Goal: Task Accomplishment & Management: Use online tool/utility

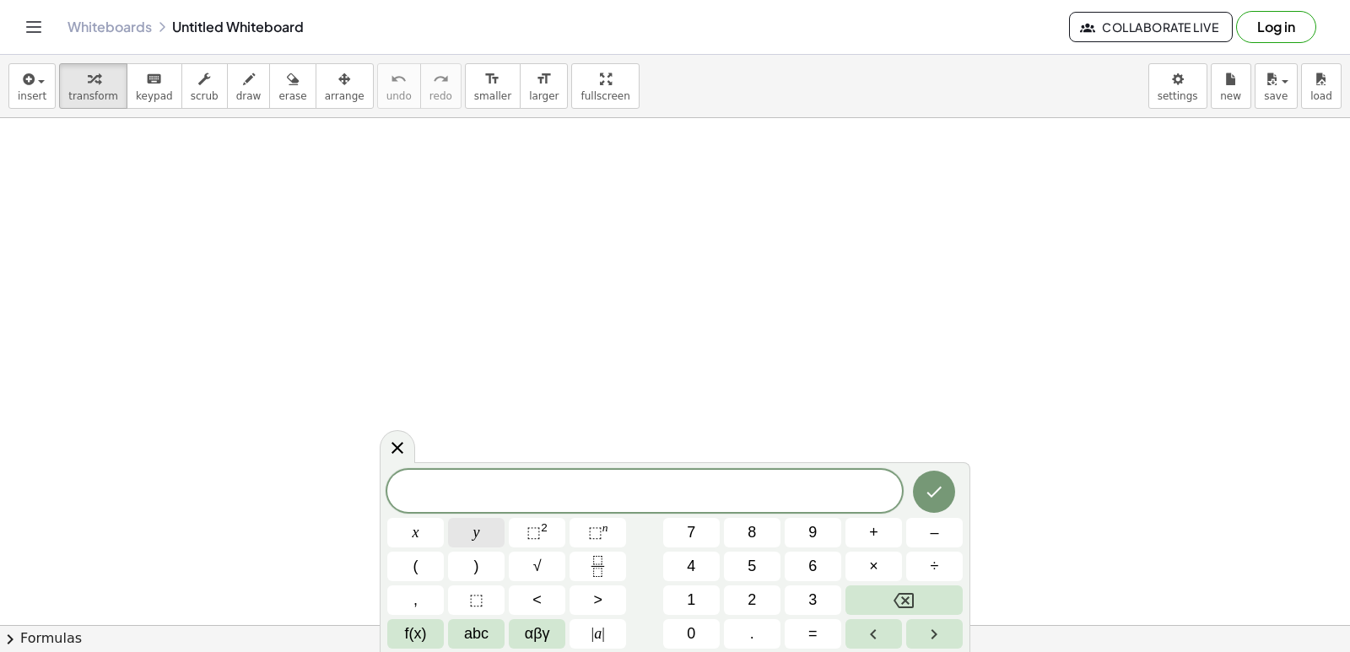
click at [483, 523] on button "y" at bounding box center [476, 533] width 57 height 30
click at [878, 534] on button "+" at bounding box center [873, 533] width 57 height 30
click at [746, 597] on button "2" at bounding box center [752, 600] width 57 height 30
click at [871, 558] on span "×" at bounding box center [873, 566] width 9 height 23
click at [888, 606] on button "Backspace" at bounding box center [903, 600] width 117 height 30
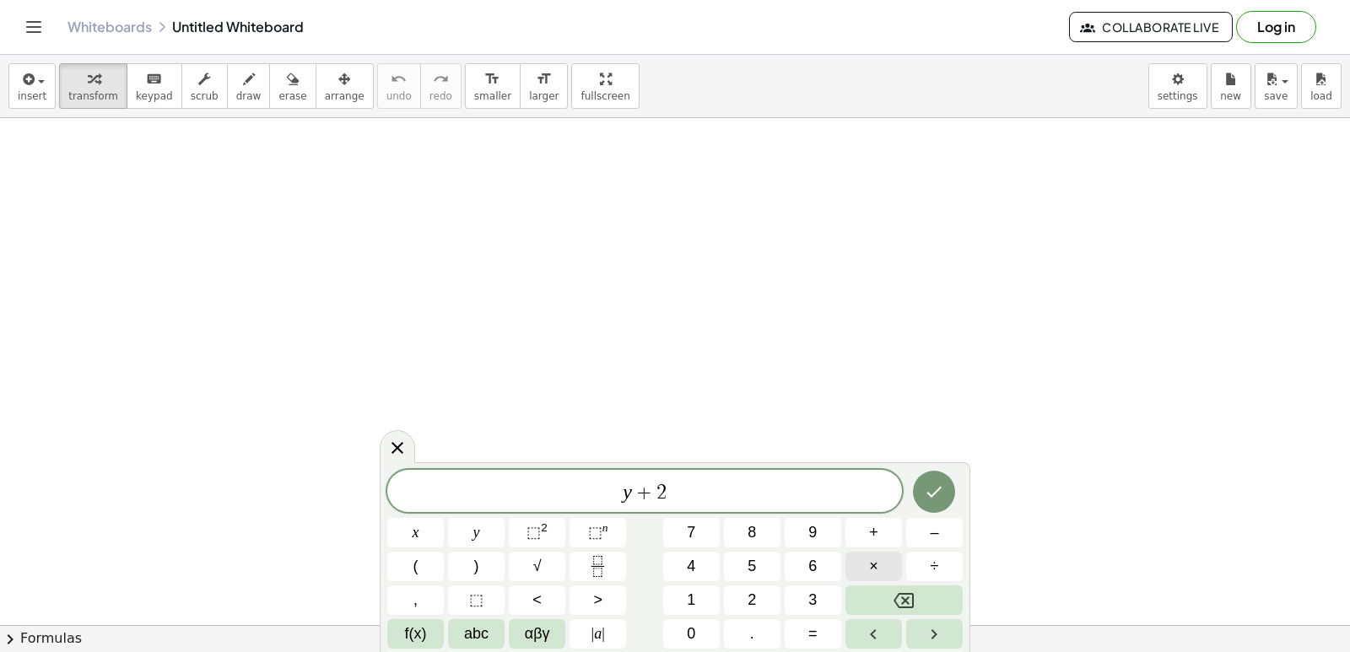
click at [878, 566] on button "×" at bounding box center [873, 567] width 57 height 30
click at [856, 591] on button "Backspace" at bounding box center [903, 600] width 117 height 30
click at [422, 528] on button "x" at bounding box center [415, 533] width 57 height 30
click at [799, 631] on button "=" at bounding box center [813, 634] width 57 height 30
click at [704, 607] on button "1" at bounding box center [691, 600] width 57 height 30
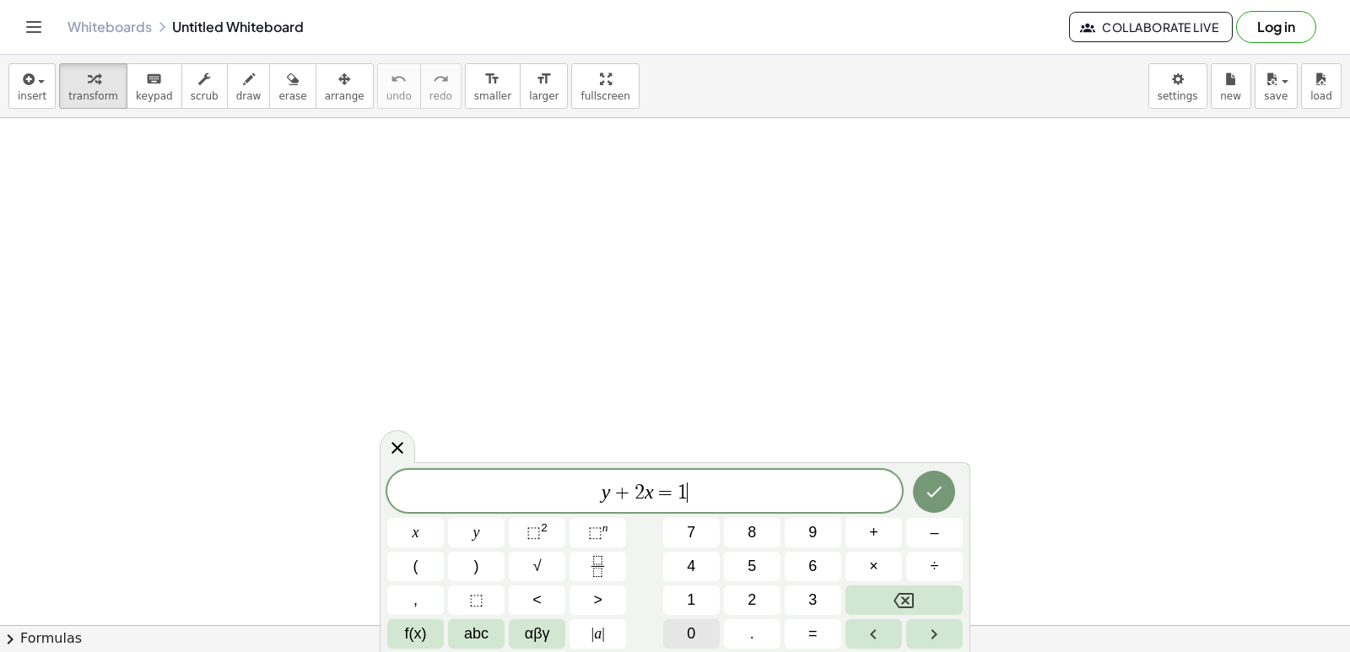
click at [707, 640] on button "0" at bounding box center [691, 634] width 57 height 30
click at [927, 503] on button "Done" at bounding box center [934, 492] width 42 height 42
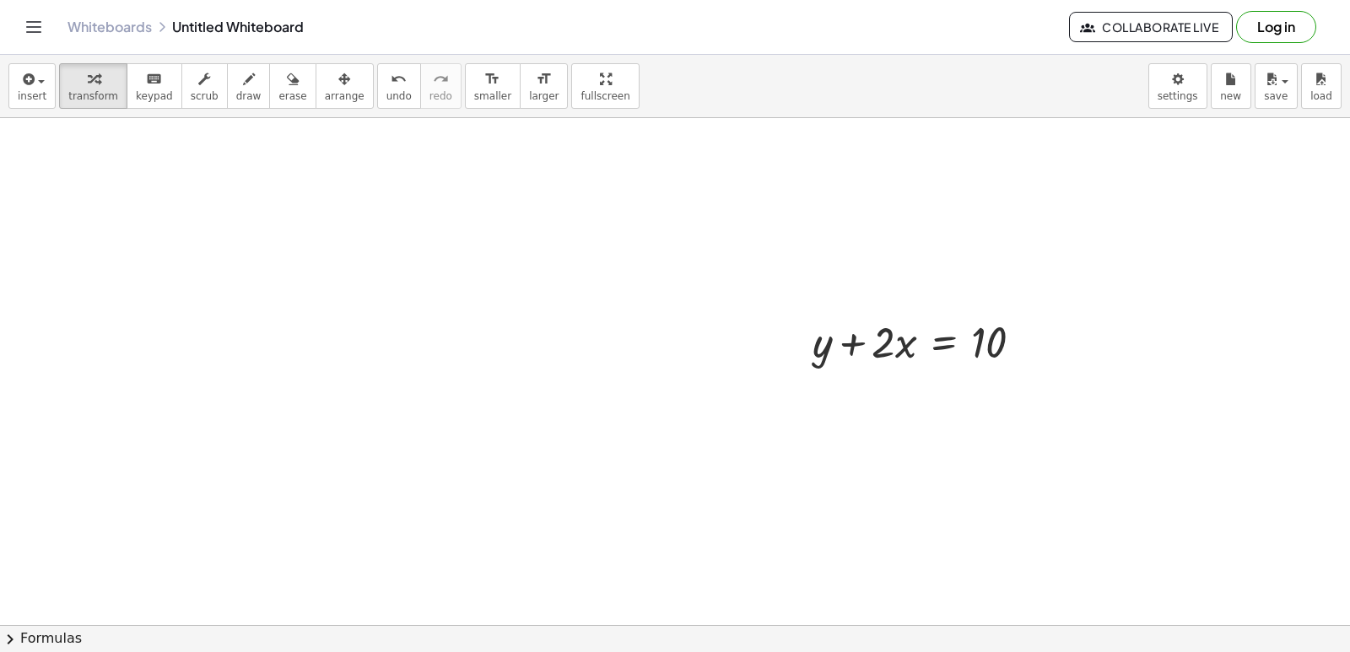
scroll to position [281, 0]
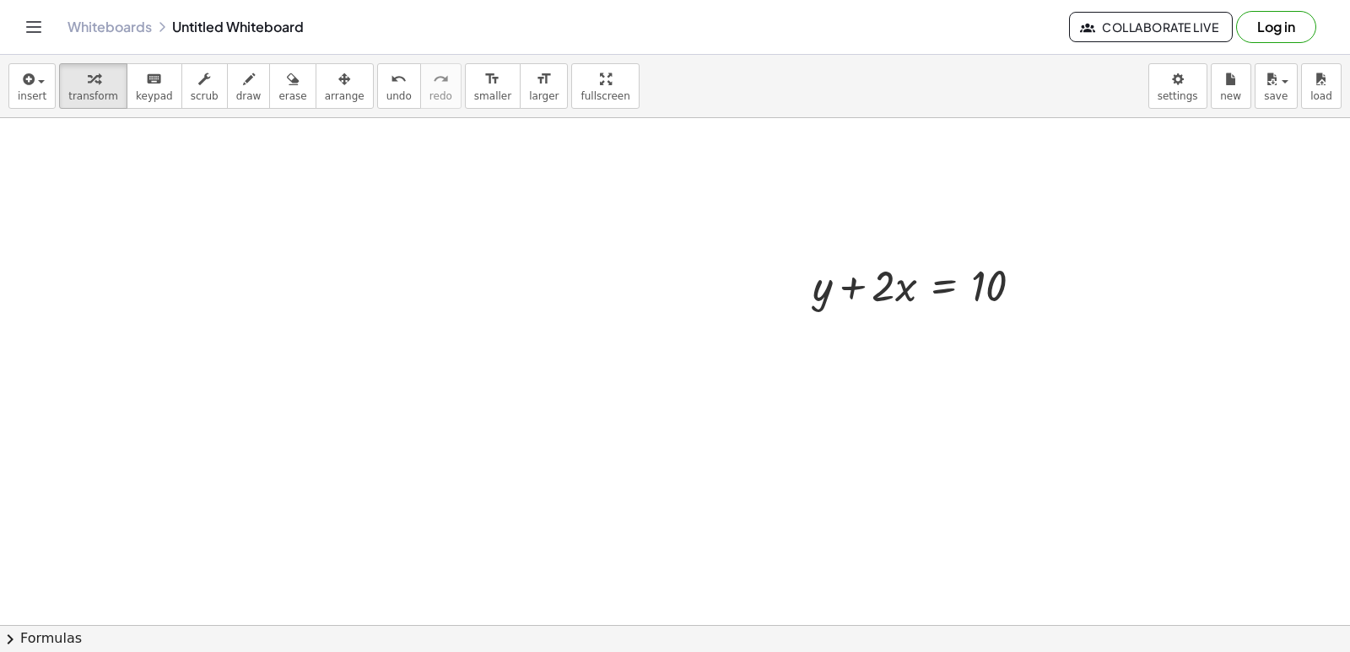
click at [1334, 615] on div at bounding box center [675, 399] width 1350 height 1124
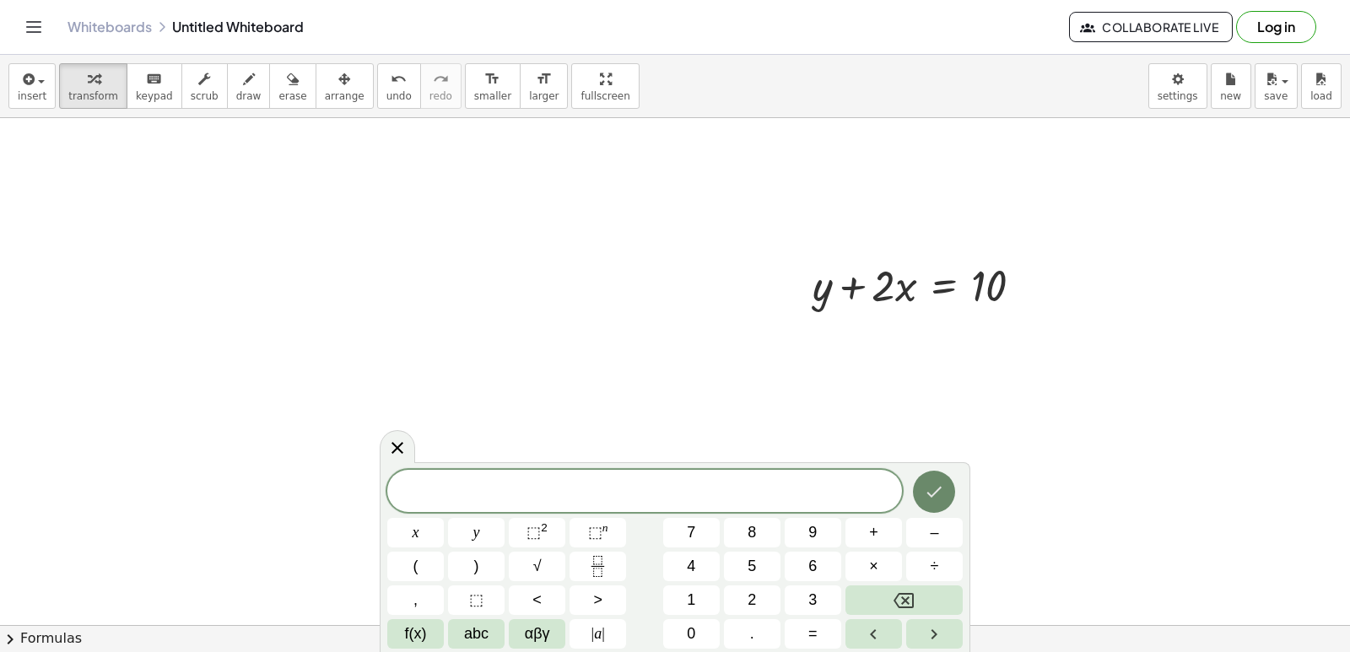
click at [950, 488] on button "Done" at bounding box center [934, 492] width 42 height 42
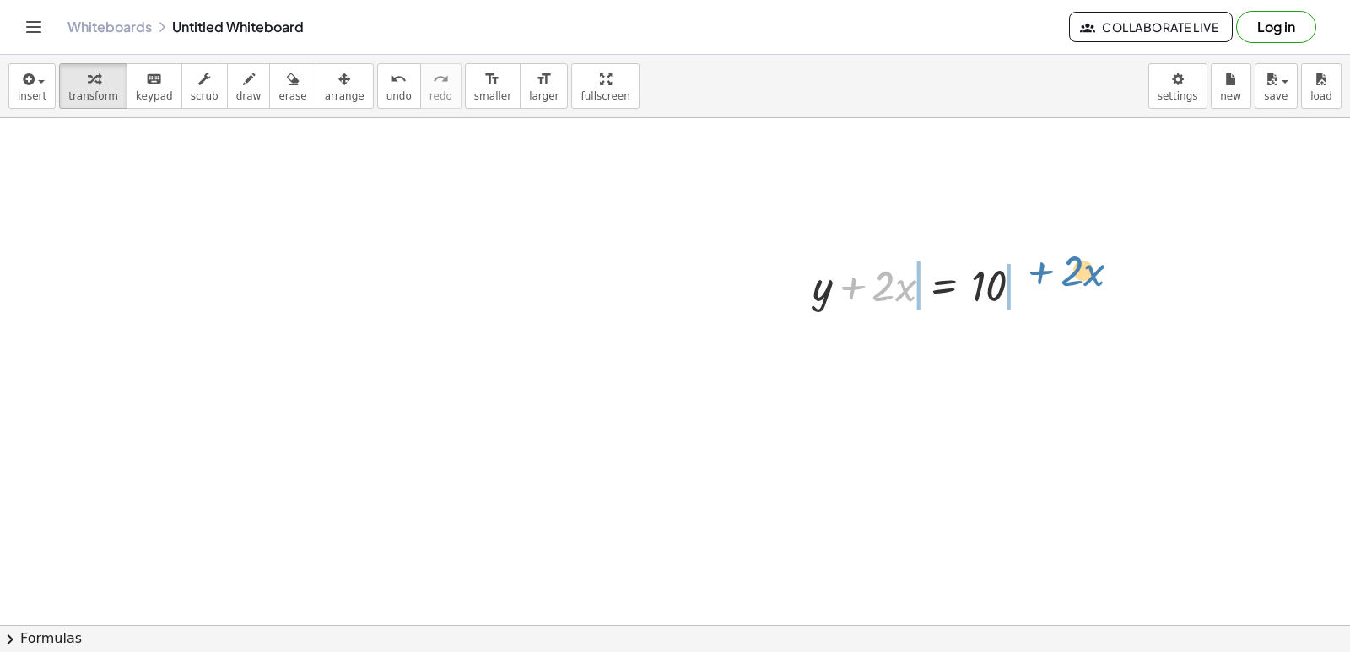
drag, startPoint x: 852, startPoint y: 287, endPoint x: 1052, endPoint y: 319, distance: 202.5
click at [1036, 280] on div at bounding box center [924, 284] width 240 height 57
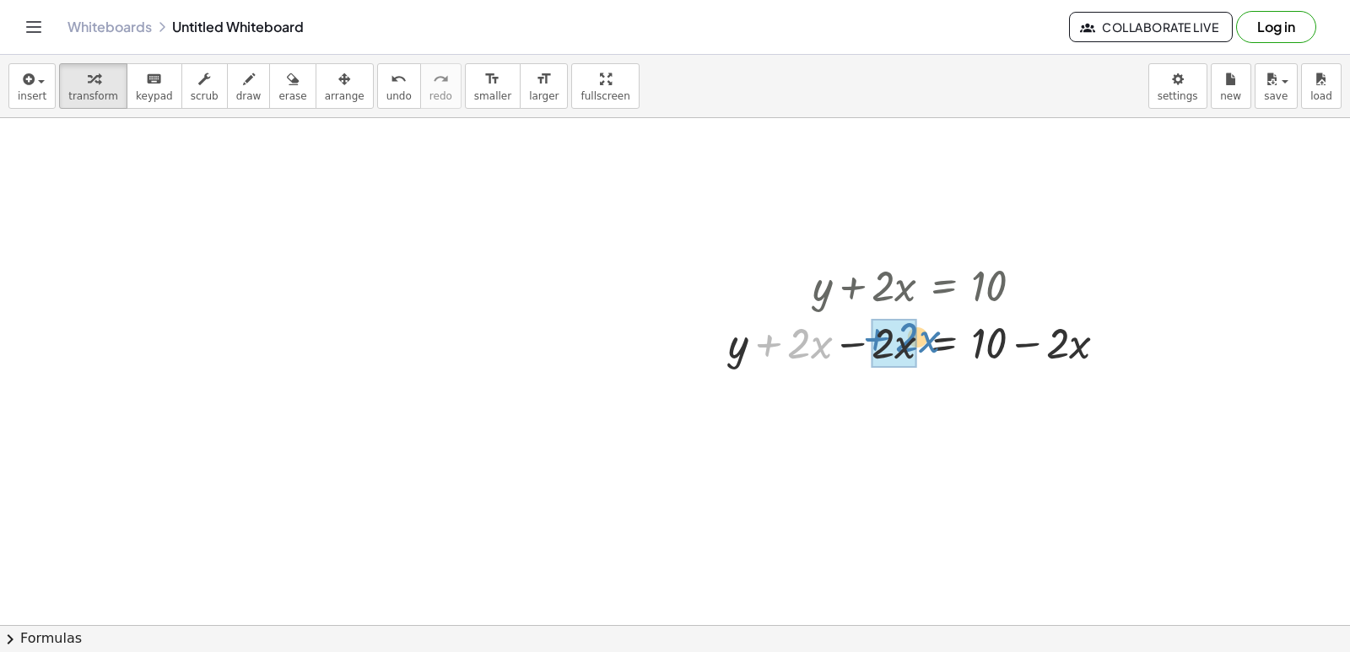
drag, startPoint x: 777, startPoint y: 346, endPoint x: 885, endPoint y: 340, distance: 108.1
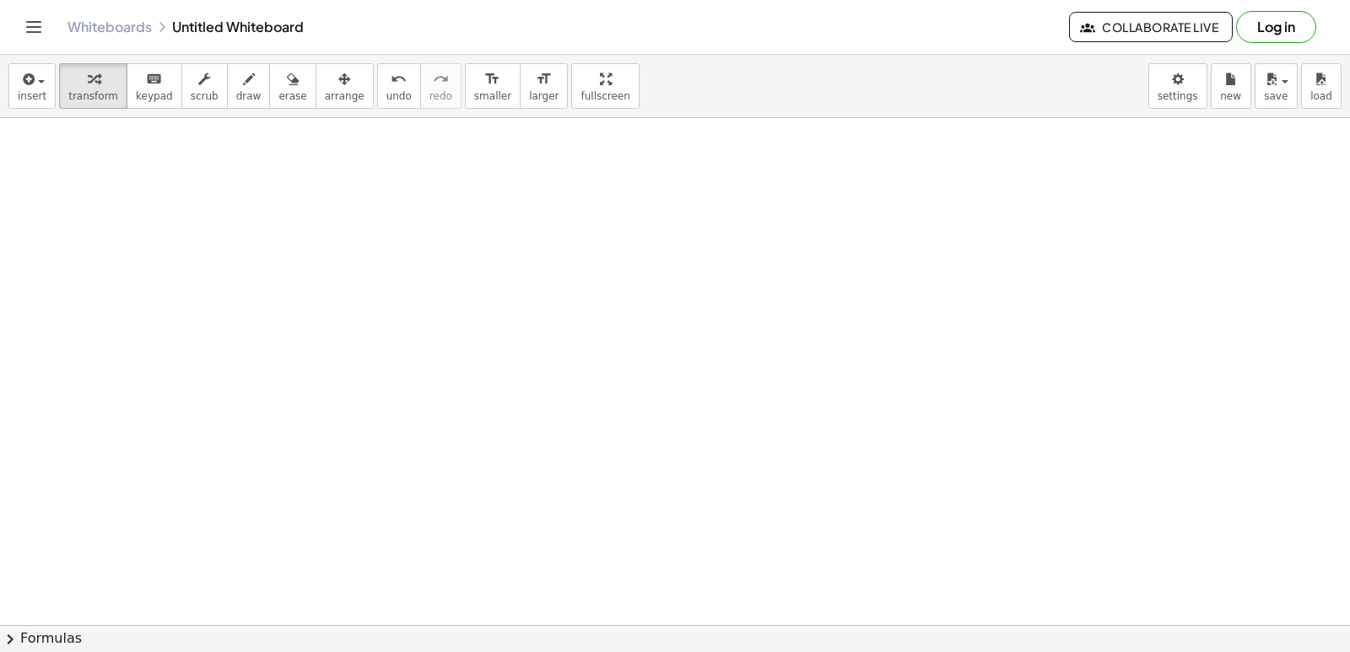
scroll to position [718, 0]
click at [792, 321] on div at bounding box center [675, 160] width 1350 height 1521
click at [0, 0] on span at bounding box center [0, 0] width 0 height 0
click at [603, 424] on div at bounding box center [675, 160] width 1350 height 1521
click at [603, 419] on div at bounding box center [675, 160] width 1350 height 1521
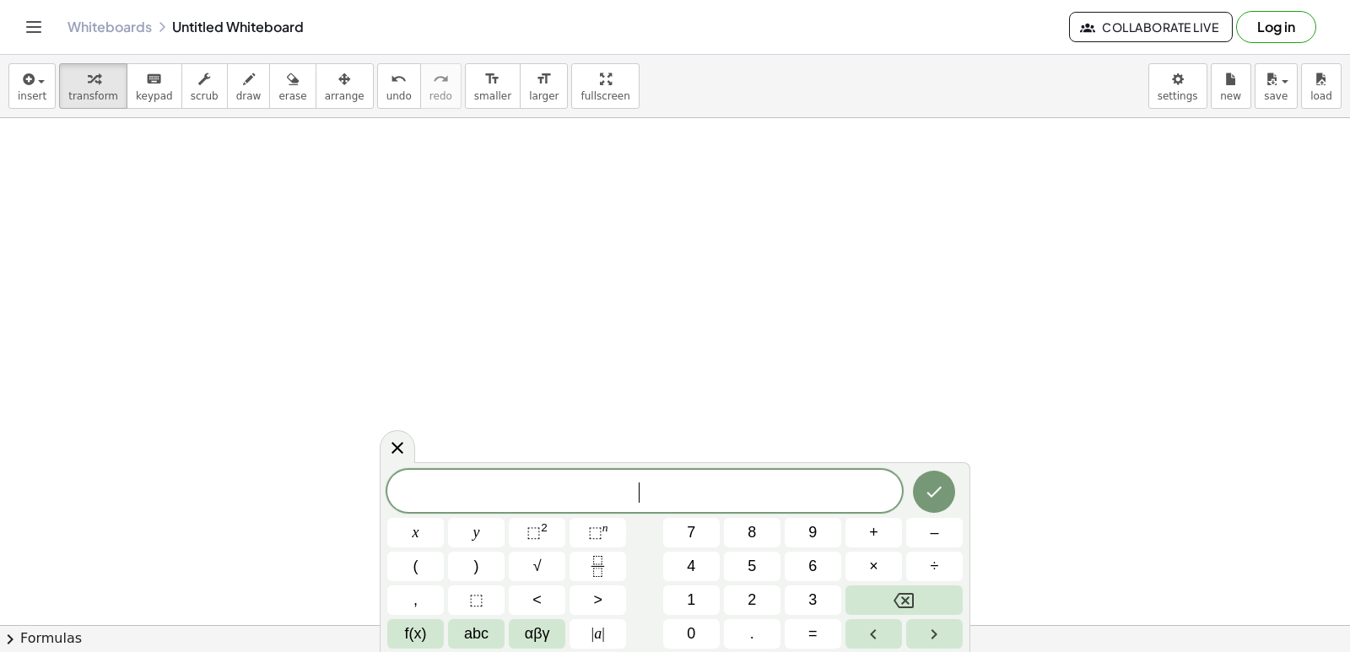
click at [472, 517] on div "​ x y ⬚ 2 ⬚ n 7 8 9 + – ( ) √ 4 5 6 × ÷ , ⬚ < > 1 2 3 f(x) abc αβγ | a | 0 . =" at bounding box center [674, 559] width 575 height 179
click at [482, 542] on button "y" at bounding box center [476, 533] width 57 height 30
click at [951, 536] on button "–" at bounding box center [934, 533] width 57 height 30
click at [758, 557] on button "5" at bounding box center [752, 567] width 57 height 30
click at [427, 537] on button "x" at bounding box center [415, 533] width 57 height 30
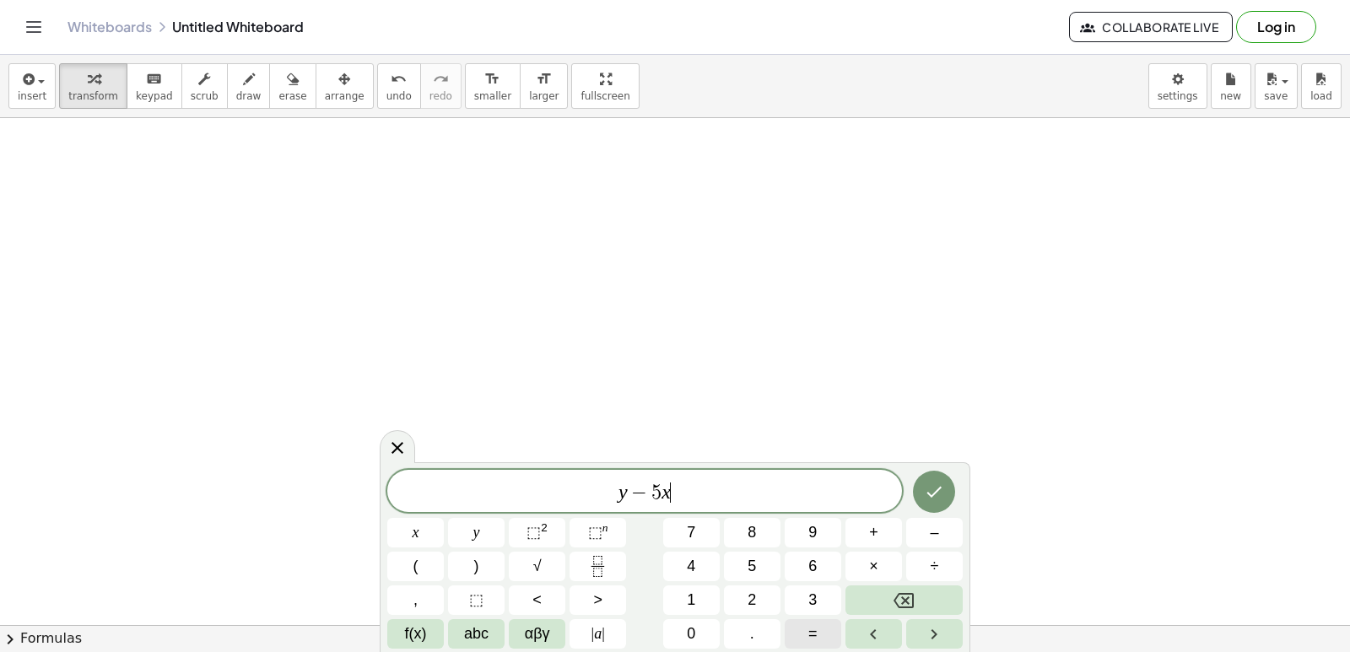
click at [803, 627] on button "=" at bounding box center [813, 634] width 57 height 30
click at [941, 537] on button "–" at bounding box center [934, 533] width 57 height 30
click at [739, 599] on button "2" at bounding box center [752, 600] width 57 height 30
click at [944, 487] on icon "Done" at bounding box center [934, 492] width 20 height 20
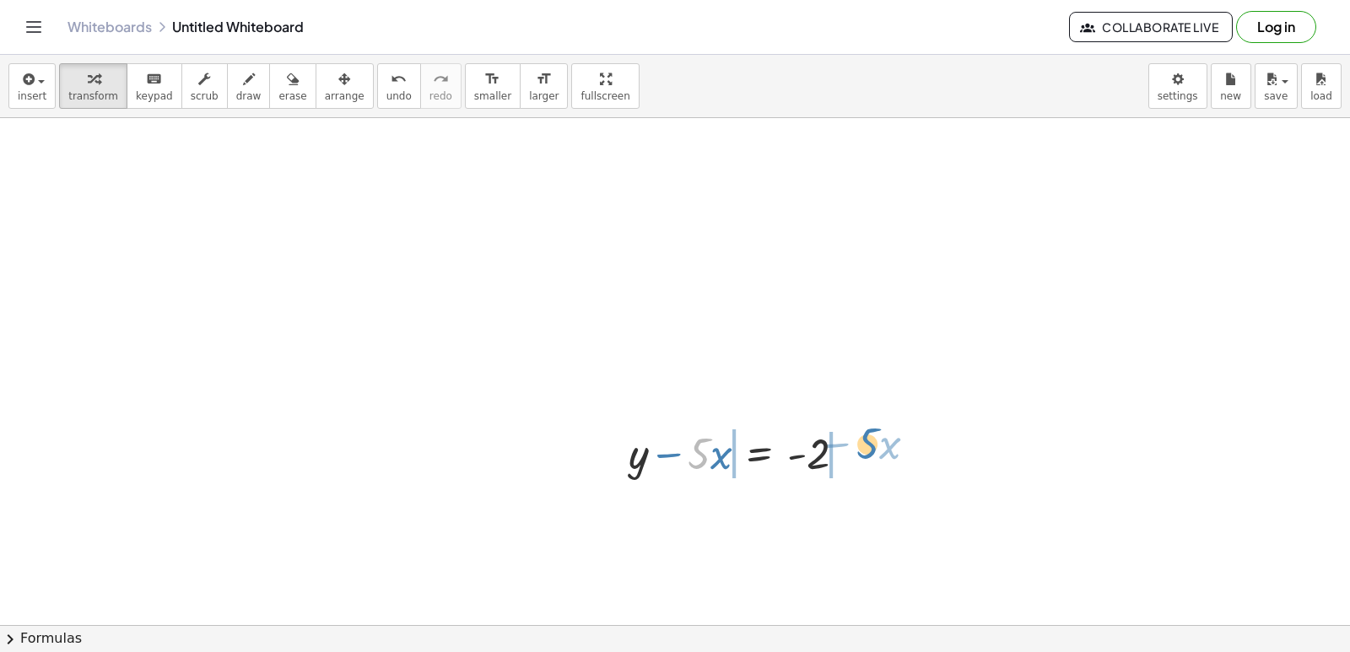
drag, startPoint x: 699, startPoint y: 462, endPoint x: 887, endPoint y: 461, distance: 188.1
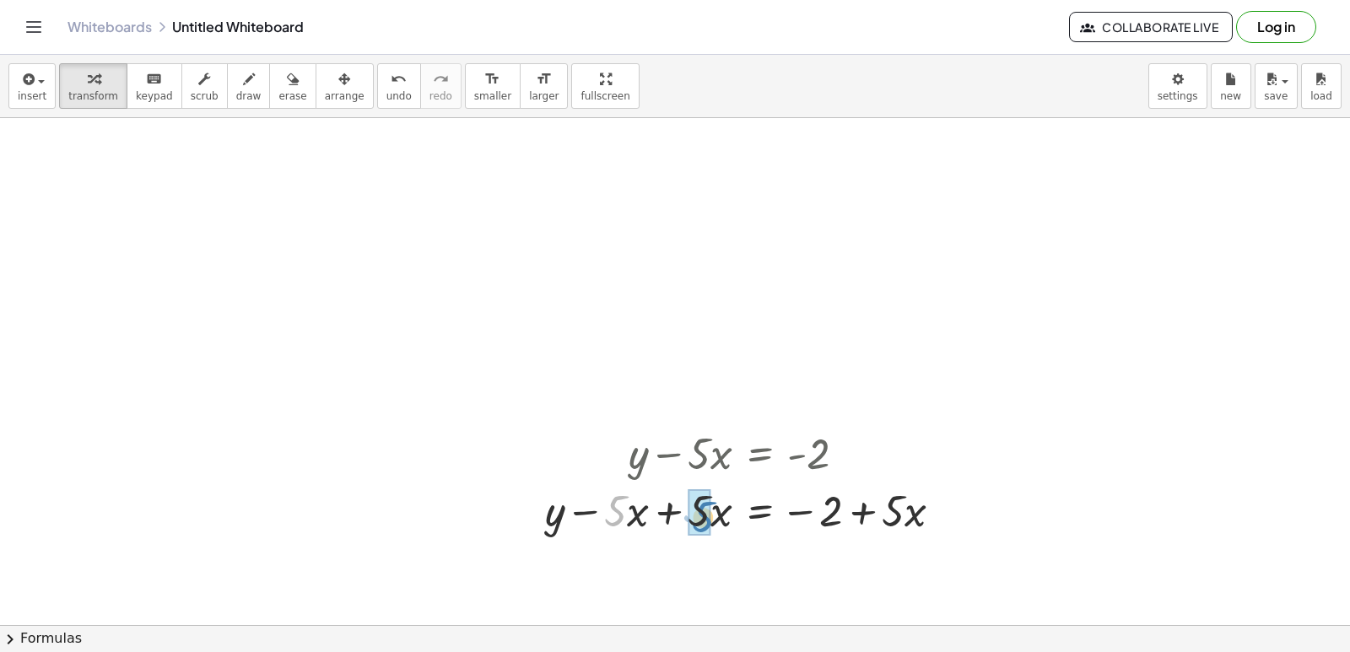
drag, startPoint x: 623, startPoint y: 510, endPoint x: 720, endPoint y: 510, distance: 97.0
click at [716, 514] on div at bounding box center [751, 509] width 428 height 57
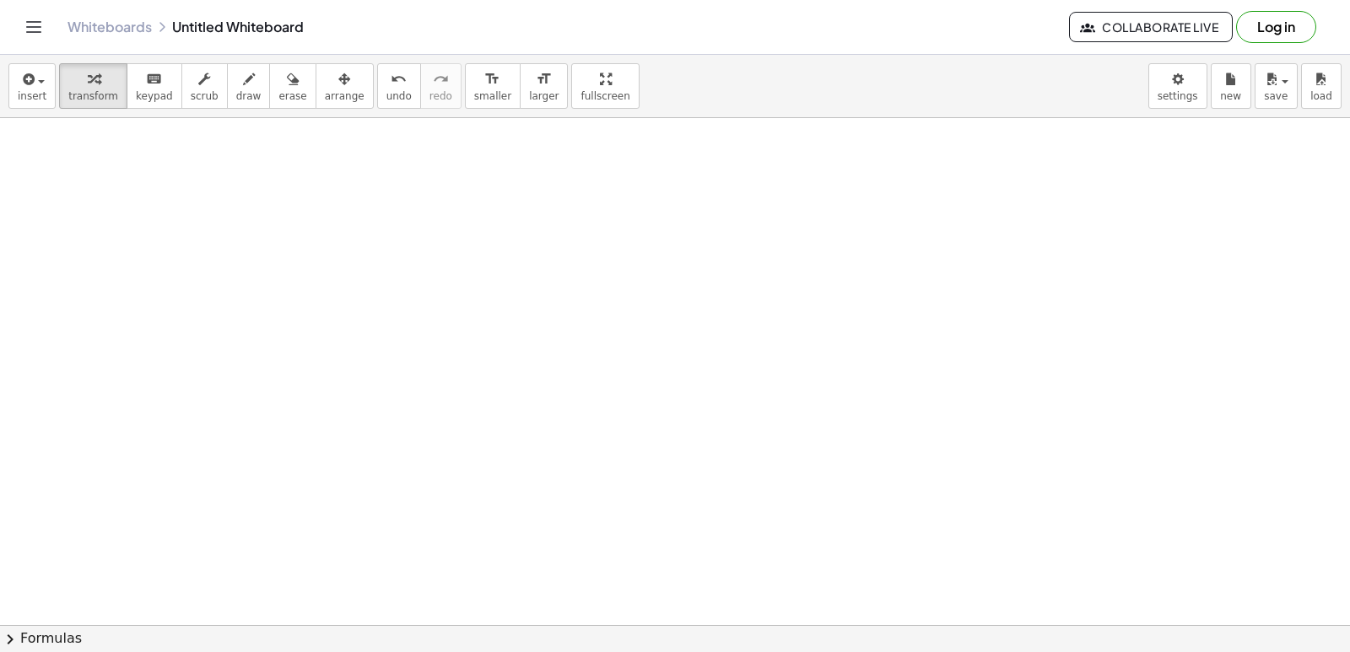
scroll to position [1224, 0]
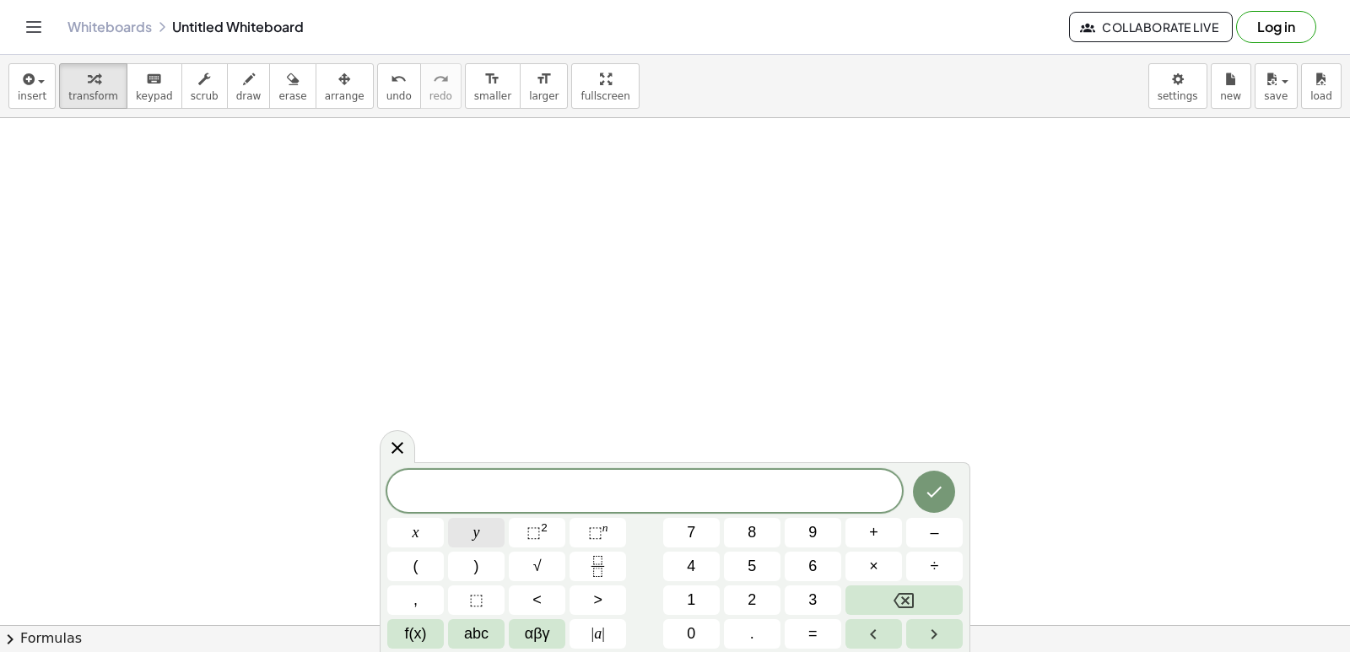
click at [462, 527] on button "y" at bounding box center [476, 533] width 57 height 30
click at [884, 531] on button "+" at bounding box center [873, 533] width 57 height 30
click at [810, 594] on button "3" at bounding box center [813, 600] width 57 height 30
click at [413, 532] on span "x" at bounding box center [416, 532] width 7 height 23
click at [801, 634] on button "=" at bounding box center [813, 634] width 57 height 30
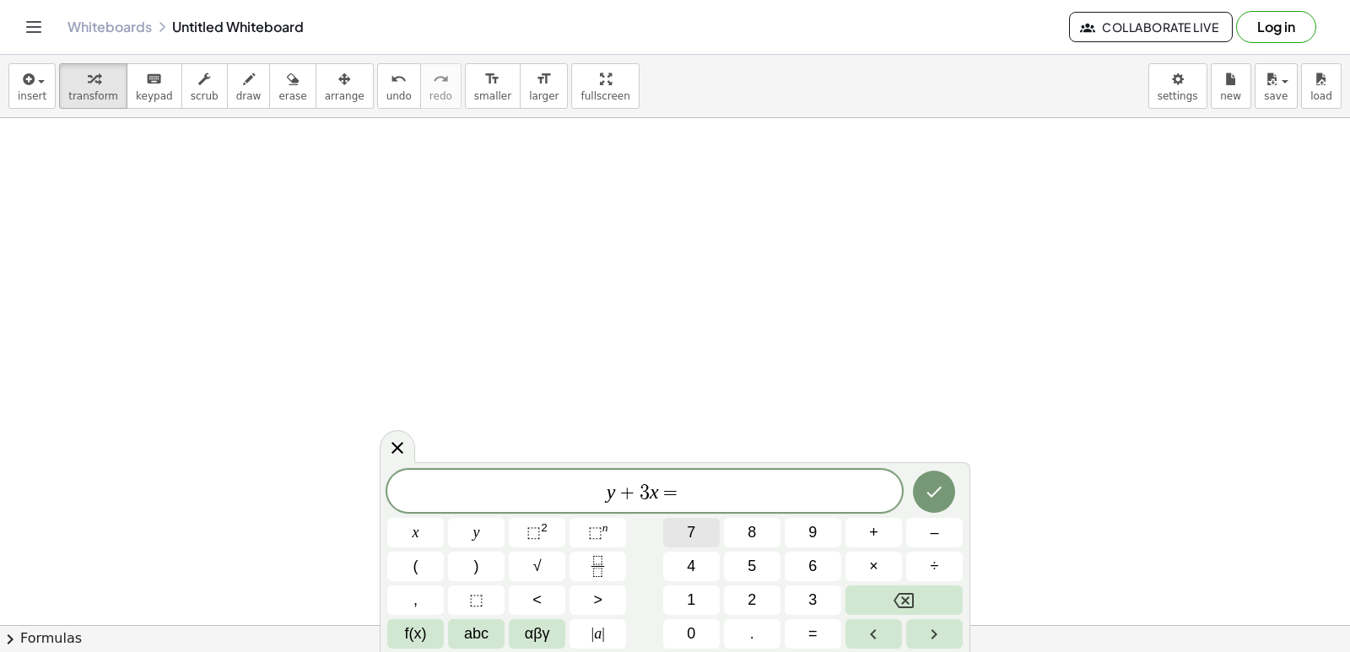
click at [696, 528] on button "7" at bounding box center [691, 533] width 57 height 30
click at [930, 492] on icon "Done" at bounding box center [934, 492] width 20 height 20
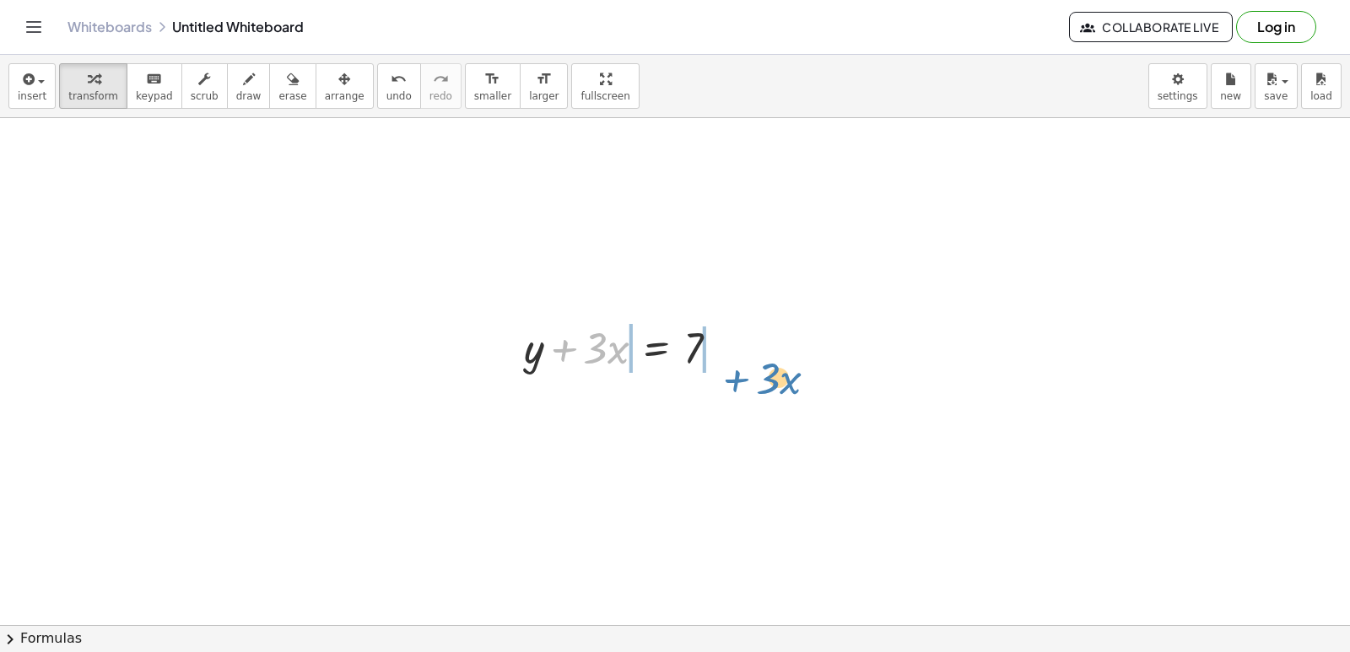
drag, startPoint x: 566, startPoint y: 348, endPoint x: 746, endPoint y: 356, distance: 179.9
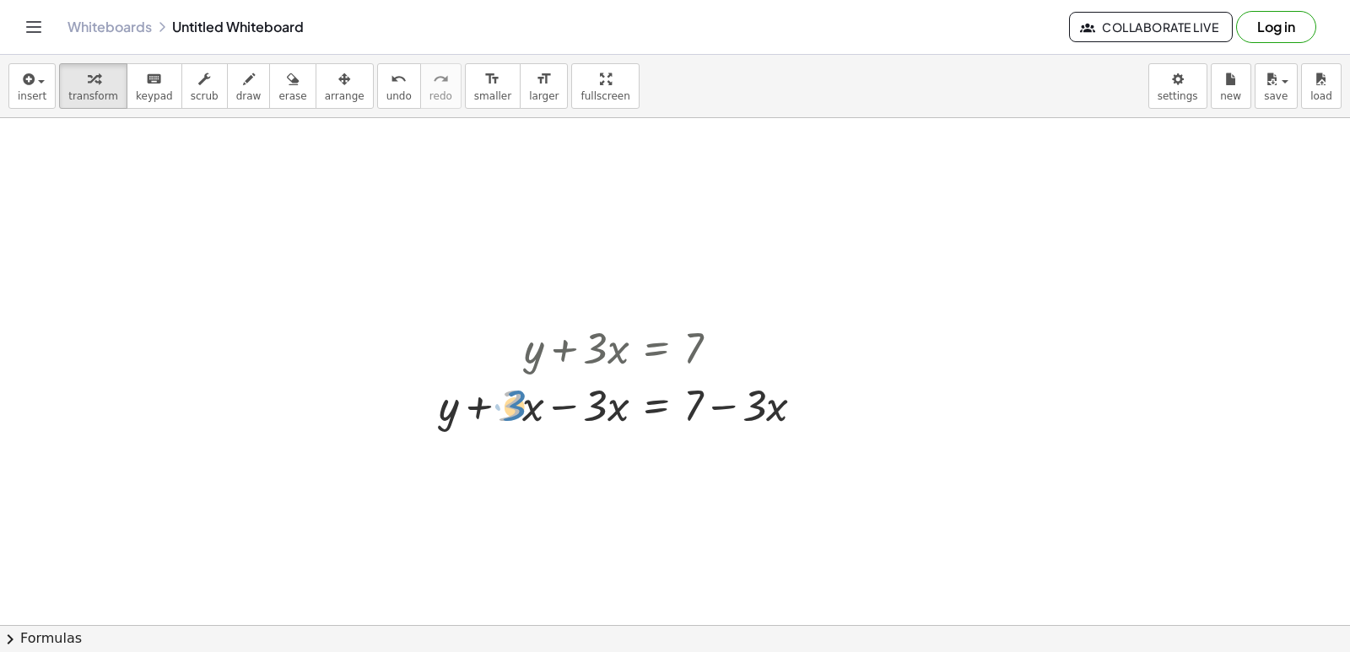
click at [514, 404] on div at bounding box center [628, 403] width 396 height 57
drag, startPoint x: 477, startPoint y: 402, endPoint x: 588, endPoint y: 413, distance: 111.9
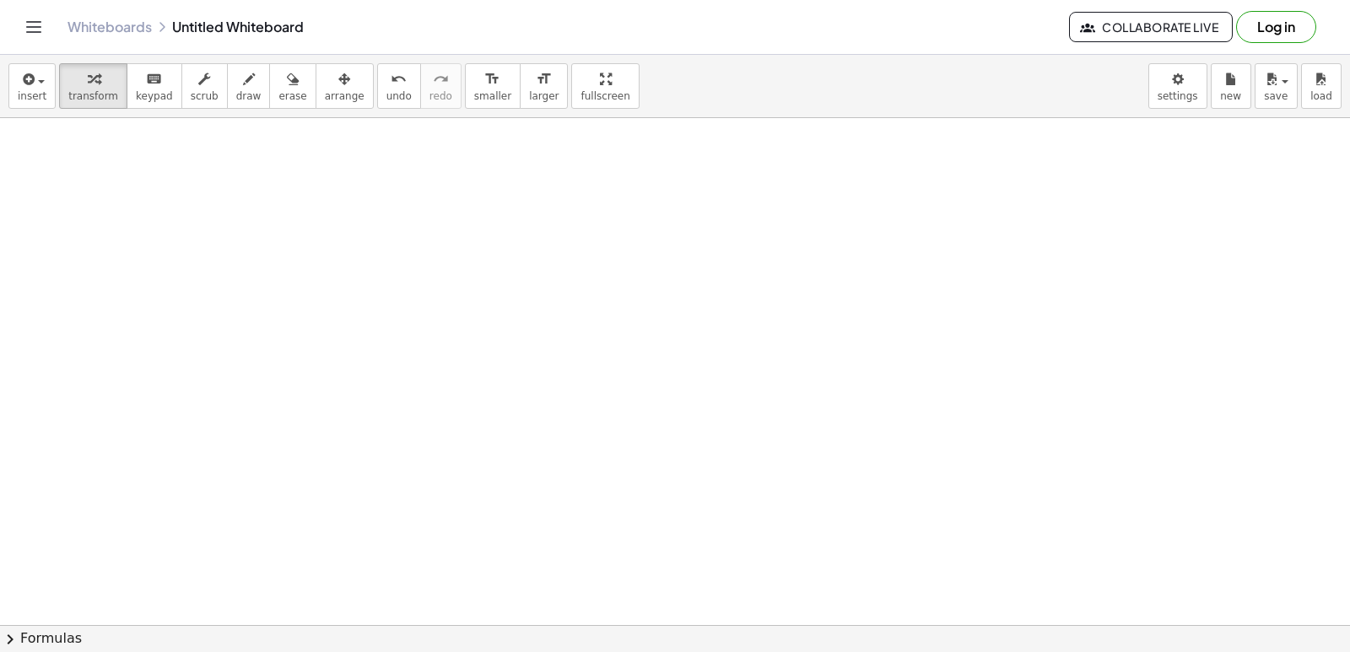
scroll to position [1858, 0]
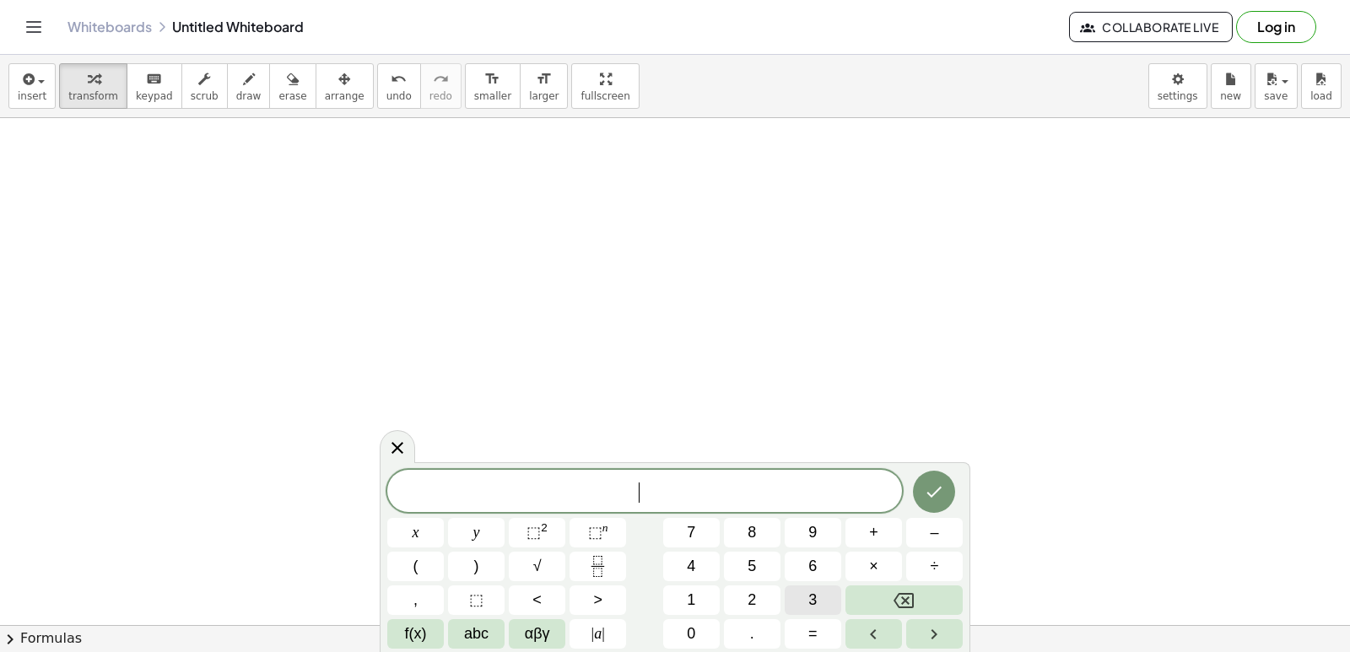
click at [790, 608] on button "3" at bounding box center [813, 600] width 57 height 30
click at [460, 537] on button "y" at bounding box center [476, 533] width 57 height 30
click at [889, 527] on button "+" at bounding box center [873, 533] width 57 height 30
click at [699, 597] on button "1" at bounding box center [691, 600] width 57 height 30
click at [755, 598] on span "2" at bounding box center [751, 600] width 8 height 23
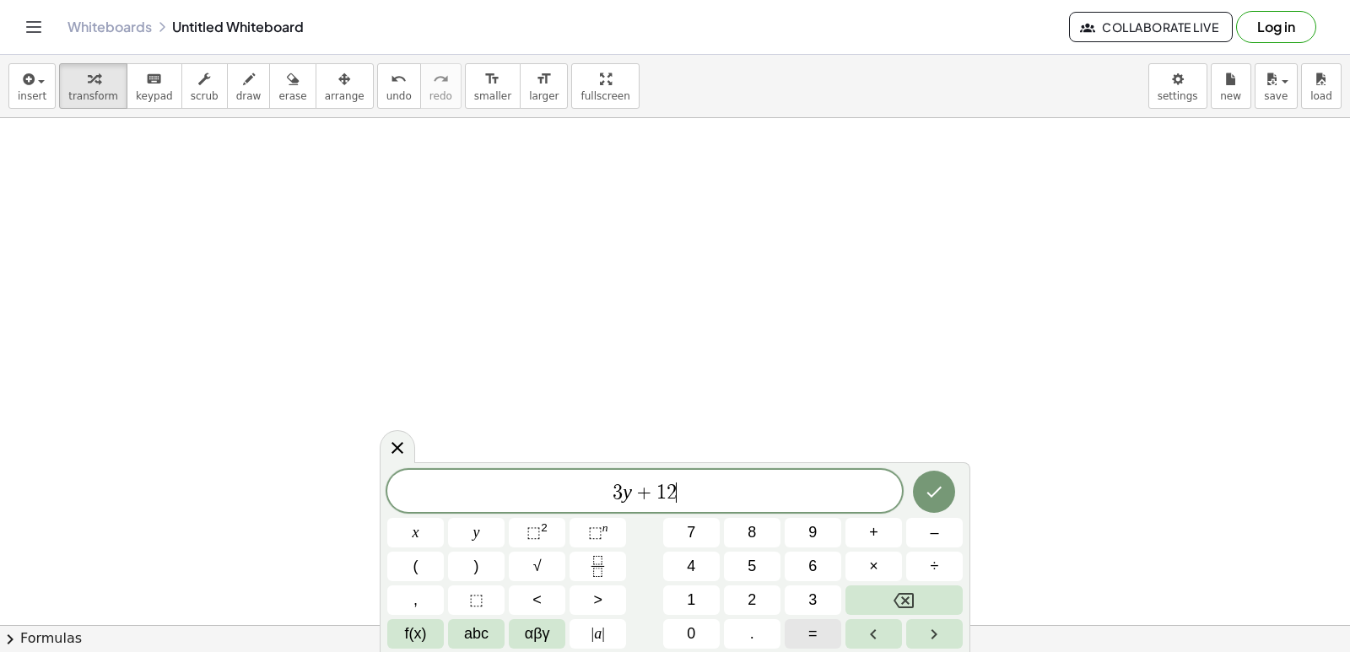
click at [820, 642] on button "=" at bounding box center [813, 634] width 57 height 30
click at [712, 604] on button "1" at bounding box center [691, 600] width 57 height 30
drag, startPoint x: 742, startPoint y: 582, endPoint x: 750, endPoint y: 567, distance: 17.4
click at [747, 574] on div "3 y + 1 2 = 1 x y ⬚ 2 ⬚ n 7 8 9 + – ( ) √ 4 5 6 × ÷ , ⬚ < > 1 2 3 f(x) abc αβγ …" at bounding box center [674, 559] width 575 height 179
click at [751, 566] on span "5" at bounding box center [751, 566] width 8 height 23
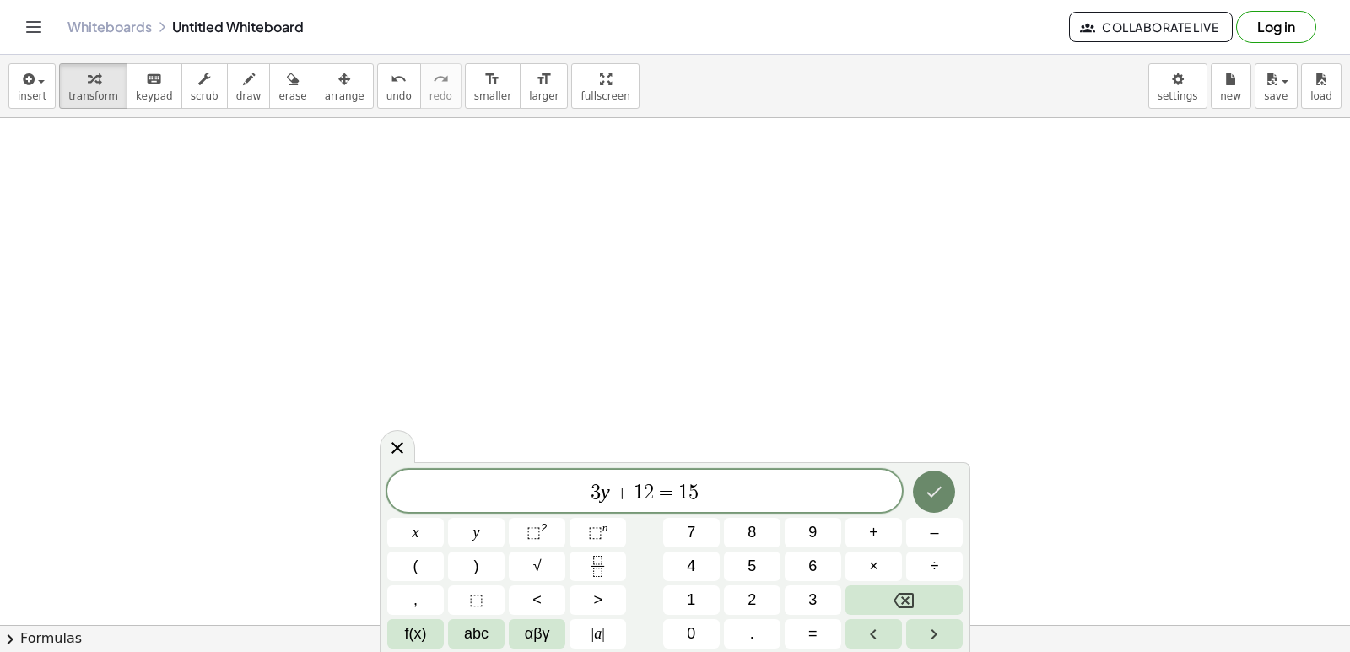
drag, startPoint x: 938, startPoint y: 462, endPoint x: 926, endPoint y: 484, distance: 24.9
click at [930, 476] on div "3 y + 1 2 = 1 5 x y ⬚ 2 ⬚ n 7 8 9 + – ( ) √ 4 5 6 × ÷ , ⬚ < > 1 2 3 f(x) abc αβ…" at bounding box center [675, 557] width 591 height 190
click at [926, 488] on icon "Done" at bounding box center [934, 492] width 20 height 20
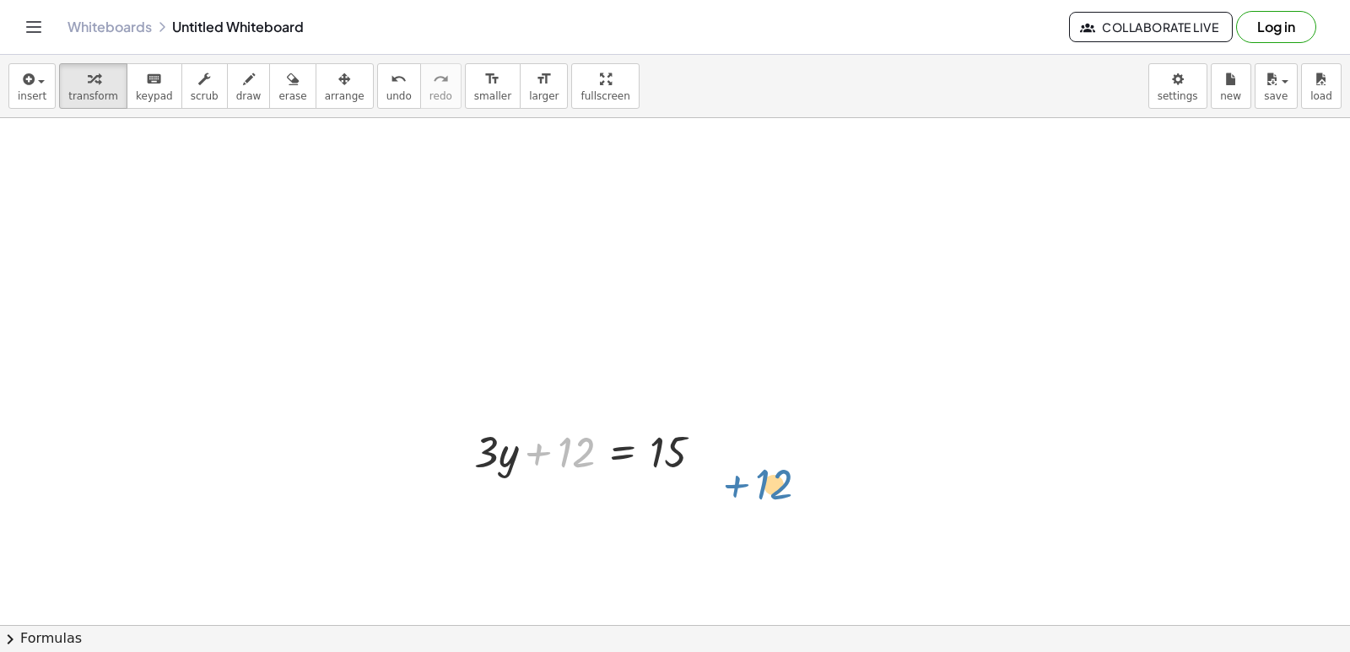
drag, startPoint x: 541, startPoint y: 453, endPoint x: 739, endPoint y: 484, distance: 200.7
drag, startPoint x: 672, startPoint y: 495, endPoint x: 725, endPoint y: 439, distance: 77.0
click at [725, 439] on div at bounding box center [595, 450] width 259 height 57
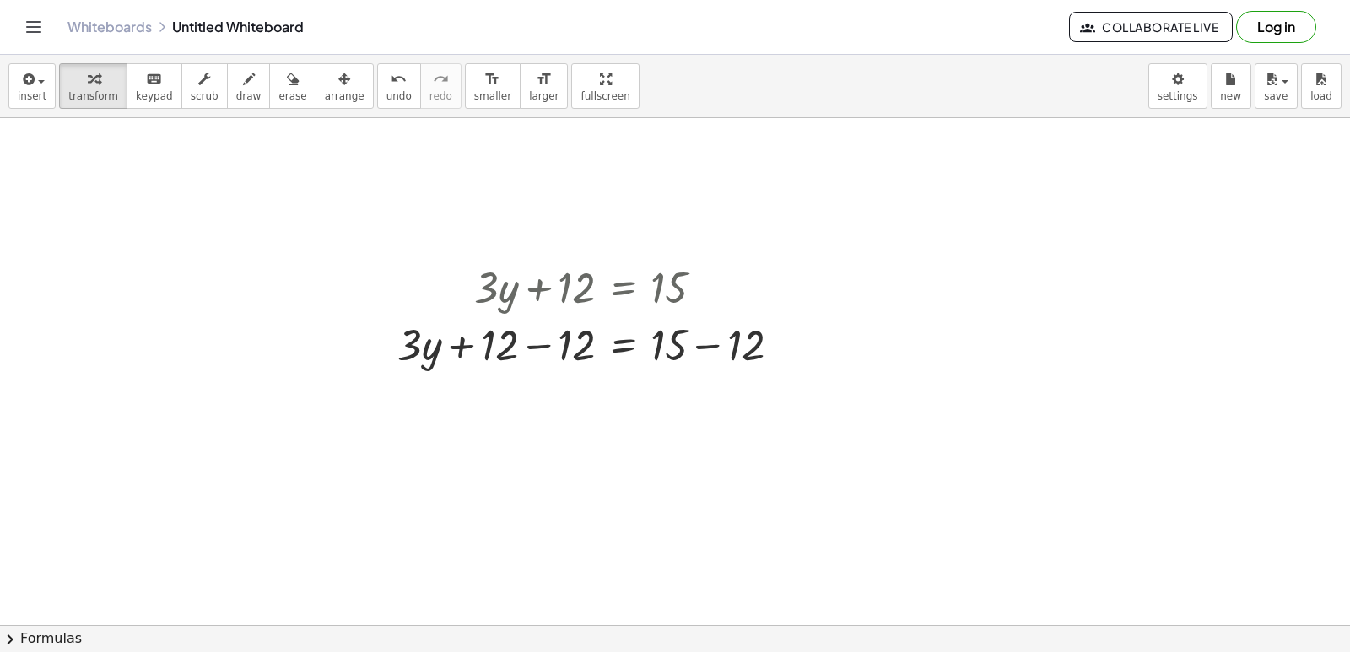
scroll to position [2028, 0]
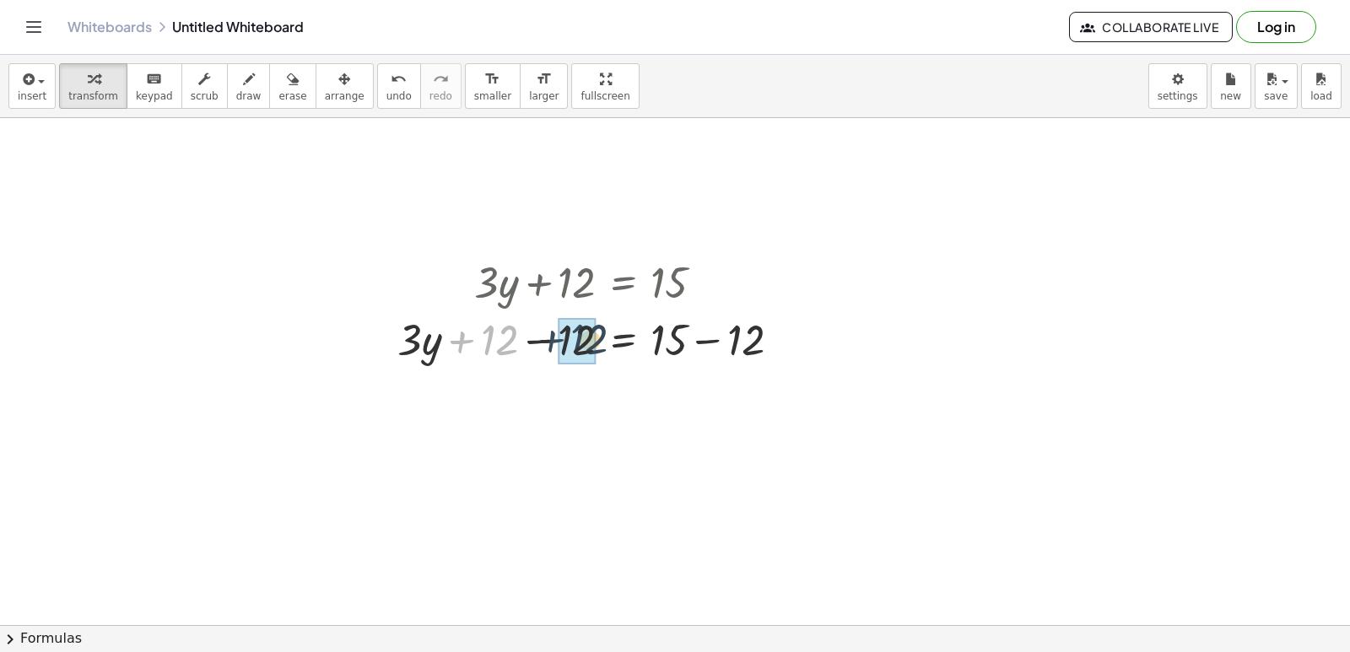
drag, startPoint x: 462, startPoint y: 339, endPoint x: 549, endPoint y: 338, distance: 86.9
click at [549, 338] on div at bounding box center [595, 338] width 413 height 57
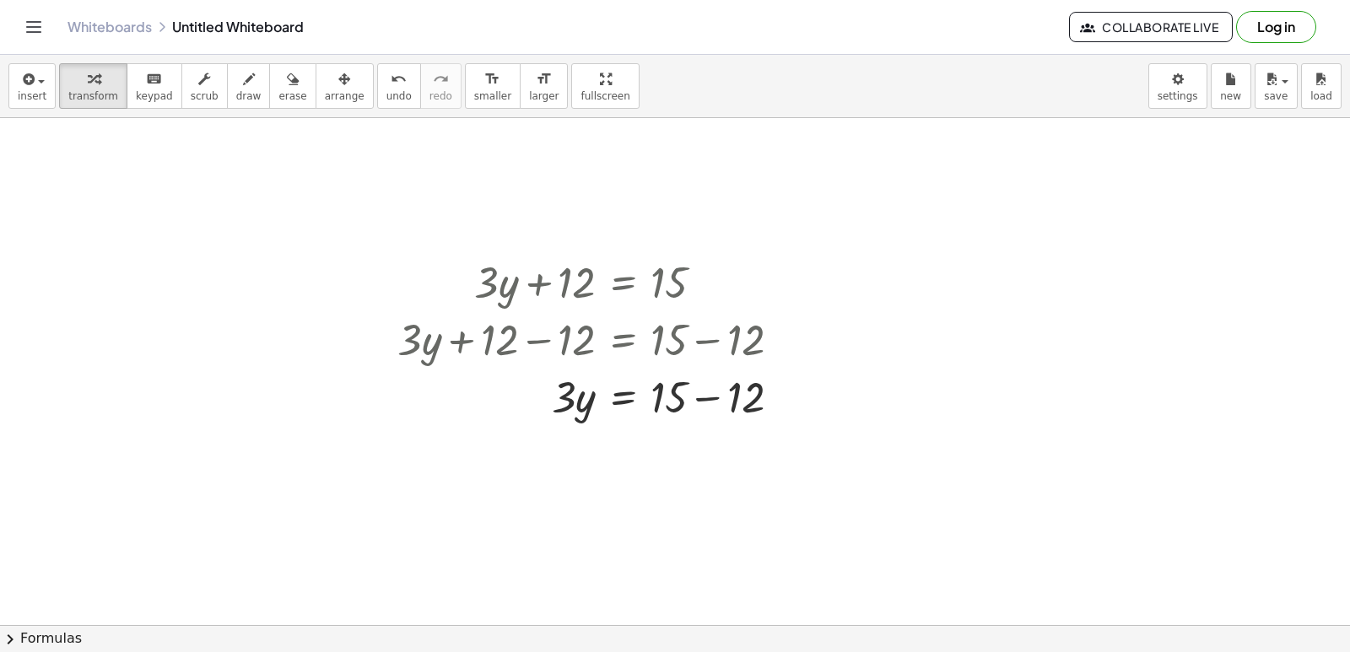
drag, startPoint x: 403, startPoint y: 353, endPoint x: 469, endPoint y: 419, distance: 93.1
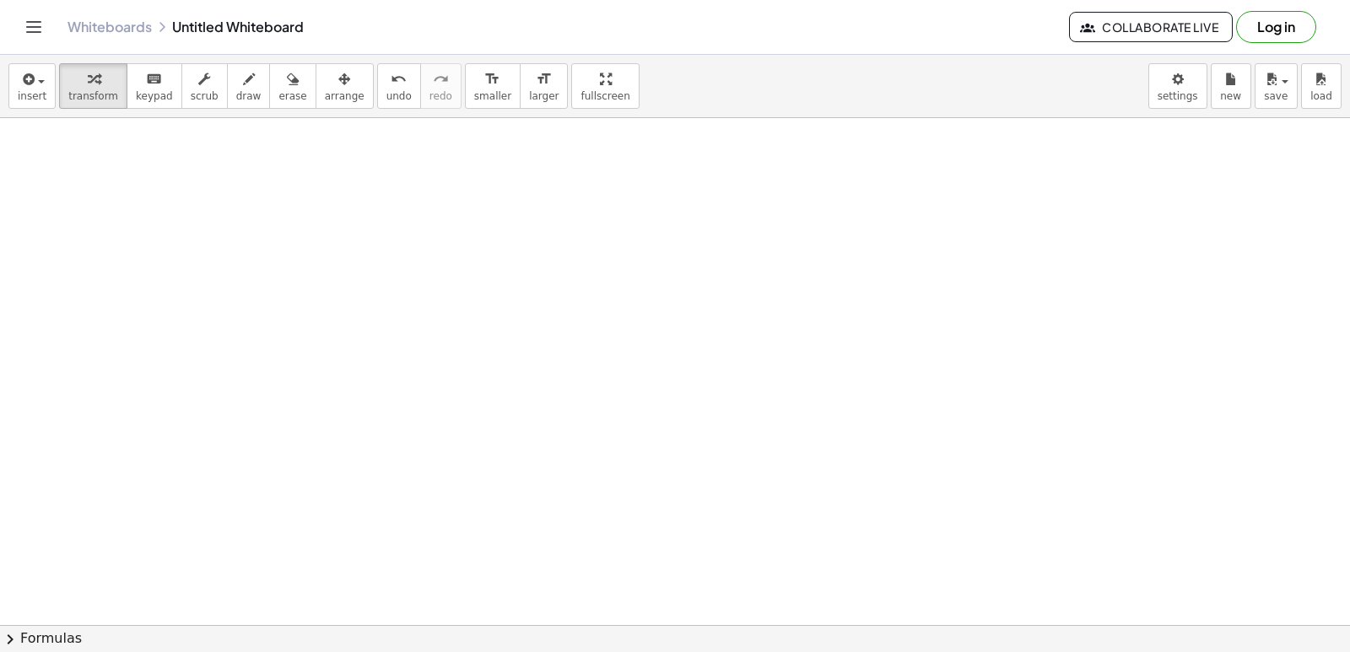
scroll to position [2450, 0]
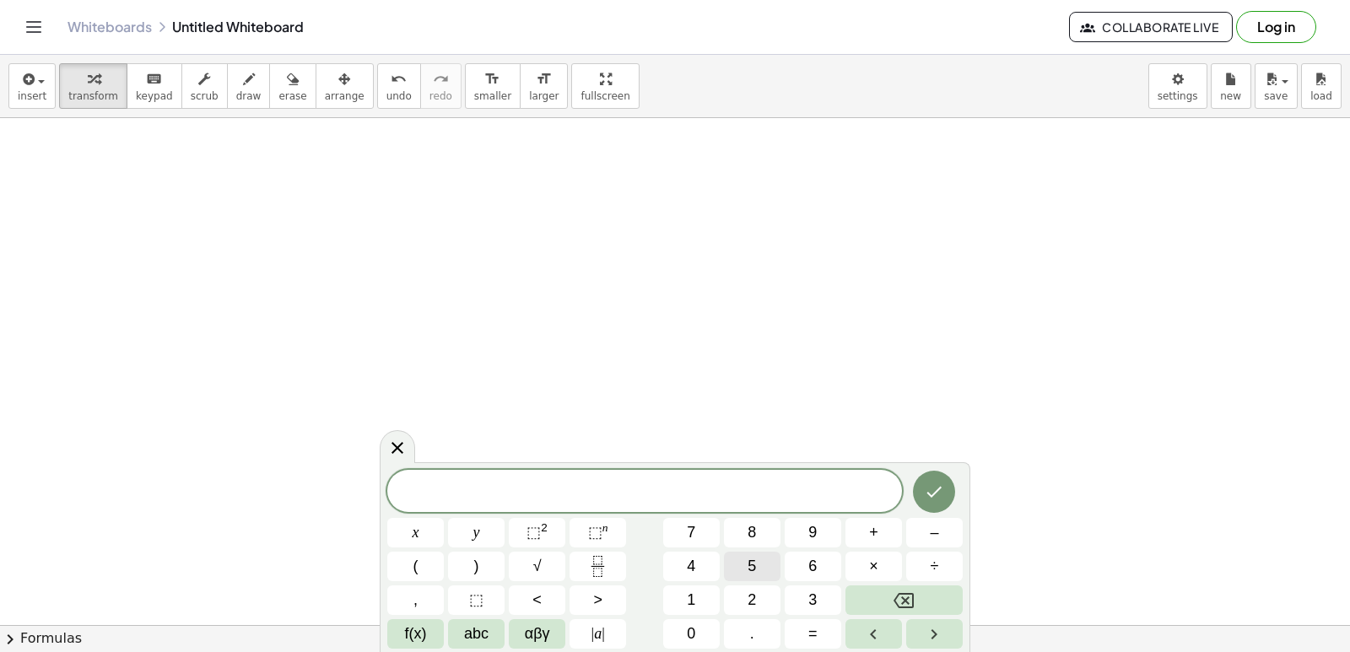
click at [754, 566] on span "5" at bounding box center [751, 566] width 8 height 23
click at [864, 559] on button "×" at bounding box center [873, 567] width 57 height 30
click at [921, 602] on button "Backspace" at bounding box center [903, 600] width 117 height 30
click at [488, 533] on button "y" at bounding box center [476, 533] width 57 height 30
click at [924, 522] on button "–" at bounding box center [934, 533] width 57 height 30
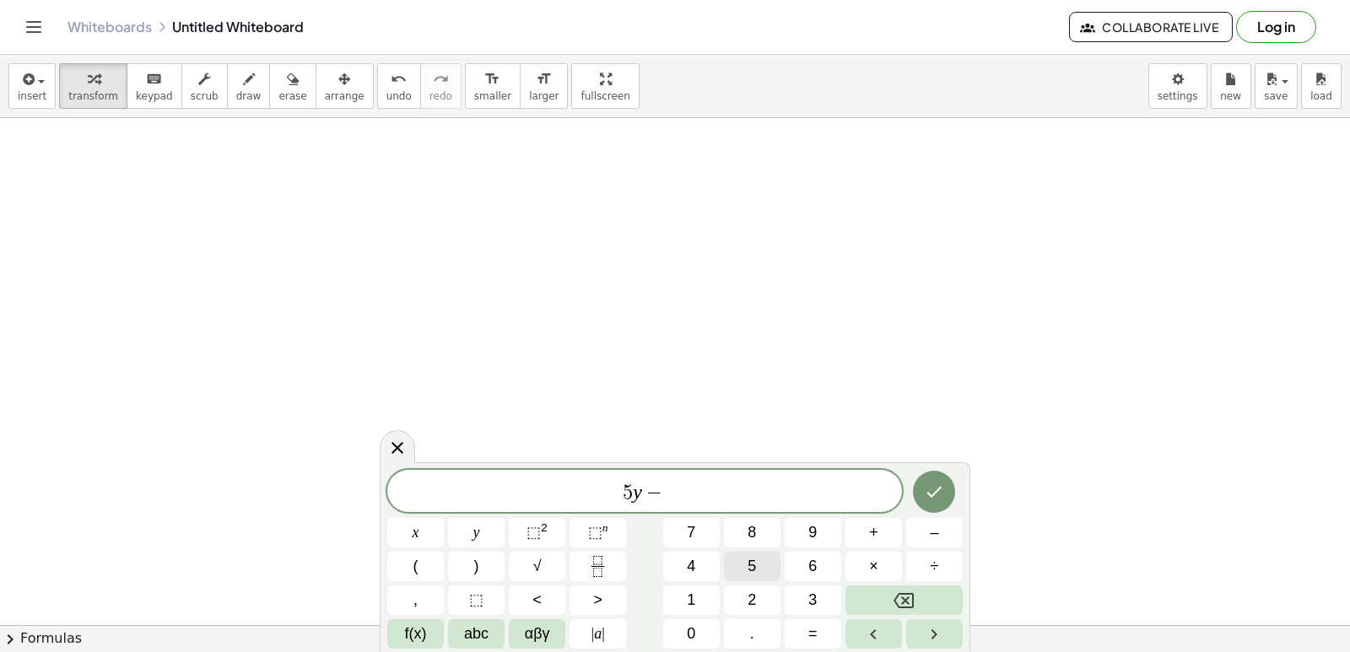
click at [738, 557] on button "5" at bounding box center [752, 567] width 57 height 30
click at [435, 525] on button "x" at bounding box center [415, 533] width 57 height 30
click at [810, 632] on span "=" at bounding box center [812, 634] width 9 height 23
click at [952, 527] on button "–" at bounding box center [934, 533] width 57 height 30
click at [747, 598] on button "2" at bounding box center [752, 600] width 57 height 30
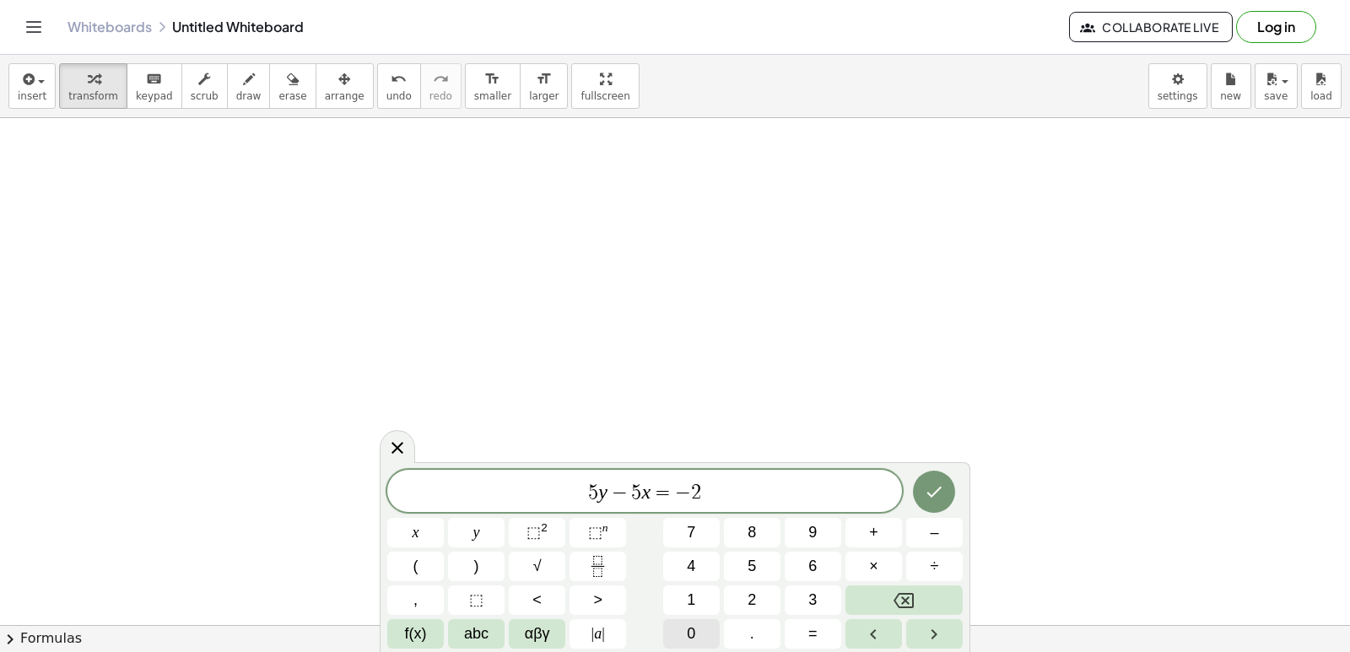
click at [675, 628] on button "0" at bounding box center [691, 634] width 57 height 30
click at [933, 482] on icon "Done" at bounding box center [934, 492] width 20 height 20
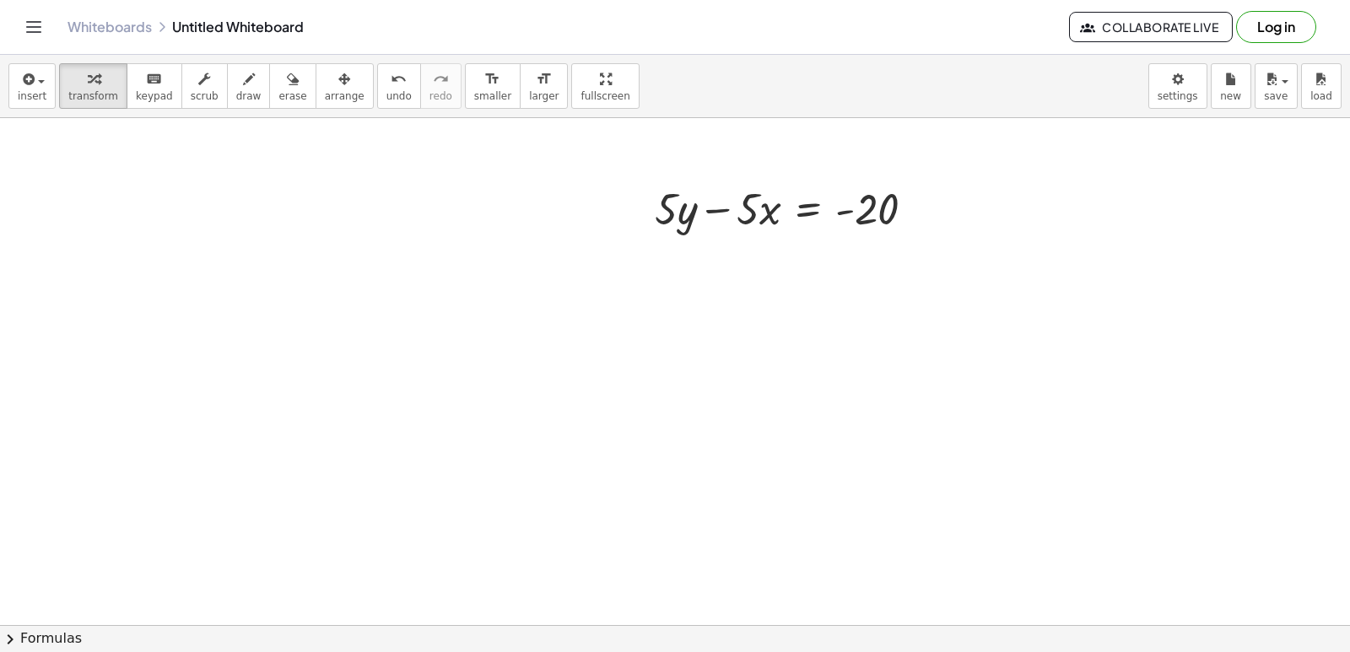
scroll to position [2788, 0]
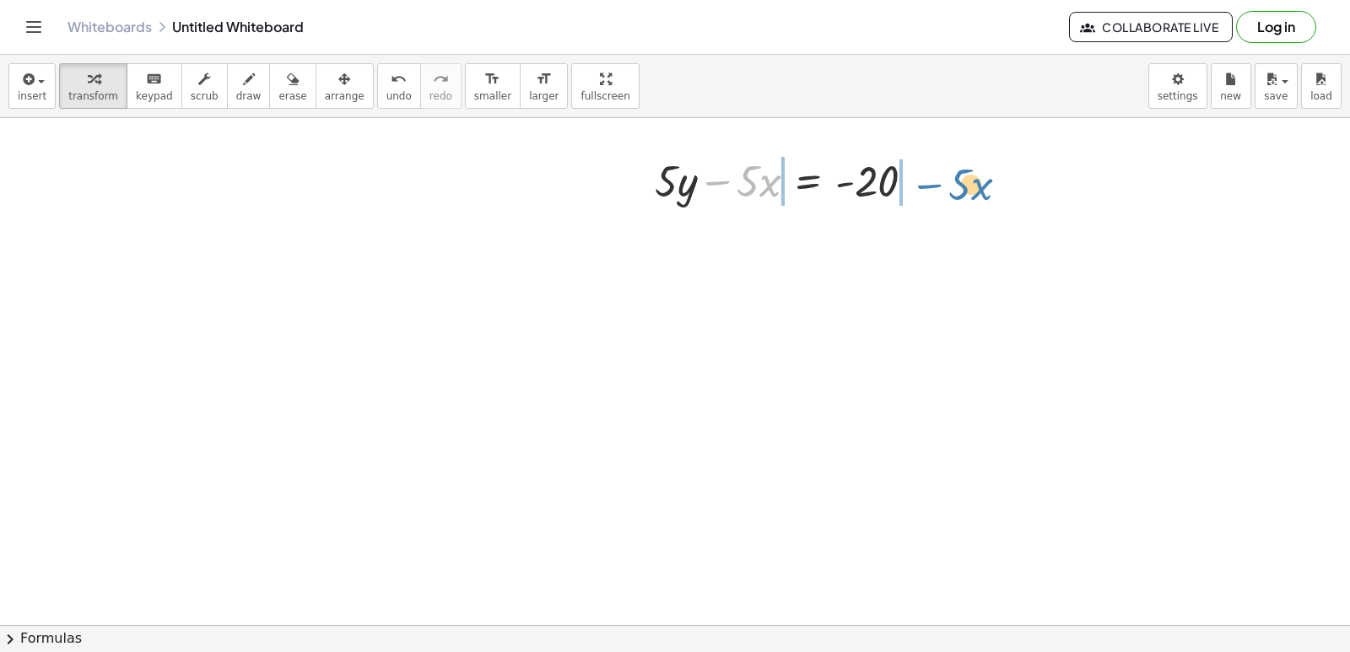
drag, startPoint x: 732, startPoint y: 183, endPoint x: 946, endPoint y: 186, distance: 213.5
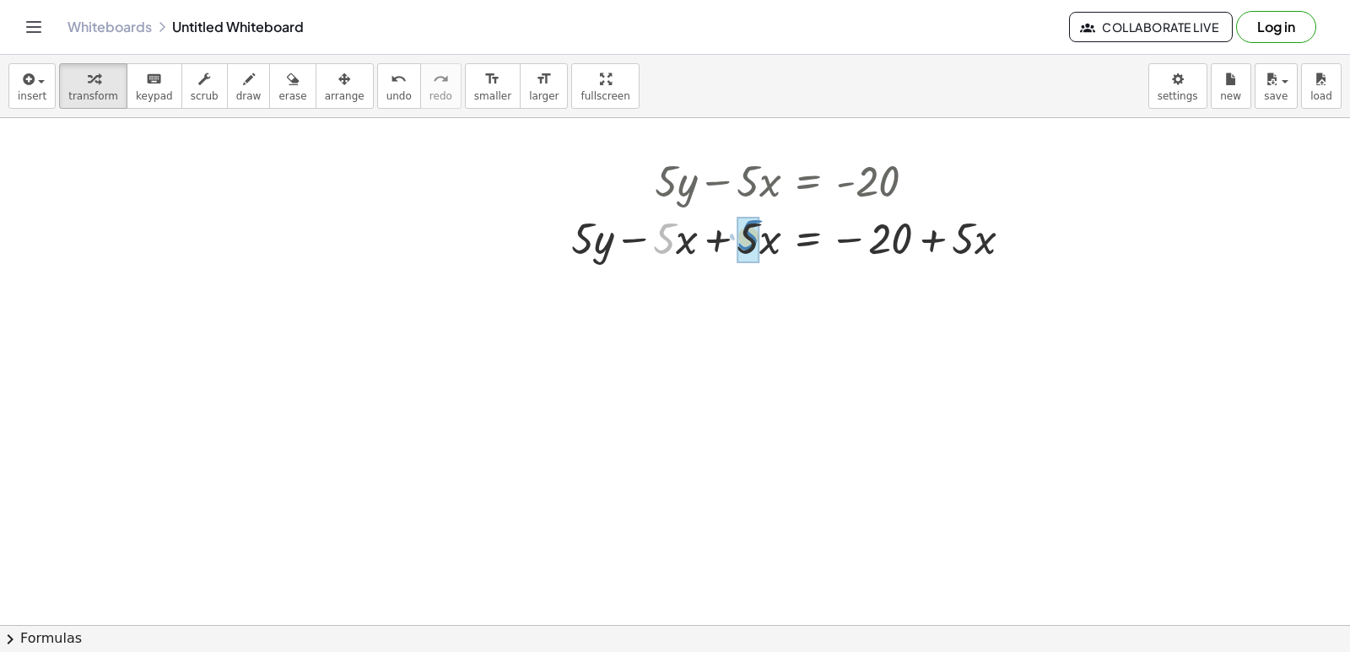
drag, startPoint x: 669, startPoint y: 245, endPoint x: 753, endPoint y: 240, distance: 84.5
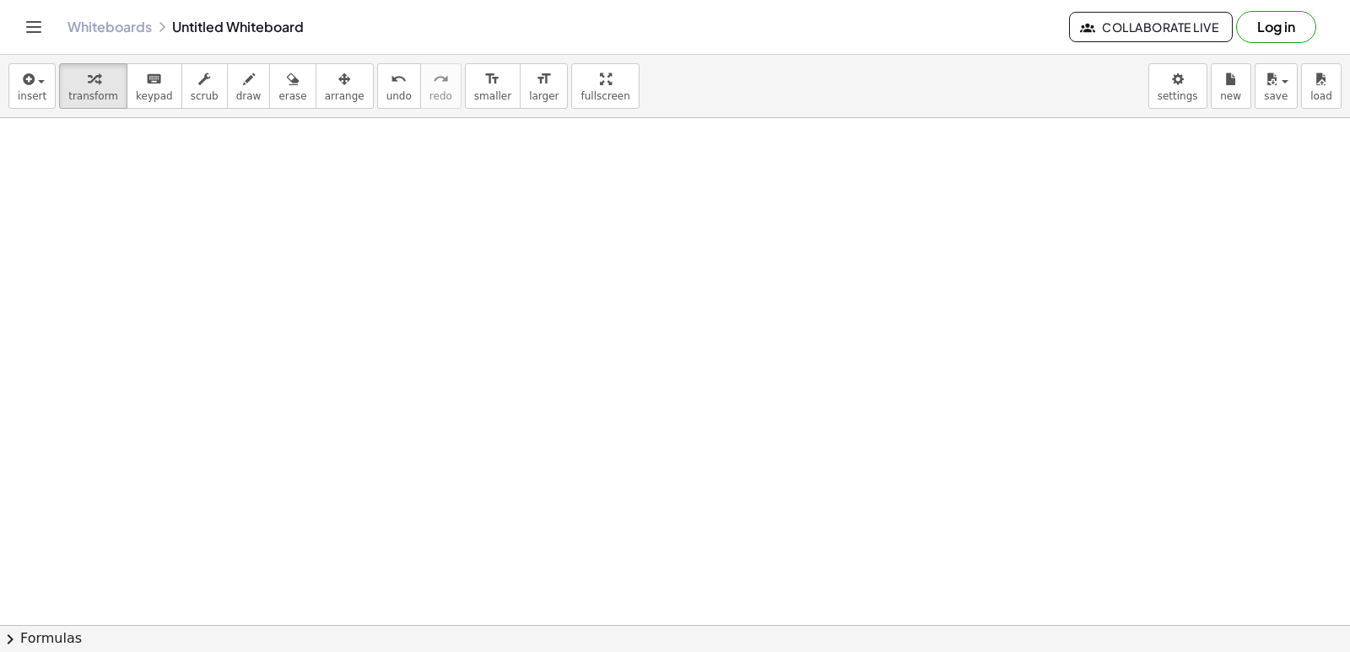
scroll to position [3211, 0]
drag, startPoint x: 649, startPoint y: 241, endPoint x: 648, endPoint y: 251, distance: 9.3
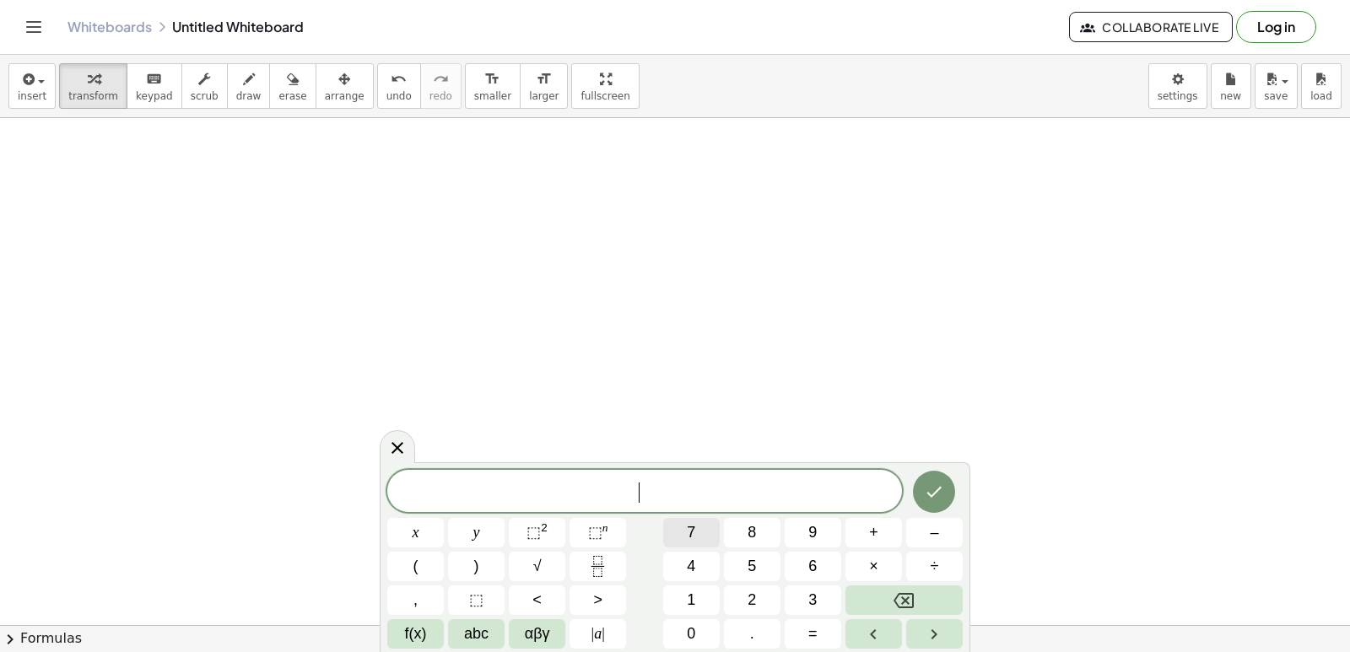
click at [684, 531] on button "7" at bounding box center [691, 533] width 57 height 30
click at [467, 524] on button "y" at bounding box center [476, 533] width 57 height 30
click at [954, 540] on button "–" at bounding box center [934, 533] width 57 height 30
click at [771, 598] on button "2" at bounding box center [752, 600] width 57 height 30
click at [713, 602] on button "1" at bounding box center [691, 600] width 57 height 30
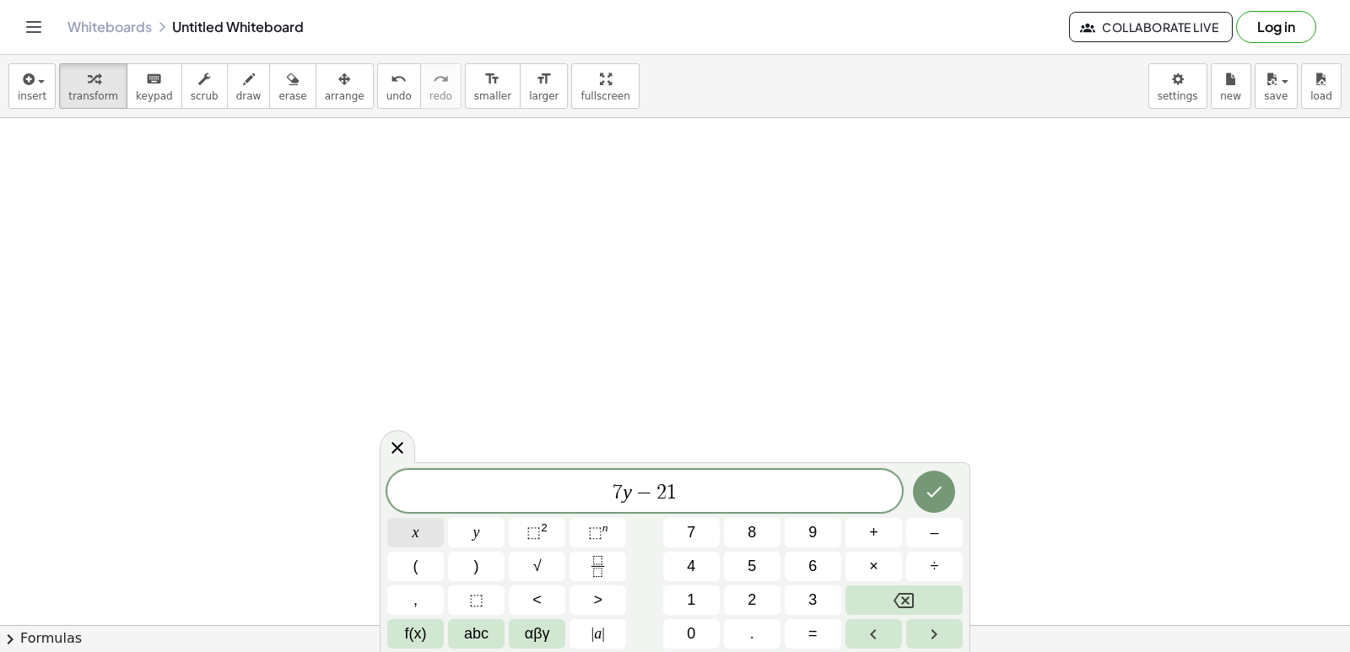
click at [418, 526] on span "x" at bounding box center [416, 532] width 7 height 23
click at [806, 631] on button "=" at bounding box center [813, 634] width 57 height 30
click at [684, 530] on button "7" at bounding box center [691, 533] width 57 height 30
click at [934, 488] on icon "Done" at bounding box center [934, 492] width 20 height 20
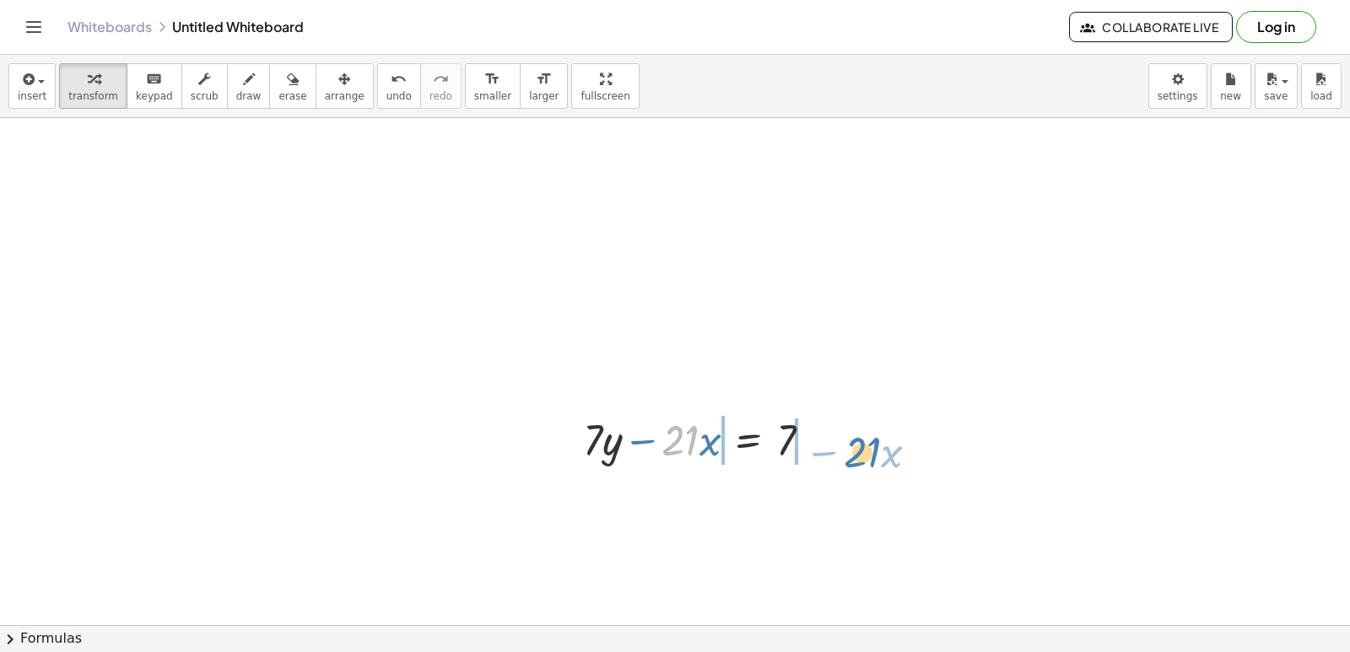
drag, startPoint x: 663, startPoint y: 446, endPoint x: 844, endPoint y: 456, distance: 180.8
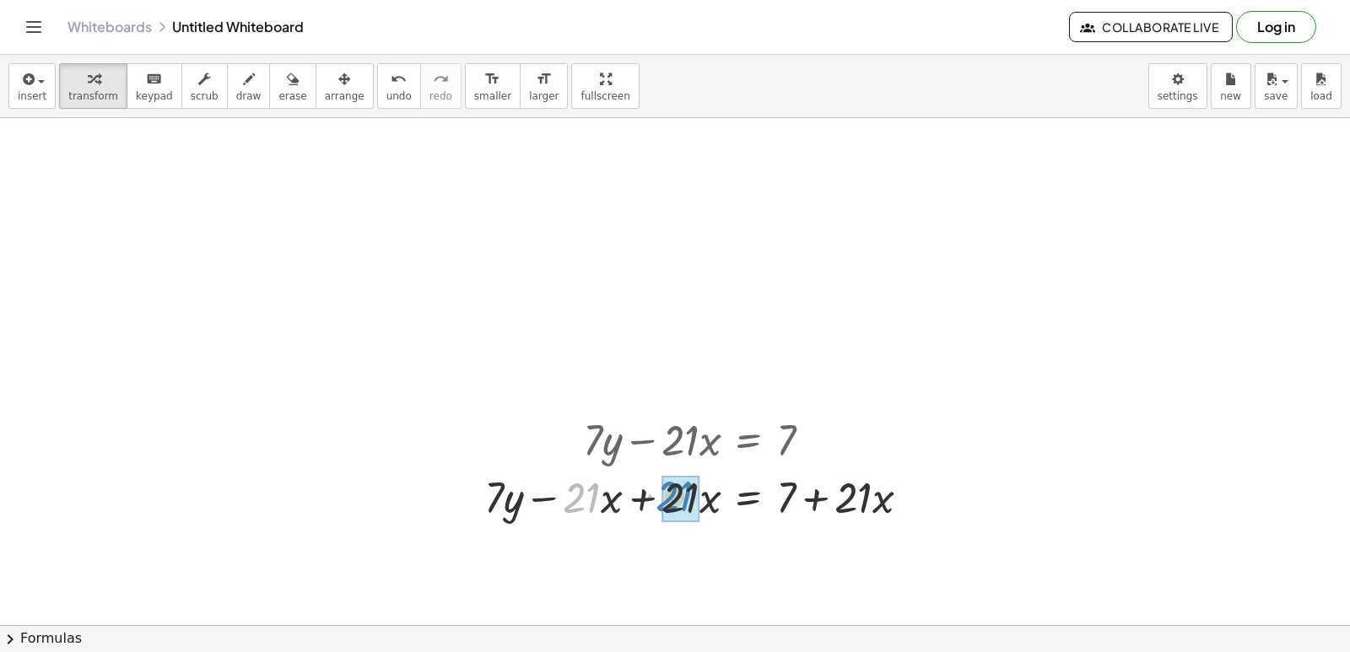
drag, startPoint x: 587, startPoint y: 507, endPoint x: 680, endPoint y: 506, distance: 92.8
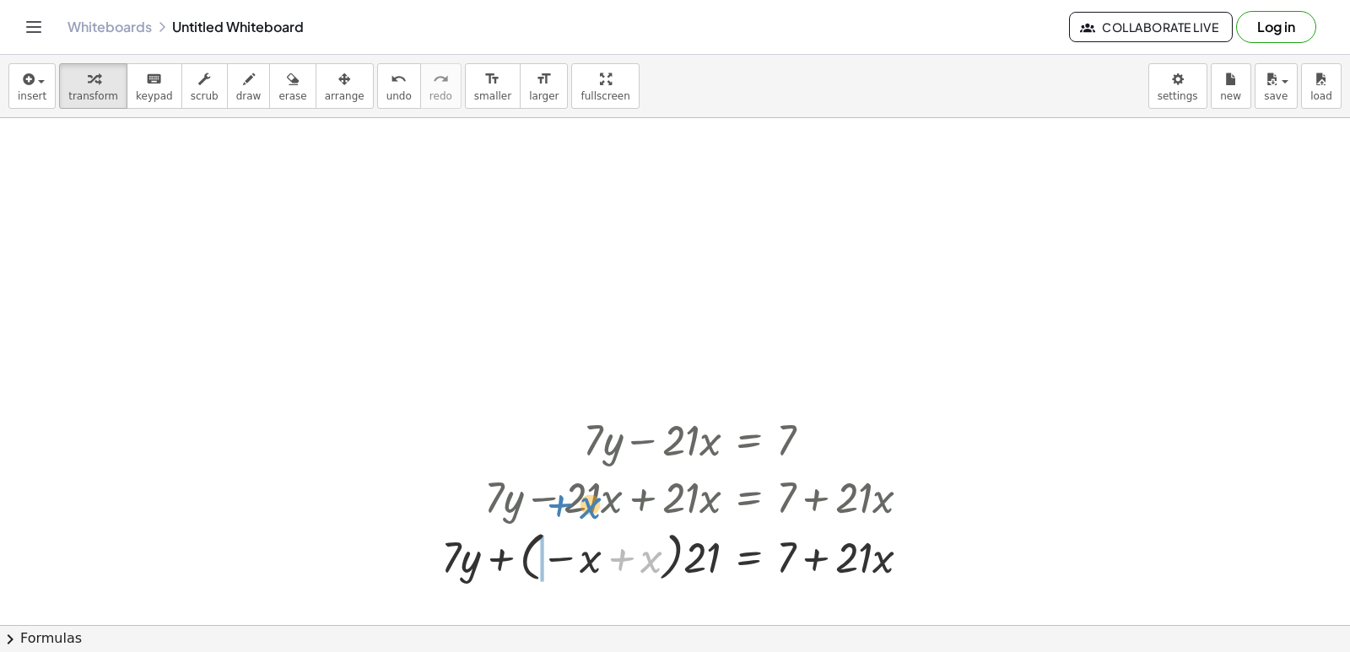
drag, startPoint x: 603, startPoint y: 547, endPoint x: 541, endPoint y: 482, distance: 90.7
click at [749, 440] on div "+ · 7 · y − · 21 · x = 7 + · 7 · y − · 21 · x + · 21 · x = + 7 + · 21 · x + x +…" at bounding box center [749, 440] width 0 height 0
drag, startPoint x: 562, startPoint y: 553, endPoint x: 631, endPoint y: 547, distance: 69.4
click at [633, 562] on div at bounding box center [702, 556] width 461 height 64
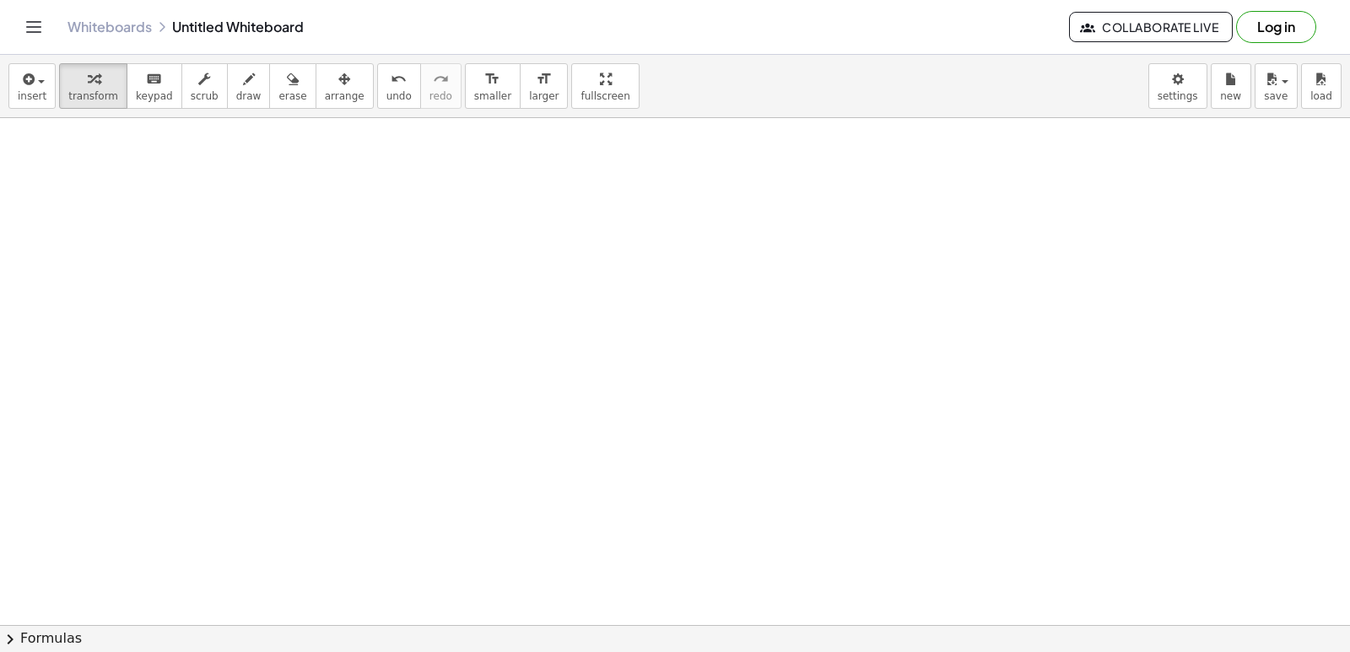
scroll to position [3718, 0]
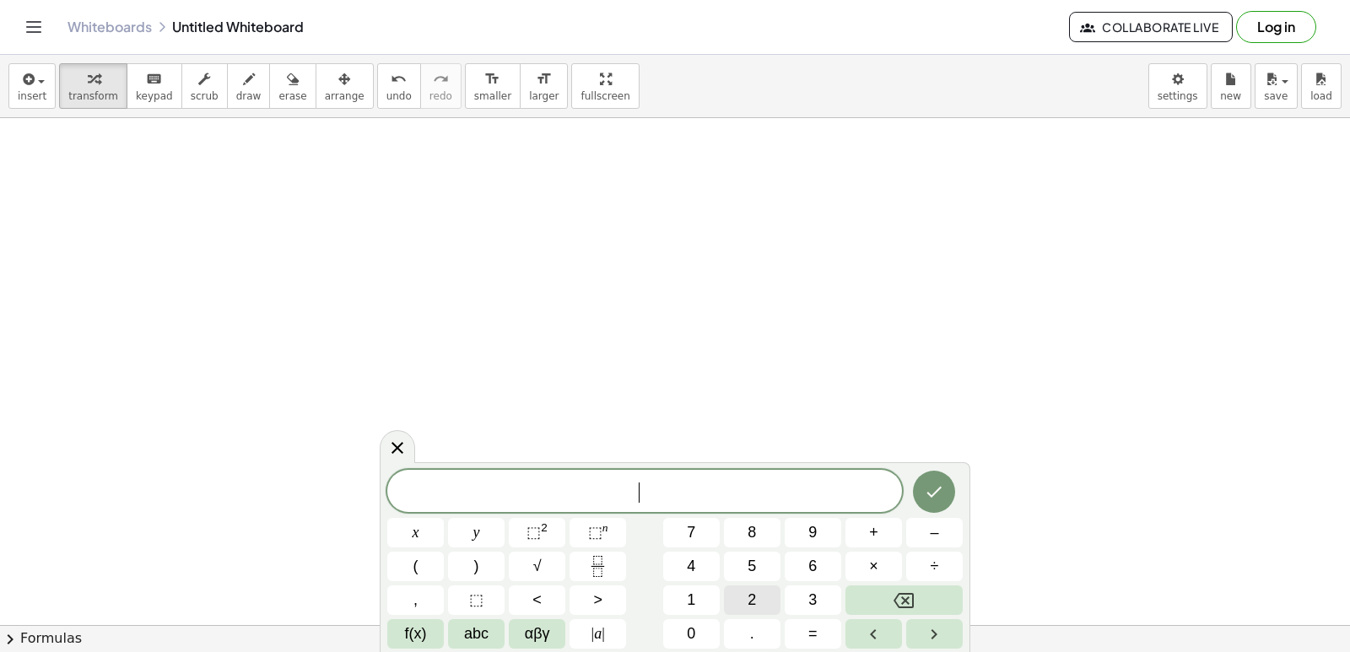
click at [752, 594] on button "2" at bounding box center [752, 600] width 57 height 30
click at [478, 531] on span "y" at bounding box center [476, 532] width 7 height 23
click at [876, 537] on span "+" at bounding box center [873, 532] width 9 height 23
click at [418, 526] on span "x" at bounding box center [416, 532] width 7 height 23
click at [812, 633] on span "=" at bounding box center [812, 634] width 9 height 23
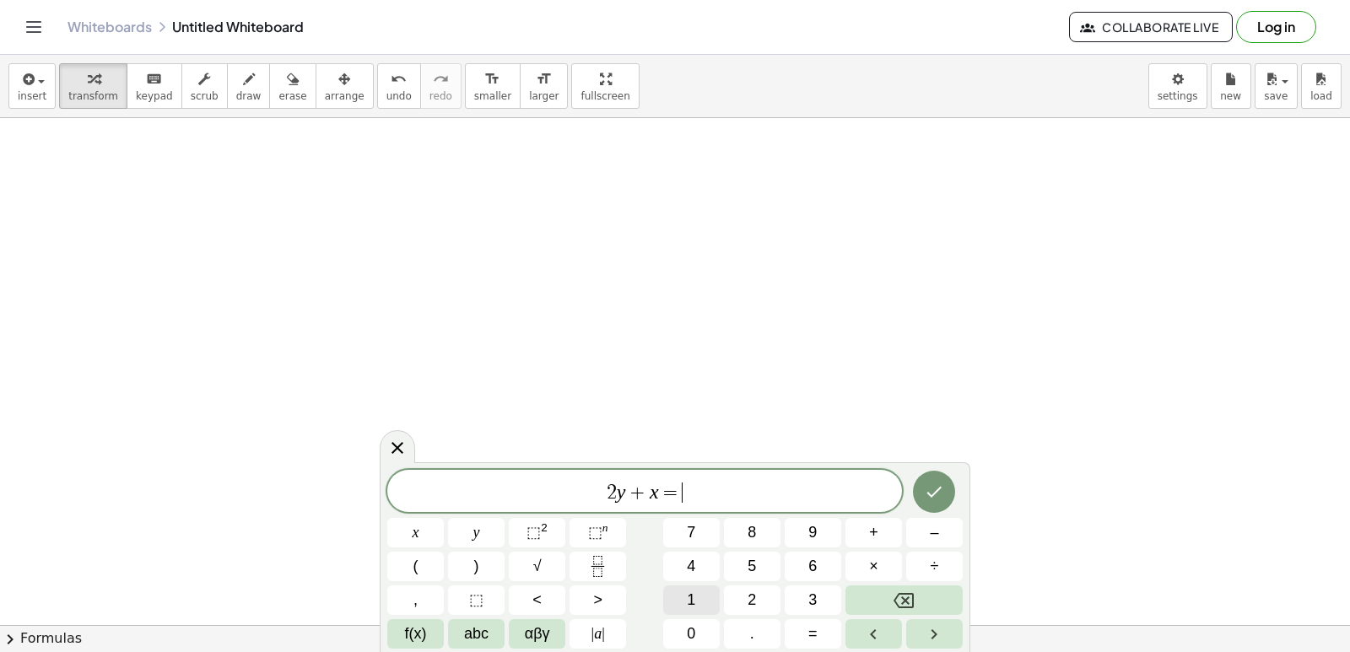
click at [688, 601] on span "1" at bounding box center [691, 600] width 8 height 23
click at [925, 603] on button "Backspace" at bounding box center [903, 600] width 117 height 30
click at [930, 599] on button "Backspace" at bounding box center [903, 600] width 117 height 30
click at [933, 599] on button "Backspace" at bounding box center [903, 600] width 117 height 30
click at [938, 593] on button "Backspace" at bounding box center [903, 600] width 117 height 30
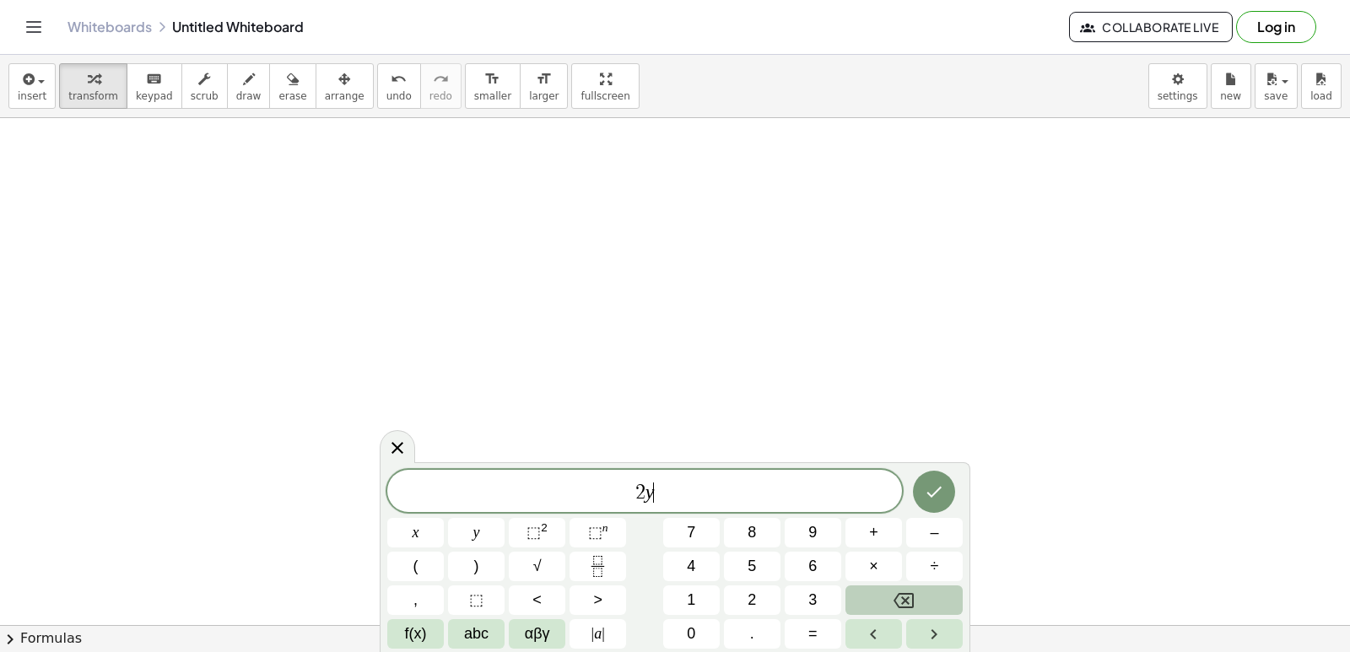
click at [940, 591] on button "Backspace" at bounding box center [903, 600] width 117 height 30
click at [482, 527] on button "y" at bounding box center [476, 533] width 57 height 30
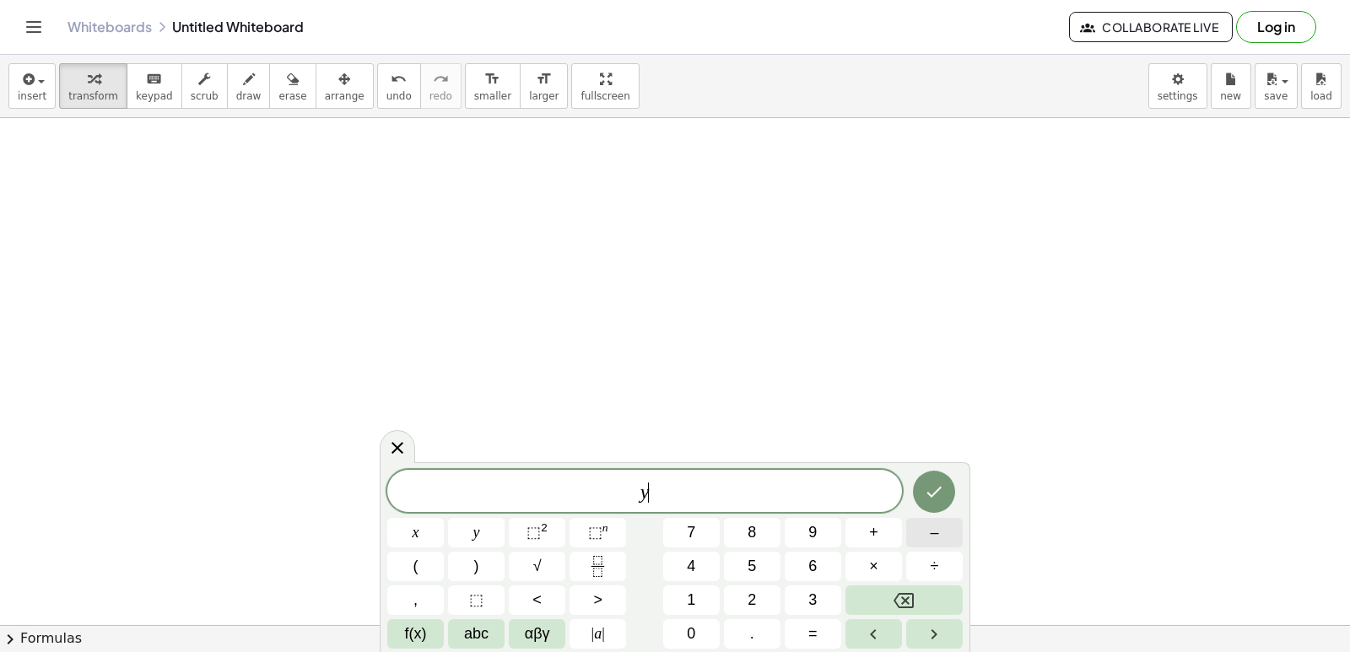
click at [923, 534] on button "–" at bounding box center [934, 533] width 57 height 30
click at [750, 561] on span "5" at bounding box center [751, 566] width 8 height 23
click at [877, 561] on span "×" at bounding box center [873, 566] width 9 height 23
click at [898, 599] on icon "Backspace" at bounding box center [903, 601] width 20 height 20
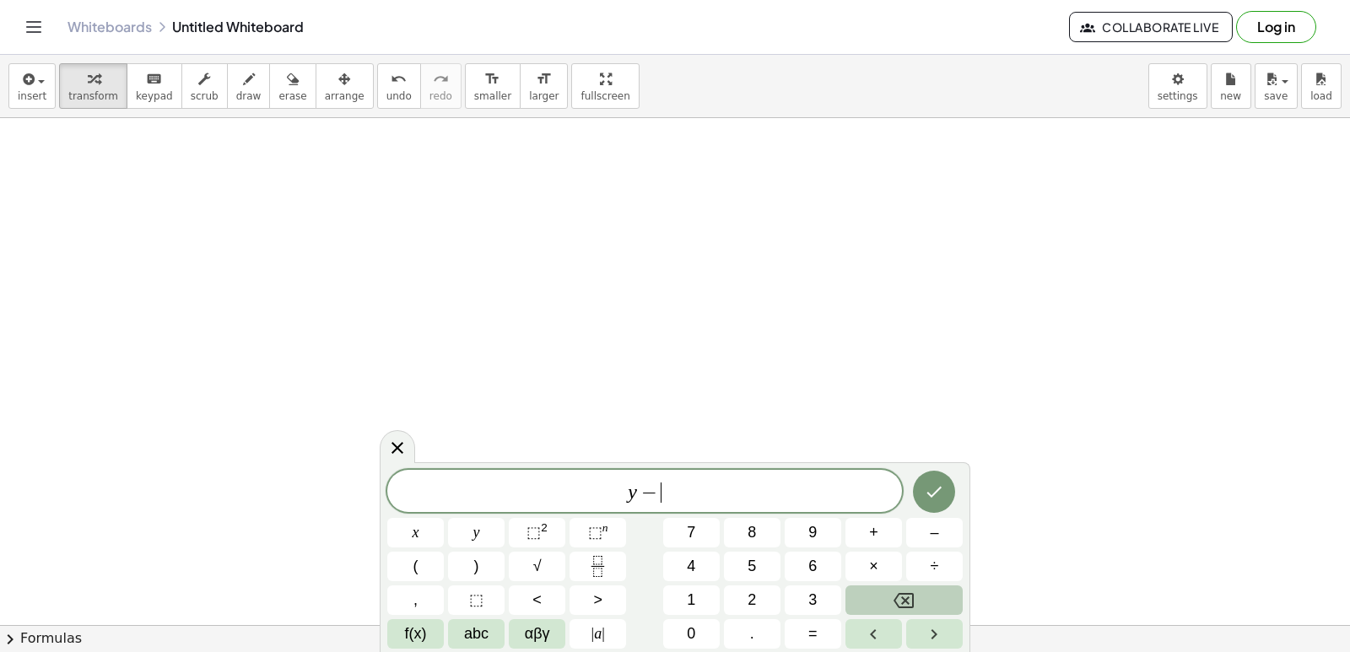
click at [898, 599] on icon "Backspace" at bounding box center [903, 601] width 20 height 20
click at [806, 593] on button "3" at bounding box center [813, 600] width 57 height 30
click at [477, 523] on span "y" at bounding box center [476, 532] width 7 height 23
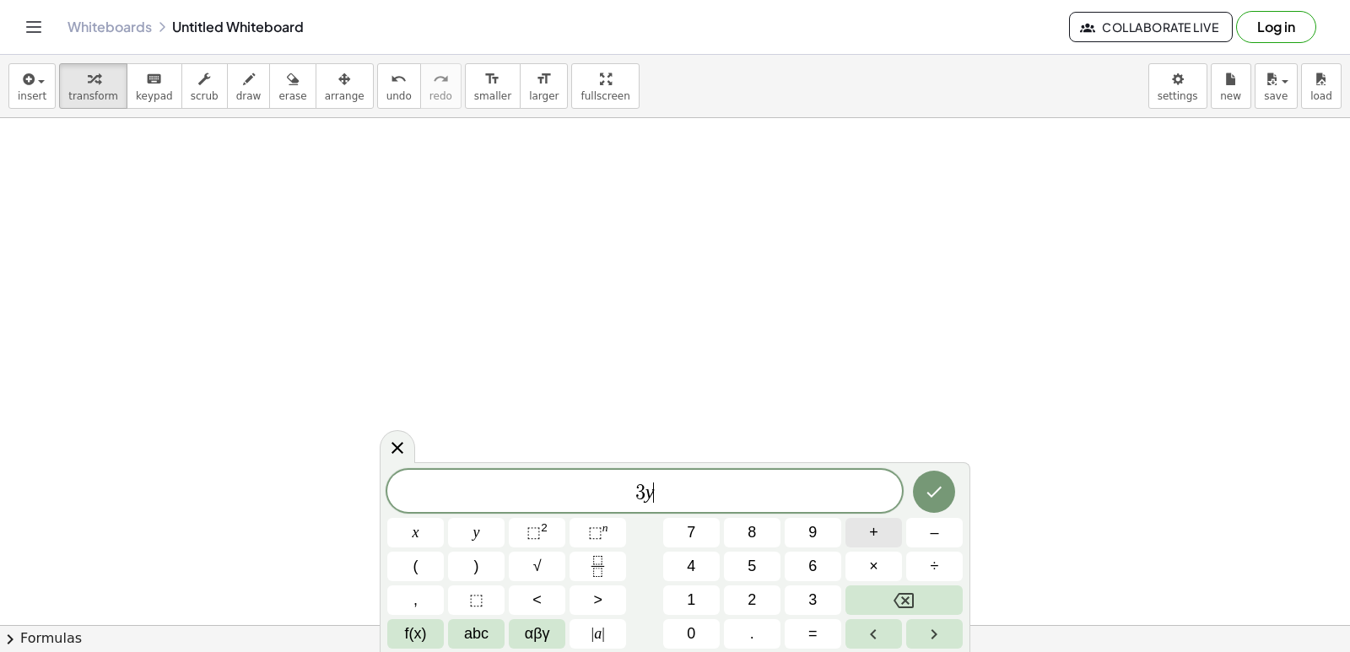
click at [882, 531] on button "+" at bounding box center [873, 533] width 57 height 30
click at [768, 601] on button "2" at bounding box center [752, 600] width 57 height 30
click at [411, 521] on button "x" at bounding box center [415, 533] width 57 height 30
click at [894, 593] on icon "Backspace" at bounding box center [903, 601] width 20 height 20
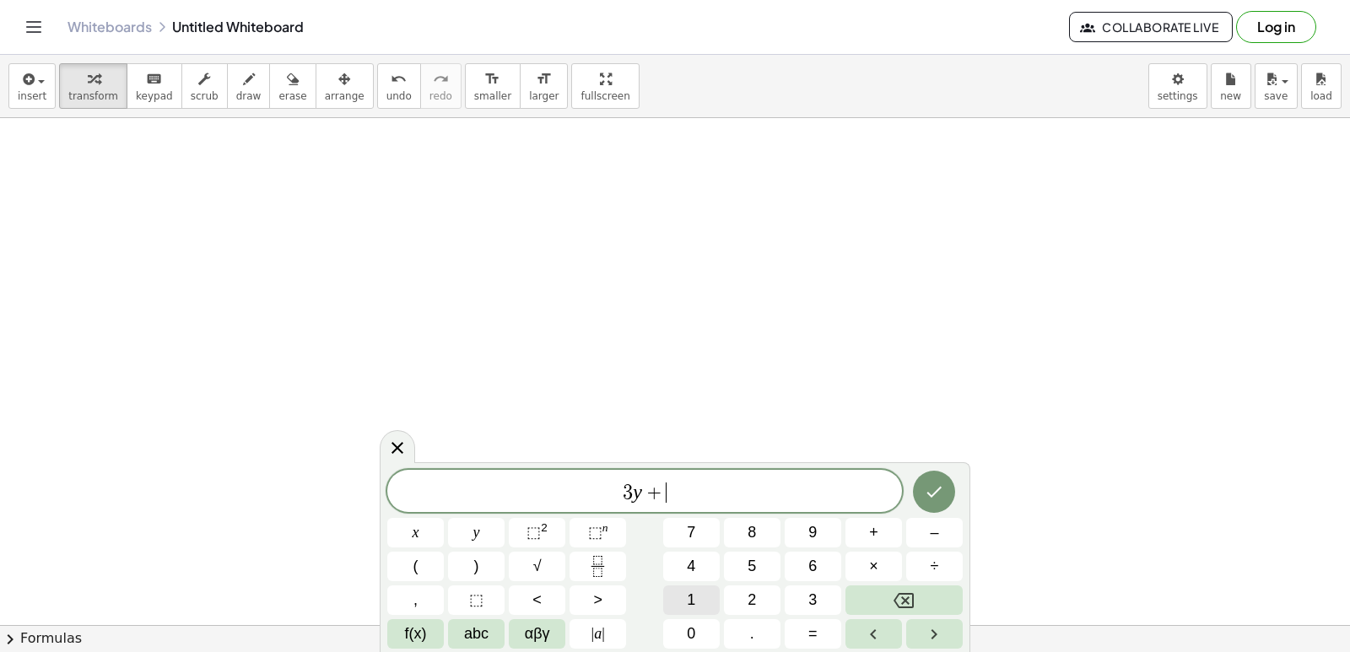
click at [709, 600] on button "1" at bounding box center [691, 600] width 57 height 30
click at [752, 588] on button "2" at bounding box center [752, 600] width 57 height 30
click at [413, 533] on button "x" at bounding box center [415, 533] width 57 height 30
click at [812, 644] on span "=" at bounding box center [812, 634] width 9 height 23
click at [704, 603] on button "1" at bounding box center [691, 600] width 57 height 30
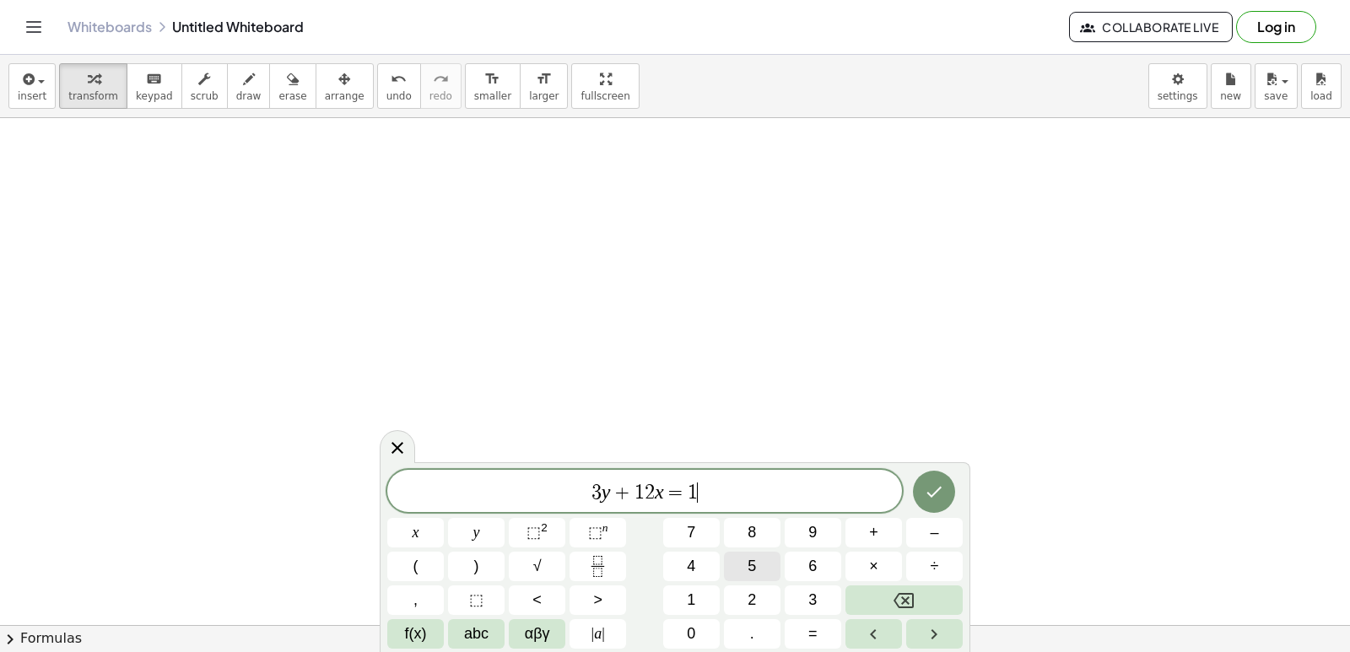
click at [761, 568] on button "5" at bounding box center [752, 567] width 57 height 30
click at [936, 488] on icon "Done" at bounding box center [934, 492] width 20 height 20
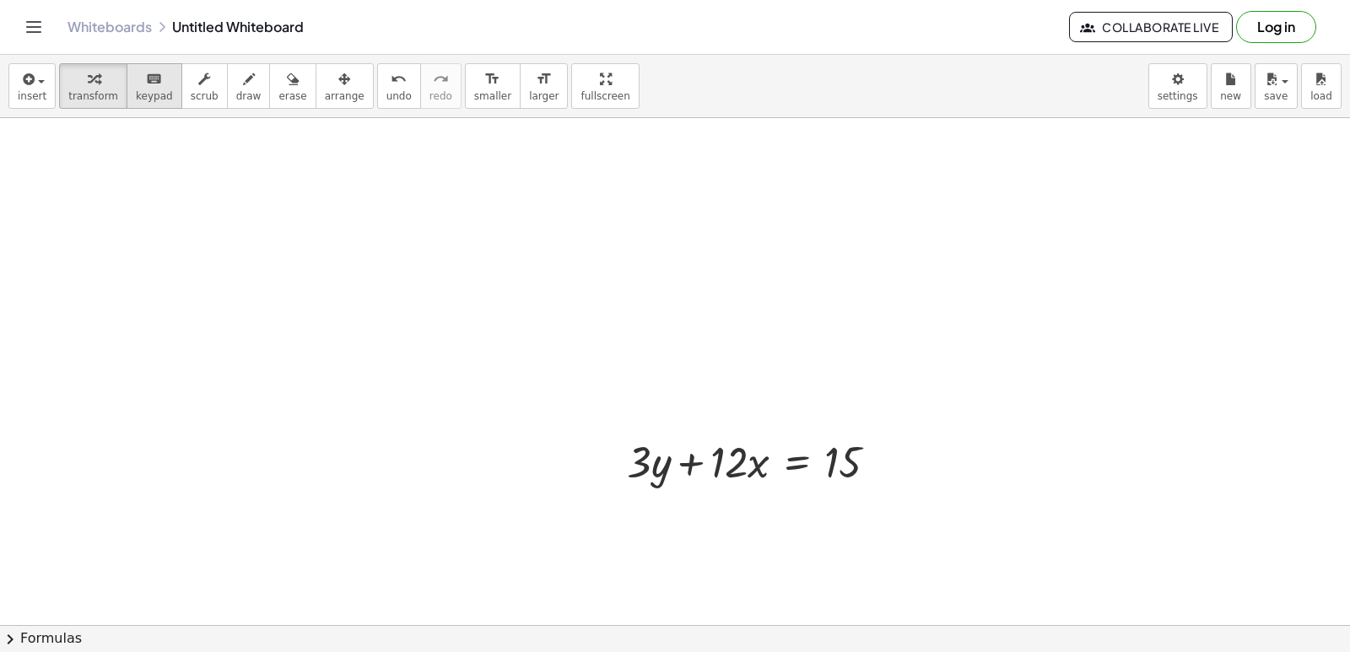
click at [148, 87] on icon "keyboard" at bounding box center [154, 79] width 16 height 20
click at [146, 86] on icon "keyboard" at bounding box center [154, 79] width 16 height 20
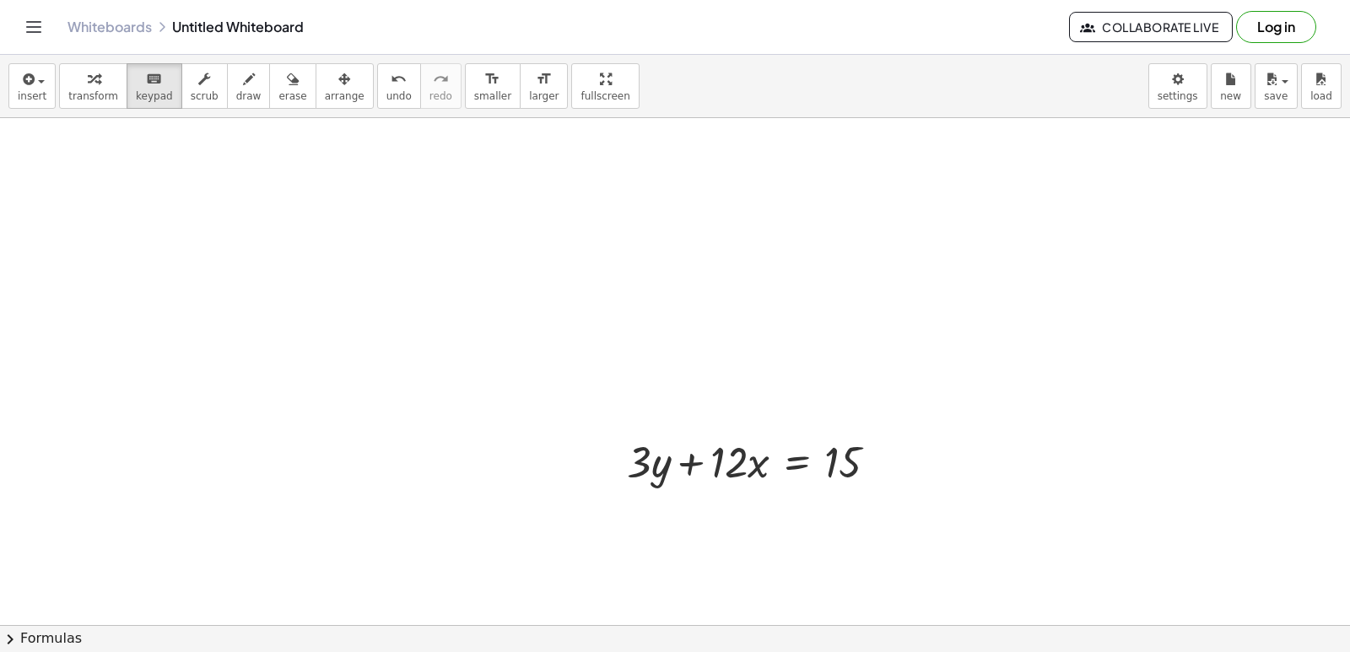
drag, startPoint x: 640, startPoint y: 304, endPoint x: 540, endPoint y: 262, distance: 108.6
click at [88, 88] on icon "button" at bounding box center [94, 79] width 12 height 20
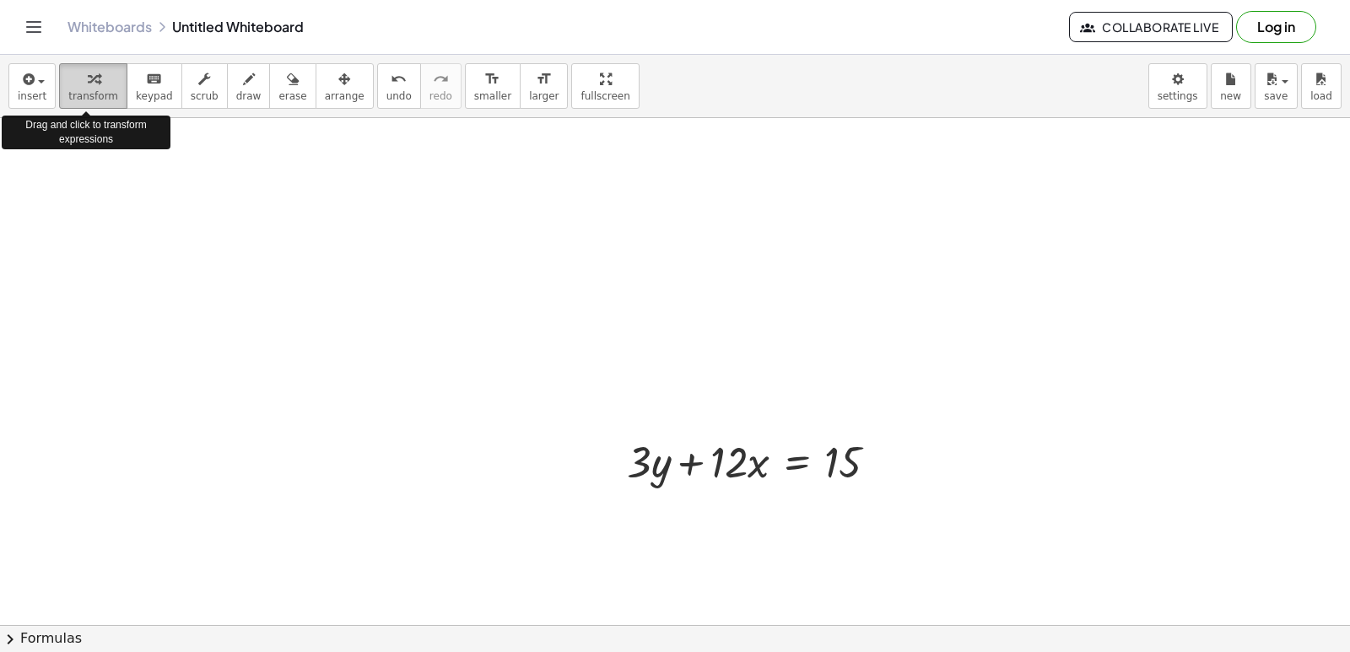
click at [88, 85] on icon "button" at bounding box center [94, 79] width 12 height 20
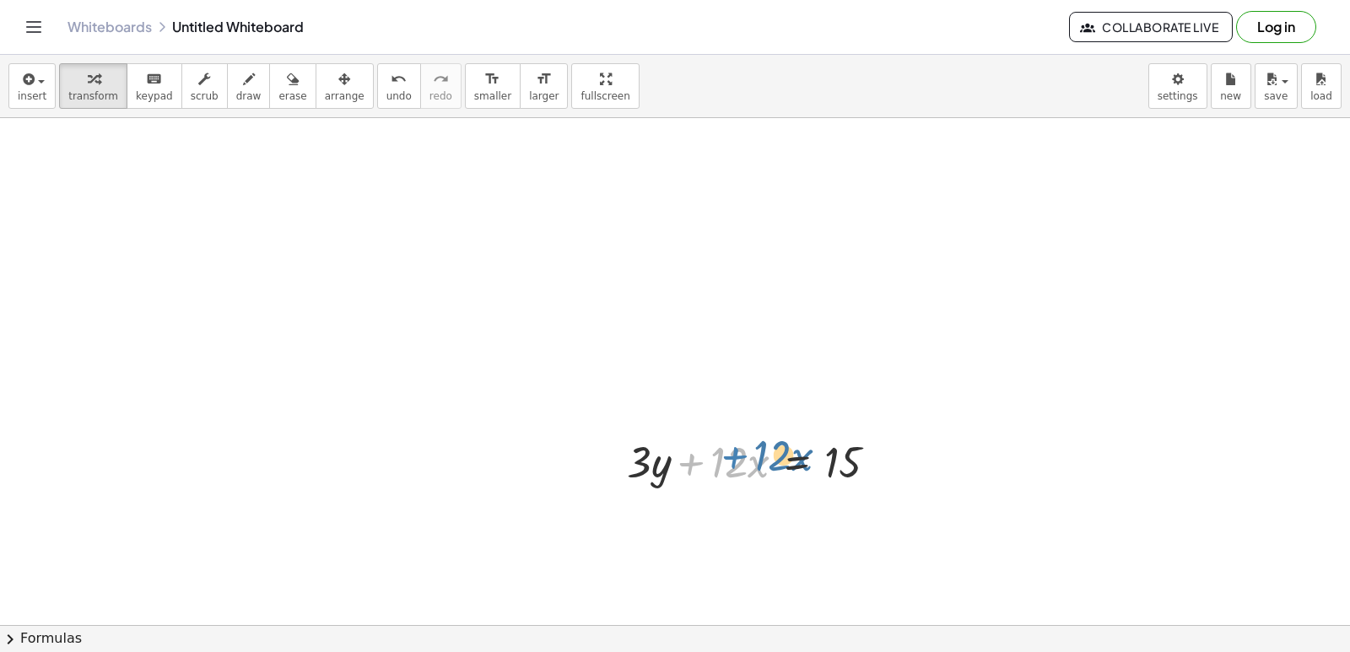
drag, startPoint x: 704, startPoint y: 456, endPoint x: 1044, endPoint y: 479, distance: 339.9
drag, startPoint x: 697, startPoint y: 470, endPoint x: 875, endPoint y: 468, distance: 178.0
click at [875, 468] on div at bounding box center [758, 460] width 281 height 57
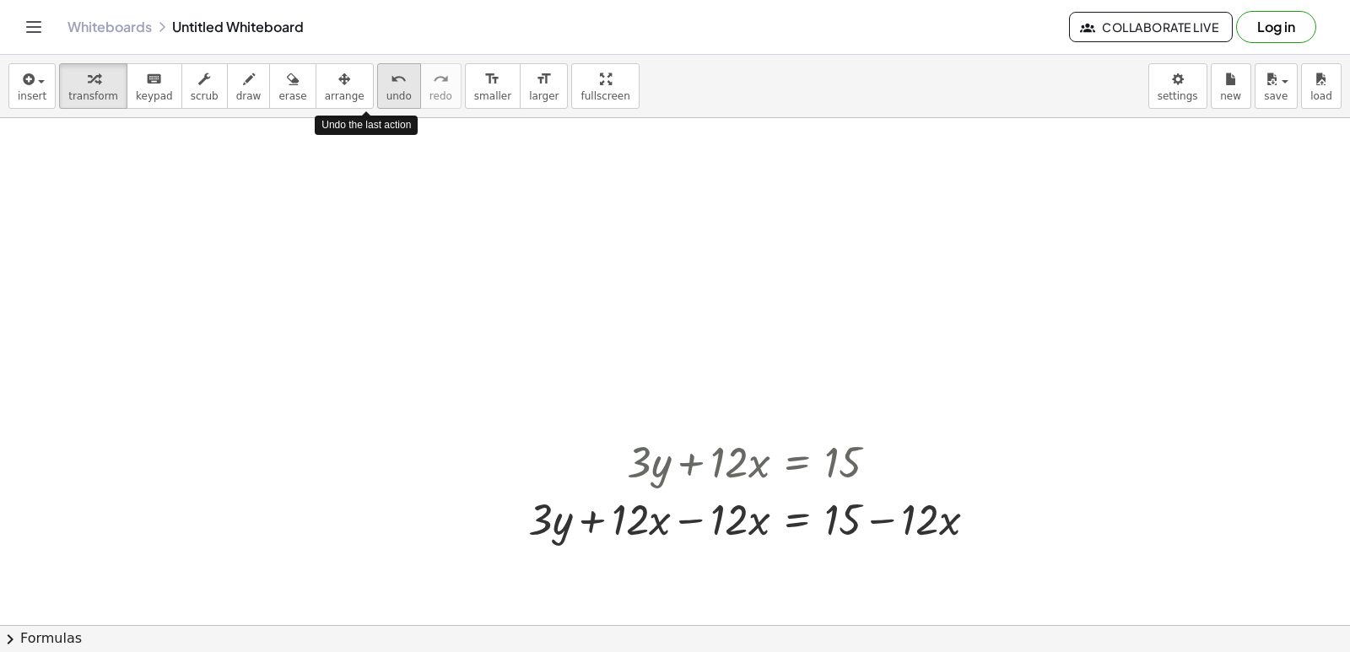
click at [391, 84] on icon "undo" at bounding box center [399, 79] width 16 height 20
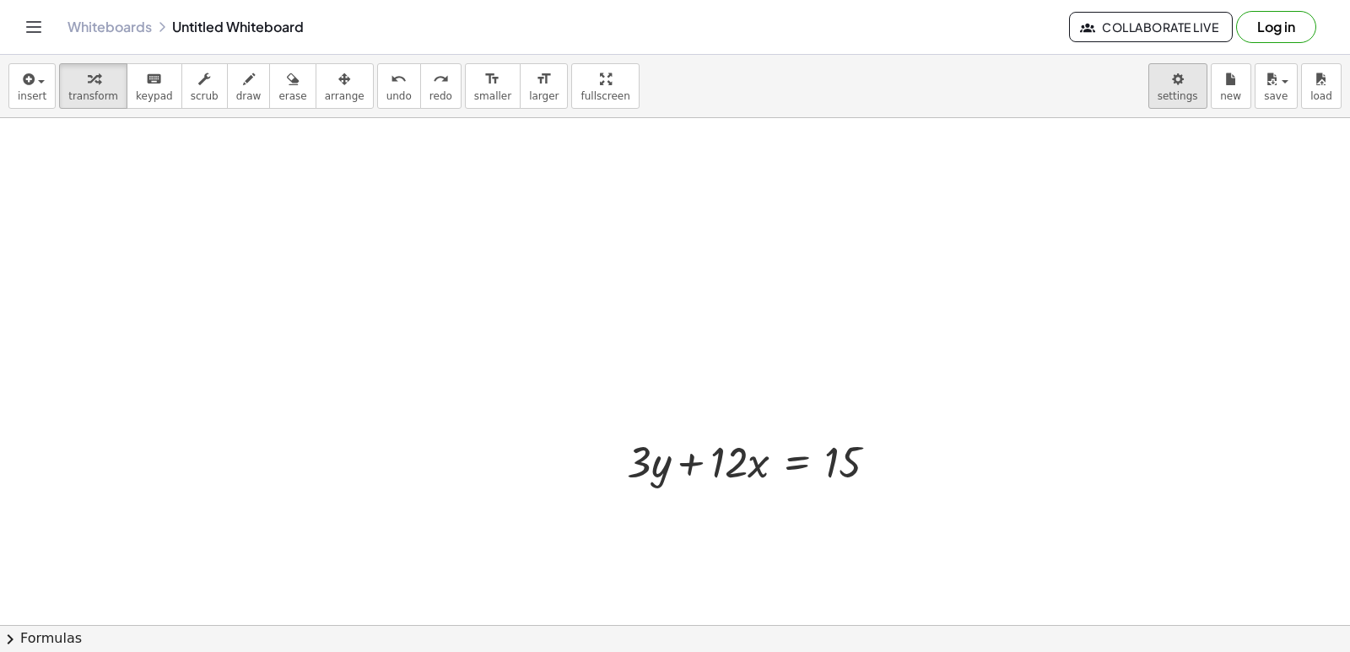
click at [1174, 85] on body "Graspable Math Activities Get Started Activity Bank Assigned Work Classes White…" at bounding box center [675, 326] width 1350 height 652
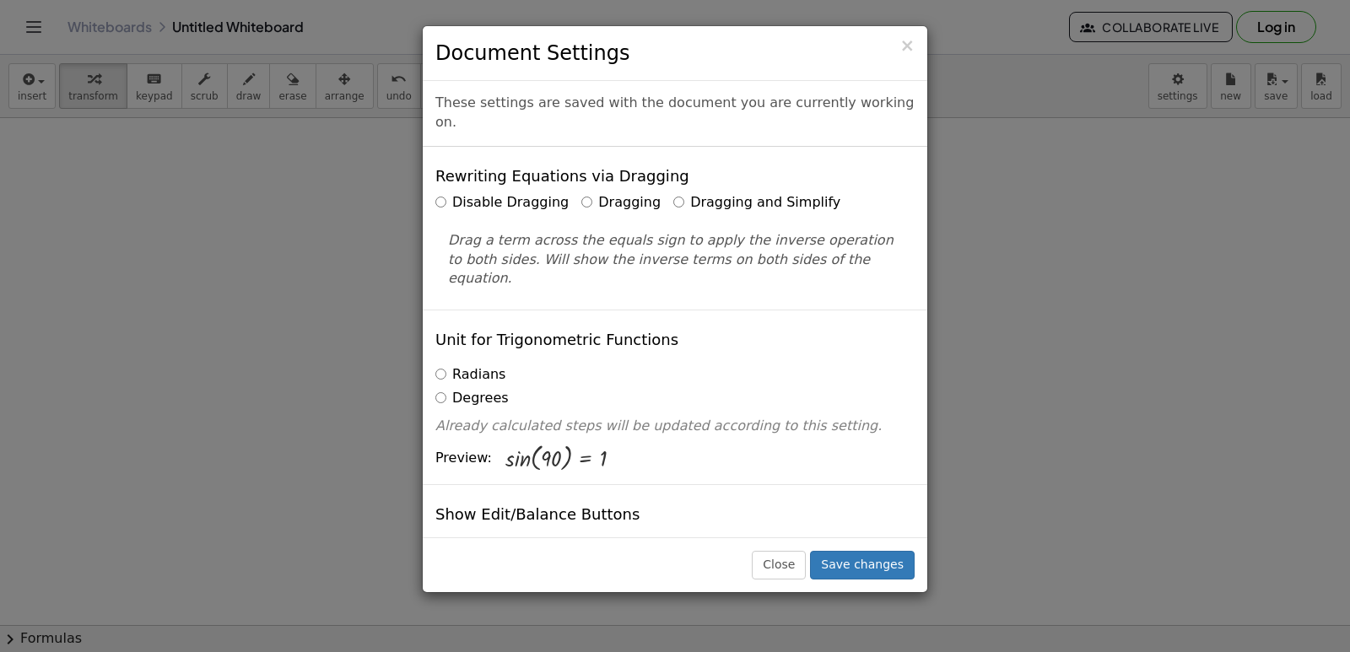
click at [760, 193] on label "Dragging and Simplify" at bounding box center [756, 202] width 167 height 19
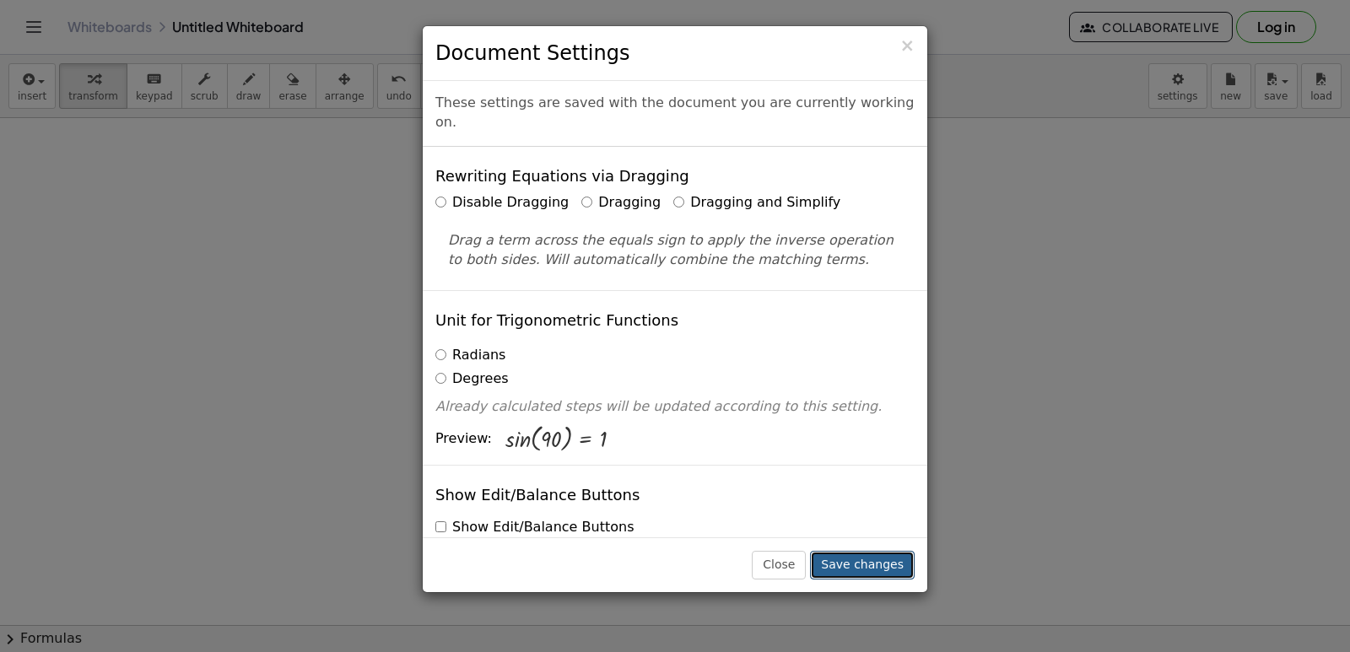
click at [865, 553] on button "Save changes" at bounding box center [862, 565] width 105 height 29
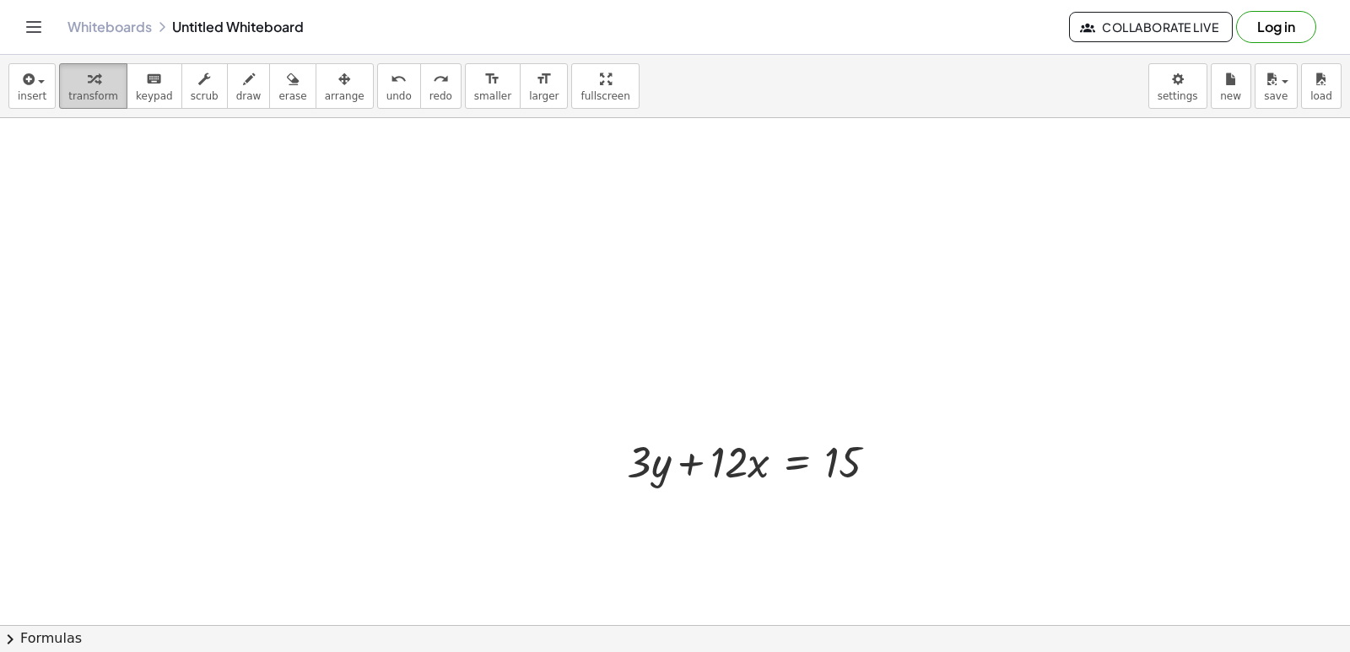
click at [103, 93] on span "transform" at bounding box center [93, 96] width 50 height 12
drag, startPoint x: 693, startPoint y: 461, endPoint x: 893, endPoint y: 461, distance: 199.1
click at [893, 461] on div at bounding box center [758, 460] width 281 height 57
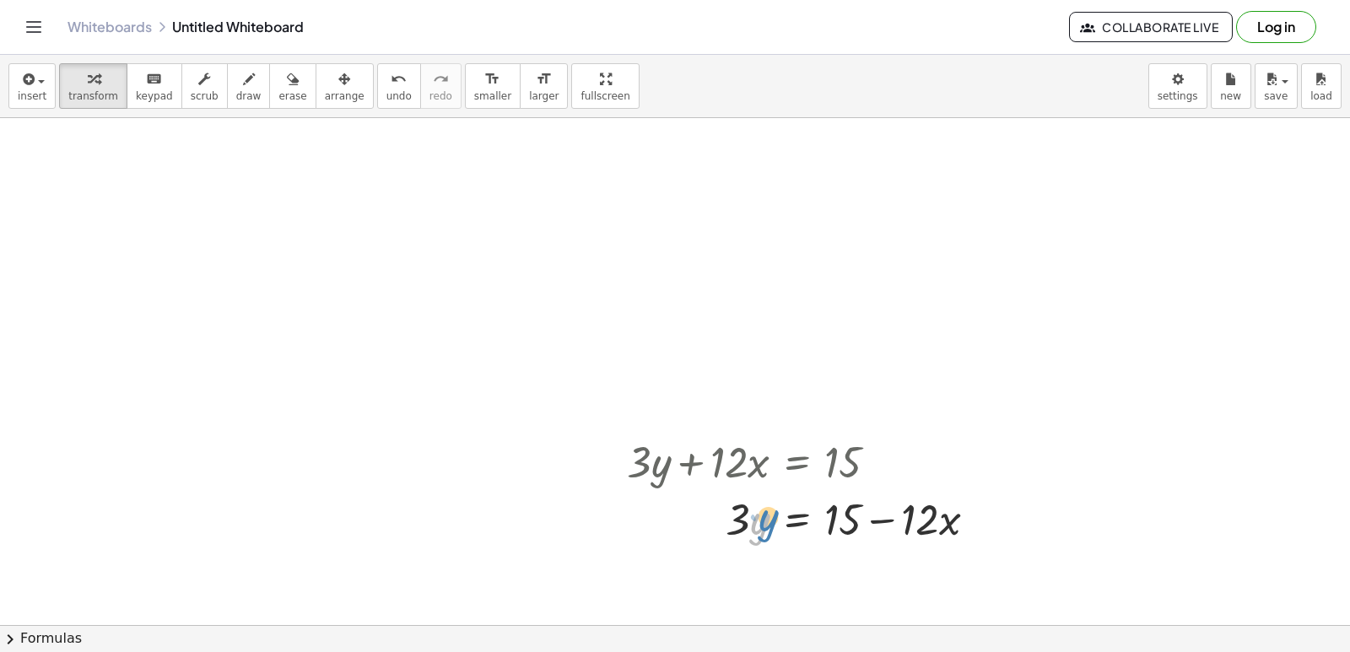
click at [758, 521] on div at bounding box center [808, 517] width 380 height 57
drag, startPoint x: 739, startPoint y: 506, endPoint x: 877, endPoint y: 548, distance: 143.8
click at [877, 548] on div "+ · 3 · y + · 12 · x = 15 · 3 · 3 · y · 12 · x = 15 + −" at bounding box center [801, 489] width 401 height 123
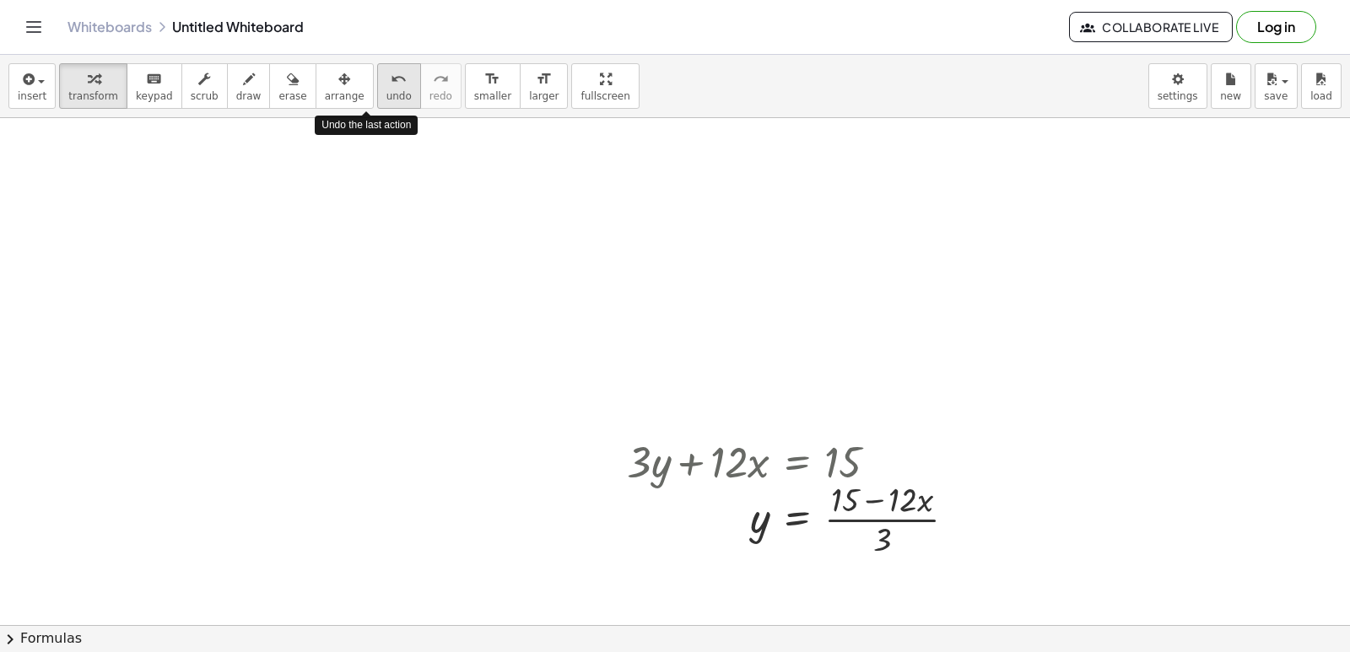
click at [386, 97] on span "undo" at bounding box center [398, 96] width 25 height 12
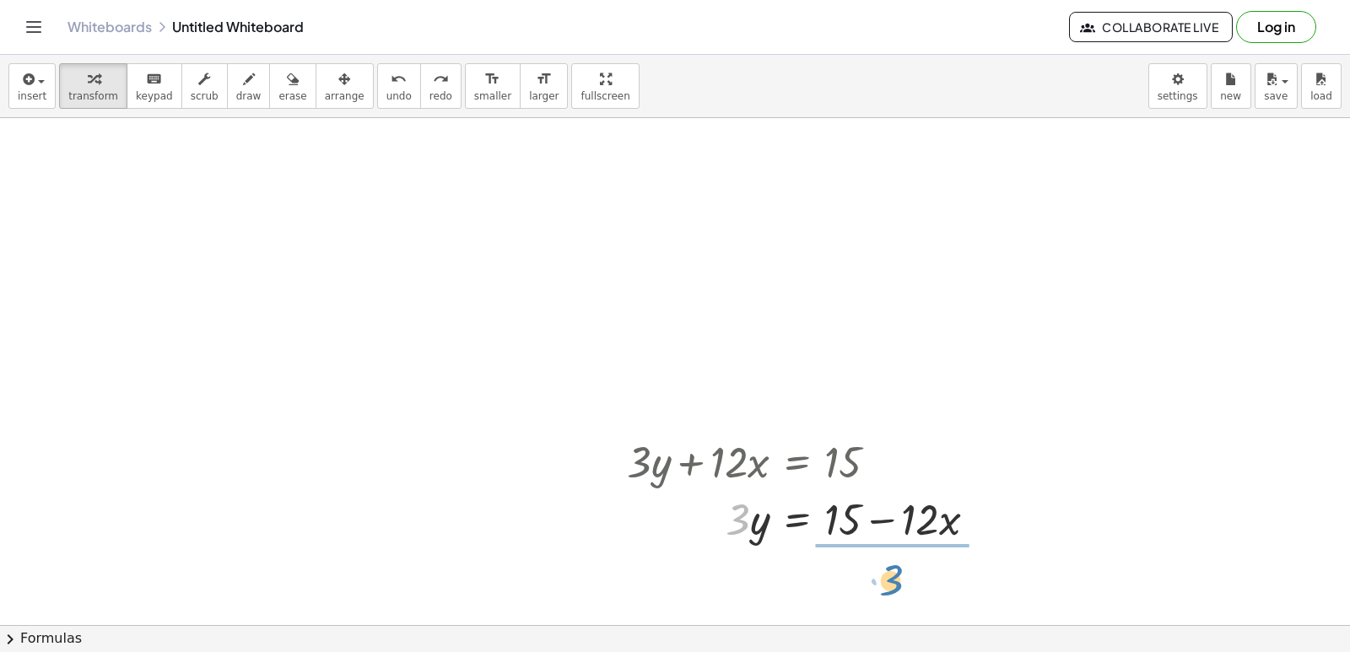
drag, startPoint x: 738, startPoint y: 514, endPoint x: 893, endPoint y: 571, distance: 164.7
drag, startPoint x: 356, startPoint y: 102, endPoint x: 384, endPoint y: 105, distance: 28.0
click at [386, 102] on span "undo" at bounding box center [398, 96] width 25 height 12
drag, startPoint x: 747, startPoint y: 516, endPoint x: 919, endPoint y: 557, distance: 176.8
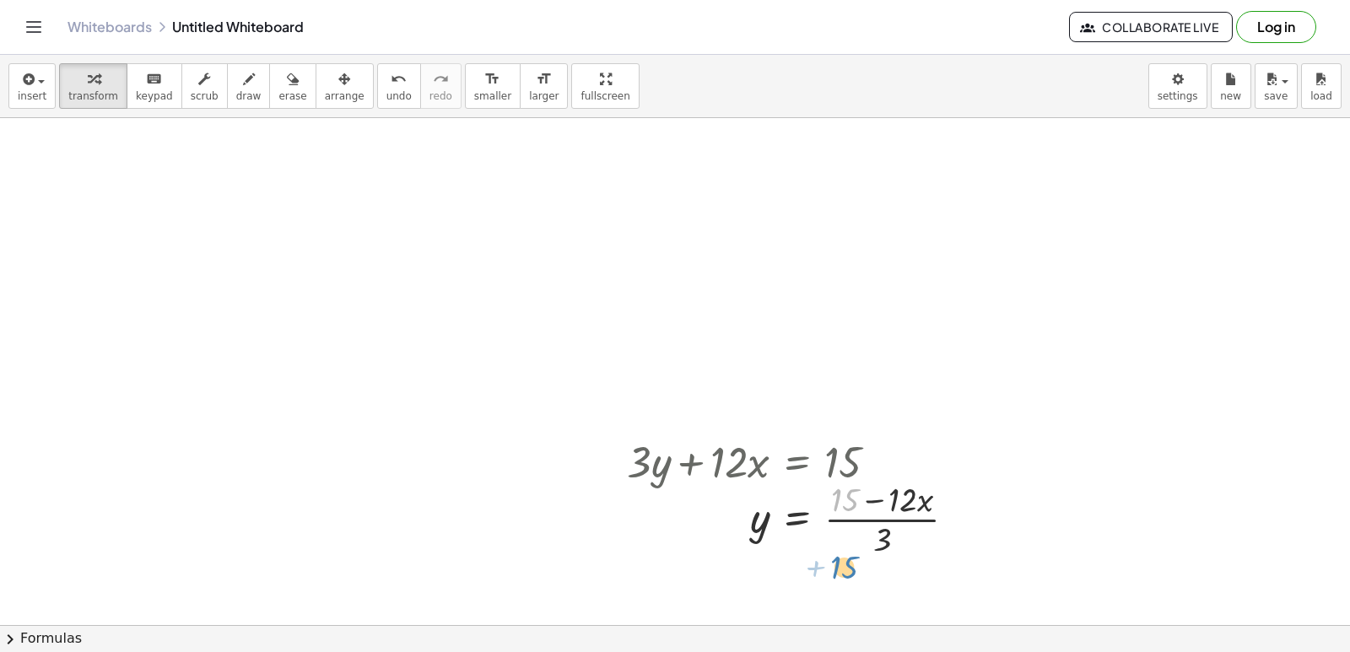
drag, startPoint x: 847, startPoint y: 493, endPoint x: 844, endPoint y: 561, distance: 68.4
drag, startPoint x: 882, startPoint y: 537, endPoint x: 848, endPoint y: 521, distance: 38.1
click at [828, 526] on div at bounding box center [797, 518] width 359 height 84
drag, startPoint x: 882, startPoint y: 535, endPoint x: 855, endPoint y: 542, distance: 27.0
click at [855, 542] on div at bounding box center [797, 518] width 359 height 84
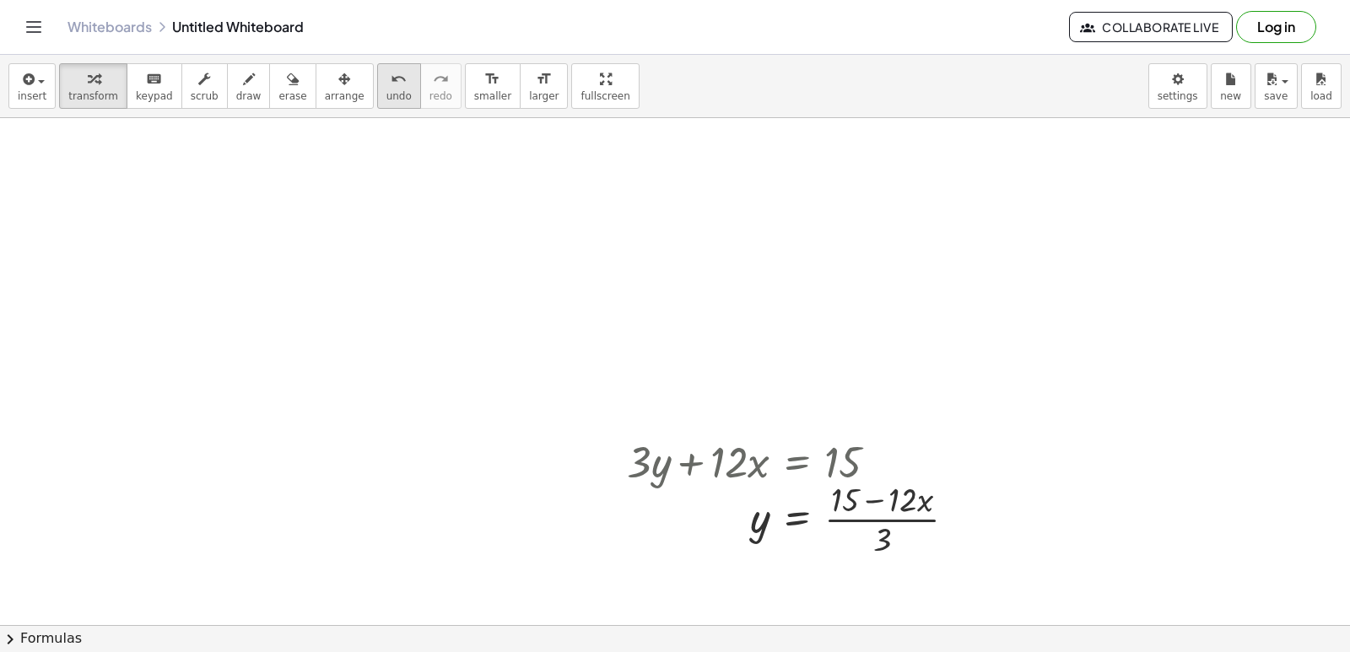
click at [386, 94] on span "undo" at bounding box center [398, 96] width 25 height 12
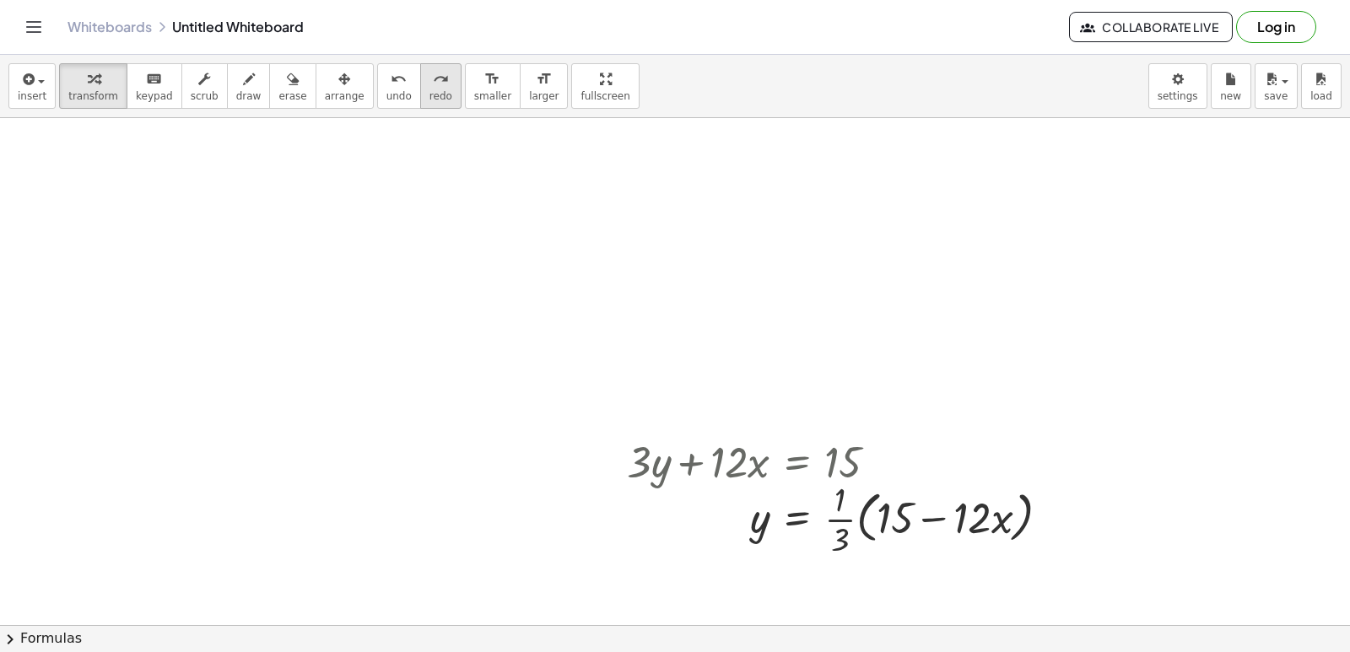
click at [383, 85] on button "undo undo" at bounding box center [399, 86] width 44 height 46
click at [964, 512] on div at bounding box center [961, 519] width 19 height 19
drag, startPoint x: 964, startPoint y: 518, endPoint x: 909, endPoint y: 524, distance: 56.0
click at [797, 520] on div "y = · ( + 15 − · 12 · x ) · 3 Transform line Copy line as LaTeX Copy derivation…" at bounding box center [797, 520] width 0 height 0
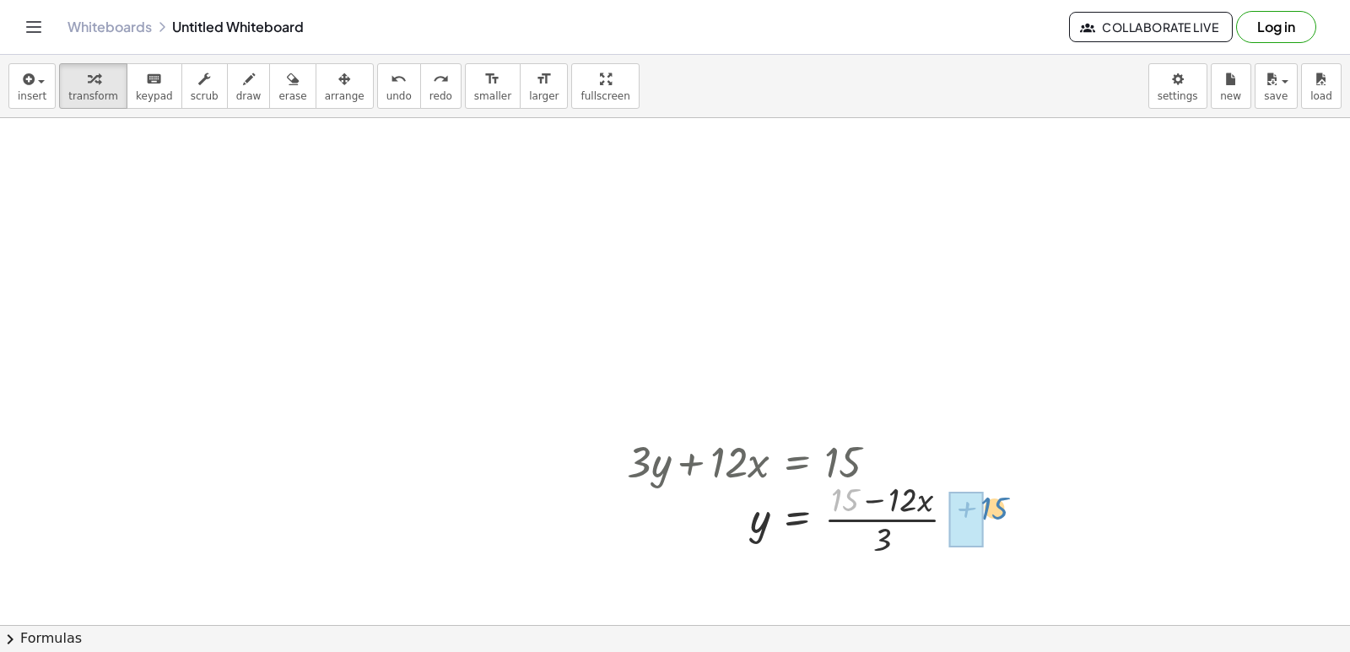
drag, startPoint x: 848, startPoint y: 500, endPoint x: 997, endPoint y: 511, distance: 149.7
drag, startPoint x: 968, startPoint y: 498, endPoint x: 920, endPoint y: 523, distance: 54.3
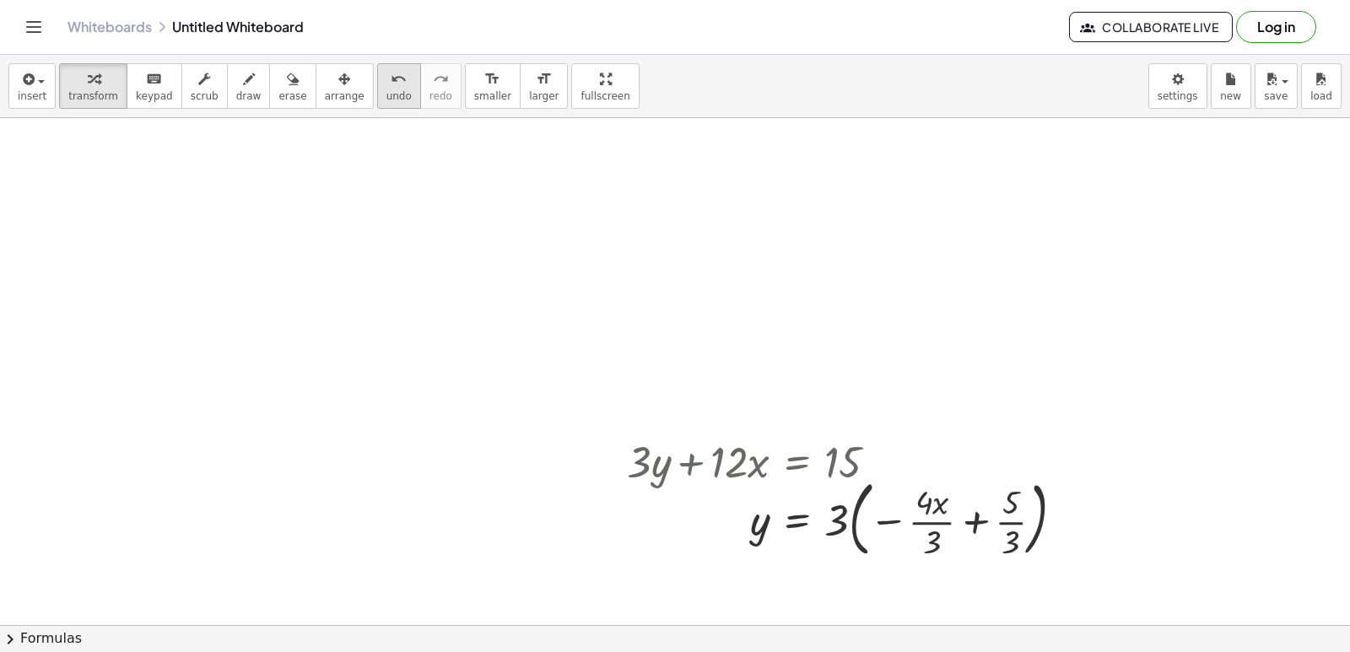
click at [386, 96] on span "undo" at bounding box center [398, 96] width 25 height 12
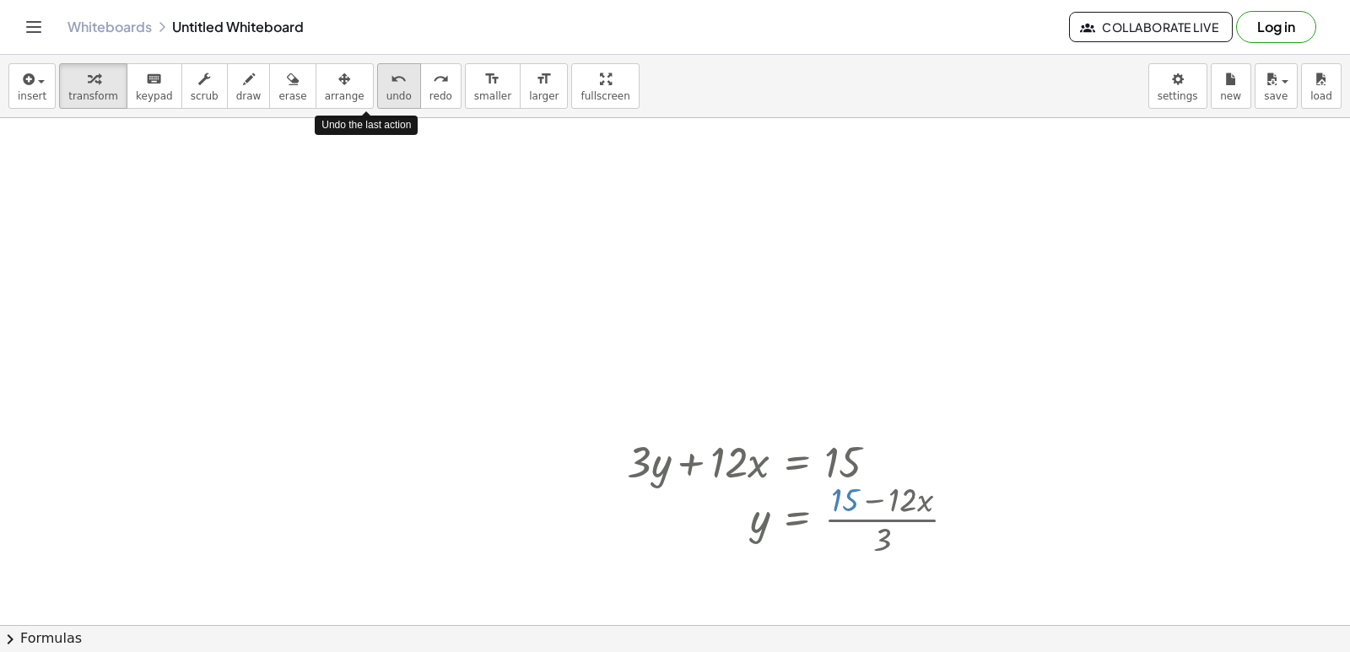
click at [386, 90] on span "undo" at bounding box center [398, 96] width 25 height 12
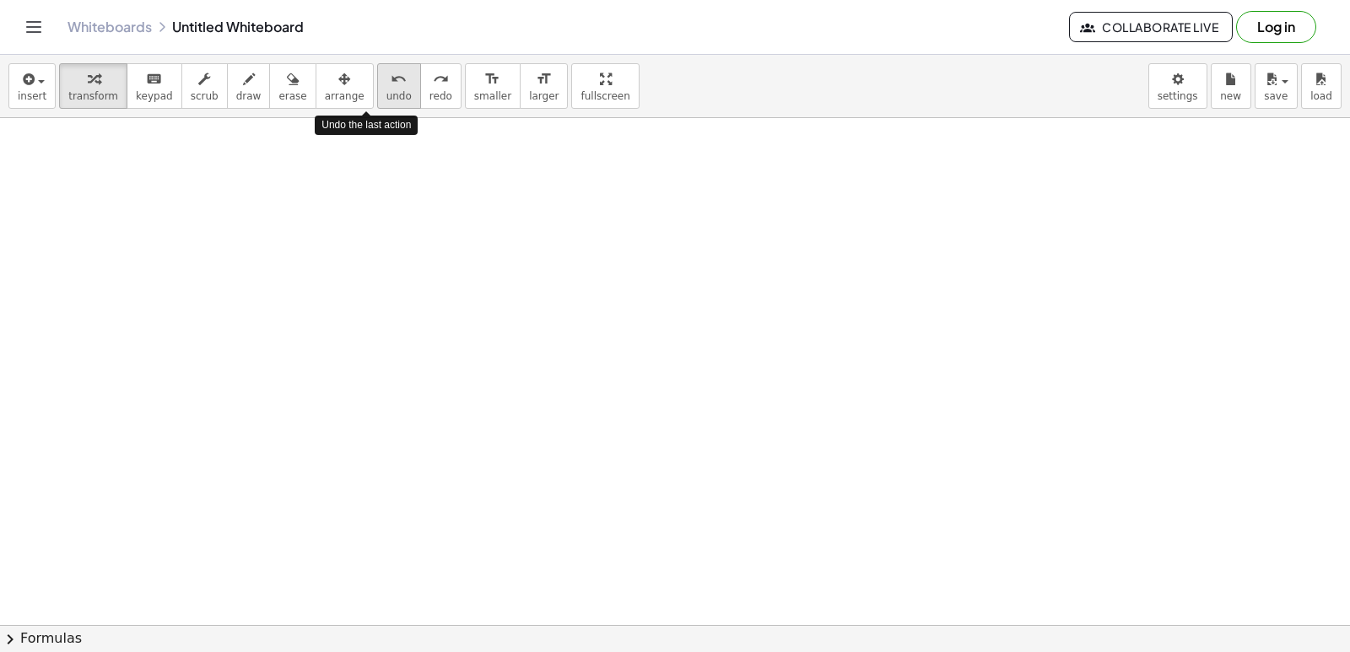
click at [386, 90] on span "undo" at bounding box center [398, 96] width 25 height 12
drag, startPoint x: 719, startPoint y: 418, endPoint x: 729, endPoint y: 416, distance: 10.3
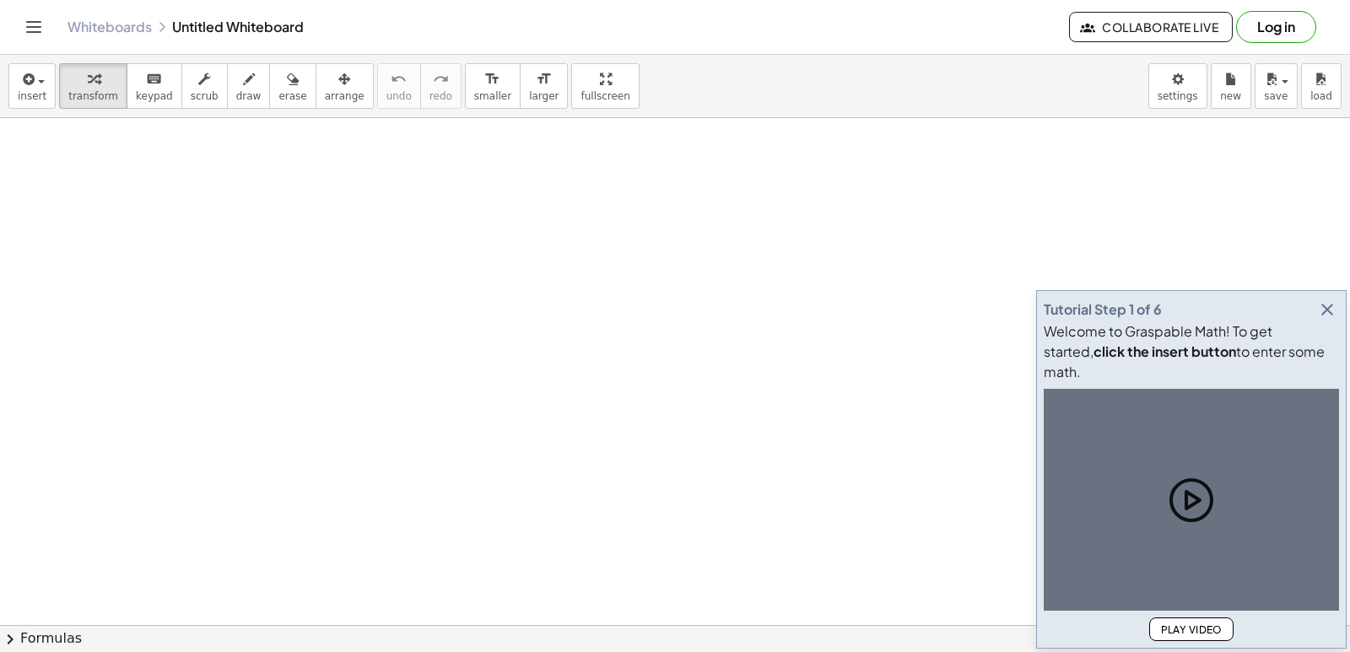
click at [1334, 320] on icon "button" at bounding box center [1327, 309] width 20 height 20
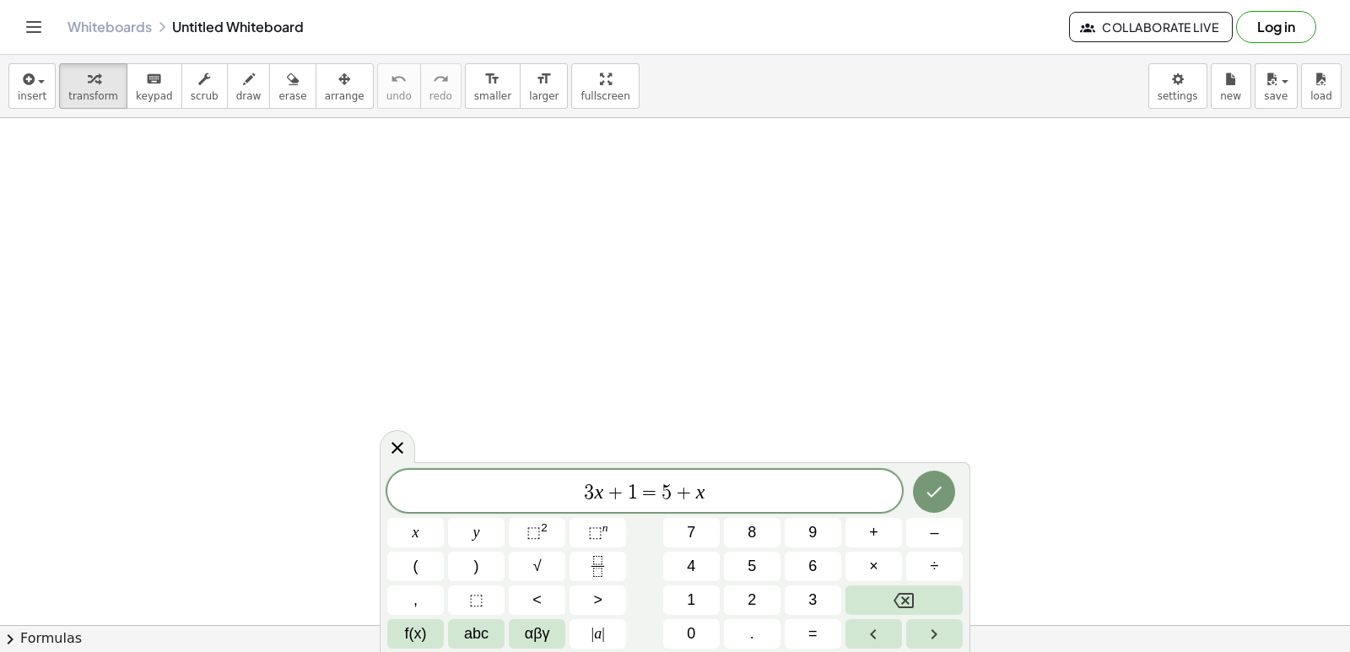
click at [912, 598] on icon "Backspace" at bounding box center [903, 601] width 20 height 20
click at [913, 597] on icon "Backspace" at bounding box center [903, 601] width 20 height 20
click at [913, 597] on icon "Backspace" at bounding box center [903, 600] width 20 height 15
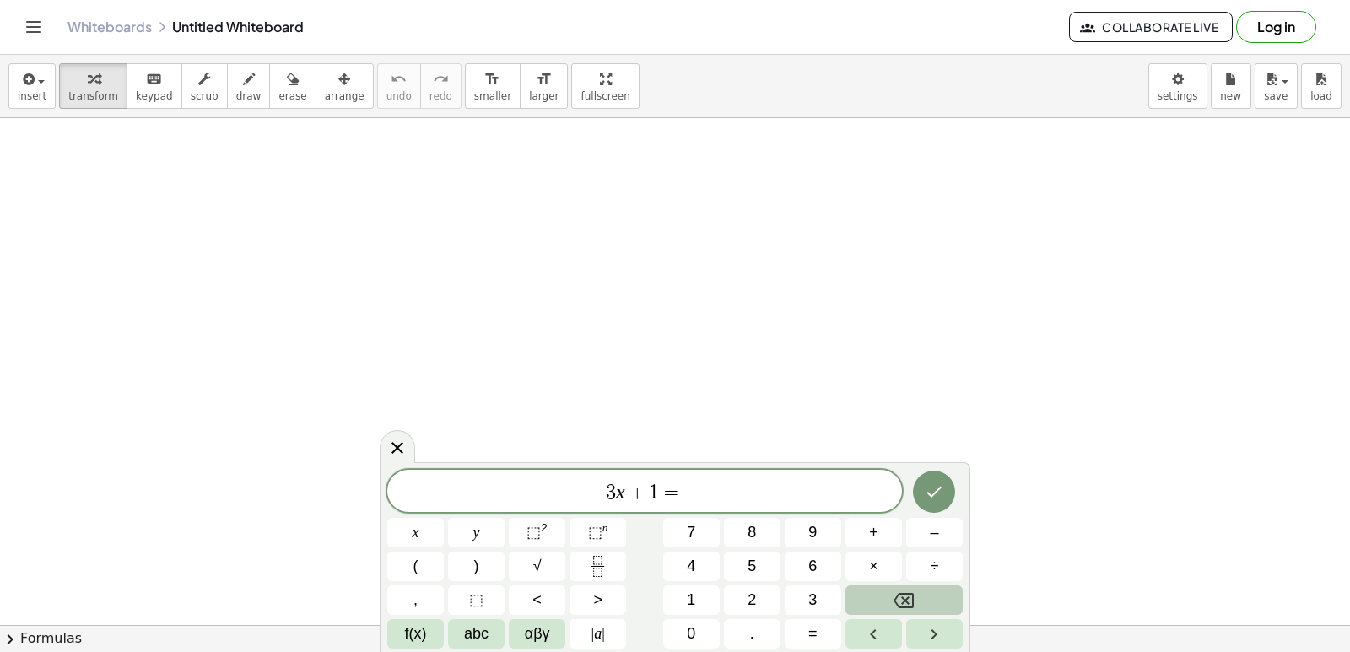
click at [913, 597] on icon "Backspace" at bounding box center [903, 600] width 20 height 15
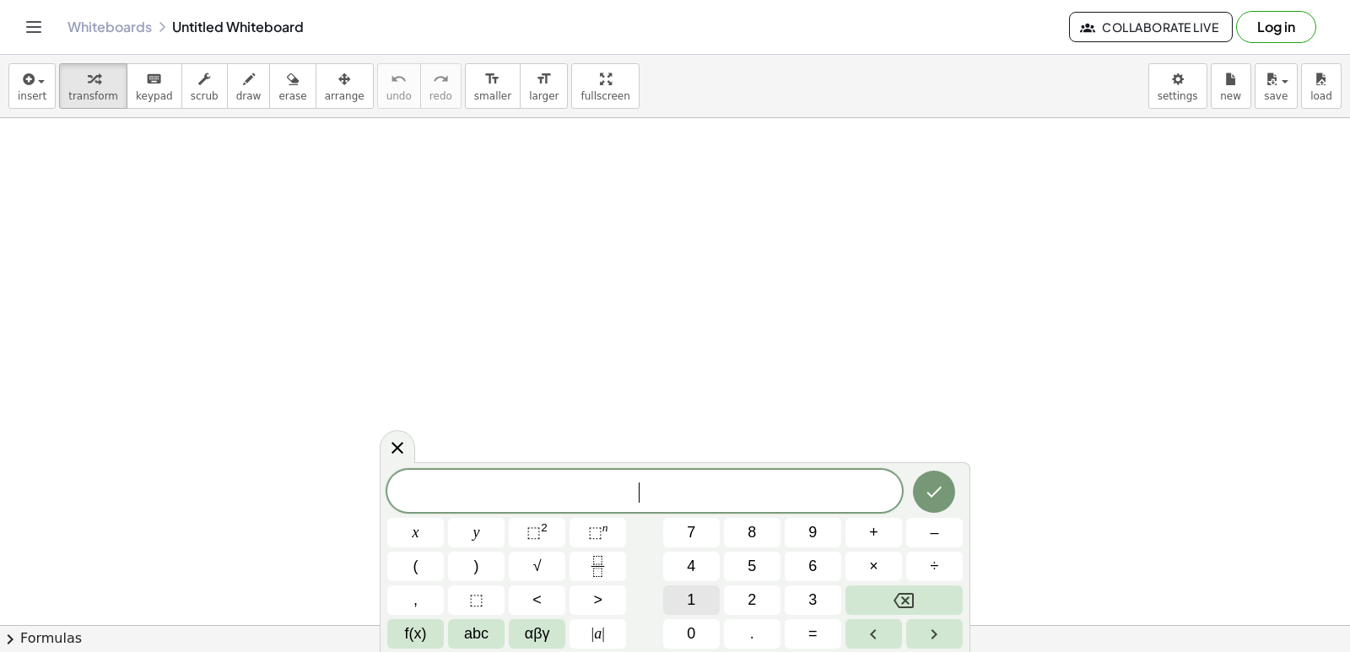
click at [678, 594] on button "1" at bounding box center [691, 600] width 57 height 30
click at [672, 633] on button "0" at bounding box center [691, 634] width 57 height 30
click at [481, 521] on button "y" at bounding box center [476, 533] width 57 height 30
click at [882, 532] on button "+" at bounding box center [873, 533] width 57 height 30
click at [752, 597] on span "2" at bounding box center [751, 600] width 8 height 23
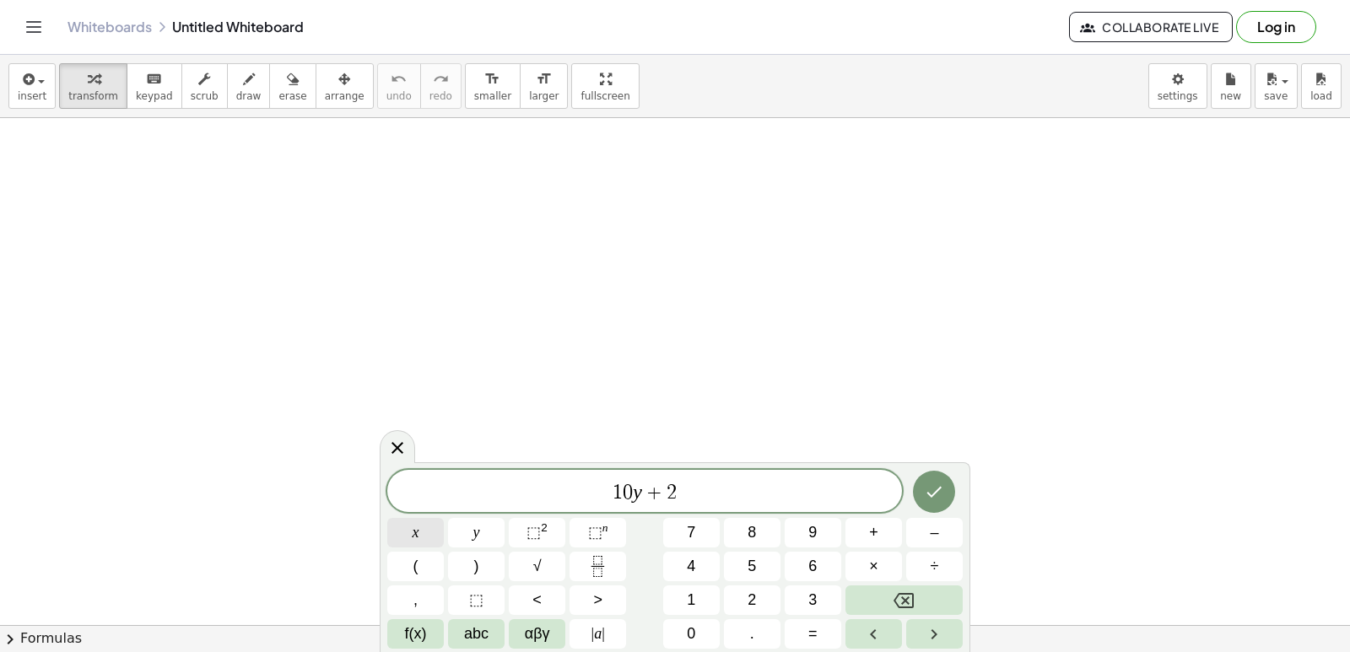
click at [420, 529] on button "x" at bounding box center [415, 533] width 57 height 30
click at [812, 631] on span "=" at bounding box center [812, 634] width 9 height 23
click at [685, 598] on button "1" at bounding box center [691, 600] width 57 height 30
click at [689, 635] on span "0" at bounding box center [691, 634] width 8 height 23
click at [949, 489] on button "Done" at bounding box center [934, 492] width 42 height 42
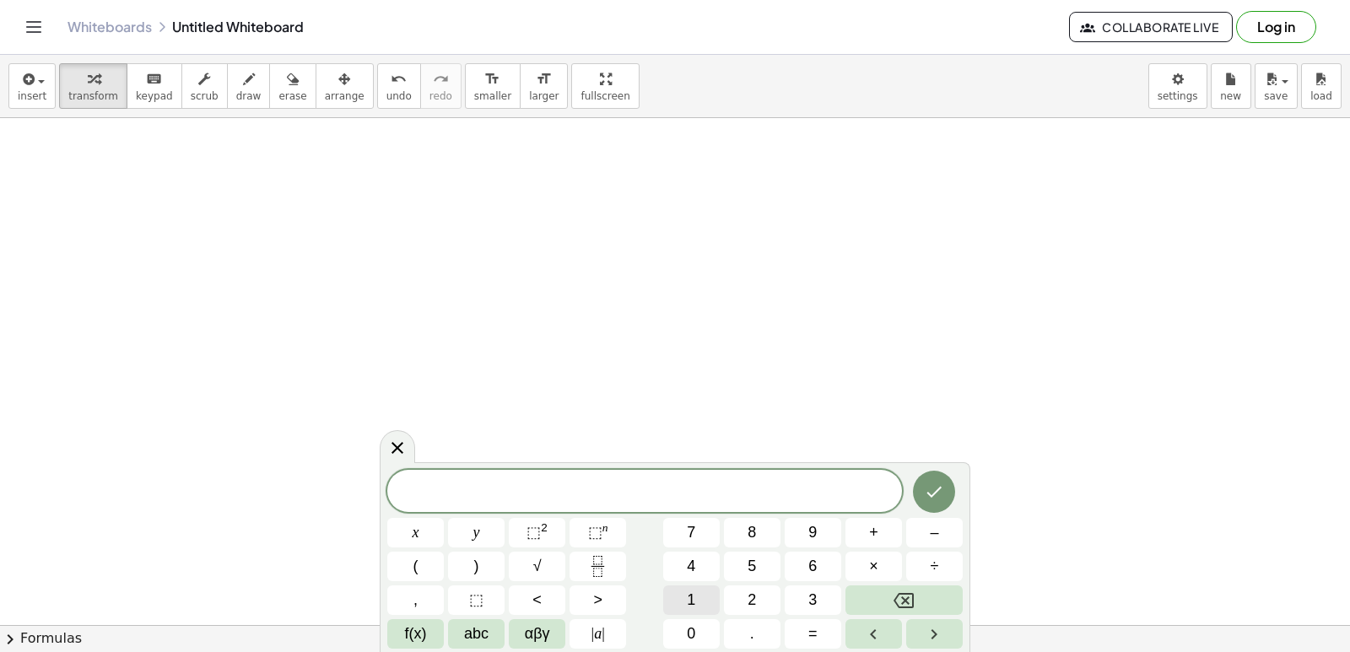
click at [686, 598] on button "1" at bounding box center [691, 600] width 57 height 30
click at [689, 634] on span "0" at bounding box center [691, 634] width 8 height 23
click at [896, 596] on icon "Backspace" at bounding box center [903, 601] width 20 height 20
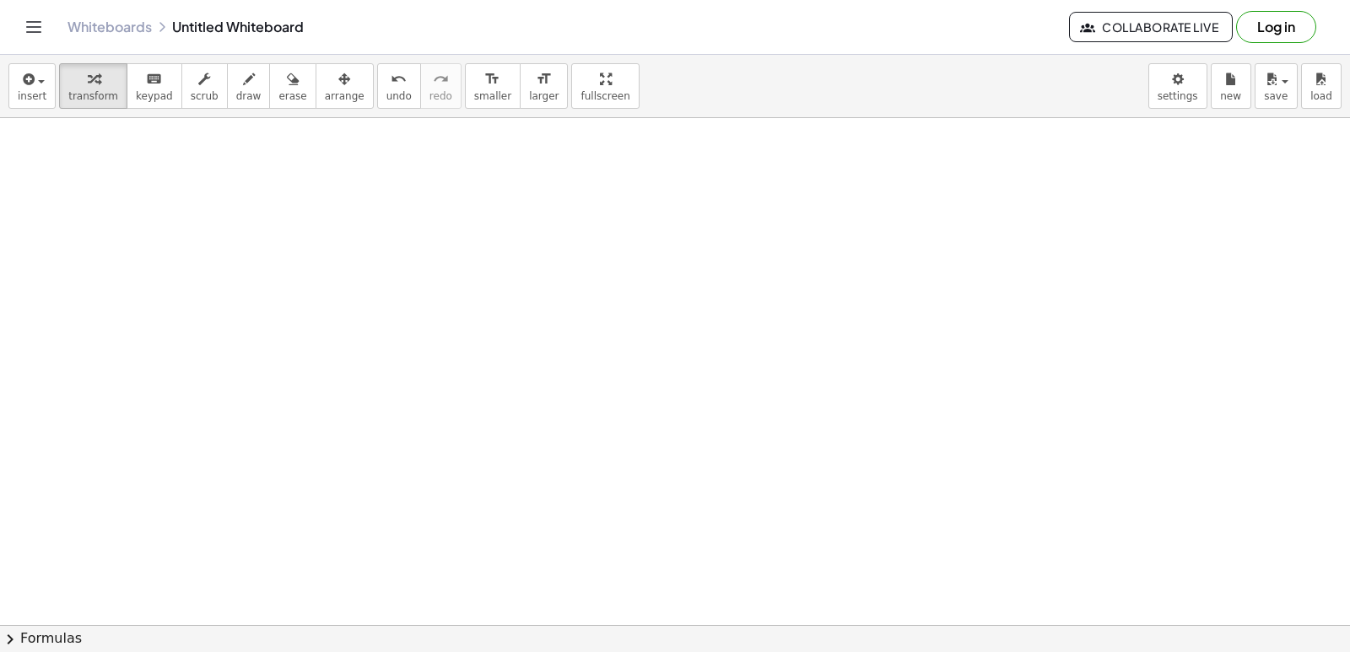
scroll to position [1702, 0]
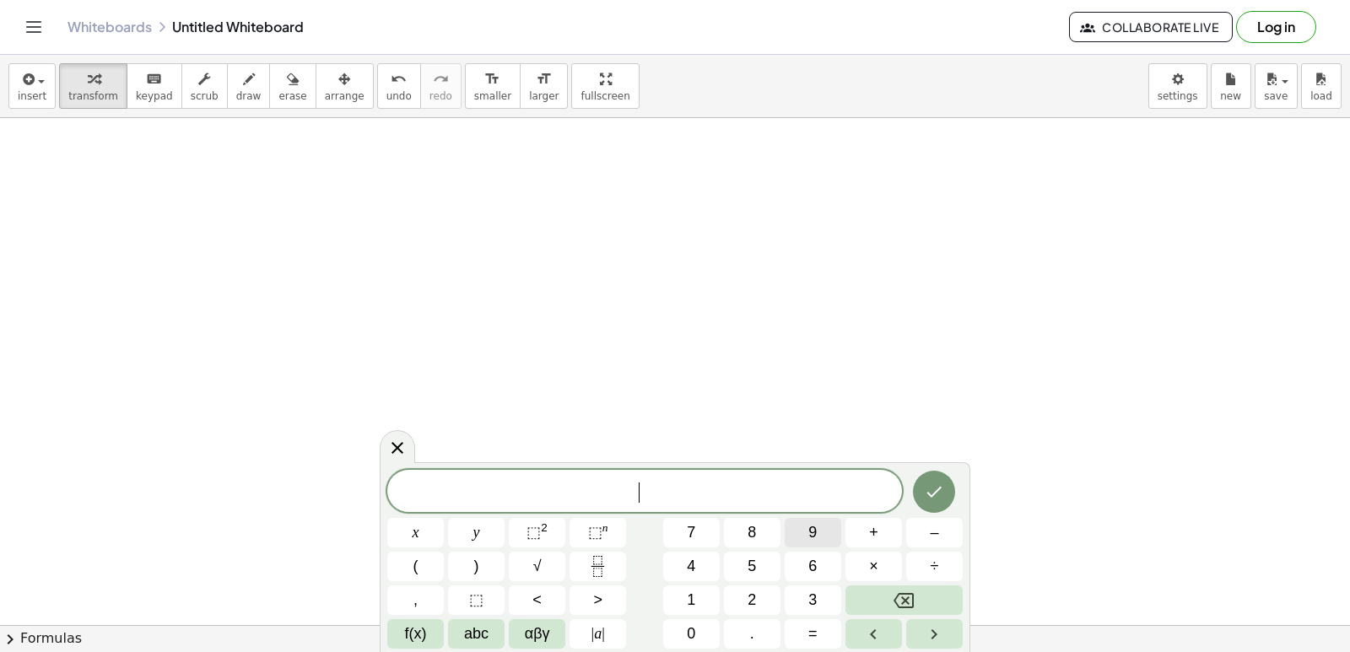
click at [796, 526] on button "9" at bounding box center [813, 533] width 57 height 30
click at [480, 527] on button "y" at bounding box center [476, 533] width 57 height 30
click at [876, 558] on span "×" at bounding box center [873, 566] width 9 height 23
click at [928, 607] on button "Backspace" at bounding box center [903, 600] width 117 height 30
click at [855, 526] on button "+" at bounding box center [873, 533] width 57 height 30
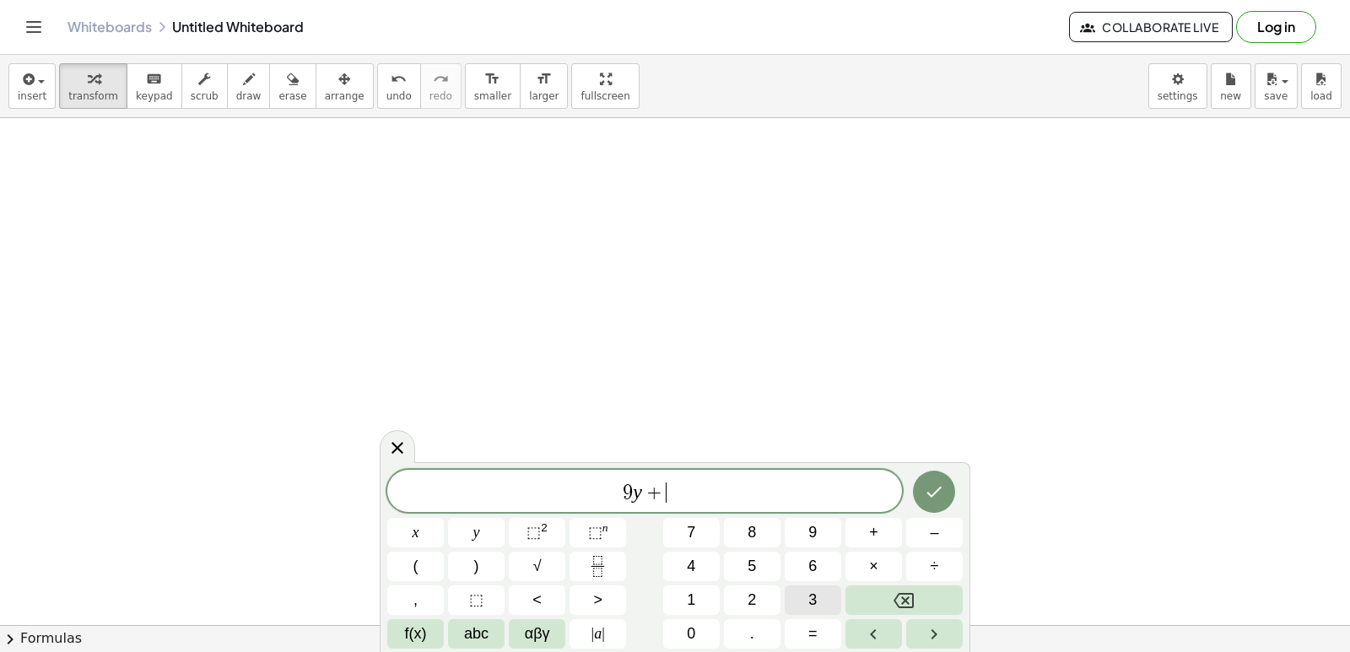
click at [824, 607] on button "3" at bounding box center [813, 600] width 57 height 30
click at [417, 531] on span "x" at bounding box center [416, 532] width 7 height 23
click at [811, 636] on span "=" at bounding box center [812, 634] width 9 height 23
click at [685, 602] on button "1" at bounding box center [691, 600] width 57 height 30
click at [745, 569] on button "5" at bounding box center [752, 567] width 57 height 30
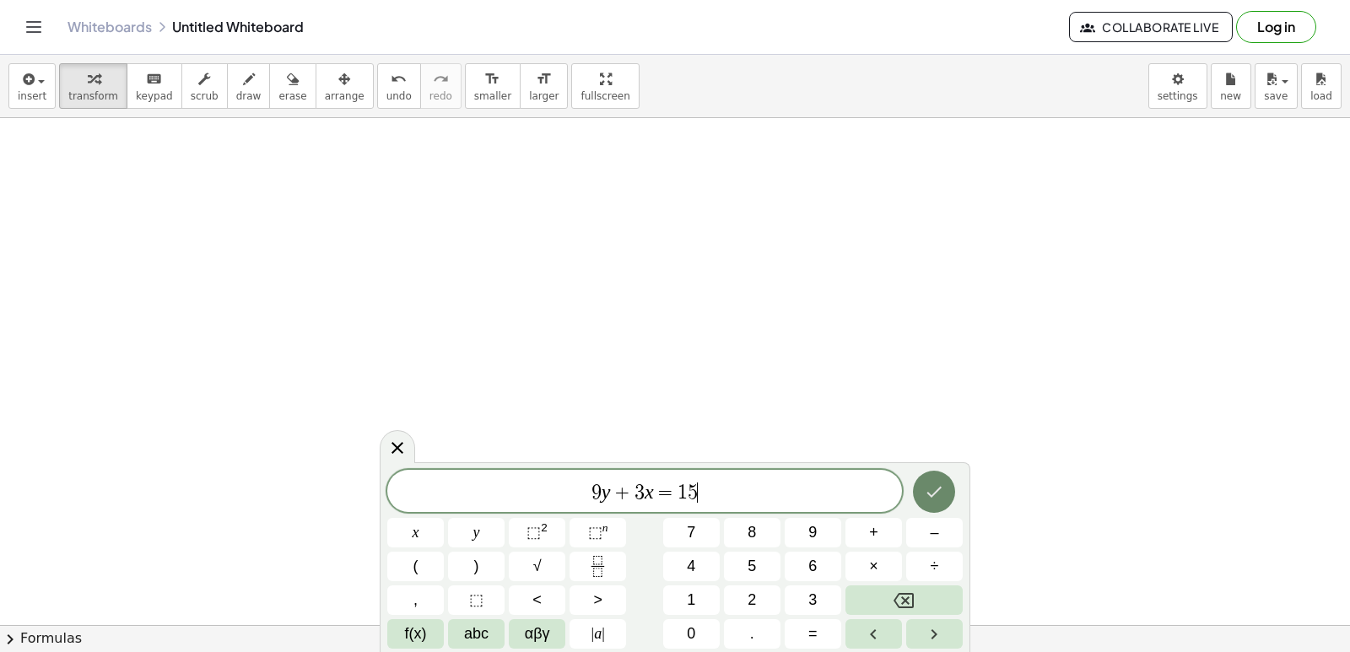
click at [927, 489] on icon "Done" at bounding box center [934, 492] width 20 height 20
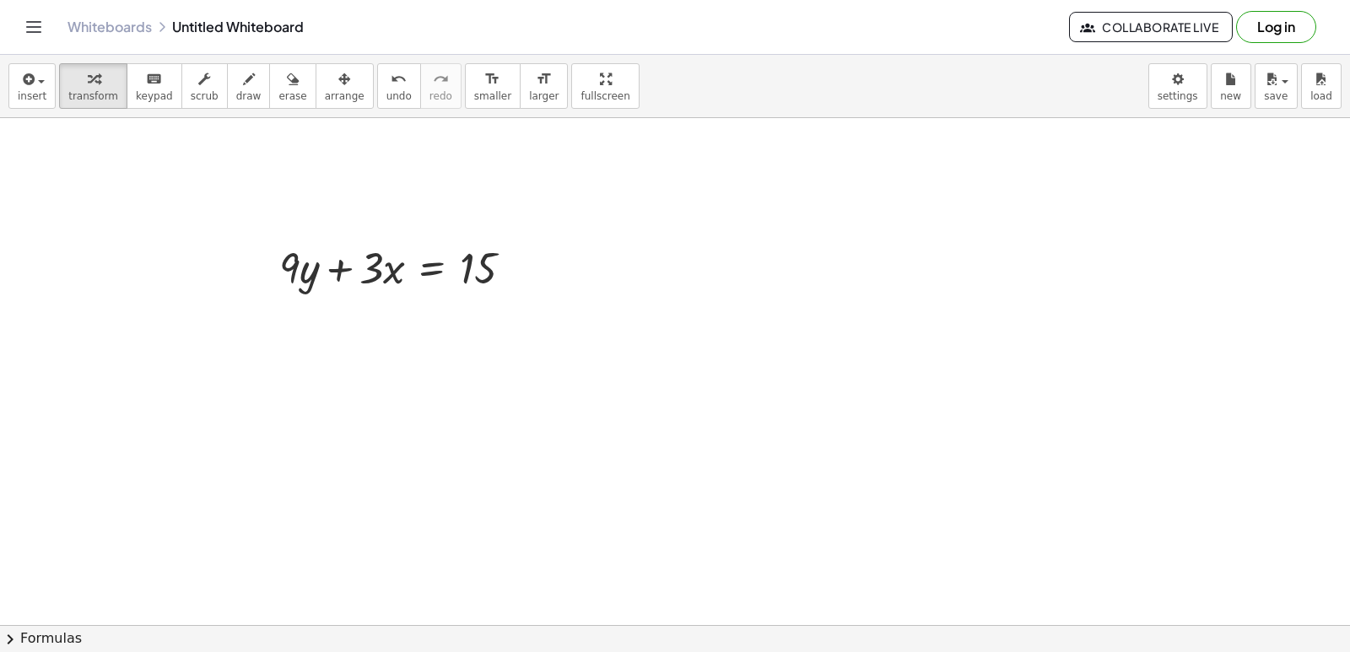
scroll to position [1955, 0]
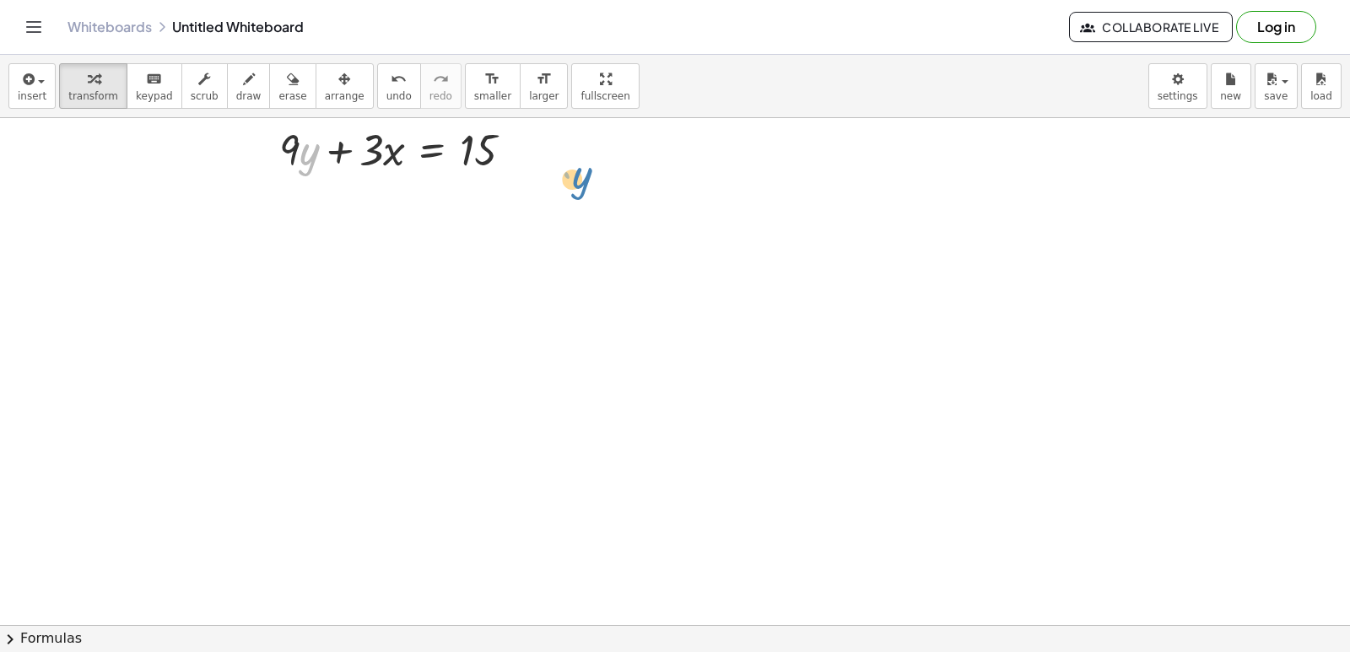
drag, startPoint x: 310, startPoint y: 166, endPoint x: 584, endPoint y: 188, distance: 274.2
drag, startPoint x: 302, startPoint y: 155, endPoint x: 607, endPoint y: 163, distance: 305.5
drag, startPoint x: 303, startPoint y: 159, endPoint x: 576, endPoint y: 158, distance: 273.3
drag, startPoint x: 298, startPoint y: 148, endPoint x: 559, endPoint y: 150, distance: 261.5
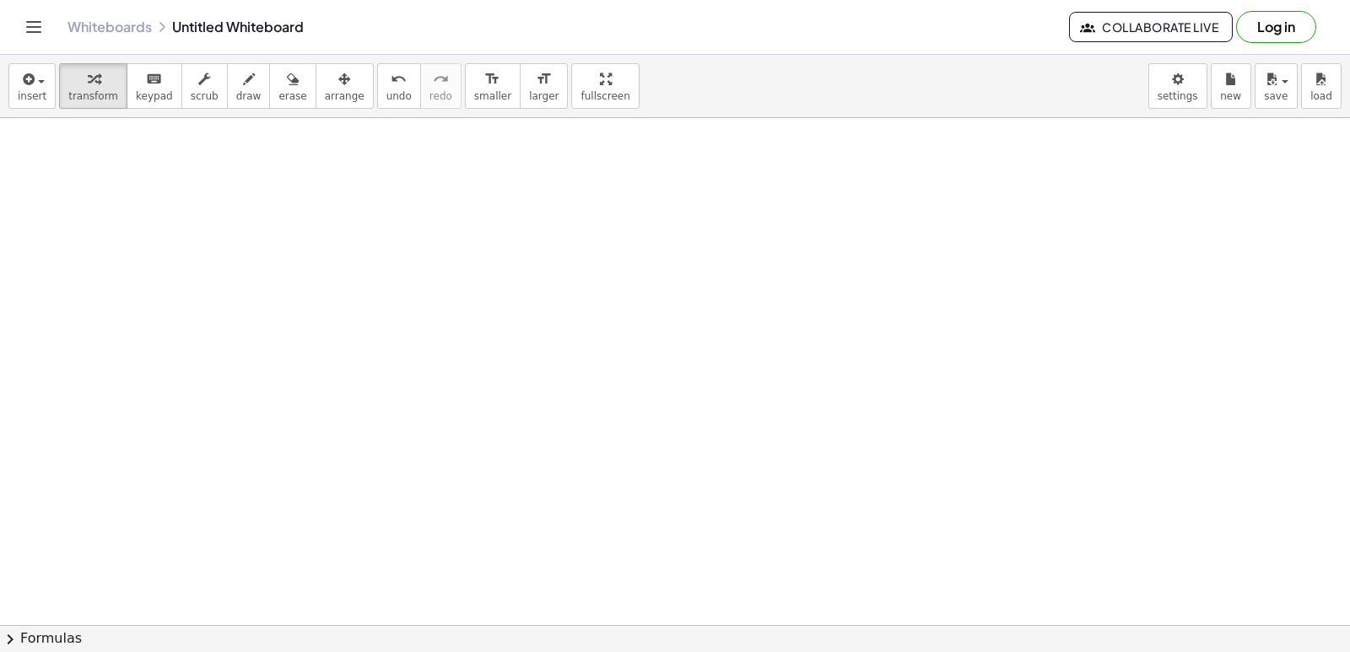
scroll to position [2209, 0]
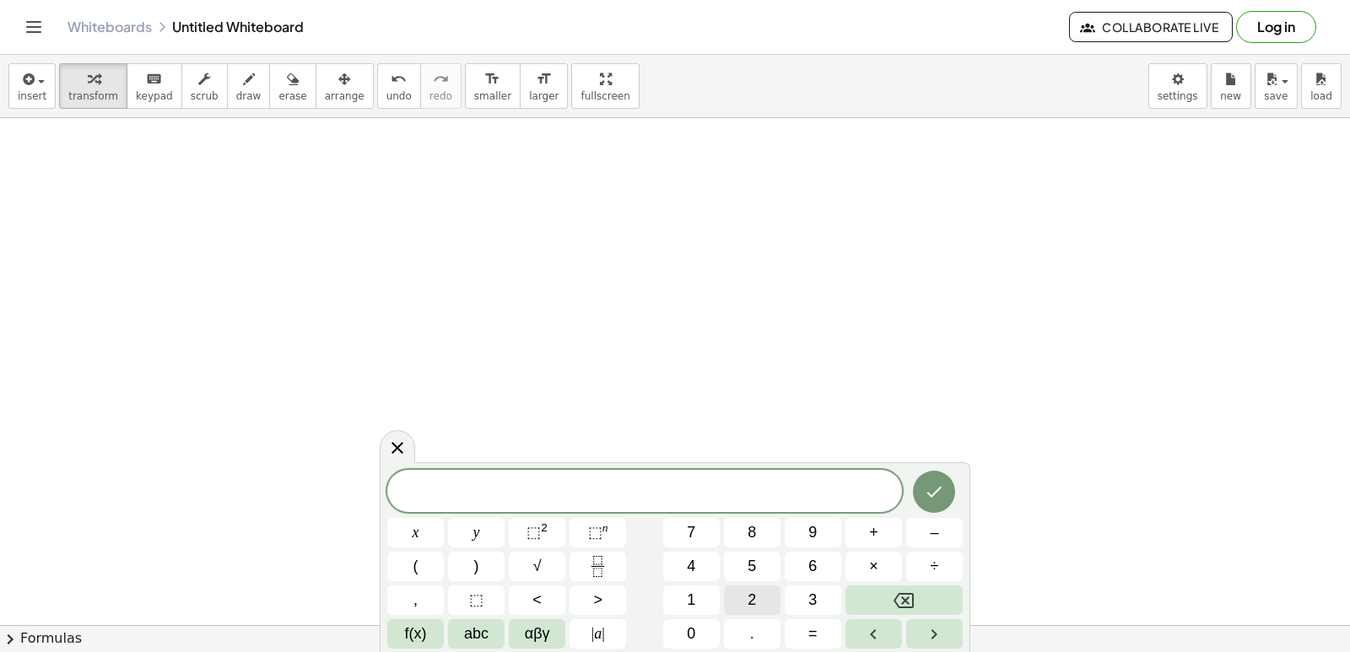
click at [751, 589] on button "2" at bounding box center [752, 600] width 57 height 30
click at [542, 542] on div "2 ​ x y ⬚ 2 ⬚ n 7 8 9 + – ( ) √ 4 5 6 × ÷ , ⬚ < > 1 2 3 f(x) abc αβγ | a | 0 . =" at bounding box center [674, 559] width 575 height 179
click at [866, 535] on button "+" at bounding box center [873, 533] width 57 height 30
click at [403, 533] on button "x" at bounding box center [415, 533] width 57 height 30
click at [635, 495] on span "+" at bounding box center [645, 493] width 24 height 20
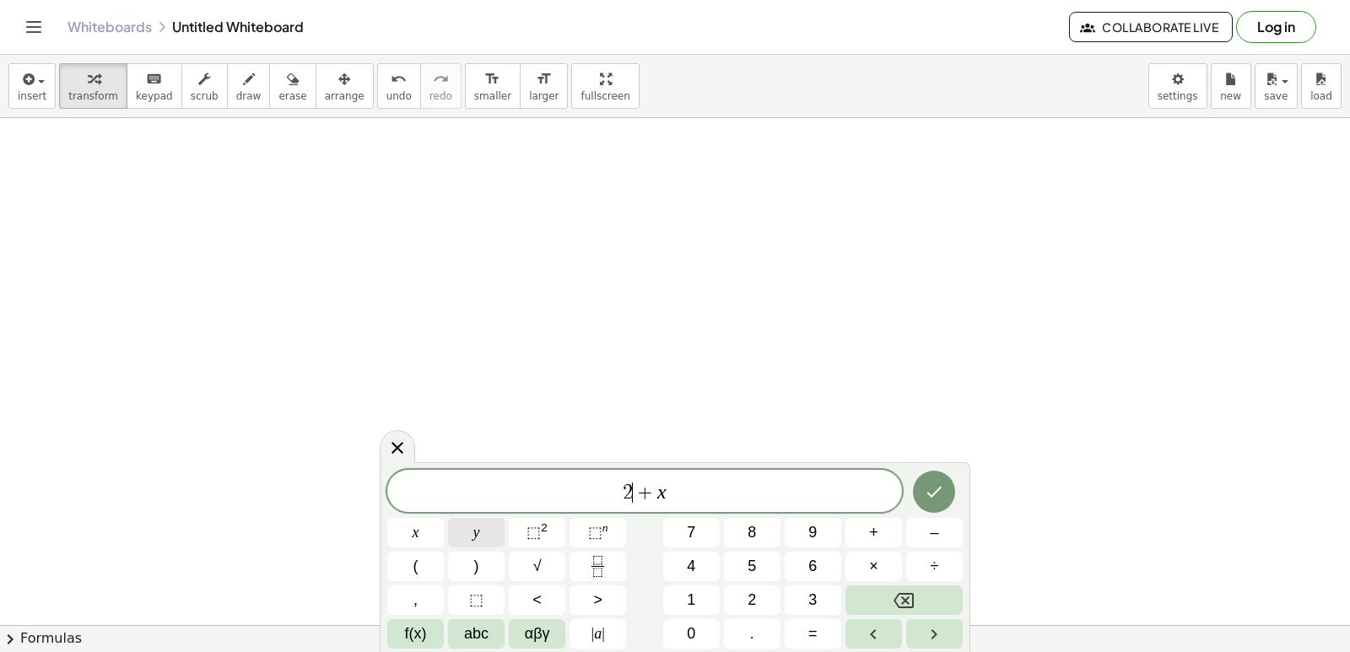
click at [486, 524] on button "y" at bounding box center [476, 533] width 57 height 30
click at [925, 483] on icon "Done" at bounding box center [934, 492] width 20 height 20
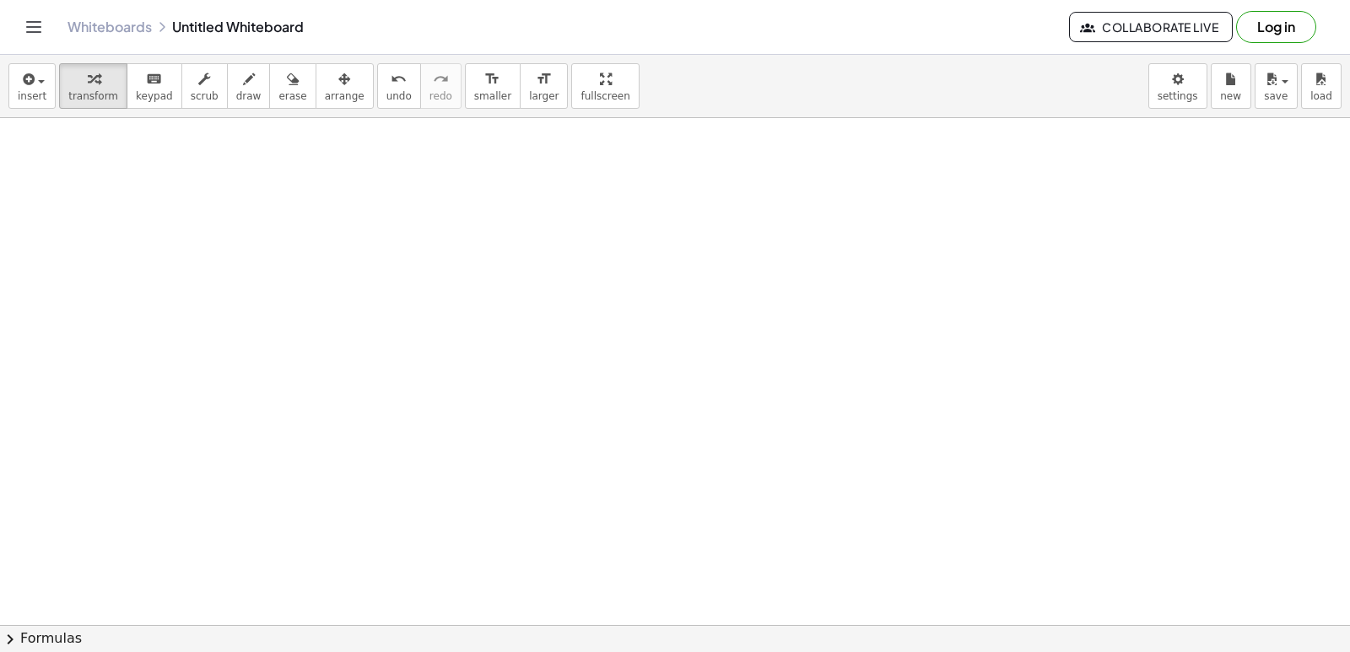
scroll to position [2632, 0]
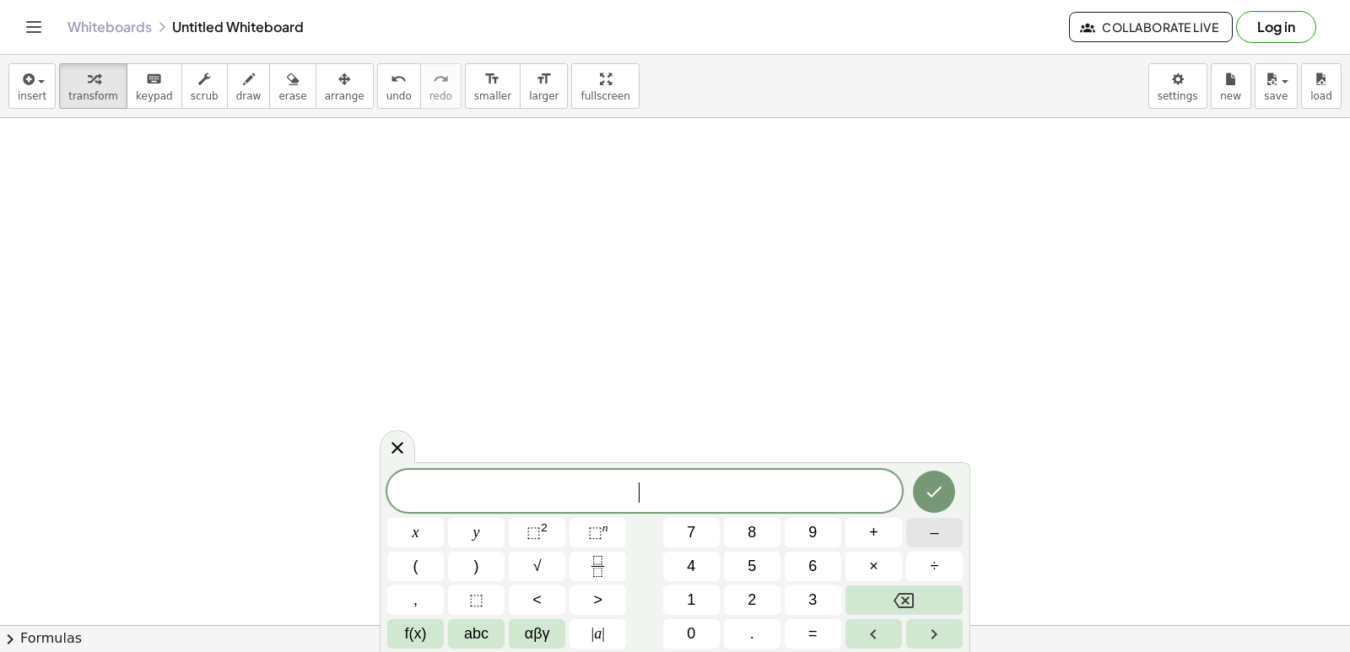
click at [933, 528] on span "–" at bounding box center [934, 532] width 8 height 23
click at [727, 602] on button "2" at bounding box center [752, 600] width 57 height 30
click at [459, 525] on button "y" at bounding box center [476, 533] width 57 height 30
click at [858, 542] on button "+" at bounding box center [873, 533] width 57 height 30
click at [672, 529] on button "7" at bounding box center [691, 533] width 57 height 30
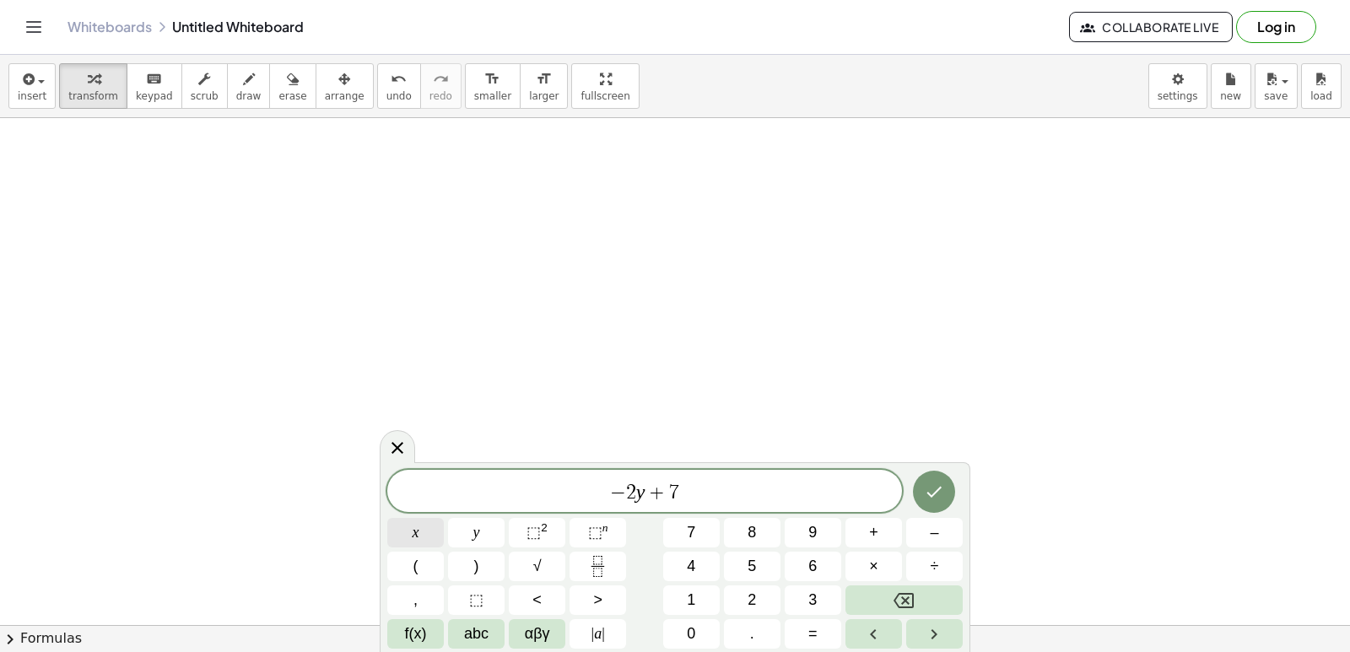
click at [424, 531] on button "x" at bounding box center [415, 533] width 57 height 30
click at [937, 492] on icon "Done" at bounding box center [934, 492] width 15 height 11
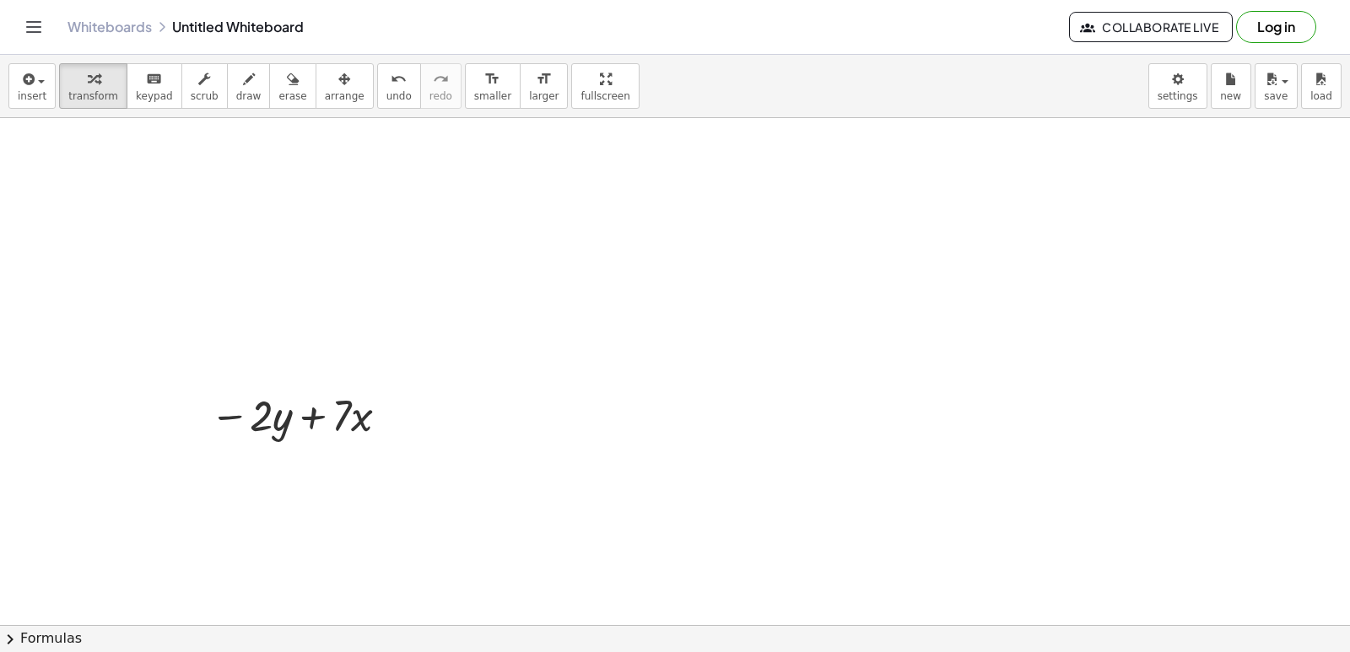
scroll to position [2885, 0]
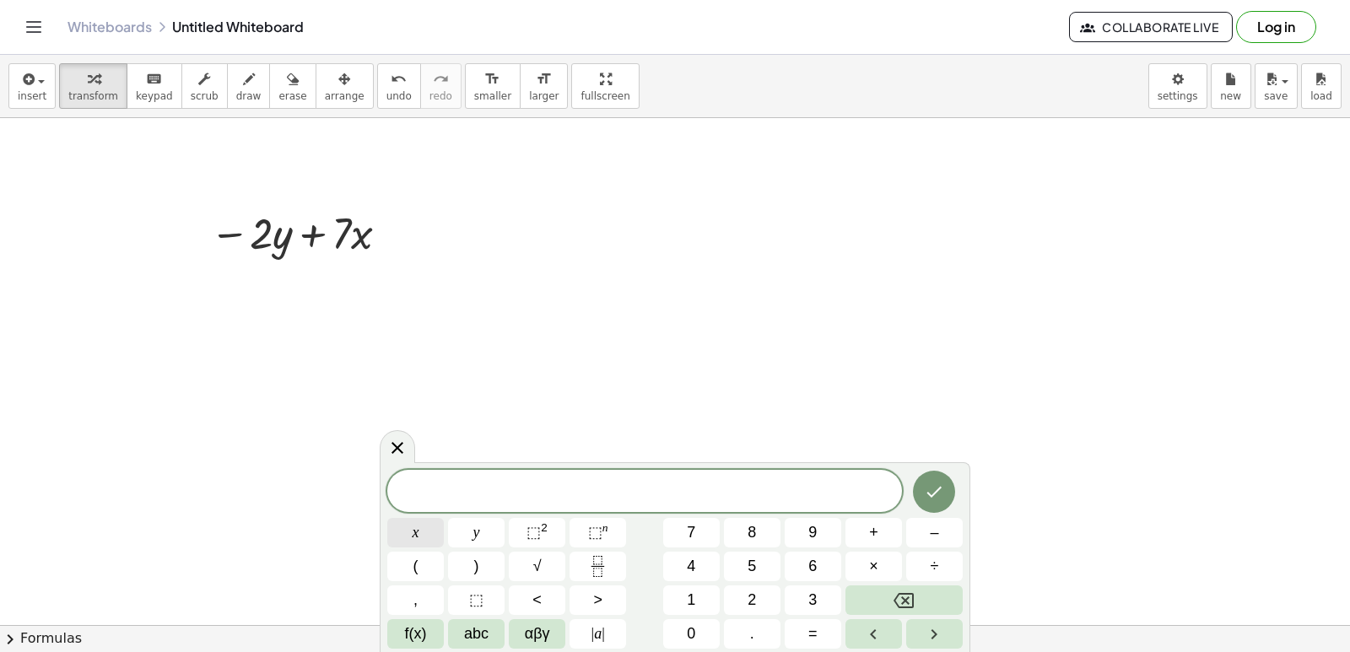
click at [411, 535] on button "x" at bounding box center [415, 533] width 57 height 30
click at [817, 639] on span "=" at bounding box center [812, 634] width 9 height 23
click at [936, 541] on span "–" at bounding box center [934, 532] width 8 height 23
click at [741, 593] on button "2" at bounding box center [752, 600] width 57 height 30
click at [939, 492] on icon "Done" at bounding box center [934, 492] width 20 height 20
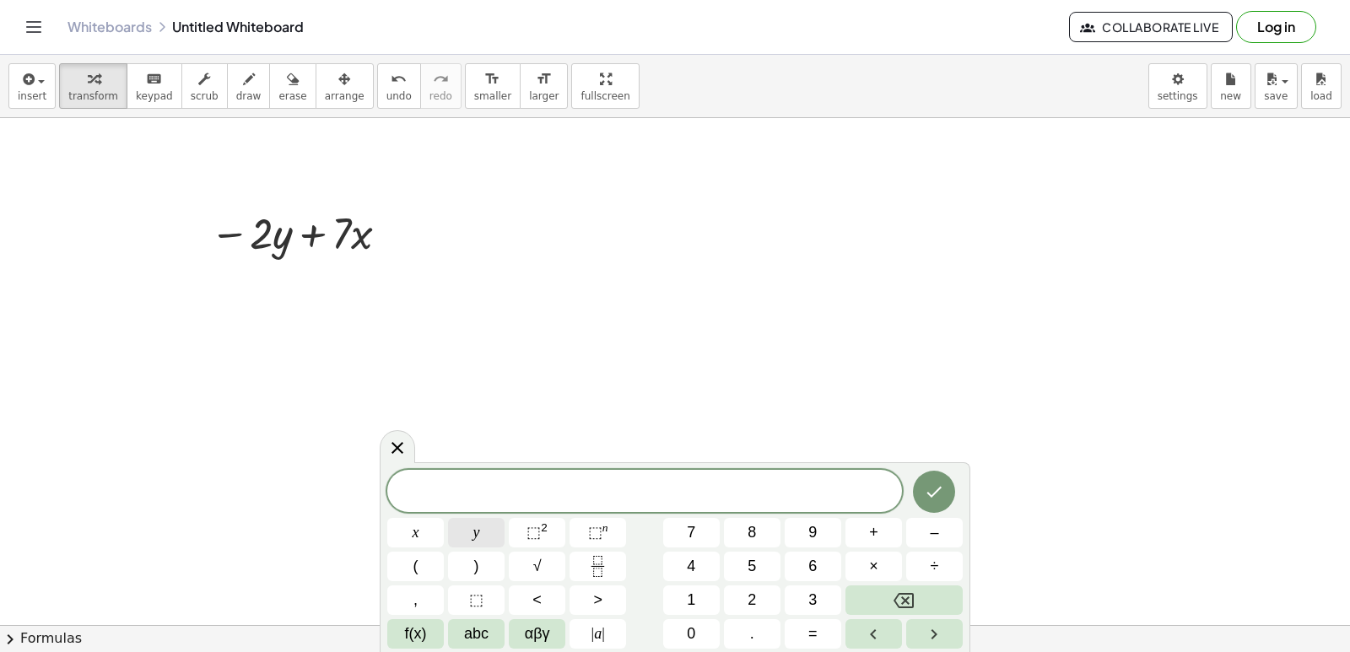
click at [482, 537] on button "y" at bounding box center [476, 533] width 57 height 30
click at [820, 627] on button "=" at bounding box center [813, 634] width 57 height 30
click at [811, 565] on span "6" at bounding box center [812, 566] width 8 height 23
click at [941, 483] on icon "Done" at bounding box center [934, 492] width 20 height 20
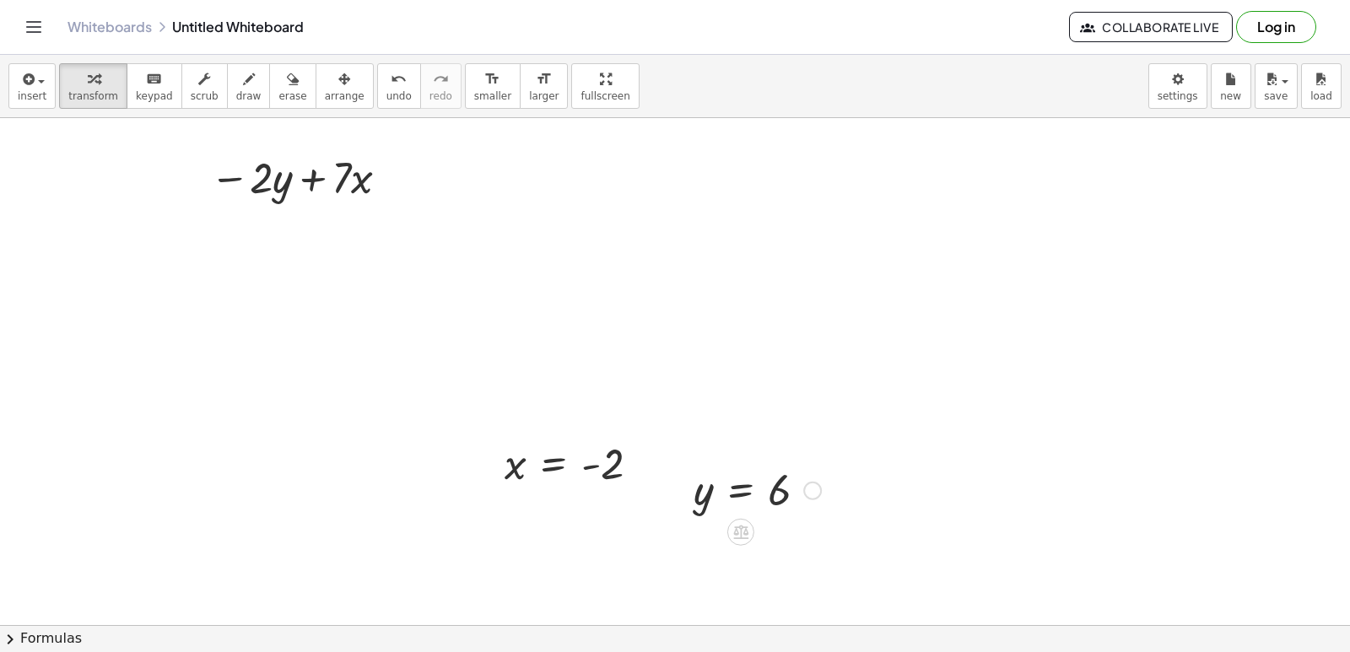
scroll to position [2969, 0]
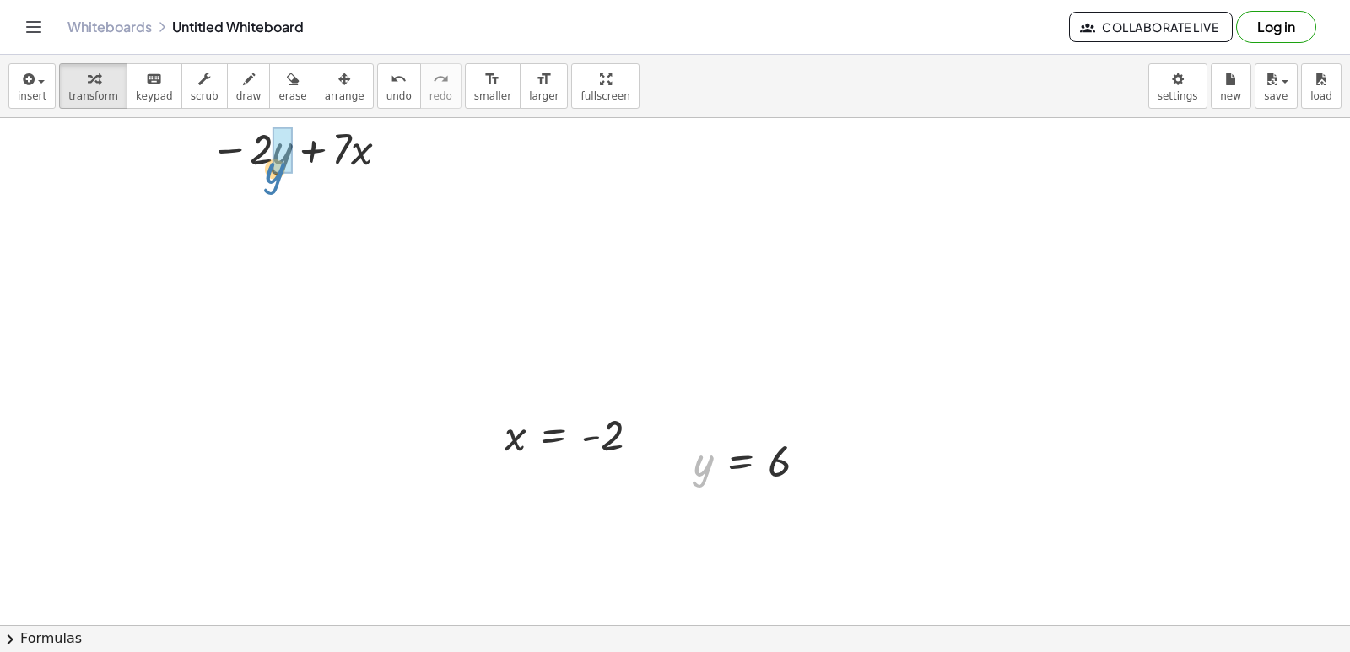
drag, startPoint x: 699, startPoint y: 486, endPoint x: 273, endPoint y: 193, distance: 516.9
drag, startPoint x: 509, startPoint y: 430, endPoint x: 351, endPoint y: 208, distance: 272.9
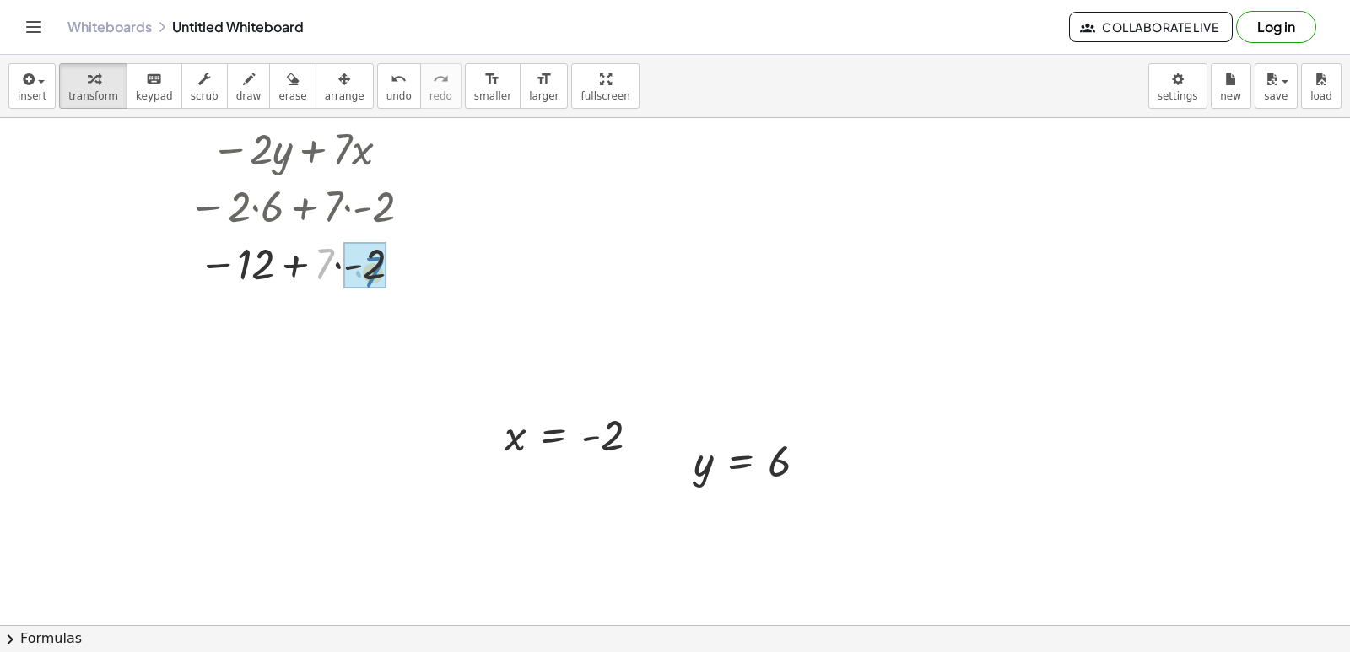
drag, startPoint x: 324, startPoint y: 262, endPoint x: 375, endPoint y: 271, distance: 51.5
drag, startPoint x: 263, startPoint y: 264, endPoint x: 360, endPoint y: 280, distance: 98.3
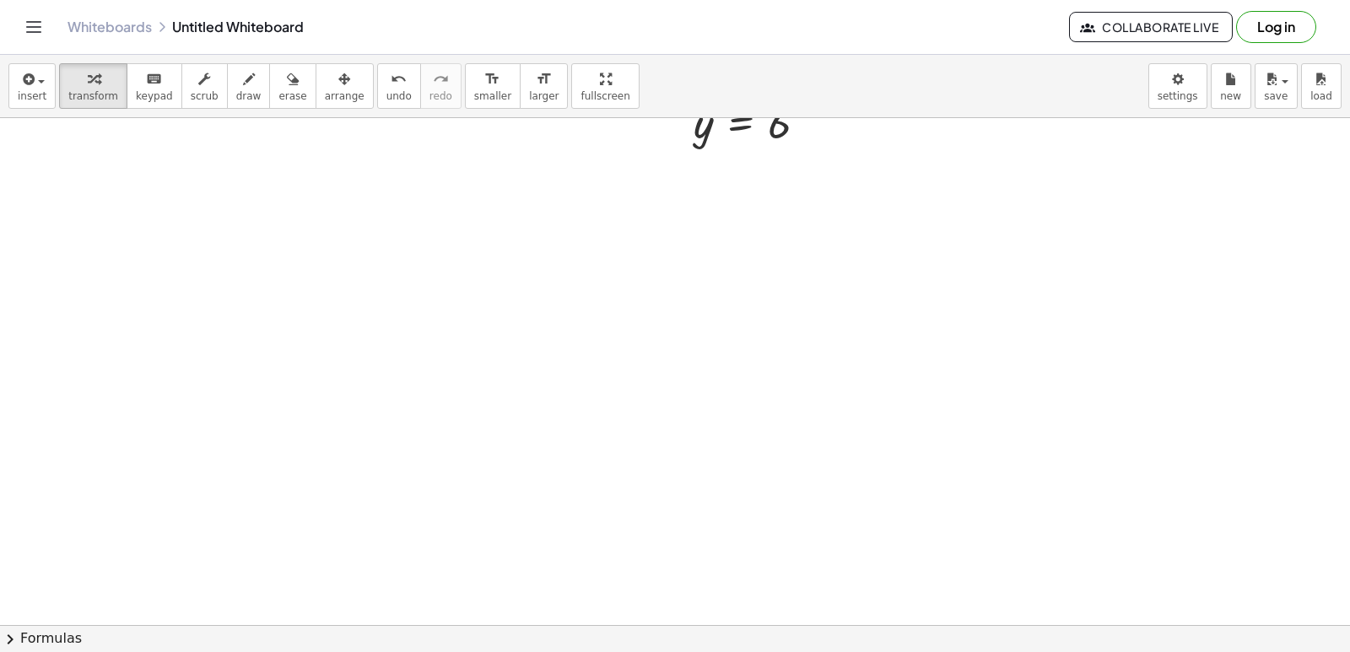
scroll to position [3561, 0]
drag, startPoint x: 215, startPoint y: 348, endPoint x: 224, endPoint y: 349, distance: 8.5
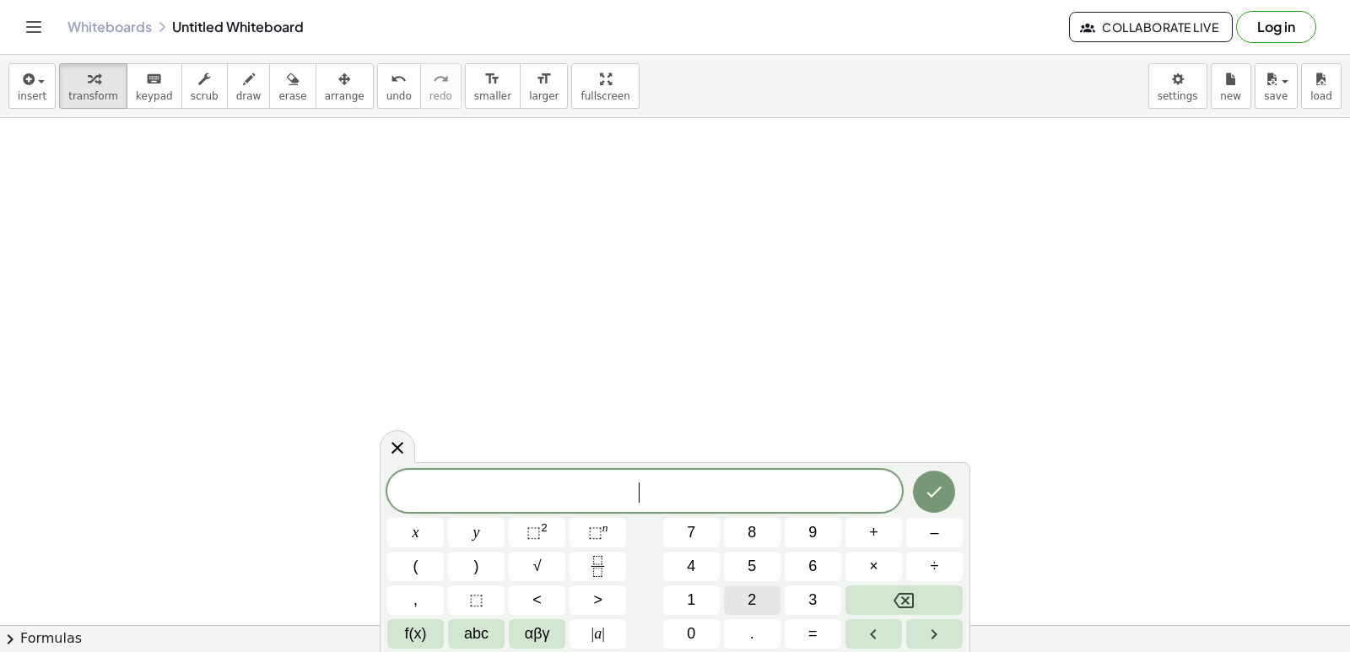
click at [743, 594] on button "2" at bounding box center [752, 600] width 57 height 30
click at [406, 530] on button "x" at bounding box center [415, 533] width 57 height 30
click at [860, 534] on button "+" at bounding box center [873, 533] width 57 height 30
click at [463, 536] on button "y" at bounding box center [476, 533] width 57 height 30
click at [806, 632] on button "=" at bounding box center [813, 634] width 57 height 30
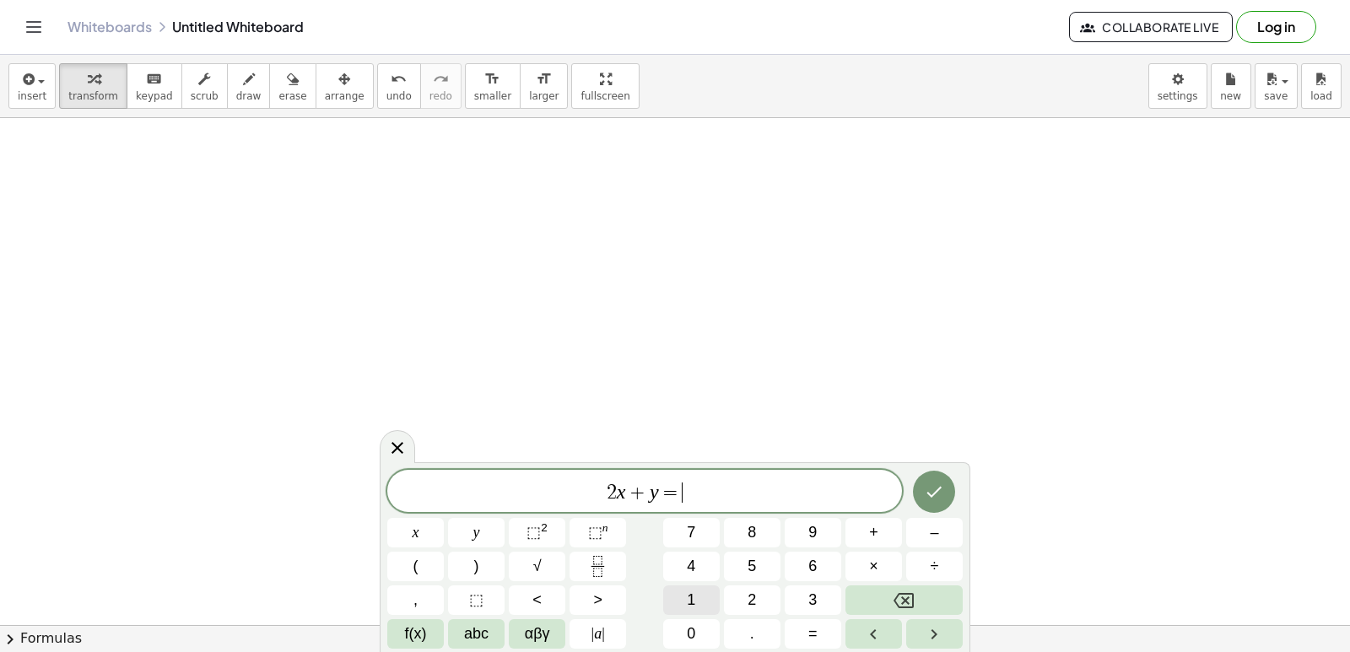
click at [686, 596] on button "1" at bounding box center [691, 600] width 57 height 30
click at [686, 574] on button "4" at bounding box center [691, 567] width 57 height 30
click at [927, 491] on icon "Done" at bounding box center [934, 492] width 20 height 20
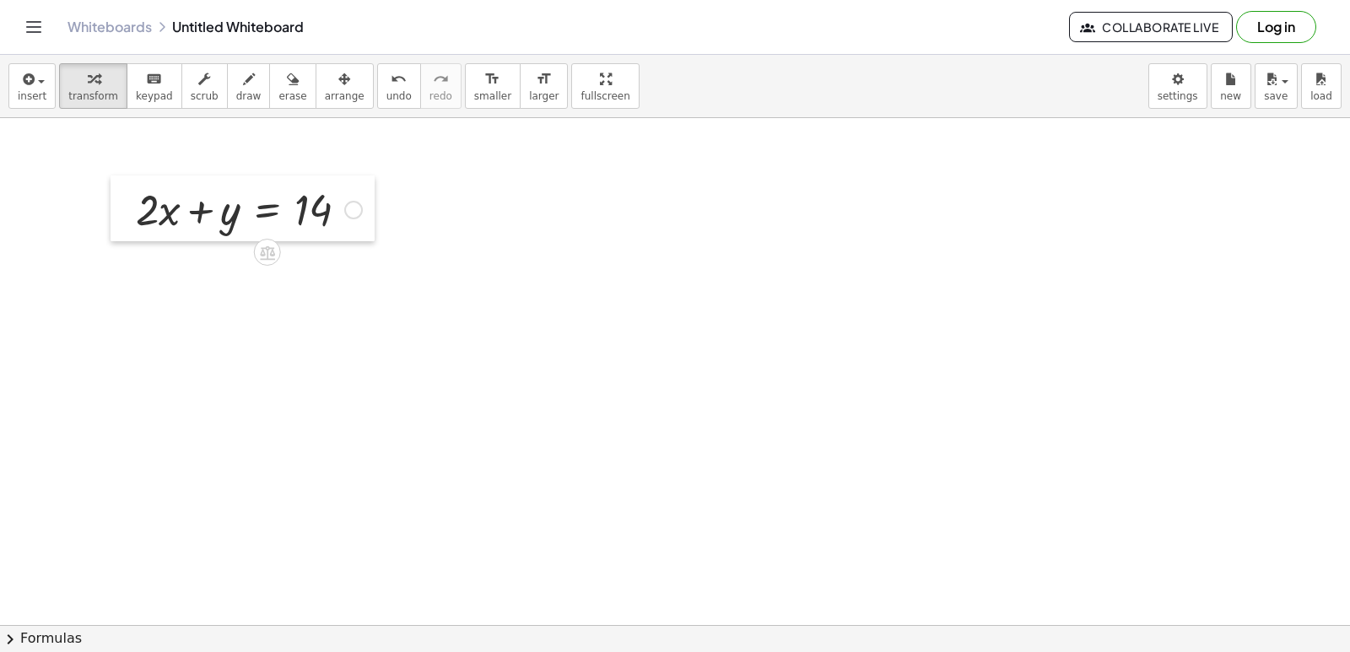
drag, startPoint x: 247, startPoint y: 396, endPoint x: 135, endPoint y: 221, distance: 207.6
click at [135, 221] on div at bounding box center [123, 208] width 25 height 66
drag, startPoint x: 597, startPoint y: 525, endPoint x: 597, endPoint y: 540, distance: 15.2
drag, startPoint x: 715, startPoint y: 407, endPoint x: 624, endPoint y: 323, distance: 123.6
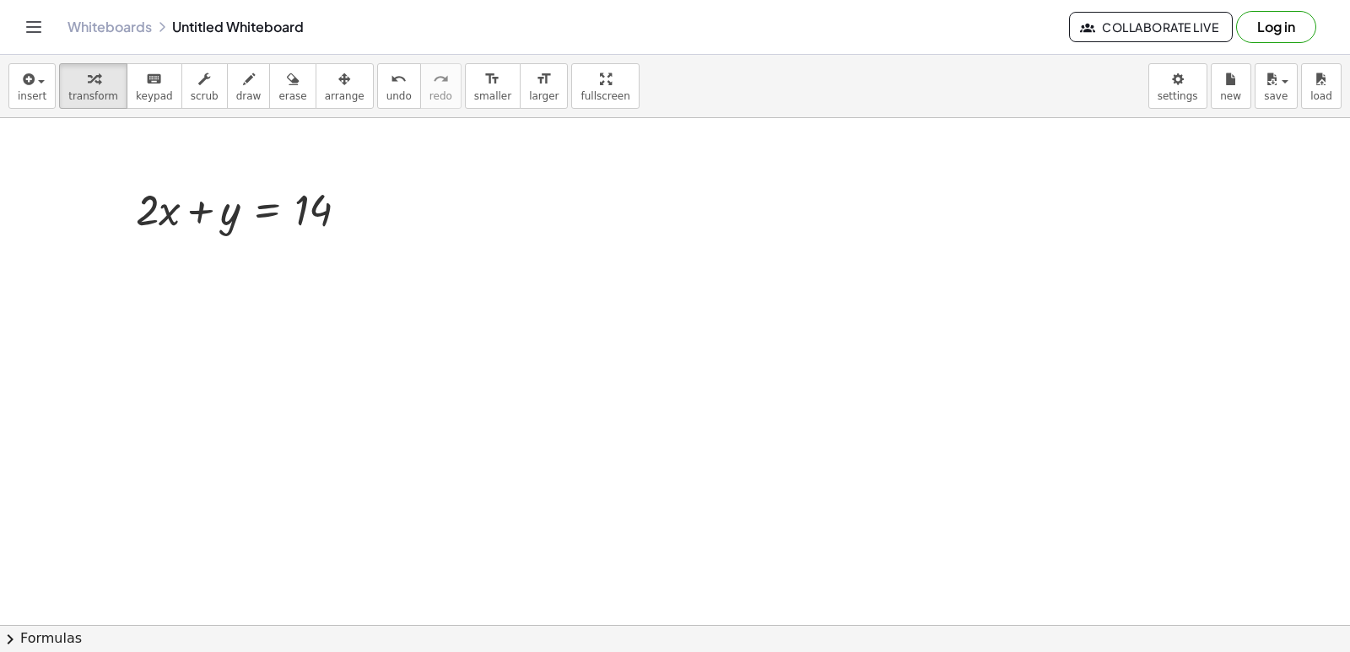
drag, startPoint x: 553, startPoint y: 407, endPoint x: 552, endPoint y: 362, distance: 44.7
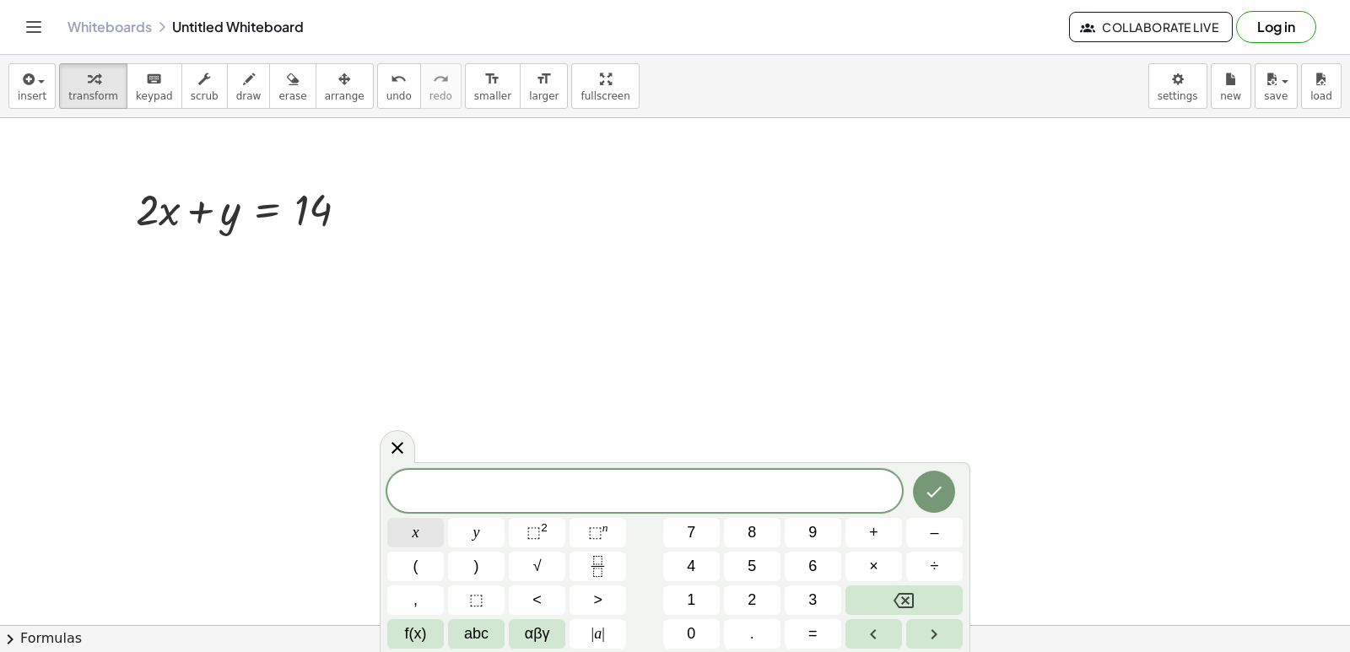
click at [446, 537] on div "​ x y ⬚ 2 ⬚ n 7 8 9 + – ( ) √ 4 5 6 × ÷ , ⬚ < > 1 2 3 f(x) abc αβγ | a | 0 . =" at bounding box center [674, 559] width 575 height 179
click at [935, 539] on span "–" at bounding box center [934, 532] width 8 height 23
click at [498, 535] on button "y" at bounding box center [476, 533] width 57 height 30
click at [795, 625] on button "=" at bounding box center [813, 634] width 57 height 30
click at [700, 575] on button "4" at bounding box center [691, 567] width 57 height 30
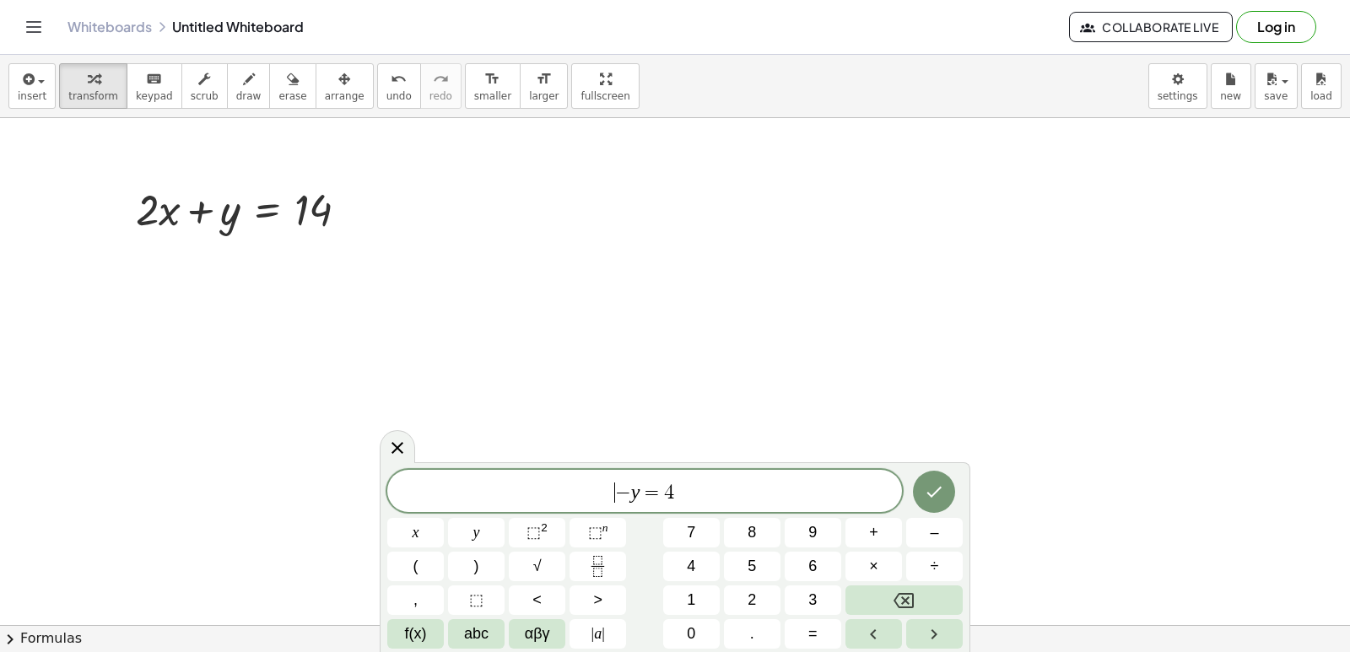
drag, startPoint x: 603, startPoint y: 492, endPoint x: 631, endPoint y: 517, distance: 37.6
click at [608, 497] on span "​ − y = 4" at bounding box center [644, 493] width 515 height 24
click at [471, 536] on div "​ − y = 4 x y ⬚ 2 ⬚ n 7 8 9 + – ( ) √ 4 5 6 × ÷ , ⬚ < > 1 2 3 f(x) abc αβγ | a …" at bounding box center [674, 559] width 575 height 179
click at [430, 539] on button "x" at bounding box center [415, 533] width 57 height 30
click at [951, 496] on button "Done" at bounding box center [934, 492] width 42 height 42
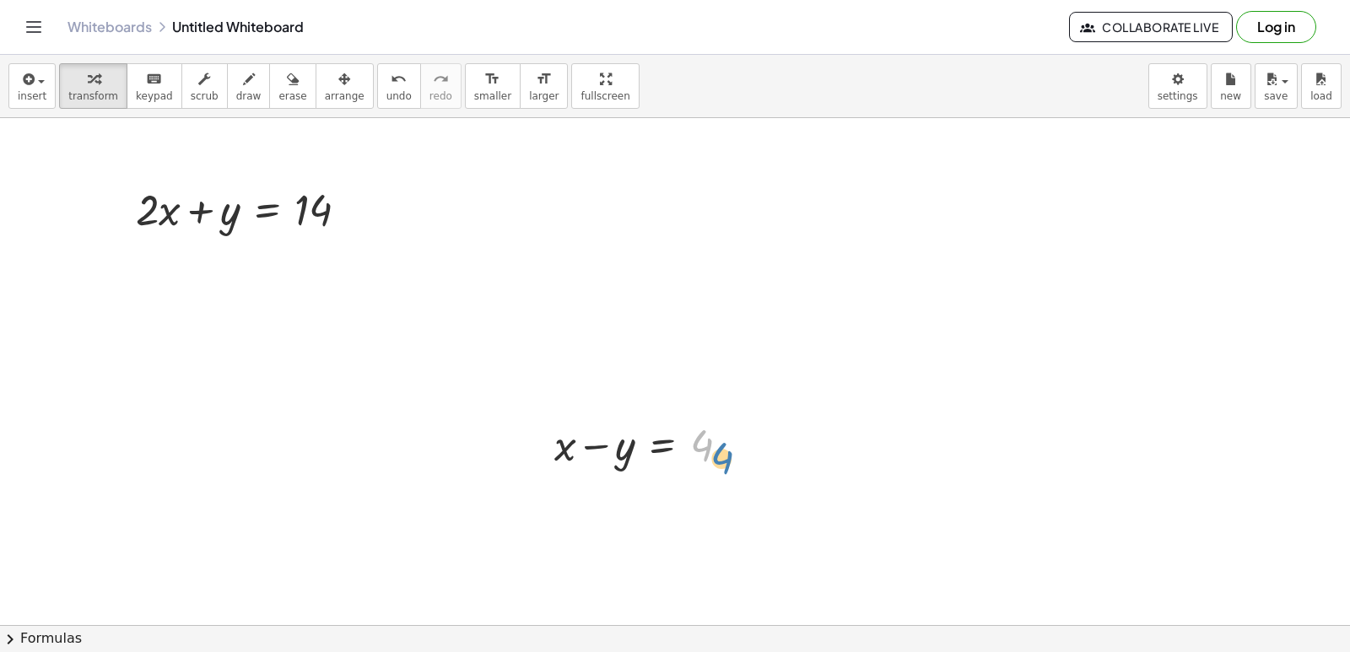
drag, startPoint x: 698, startPoint y: 454, endPoint x: 720, endPoint y: 467, distance: 26.1
click at [720, 467] on div at bounding box center [648, 443] width 205 height 57
drag, startPoint x: 559, startPoint y: 443, endPoint x: 561, endPoint y: 453, distance: 10.3
click at [561, 453] on div at bounding box center [648, 443] width 205 height 57
click at [474, 100] on span "smaller" at bounding box center [492, 96] width 37 height 12
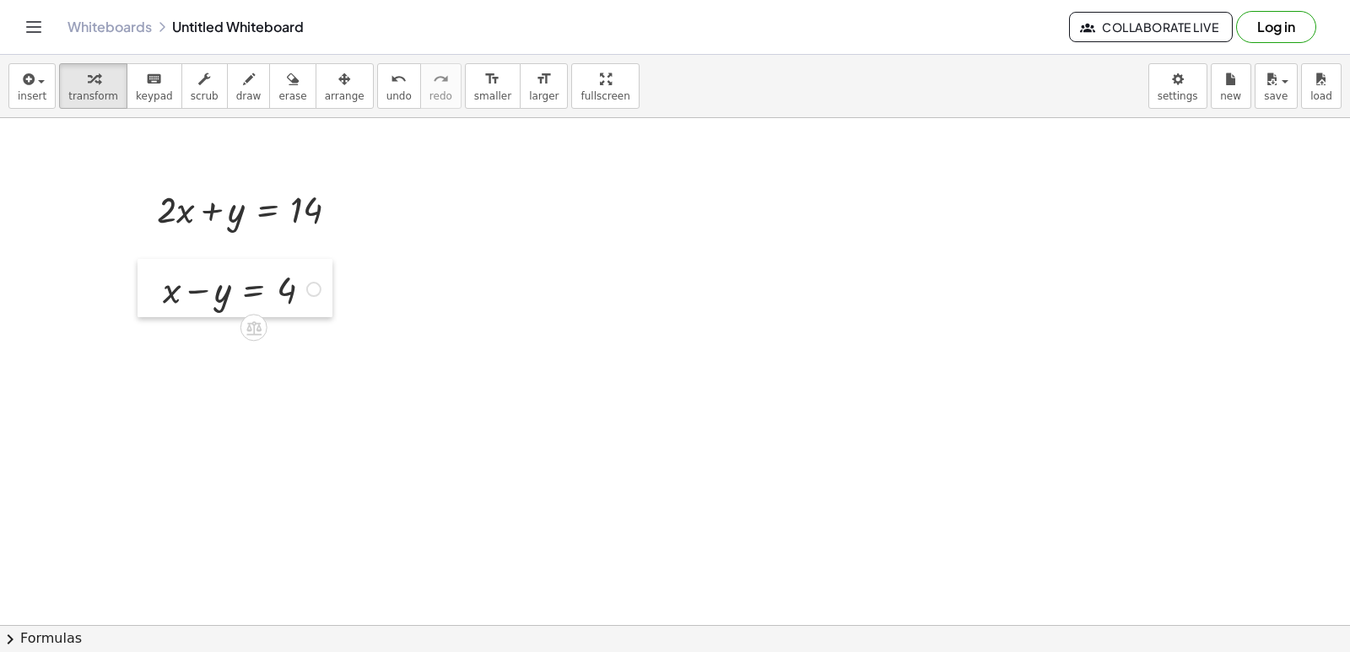
drag, startPoint x: 557, startPoint y: 457, endPoint x: 148, endPoint y: 304, distance: 437.0
click at [148, 304] on div at bounding box center [150, 288] width 25 height 58
drag, startPoint x: 212, startPoint y: 355, endPoint x: 209, endPoint y: 364, distance: 9.6
drag, startPoint x: 260, startPoint y: 470, endPoint x: 283, endPoint y: 458, distance: 26.4
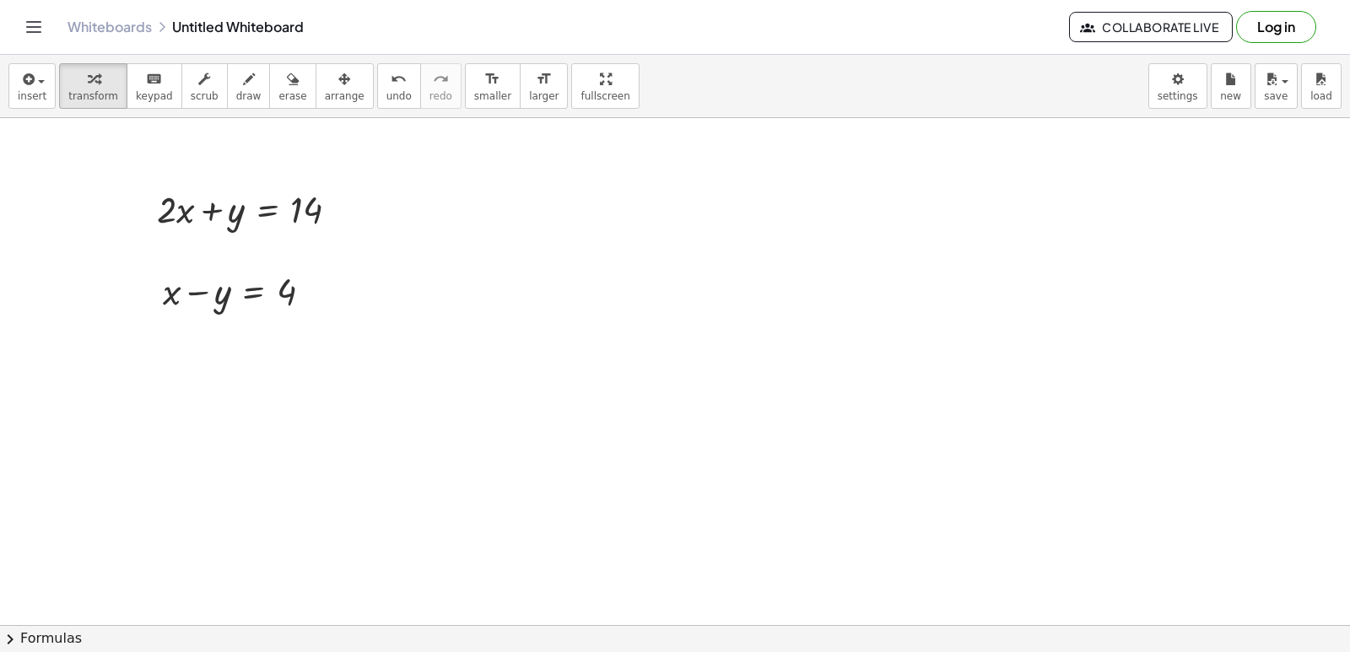
drag, startPoint x: 379, startPoint y: 445, endPoint x: 395, endPoint y: 413, distance: 36.6
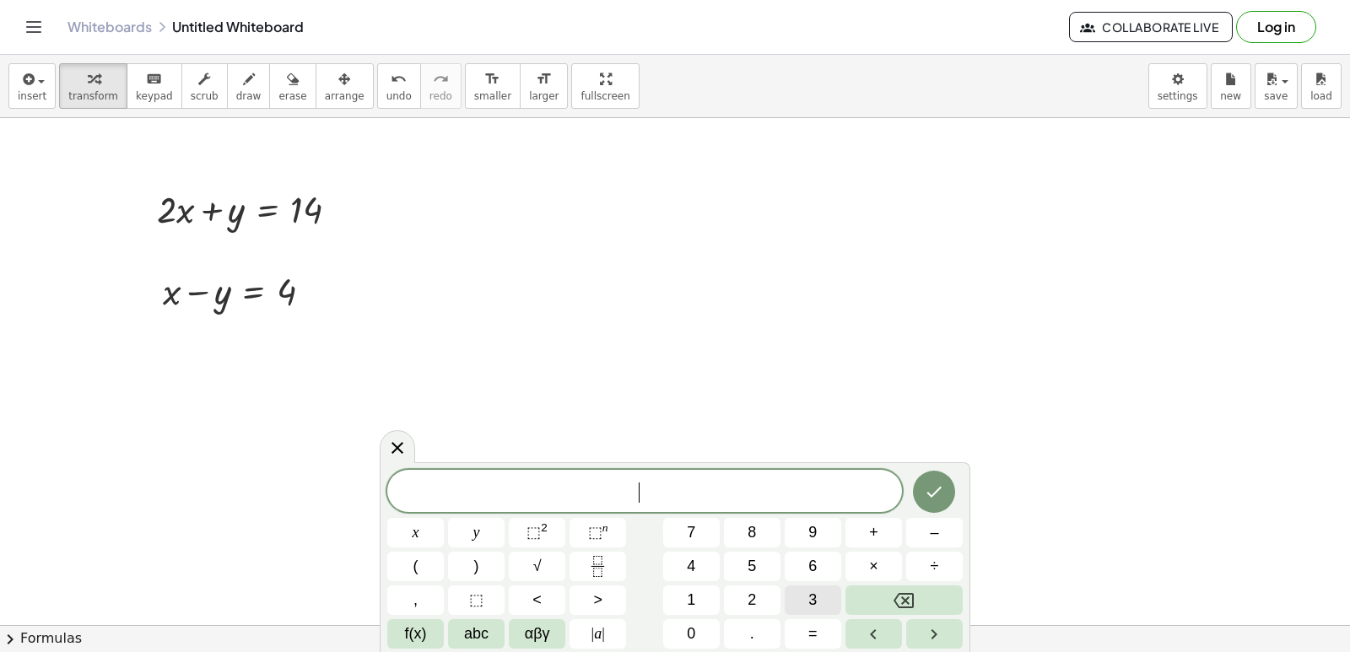
click at [816, 597] on button "3" at bounding box center [813, 600] width 57 height 30
click at [573, 601] on div "3 ​ x y ⬚ 2 ⬚ n 7 8 9 + – ( ) √ 4 5 6 × ÷ , ⬚ < > 1 2 3 f(x) abc αβγ | a | 0 . =" at bounding box center [674, 559] width 575 height 179
click at [809, 629] on span "=" at bounding box center [812, 634] width 9 height 23
click at [687, 613] on div "3 = ​ x y ⬚ 2 ⬚ n 7 8 9 + – ( ) √ 4 5 6 × ÷ , ⬚ < > 1 2 3 f(x) abc αβγ | a | 0 …" at bounding box center [674, 559] width 575 height 179
click at [692, 598] on span "1" at bounding box center [691, 600] width 8 height 23
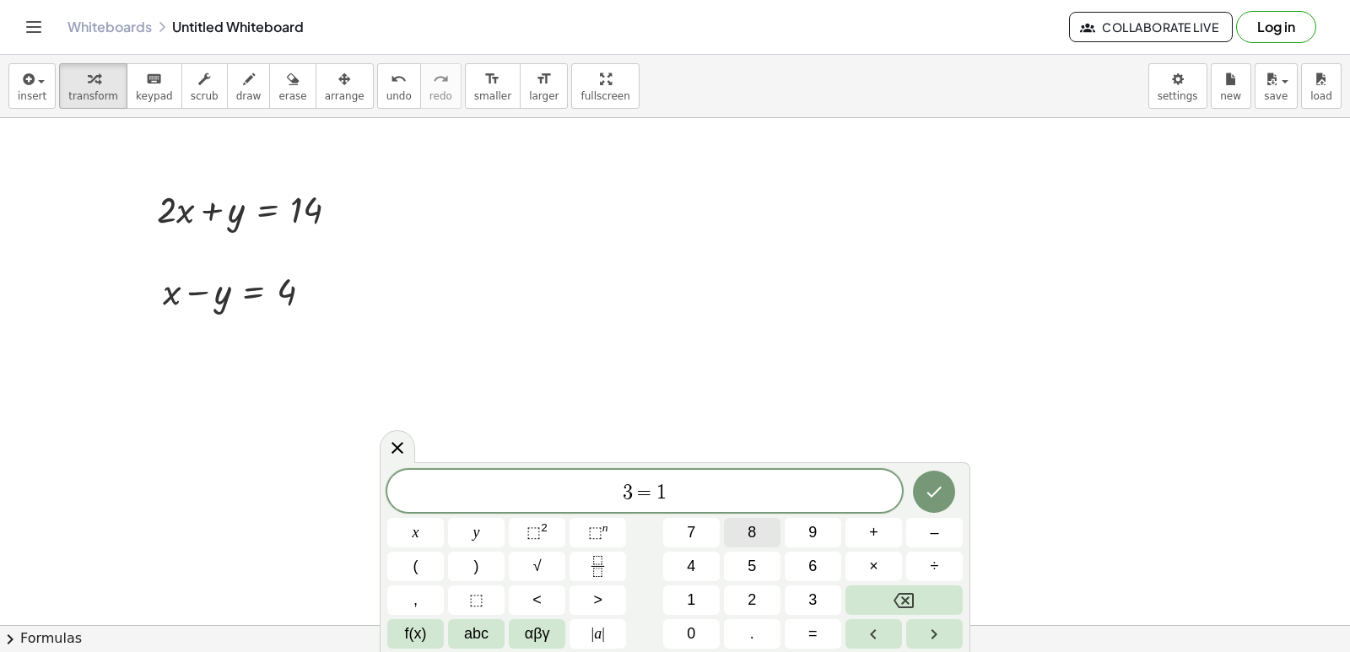
click at [763, 534] on button "8" at bounding box center [752, 533] width 57 height 30
click at [943, 485] on icon "Done" at bounding box center [934, 492] width 20 height 20
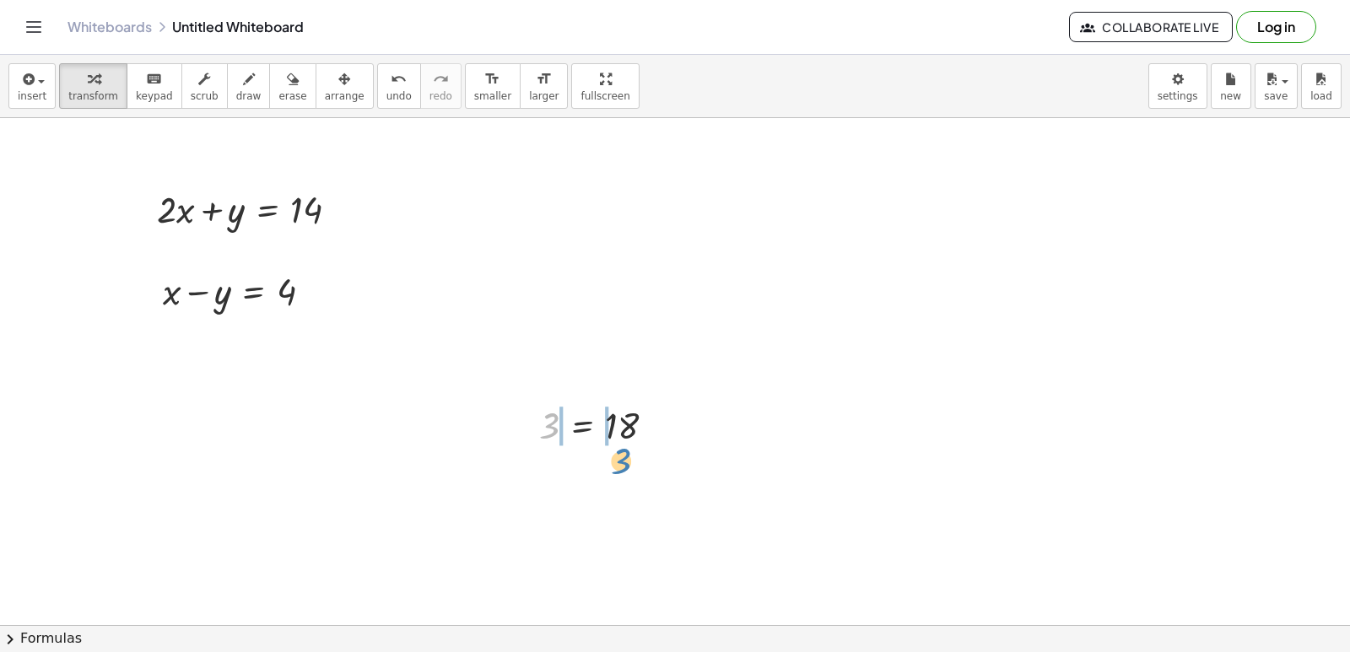
drag, startPoint x: 559, startPoint y: 434, endPoint x: 631, endPoint y: 469, distance: 80.0
drag, startPoint x: 489, startPoint y: 483, endPoint x: 688, endPoint y: 527, distance: 203.0
drag, startPoint x: 534, startPoint y: 472, endPoint x: 633, endPoint y: 468, distance: 98.8
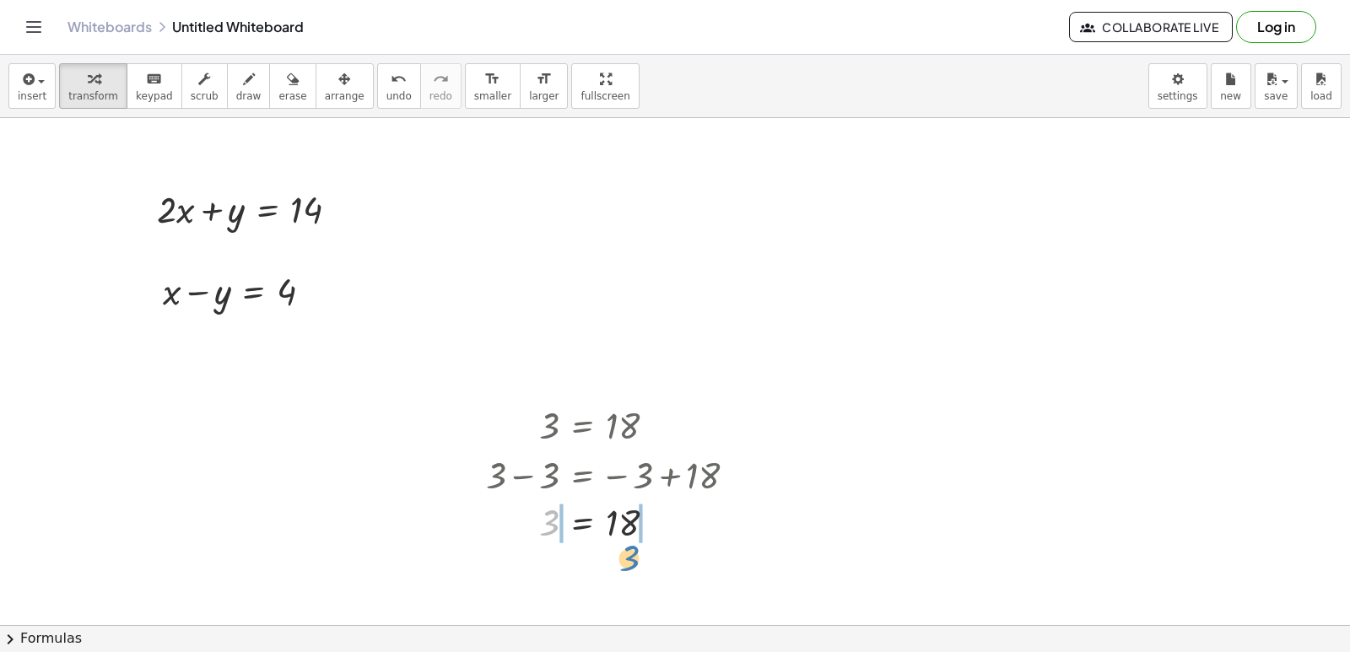
drag, startPoint x: 537, startPoint y: 530, endPoint x: 618, endPoint y: 565, distance: 87.6
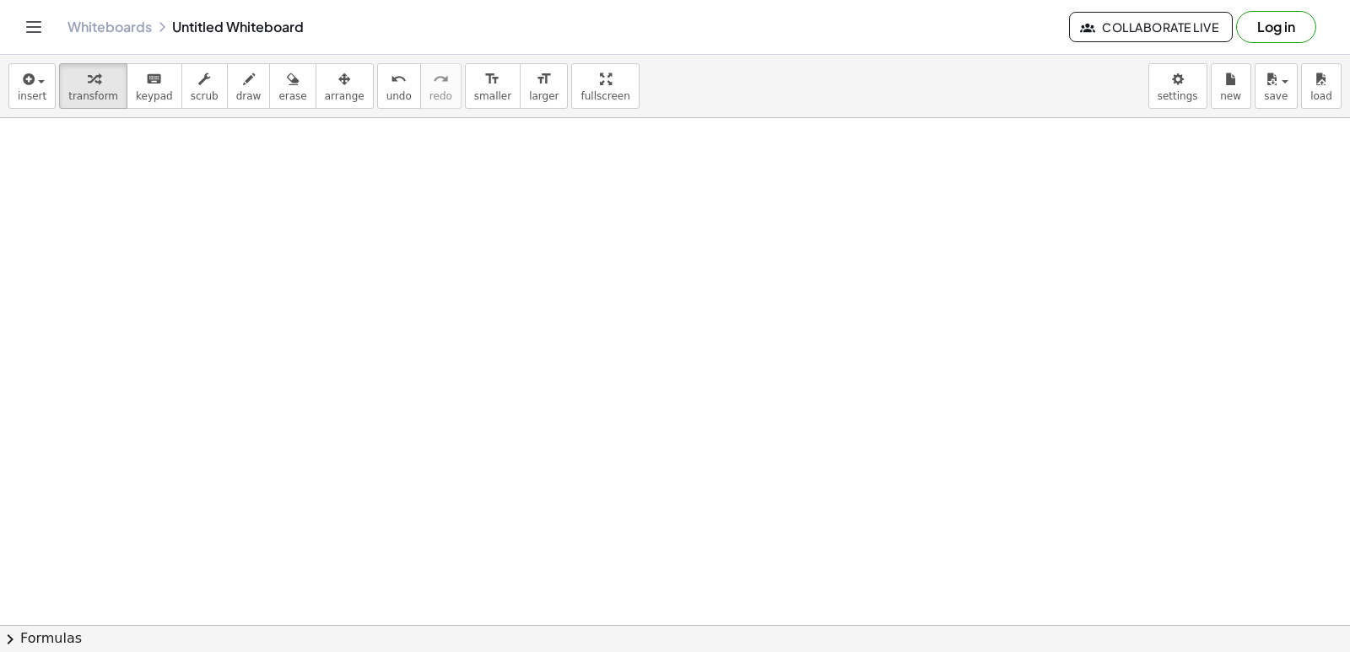
scroll to position [4069, 0]
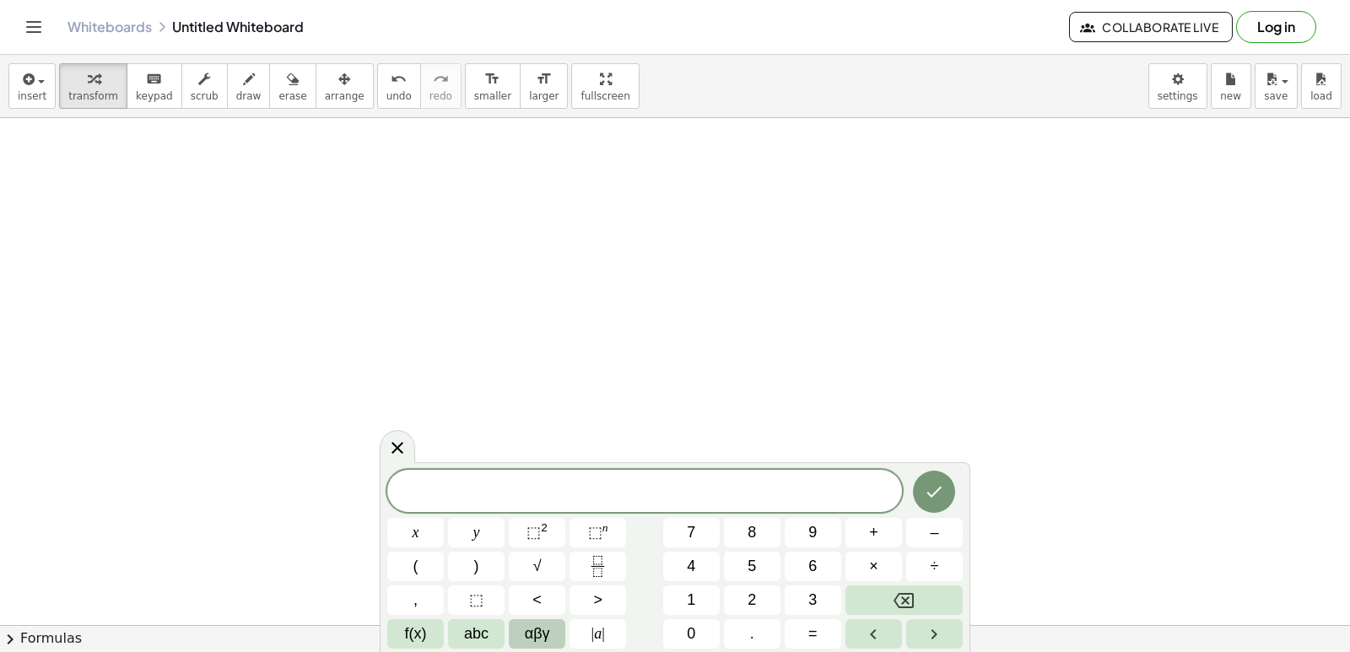
click at [534, 641] on span "αβγ" at bounding box center [537, 634] width 25 height 23
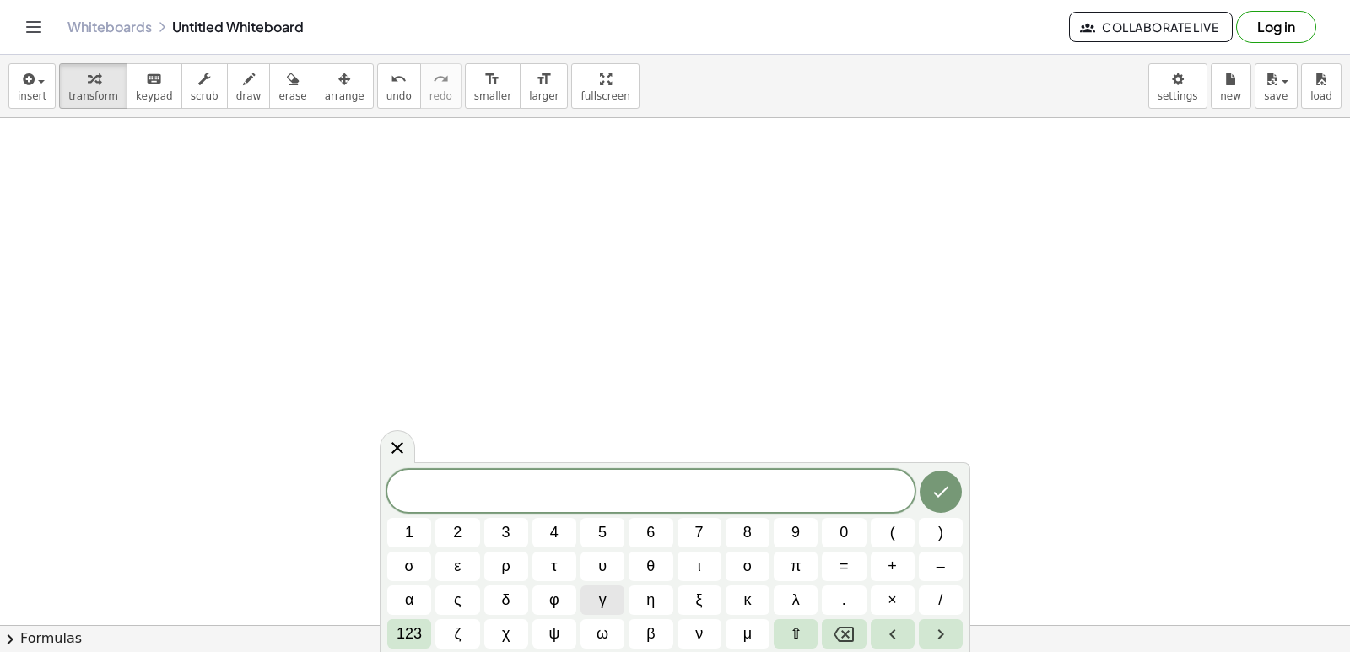
click at [612, 601] on button "γ" at bounding box center [602, 600] width 44 height 30
click at [409, 638] on span "123" at bounding box center [408, 634] width 25 height 23
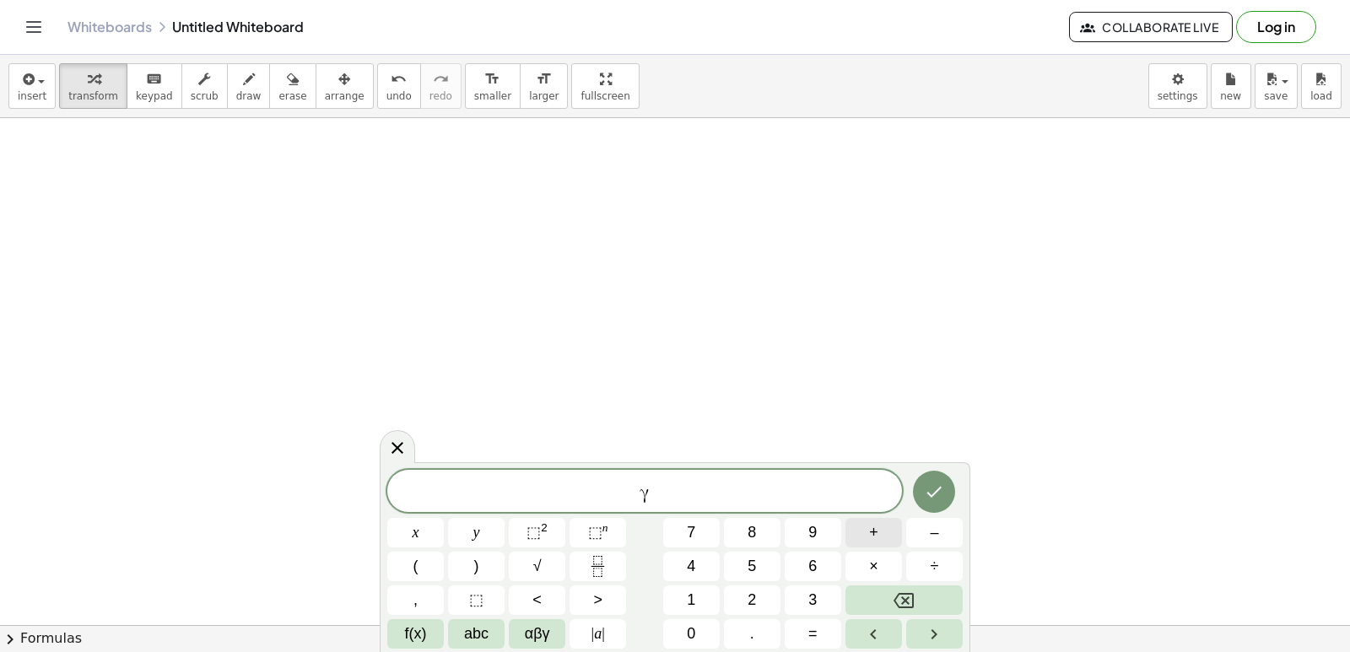
click at [874, 535] on span "+" at bounding box center [873, 532] width 9 height 23
click at [693, 593] on span "1" at bounding box center [691, 600] width 8 height 23
click at [900, 591] on icon "Backspace" at bounding box center [903, 601] width 20 height 20
click at [746, 589] on button "2" at bounding box center [752, 600] width 57 height 30
click at [876, 567] on span "×" at bounding box center [873, 566] width 9 height 23
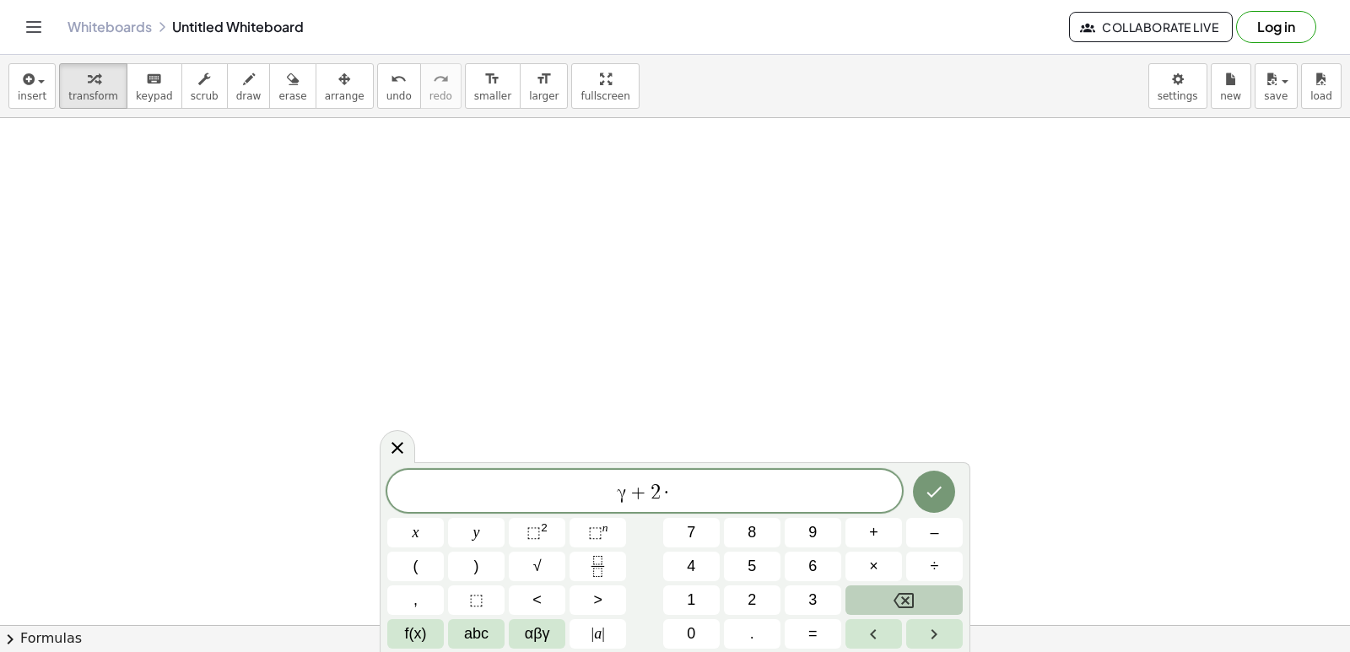
click at [879, 599] on button "Backspace" at bounding box center [903, 600] width 117 height 30
click at [429, 531] on button "x" at bounding box center [415, 533] width 57 height 30
click at [812, 625] on span "=" at bounding box center [812, 634] width 9 height 23
click at [680, 594] on button "1" at bounding box center [691, 600] width 57 height 30
click at [690, 628] on span "0" at bounding box center [691, 634] width 8 height 23
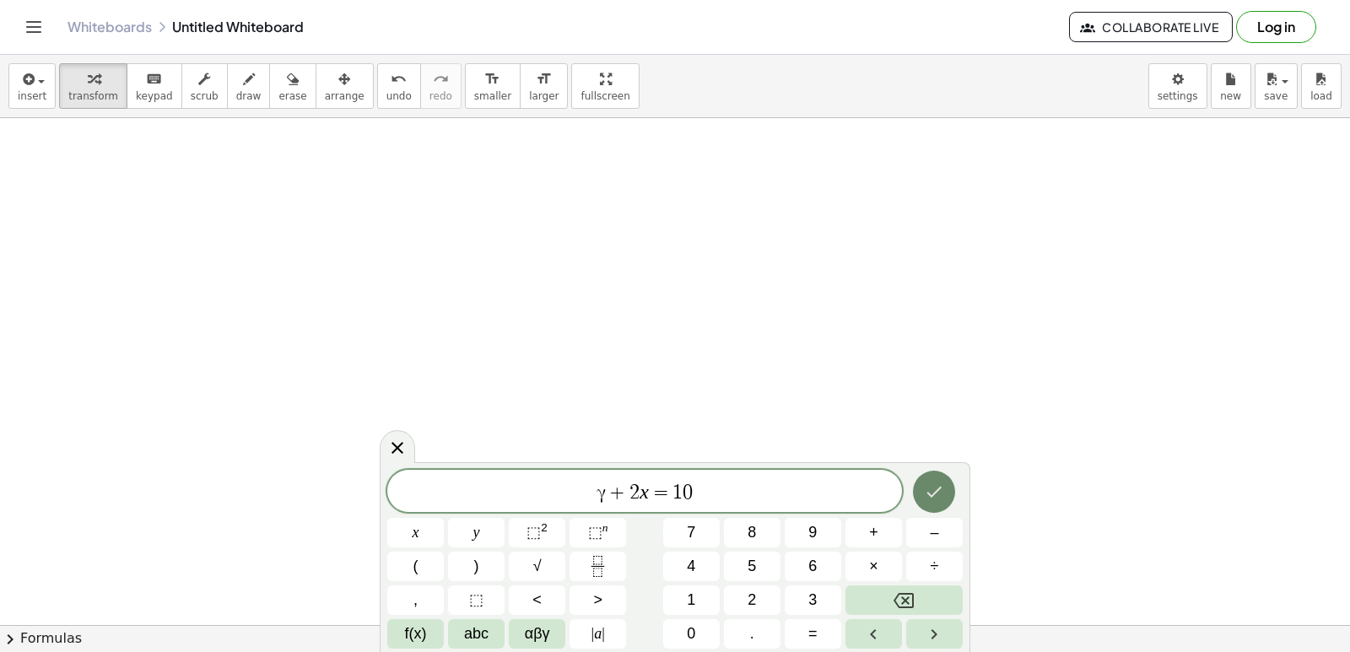
click at [929, 481] on button "Done" at bounding box center [934, 492] width 42 height 42
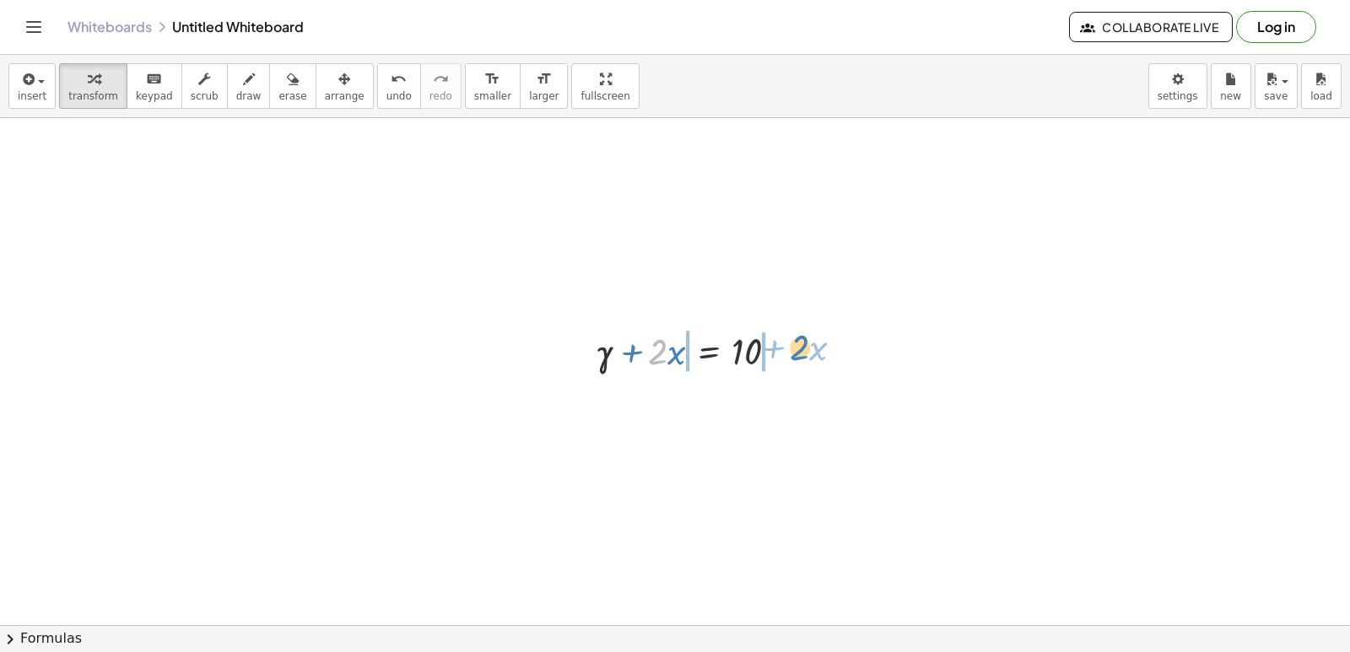
drag, startPoint x: 664, startPoint y: 354, endPoint x: 807, endPoint y: 348, distance: 143.5
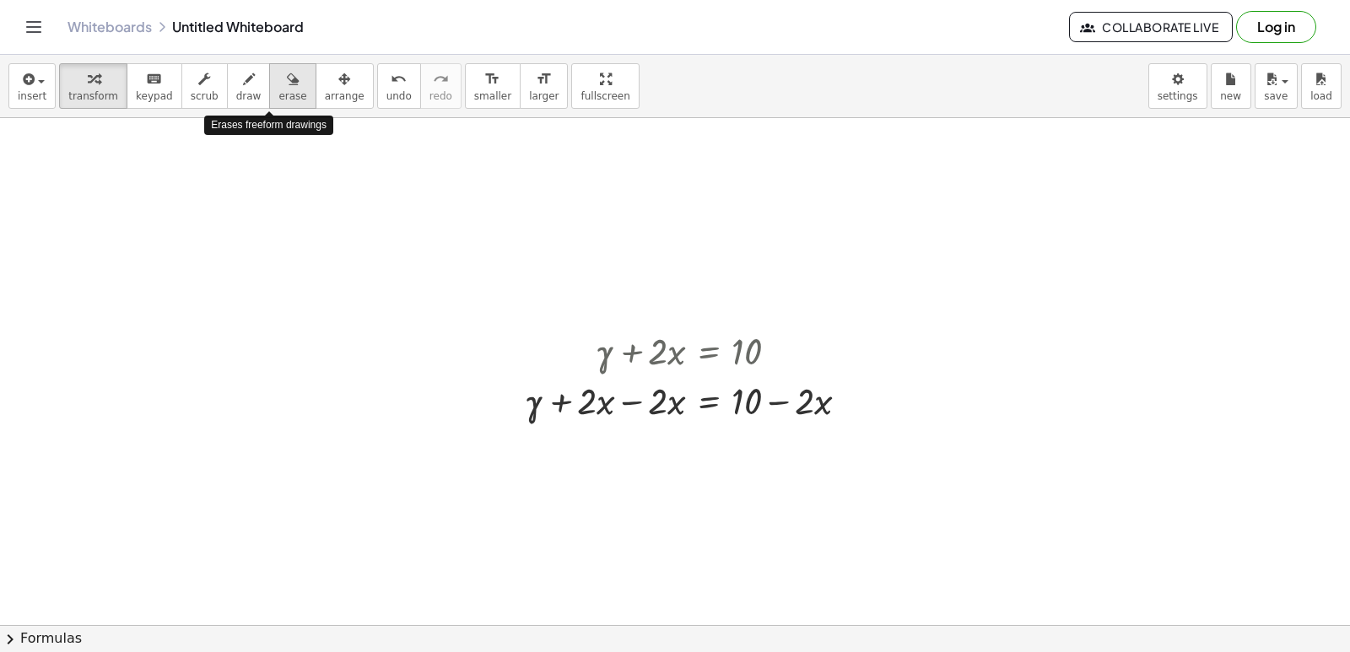
click at [278, 97] on span "erase" at bounding box center [292, 96] width 28 height 12
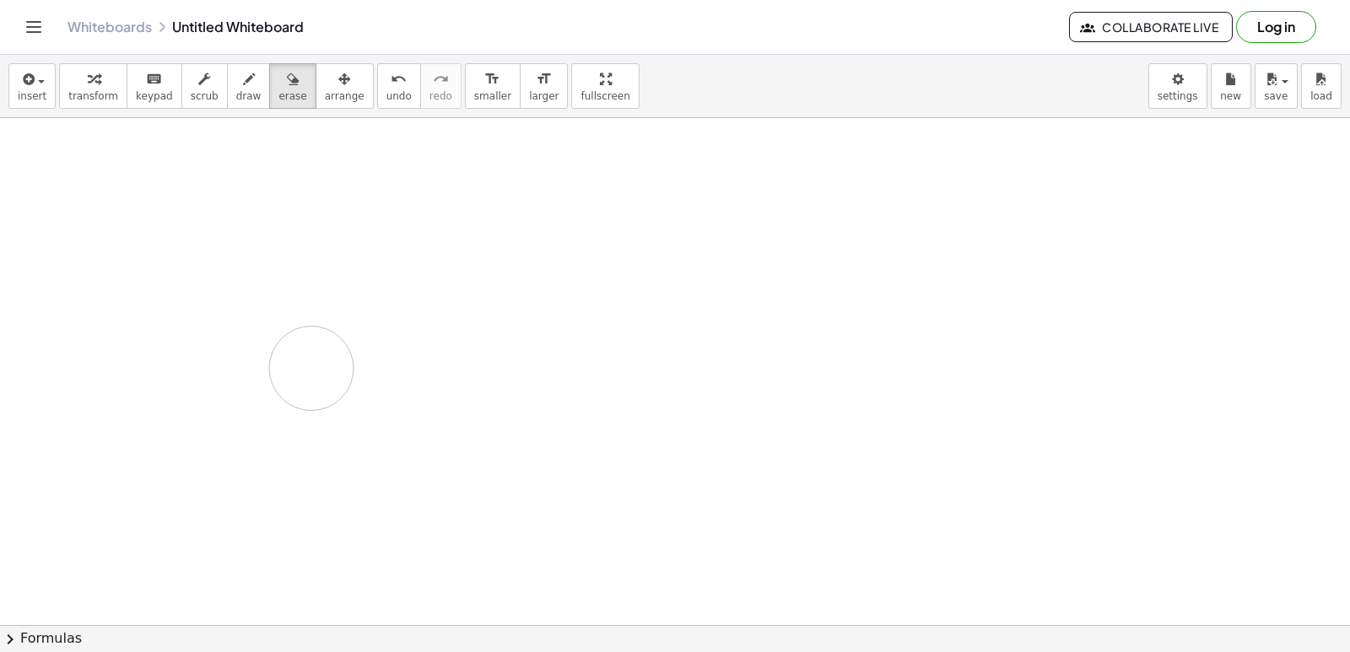
drag, startPoint x: 881, startPoint y: 441, endPoint x: 414, endPoint y: 331, distance: 479.4
drag, startPoint x: 789, startPoint y: 383, endPoint x: 1349, endPoint y: 461, distance: 565.5
click at [1349, 464] on div "+ · 10 · y + · 2 · x = 10 + · 9 · y + · 3 · x = 15 + · 9 · y − · 9 · y + · 3 · …" at bounding box center [675, 371] width 1350 height 507
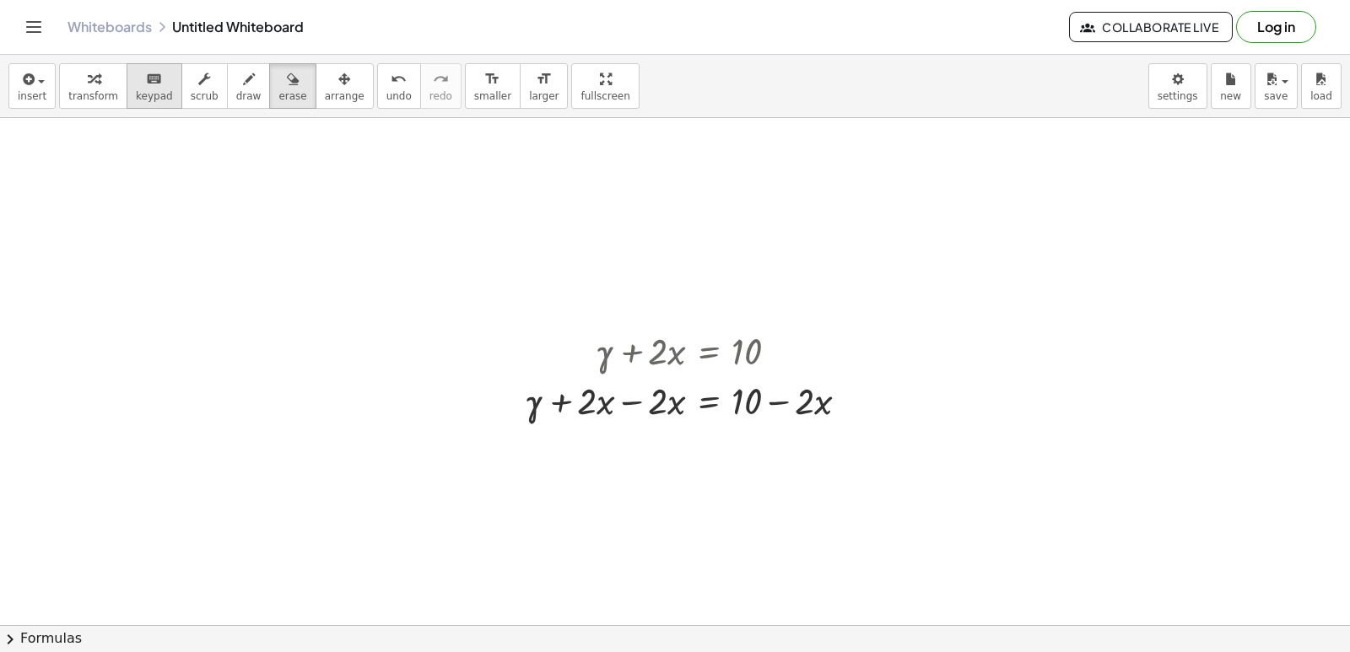
click at [139, 96] on span "keypad" at bounding box center [154, 96] width 37 height 12
drag, startPoint x: 930, startPoint y: 375, endPoint x: 963, endPoint y: 348, distance: 43.1
drag, startPoint x: 920, startPoint y: 418, endPoint x: 858, endPoint y: 413, distance: 62.6
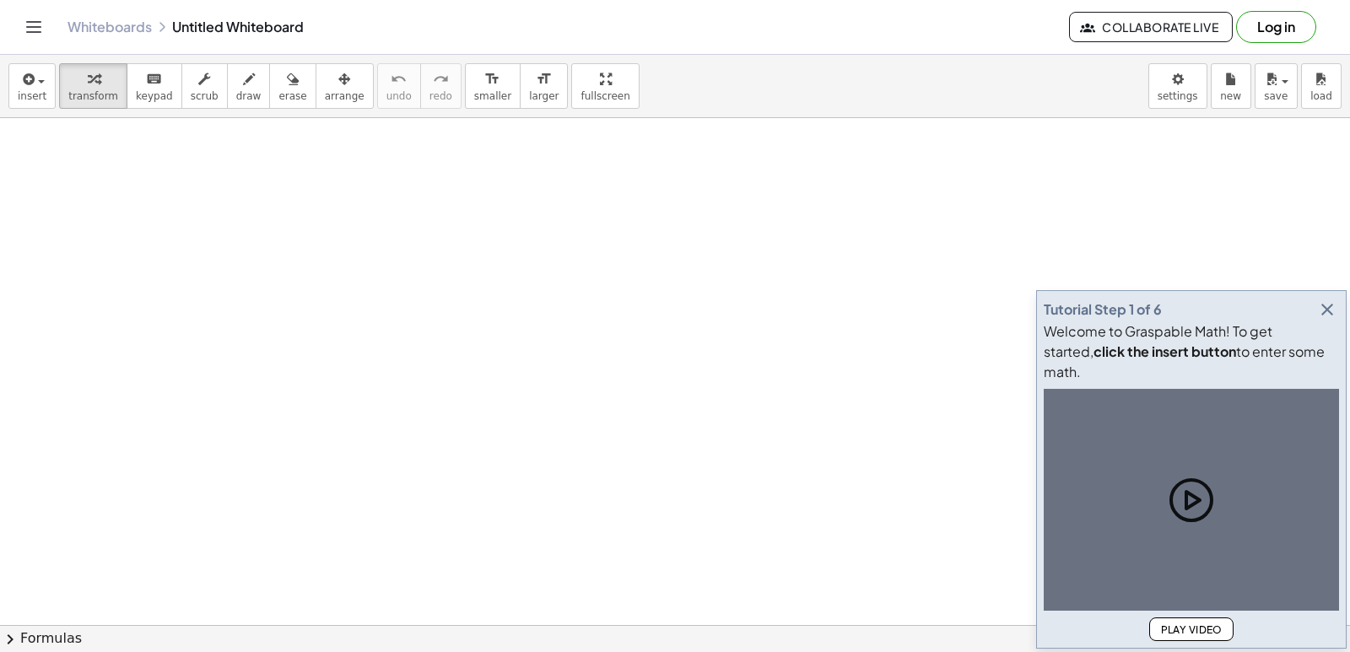
click at [1329, 320] on icon "button" at bounding box center [1327, 309] width 20 height 20
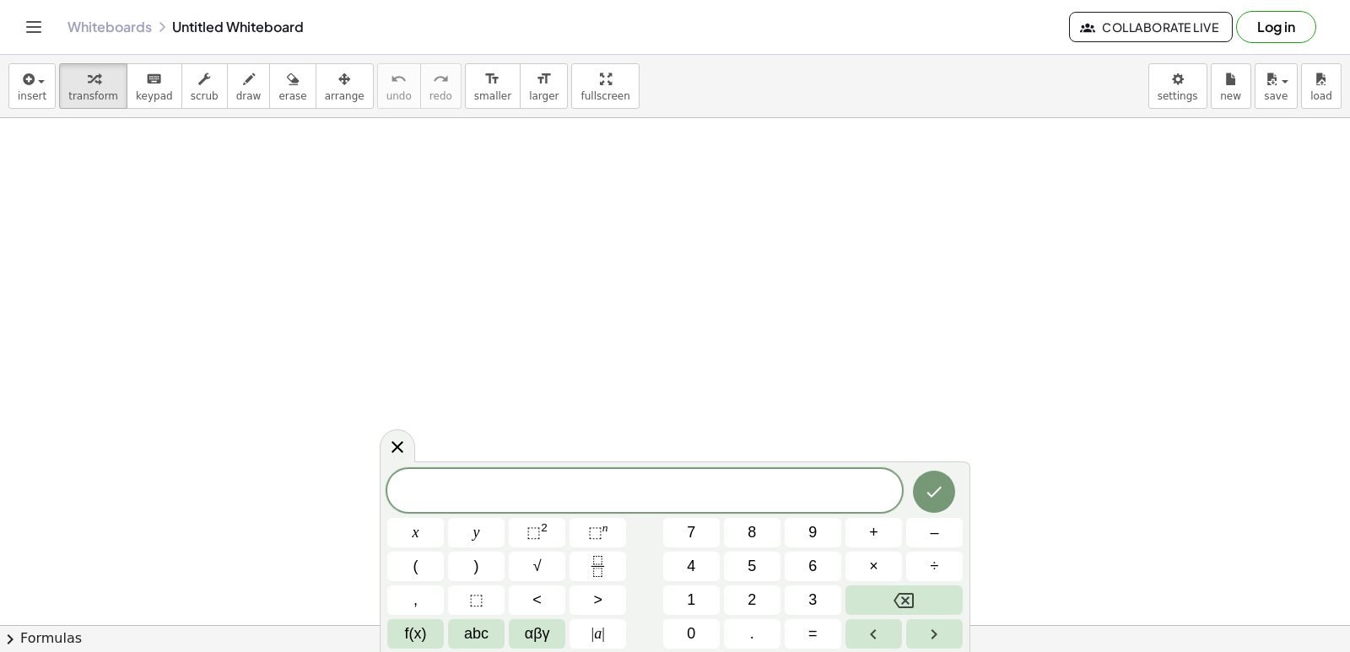
click at [756, 564] on span "5" at bounding box center [751, 566] width 8 height 23
click at [488, 529] on button "y" at bounding box center [476, 533] width 57 height 30
click at [925, 532] on button "–" at bounding box center [934, 533] width 57 height 30
click at [763, 568] on button "5" at bounding box center [752, 567] width 57 height 30
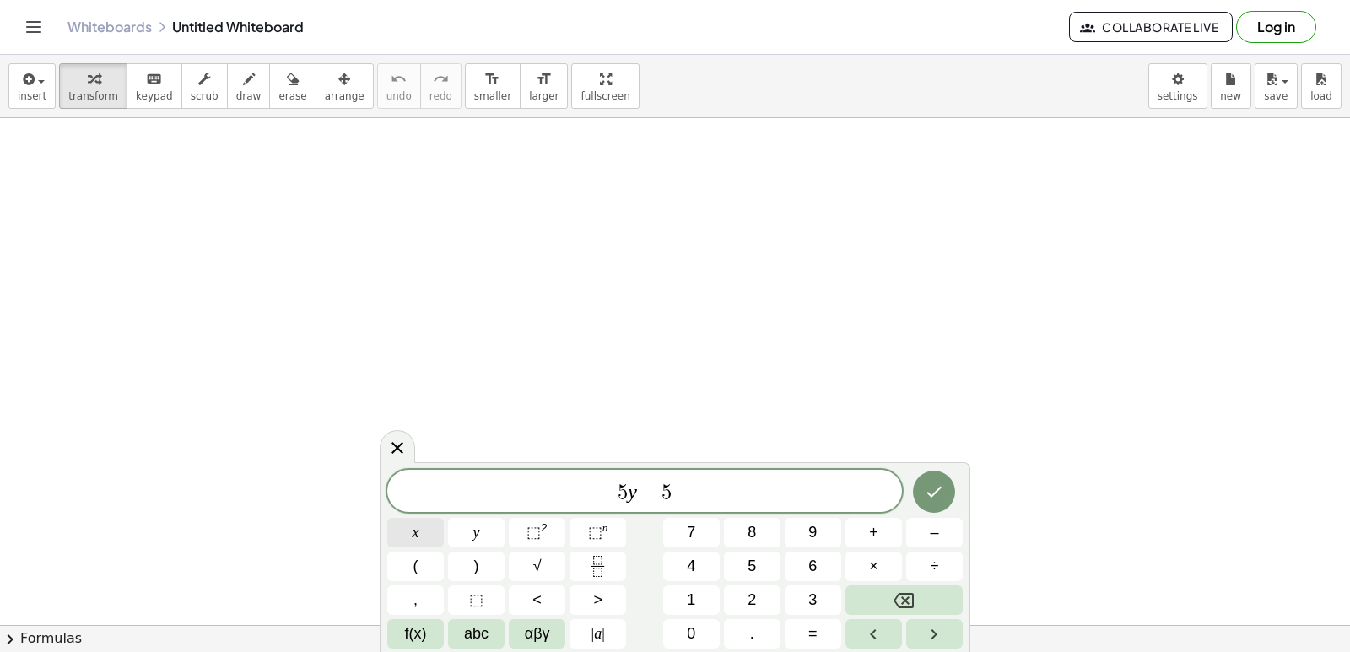
click at [423, 527] on button "x" at bounding box center [415, 533] width 57 height 30
click at [817, 627] on span "=" at bounding box center [812, 634] width 9 height 23
click at [930, 531] on span "–" at bounding box center [934, 532] width 8 height 23
click at [752, 604] on span "2" at bounding box center [751, 600] width 8 height 23
click at [702, 633] on button "0" at bounding box center [691, 634] width 57 height 30
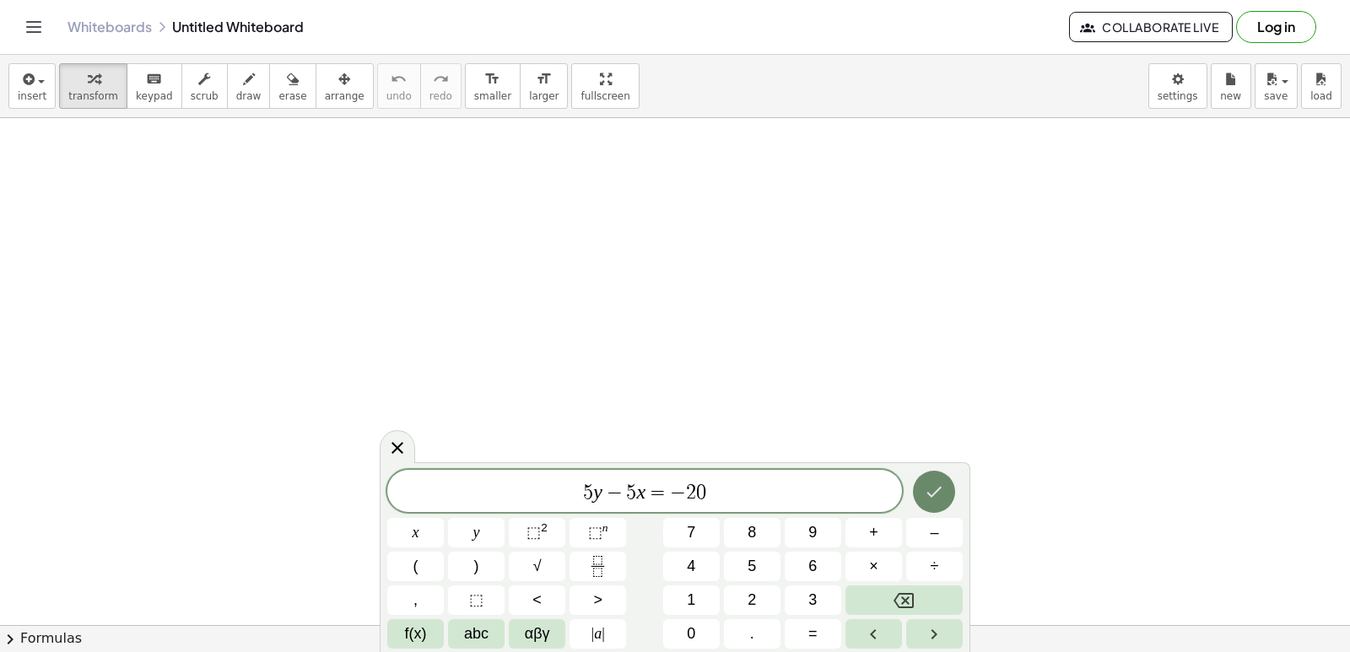
click at [940, 500] on icon "Done" at bounding box center [934, 492] width 20 height 20
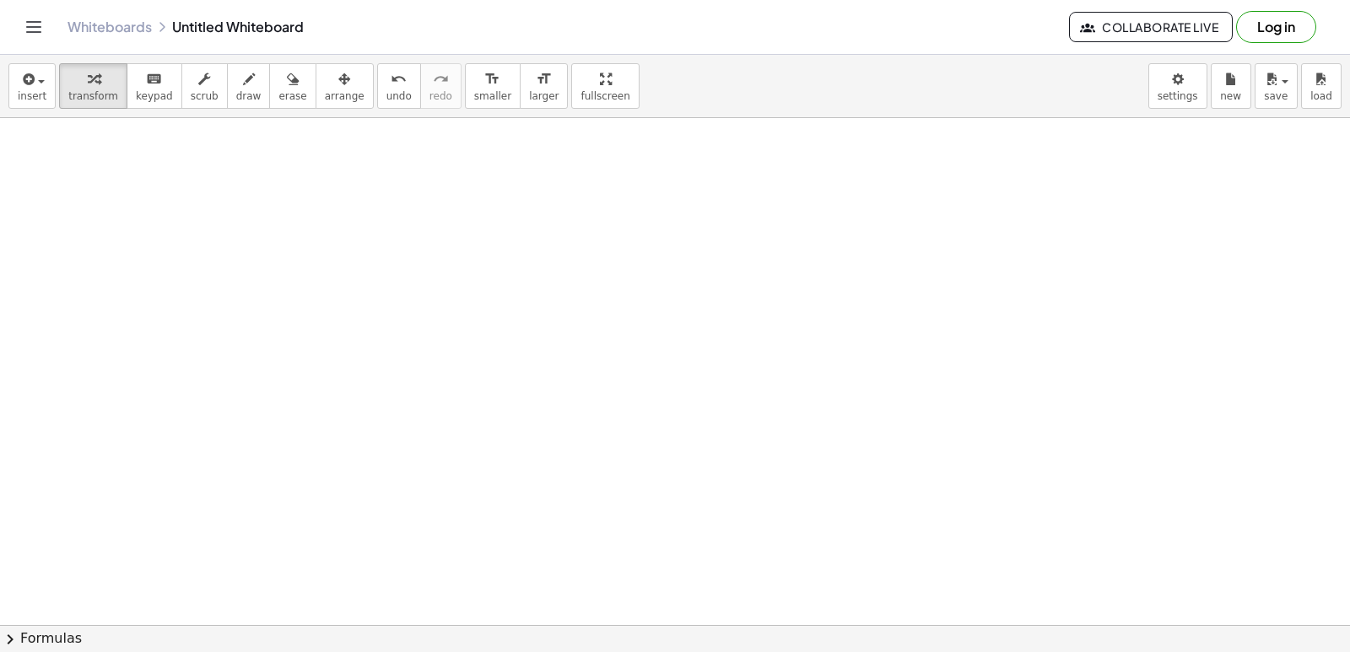
click at [1337, 285] on div "+ · 5 · y − · 5 · x = - 20 ×" at bounding box center [675, 371] width 1350 height 507
click at [884, 437] on div at bounding box center [821, 125] width 1642 height 1014
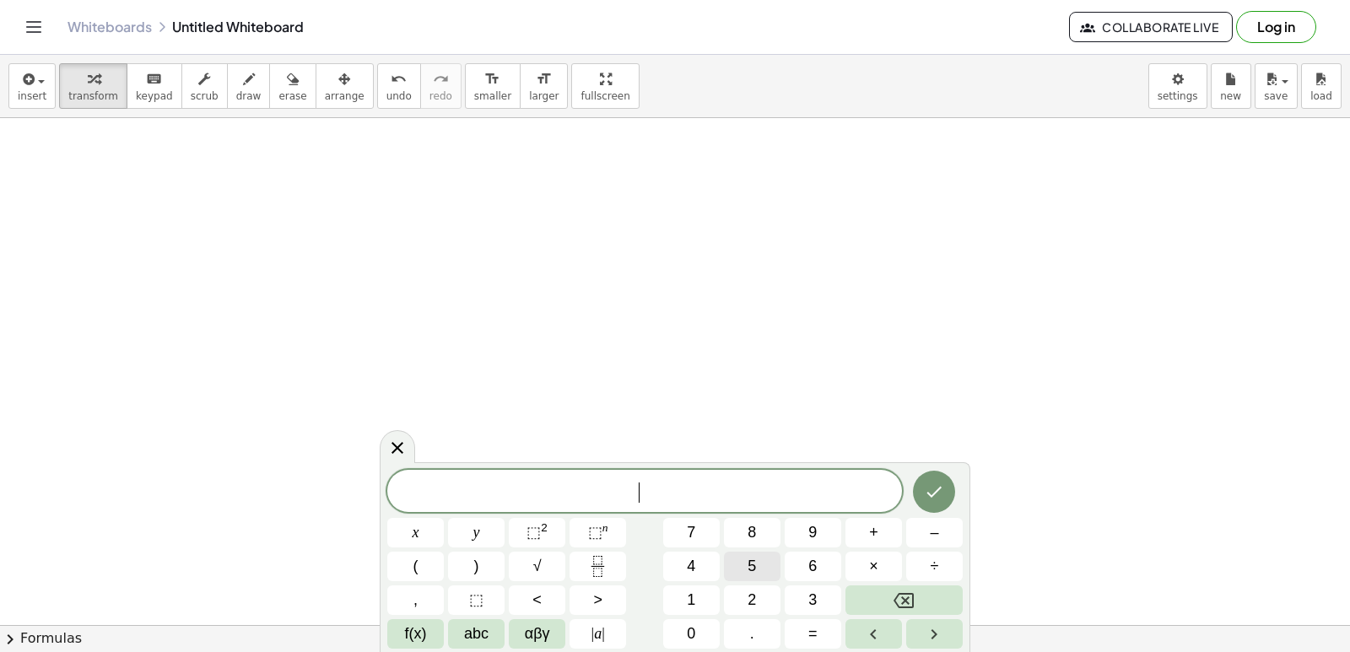
click at [753, 560] on span "5" at bounding box center [751, 566] width 8 height 23
click at [488, 530] on button "y" at bounding box center [476, 533] width 57 height 30
click at [940, 531] on button "–" at bounding box center [934, 533] width 57 height 30
click at [753, 562] on span "5" at bounding box center [751, 566] width 8 height 23
click at [441, 529] on button "x" at bounding box center [415, 533] width 57 height 30
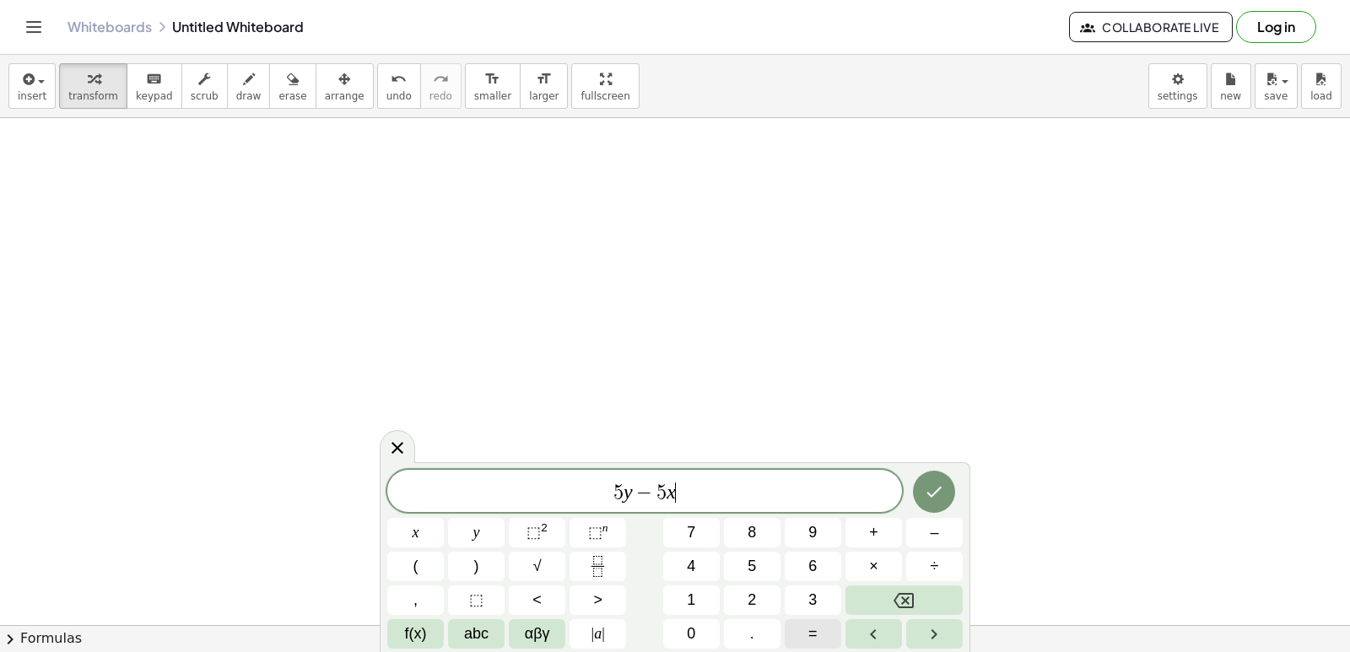
click at [811, 626] on span "=" at bounding box center [812, 634] width 9 height 23
click at [951, 528] on button "–" at bounding box center [934, 533] width 57 height 30
click at [769, 596] on button "2" at bounding box center [752, 600] width 57 height 30
click at [718, 612] on div "5 y − 5 x = − 2 ​ x y ⬚ 2 ⬚ n 7 8 9 + – ( ) √ 4 5 6 × ÷ , ⬚ < > 1 2 3 f(x) abc …" at bounding box center [674, 559] width 575 height 179
click at [709, 643] on button "0" at bounding box center [691, 634] width 57 height 30
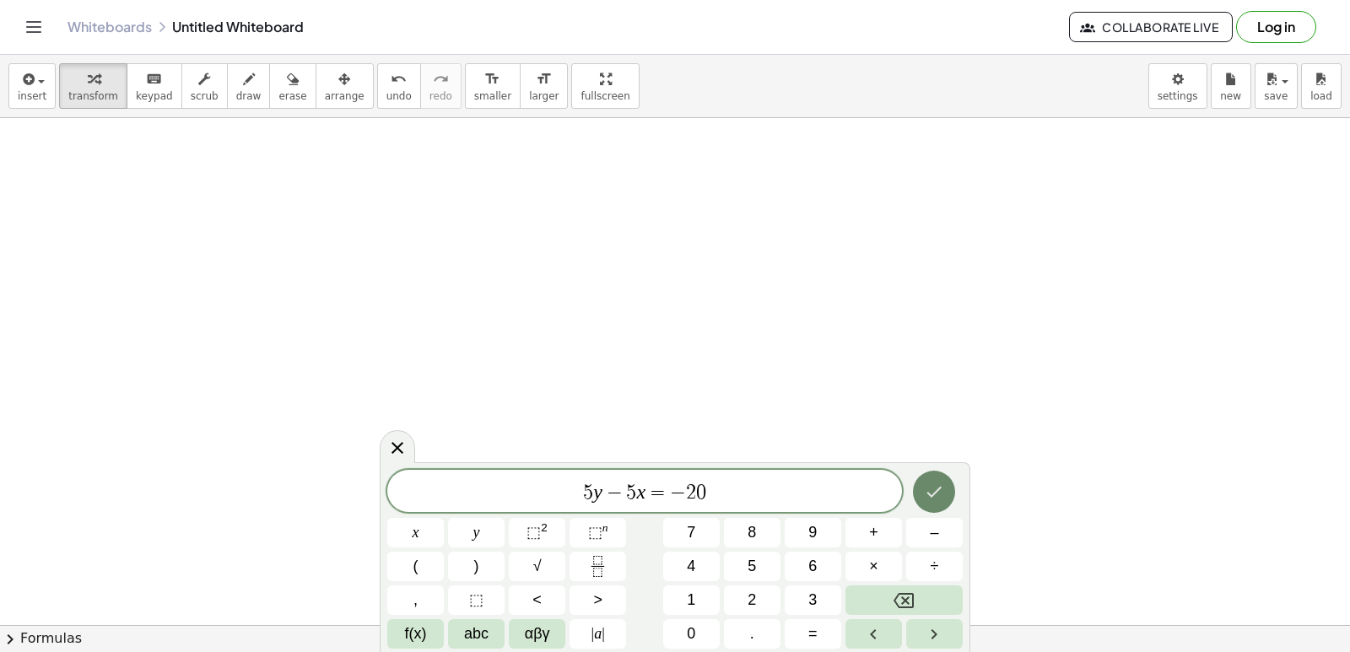
click at [929, 476] on button "Done" at bounding box center [934, 492] width 42 height 42
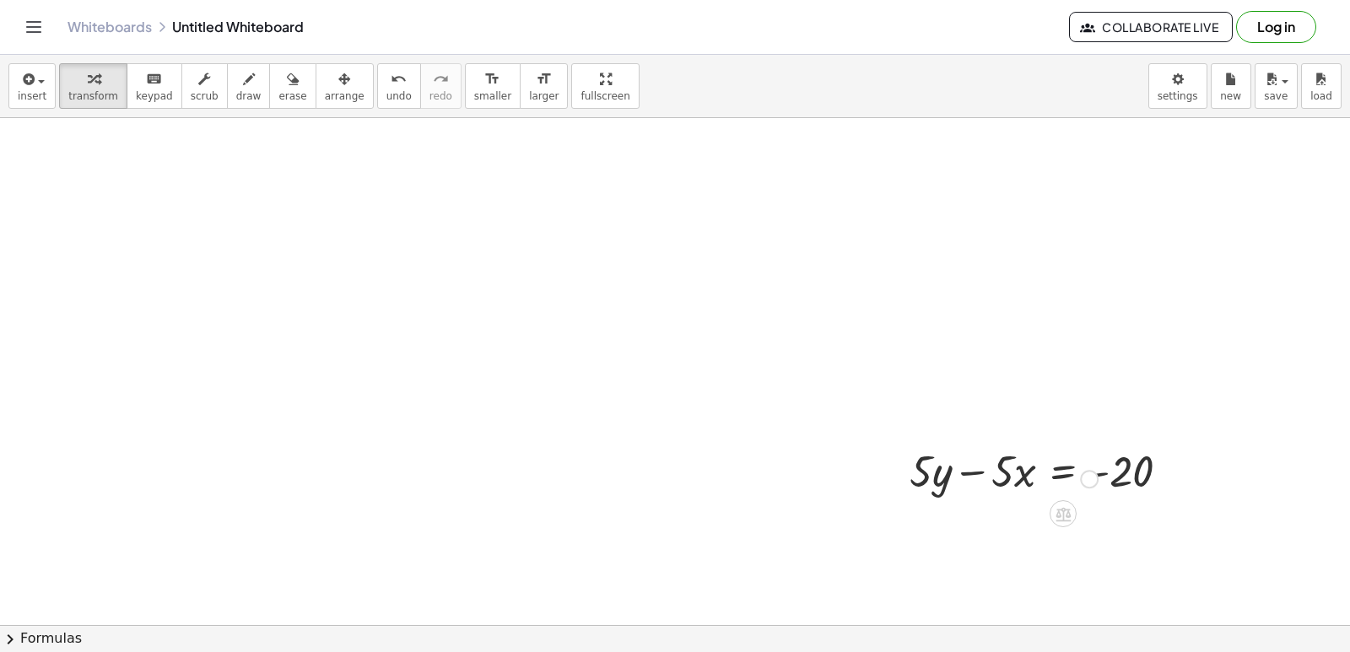
click at [930, 488] on div at bounding box center [1046, 469] width 291 height 57
drag, startPoint x: 995, startPoint y: 468, endPoint x: 1203, endPoint y: 464, distance: 207.6
click at [1191, 471] on div at bounding box center [1046, 469] width 291 height 57
click at [391, 85] on icon "undo" at bounding box center [399, 79] width 16 height 20
drag, startPoint x: 960, startPoint y: 469, endPoint x: 1176, endPoint y: 458, distance: 216.2
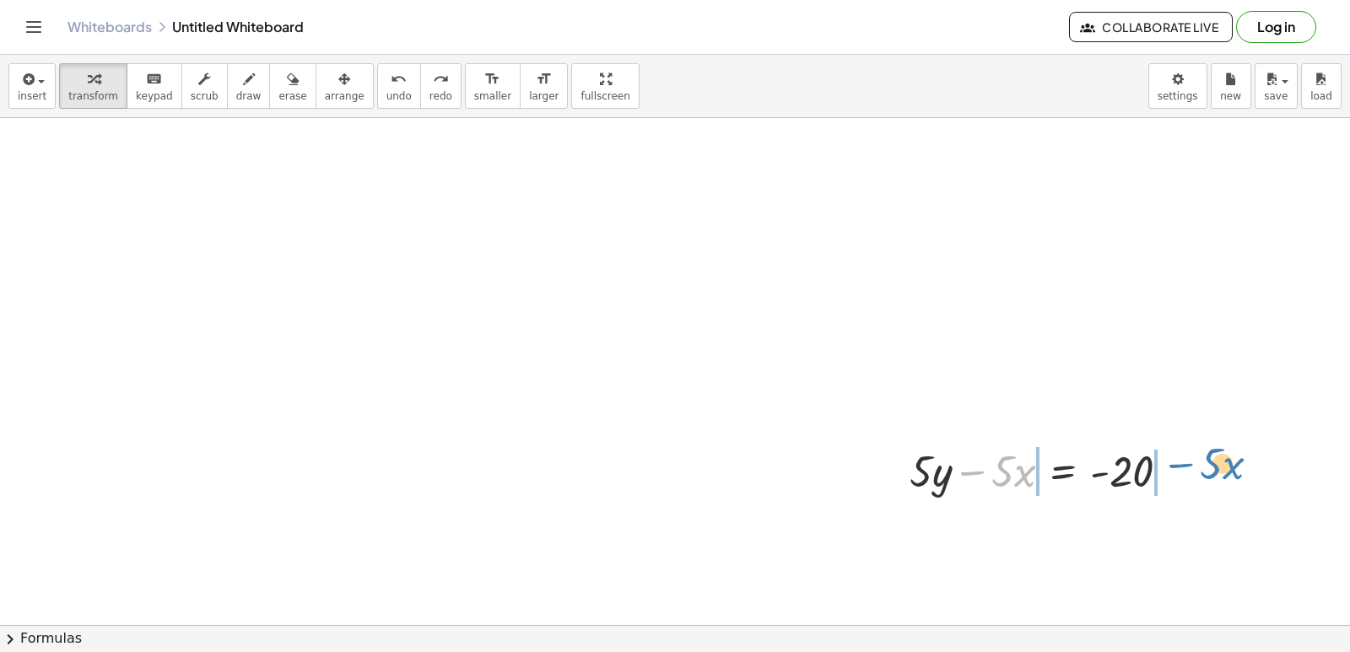
click at [1162, 462] on div at bounding box center [1046, 469] width 291 height 57
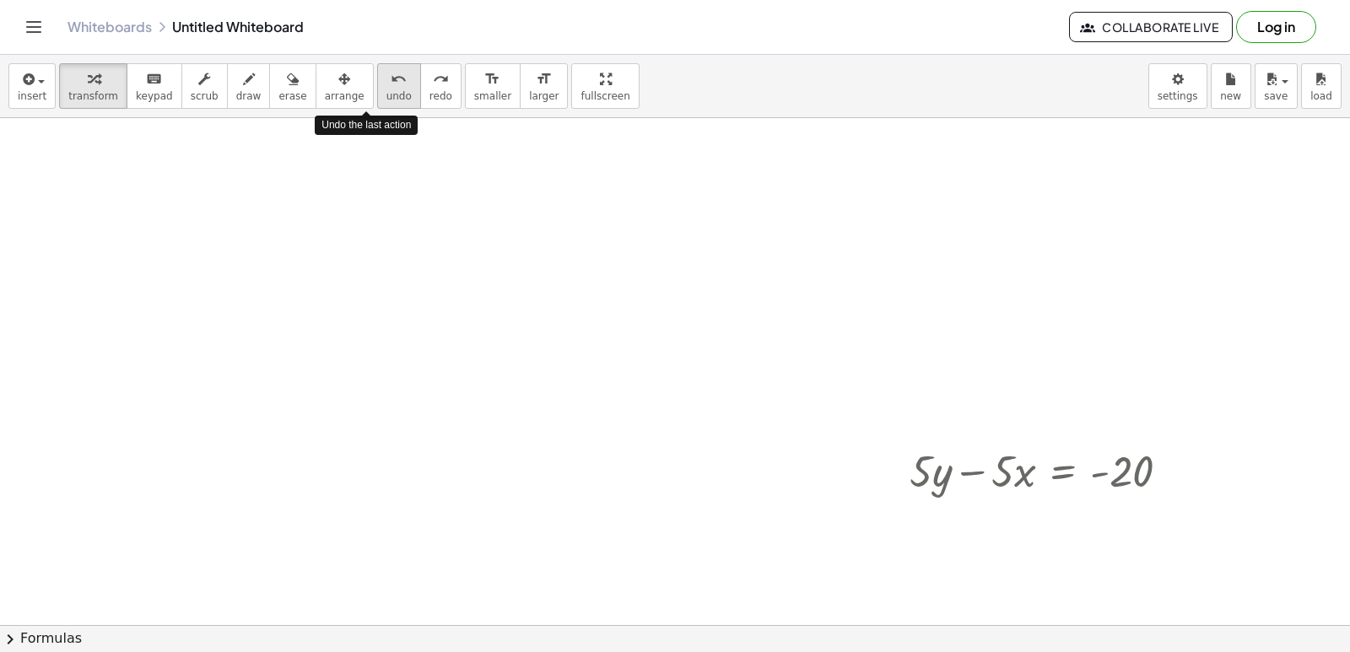
click at [377, 104] on button "undo undo" at bounding box center [399, 86] width 44 height 46
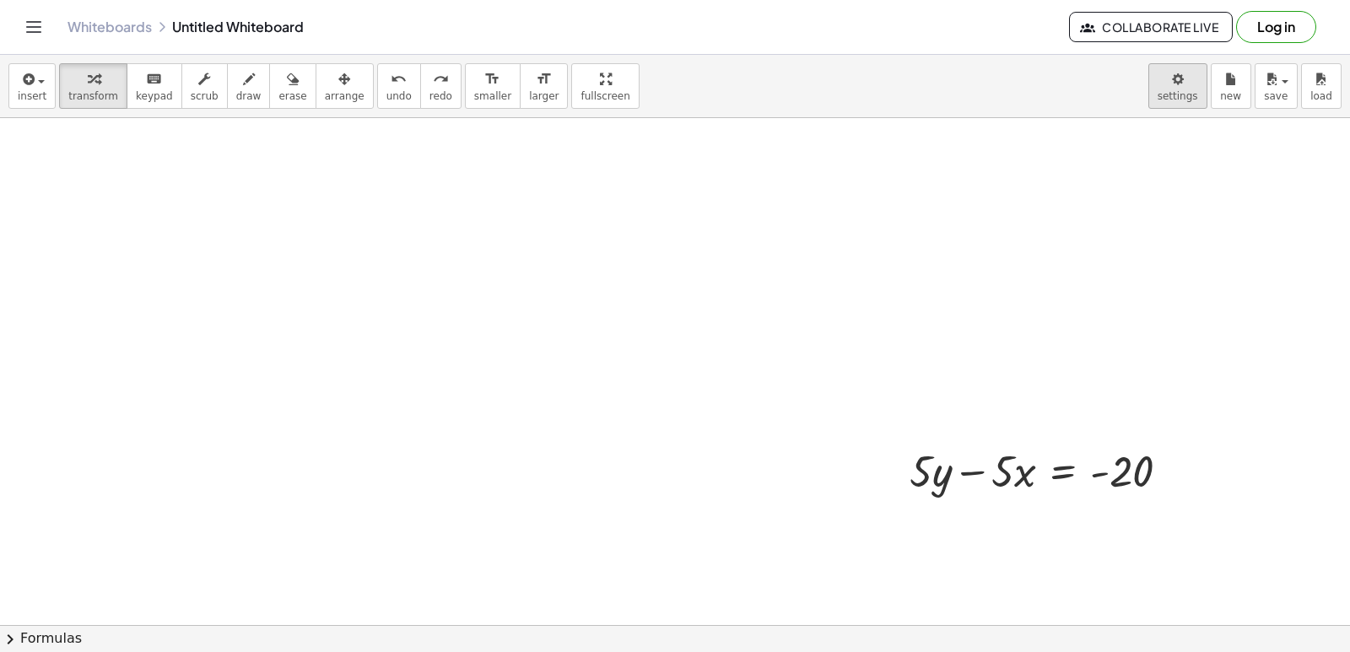
click at [1181, 93] on body "Graspable Math Activities Get Started Activity Bank Assigned Work Classes White…" at bounding box center [675, 326] width 1350 height 652
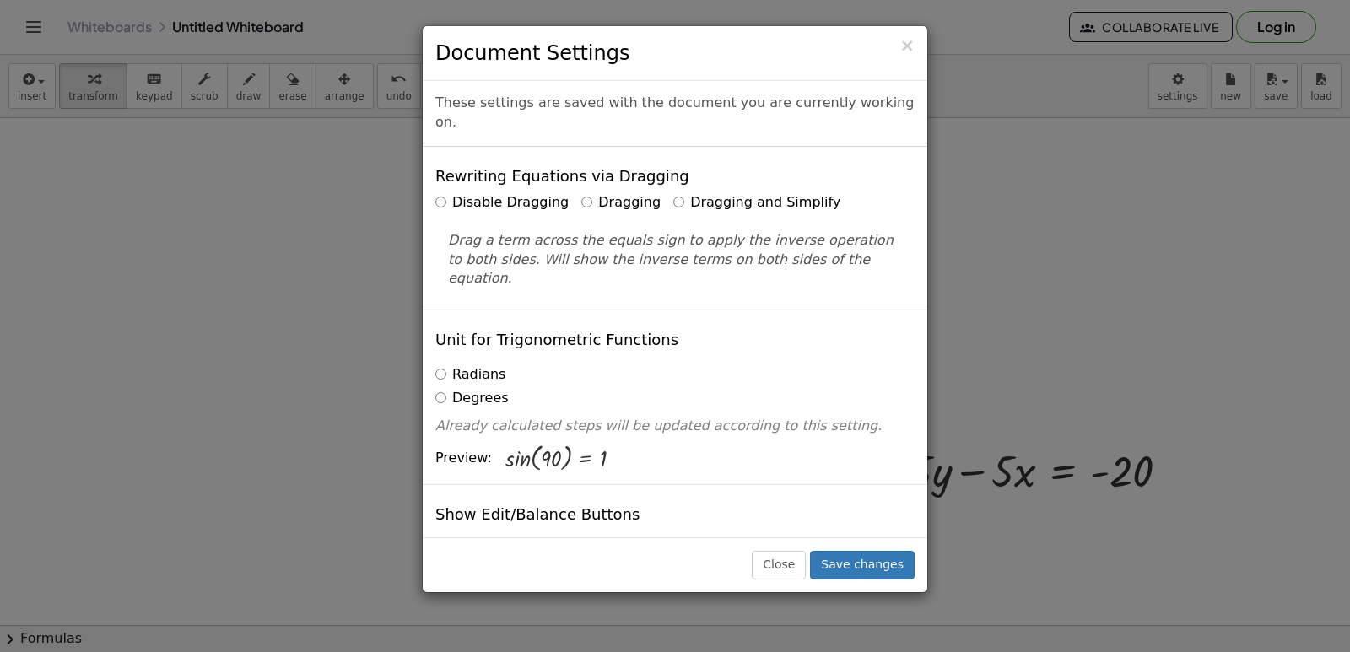
click at [673, 193] on label "Dragging and Simplify" at bounding box center [756, 202] width 167 height 19
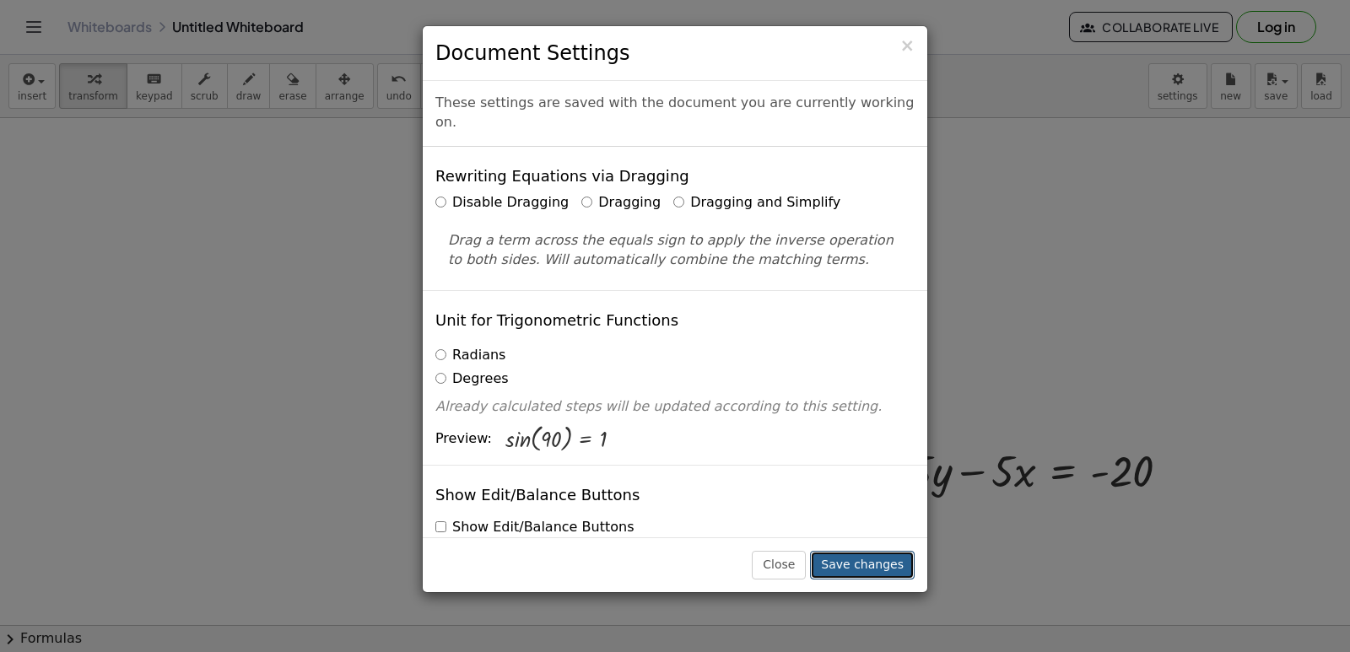
click at [877, 562] on button "Save changes" at bounding box center [862, 565] width 105 height 29
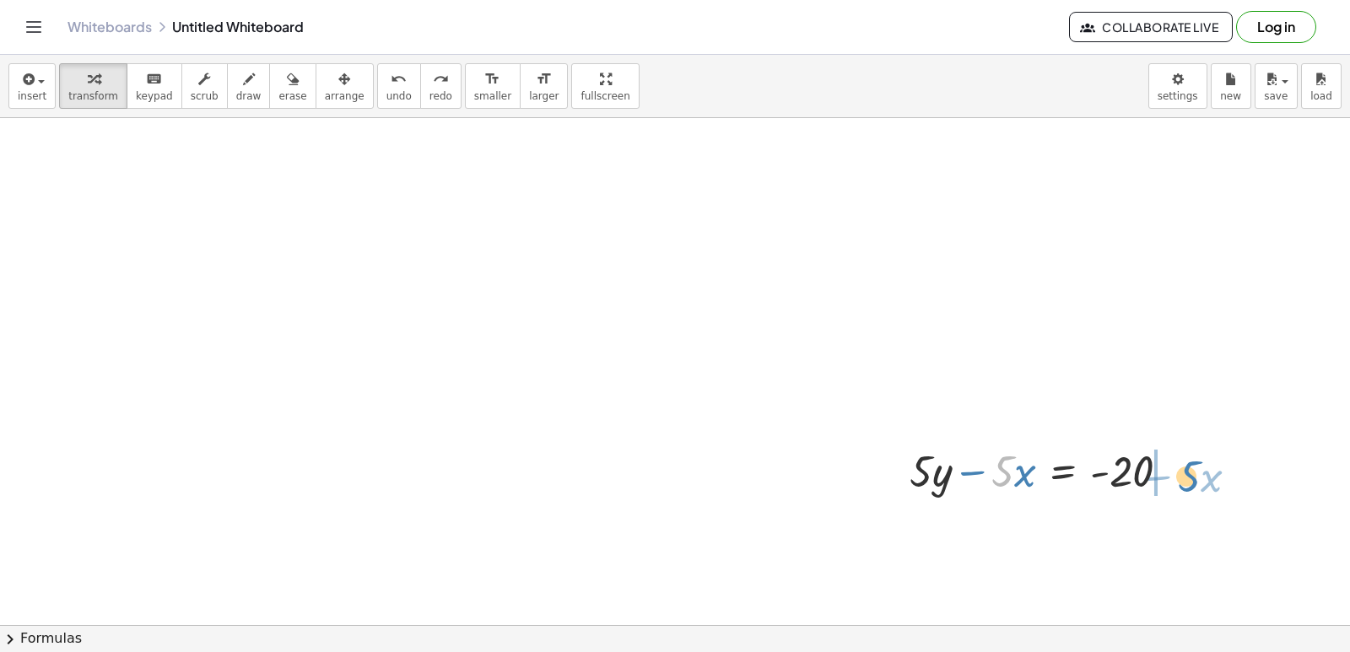
drag, startPoint x: 1006, startPoint y: 467, endPoint x: 1210, endPoint y: 477, distance: 203.6
click at [391, 88] on icon "undo" at bounding box center [399, 79] width 16 height 20
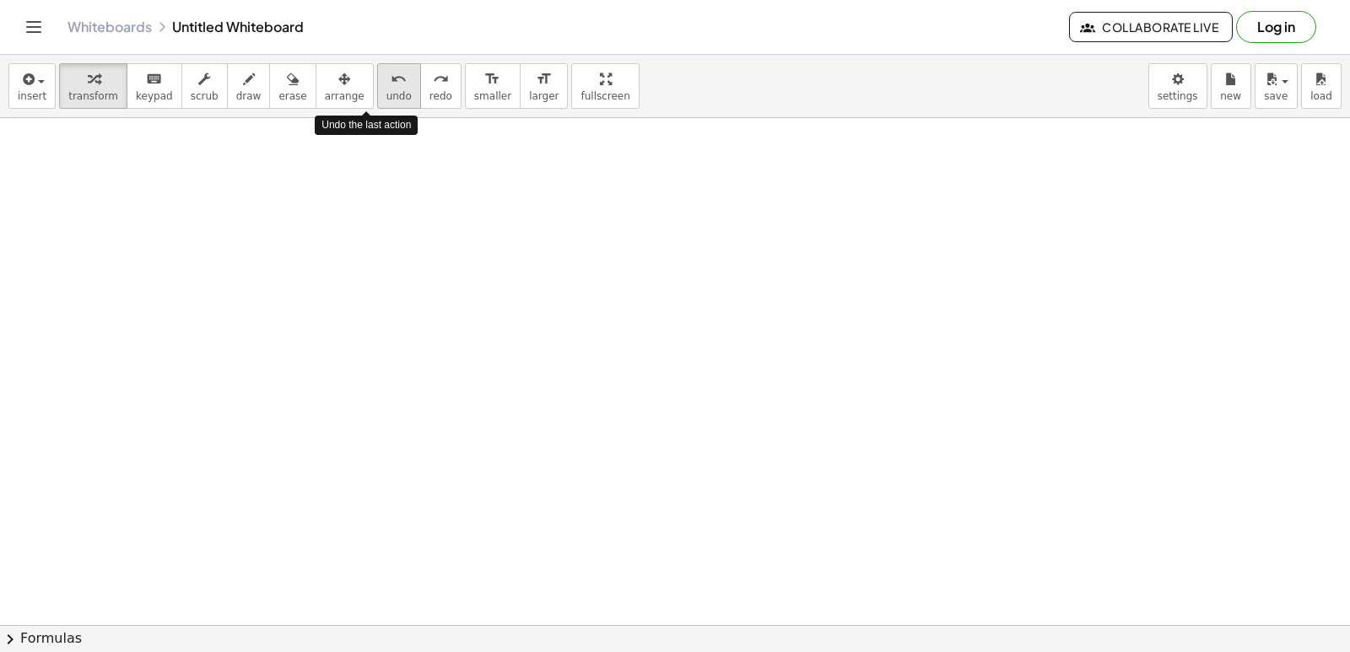
click at [377, 89] on button "undo undo" at bounding box center [399, 86] width 44 height 46
click at [728, 490] on div at bounding box center [821, 125] width 1642 height 1014
drag, startPoint x: 792, startPoint y: 396, endPoint x: 821, endPoint y: 405, distance: 29.9
click at [804, 396] on div at bounding box center [821, 125] width 1642 height 1014
drag, startPoint x: 758, startPoint y: 353, endPoint x: 767, endPoint y: 361, distance: 11.3
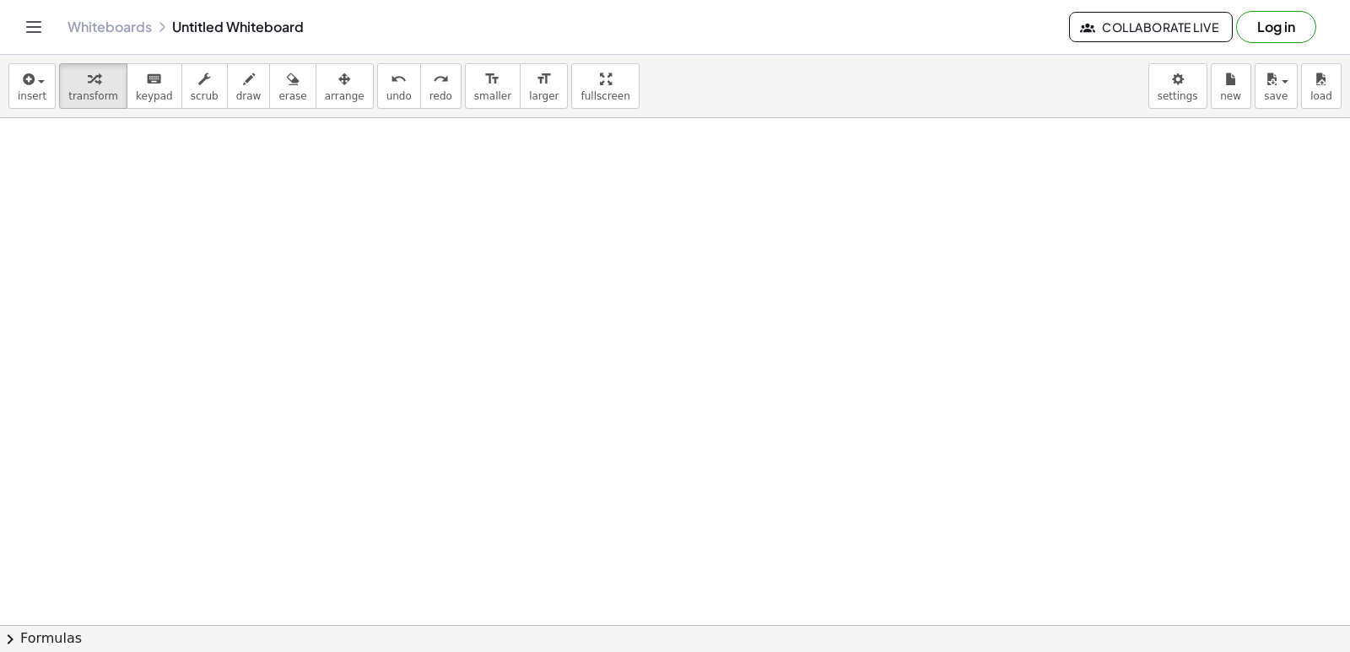
click at [758, 354] on div at bounding box center [821, 125] width 1642 height 1014
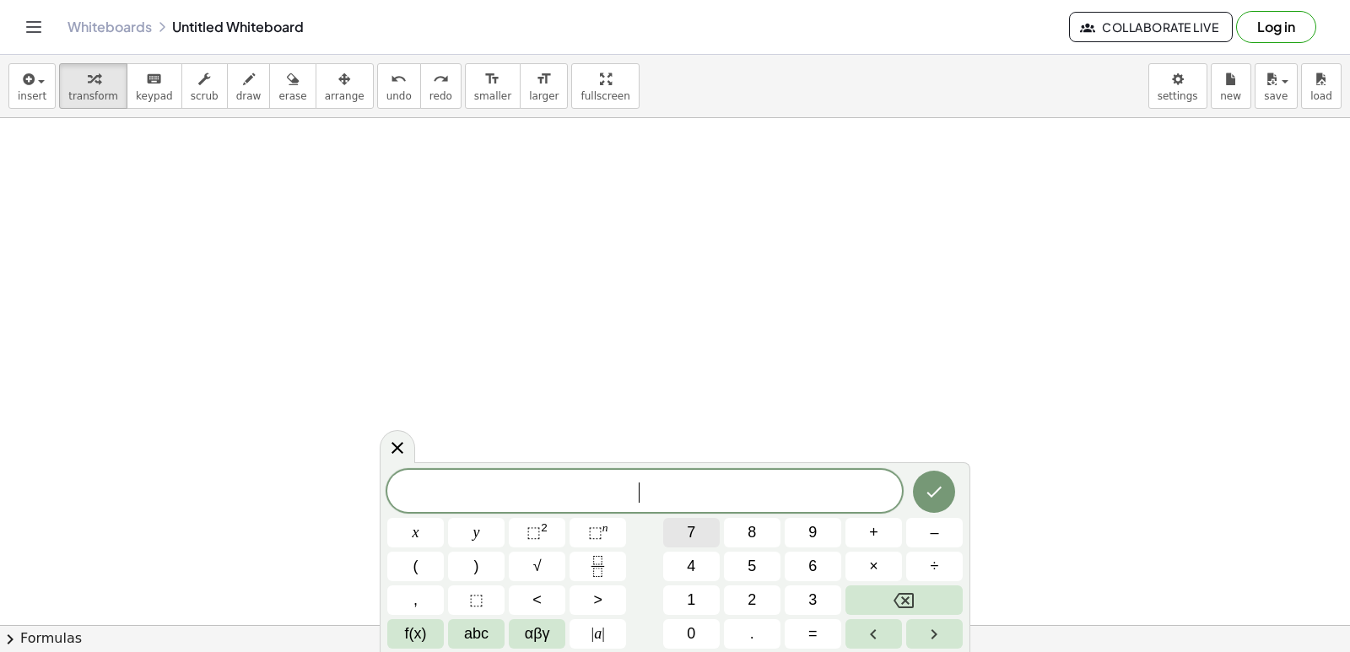
click at [692, 532] on span "7" at bounding box center [691, 532] width 8 height 23
click at [472, 526] on button "y" at bounding box center [476, 533] width 57 height 30
click at [923, 526] on button "–" at bounding box center [934, 533] width 57 height 30
click at [769, 595] on button "2" at bounding box center [752, 600] width 57 height 30
click at [692, 593] on span "1" at bounding box center [691, 600] width 8 height 23
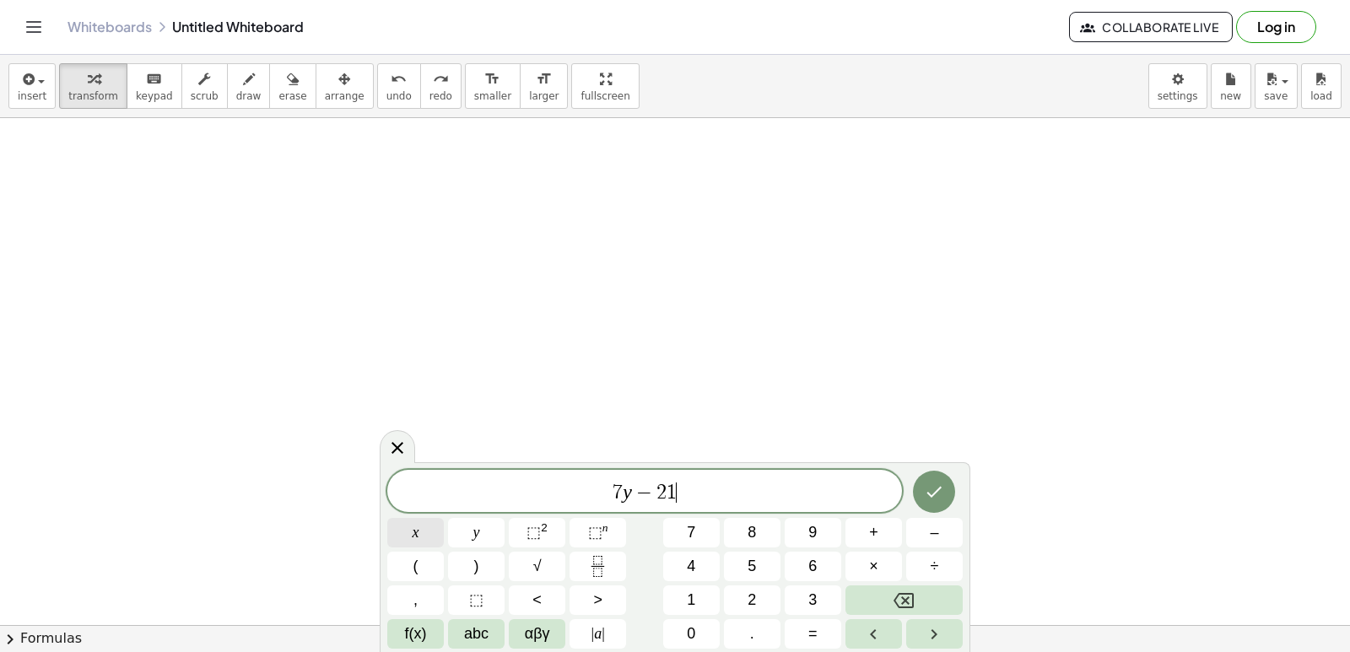
click at [427, 523] on button "x" at bounding box center [415, 533] width 57 height 30
click at [818, 635] on button "=" at bounding box center [813, 634] width 57 height 30
click at [704, 531] on button "7" at bounding box center [691, 533] width 57 height 30
click at [947, 478] on button "Done" at bounding box center [934, 492] width 42 height 42
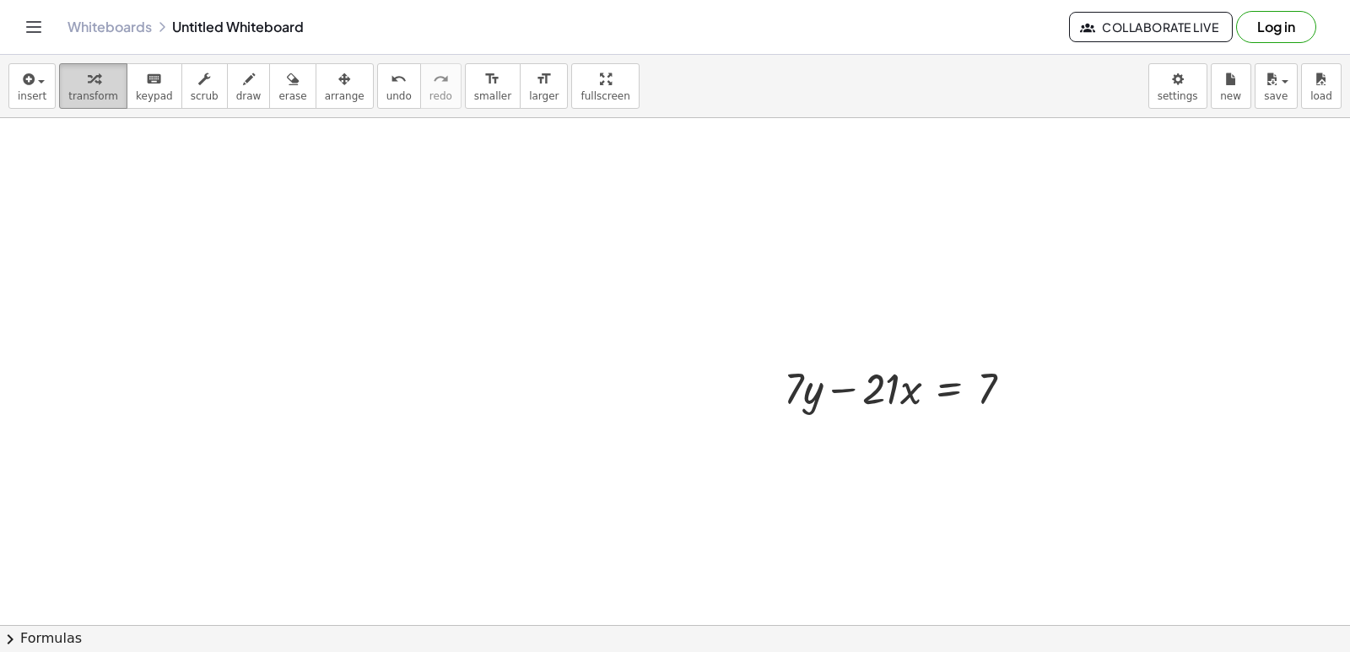
click at [75, 74] on div "button" at bounding box center [93, 78] width 50 height 20
drag, startPoint x: 839, startPoint y: 388, endPoint x: 1011, endPoint y: 384, distance: 172.1
click at [1011, 384] on div at bounding box center [904, 387] width 259 height 57
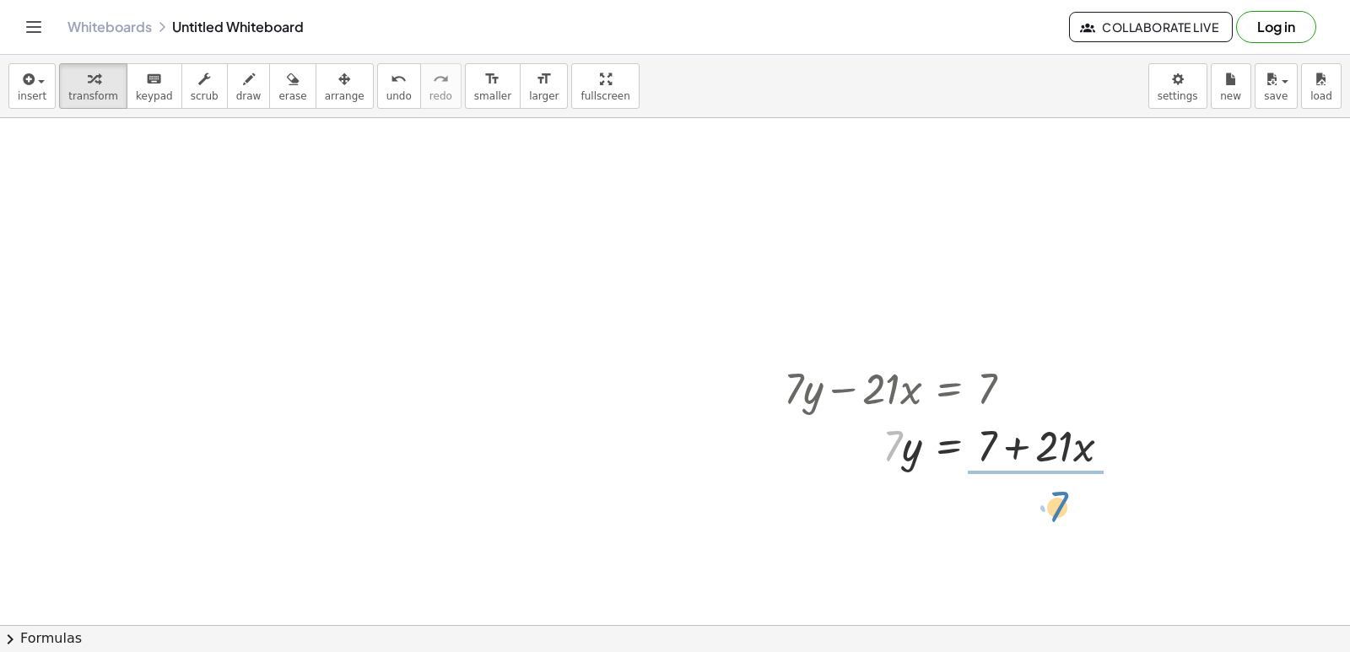
drag, startPoint x: 877, startPoint y: 449, endPoint x: 1084, endPoint y: 507, distance: 214.7
click at [1047, 513] on div "+ · 5 · y − · 5 · x = - 20 + · 7 · y − · 21 · x = 7 · 7 · 7 · y · 21 · x = 7 + +" at bounding box center [821, 125] width 1642 height 1014
drag, startPoint x: 1029, startPoint y: 531, endPoint x: 1006, endPoint y: 508, distance: 33.4
click at [1006, 508] on div at bounding box center [954, 515] width 358 height 84
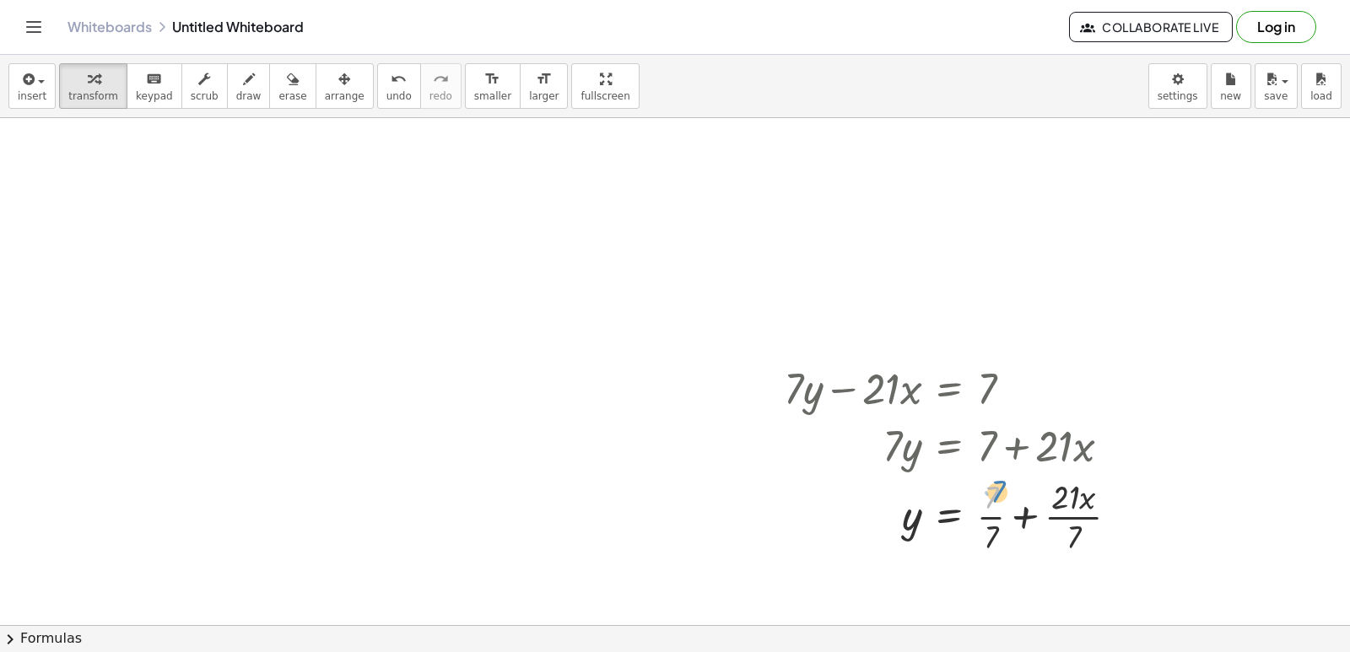
drag, startPoint x: 990, startPoint y: 488, endPoint x: 996, endPoint y: 482, distance: 9.5
click at [996, 482] on div at bounding box center [957, 515] width 365 height 84
click at [1000, 522] on div at bounding box center [957, 515] width 365 height 84
click at [1032, 507] on div at bounding box center [954, 515] width 358 height 84
click at [377, 89] on button "undo undo" at bounding box center [399, 86] width 44 height 46
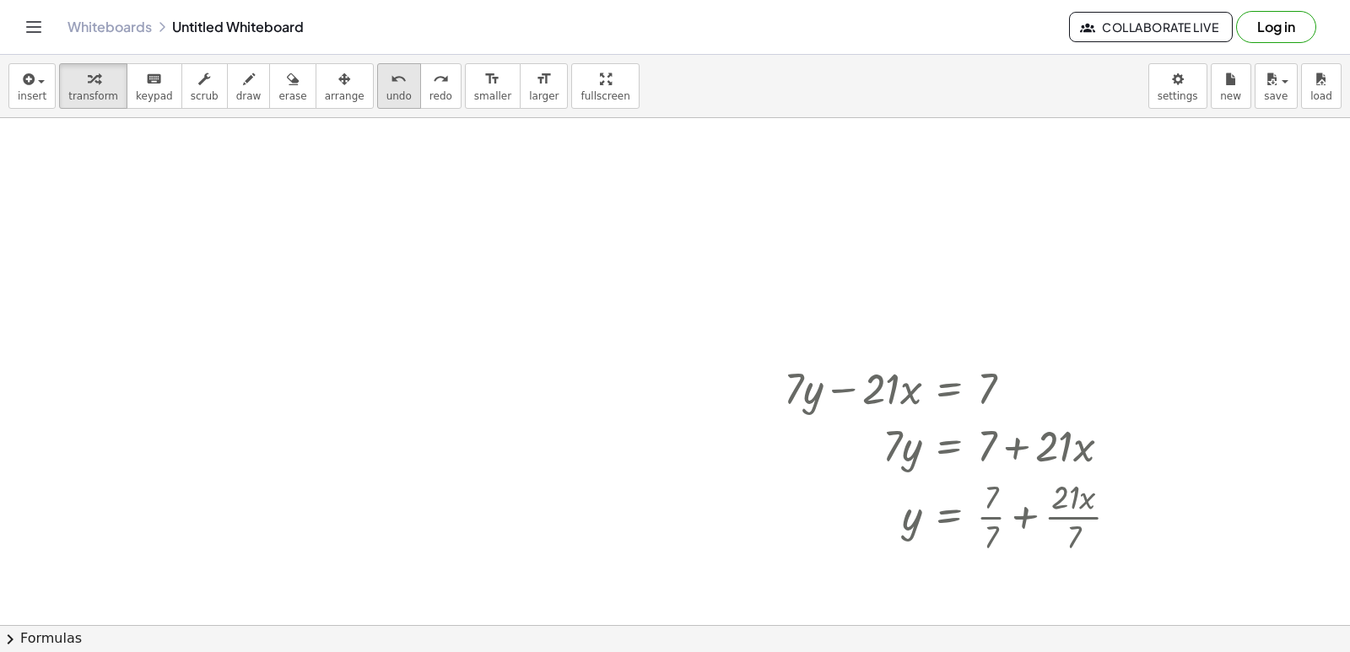
click at [386, 87] on div "undo" at bounding box center [398, 78] width 25 height 20
click at [987, 496] on div at bounding box center [957, 515] width 365 height 84
click at [989, 543] on div at bounding box center [957, 515] width 365 height 84
click at [989, 537] on div at bounding box center [954, 515] width 358 height 84
drag, startPoint x: 1076, startPoint y: 515, endPoint x: 1067, endPoint y: 499, distance: 18.9
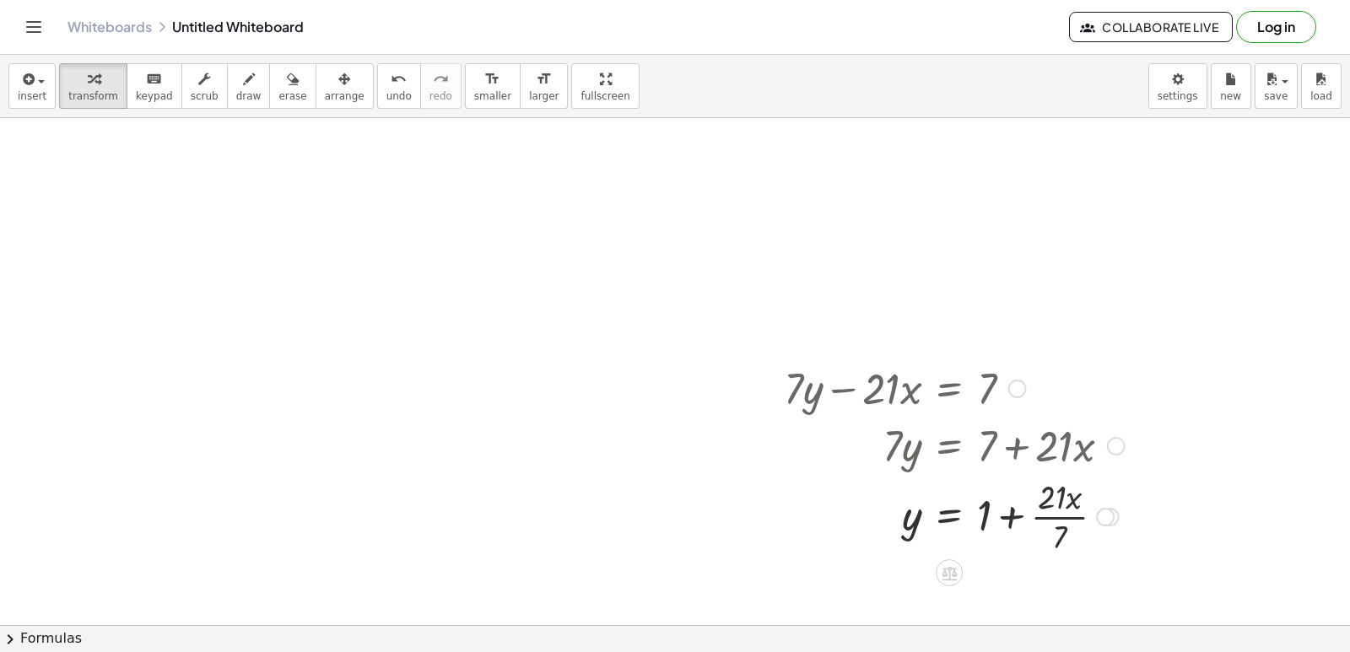
click at [1072, 509] on div at bounding box center [954, 515] width 358 height 84
click at [1066, 497] on div at bounding box center [954, 515] width 358 height 84
click at [1060, 553] on div at bounding box center [954, 515] width 358 height 84
click at [1055, 529] on div at bounding box center [954, 515] width 358 height 57
click at [377, 104] on button "undo undo" at bounding box center [399, 86] width 44 height 46
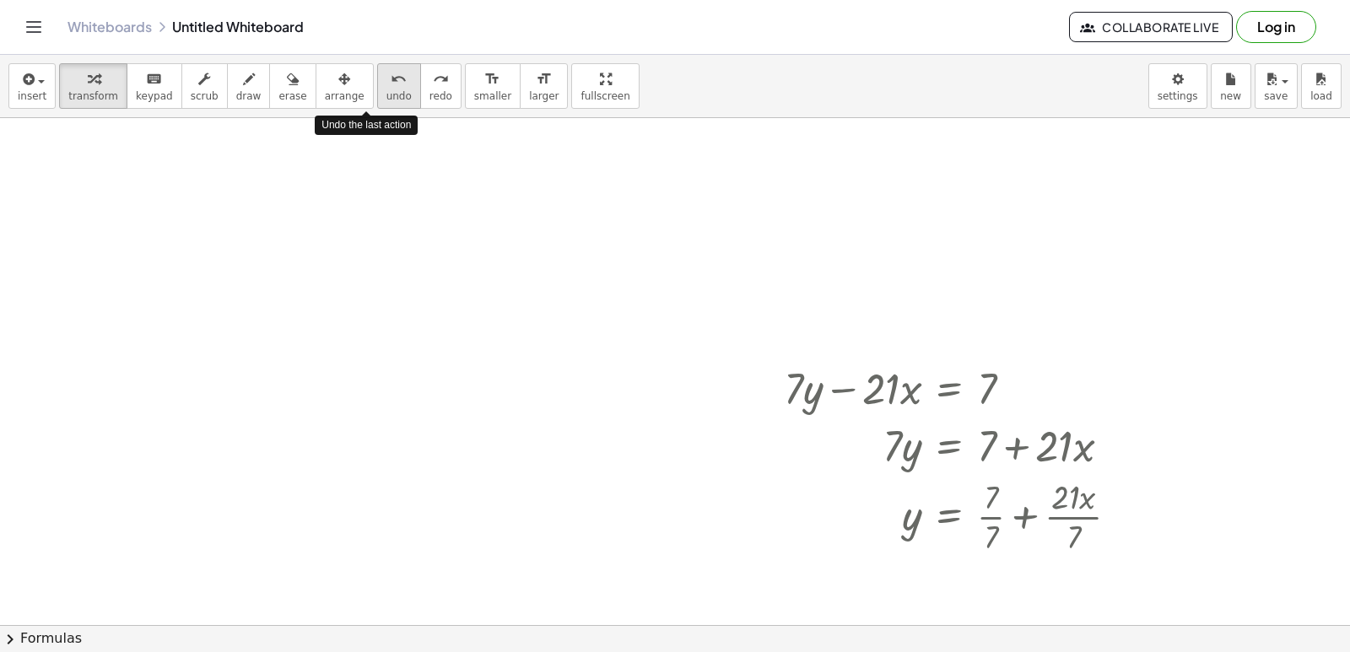
click at [377, 104] on button "undo undo" at bounding box center [399, 86] width 44 height 46
click at [386, 100] on span "undo" at bounding box center [398, 96] width 25 height 12
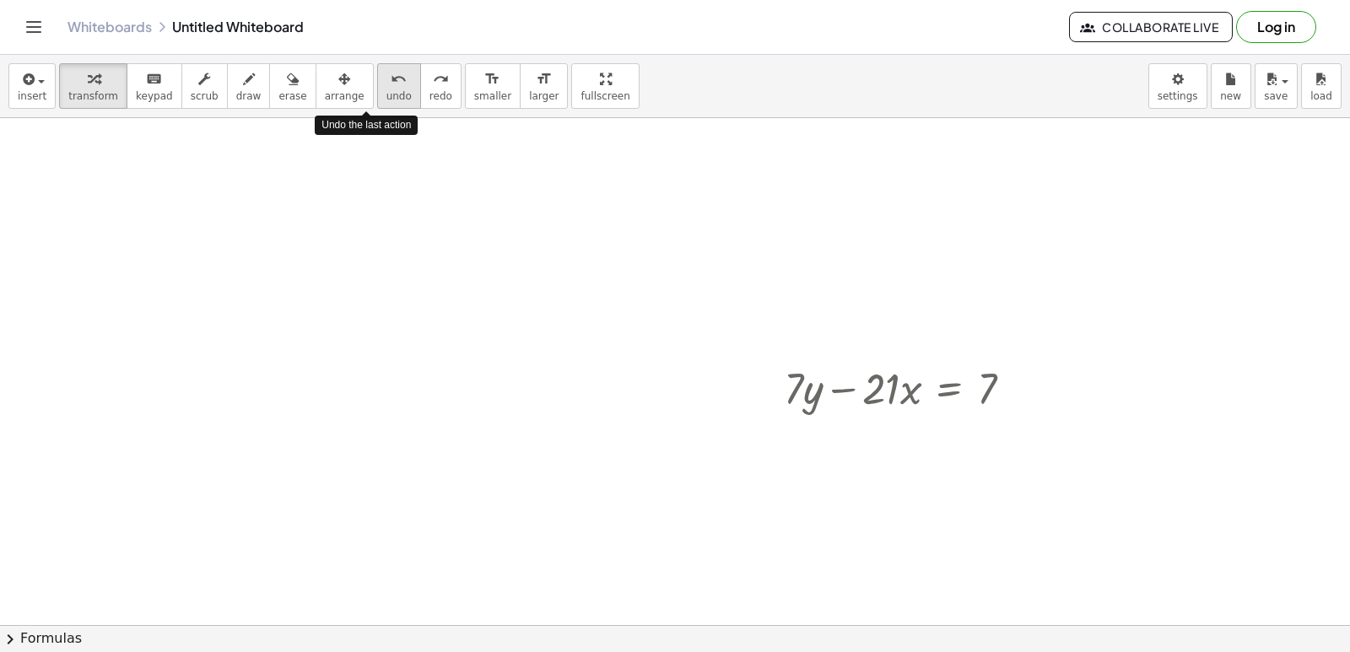
click at [386, 100] on span "undo" at bounding box center [398, 96] width 25 height 12
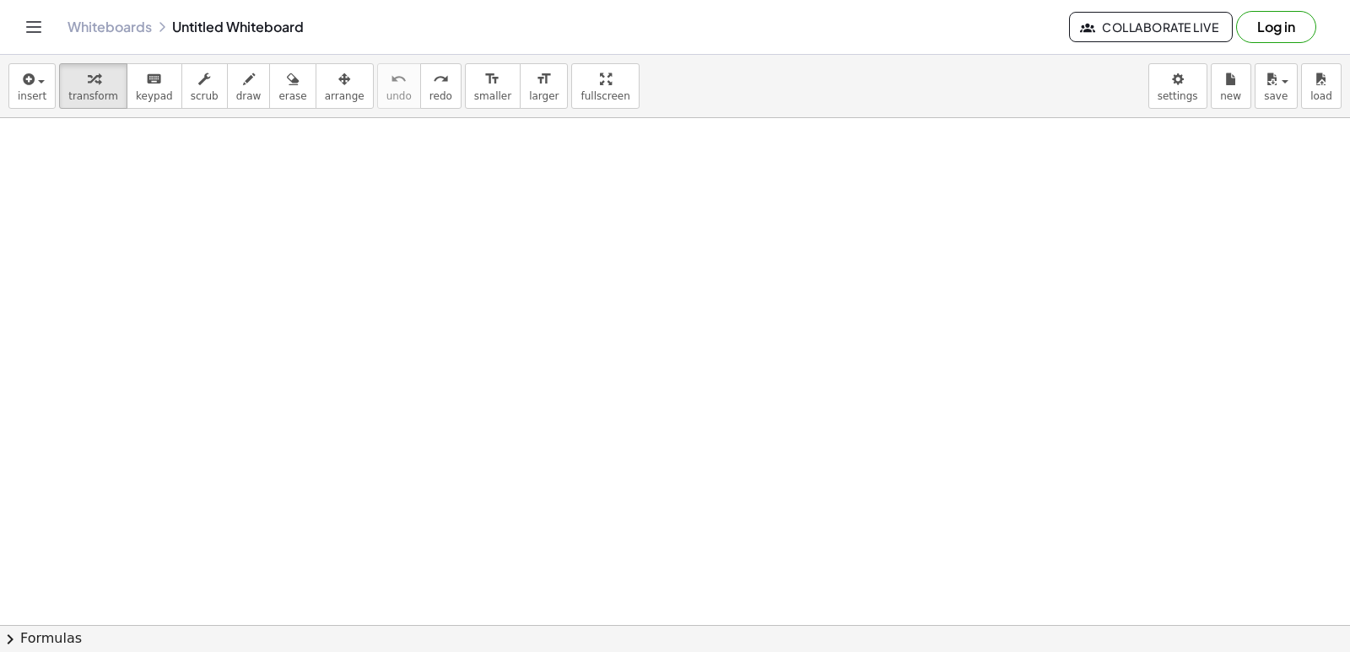
click at [621, 472] on div at bounding box center [821, 125] width 1642 height 1014
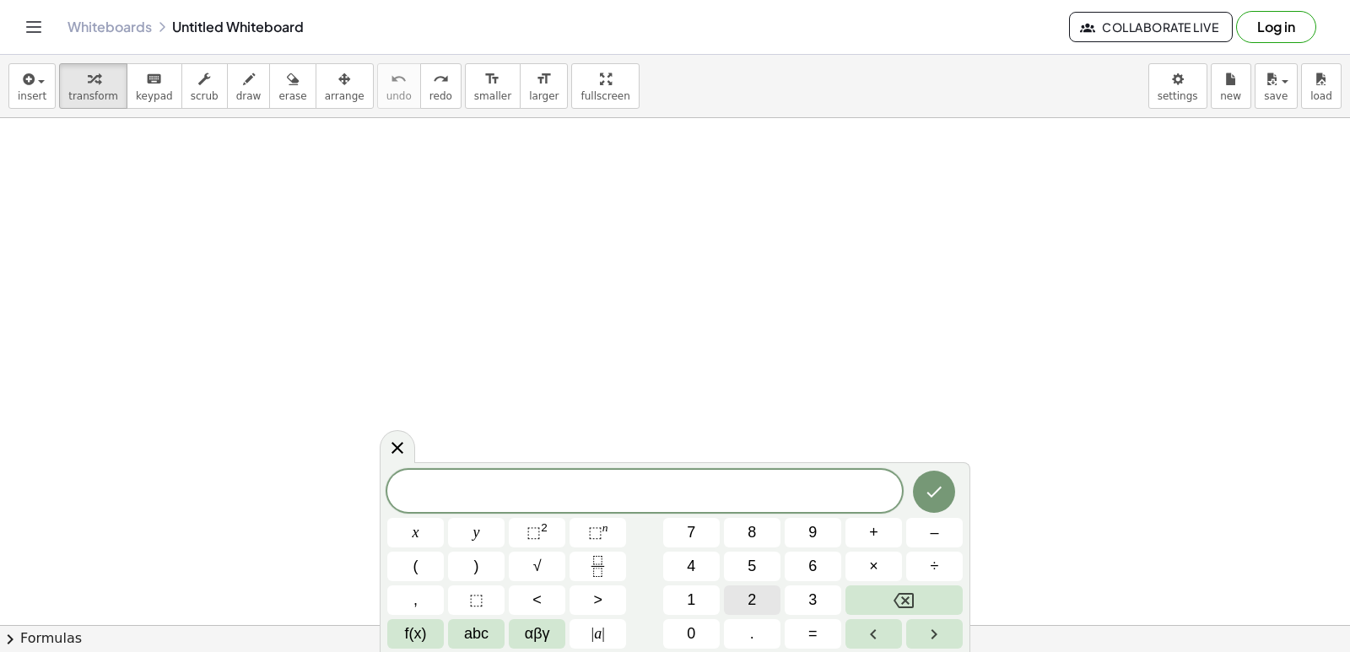
click at [747, 593] on span "2" at bounding box center [751, 600] width 8 height 23
click at [467, 537] on button "y" at bounding box center [476, 533] width 57 height 30
click at [883, 531] on button "+" at bounding box center [873, 533] width 57 height 30
click at [425, 533] on button "x" at bounding box center [415, 533] width 57 height 30
click at [814, 639] on span "=" at bounding box center [812, 634] width 9 height 23
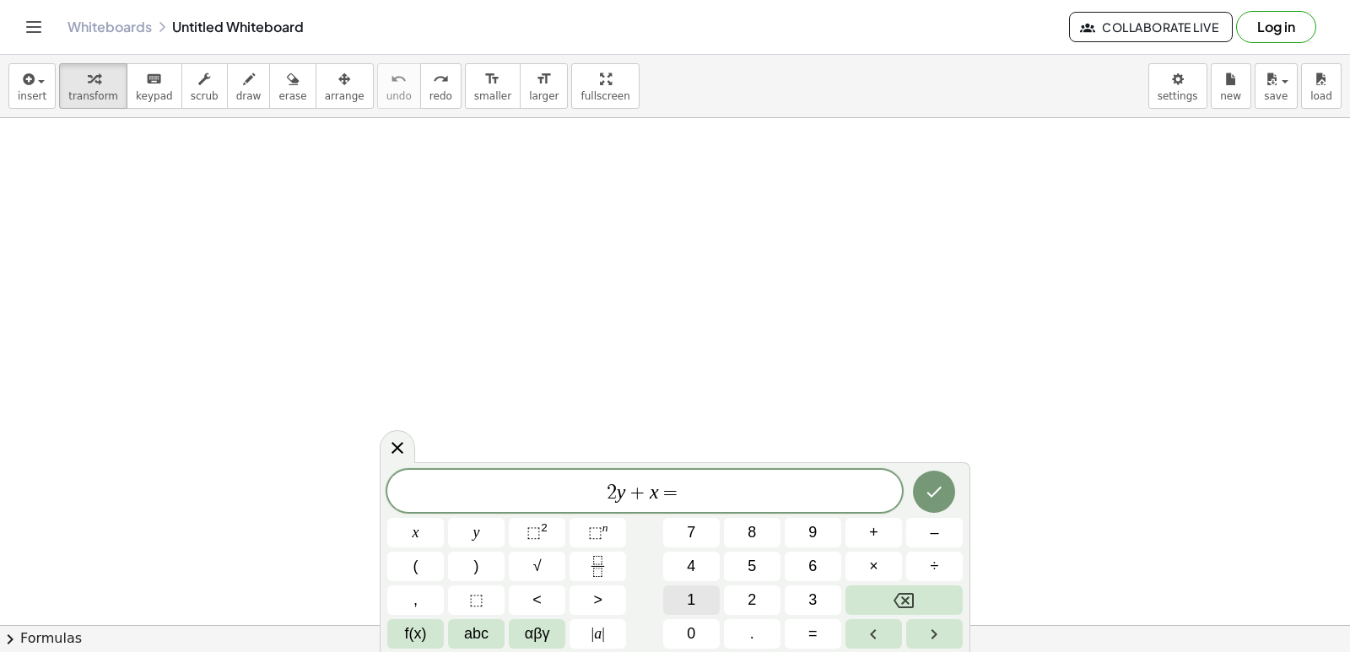
click at [699, 598] on button "1" at bounding box center [691, 600] width 57 height 30
click at [688, 631] on button "0" at bounding box center [691, 634] width 57 height 30
click at [919, 483] on button "Done" at bounding box center [934, 492] width 42 height 42
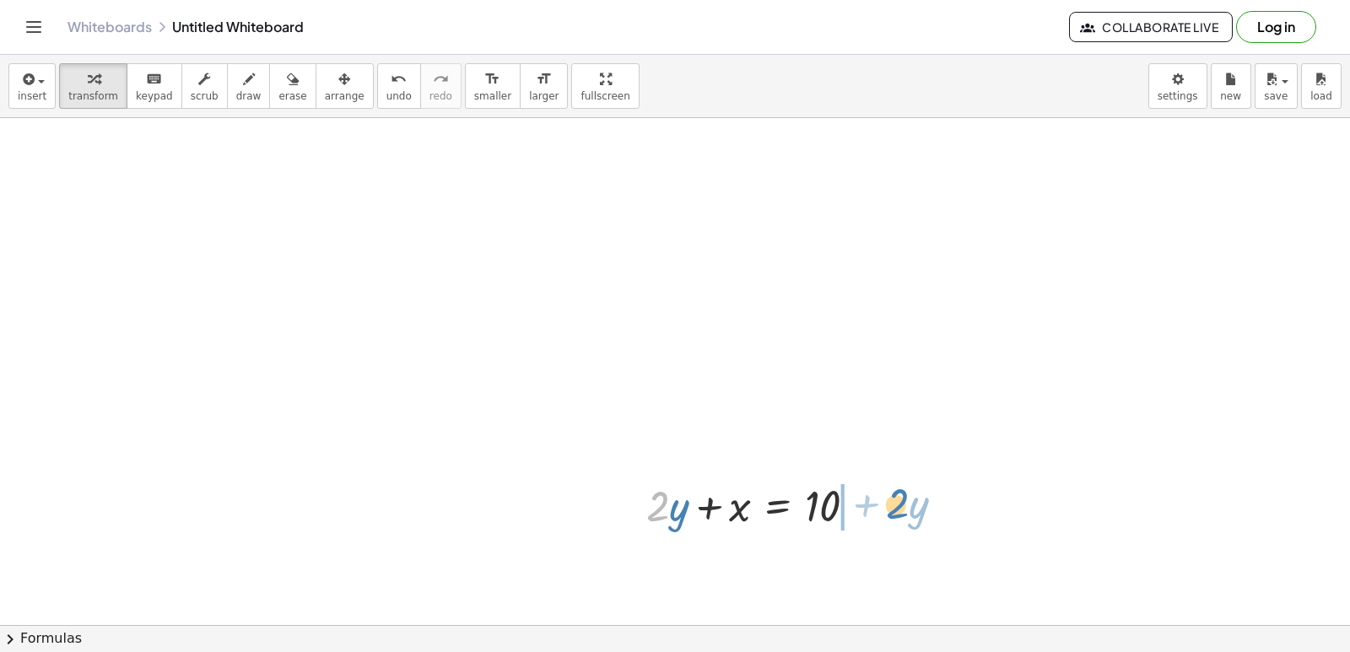
drag, startPoint x: 662, startPoint y: 505, endPoint x: 903, endPoint y: 503, distance: 241.3
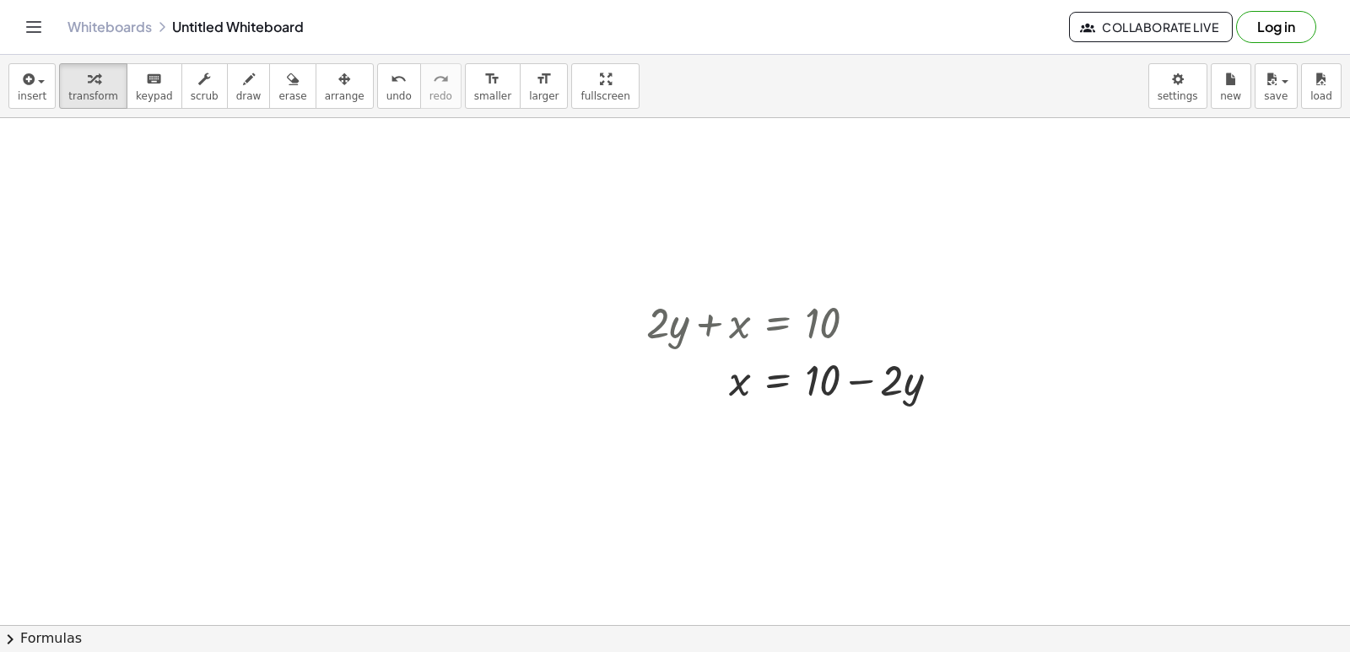
scroll to position [736, 0]
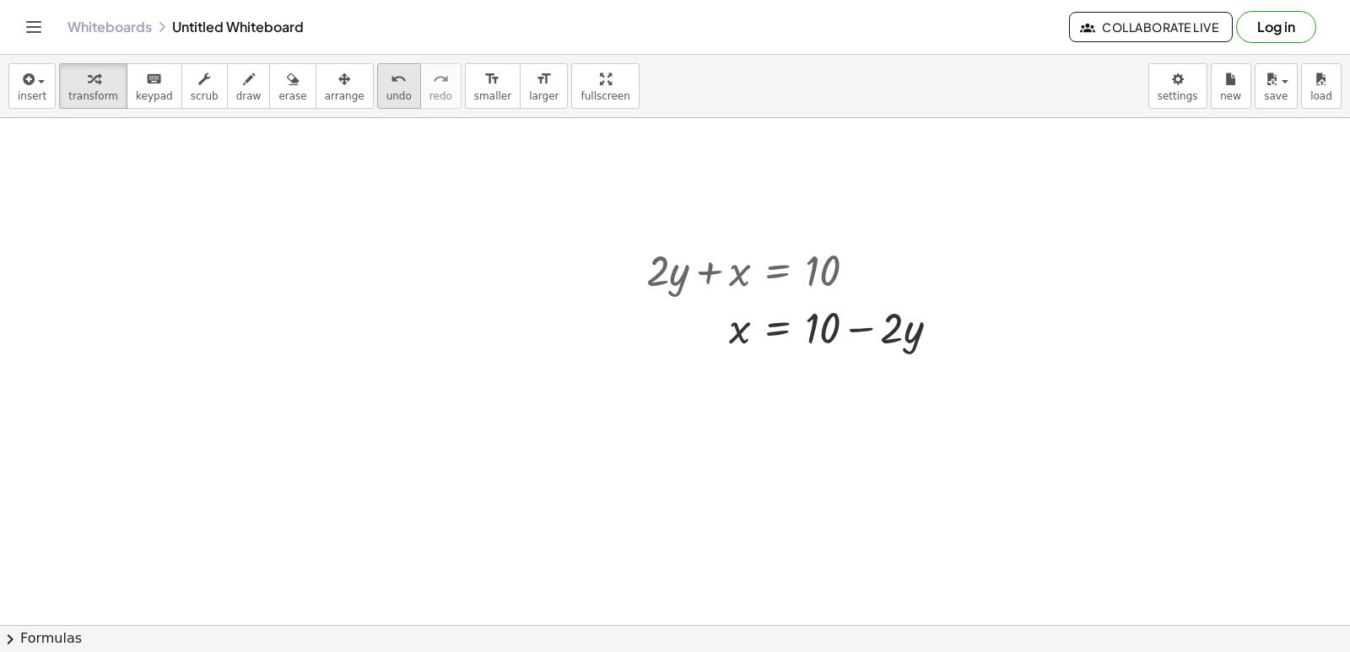
click at [386, 94] on span "undo" at bounding box center [398, 96] width 25 height 12
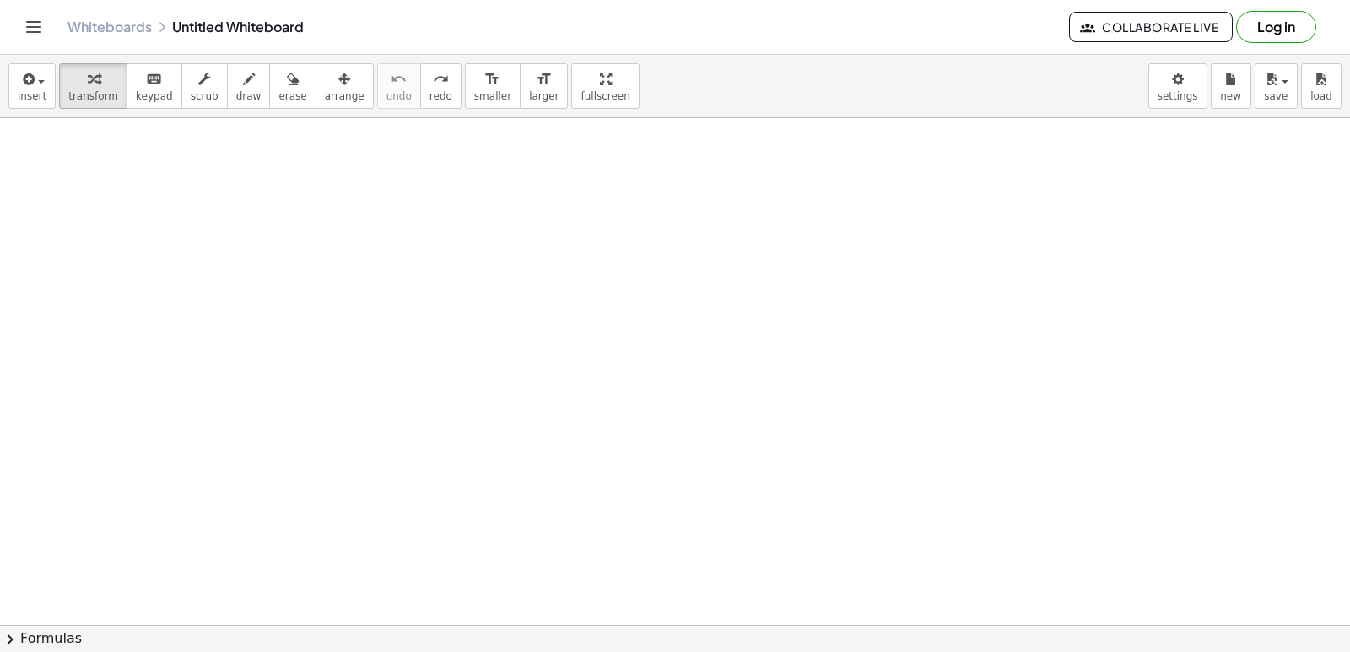
click at [654, 492] on div at bounding box center [821, 142] width 1642 height 1521
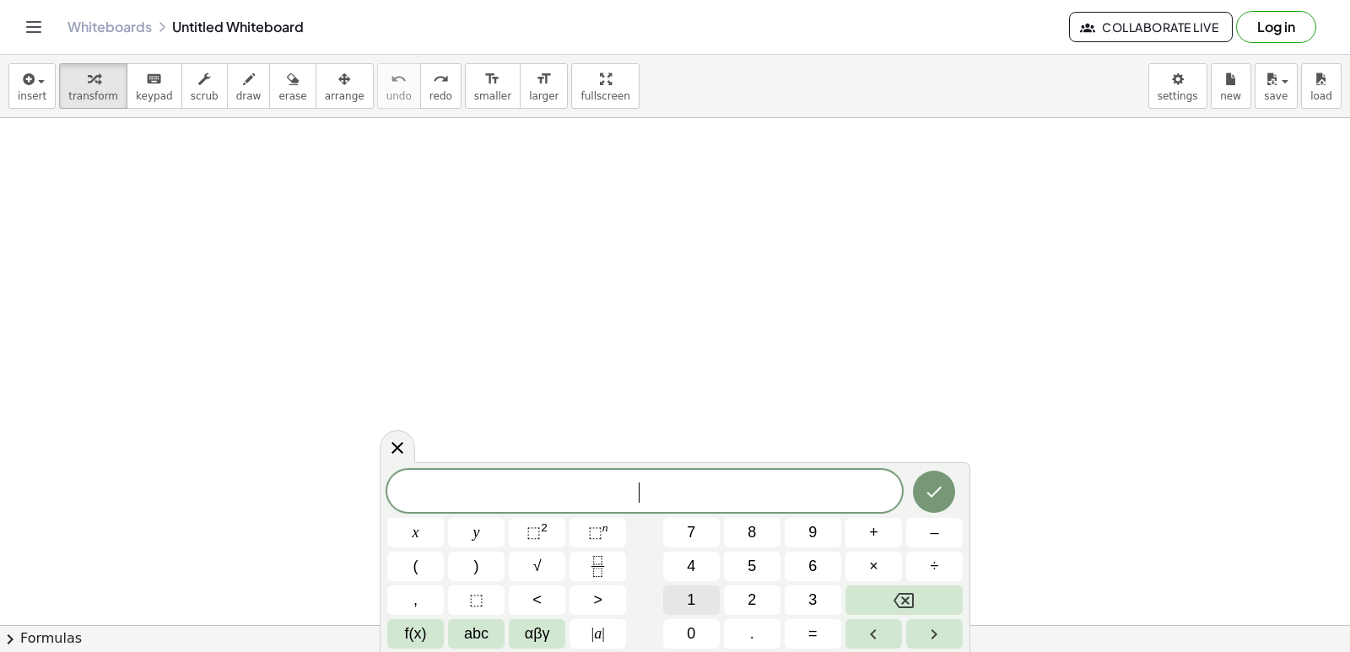
click at [688, 599] on span "1" at bounding box center [691, 600] width 8 height 23
click at [739, 560] on button "5" at bounding box center [752, 567] width 57 height 30
click at [492, 531] on button "y" at bounding box center [476, 533] width 57 height 30
click at [867, 528] on button "+" at bounding box center [873, 533] width 57 height 30
click at [763, 567] on button "5" at bounding box center [752, 567] width 57 height 30
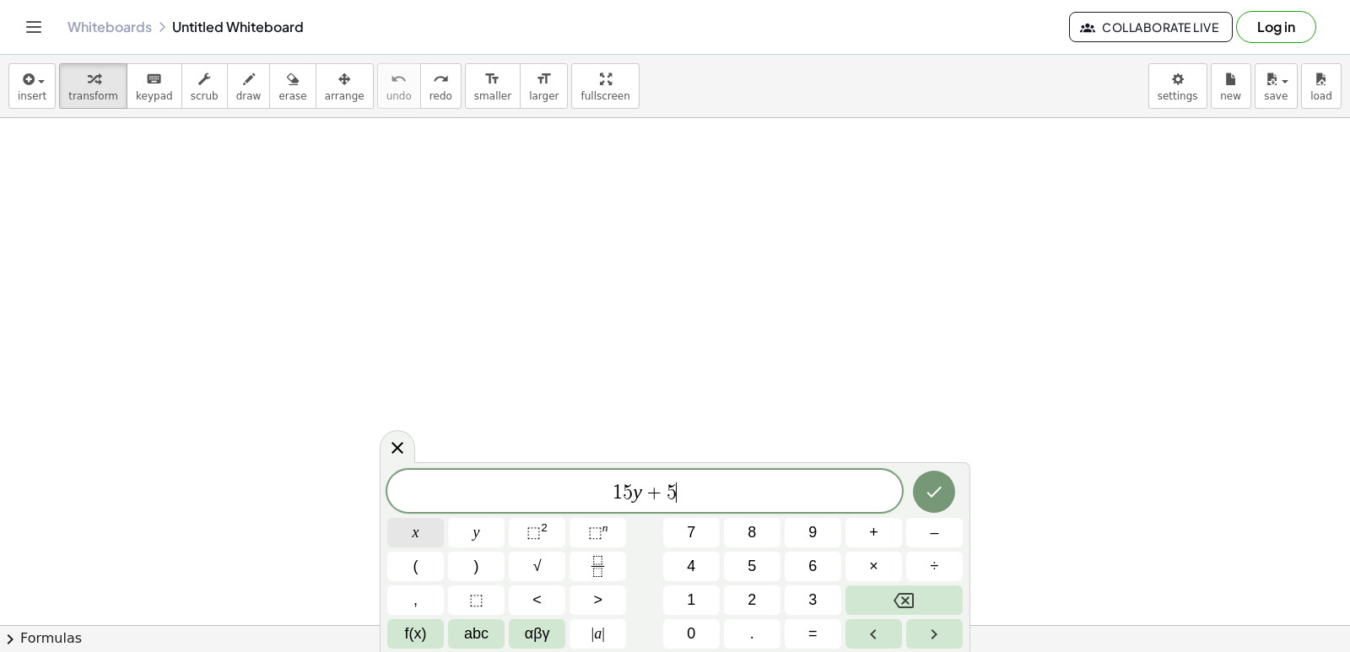
click at [400, 523] on button "x" at bounding box center [415, 533] width 57 height 30
click at [813, 632] on span "=" at bounding box center [812, 634] width 9 height 23
click at [933, 537] on span "–" at bounding box center [934, 532] width 8 height 23
click at [752, 590] on span "2" at bounding box center [751, 600] width 8 height 23
click at [699, 624] on button "0" at bounding box center [691, 634] width 57 height 30
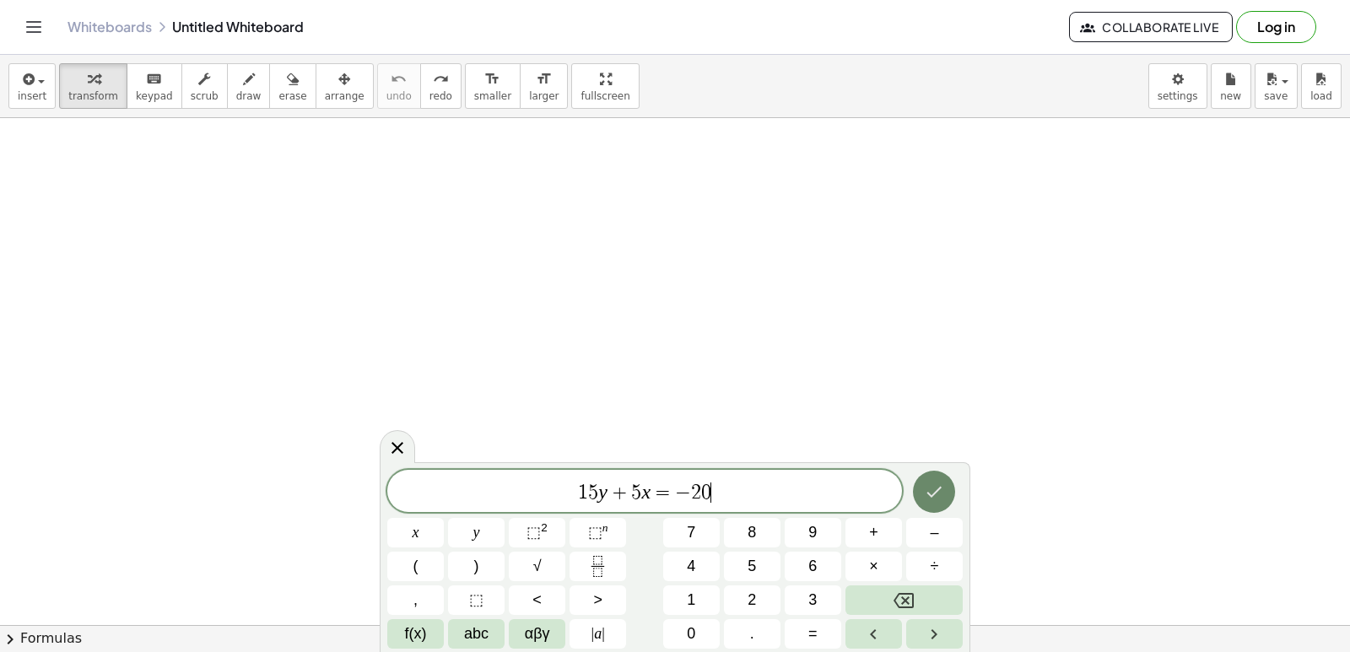
click at [925, 491] on icon "Done" at bounding box center [934, 492] width 20 height 20
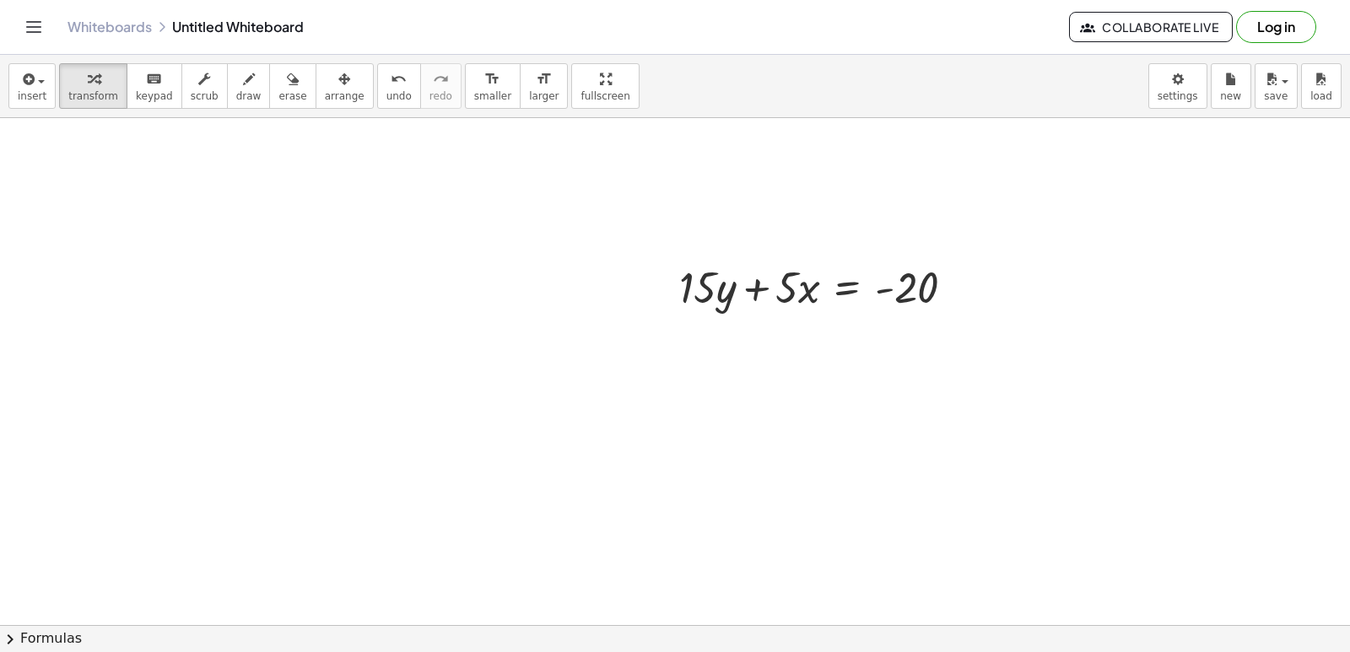
scroll to position [1027, 0]
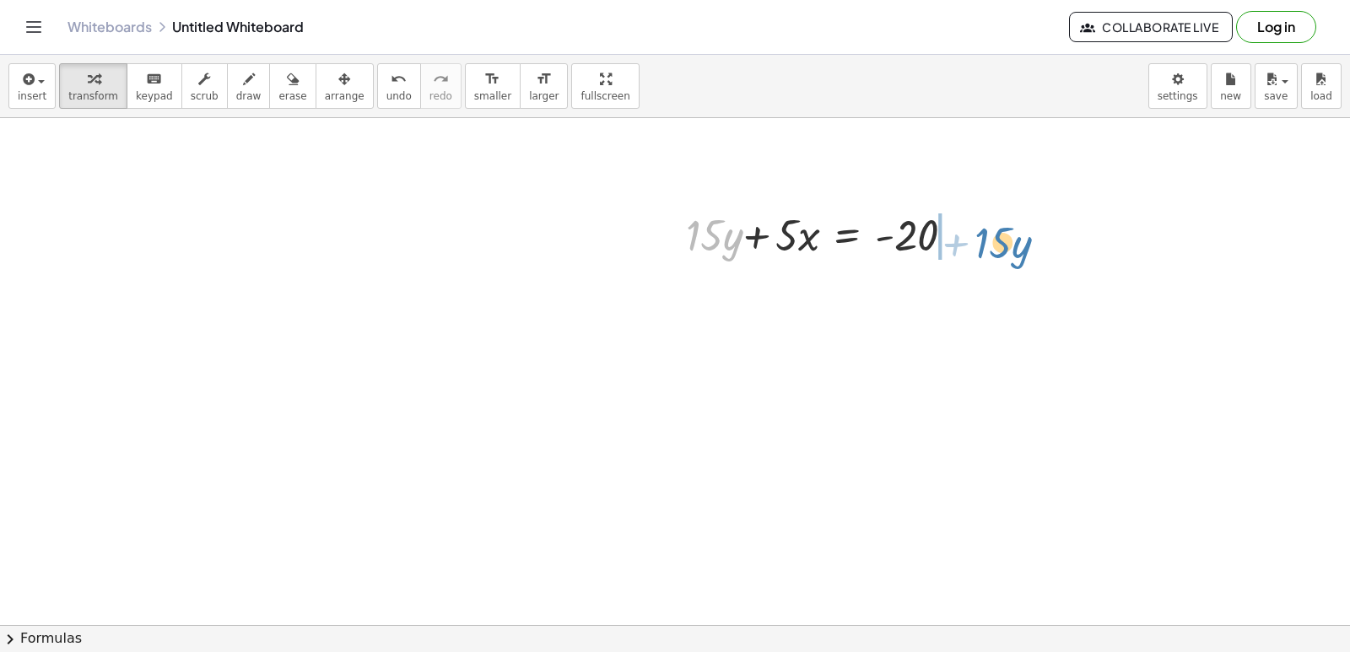
drag, startPoint x: 695, startPoint y: 230, endPoint x: 978, endPoint y: 234, distance: 282.6
click at [978, 234] on div "· 15 + · y + · 15 · y + · 5 · x = - 20" at bounding box center [817, 234] width 326 height 66
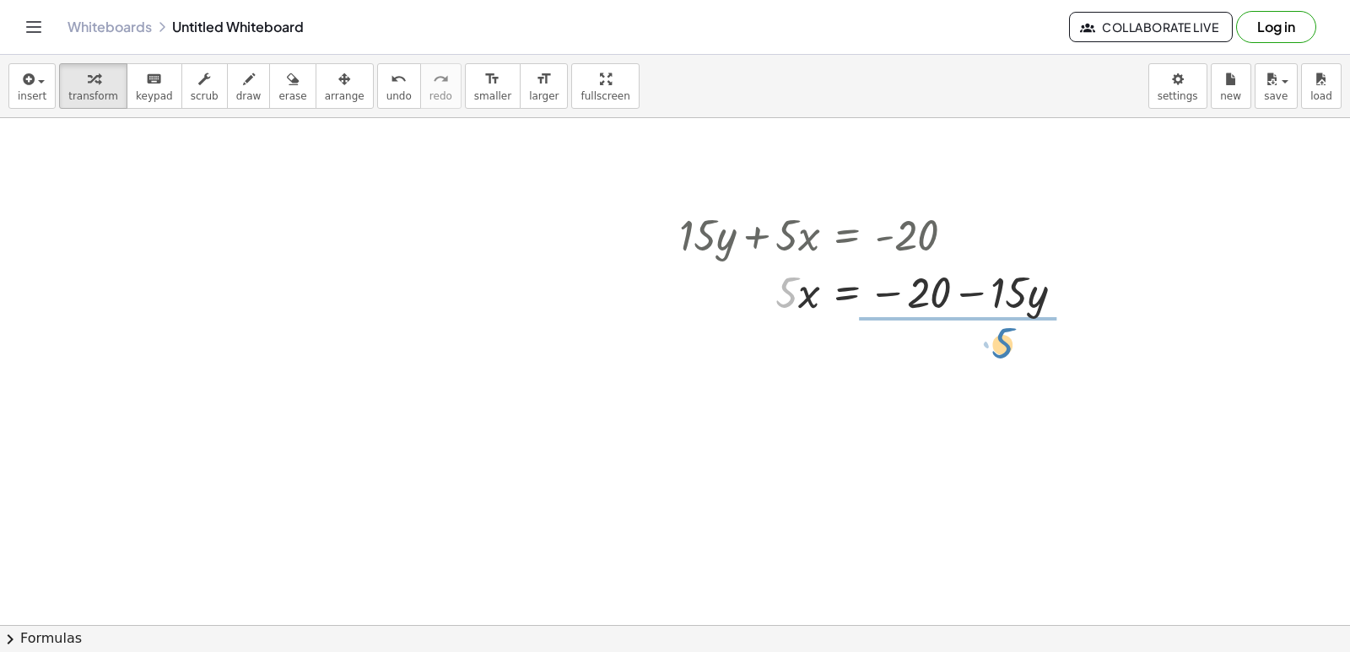
drag, startPoint x: 796, startPoint y: 284, endPoint x: 1009, endPoint y: 335, distance: 218.5
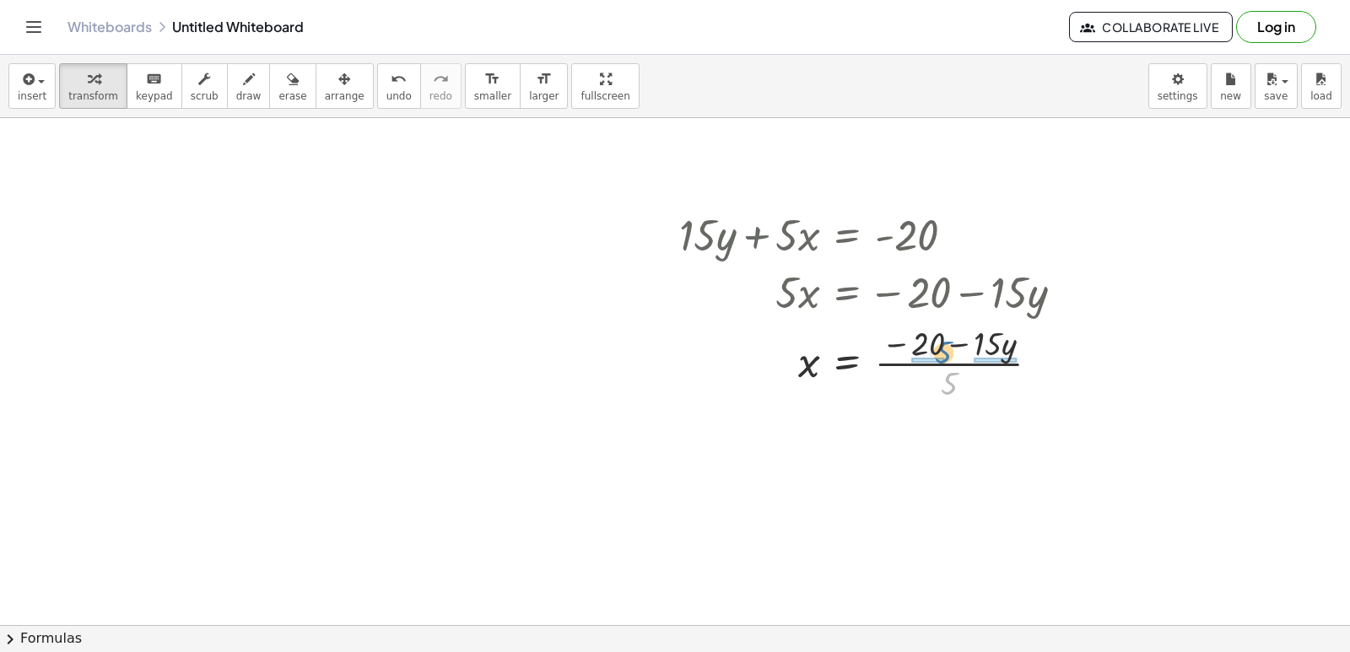
drag, startPoint x: 943, startPoint y: 382, endPoint x: 937, endPoint y: 351, distance: 31.8
click at [937, 351] on div at bounding box center [878, 362] width 415 height 84
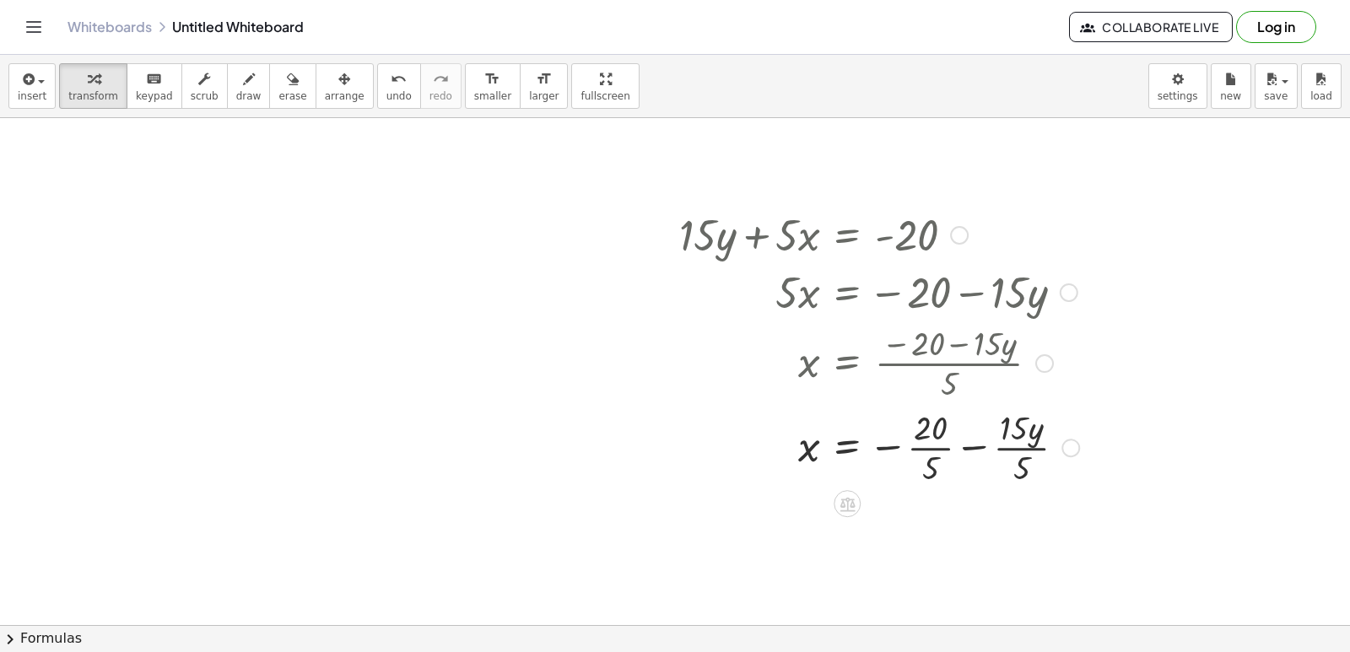
click at [921, 443] on div at bounding box center [879, 446] width 417 height 84
click at [1004, 521] on div at bounding box center [879, 530] width 417 height 84
click at [1005, 521] on div at bounding box center [879, 530] width 417 height 84
click at [996, 515] on div at bounding box center [879, 530] width 417 height 84
click at [999, 538] on div at bounding box center [879, 530] width 417 height 84
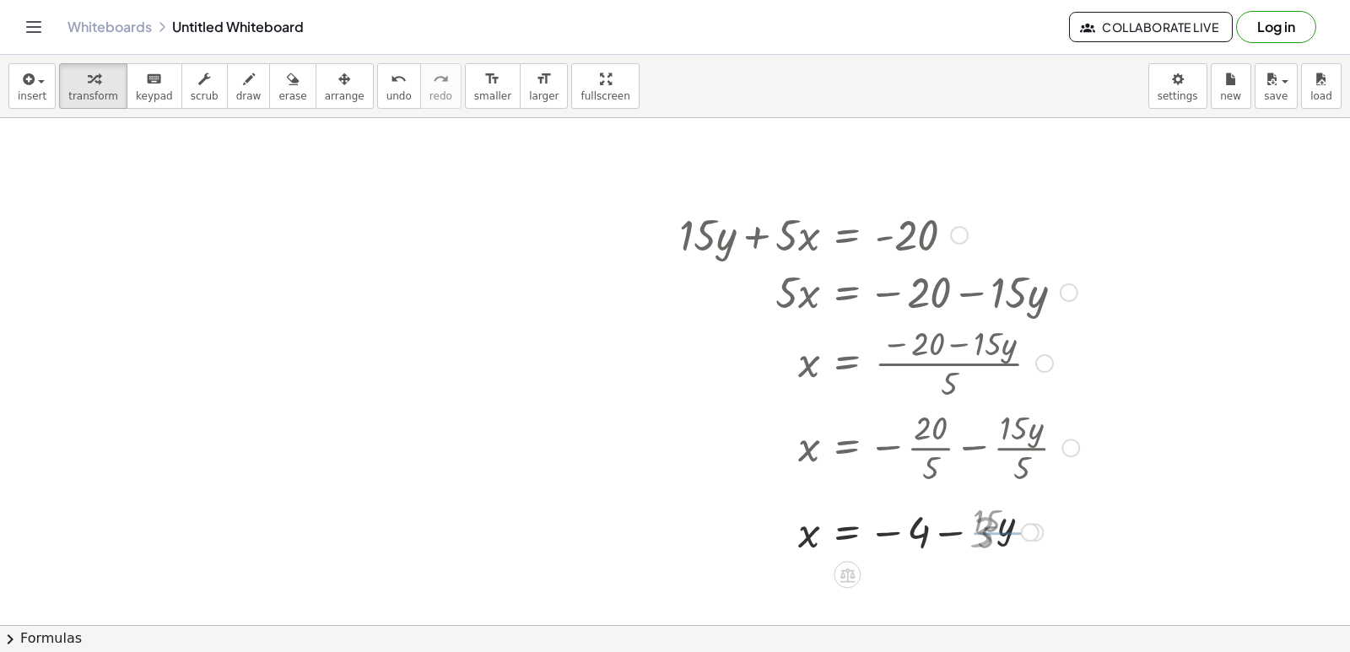
click at [998, 531] on div at bounding box center [879, 530] width 417 height 57
click at [391, 84] on icon "undo" at bounding box center [399, 79] width 16 height 20
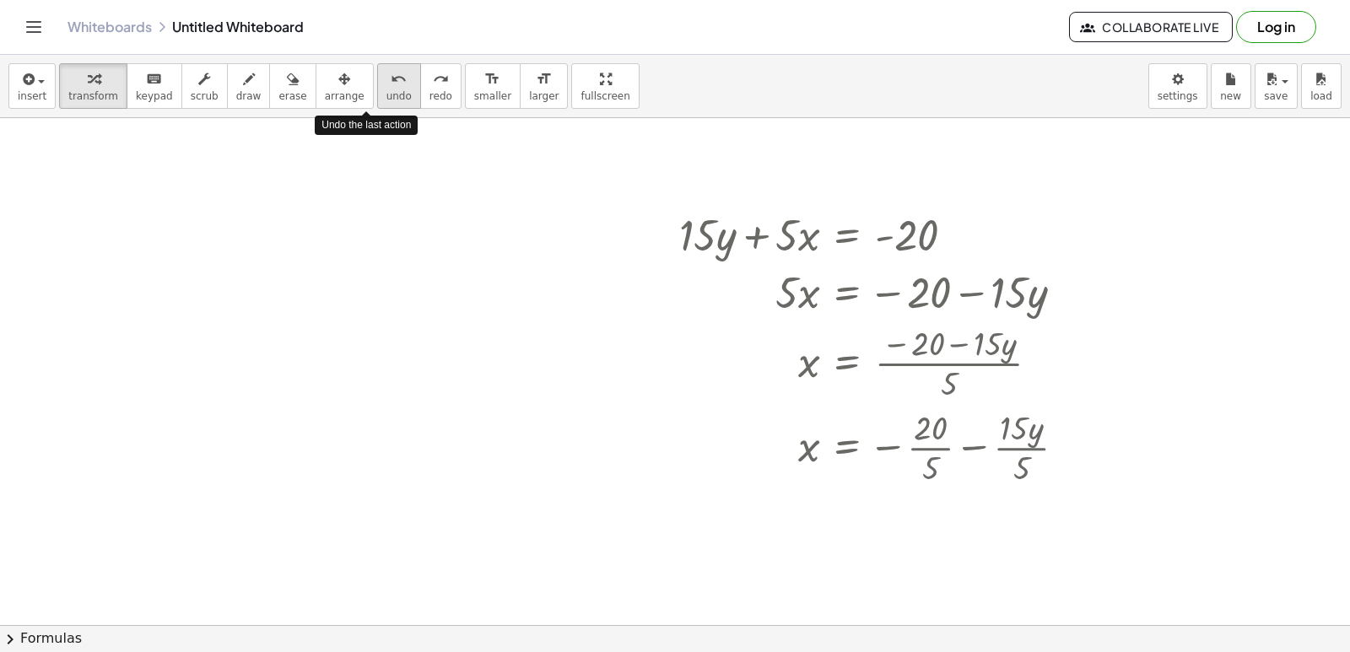
click at [391, 84] on icon "undo" at bounding box center [399, 79] width 16 height 20
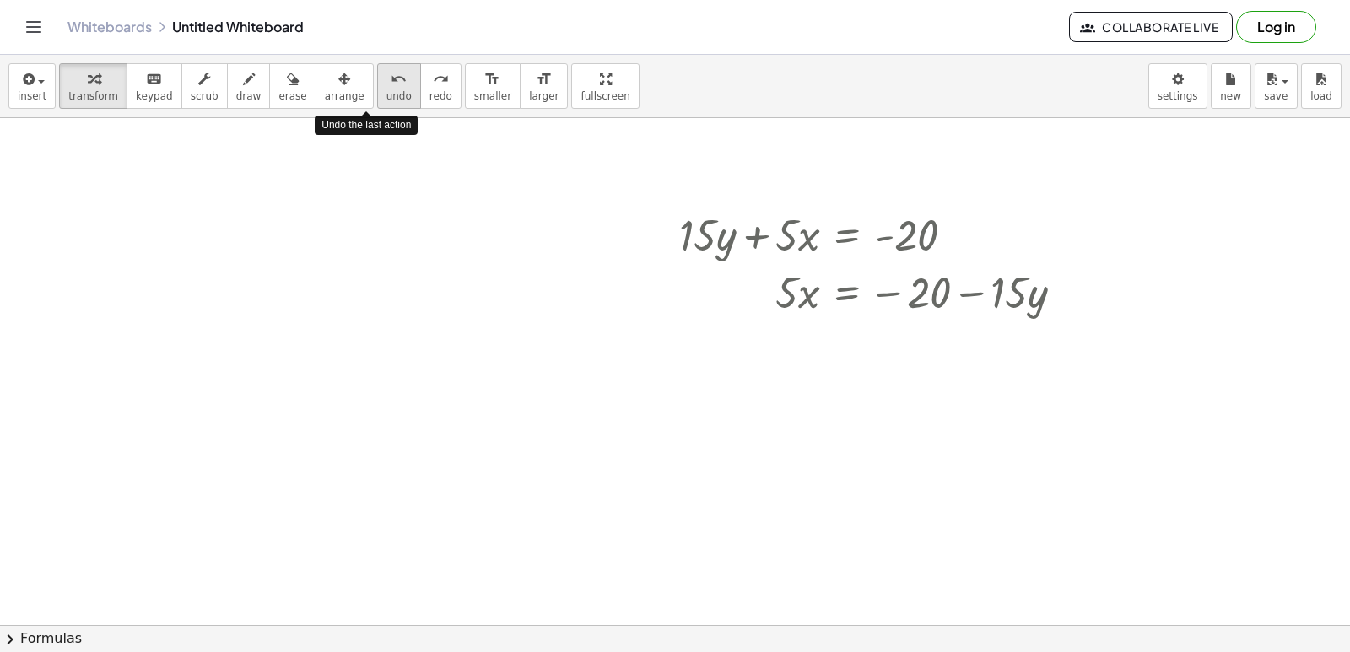
click at [391, 84] on icon "undo" at bounding box center [399, 79] width 16 height 20
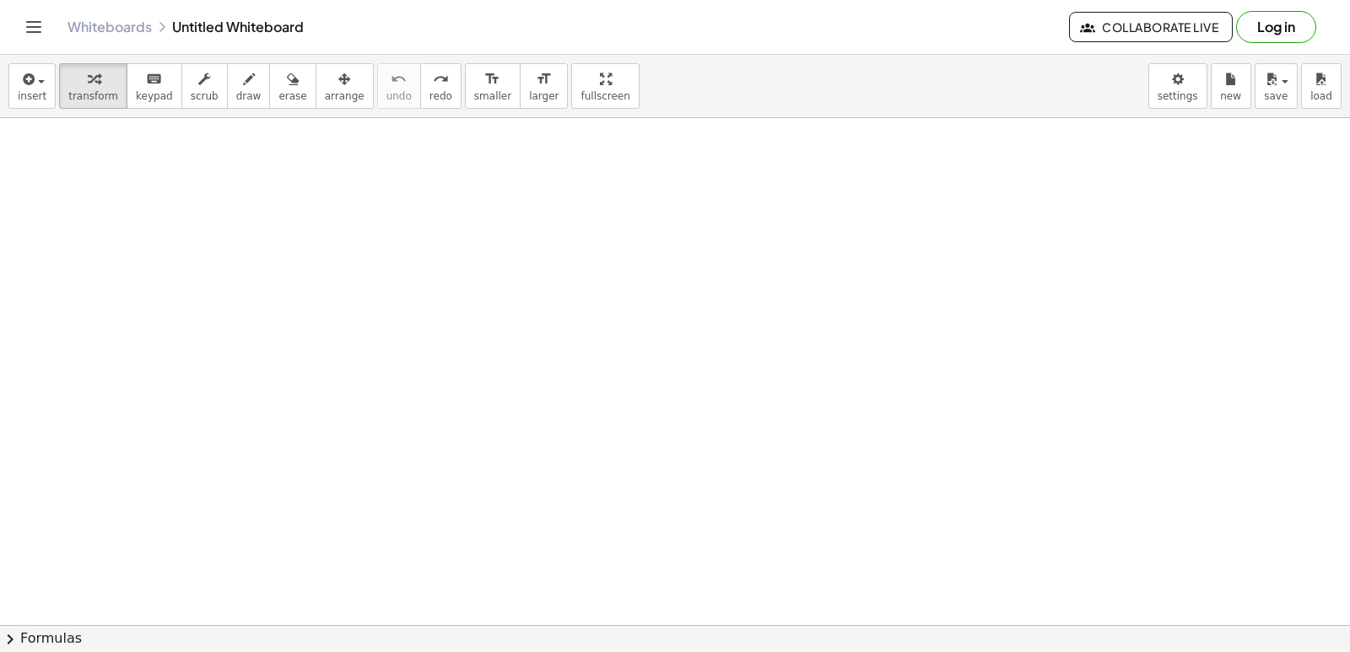
click at [794, 515] on div at bounding box center [821, 105] width 1642 height 2028
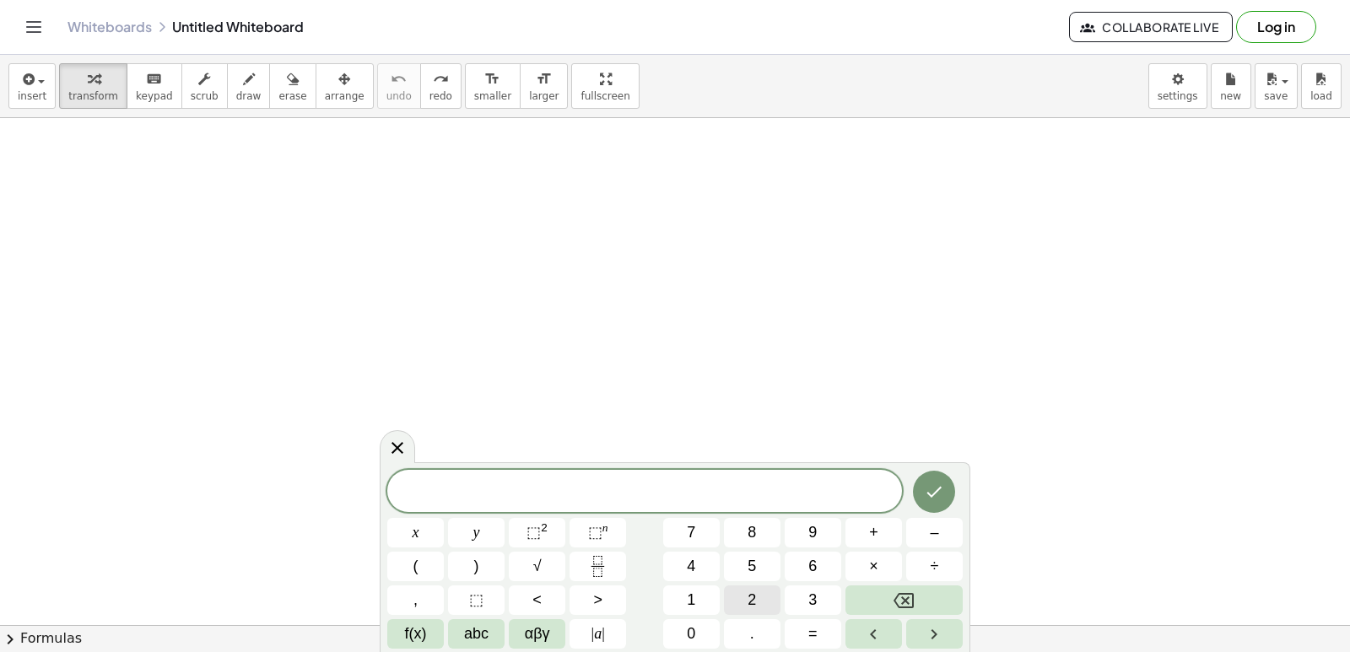
click at [742, 596] on button "2" at bounding box center [752, 600] width 57 height 30
click at [471, 528] on button "y" at bounding box center [476, 533] width 57 height 30
click at [873, 523] on span "+" at bounding box center [873, 532] width 9 height 23
click at [410, 530] on button "x" at bounding box center [415, 533] width 57 height 30
click at [937, 483] on icon "Done" at bounding box center [934, 492] width 20 height 20
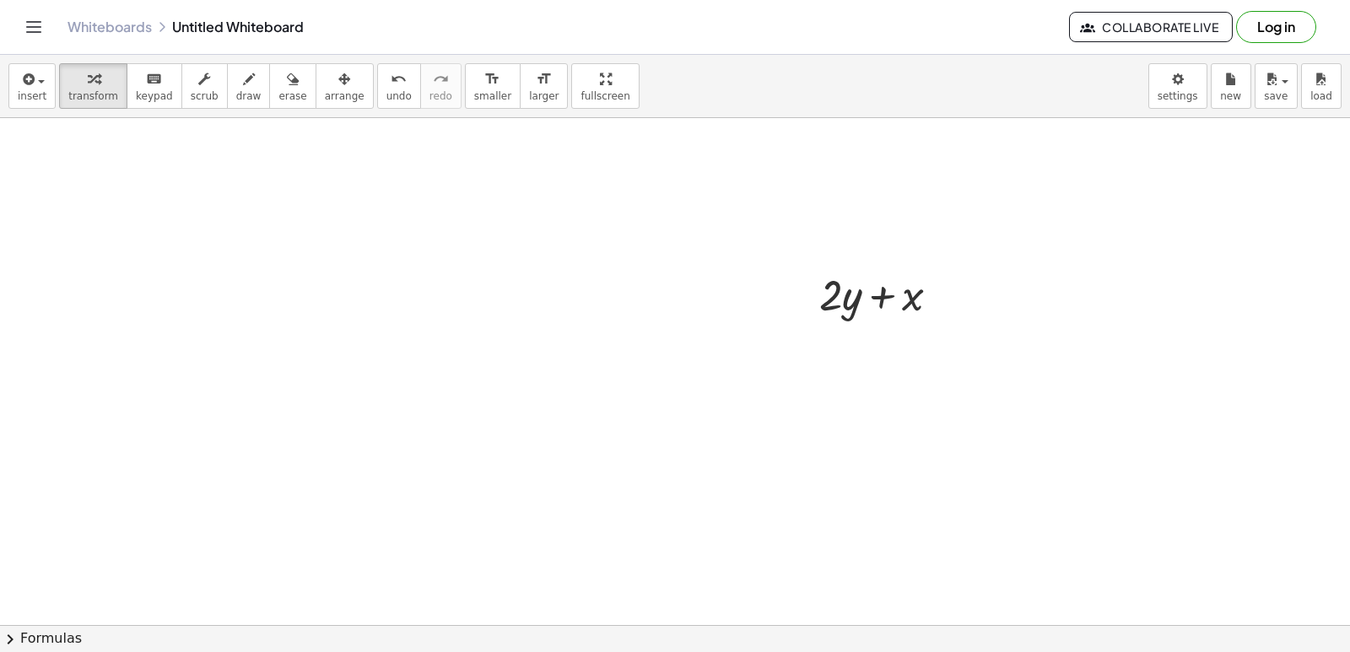
scroll to position [1280, 0]
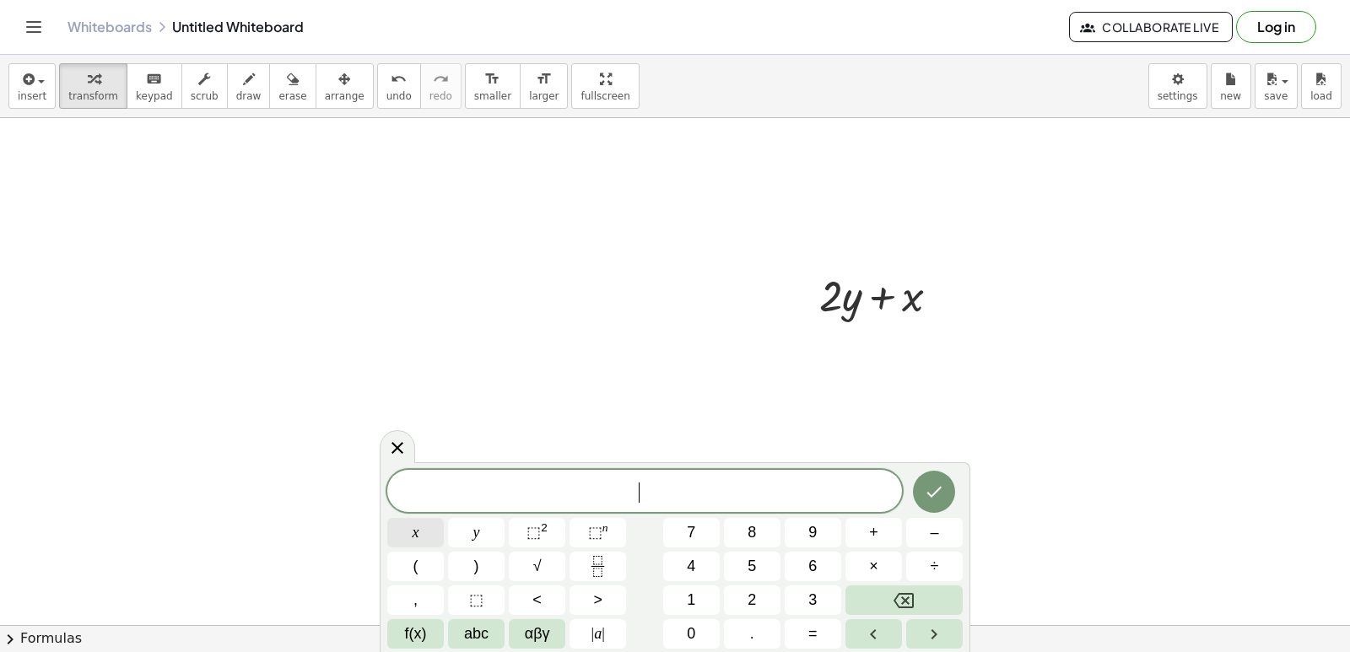
click at [420, 538] on button "x" at bounding box center [415, 533] width 57 height 30
click at [828, 634] on button "=" at bounding box center [813, 634] width 57 height 30
click at [756, 564] on span "5" at bounding box center [751, 566] width 8 height 23
click at [925, 498] on icon "Done" at bounding box center [934, 492] width 20 height 20
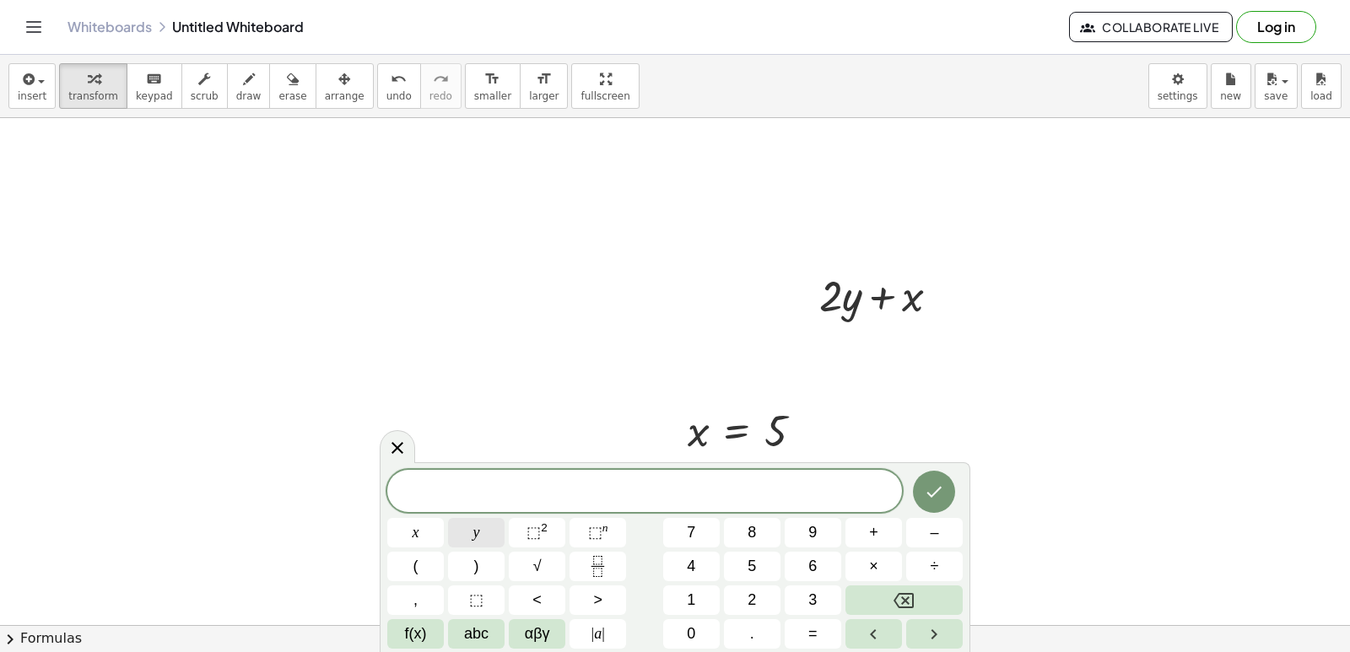
click at [484, 529] on button "y" at bounding box center [476, 533] width 57 height 30
click at [814, 628] on span "=" at bounding box center [812, 634] width 9 height 23
click at [817, 598] on span "3" at bounding box center [812, 600] width 8 height 23
click at [921, 468] on div "y = 3 x y ⬚ 2 ⬚ n 7 8 9 + – ( ) √ 4 5 6 × ÷ , ⬚ < > 1 2 3 f(x) abc αβγ | a | 0 …" at bounding box center [675, 557] width 591 height 190
click at [921, 490] on button "Done" at bounding box center [934, 492] width 42 height 42
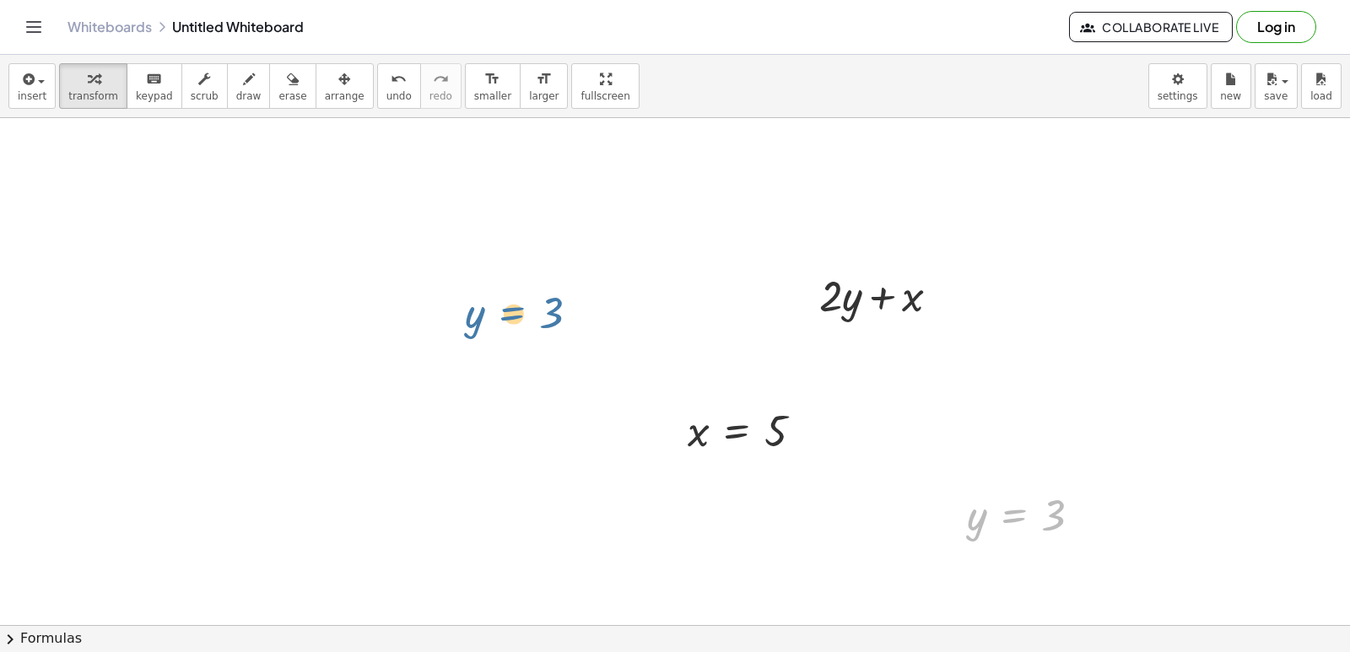
drag, startPoint x: 1006, startPoint y: 512, endPoint x: 472, endPoint y: 312, distance: 570.2
drag, startPoint x: 975, startPoint y: 522, endPoint x: 848, endPoint y: 290, distance: 264.7
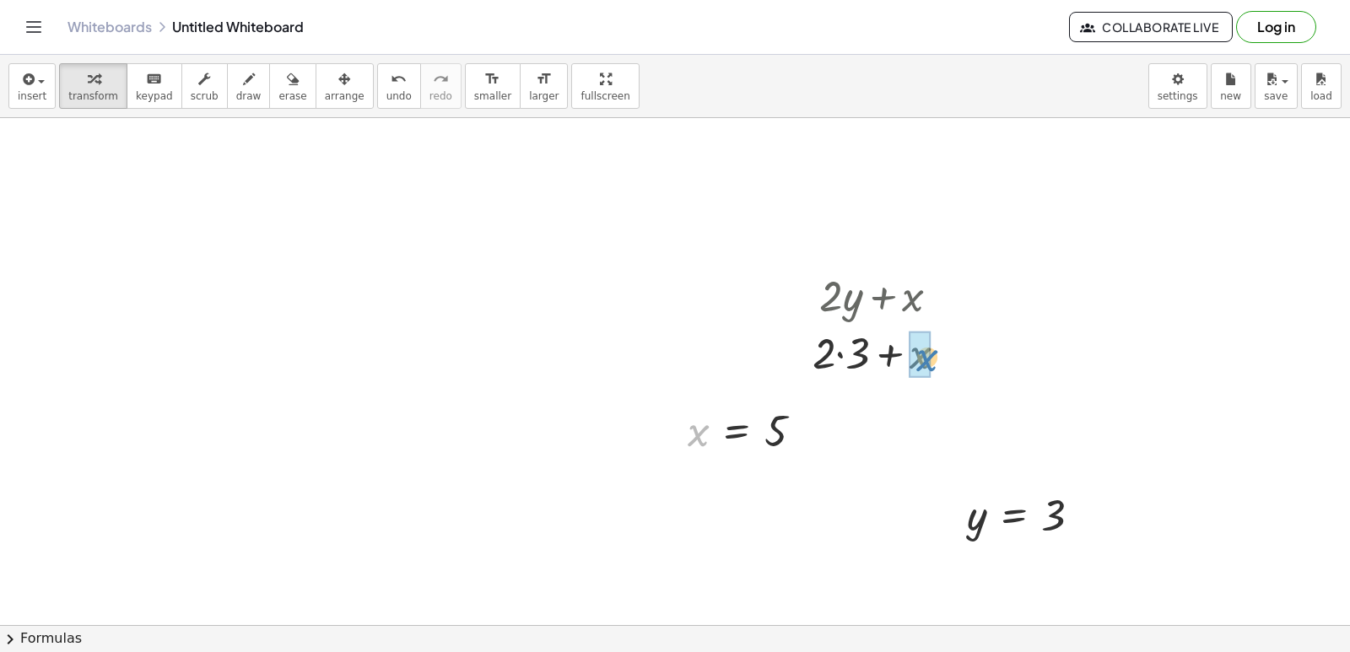
drag, startPoint x: 695, startPoint y: 426, endPoint x: 927, endPoint y: 349, distance: 244.4
click at [837, 357] on div at bounding box center [885, 351] width 165 height 57
click at [906, 371] on div at bounding box center [886, 351] width 150 height 57
click at [386, 94] on span "undo" at bounding box center [398, 96] width 25 height 12
click at [386, 90] on span "undo" at bounding box center [398, 96] width 25 height 12
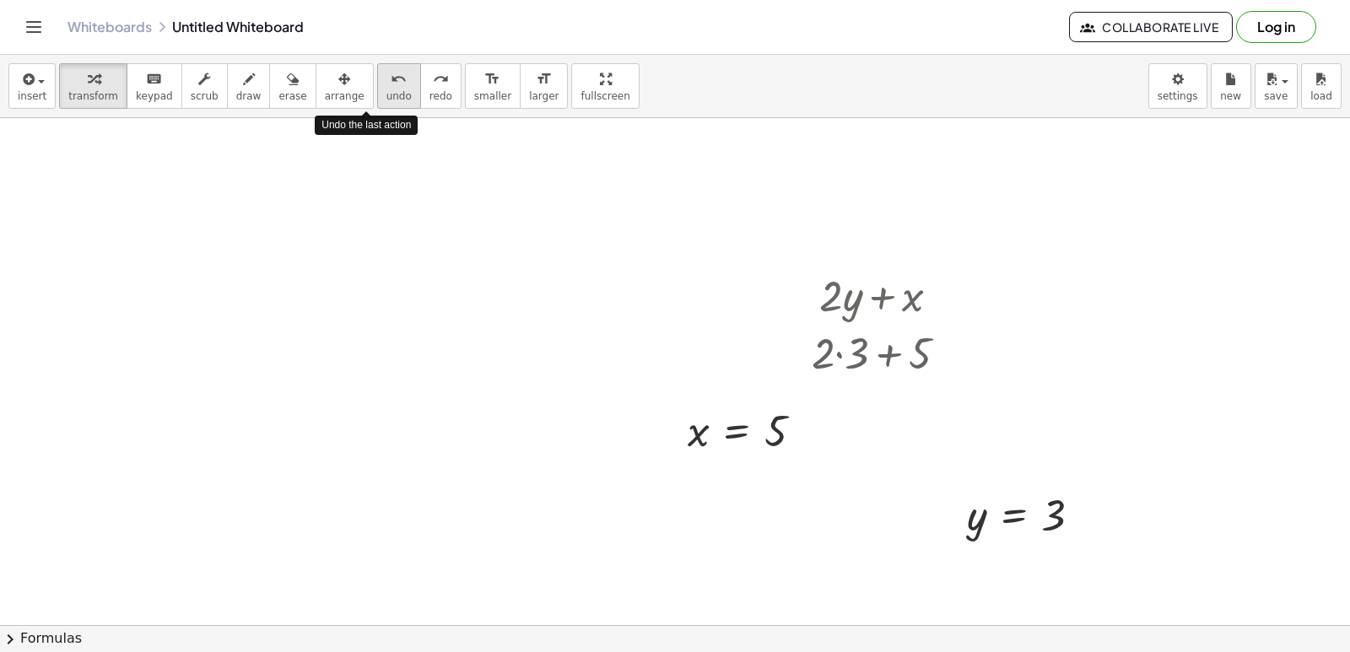
click at [386, 78] on div "undo" at bounding box center [398, 78] width 25 height 20
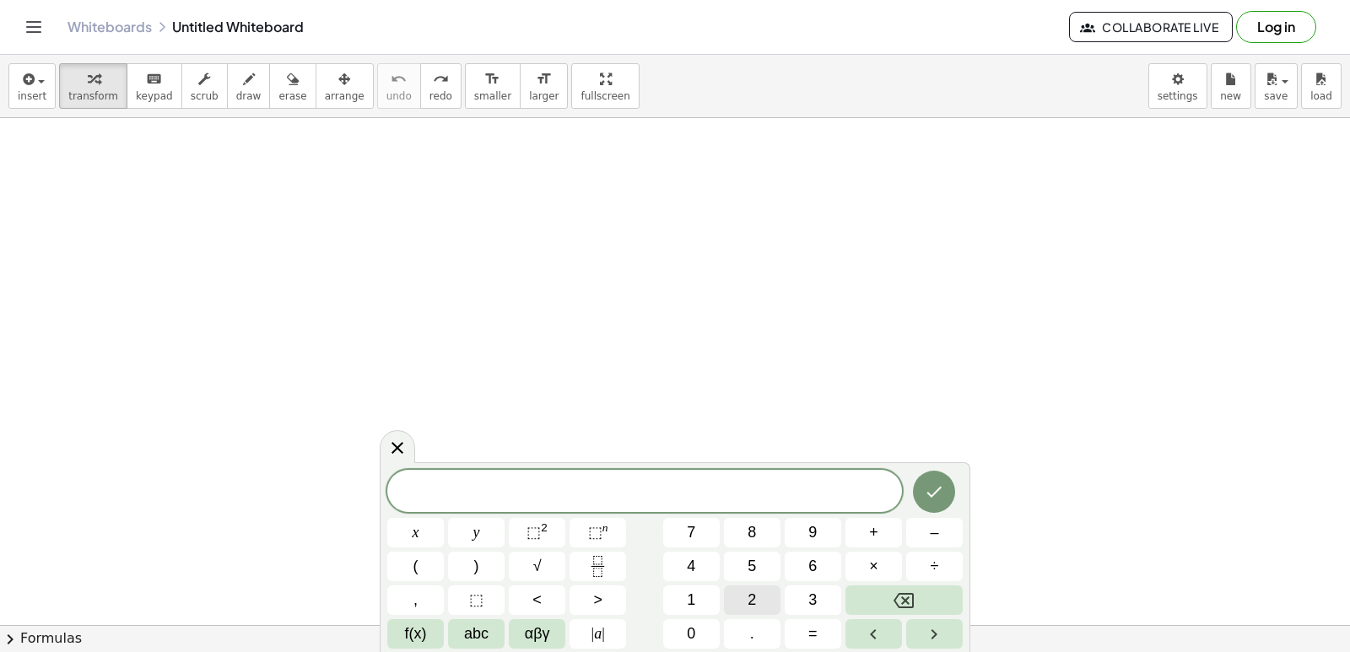
click at [747, 596] on button "2" at bounding box center [752, 600] width 57 height 30
click at [460, 531] on button "y" at bounding box center [476, 533] width 57 height 30
click at [872, 536] on span "+" at bounding box center [873, 532] width 9 height 23
click at [693, 601] on span "1" at bounding box center [691, 600] width 8 height 23
click at [693, 628] on span "0" at bounding box center [691, 634] width 8 height 23
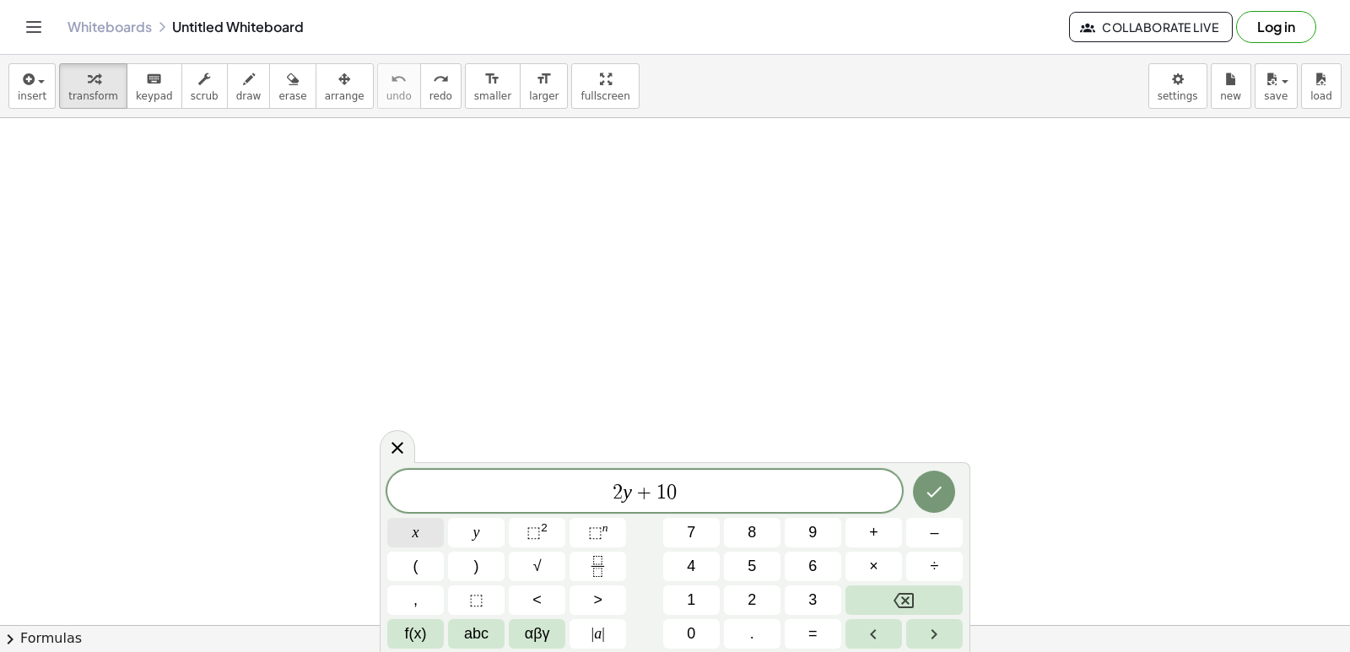
click at [413, 524] on span "x" at bounding box center [416, 532] width 7 height 23
click at [936, 488] on icon "Done" at bounding box center [934, 492] width 20 height 20
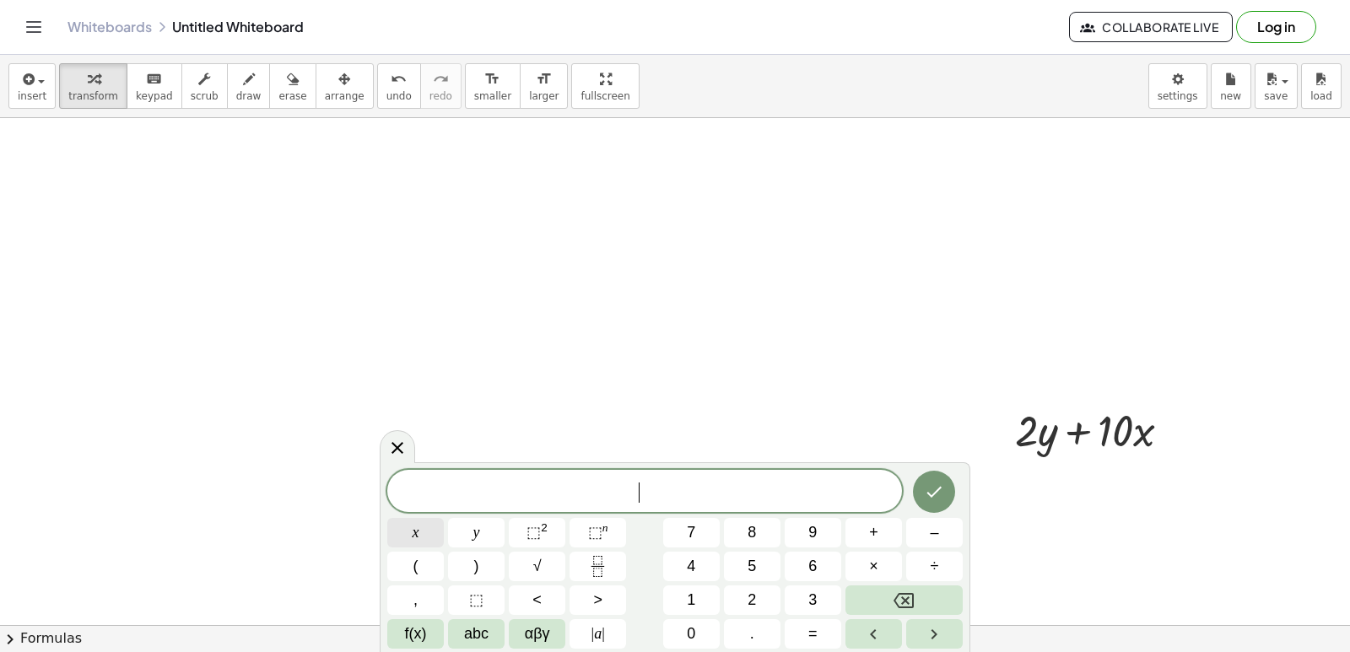
click at [400, 526] on button "x" at bounding box center [415, 533] width 57 height 30
click at [811, 625] on span "=" at bounding box center [812, 634] width 9 height 23
click at [746, 569] on button "5" at bounding box center [752, 567] width 57 height 30
click at [918, 607] on button "Backspace" at bounding box center [903, 600] width 117 height 30
click at [943, 521] on button "–" at bounding box center [934, 533] width 57 height 30
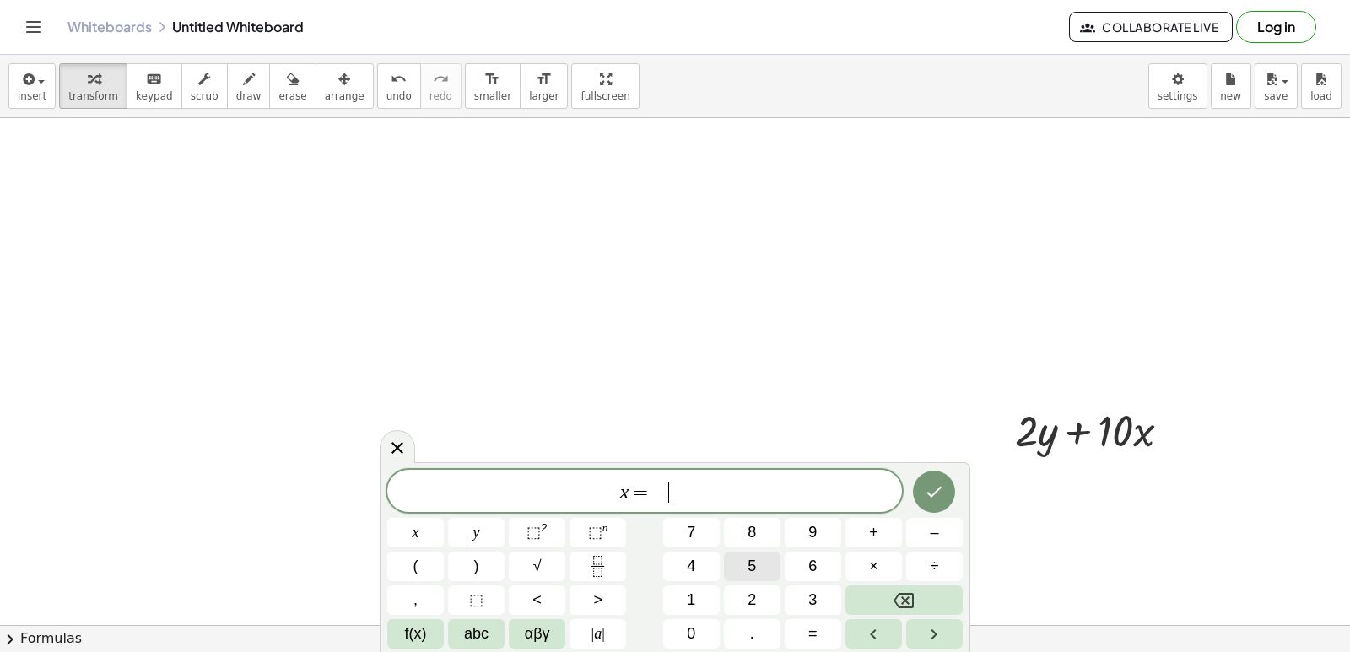
click at [764, 559] on button "5" at bounding box center [752, 567] width 57 height 30
click at [937, 483] on icon "Done" at bounding box center [934, 492] width 20 height 20
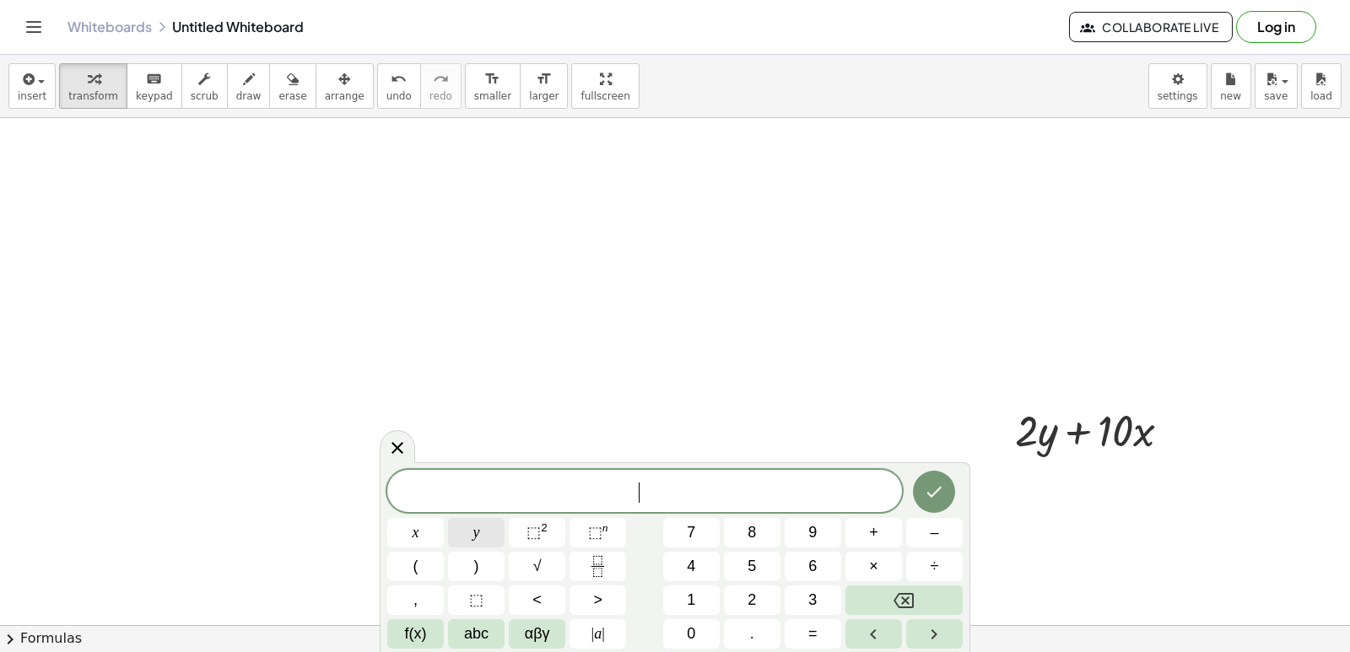
click at [459, 523] on button "y" at bounding box center [476, 533] width 57 height 30
click at [815, 634] on span "=" at bounding box center [812, 634] width 9 height 23
click at [700, 532] on button "7" at bounding box center [691, 533] width 57 height 30
click at [941, 487] on icon "Done" at bounding box center [934, 492] width 15 height 11
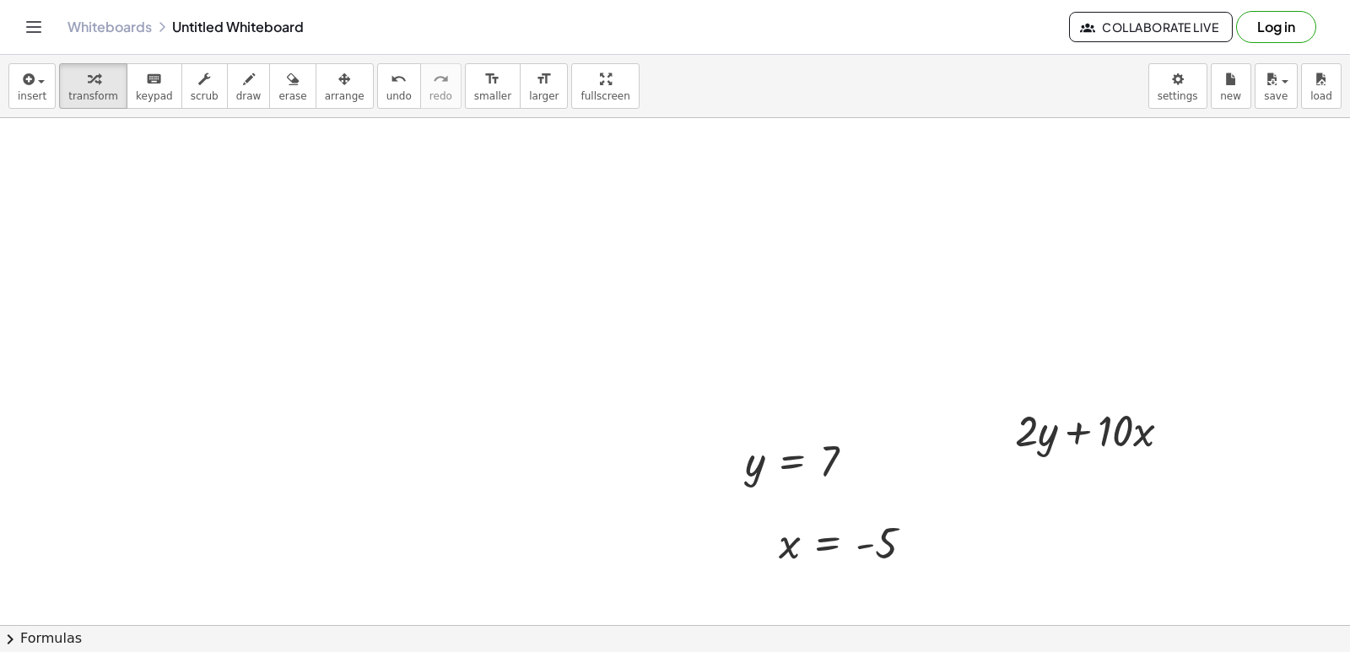
scroll to position [1364, 0]
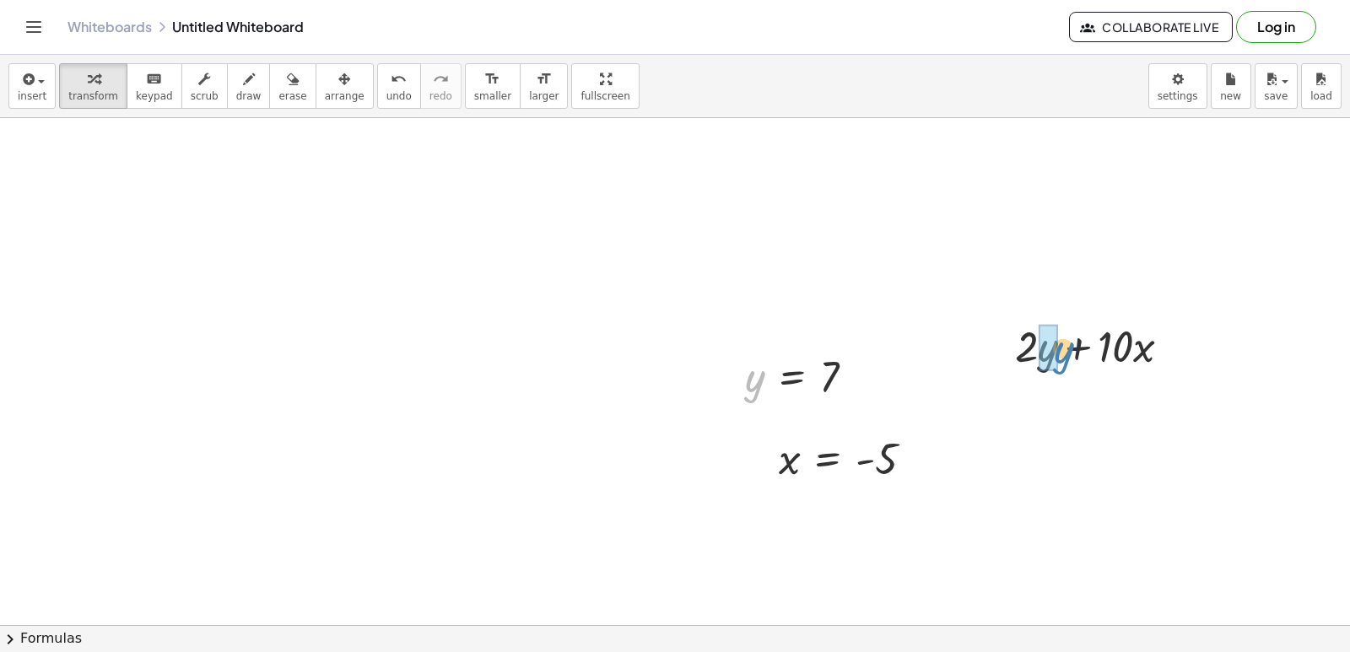
drag, startPoint x: 752, startPoint y: 380, endPoint x: 1054, endPoint y: 352, distance: 303.4
drag, startPoint x: 783, startPoint y: 450, endPoint x: 1140, endPoint y: 337, distance: 374.1
click at [1140, 342] on div at bounding box center [1099, 344] width 196 height 57
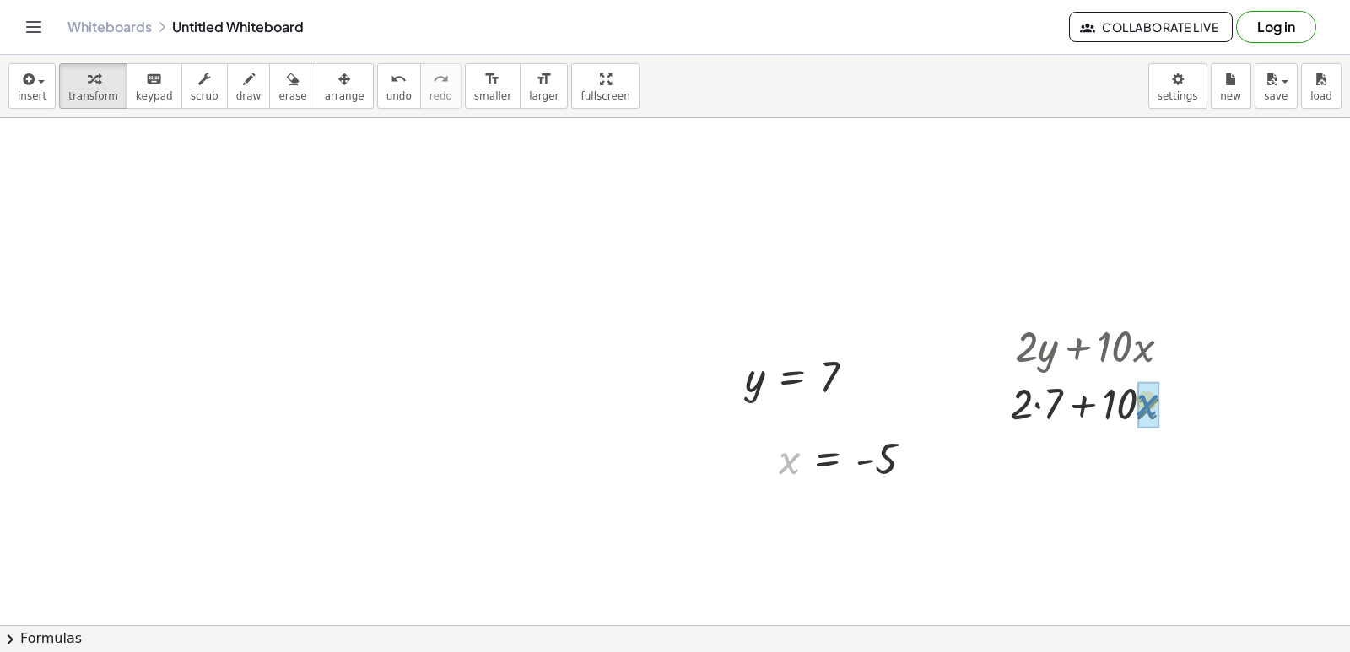
drag, startPoint x: 790, startPoint y: 460, endPoint x: 1150, endPoint y: 402, distance: 364.1
click at [1019, 402] on div at bounding box center [1099, 402] width 226 height 57
click at [1102, 400] on div at bounding box center [1099, 402] width 211 height 57
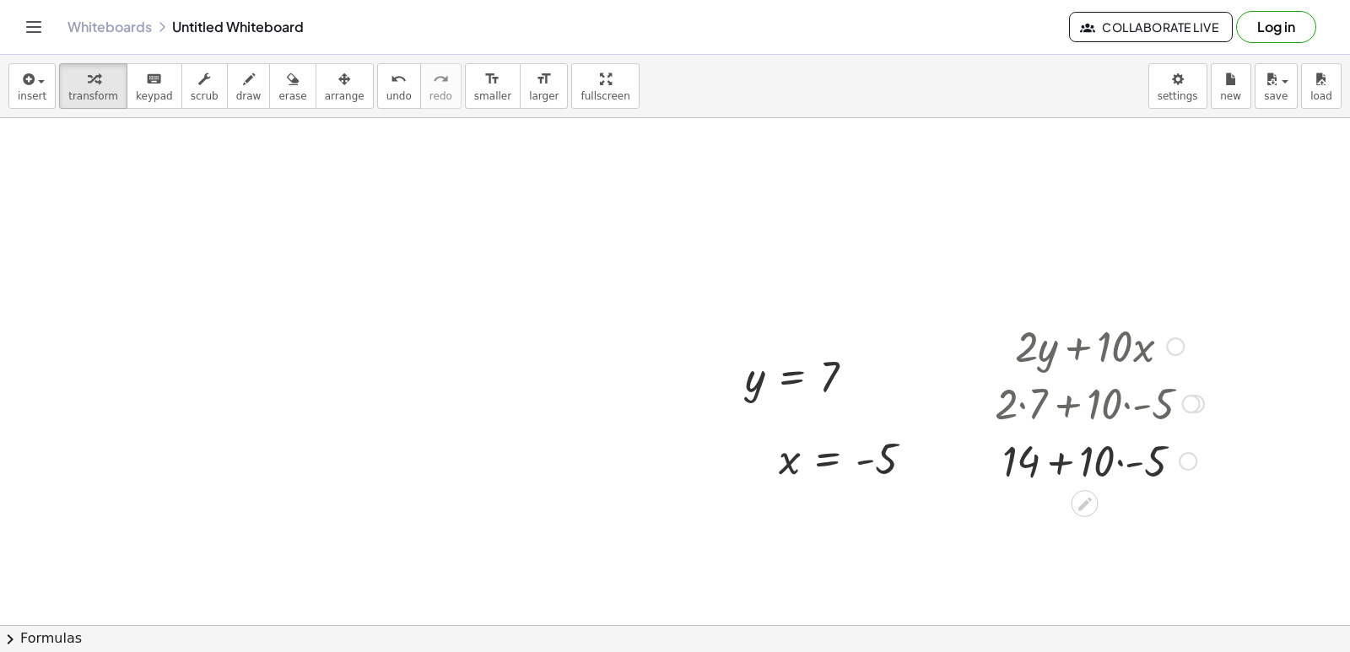
drag, startPoint x: 1107, startPoint y: 458, endPoint x: 1118, endPoint y: 462, distance: 11.8
click at [1108, 458] on div at bounding box center [1099, 459] width 226 height 57
click at [1122, 456] on div at bounding box center [1099, 459] width 226 height 57
click at [1072, 460] on div at bounding box center [1099, 459] width 226 height 57
click at [1125, 502] on div at bounding box center [1099, 516] width 226 height 57
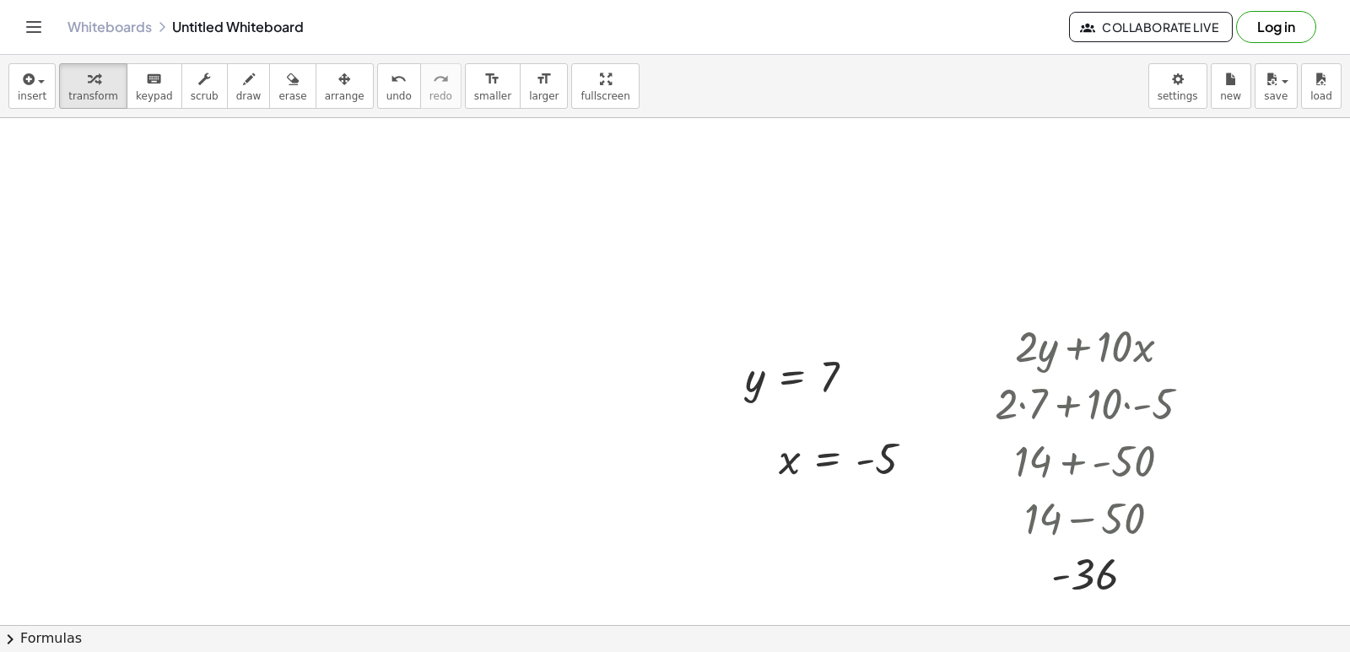
scroll to position [1475, 0]
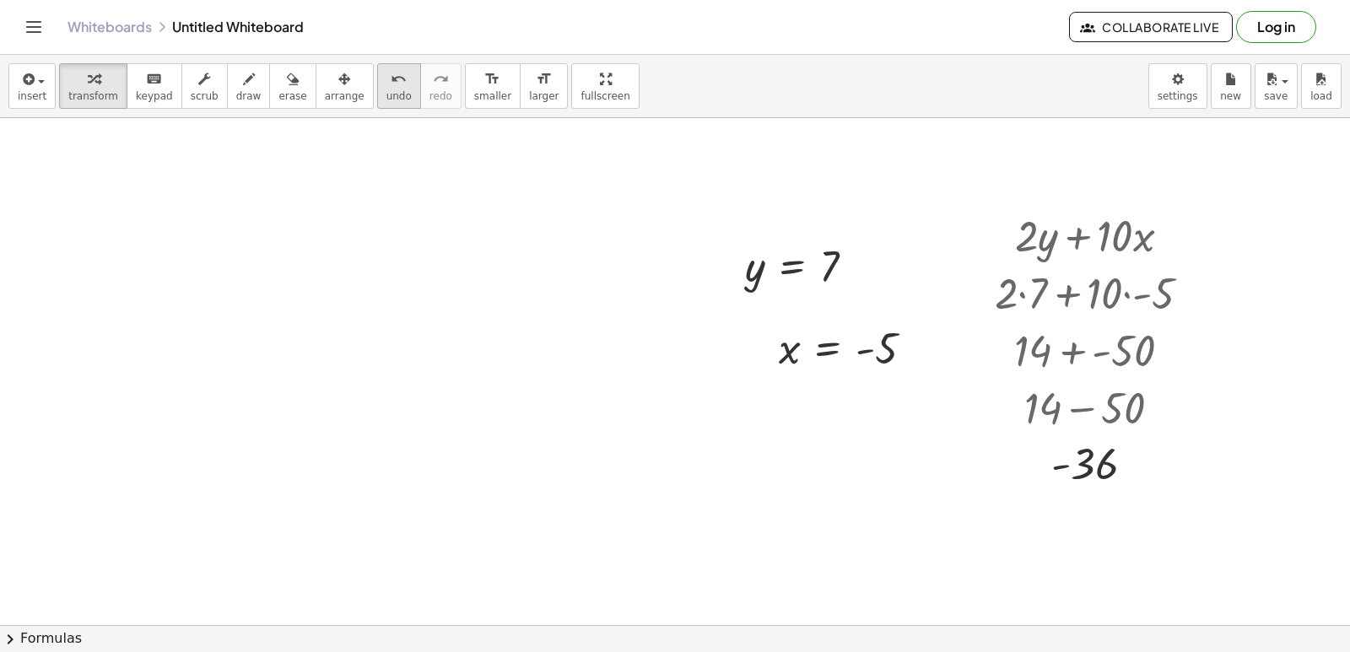
click at [386, 99] on span "undo" at bounding box center [398, 96] width 25 height 12
click at [386, 98] on span "undo" at bounding box center [398, 96] width 25 height 12
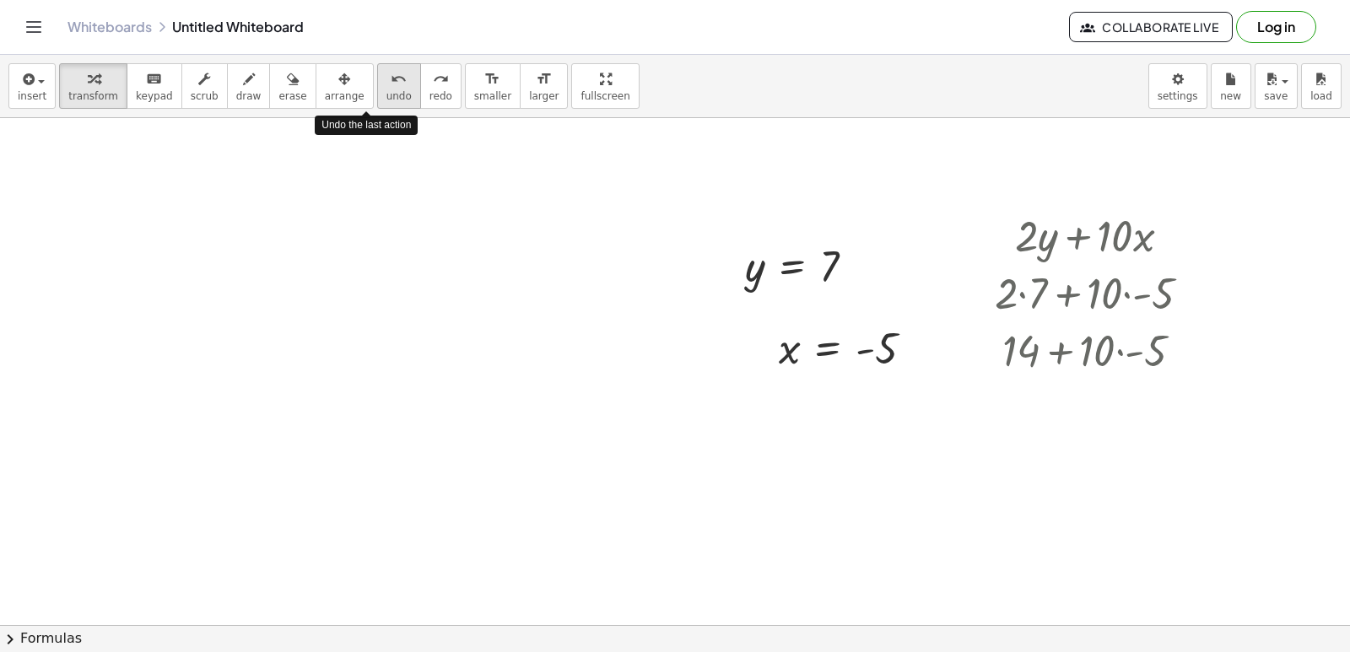
click at [386, 98] on span "undo" at bounding box center [398, 96] width 25 height 12
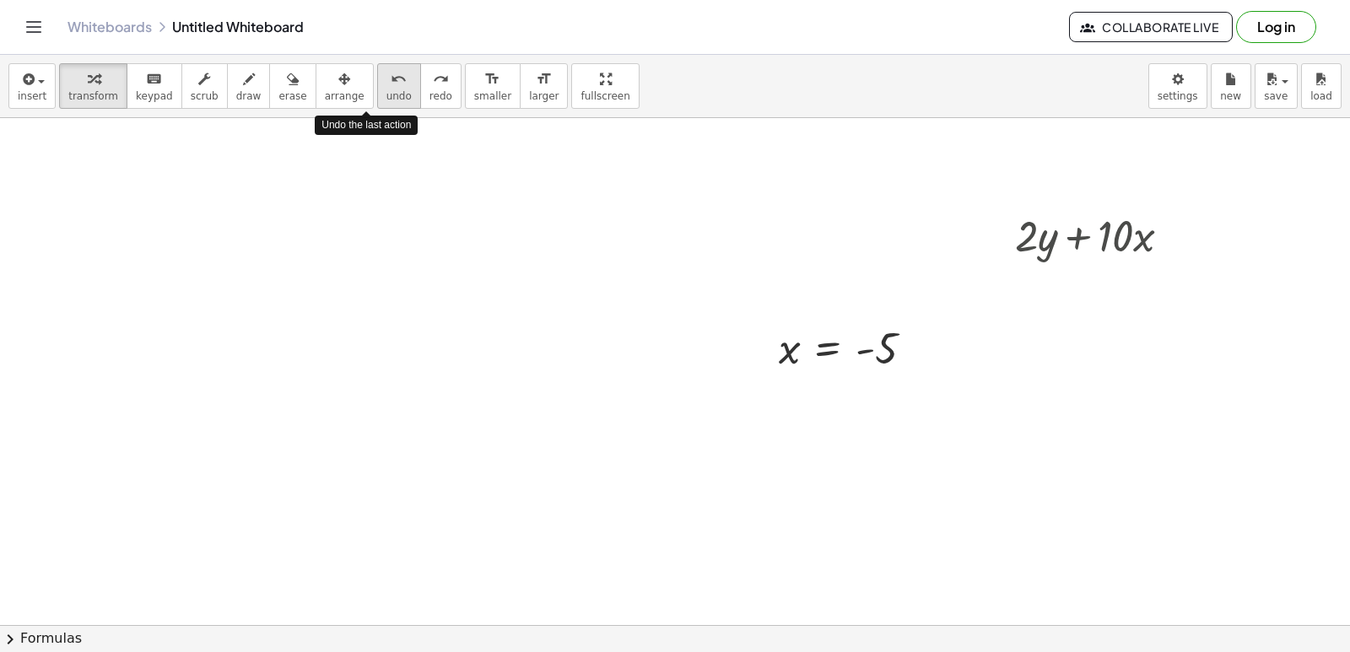
click at [386, 98] on span "undo" at bounding box center [398, 96] width 25 height 12
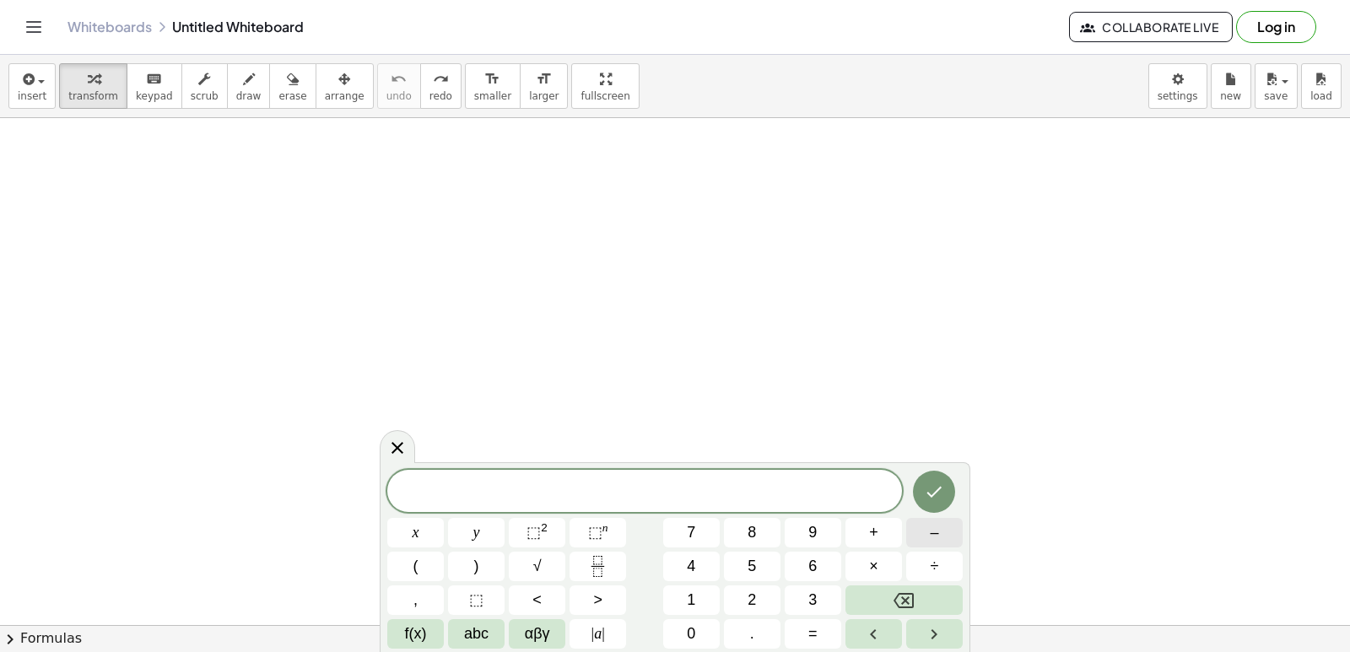
click at [948, 532] on button "–" at bounding box center [934, 533] width 57 height 30
click at [761, 607] on button "2" at bounding box center [752, 600] width 57 height 30
click at [418, 526] on span "x" at bounding box center [416, 532] width 7 height 23
click at [900, 611] on button "Backspace" at bounding box center [903, 600] width 117 height 30
click at [477, 533] on button "y" at bounding box center [476, 533] width 57 height 30
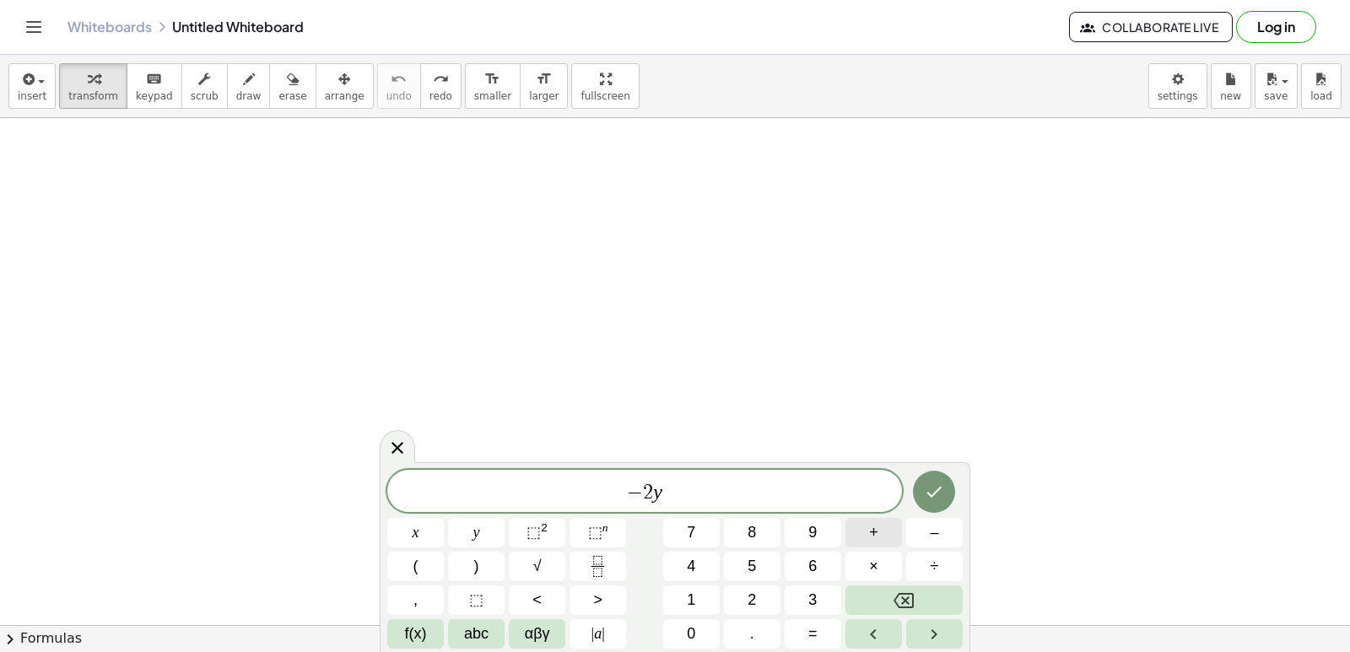
click at [872, 526] on span "+" at bounding box center [873, 532] width 9 height 23
click at [679, 531] on button "7" at bounding box center [691, 533] width 57 height 30
click at [415, 535] on span "x" at bounding box center [416, 532] width 7 height 23
click at [926, 483] on icon "Done" at bounding box center [934, 492] width 20 height 20
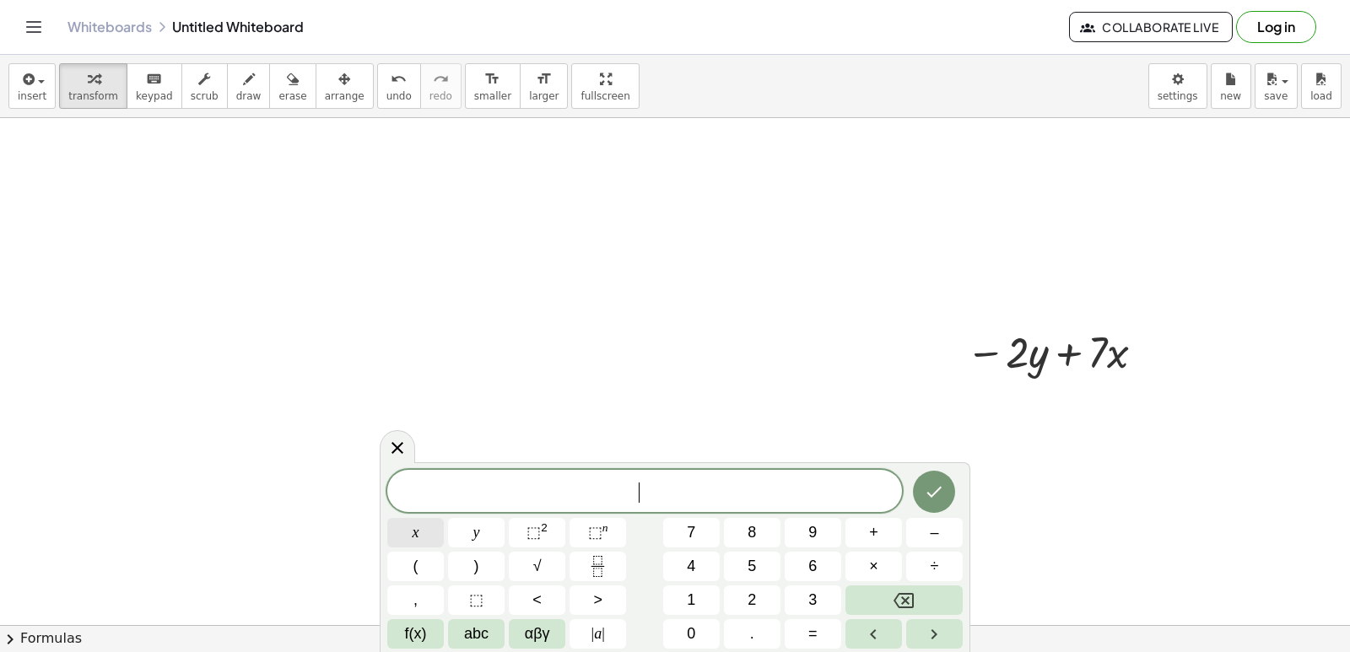
click at [434, 531] on button "x" at bounding box center [415, 533] width 57 height 30
click at [821, 625] on button "=" at bounding box center [813, 634] width 57 height 30
click at [928, 528] on button "–" at bounding box center [934, 533] width 57 height 30
click at [759, 606] on button "2" at bounding box center [752, 600] width 57 height 30
click at [950, 490] on button "Done" at bounding box center [934, 492] width 42 height 42
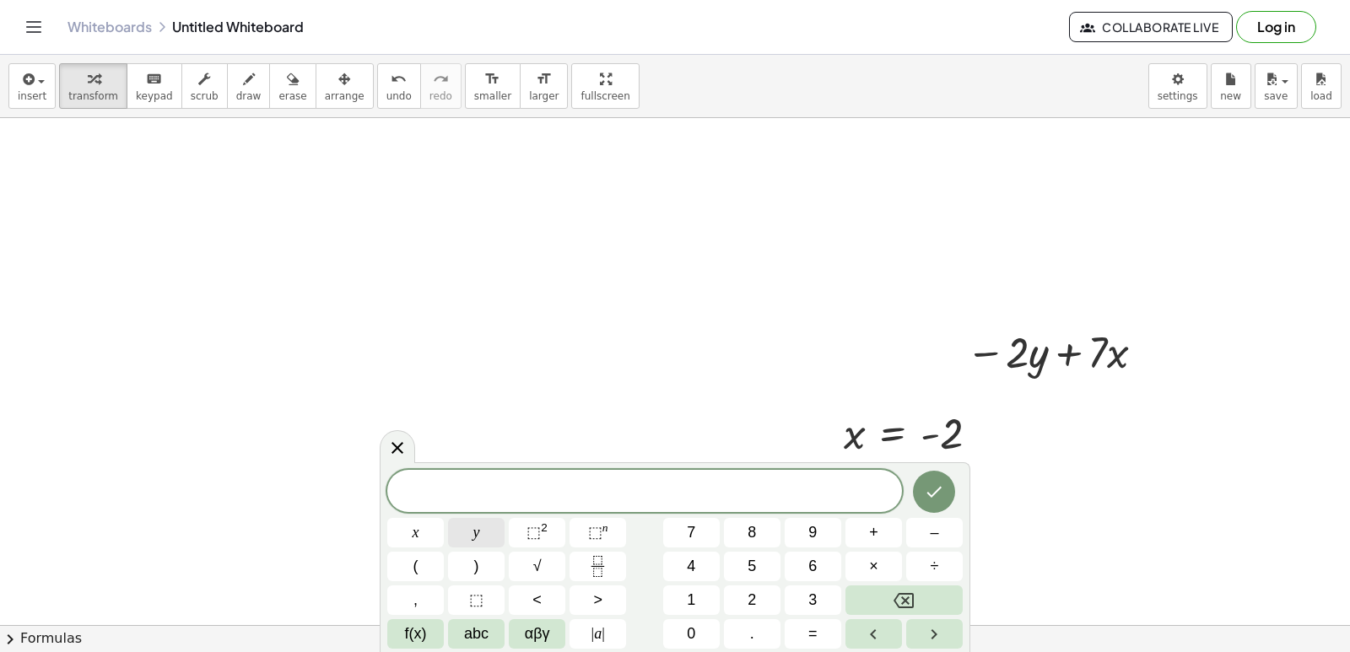
click at [482, 538] on button "y" at bounding box center [476, 533] width 57 height 30
click at [796, 633] on button "=" at bounding box center [813, 634] width 57 height 30
click at [828, 563] on button "6" at bounding box center [813, 567] width 57 height 30
click at [929, 483] on icon "Done" at bounding box center [934, 492] width 20 height 20
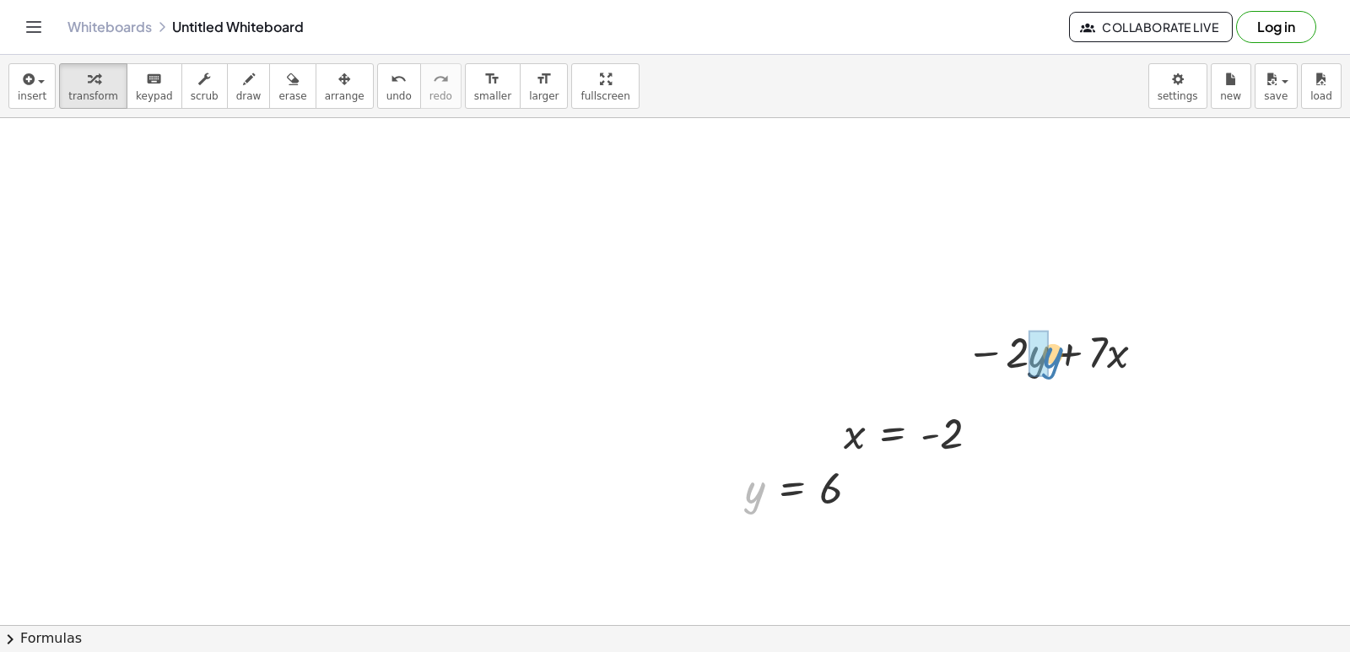
drag, startPoint x: 746, startPoint y: 499, endPoint x: 1027, endPoint y: 360, distance: 313.1
drag, startPoint x: 854, startPoint y: 437, endPoint x: 1150, endPoint y: 355, distance: 307.2
drag, startPoint x: 861, startPoint y: 436, endPoint x: 1109, endPoint y: 452, distance: 248.5
click at [1009, 352] on div at bounding box center [1059, 350] width 246 height 57
click at [1101, 353] on div at bounding box center [1059, 350] width 228 height 57
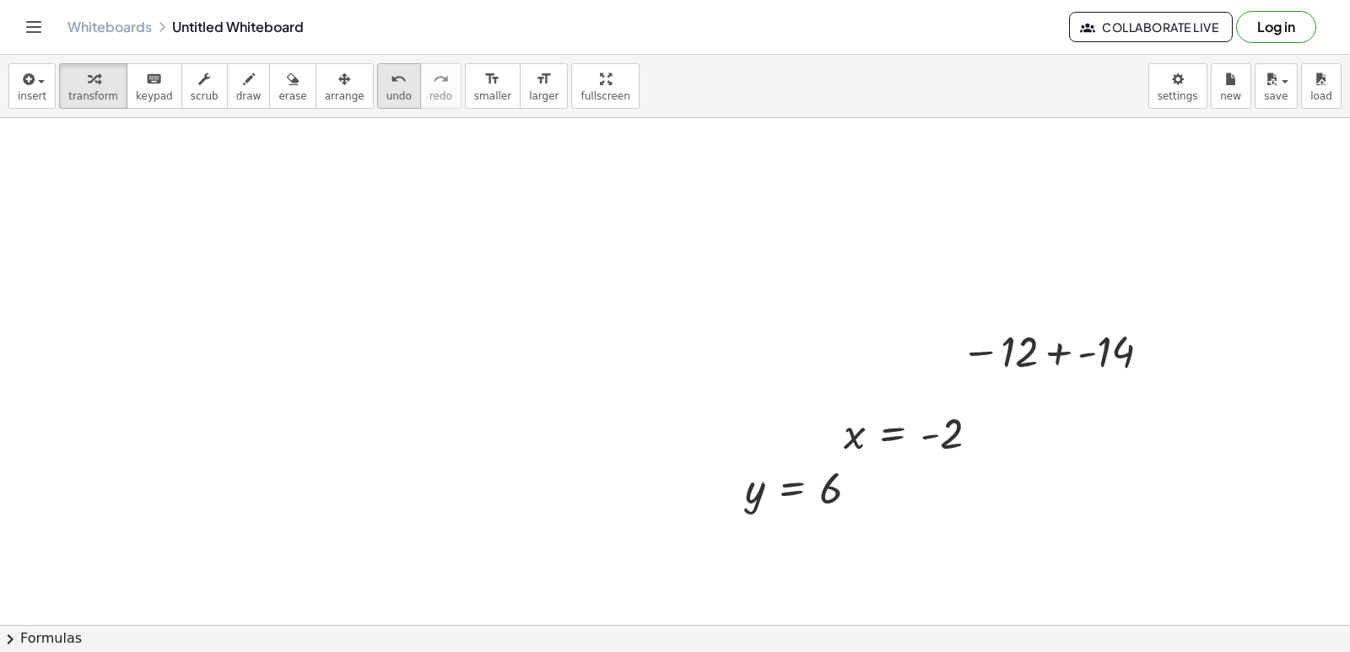
click at [377, 89] on button "undo undo" at bounding box center [399, 86] width 44 height 46
click at [386, 100] on span "undo" at bounding box center [398, 96] width 25 height 12
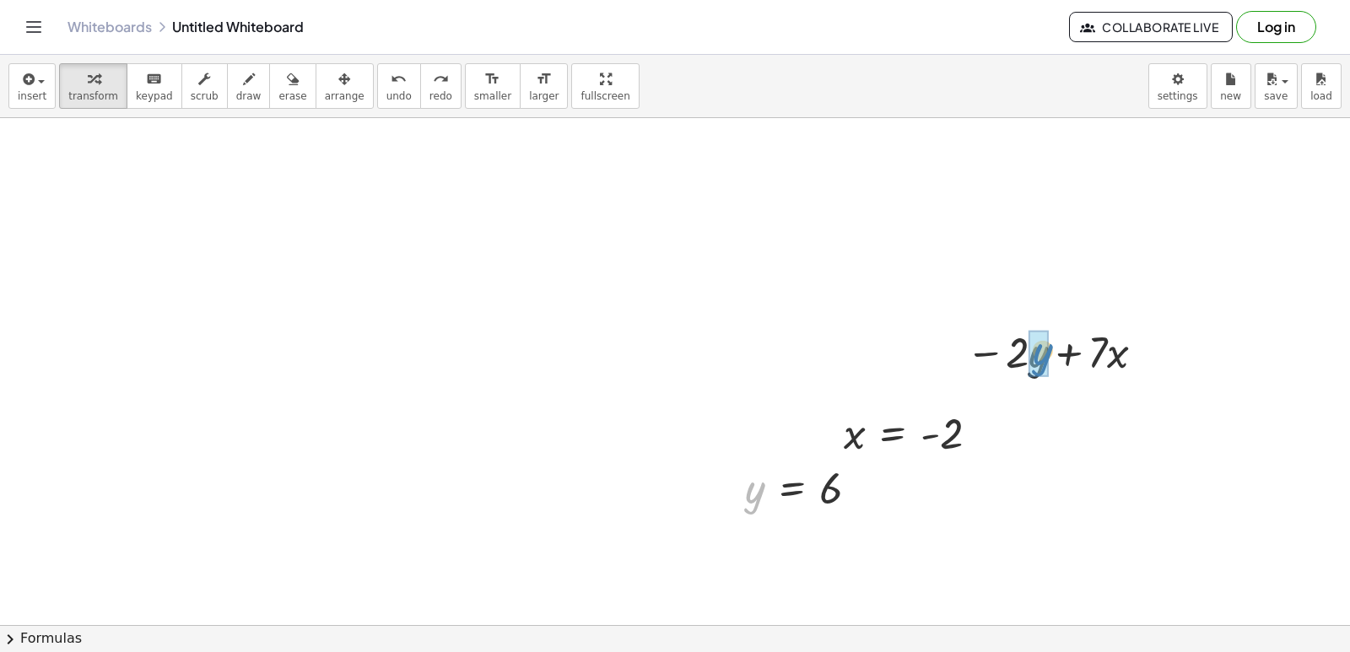
drag, startPoint x: 761, startPoint y: 483, endPoint x: 1049, endPoint y: 344, distance: 319.6
drag, startPoint x: 853, startPoint y: 423, endPoint x: 1124, endPoint y: 341, distance: 282.9
click at [1011, 356] on div at bounding box center [1059, 350] width 246 height 57
click at [1014, 351] on div at bounding box center [1059, 350] width 246 height 57
click at [1094, 348] on div at bounding box center [1059, 350] width 228 height 57
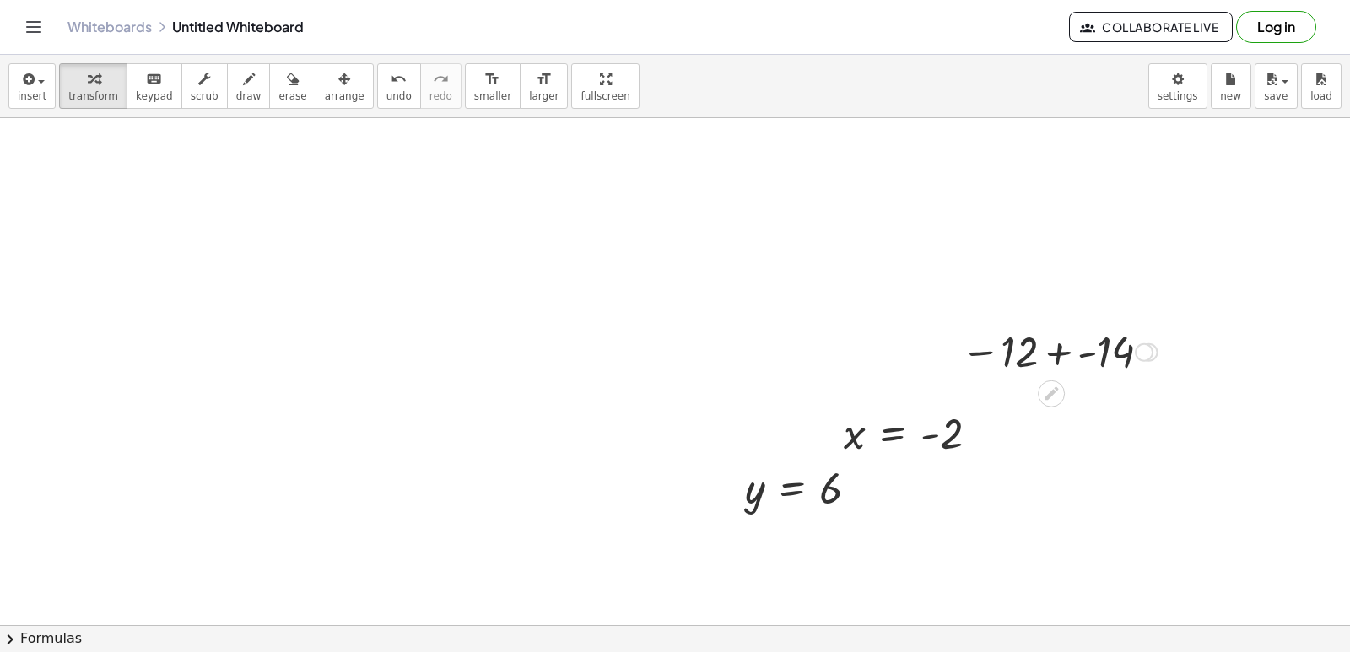
click at [1060, 348] on div at bounding box center [1058, 351] width 213 height 56
click at [1056, 333] on div at bounding box center [1059, 351] width 194 height 56
click at [391, 83] on icon "undo" at bounding box center [399, 79] width 16 height 20
click at [391, 82] on icon "undo" at bounding box center [399, 79] width 16 height 20
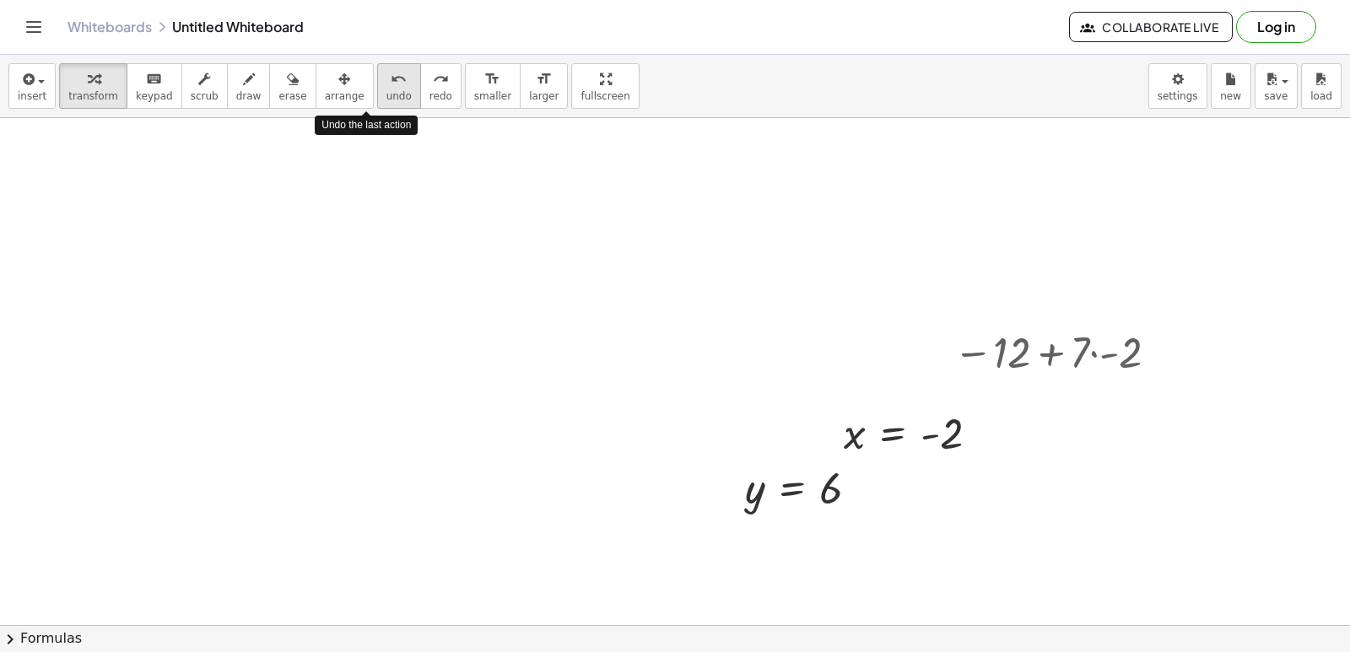
click at [391, 82] on icon "undo" at bounding box center [399, 79] width 16 height 20
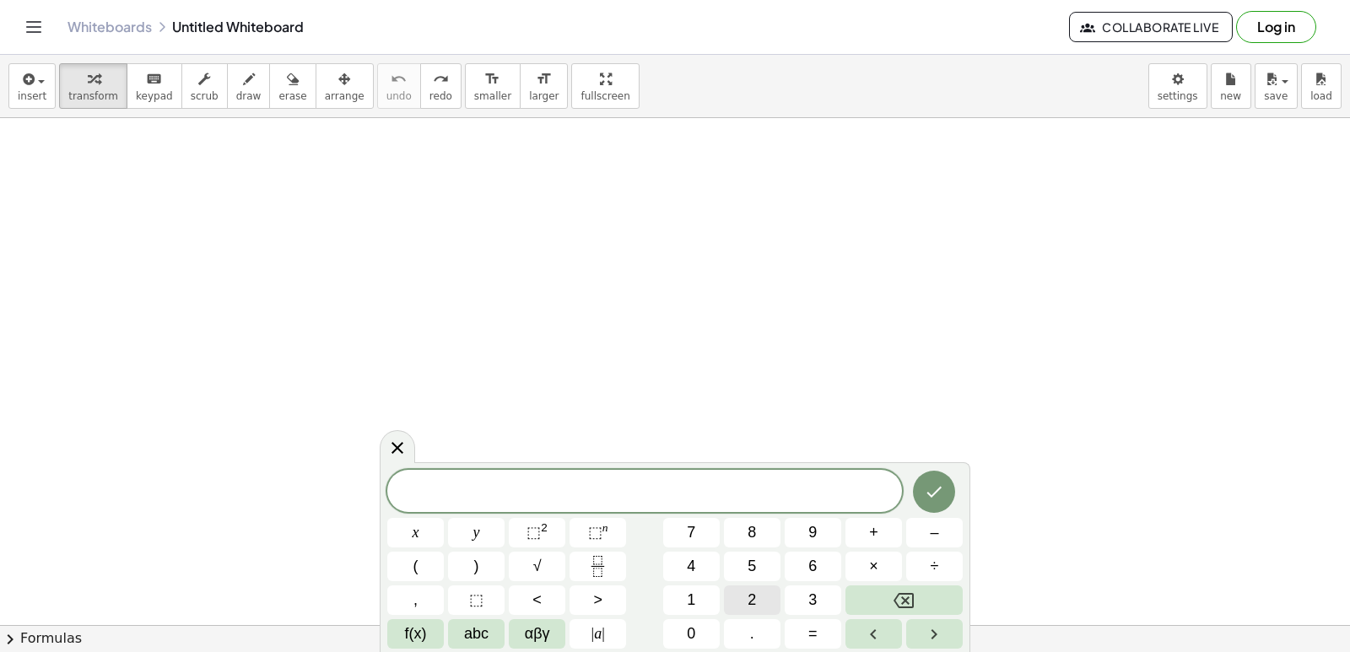
click at [734, 599] on button "2" at bounding box center [752, 600] width 57 height 30
click at [871, 563] on span "×" at bounding box center [873, 566] width 9 height 23
click at [897, 588] on button "Backspace" at bounding box center [903, 600] width 117 height 30
click at [398, 531] on button "x" at bounding box center [415, 533] width 57 height 30
click at [862, 532] on button "+" at bounding box center [873, 533] width 57 height 30
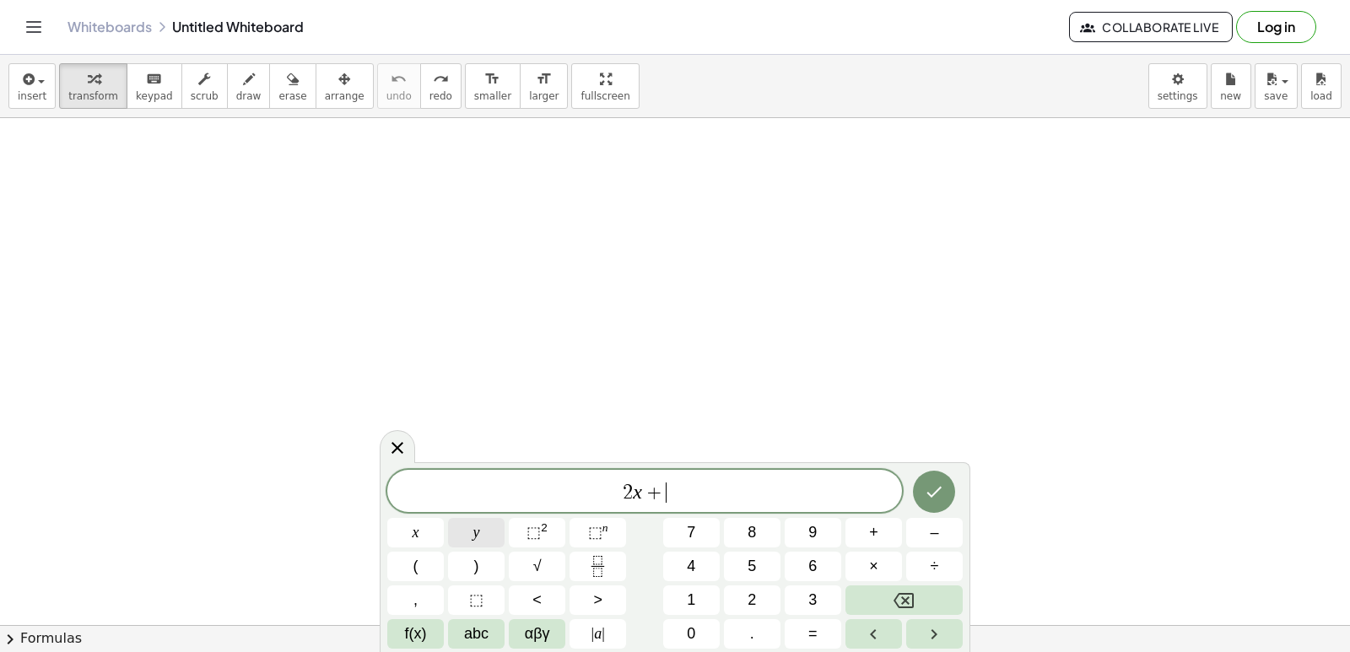
click at [488, 545] on button "y" at bounding box center [476, 533] width 57 height 30
click at [823, 625] on button "=" at bounding box center [813, 634] width 57 height 30
click at [686, 589] on button "1" at bounding box center [691, 600] width 57 height 30
click at [685, 563] on button "4" at bounding box center [691, 567] width 57 height 30
click at [947, 495] on button "Done" at bounding box center [934, 492] width 42 height 42
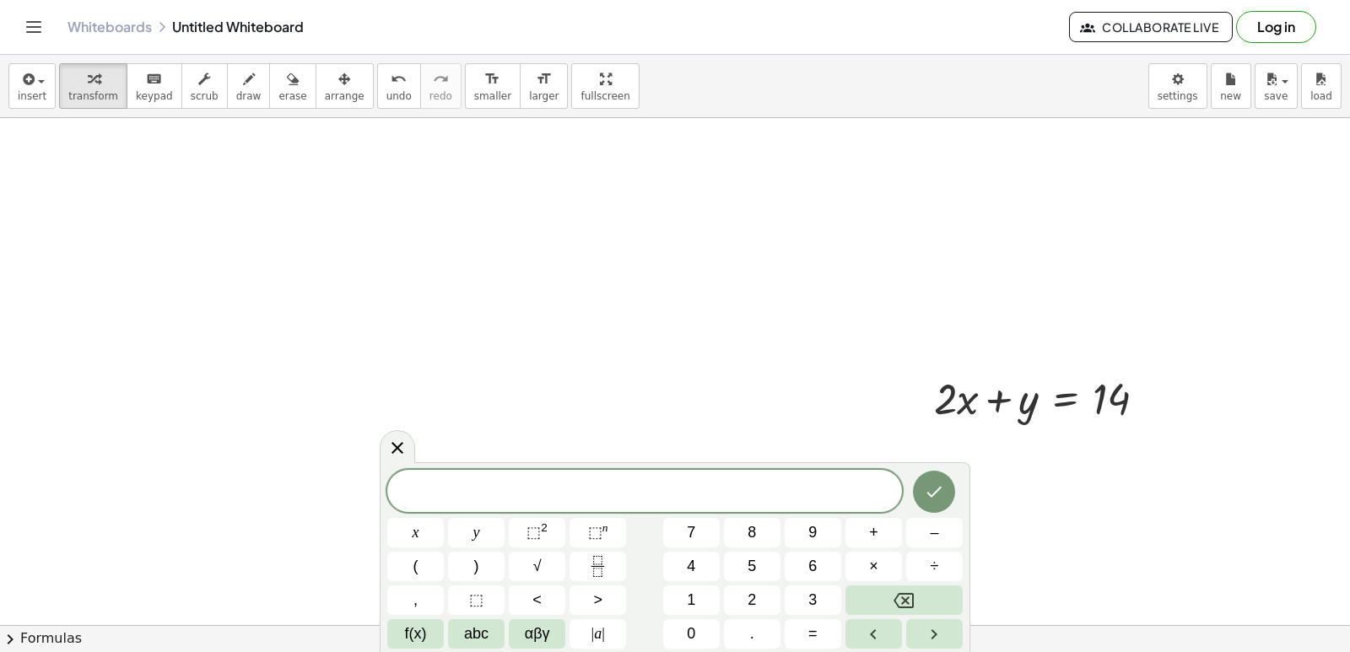
scroll to position [1552, 0]
click at [325, 90] on span "arrange" at bounding box center [345, 96] width 40 height 12
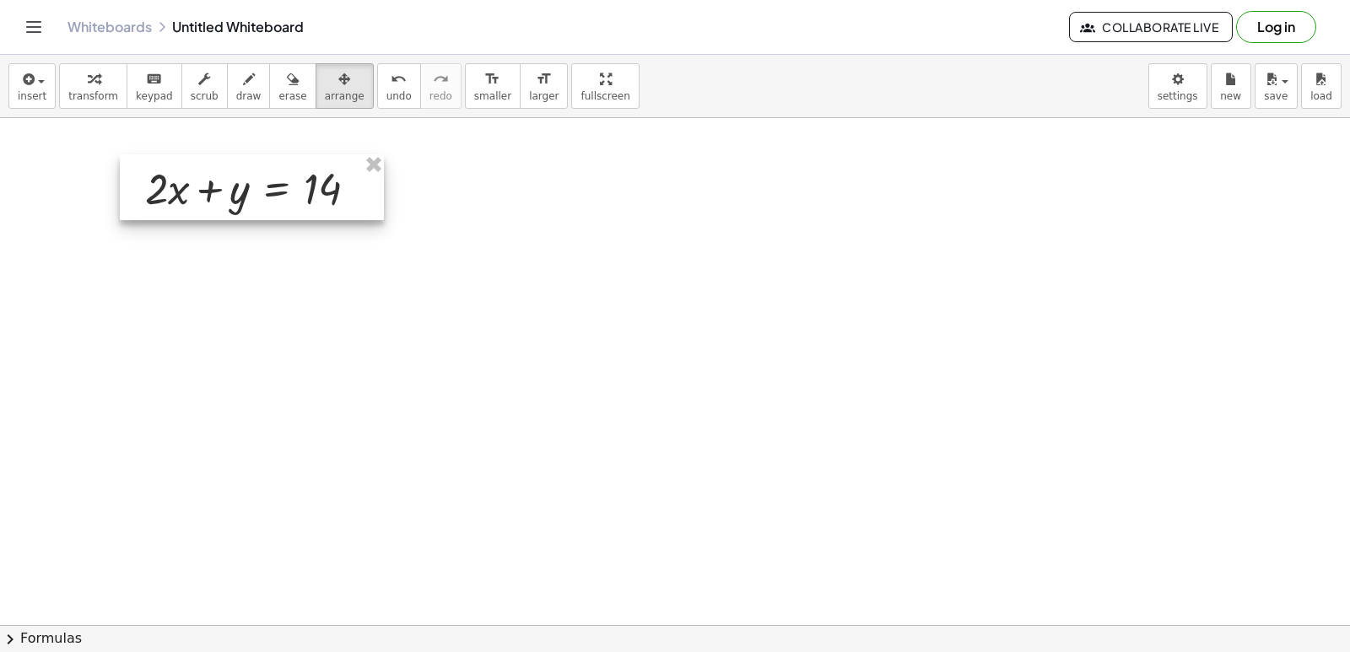
drag, startPoint x: 1109, startPoint y: 389, endPoint x: 321, endPoint y: 188, distance: 813.9
click at [321, 188] on div at bounding box center [252, 187] width 264 height 66
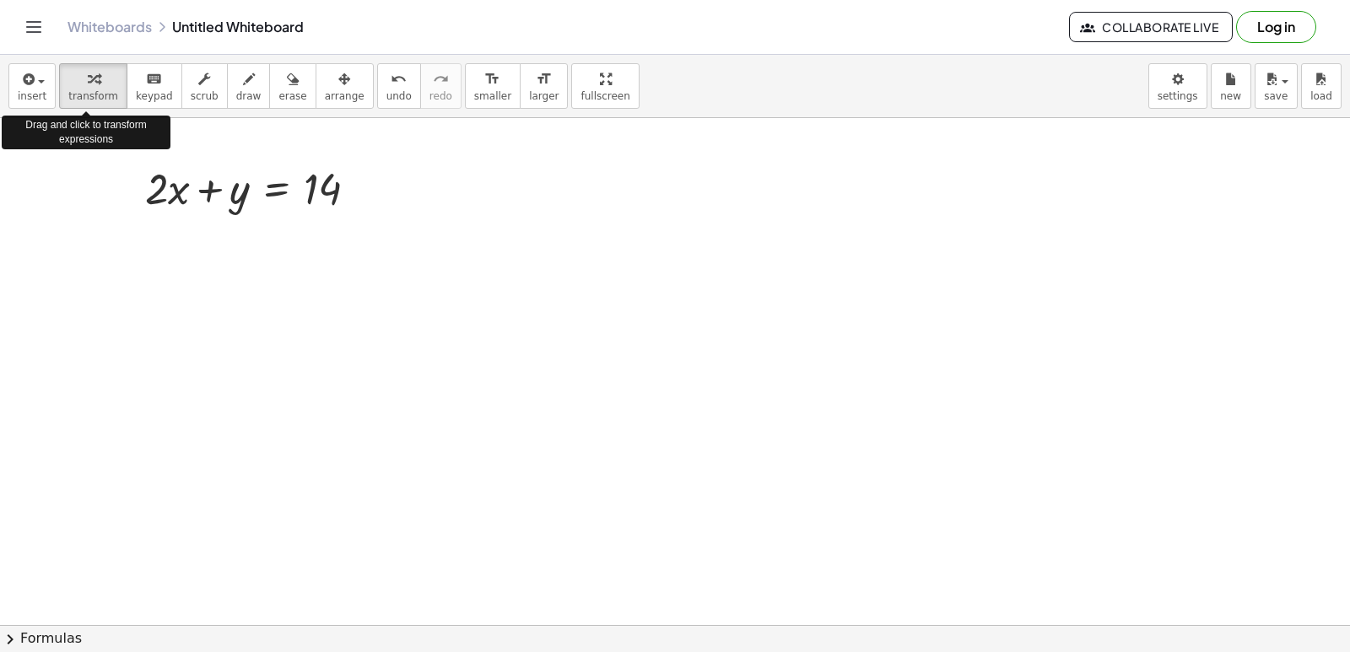
drag, startPoint x: 98, startPoint y: 82, endPoint x: 242, endPoint y: 118, distance: 148.7
click at [101, 83] on div "button" at bounding box center [93, 78] width 50 height 20
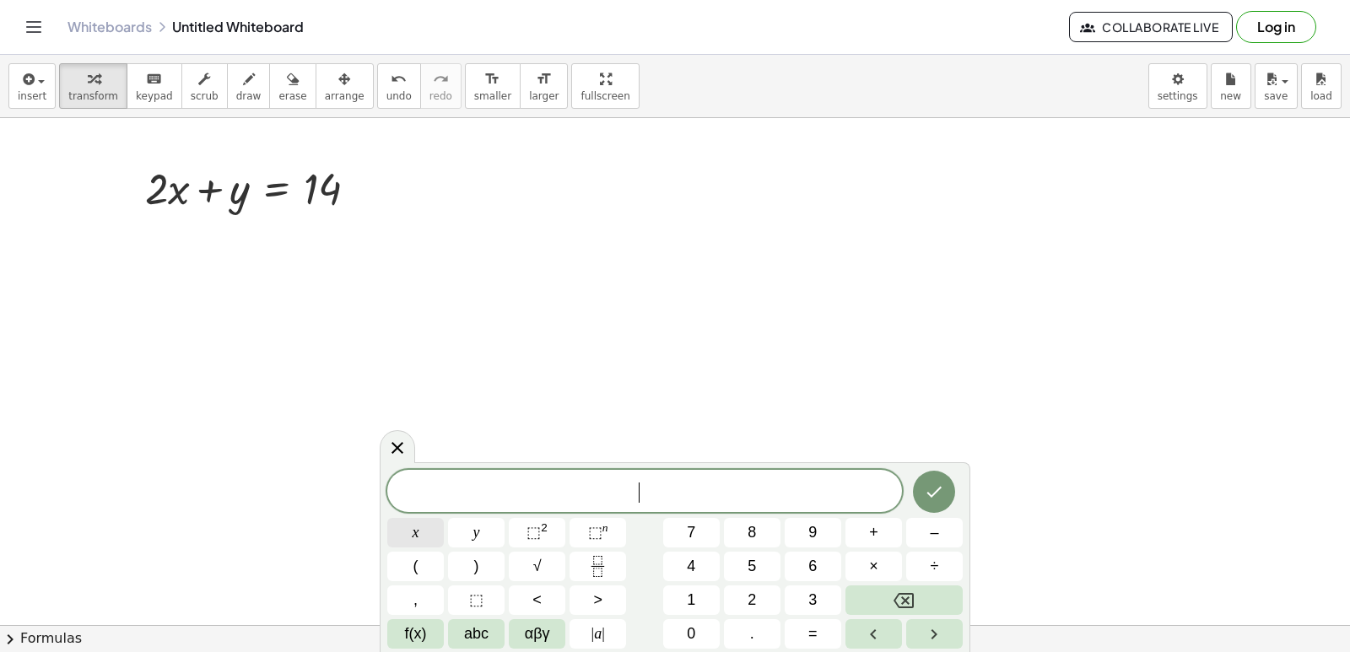
click at [426, 530] on button "x" at bounding box center [415, 533] width 57 height 30
click at [941, 534] on button "–" at bounding box center [934, 533] width 57 height 30
click at [491, 526] on button "y" at bounding box center [476, 533] width 57 height 30
click at [809, 633] on span "=" at bounding box center [812, 634] width 9 height 23
click at [692, 569] on span "4" at bounding box center [691, 566] width 8 height 23
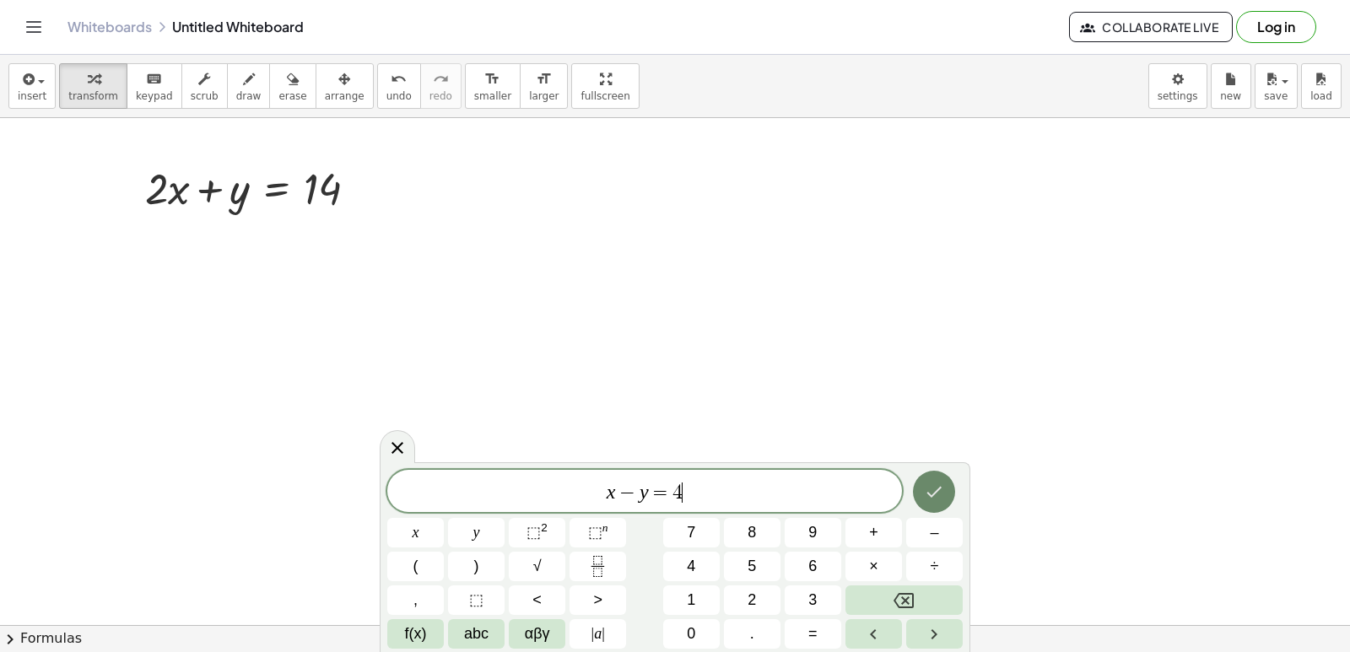
click at [941, 496] on icon "Done" at bounding box center [934, 492] width 20 height 20
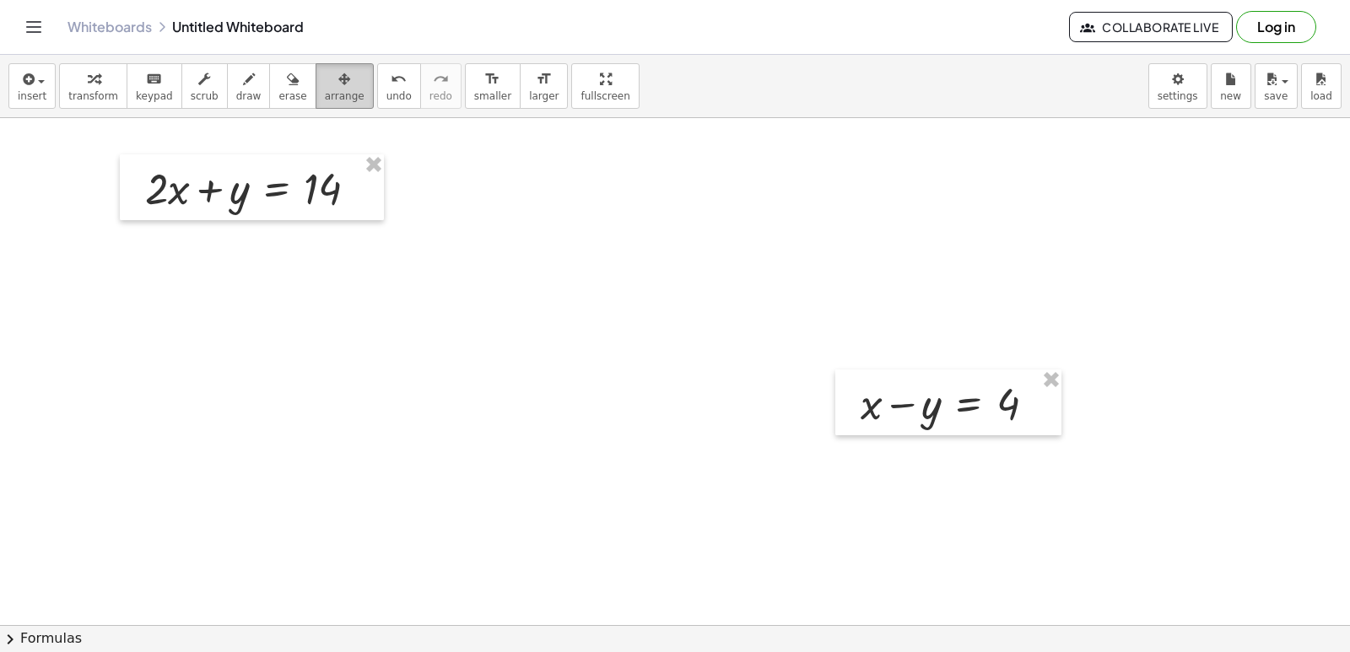
click at [325, 97] on span "arrange" at bounding box center [345, 96] width 40 height 12
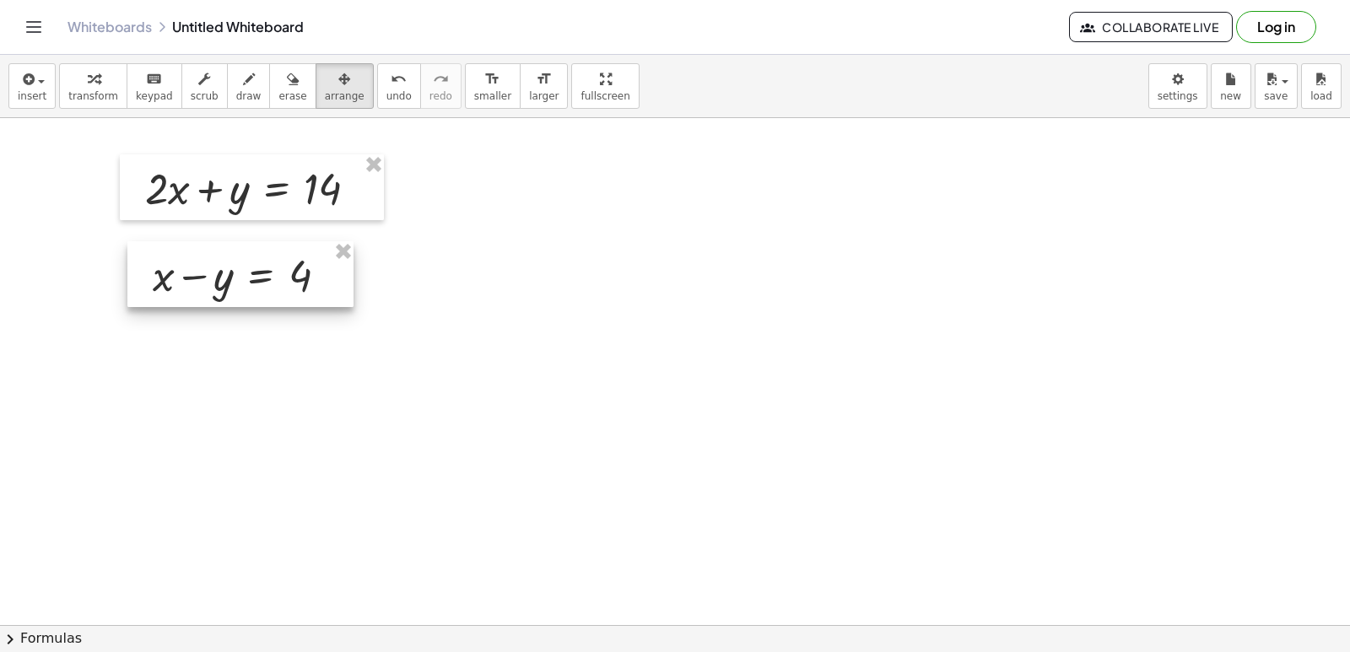
drag, startPoint x: 702, startPoint y: 332, endPoint x: 190, endPoint y: 260, distance: 517.2
click at [190, 260] on div at bounding box center [240, 274] width 226 height 66
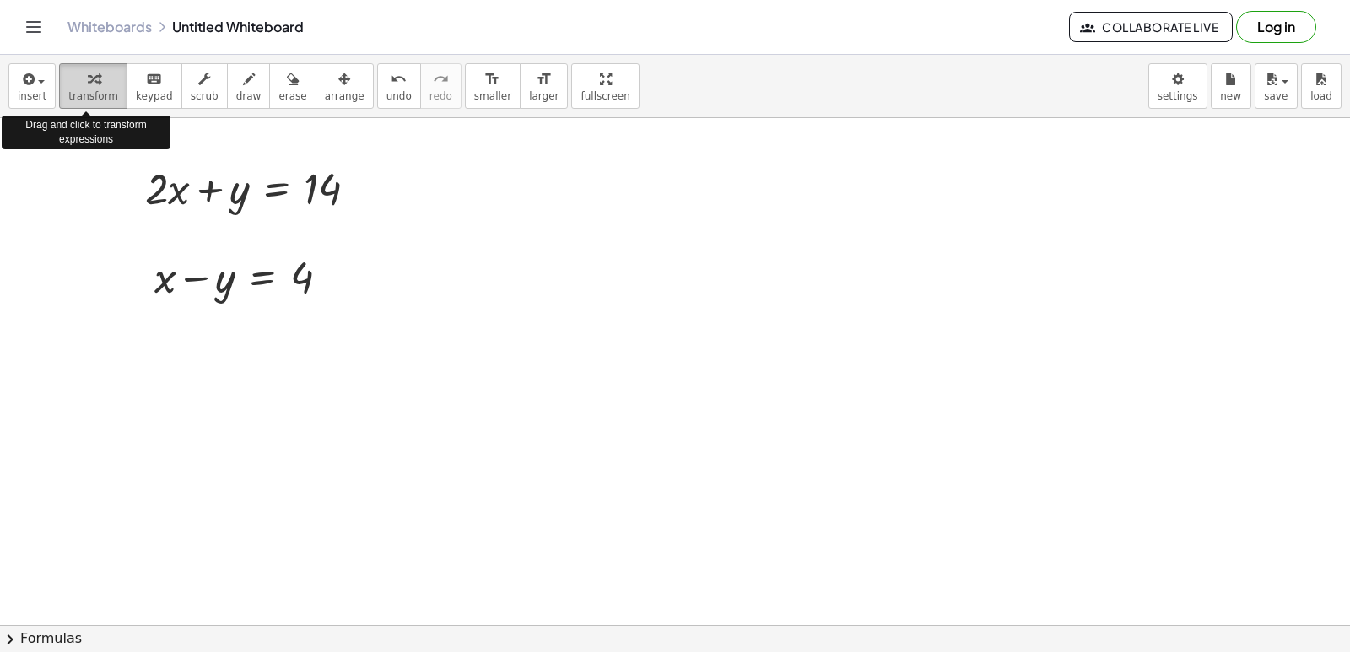
click at [96, 89] on button "transform" at bounding box center [93, 86] width 68 height 46
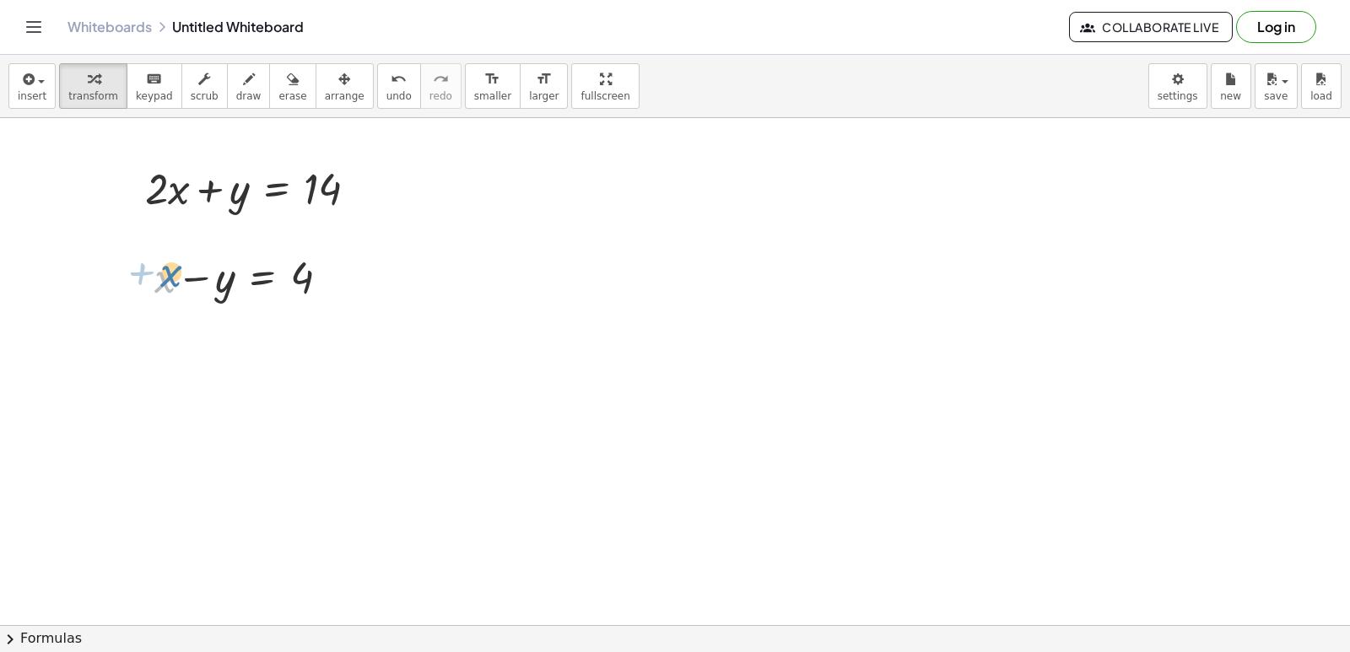
click at [167, 280] on div at bounding box center [248, 275] width 205 height 57
drag, startPoint x: 491, startPoint y: 326, endPoint x: 474, endPoint y: 335, distance: 18.9
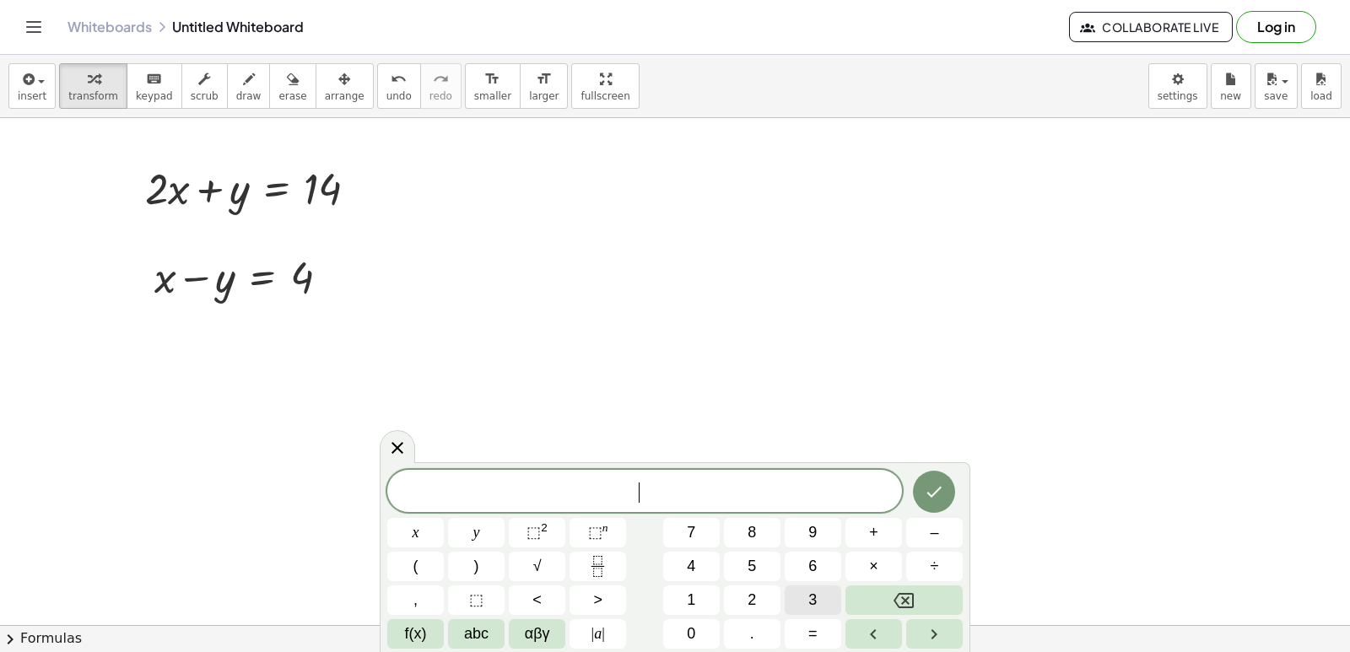
click at [804, 591] on button "3" at bounding box center [813, 600] width 57 height 30
click at [408, 528] on button "x" at bounding box center [415, 533] width 57 height 30
click at [815, 633] on span "=" at bounding box center [812, 634] width 9 height 23
click at [705, 592] on button "1" at bounding box center [691, 600] width 57 height 30
click at [762, 522] on button "8" at bounding box center [752, 533] width 57 height 30
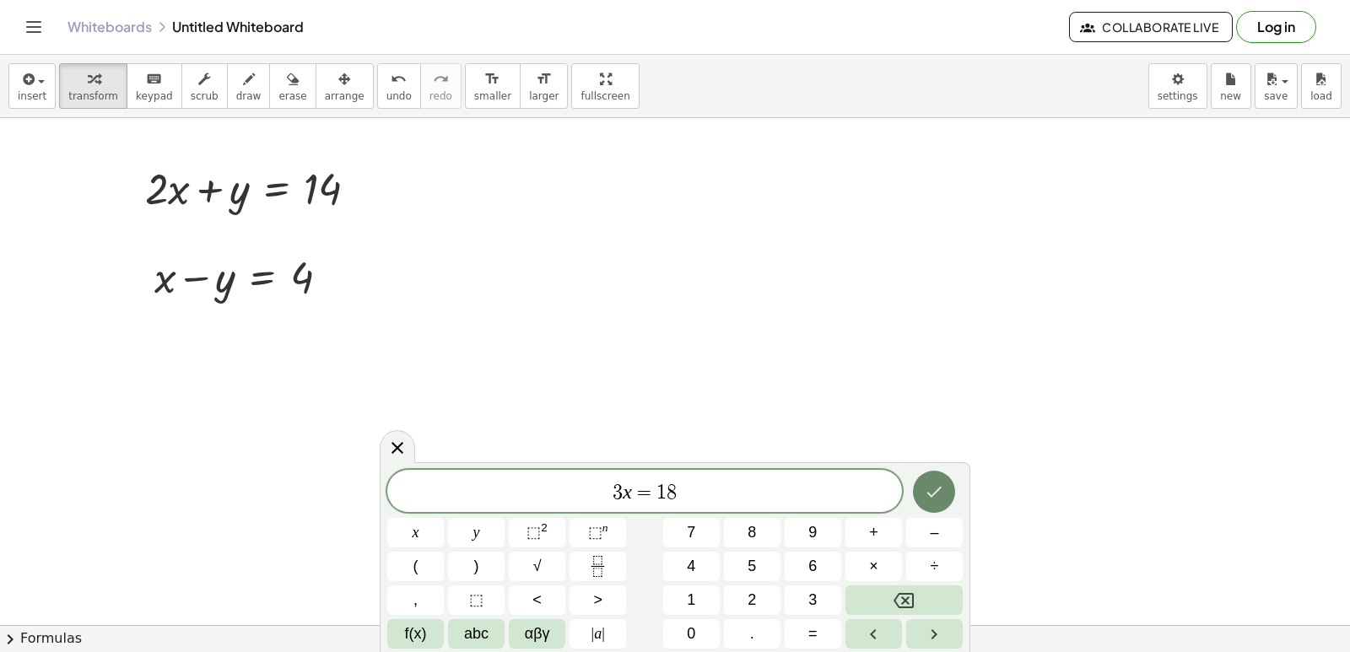
click at [936, 483] on icon "Done" at bounding box center [934, 492] width 20 height 20
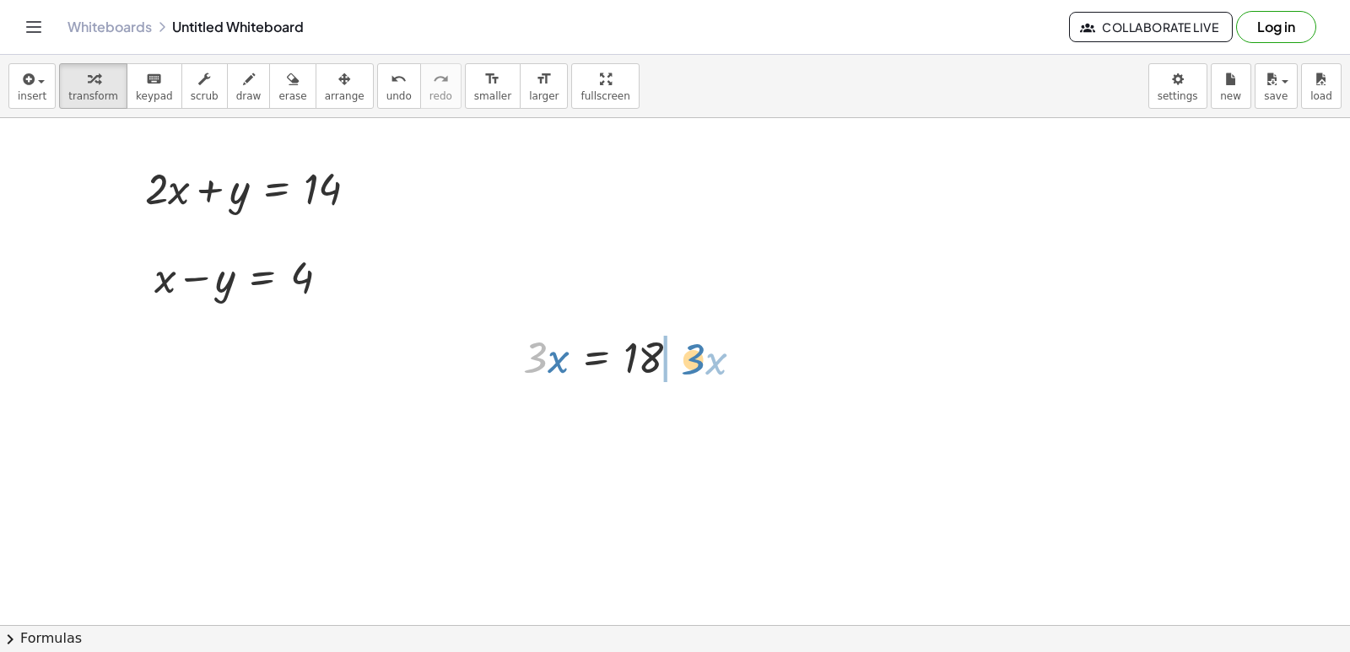
drag, startPoint x: 523, startPoint y: 364, endPoint x: 679, endPoint y: 377, distance: 156.6
click at [685, 368] on div at bounding box center [608, 355] width 187 height 57
click at [681, 418] on div at bounding box center [651, 413] width 272 height 57
click at [645, 412] on div at bounding box center [651, 413] width 272 height 57
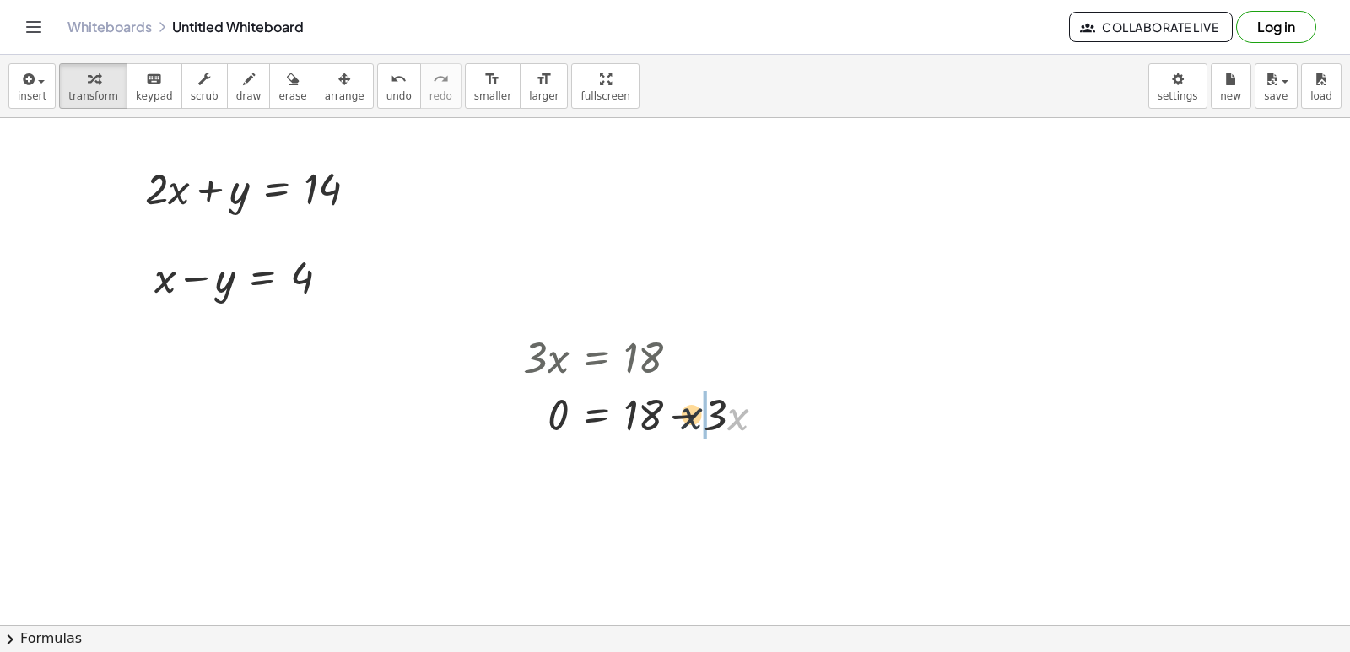
drag, startPoint x: 731, startPoint y: 411, endPoint x: 663, endPoint y: 410, distance: 68.3
click at [669, 410] on div at bounding box center [651, 413] width 272 height 57
click at [731, 410] on div at bounding box center [651, 413] width 272 height 57
drag, startPoint x: 715, startPoint y: 412, endPoint x: 620, endPoint y: 450, distance: 102.6
drag, startPoint x: 684, startPoint y: 482, endPoint x: 752, endPoint y: 488, distance: 67.8
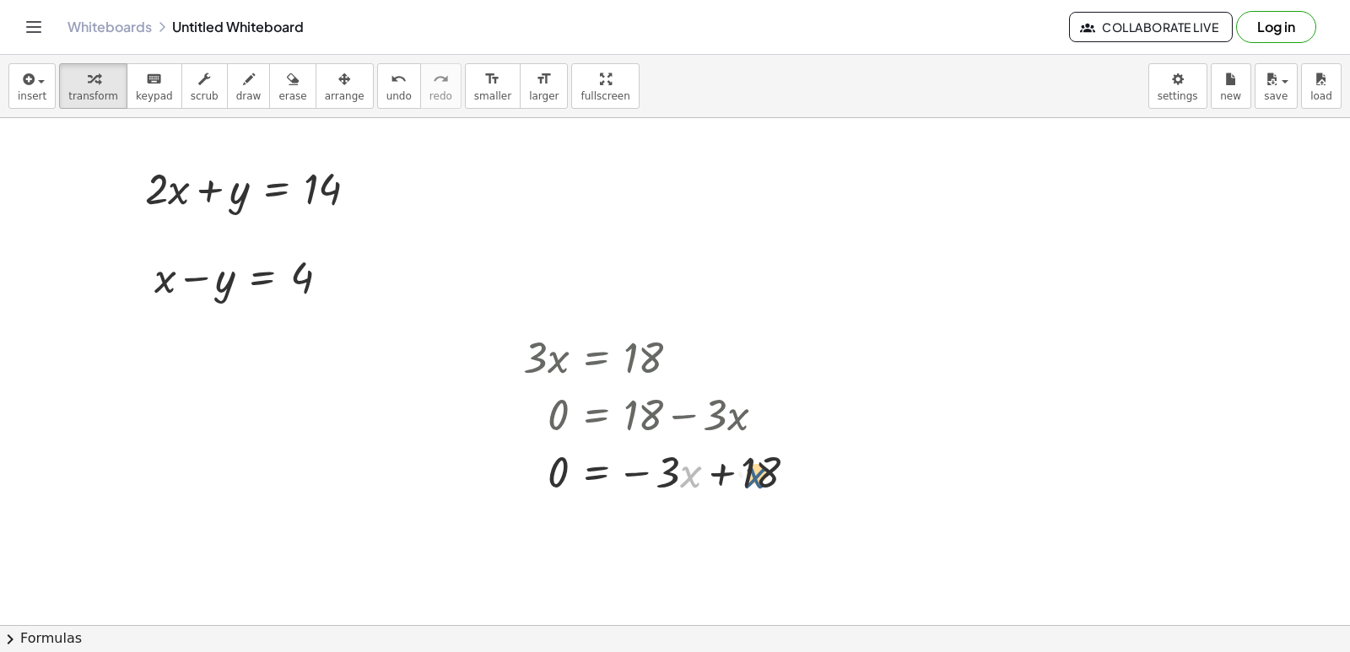
click at [763, 481] on div at bounding box center [667, 470] width 305 height 57
click at [383, 83] on button "undo undo" at bounding box center [399, 86] width 44 height 46
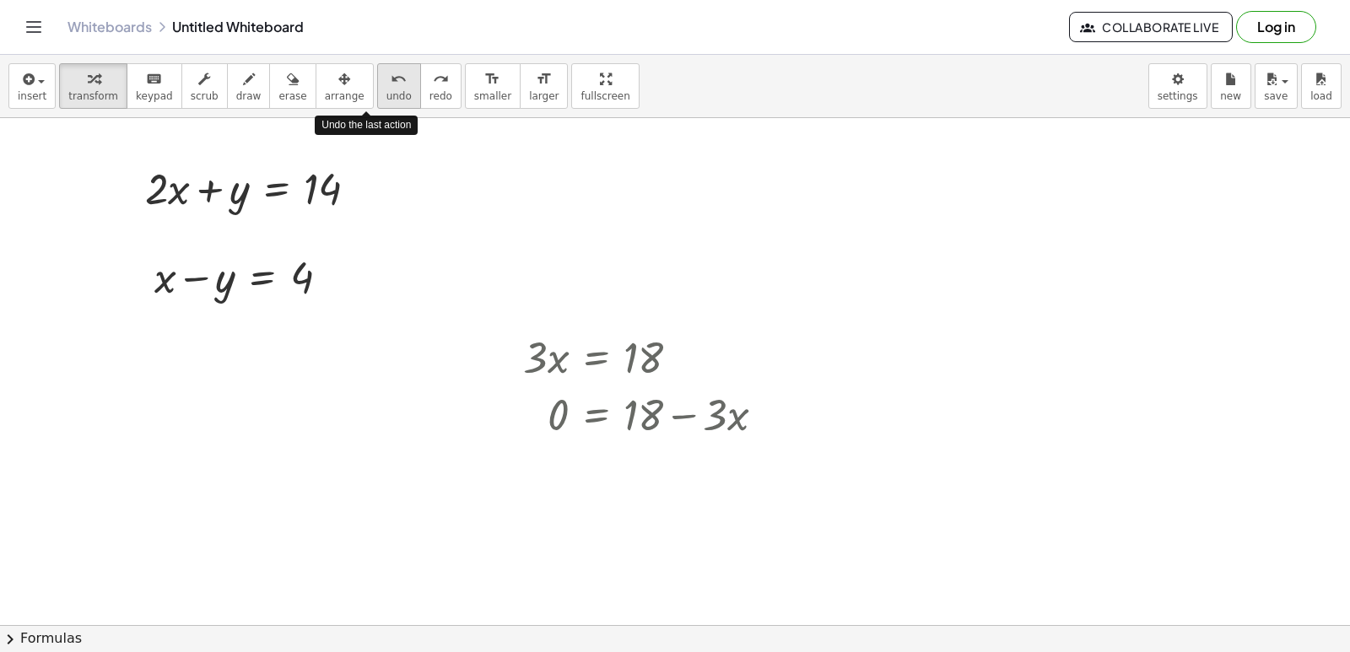
click at [383, 83] on button "undo undo" at bounding box center [399, 86] width 44 height 46
drag, startPoint x: 721, startPoint y: 418, endPoint x: 655, endPoint y: 481, distance: 91.9
click at [386, 91] on span "undo" at bounding box center [398, 96] width 25 height 12
drag, startPoint x: 724, startPoint y: 407, endPoint x: 663, endPoint y: 421, distance: 62.4
click at [722, 408] on div at bounding box center [651, 413] width 272 height 57
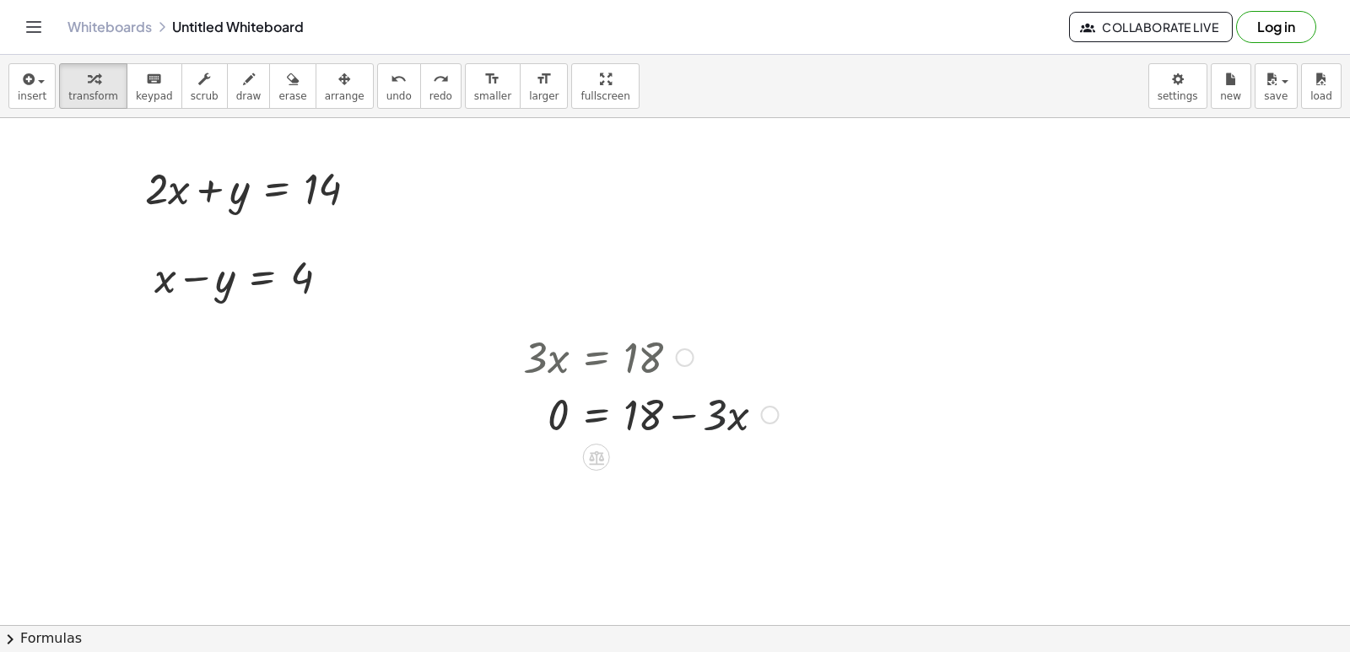
click at [618, 440] on div at bounding box center [651, 413] width 272 height 57
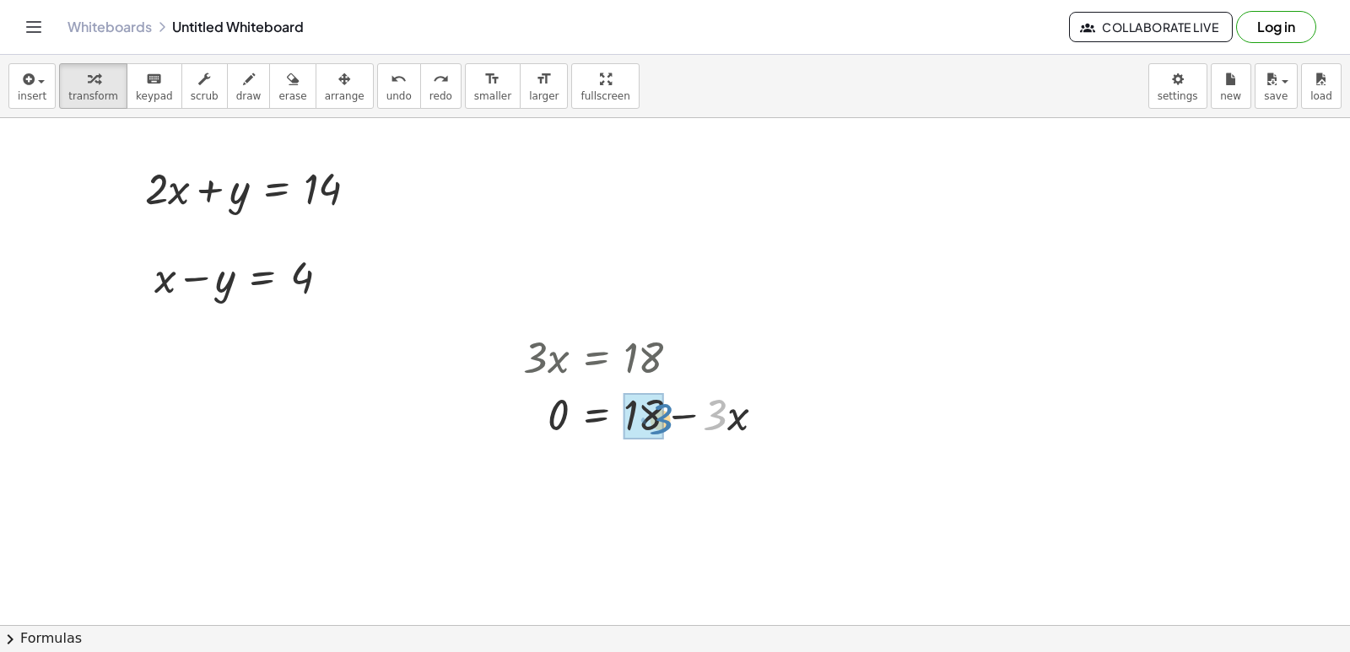
drag, startPoint x: 712, startPoint y: 424, endPoint x: 657, endPoint y: 424, distance: 54.8
click at [386, 93] on span "undo" at bounding box center [398, 96] width 25 height 12
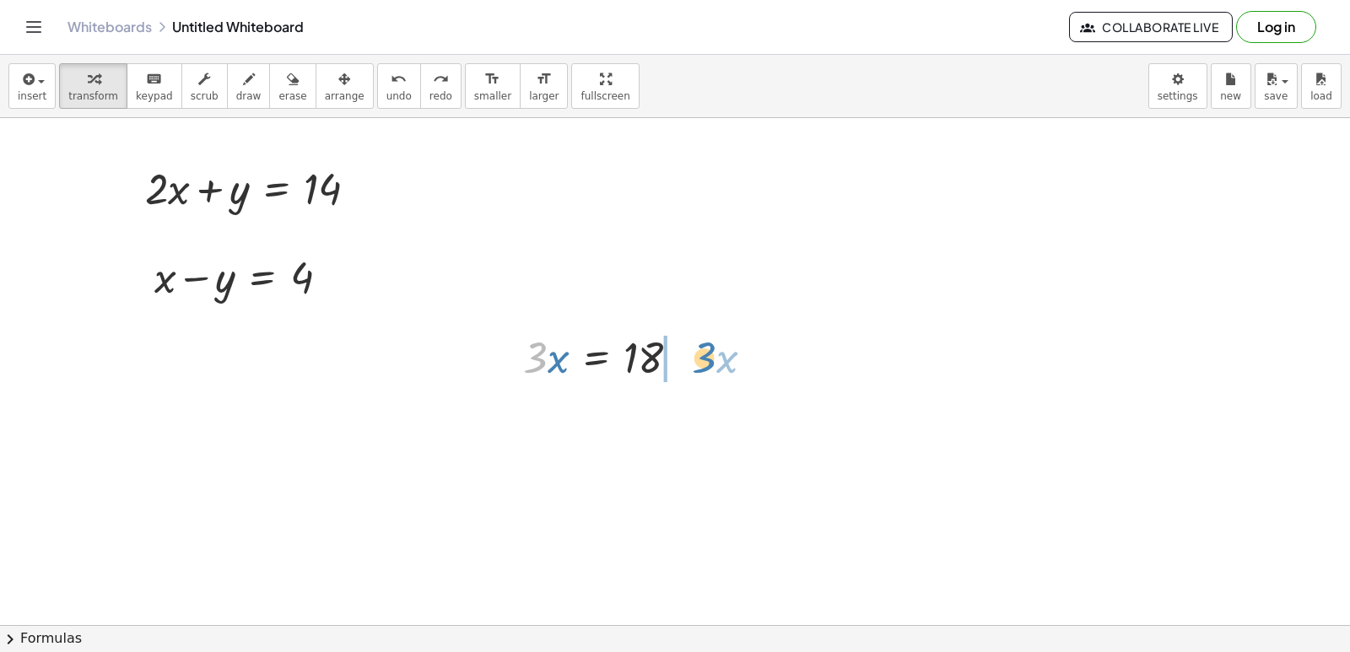
drag, startPoint x: 531, startPoint y: 356, endPoint x: 700, endPoint y: 356, distance: 168.7
click at [700, 356] on div at bounding box center [608, 355] width 187 height 57
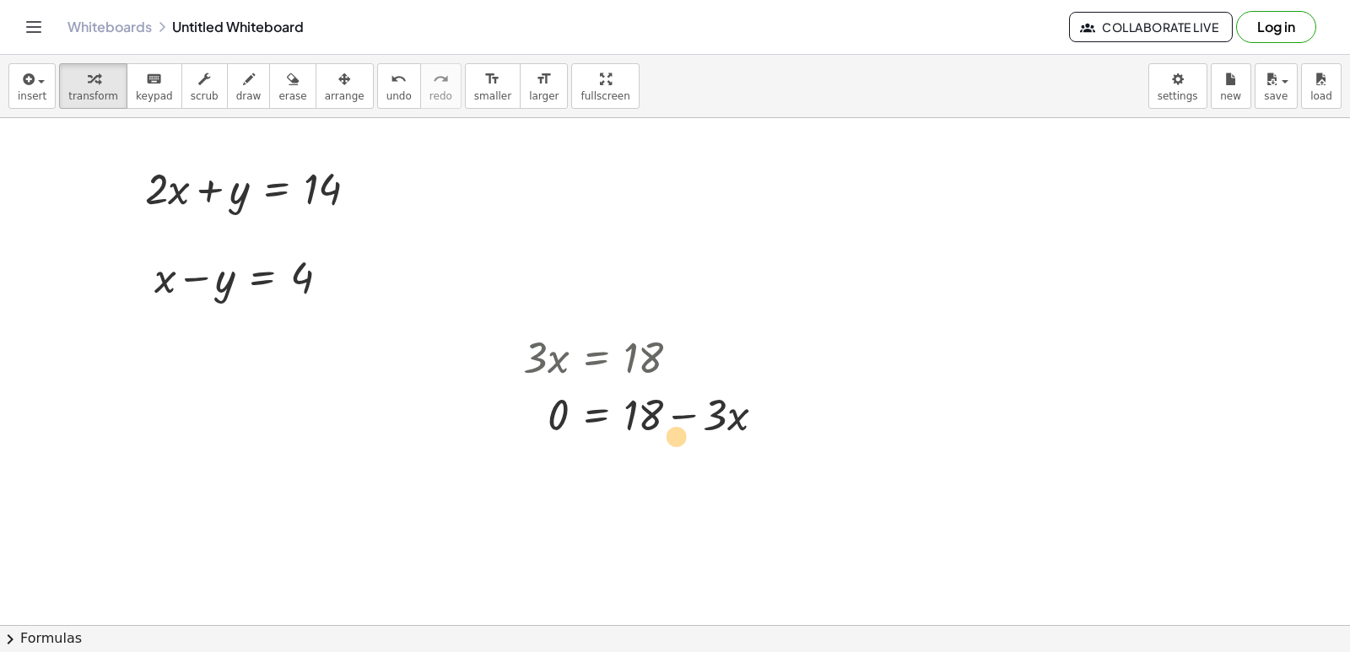
drag, startPoint x: 637, startPoint y: 412, endPoint x: 676, endPoint y: 419, distance: 39.5
click at [670, 429] on div at bounding box center [651, 413] width 272 height 57
drag, startPoint x: 723, startPoint y: 402, endPoint x: 684, endPoint y: 394, distance: 39.7
click at [684, 394] on div at bounding box center [651, 413] width 272 height 57
drag, startPoint x: 724, startPoint y: 419, endPoint x: 666, endPoint y: 435, distance: 59.6
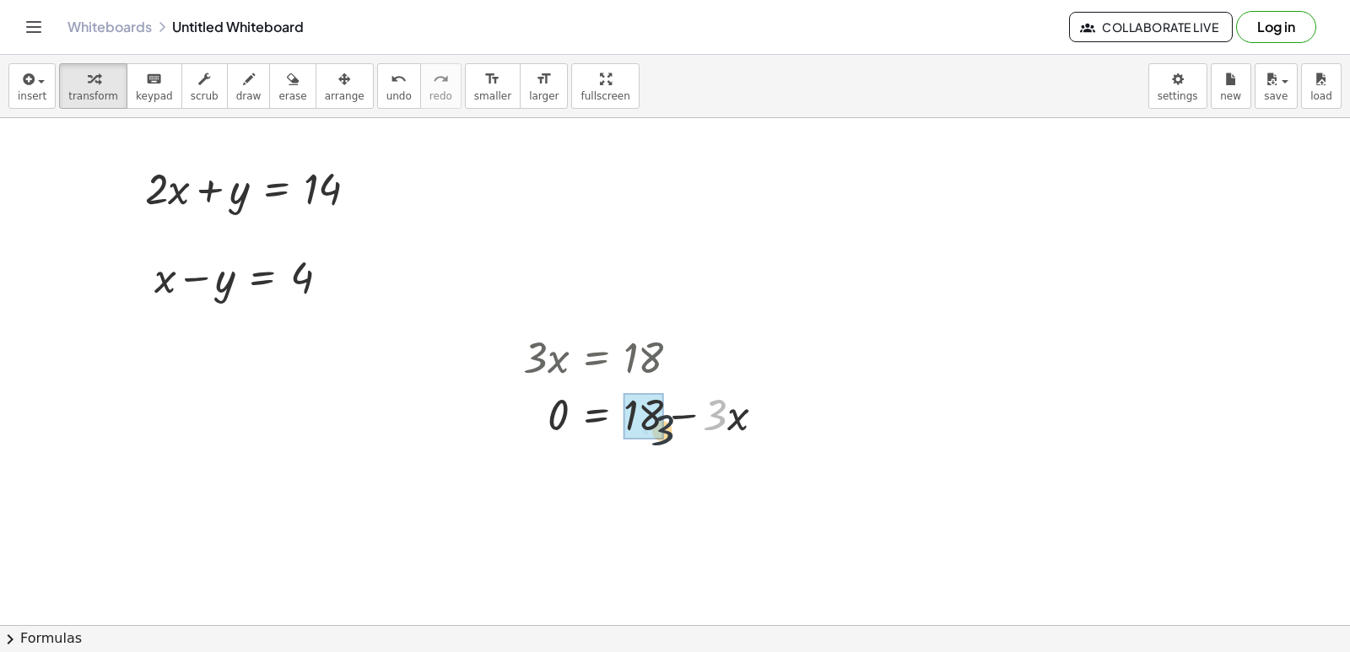
click at [666, 435] on div at bounding box center [651, 413] width 272 height 57
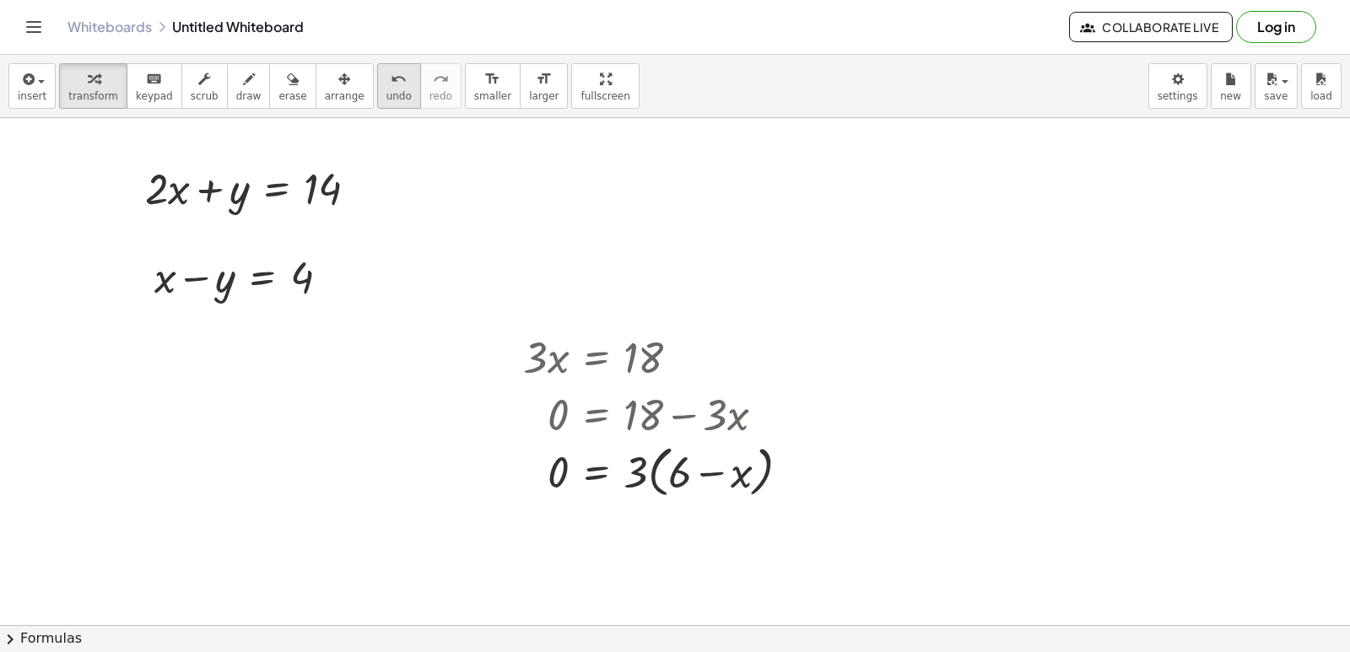
drag, startPoint x: 376, startPoint y: 66, endPoint x: 372, endPoint y: 76, distance: 11.0
click at [377, 75] on button "undo undo" at bounding box center [399, 86] width 44 height 46
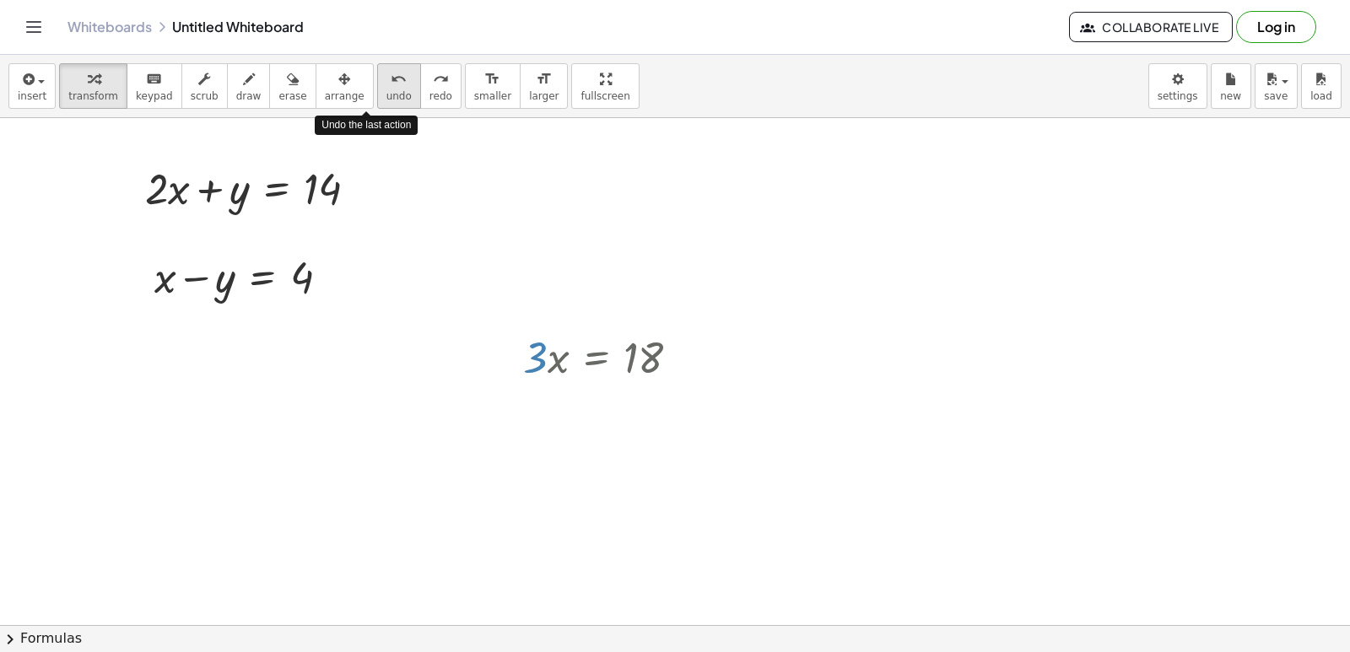
click at [391, 76] on icon "undo" at bounding box center [399, 79] width 16 height 20
click at [391, 77] on icon "undo" at bounding box center [399, 79] width 16 height 20
click at [386, 100] on span "undo" at bounding box center [398, 96] width 25 height 12
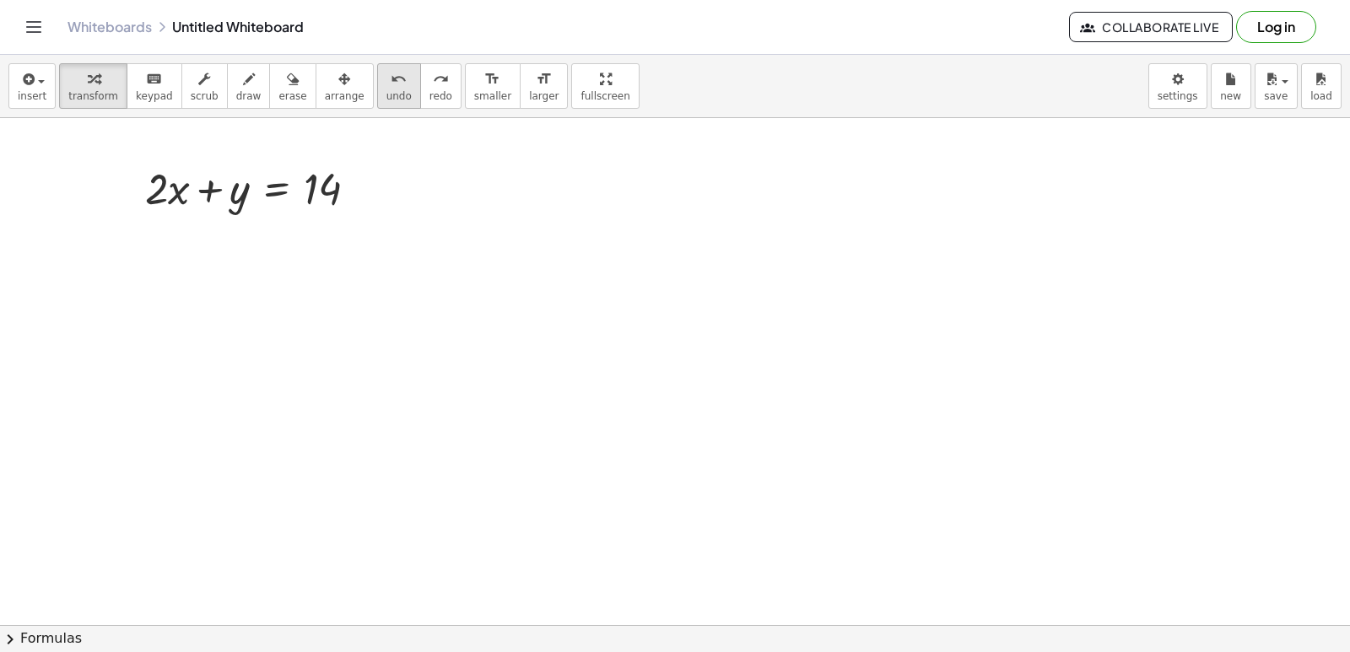
click at [386, 100] on span "undo" at bounding box center [398, 96] width 25 height 12
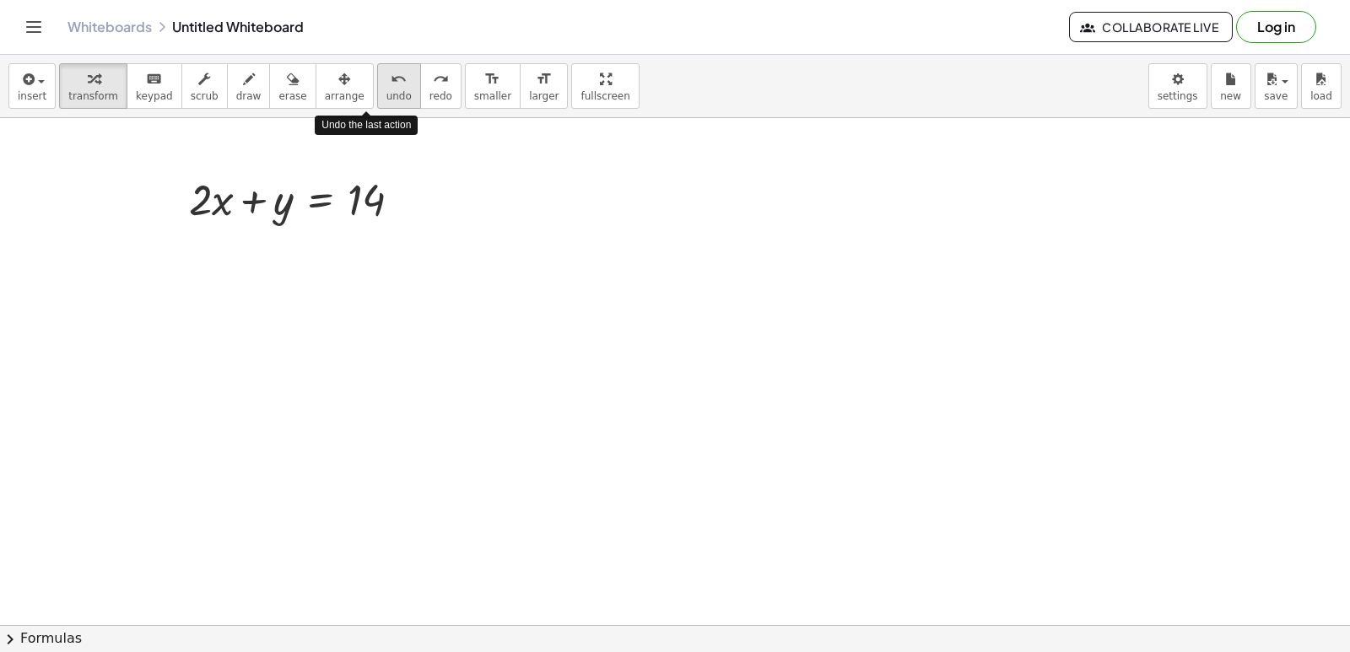
click at [386, 100] on span "undo" at bounding box center [398, 96] width 25 height 12
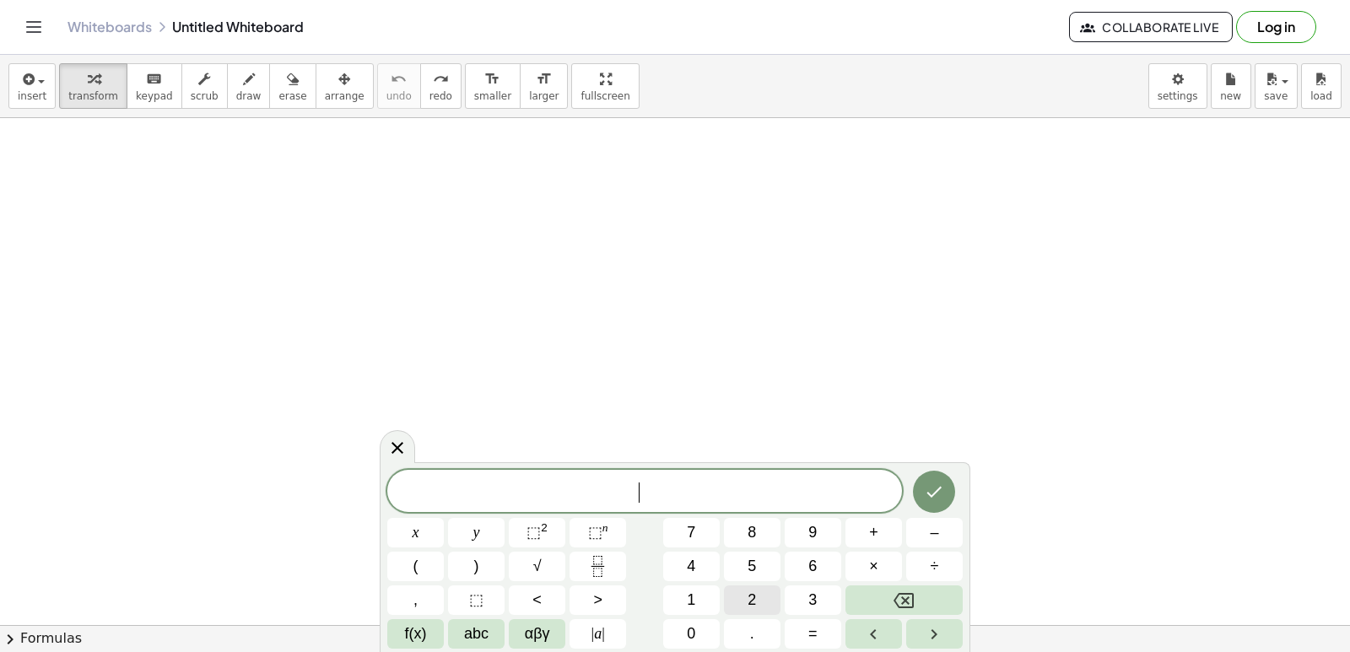
click at [756, 603] on button "2" at bounding box center [752, 600] width 57 height 30
click at [439, 524] on button "x" at bounding box center [415, 533] width 57 height 30
click at [882, 516] on div "2 x x y ⬚ 2 ⬚ n 7 8 9 + – ( ) √ 4 5 6 × ÷ , ⬚ < > 1 2 3 f(x) abc αβγ | a | 0 . =" at bounding box center [674, 559] width 575 height 179
click at [877, 530] on span "+" at bounding box center [873, 532] width 9 height 23
click at [478, 531] on span "y" at bounding box center [476, 532] width 7 height 23
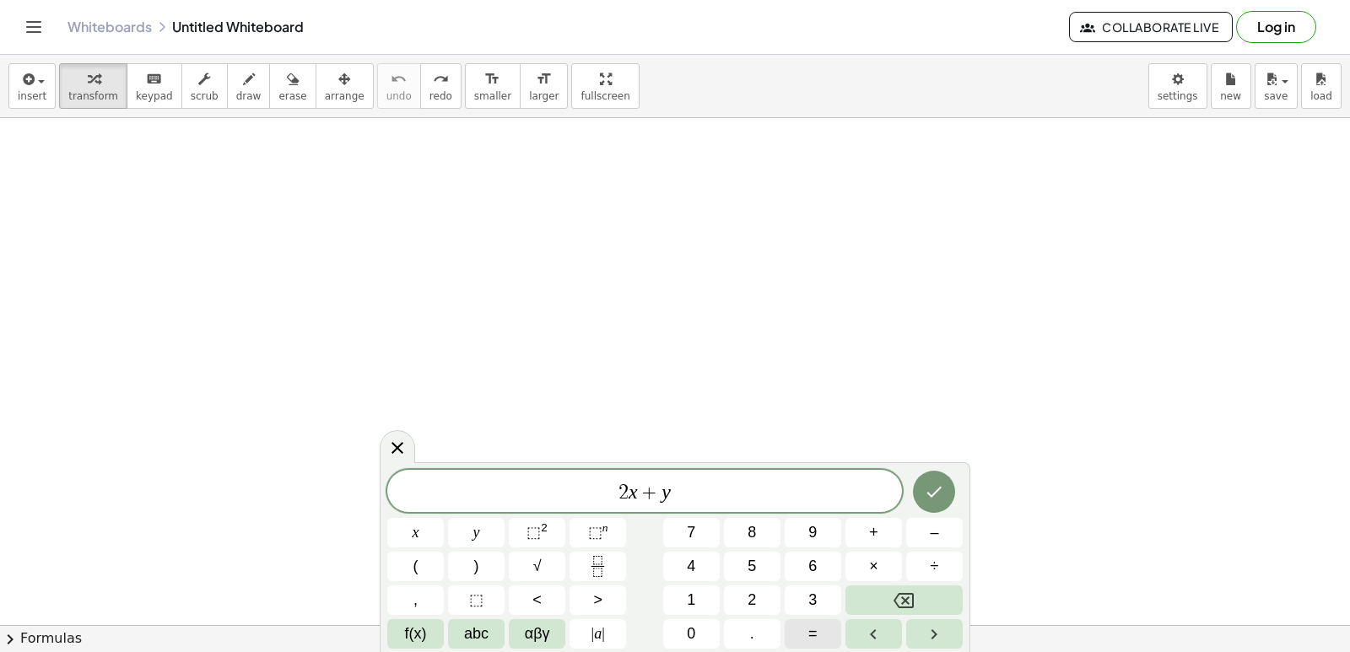
click at [821, 634] on button "=" at bounding box center [813, 634] width 57 height 30
click at [695, 521] on button "7" at bounding box center [691, 533] width 57 height 30
click at [926, 482] on icon "Done" at bounding box center [934, 492] width 20 height 20
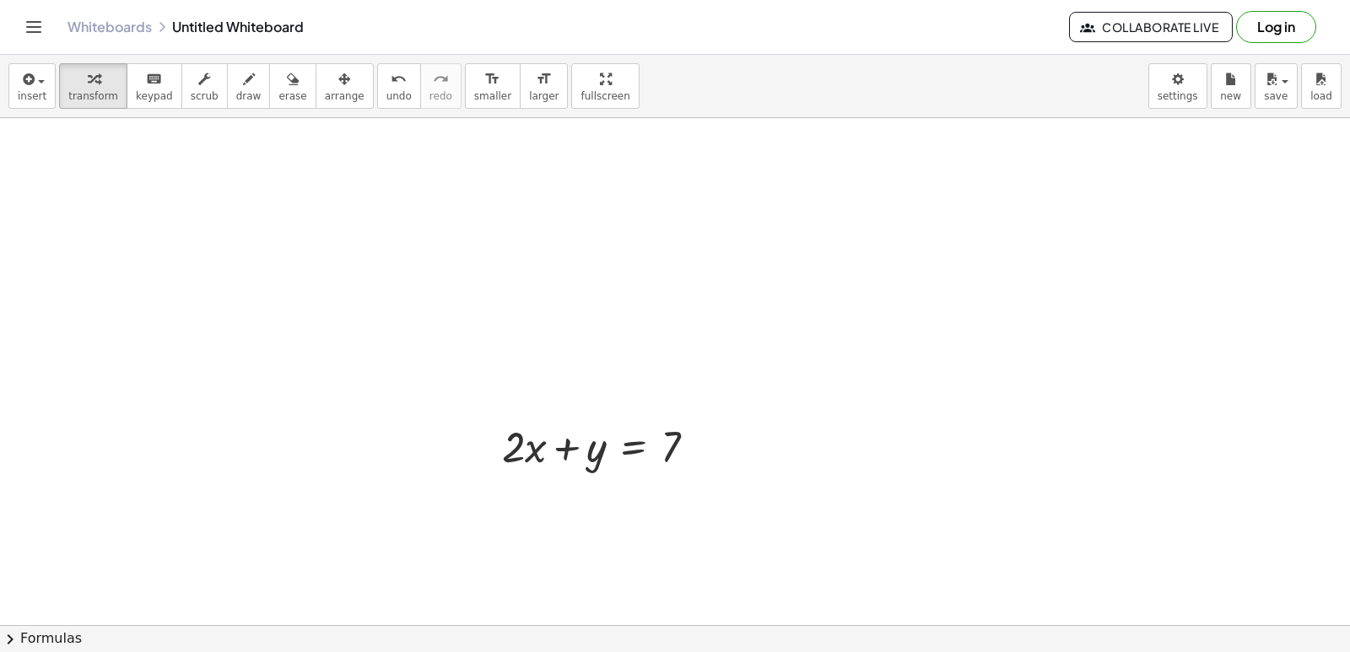
drag, startPoint x: 317, startPoint y: 97, endPoint x: 482, endPoint y: 321, distance: 278.2
click at [324, 106] on button "arrange" at bounding box center [345, 86] width 58 height 46
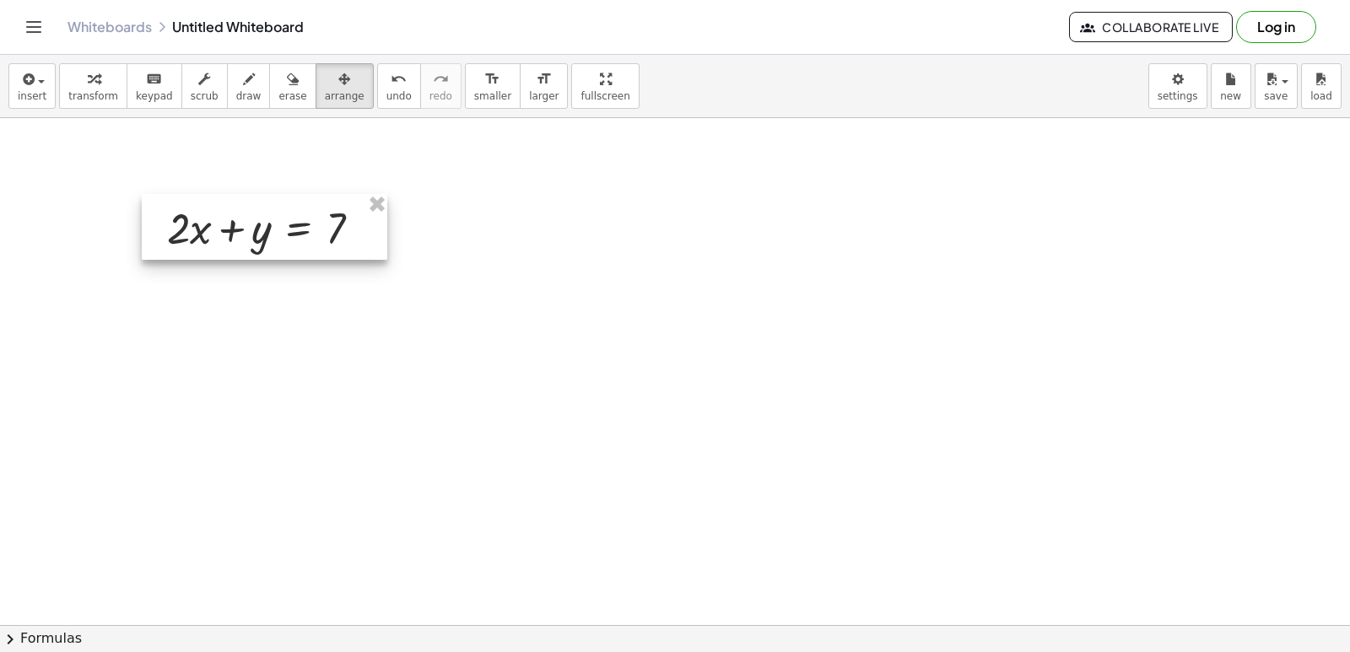
drag, startPoint x: 589, startPoint y: 467, endPoint x: 235, endPoint y: 219, distance: 432.5
click at [235, 219] on div at bounding box center [264, 227] width 245 height 66
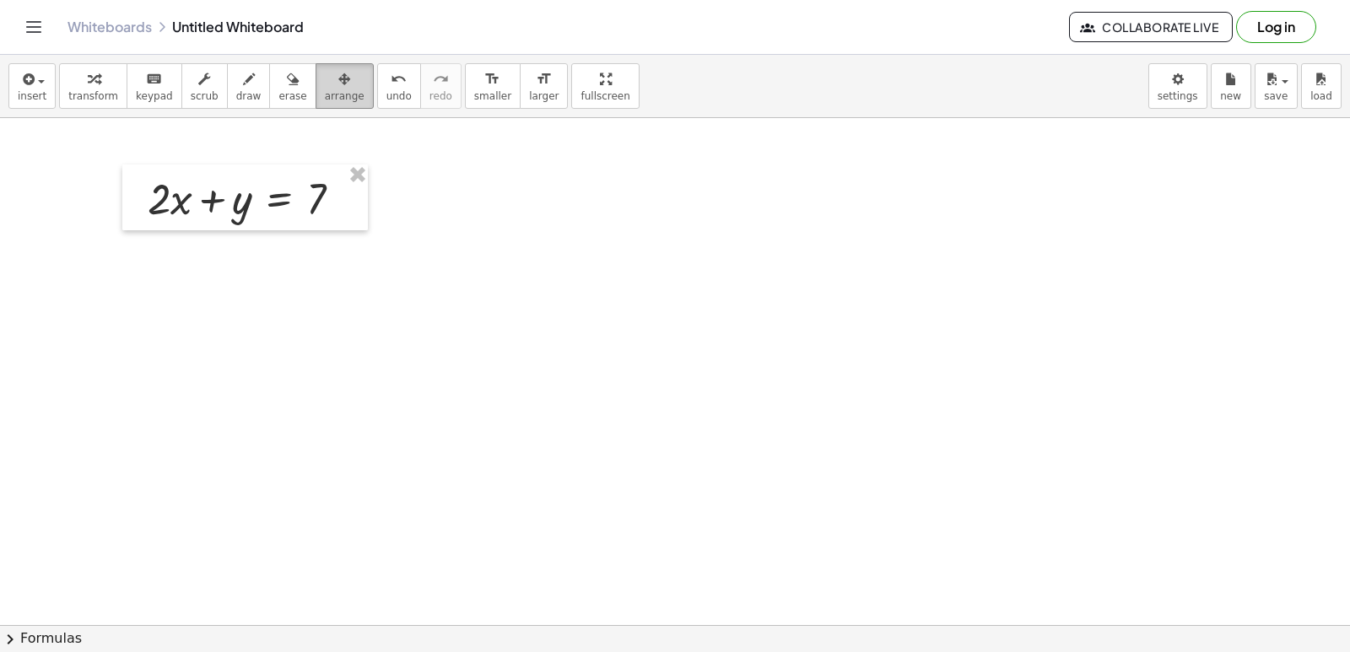
click at [338, 79] on icon "button" at bounding box center [344, 79] width 12 height 20
click at [150, 95] on span "keypad" at bounding box center [154, 96] width 37 height 12
click at [146, 94] on span "keypad" at bounding box center [154, 96] width 37 height 12
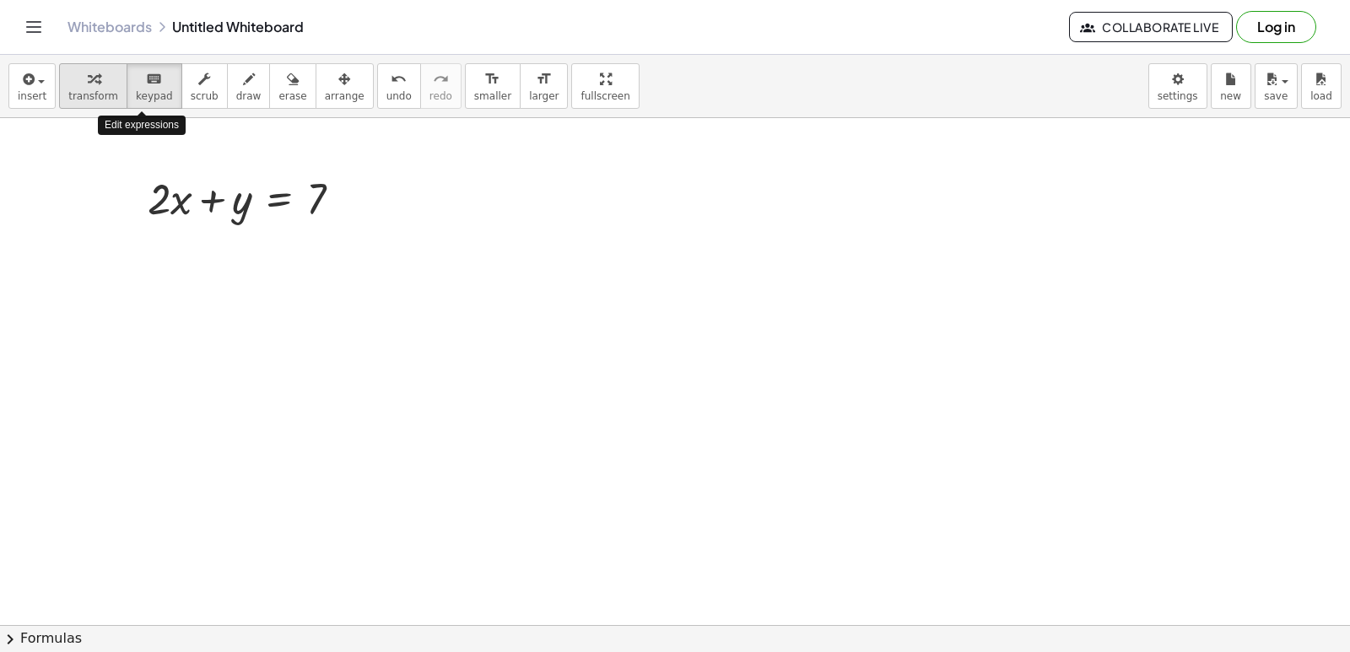
click at [109, 84] on button "transform" at bounding box center [93, 86] width 68 height 46
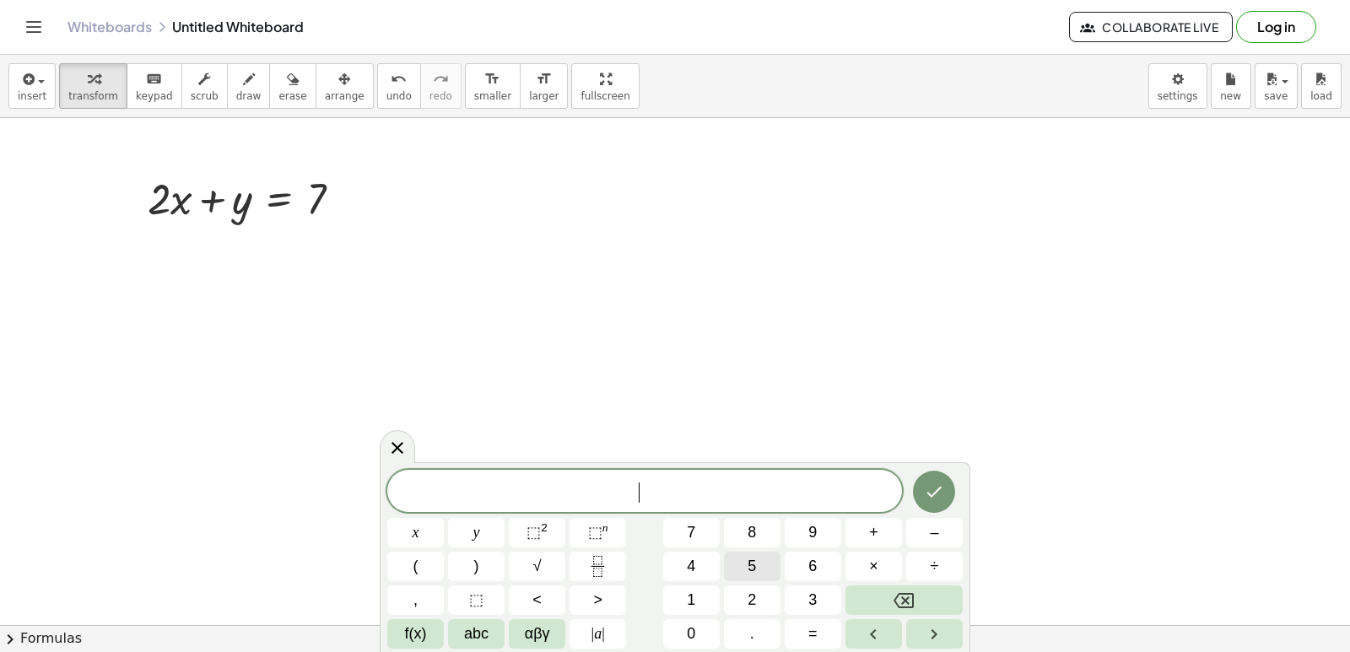
click at [733, 560] on button "5" at bounding box center [752, 567] width 57 height 30
click at [429, 525] on button "x" at bounding box center [415, 533] width 57 height 30
click at [917, 527] on button "–" at bounding box center [934, 533] width 57 height 30
drag, startPoint x: 445, startPoint y: 537, endPoint x: 461, endPoint y: 531, distance: 16.3
click at [460, 531] on div "5 x − ​ x y ⬚ 2 ⬚ n 7 8 9 + – ( ) √ 4 5 6 × ÷ , ⬚ < > 1 2 3 f(x) abc αβγ | a | …" at bounding box center [674, 559] width 575 height 179
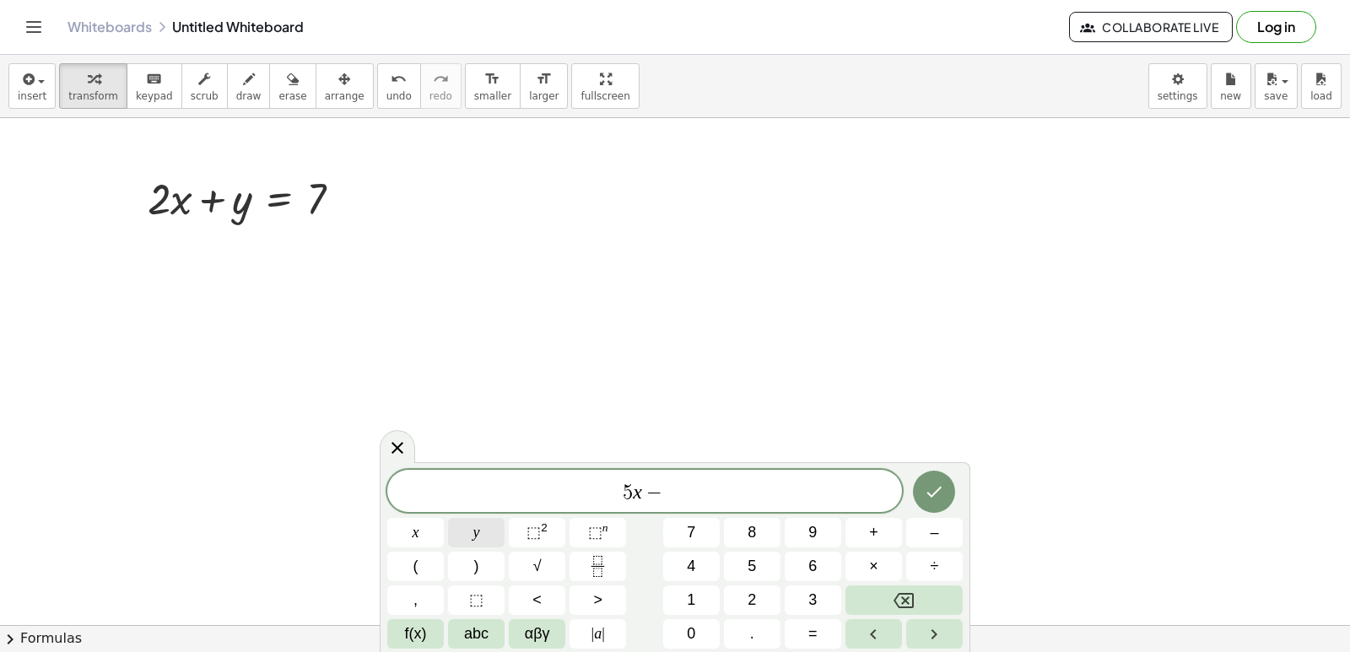
click at [463, 529] on button "y" at bounding box center [476, 533] width 57 height 30
click at [821, 635] on button "=" at bounding box center [813, 634] width 57 height 30
click at [697, 595] on button "1" at bounding box center [691, 600] width 57 height 30
click at [704, 562] on button "4" at bounding box center [691, 567] width 57 height 30
click at [952, 492] on button "Done" at bounding box center [934, 492] width 42 height 42
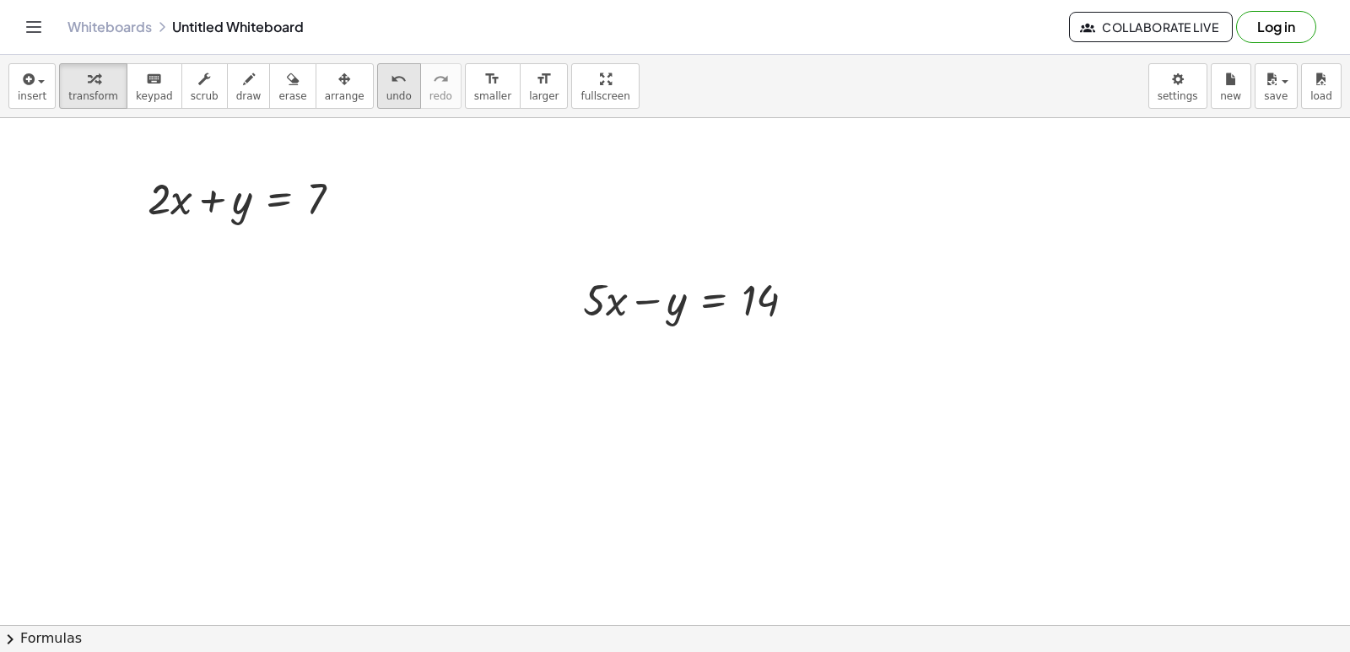
click at [377, 102] on button "undo undo" at bounding box center [399, 86] width 44 height 46
click at [333, 95] on button "arrange" at bounding box center [345, 86] width 58 height 46
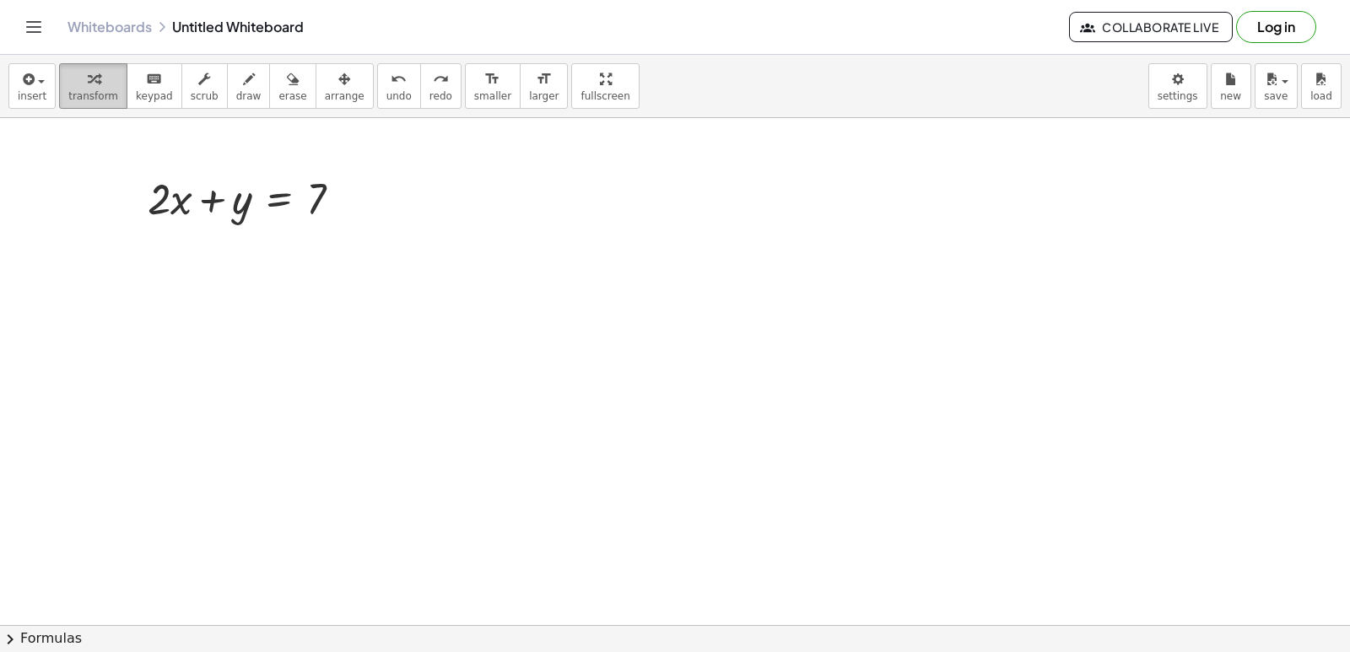
click at [97, 84] on div "button" at bounding box center [93, 78] width 50 height 20
drag, startPoint x: 526, startPoint y: 374, endPoint x: 535, endPoint y: 374, distance: 9.3
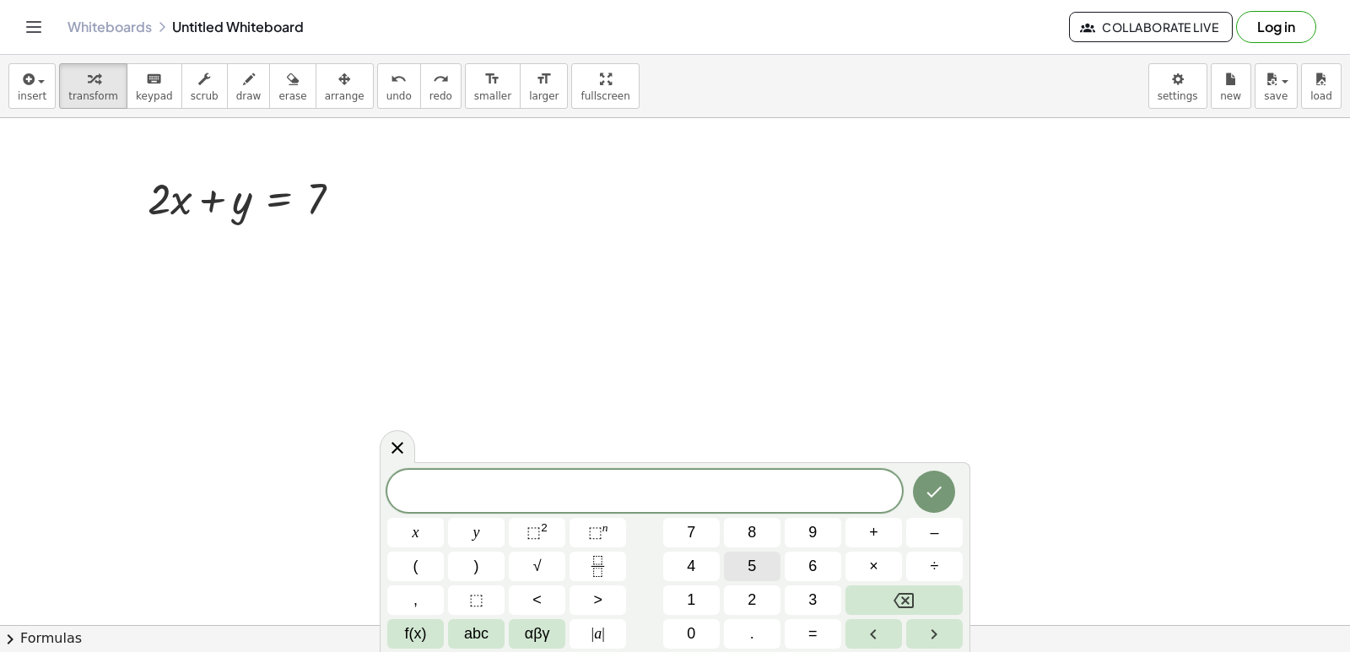
click at [758, 561] on button "5" at bounding box center [752, 567] width 57 height 30
click at [428, 532] on button "x" at bounding box center [415, 533] width 57 height 30
click at [932, 541] on span "–" at bounding box center [934, 532] width 8 height 23
click at [510, 535] on div "5 x − ​ x y ⬚ 2 ⬚ n 7 8 9 + – ( ) √ 4 5 6 × ÷ , ⬚ < > 1 2 3 f(x) abc αβγ | a | …" at bounding box center [674, 559] width 575 height 179
click at [494, 531] on button "y" at bounding box center [476, 533] width 57 height 30
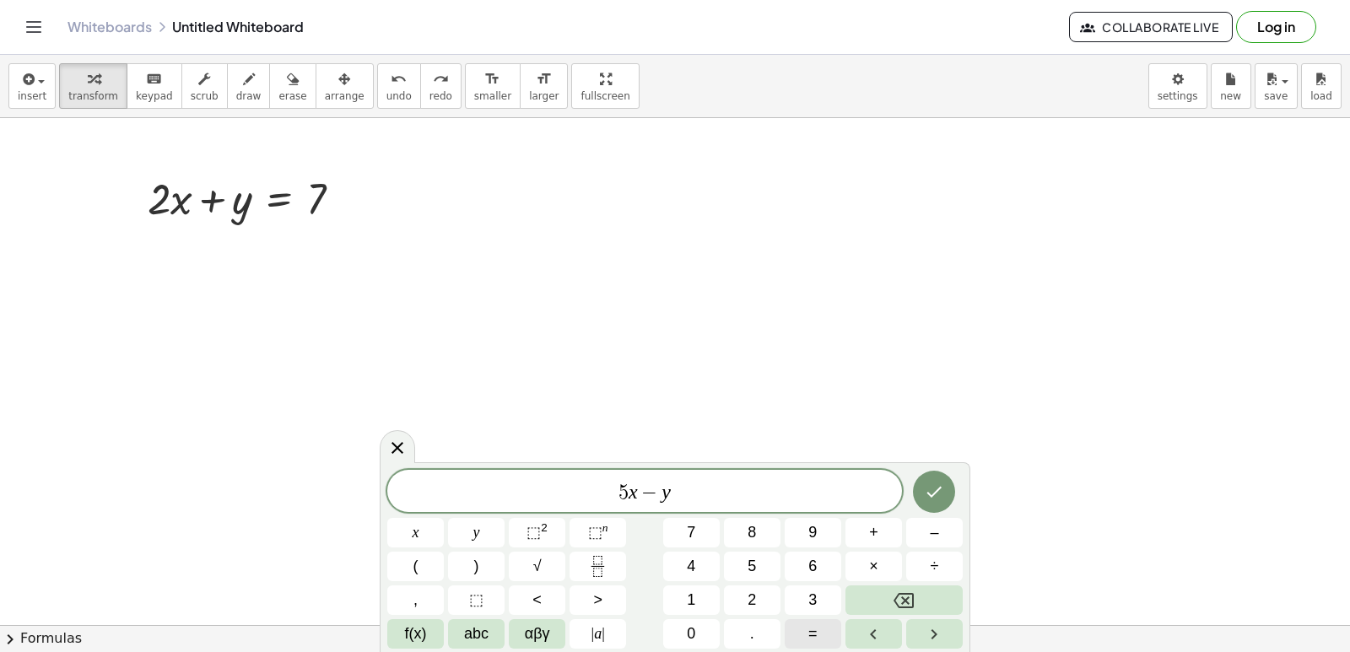
click at [812, 638] on span "=" at bounding box center [812, 634] width 9 height 23
click at [674, 589] on button "1" at bounding box center [691, 600] width 57 height 30
click at [674, 563] on button "4" at bounding box center [691, 567] width 57 height 30
click at [918, 495] on button "Done" at bounding box center [934, 492] width 42 height 42
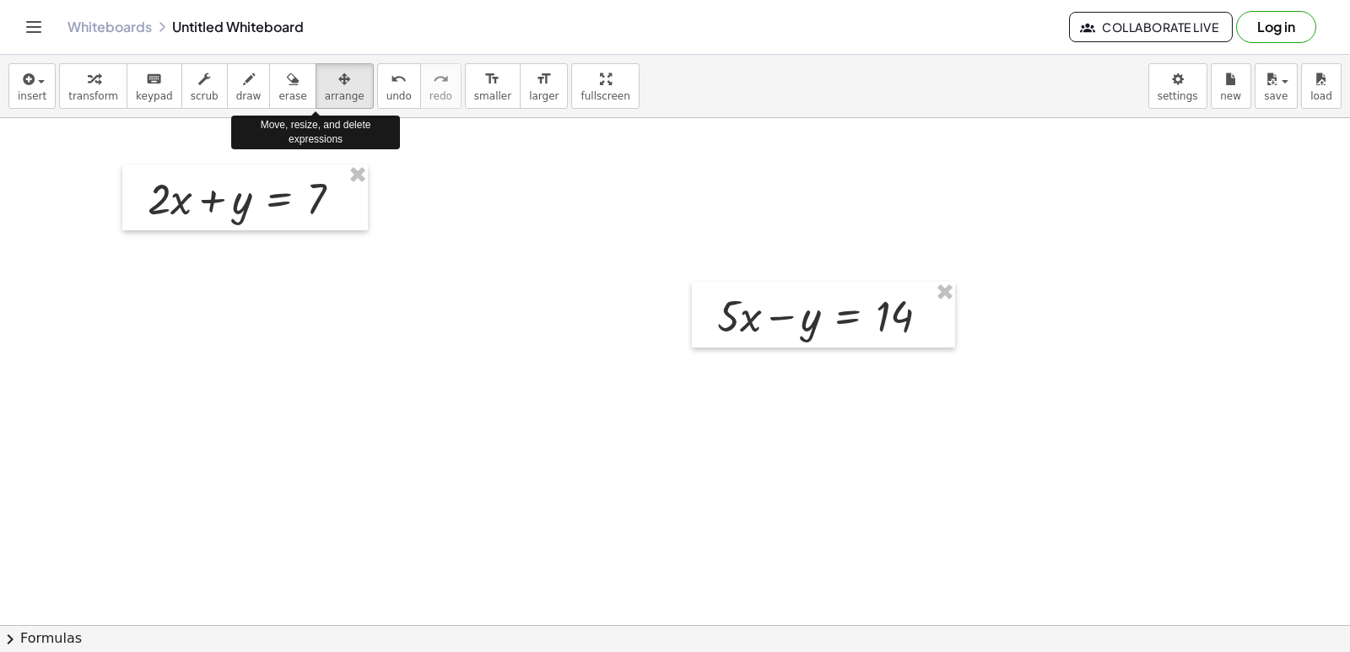
drag, startPoint x: 322, startPoint y: 97, endPoint x: 553, endPoint y: 223, distance: 262.4
click at [332, 104] on button "arrange" at bounding box center [345, 86] width 58 height 46
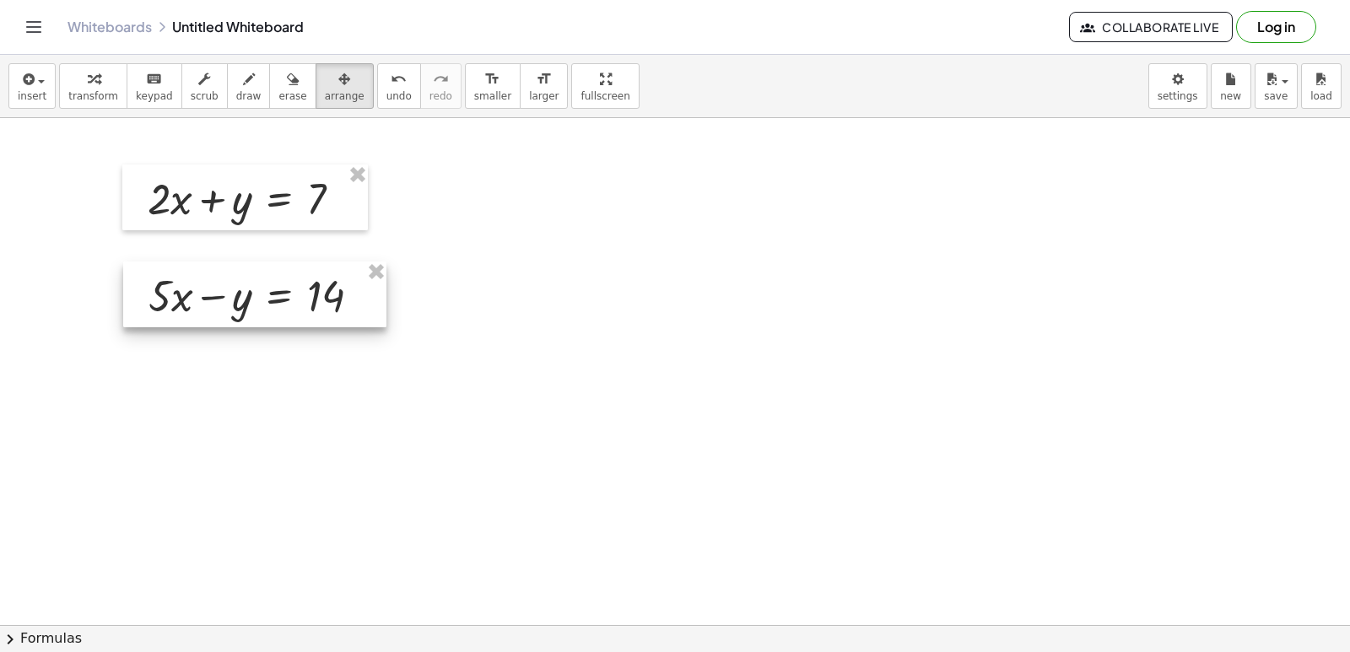
drag, startPoint x: 785, startPoint y: 314, endPoint x: 214, endPoint y: 288, distance: 570.9
click at [214, 288] on div at bounding box center [254, 295] width 263 height 66
drag, startPoint x: 84, startPoint y: 88, endPoint x: 101, endPoint y: 99, distance: 20.8
click at [97, 94] on button "transform" at bounding box center [93, 86] width 68 height 46
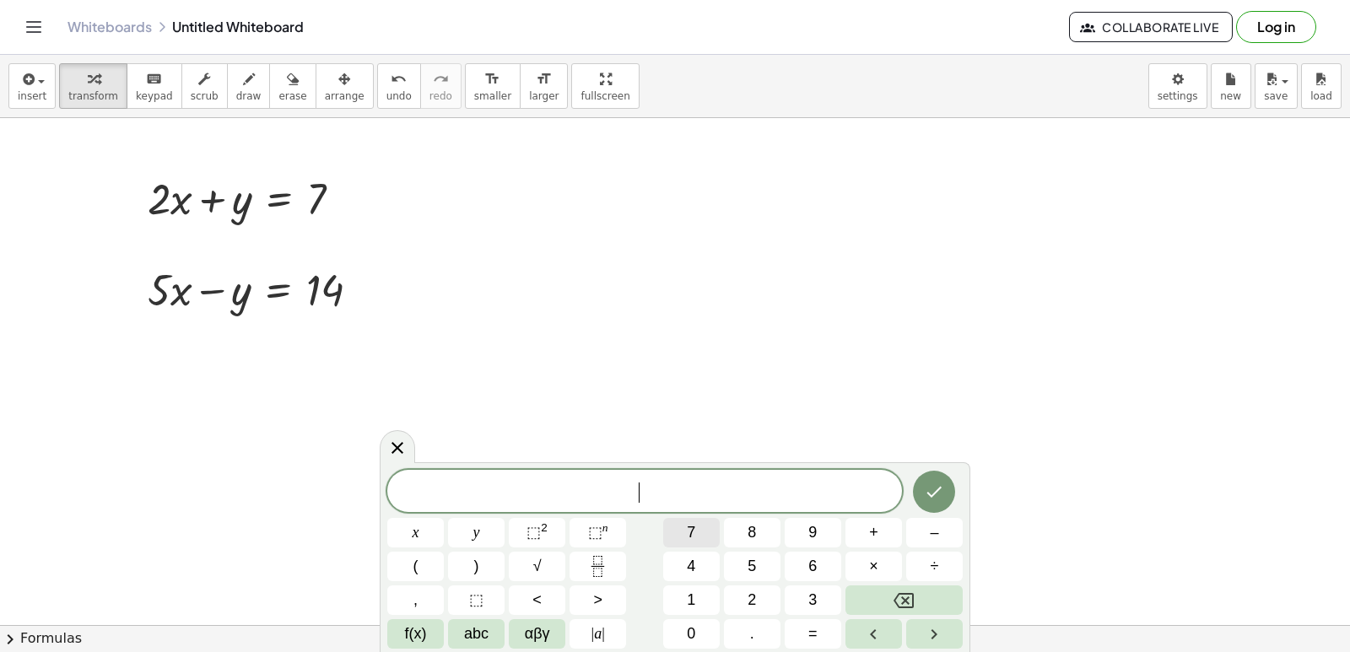
click at [691, 537] on span "7" at bounding box center [691, 532] width 8 height 23
click at [423, 533] on button "x" at bounding box center [415, 533] width 57 height 30
click at [826, 634] on button "=" at bounding box center [813, 634] width 57 height 30
click at [728, 607] on button "2" at bounding box center [752, 600] width 57 height 30
click at [693, 591] on span "1" at bounding box center [691, 600] width 8 height 23
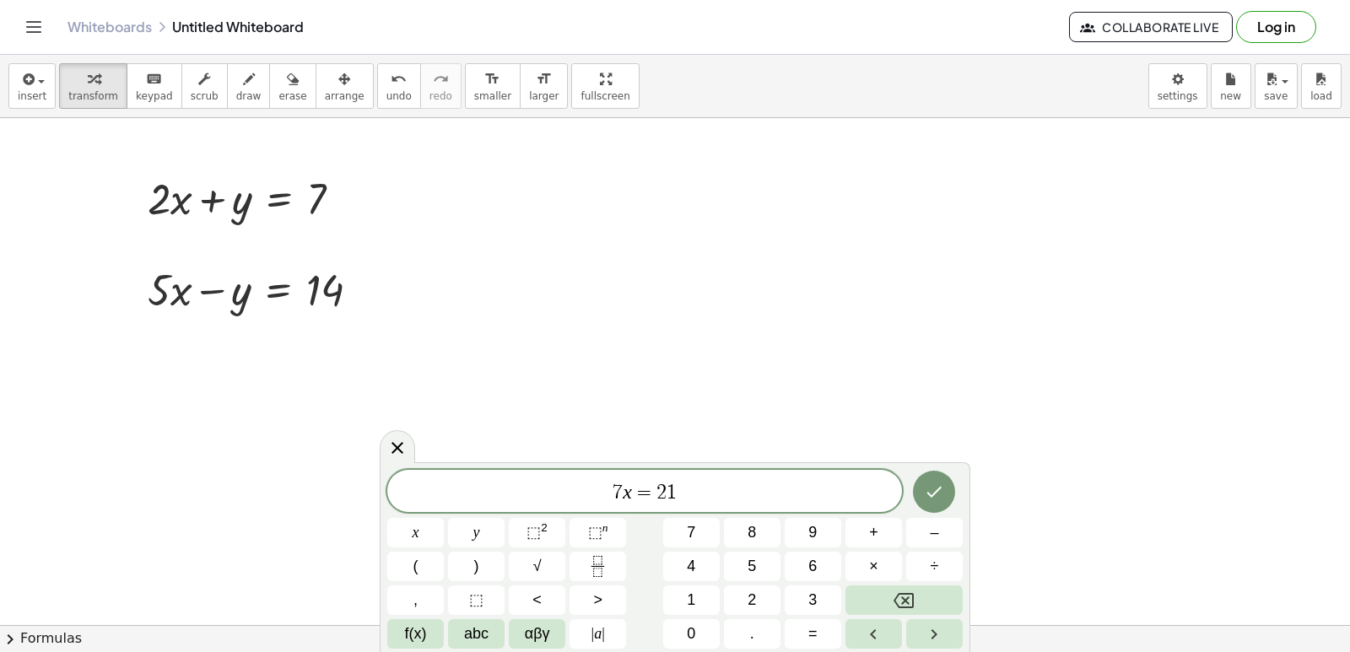
click at [444, 518] on div at bounding box center [415, 533] width 57 height 30
click at [953, 495] on button "Done" at bounding box center [934, 492] width 42 height 42
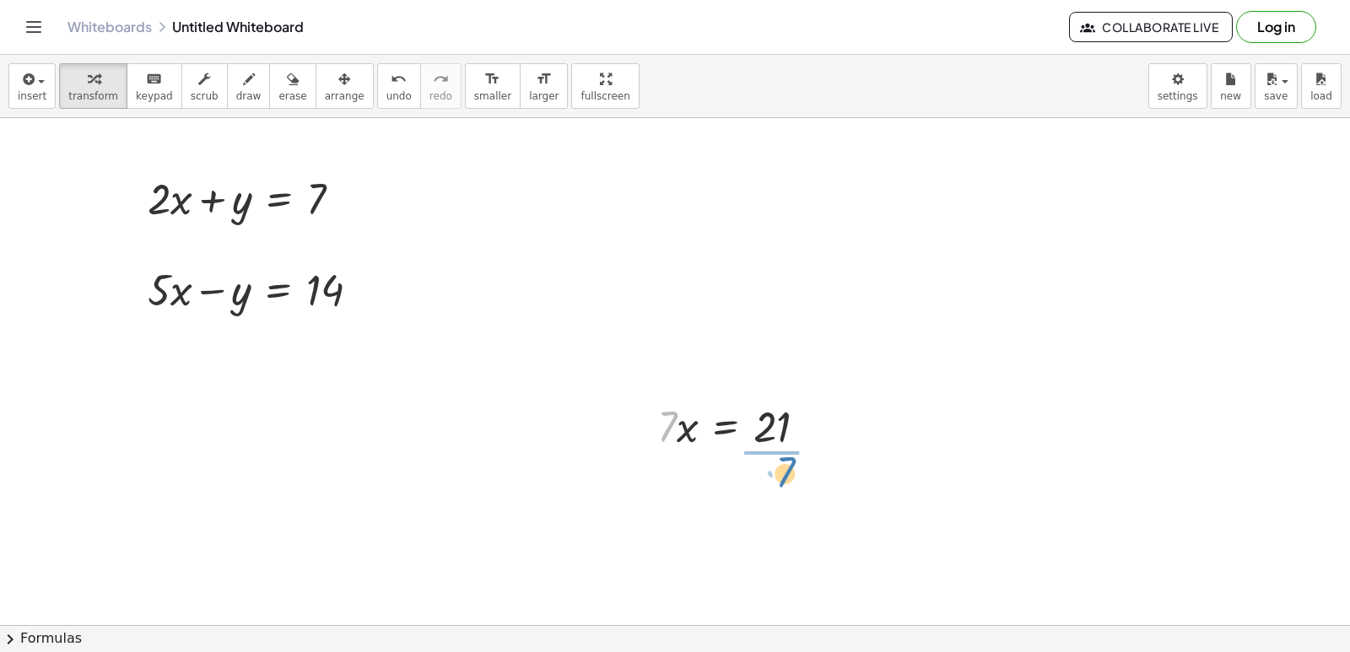
drag, startPoint x: 665, startPoint y: 420, endPoint x: 789, endPoint y: 477, distance: 136.3
click at [780, 477] on div at bounding box center [741, 496] width 184 height 84
drag, startPoint x: 788, startPoint y: 531, endPoint x: 774, endPoint y: 495, distance: 38.7
click at [787, 525] on div at bounding box center [741, 496] width 184 height 84
click at [776, 508] on div at bounding box center [739, 496] width 180 height 56
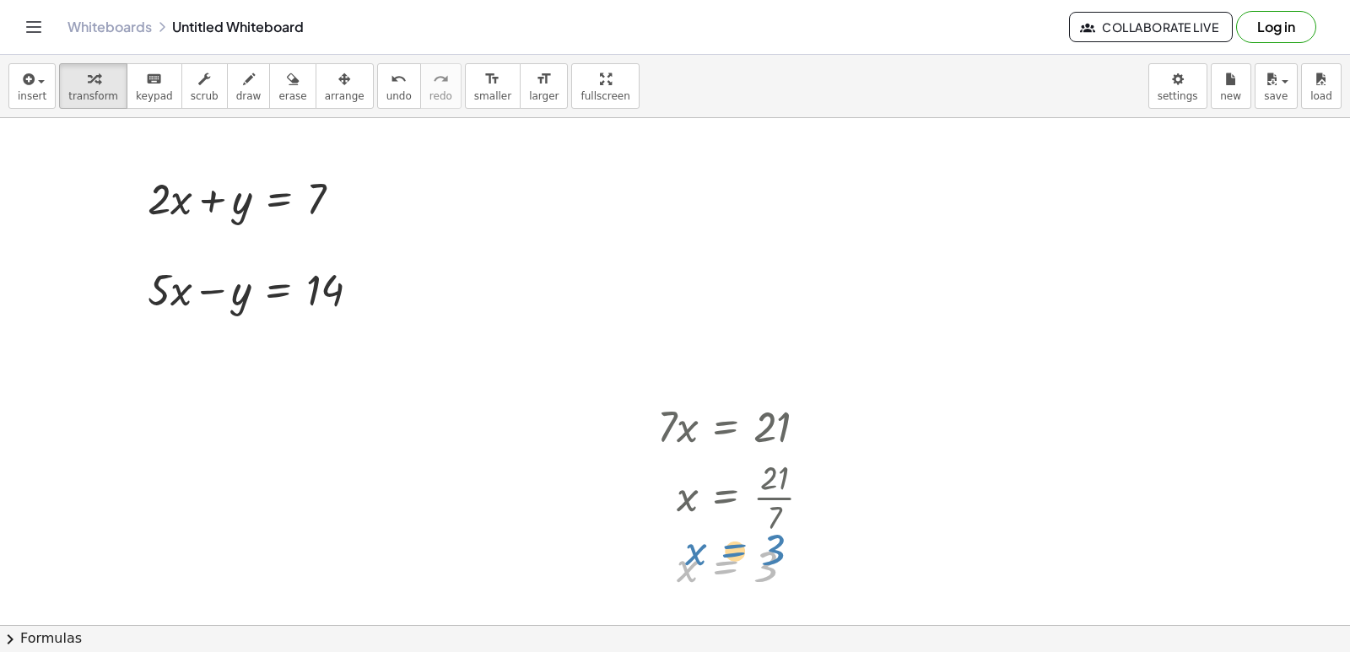
drag, startPoint x: 699, startPoint y: 576, endPoint x: 706, endPoint y: 568, distance: 11.3
click at [706, 567] on div at bounding box center [741, 566] width 184 height 56
drag, startPoint x: 324, startPoint y: 187, endPoint x: 316, endPoint y: 175, distance: 14.8
click at [316, 175] on div at bounding box center [251, 197] width 224 height 57
drag, startPoint x: 353, startPoint y: 201, endPoint x: 525, endPoint y: 205, distance: 171.3
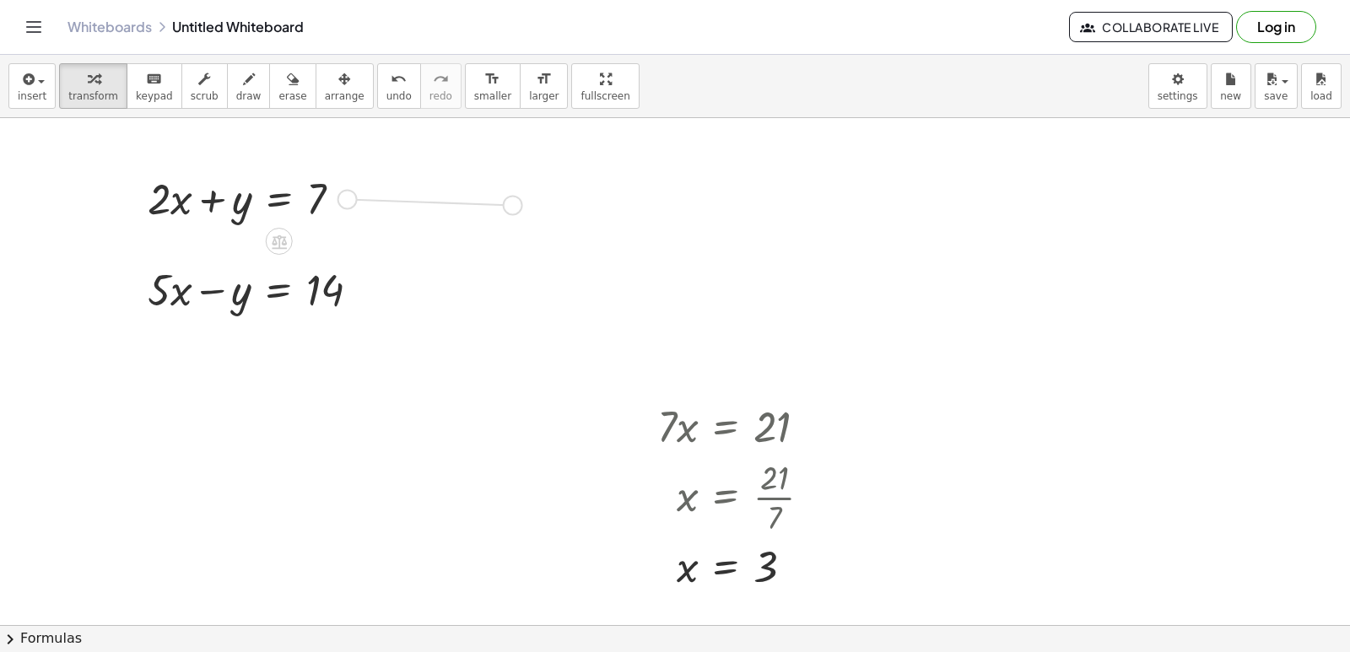
click at [328, 197] on div at bounding box center [404, 196] width 224 height 57
click at [332, 94] on span "arrange" at bounding box center [345, 96] width 40 height 12
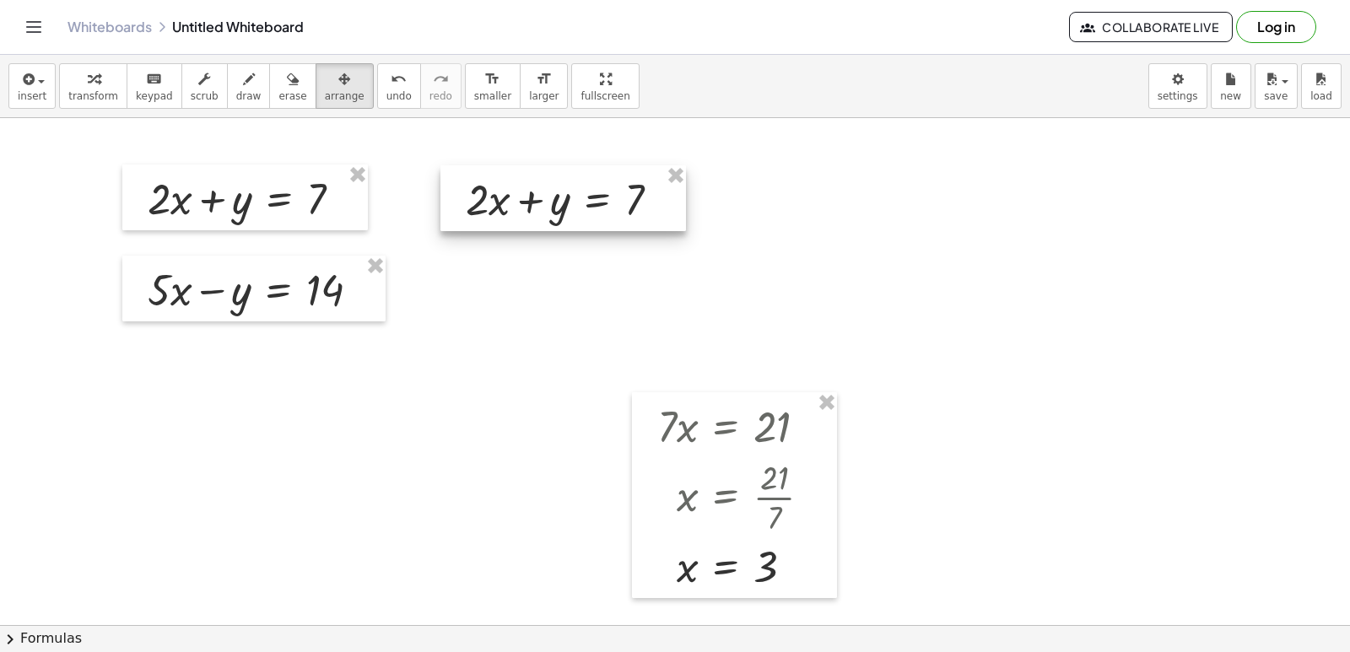
drag, startPoint x: 350, startPoint y: 208, endPoint x: 496, endPoint y: 205, distance: 146.0
click at [496, 205] on div at bounding box center [562, 198] width 245 height 66
click at [326, 86] on div "button" at bounding box center [345, 78] width 40 height 20
drag, startPoint x: 90, startPoint y: 76, endPoint x: 302, endPoint y: 218, distance: 254.8
click at [123, 109] on div "insert select one: Math Expression Function Text Youtube Video Graphing Geometr…" at bounding box center [675, 86] width 1350 height 63
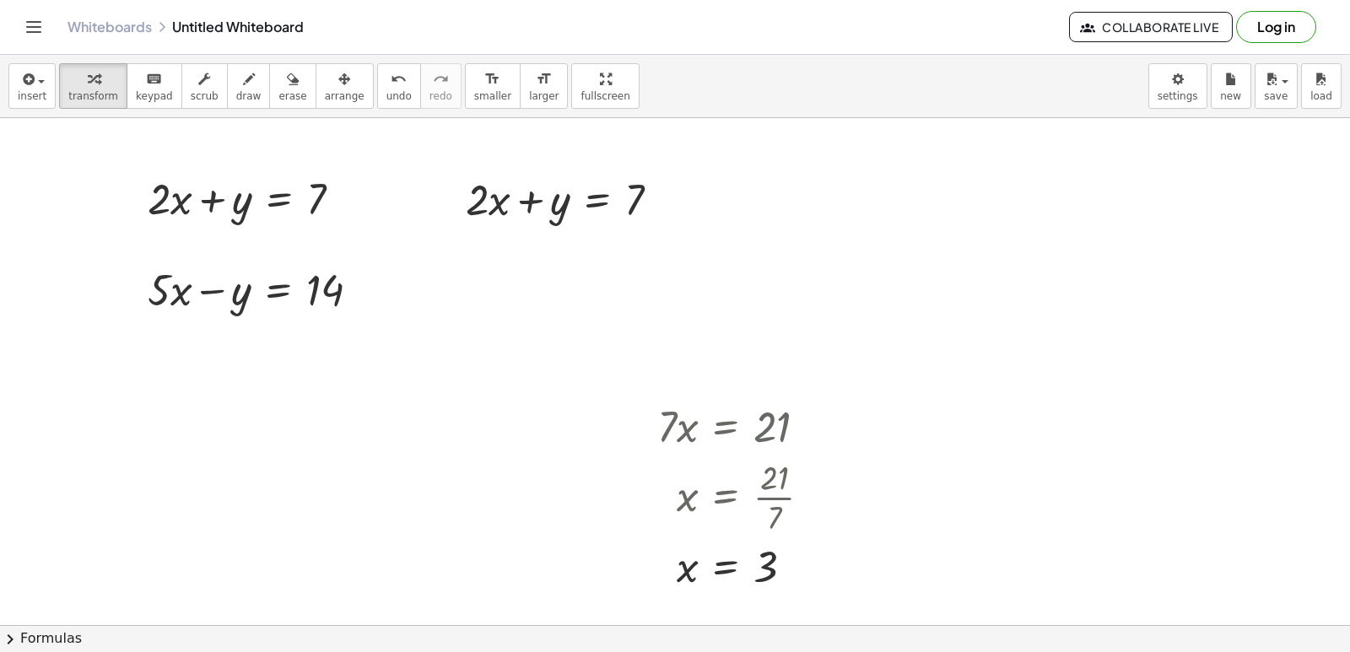
click at [1229, 67] on button "new" at bounding box center [1231, 86] width 40 height 46
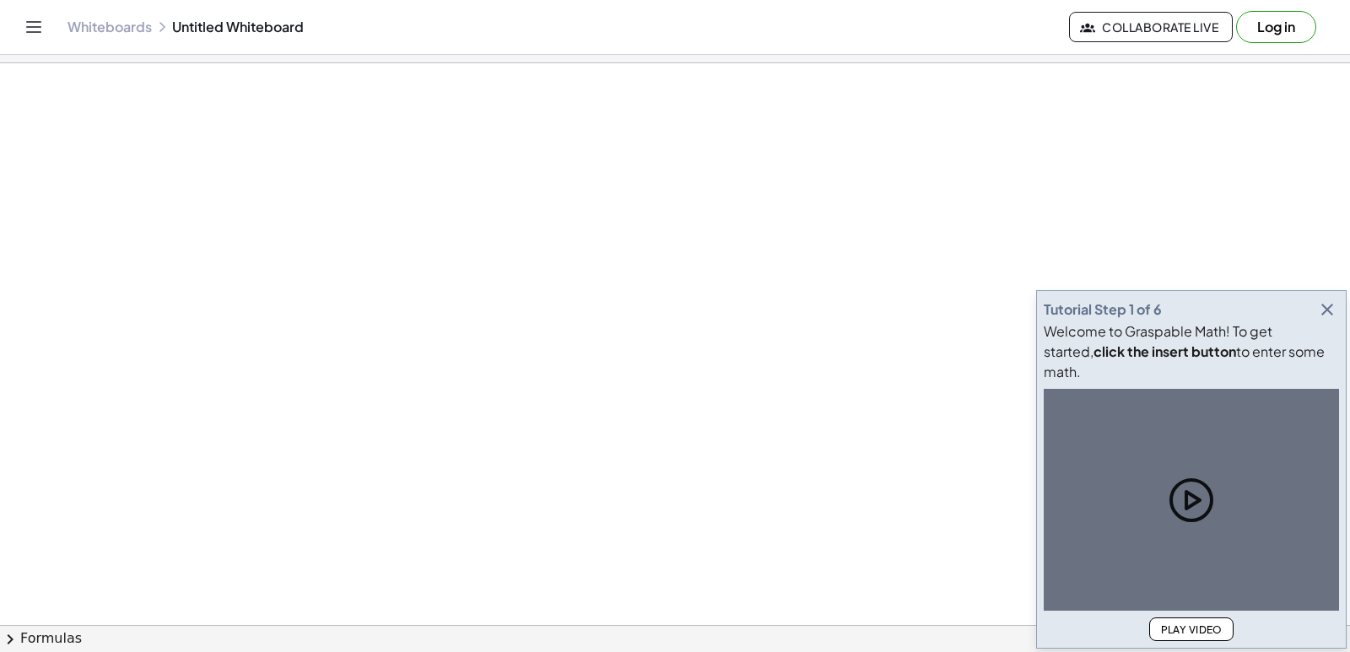
click at [369, 113] on div at bounding box center [675, 625] width 1350 height 1124
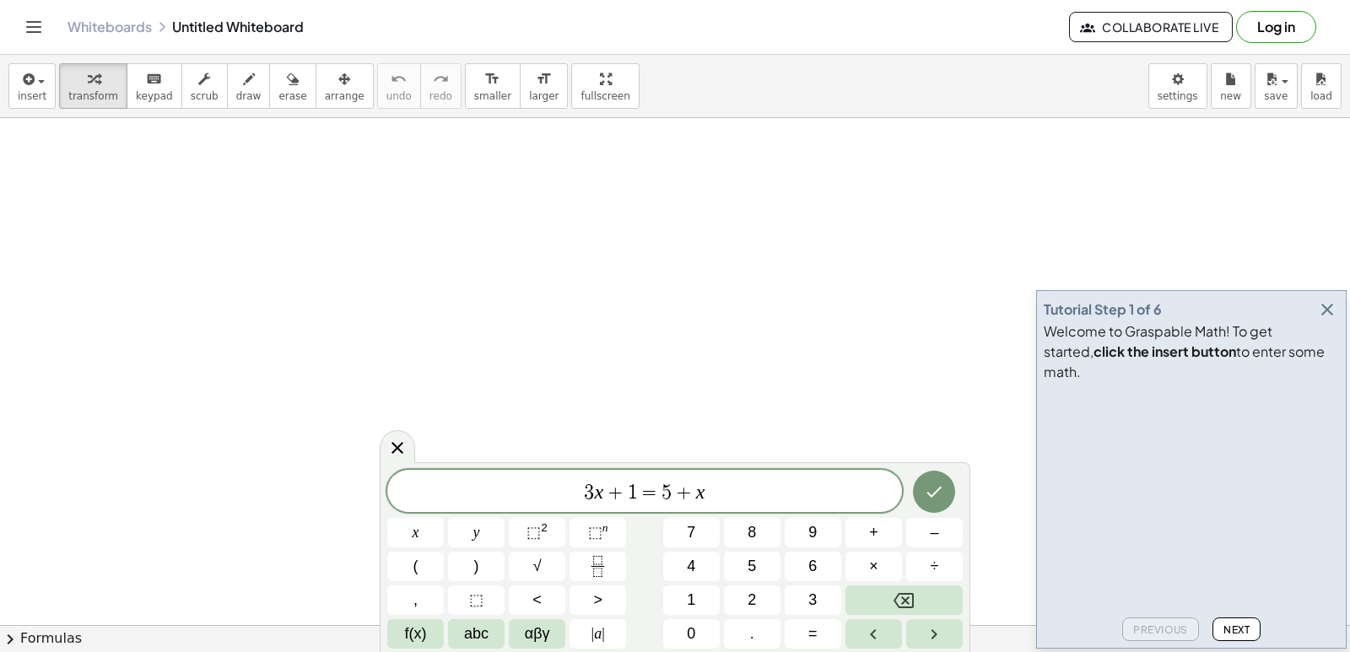
click at [1326, 320] on icon "button" at bounding box center [1327, 309] width 20 height 20
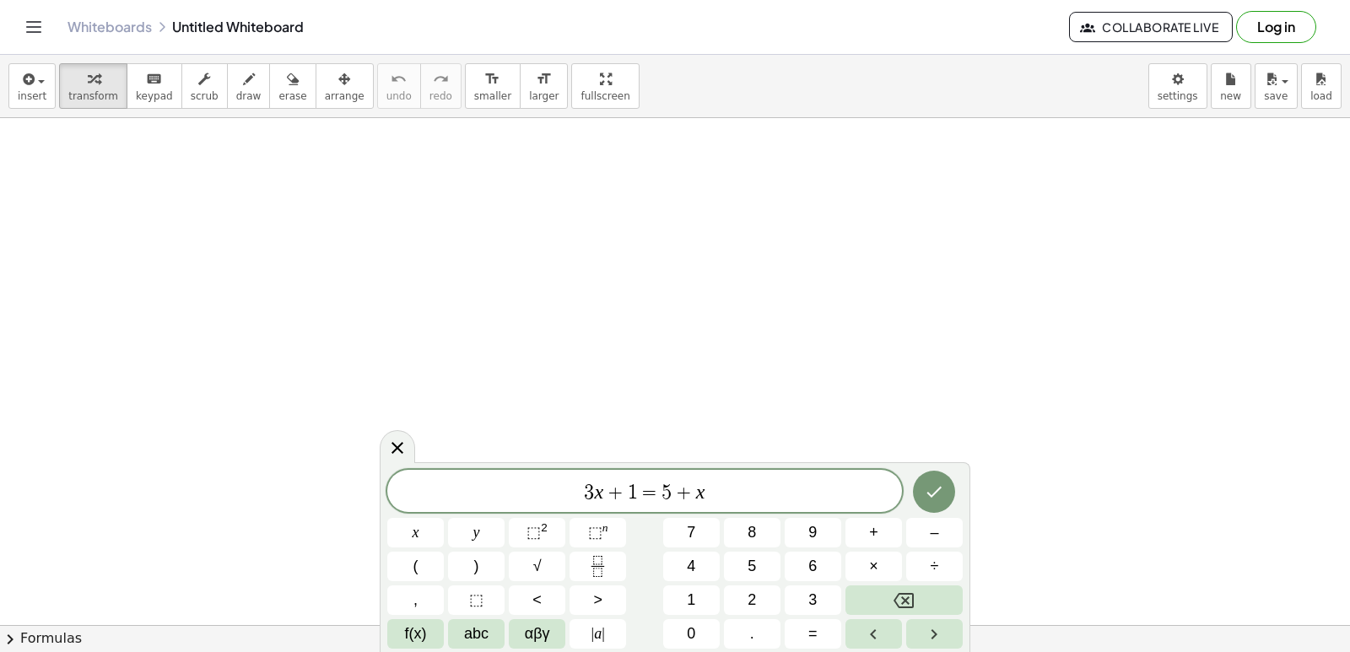
drag, startPoint x: 1017, startPoint y: 159, endPoint x: 1006, endPoint y: 157, distance: 10.4
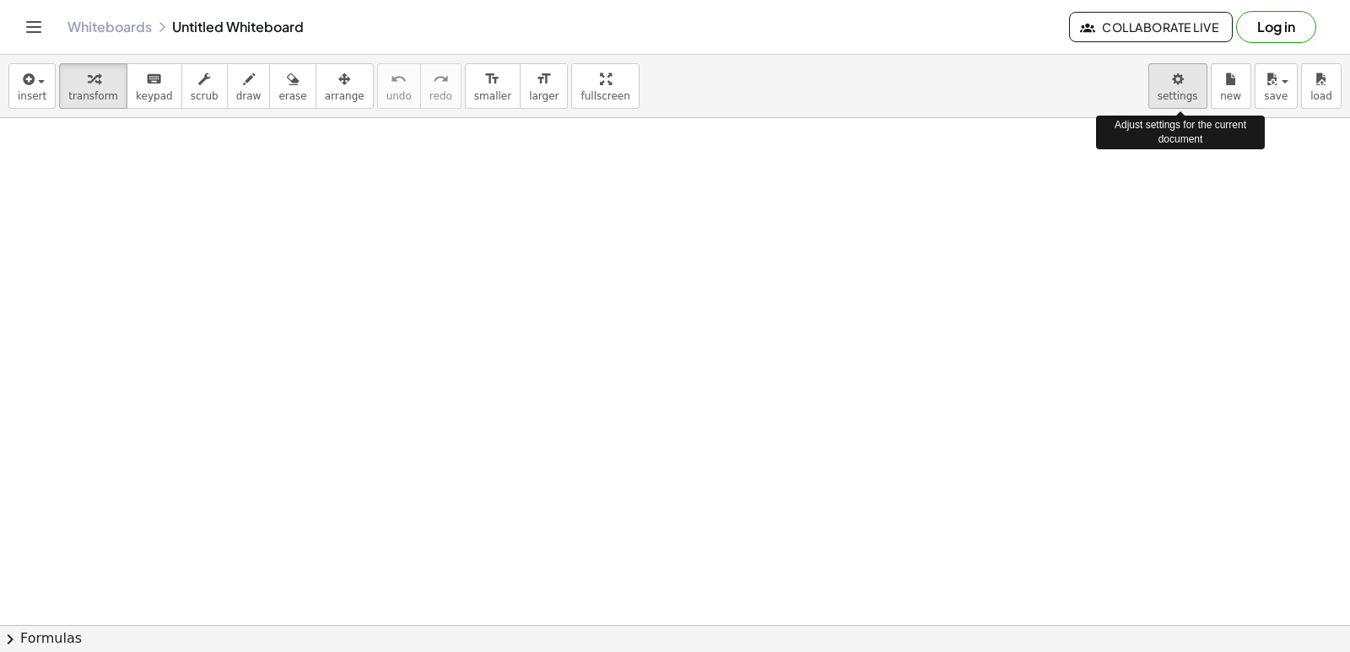
click at [1173, 90] on body "Graspable Math Activities Get Started Activity Bank Assigned Work Classes White…" at bounding box center [675, 326] width 1350 height 652
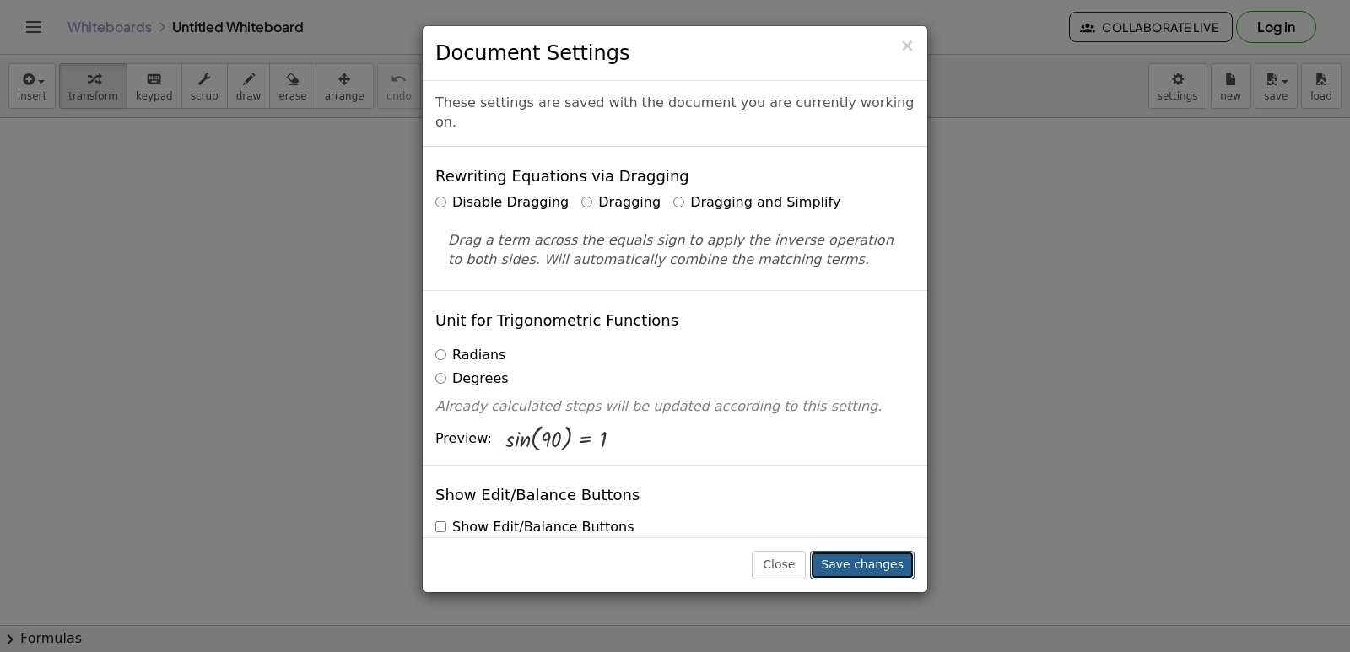
click at [859, 564] on button "Save changes" at bounding box center [862, 565] width 105 height 29
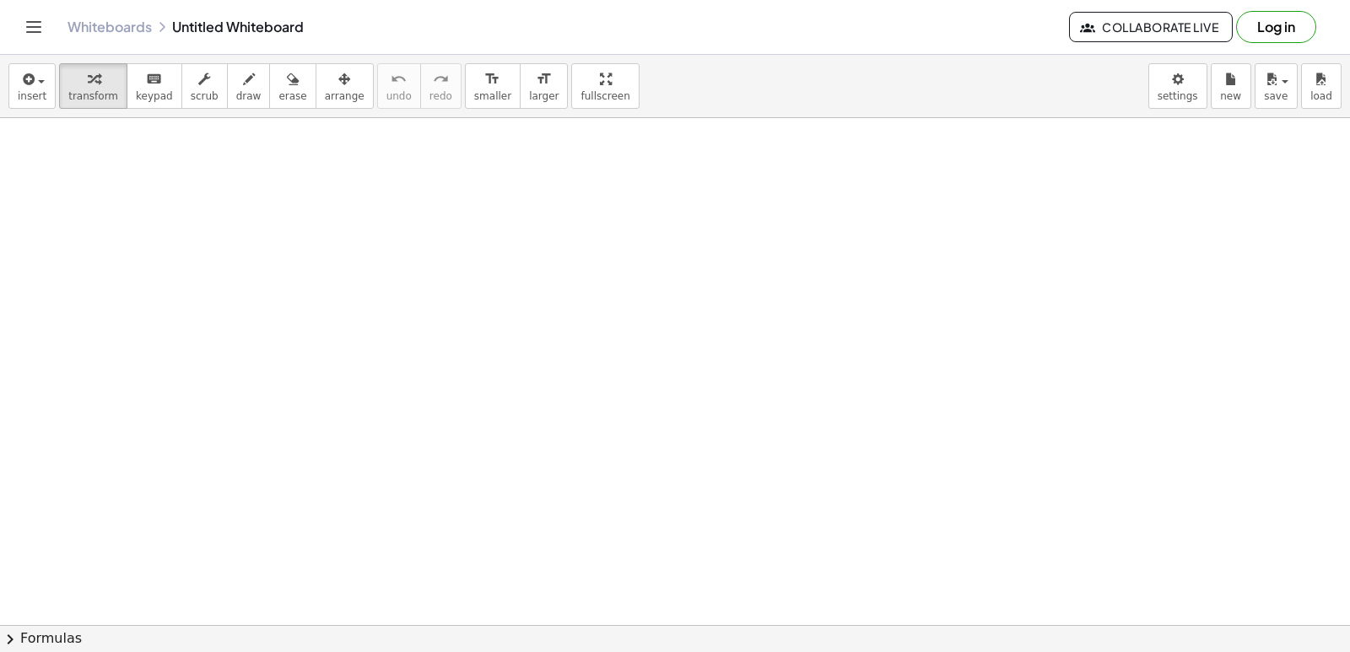
drag, startPoint x: 671, startPoint y: 477, endPoint x: 661, endPoint y: 502, distance: 26.5
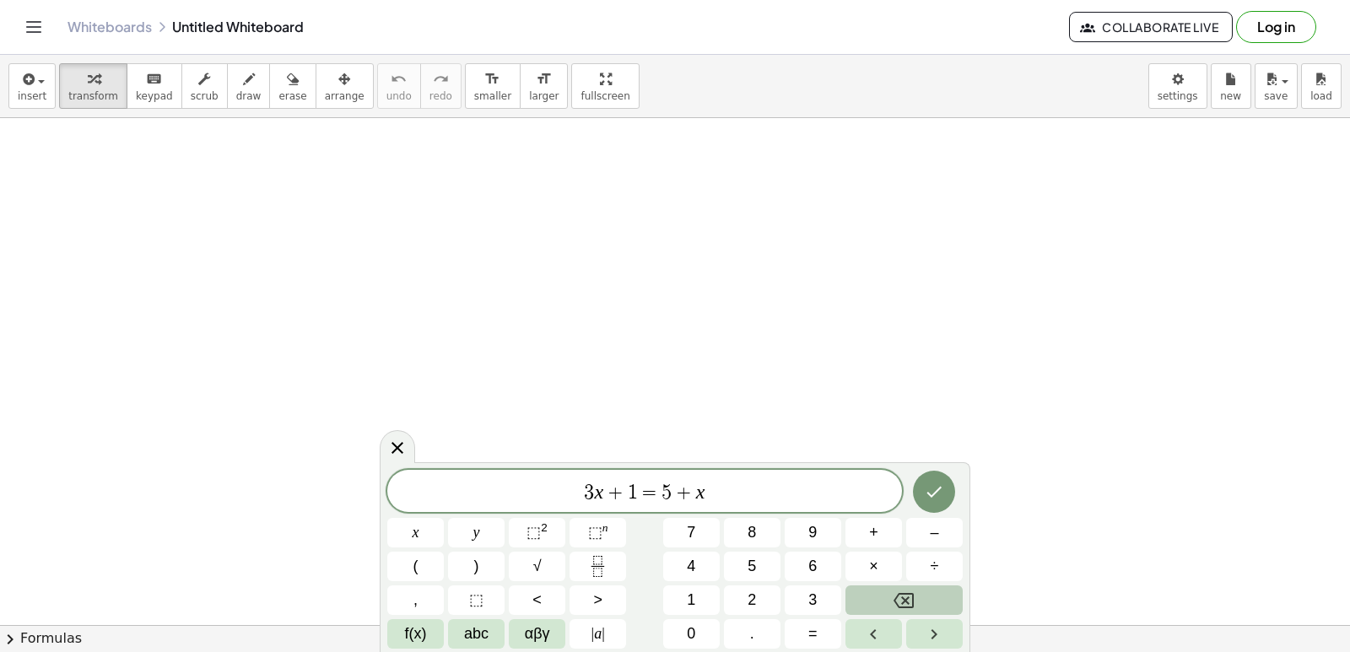
click at [907, 591] on icon "Backspace" at bounding box center [903, 601] width 20 height 20
click at [910, 591] on icon "Backspace" at bounding box center [903, 601] width 20 height 20
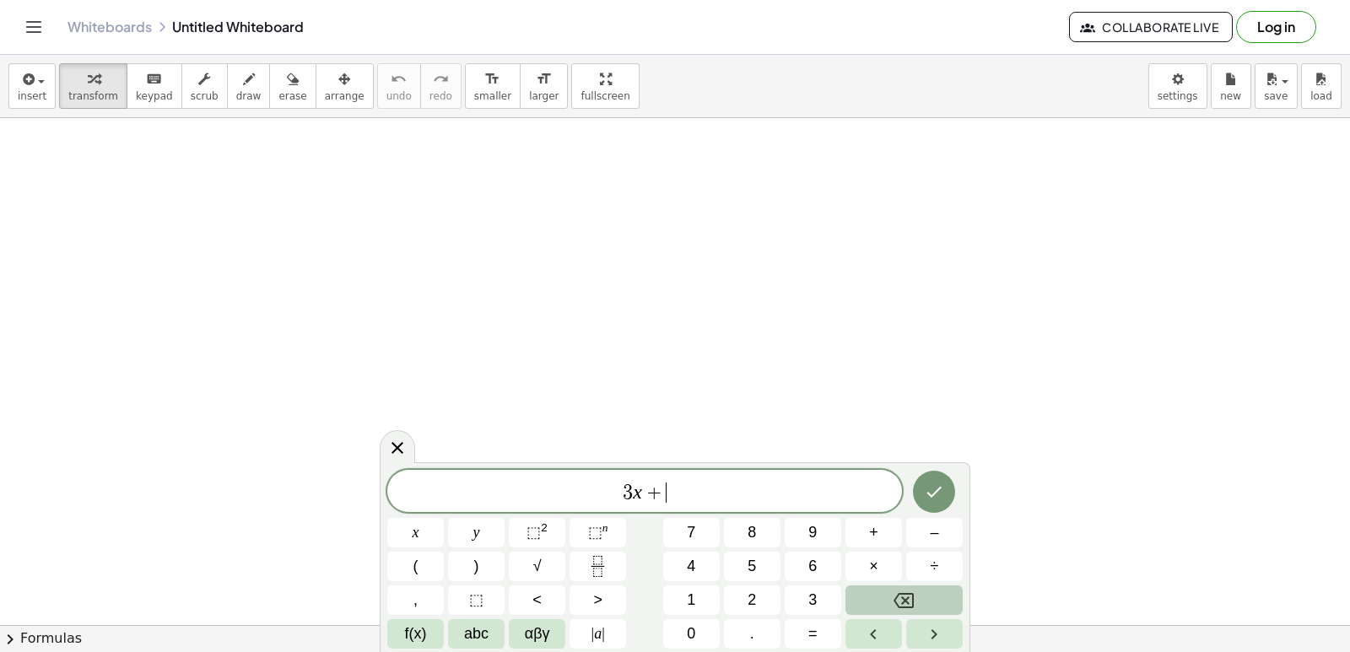
click at [911, 591] on icon "Backspace" at bounding box center [903, 601] width 20 height 20
click at [915, 591] on button "Backspace" at bounding box center [903, 600] width 117 height 30
click at [923, 586] on button "Backspace" at bounding box center [903, 600] width 117 height 30
click at [477, 528] on span "y" at bounding box center [476, 532] width 7 height 23
click at [882, 530] on button "+" at bounding box center [873, 533] width 57 height 30
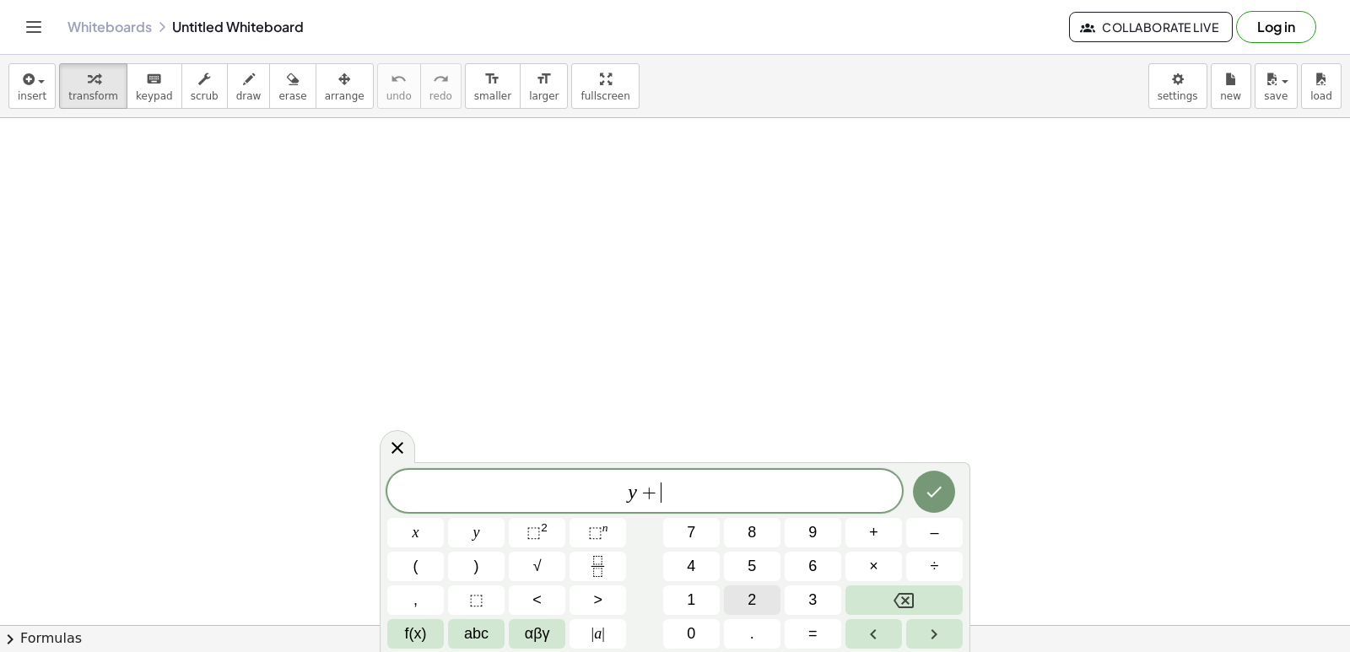
click at [751, 599] on span "2" at bounding box center [751, 600] width 8 height 23
click at [422, 526] on button "x" at bounding box center [415, 533] width 57 height 30
click at [805, 631] on button "=" at bounding box center [813, 634] width 57 height 30
click at [681, 590] on button "1" at bounding box center [691, 600] width 57 height 30
click at [682, 622] on button "0" at bounding box center [691, 634] width 57 height 30
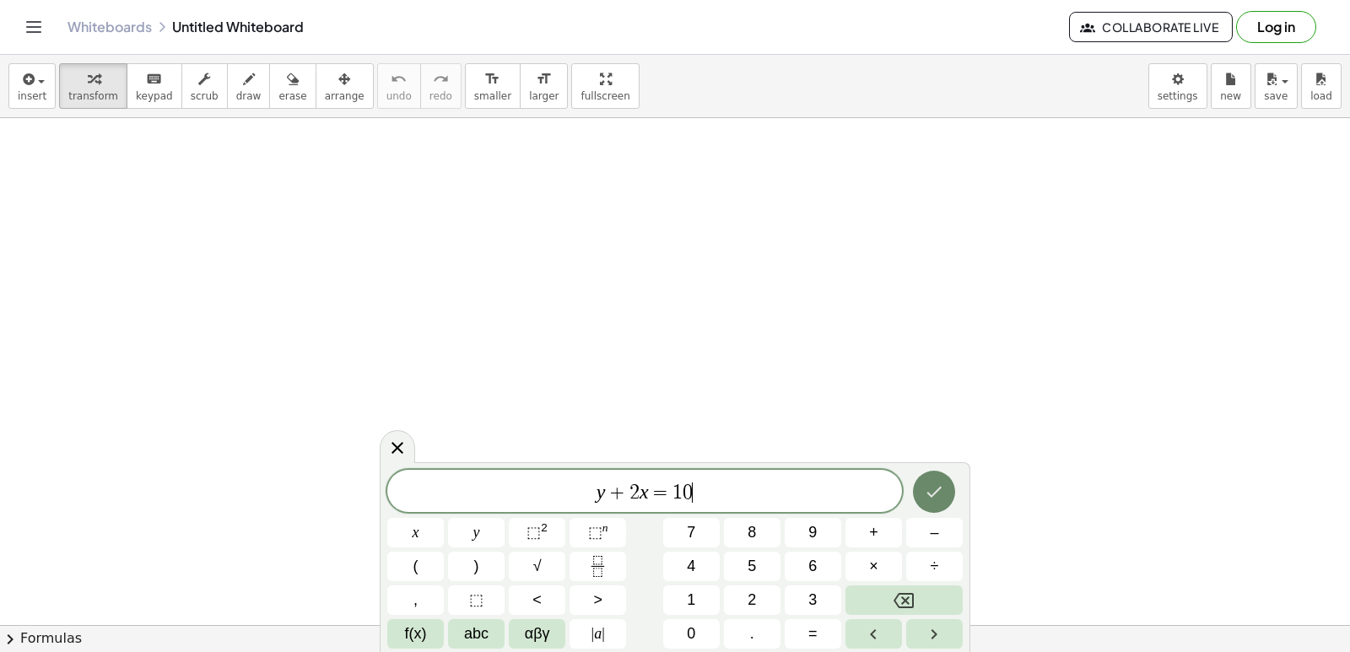
click at [941, 491] on icon "Done" at bounding box center [934, 492] width 20 height 20
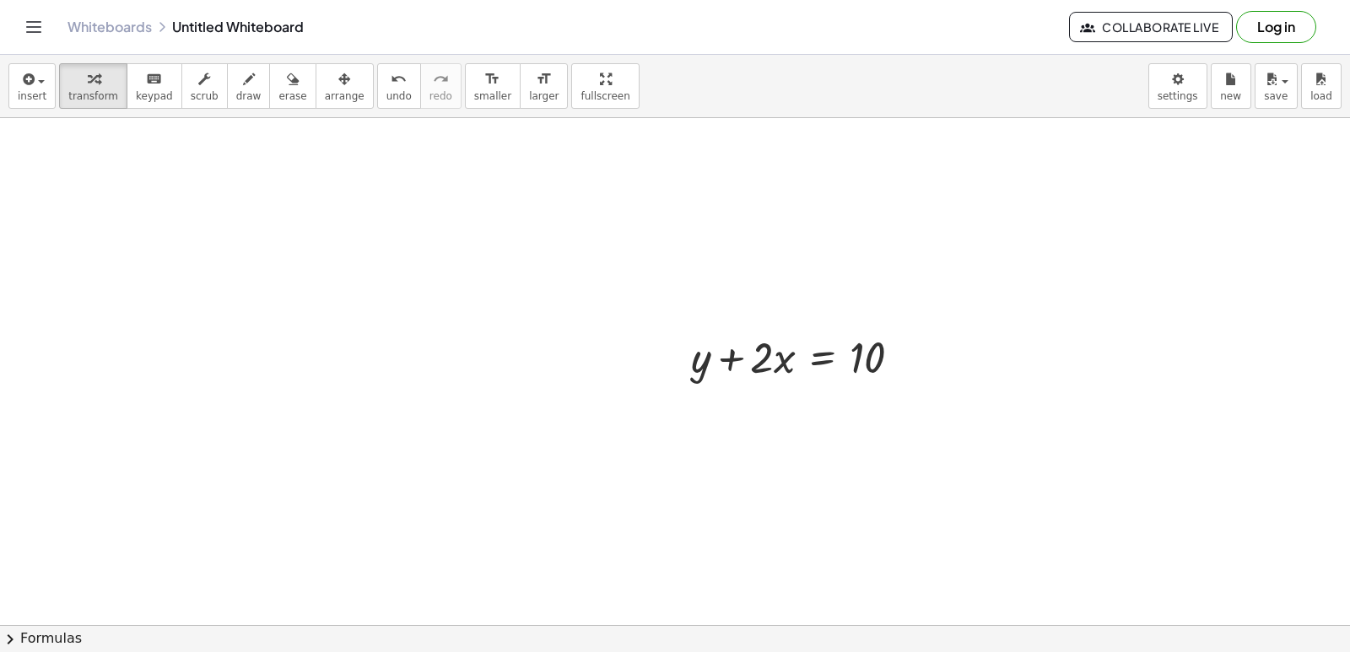
scroll to position [253, 0]
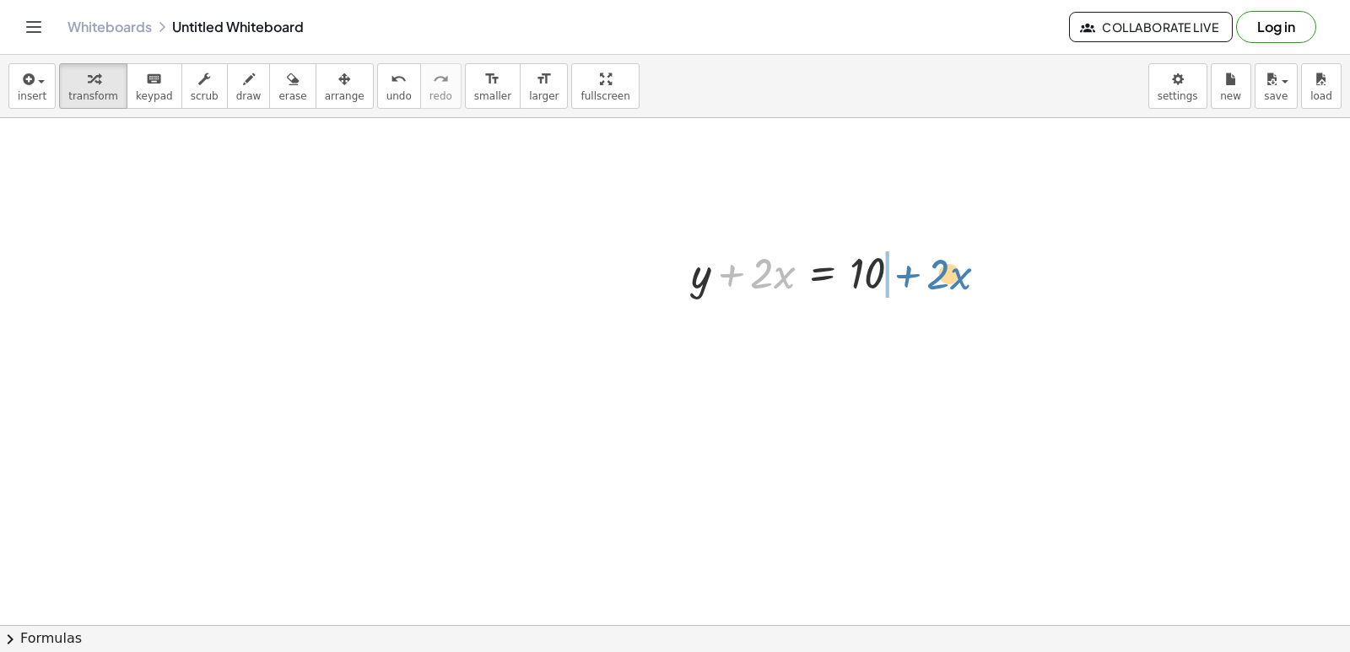
drag, startPoint x: 731, startPoint y: 285, endPoint x: 903, endPoint y: 280, distance: 172.2
click at [903, 280] on div at bounding box center [802, 271] width 240 height 57
click at [785, 434] on div at bounding box center [675, 90] width 1350 height 1124
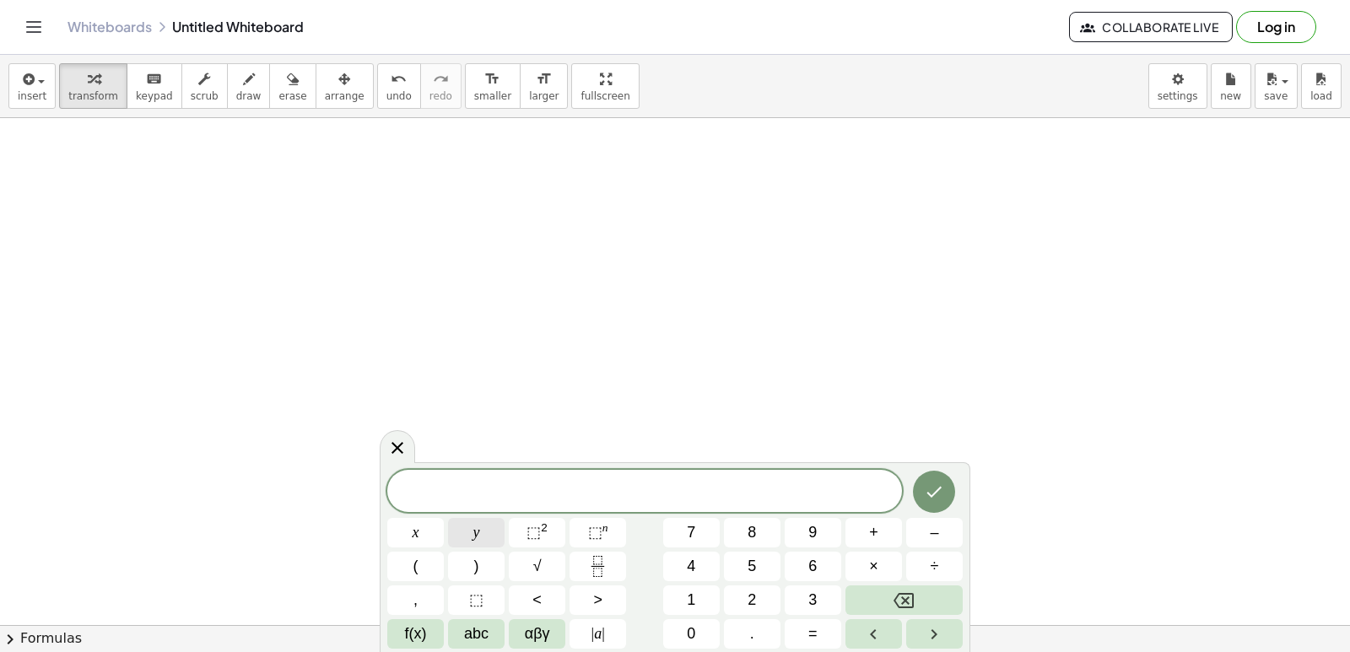
click at [486, 528] on button "y" at bounding box center [476, 533] width 57 height 30
click at [923, 520] on button "–" at bounding box center [934, 533] width 57 height 30
click at [743, 559] on button "5" at bounding box center [752, 567] width 57 height 30
click at [397, 526] on button "x" at bounding box center [415, 533] width 57 height 30
click at [799, 627] on button "=" at bounding box center [813, 634] width 57 height 30
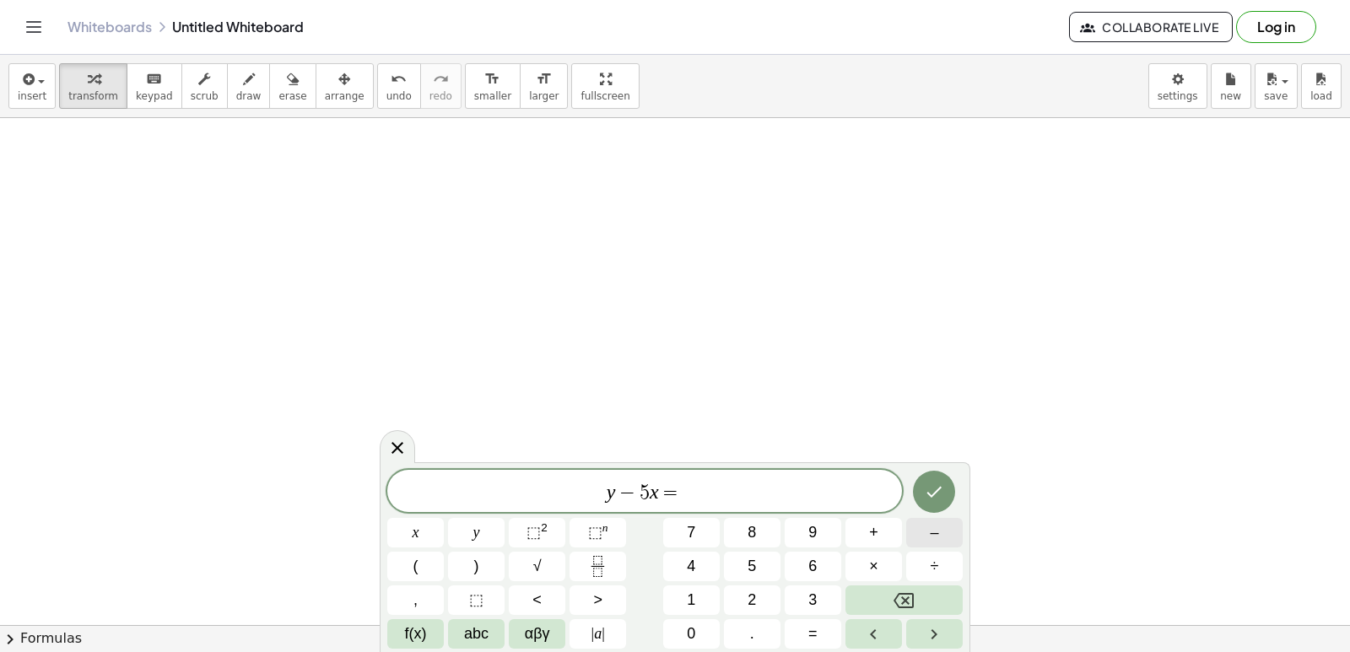
click at [930, 528] on span "–" at bounding box center [934, 532] width 8 height 23
click at [740, 589] on button "2" at bounding box center [752, 600] width 57 height 30
click at [936, 483] on icon "Done" at bounding box center [934, 492] width 20 height 20
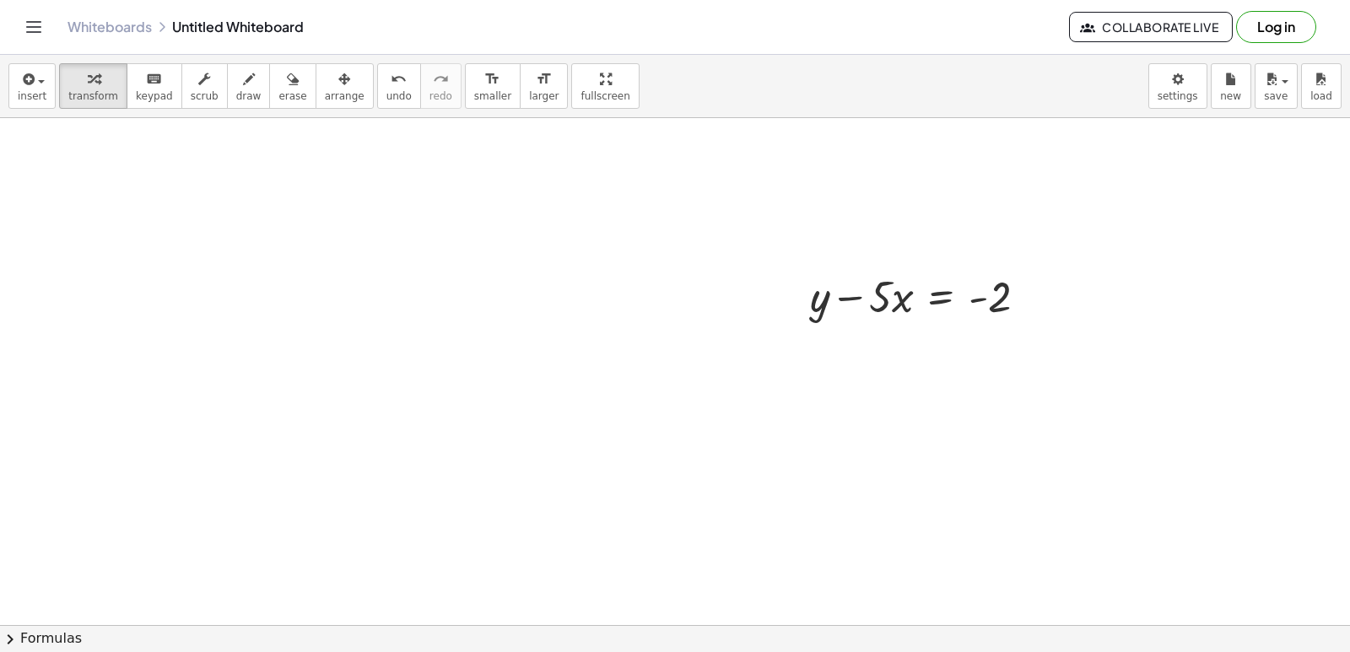
scroll to position [785, 0]
drag, startPoint x: 860, startPoint y: 271, endPoint x: 1038, endPoint y: 268, distance: 178.0
click at [1038, 268] on div at bounding box center [924, 271] width 247 height 57
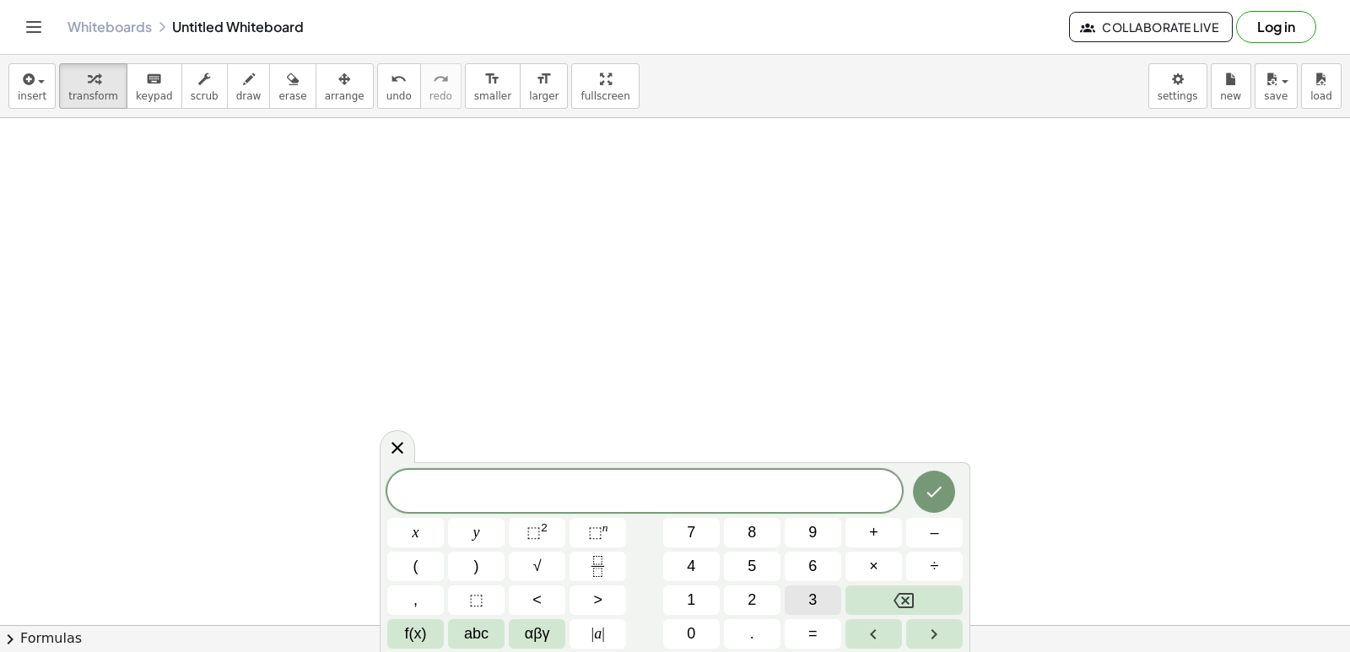
click at [801, 593] on button "3" at bounding box center [813, 600] width 57 height 30
click at [484, 524] on button "y" at bounding box center [476, 533] width 57 height 30
click at [871, 525] on span "+" at bounding box center [873, 532] width 9 height 23
click at [694, 592] on span "1" at bounding box center [691, 600] width 8 height 23
click at [734, 595] on button "2" at bounding box center [752, 600] width 57 height 30
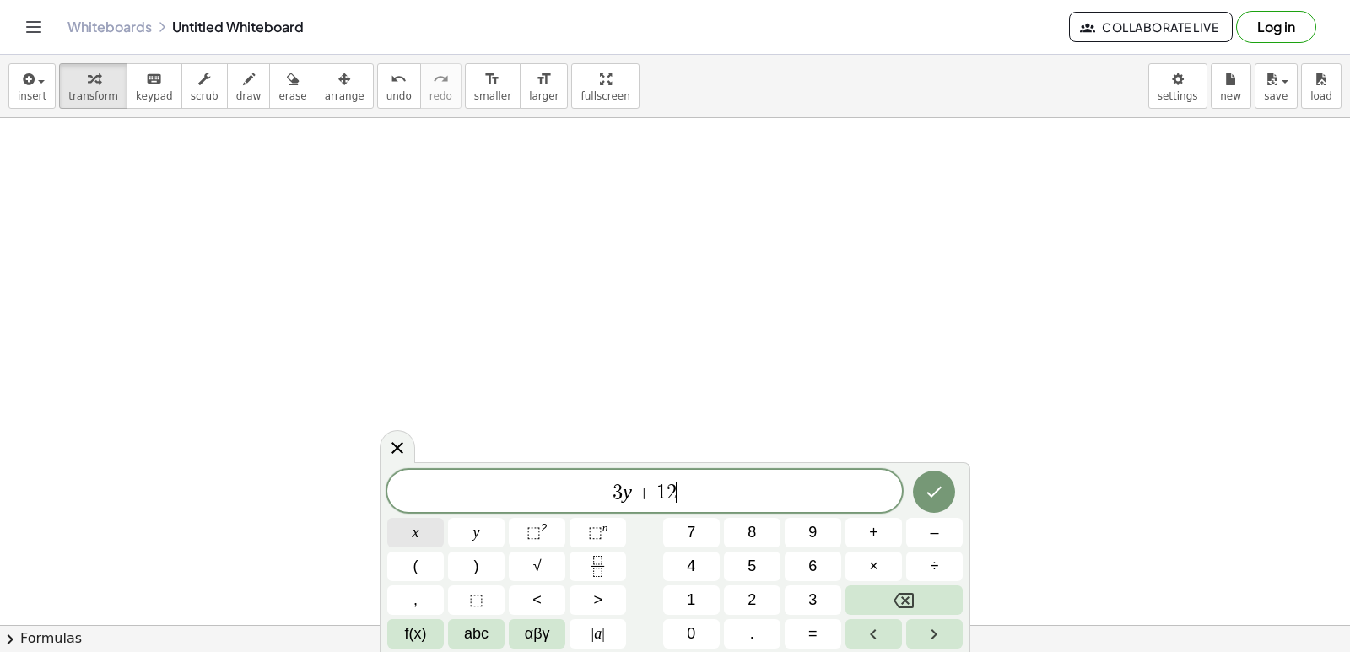
click at [430, 524] on button "x" at bounding box center [415, 533] width 57 height 30
click at [797, 628] on button "=" at bounding box center [813, 634] width 57 height 30
click at [685, 599] on button "1" at bounding box center [691, 600] width 57 height 30
click at [763, 562] on button "5" at bounding box center [752, 567] width 57 height 30
click at [932, 472] on button "Done" at bounding box center [934, 492] width 42 height 42
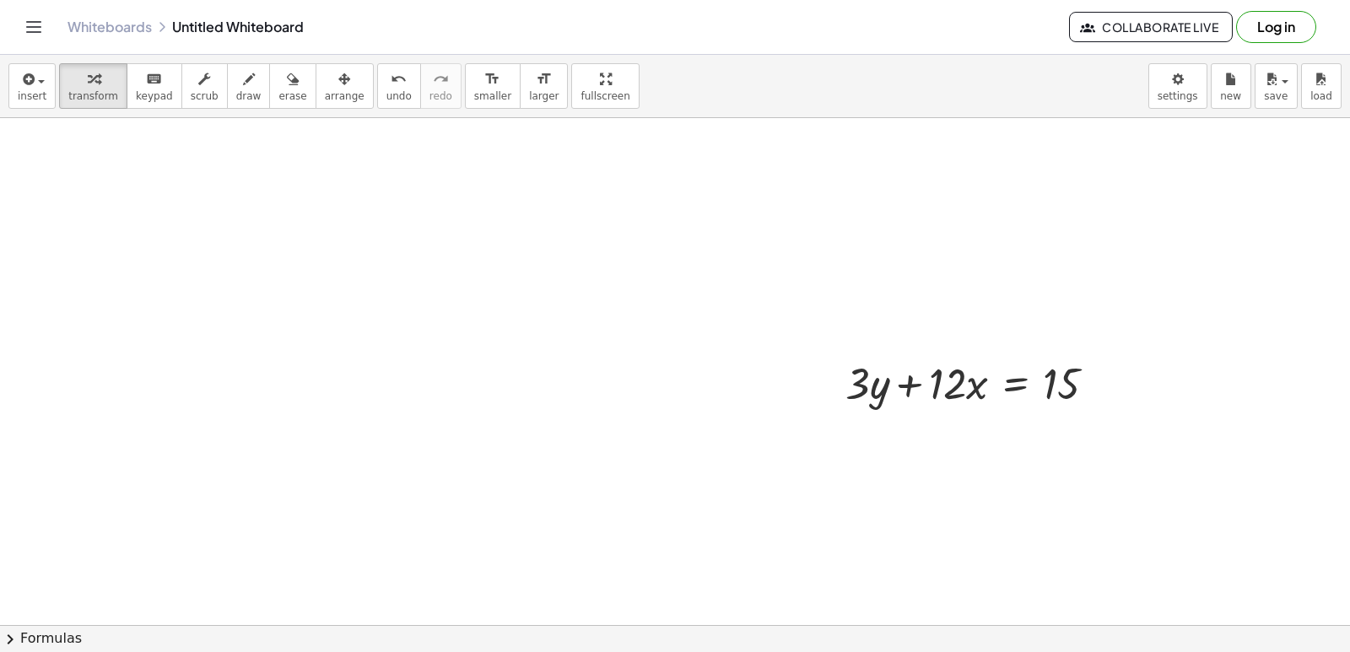
scroll to position [1267, 0]
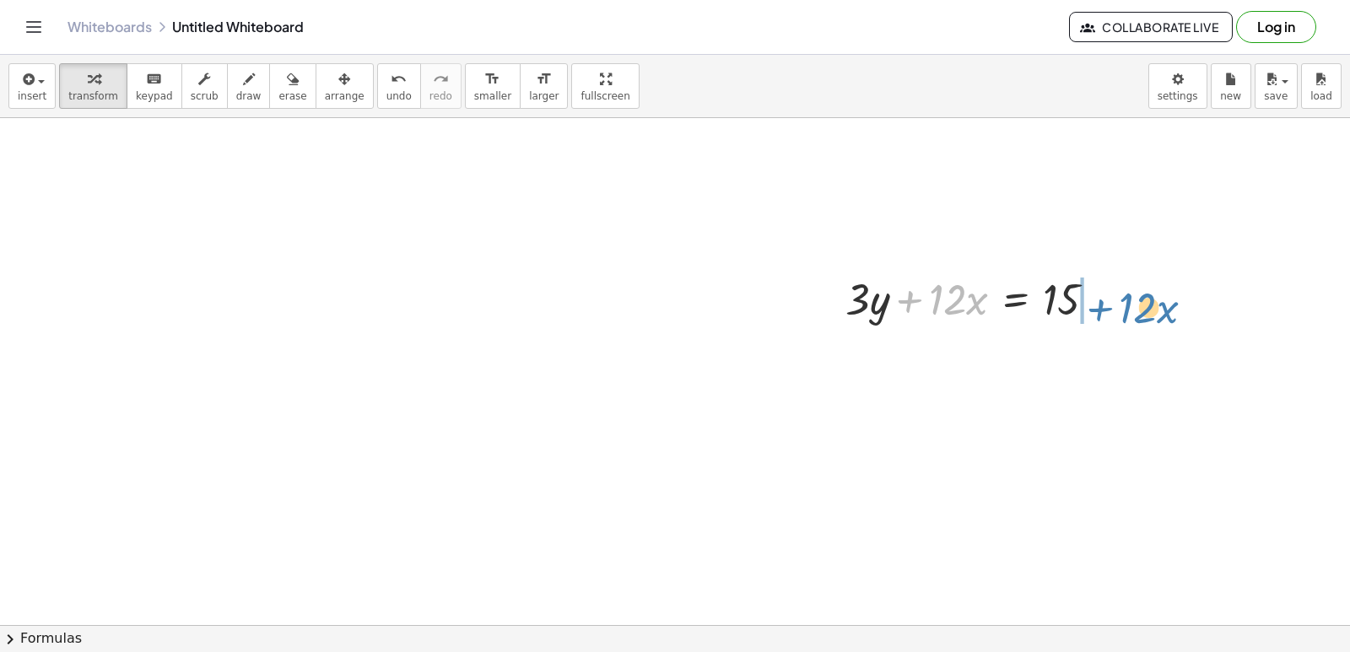
drag, startPoint x: 921, startPoint y: 307, endPoint x: 1118, endPoint y: 305, distance: 196.6
click at [1115, 312] on div at bounding box center [977, 297] width 281 height 57
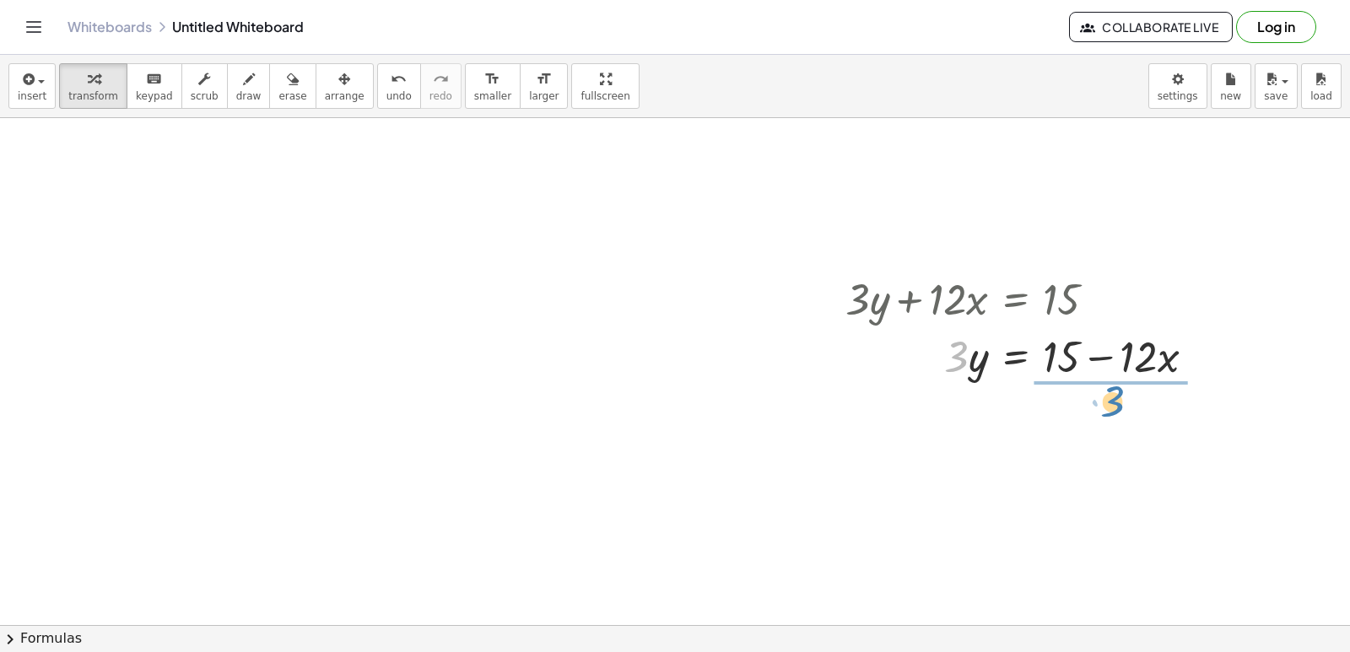
drag, startPoint x: 954, startPoint y: 362, endPoint x: 1112, endPoint y: 406, distance: 163.7
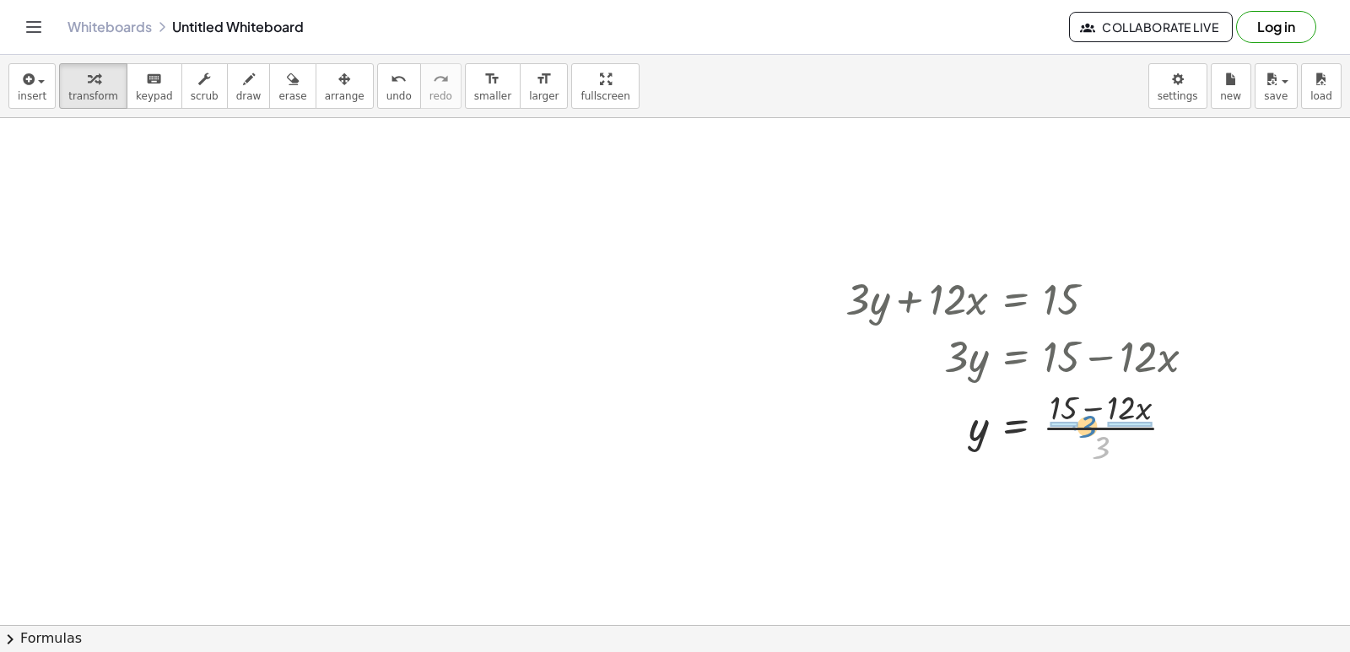
drag, startPoint x: 1093, startPoint y: 442, endPoint x: 1080, endPoint y: 421, distance: 25.0
click at [1080, 421] on div at bounding box center [1027, 426] width 380 height 84
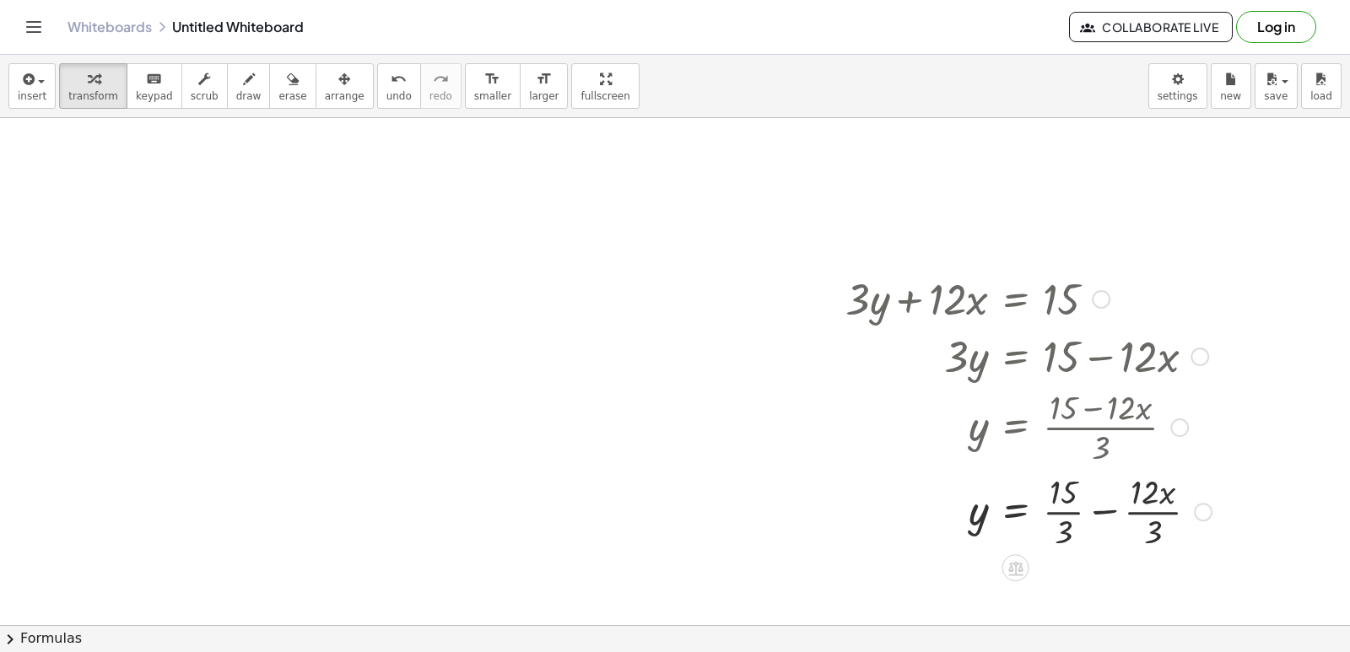
click at [1065, 509] on div at bounding box center [1028, 510] width 383 height 84
click at [1134, 517] on div at bounding box center [1027, 510] width 380 height 84
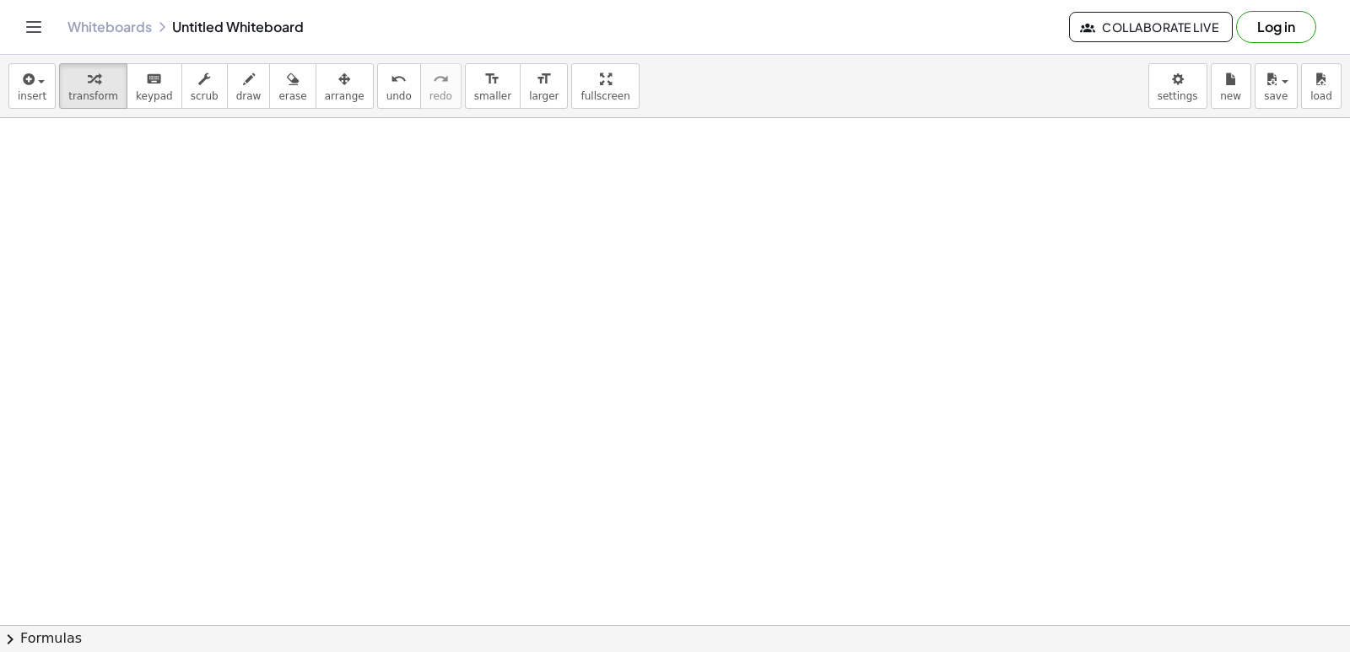
scroll to position [1773, 0]
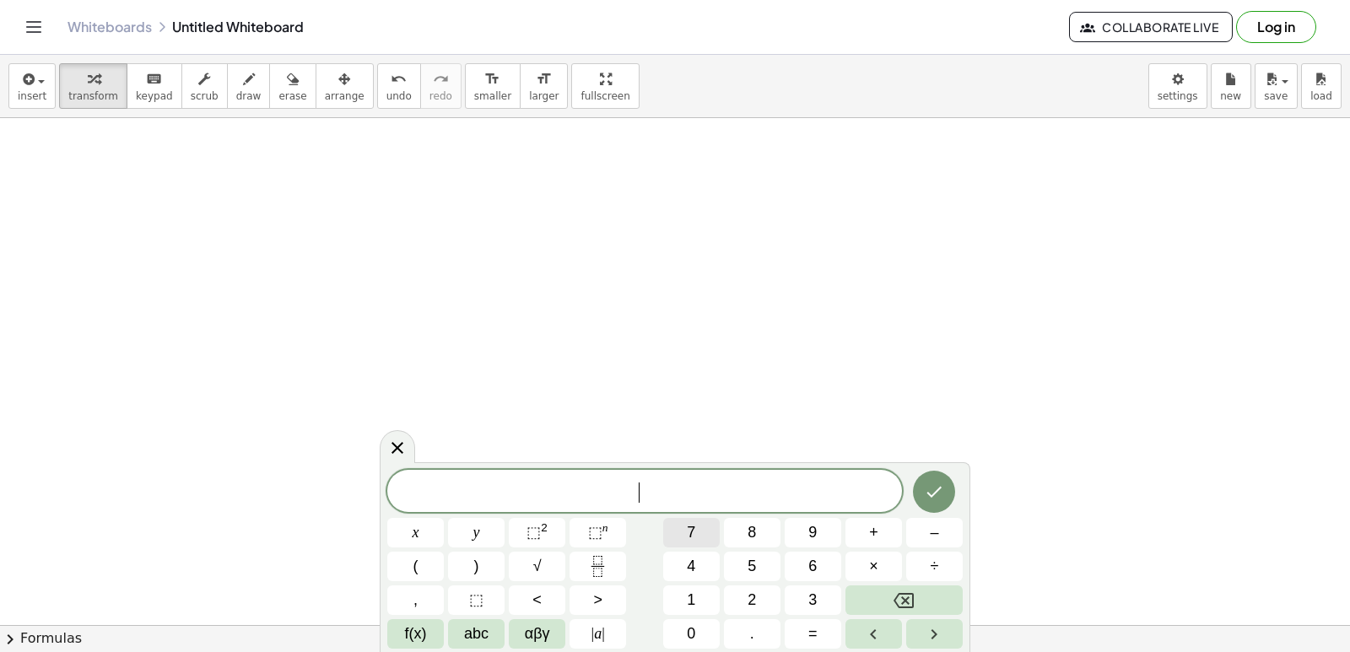
click at [686, 524] on button "7" at bounding box center [691, 533] width 57 height 30
click at [467, 523] on button "y" at bounding box center [476, 533] width 57 height 30
click at [930, 526] on span "–" at bounding box center [934, 532] width 8 height 23
click at [732, 590] on button "2" at bounding box center [752, 600] width 57 height 30
click at [709, 598] on button "1" at bounding box center [691, 600] width 57 height 30
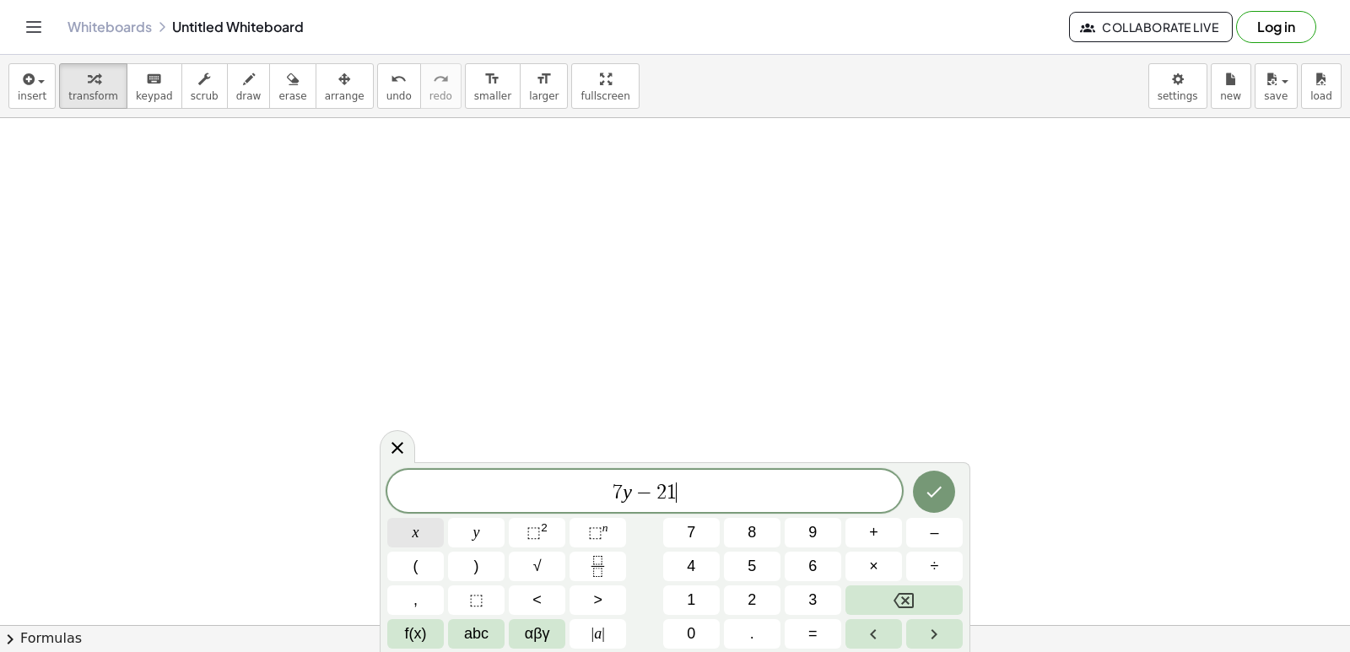
click at [437, 527] on button "x" at bounding box center [415, 533] width 57 height 30
click at [796, 623] on button "=" at bounding box center [813, 634] width 57 height 30
click at [677, 531] on button "7" at bounding box center [691, 533] width 57 height 30
click at [934, 485] on icon "Done" at bounding box center [934, 492] width 20 height 20
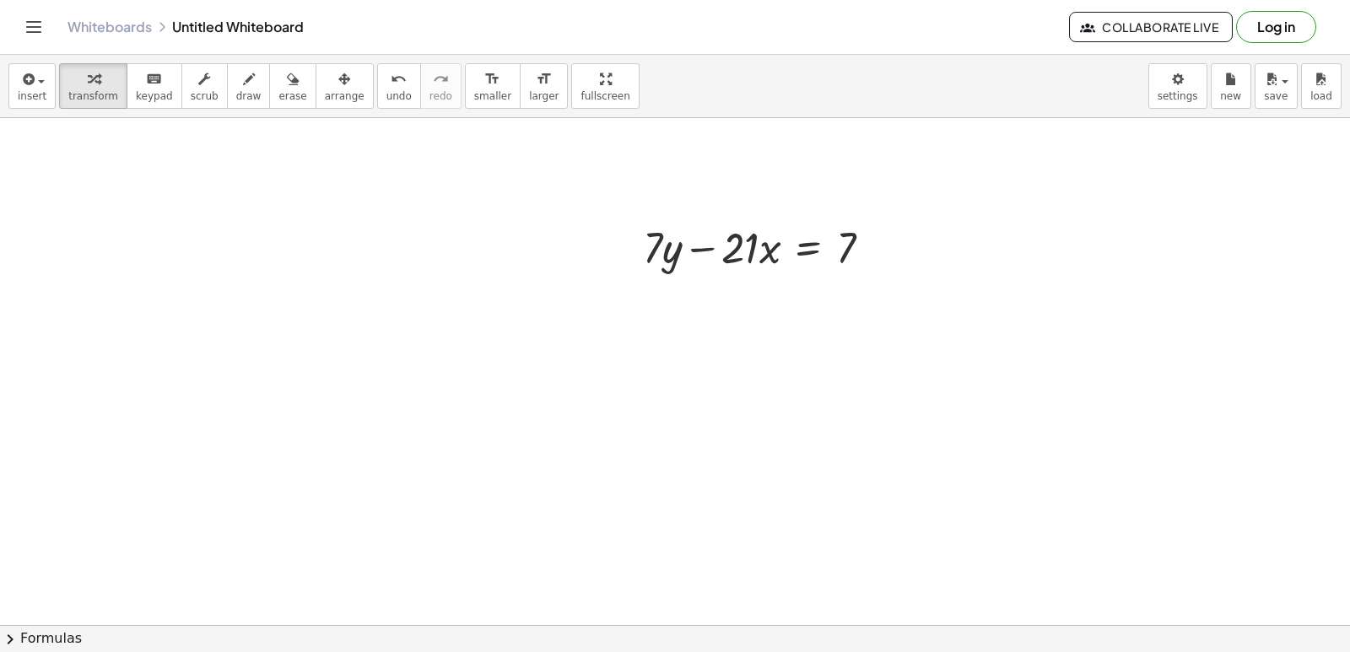
scroll to position [1942, 0]
drag, startPoint x: 710, startPoint y: 247, endPoint x: 901, endPoint y: 245, distance: 190.7
drag, startPoint x: 690, startPoint y: 250, endPoint x: 872, endPoint y: 254, distance: 182.3
click at [872, 254] on div at bounding box center [763, 245] width 259 height 57
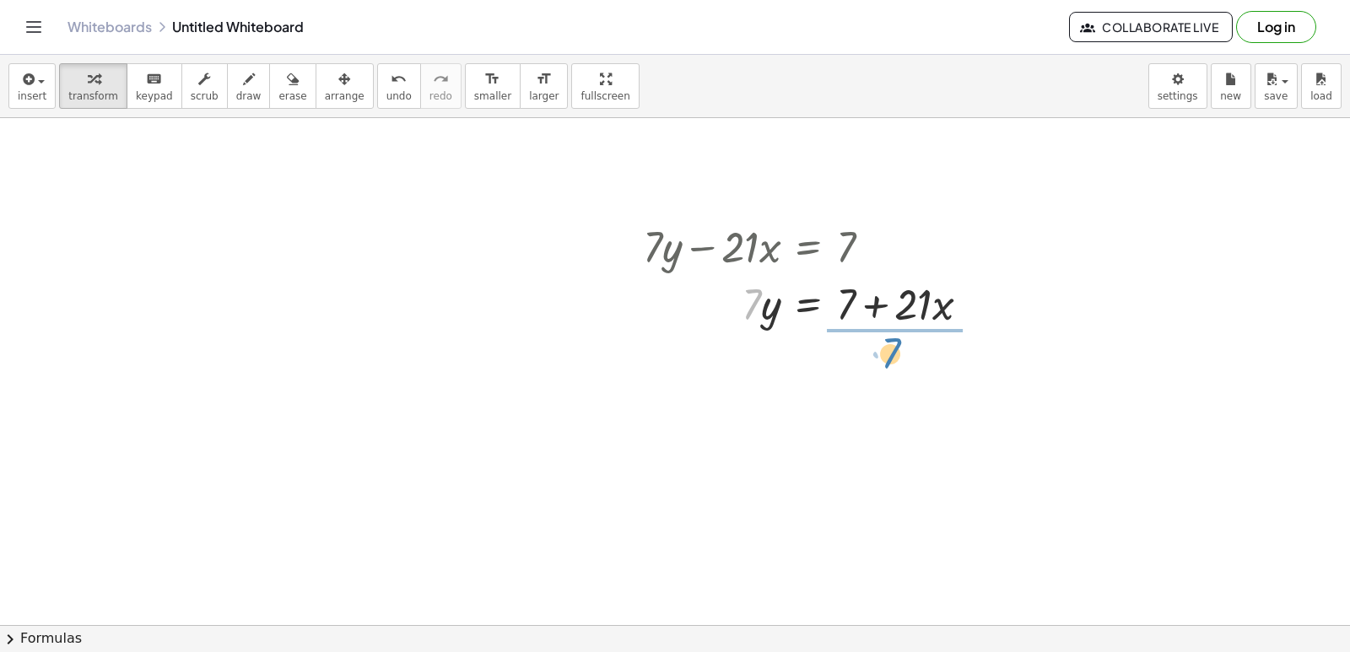
drag, startPoint x: 753, startPoint y: 311, endPoint x: 895, endPoint y: 359, distance: 149.7
drag, startPoint x: 897, startPoint y: 391, endPoint x: 890, endPoint y: 370, distance: 22.1
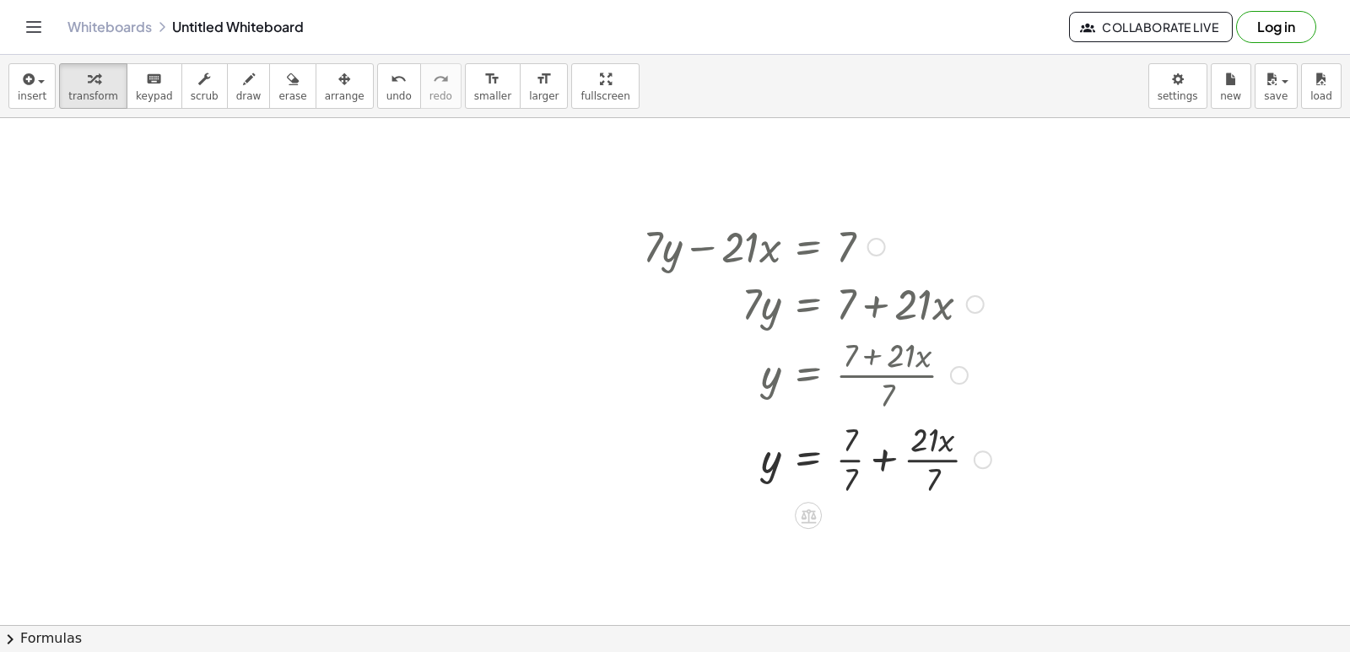
click at [855, 457] on div at bounding box center [816, 458] width 365 height 84
click at [912, 542] on div at bounding box center [816, 542] width 365 height 84
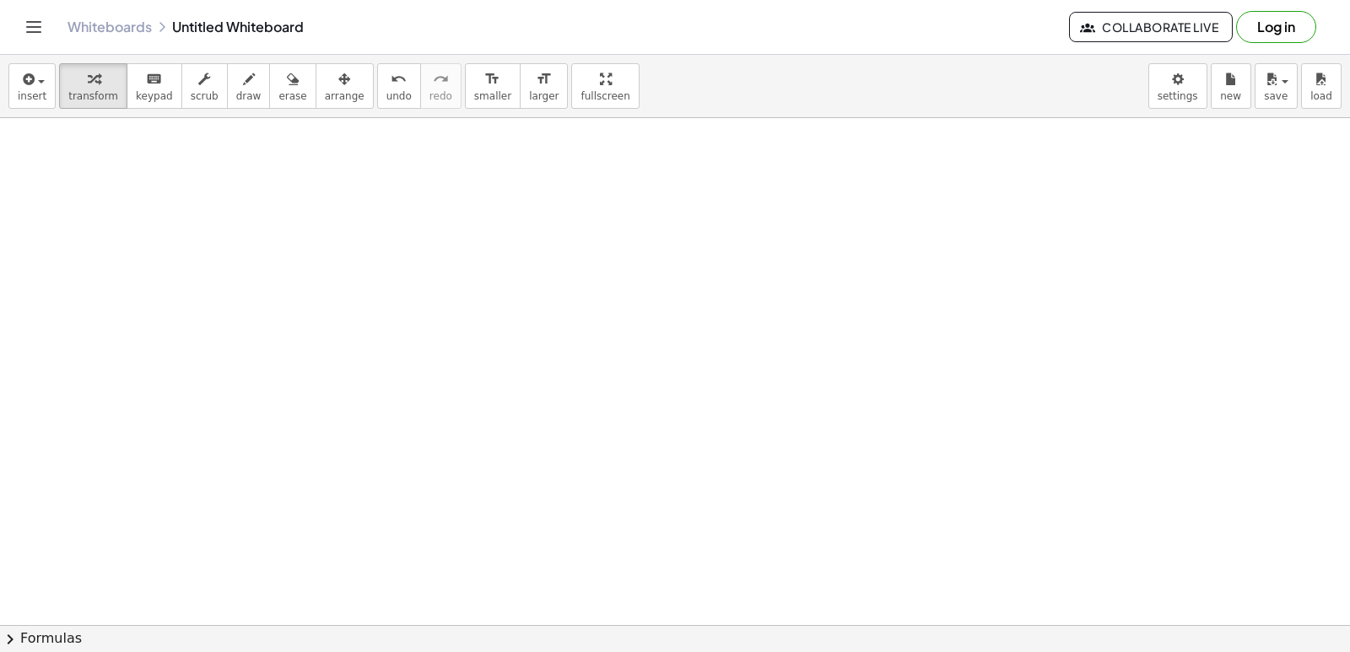
scroll to position [2535, 0]
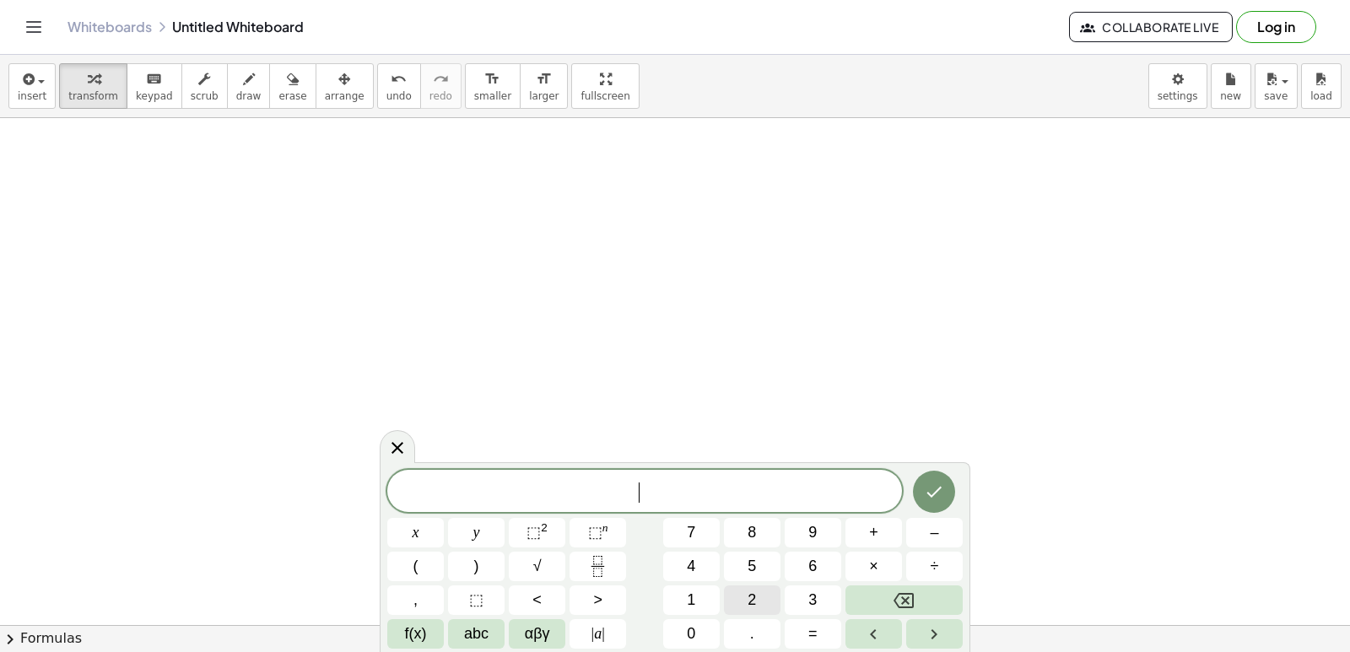
click at [754, 596] on span "2" at bounding box center [751, 600] width 8 height 23
click at [490, 527] on button "y" at bounding box center [476, 533] width 57 height 30
click at [860, 522] on button "+" at bounding box center [873, 533] width 57 height 30
click at [423, 528] on button "x" at bounding box center [415, 533] width 57 height 30
click at [799, 625] on button "=" at bounding box center [813, 634] width 57 height 30
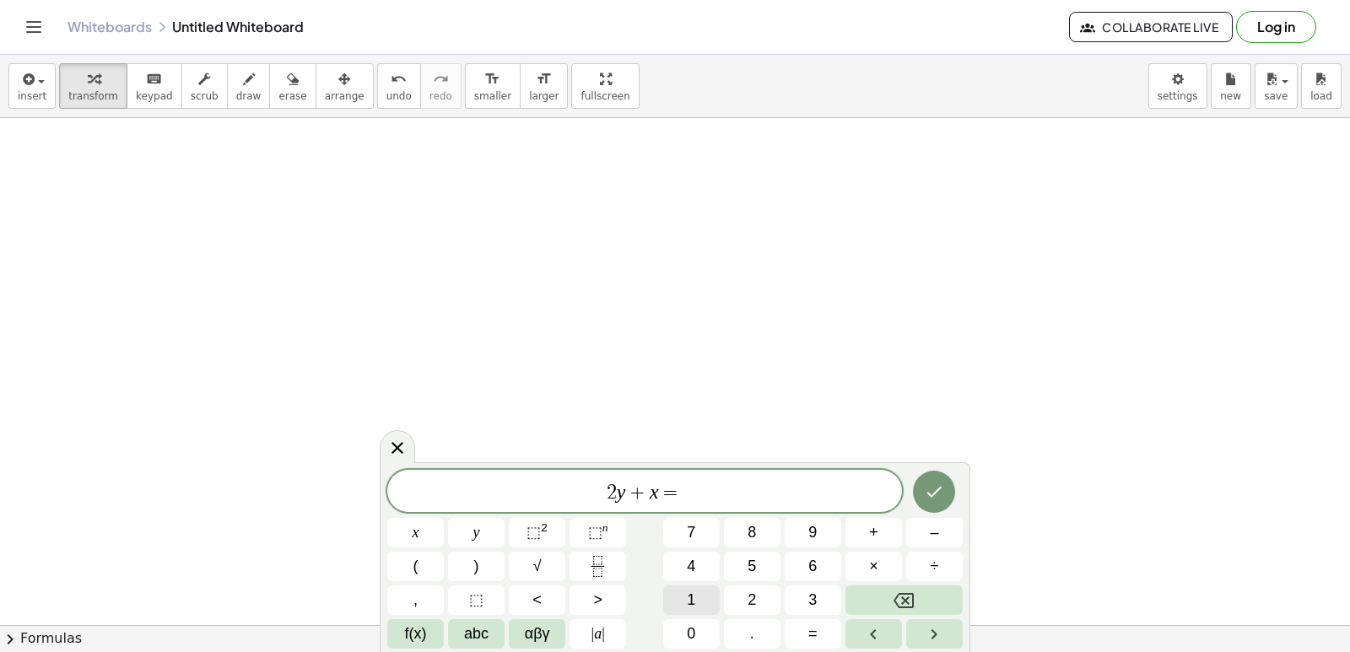
click at [682, 586] on button "1" at bounding box center [691, 600] width 57 height 30
click at [710, 623] on button "0" at bounding box center [691, 634] width 57 height 30
click at [938, 486] on icon "Done" at bounding box center [934, 492] width 20 height 20
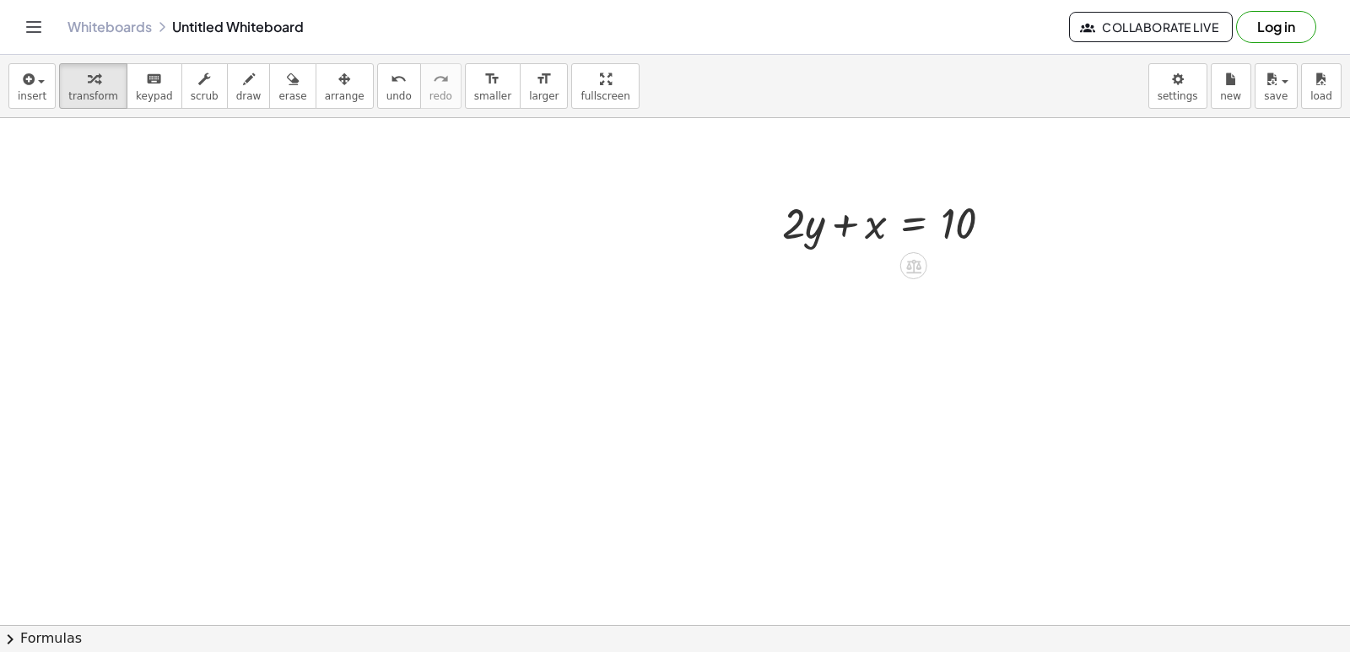
scroll to position [2704, 0]
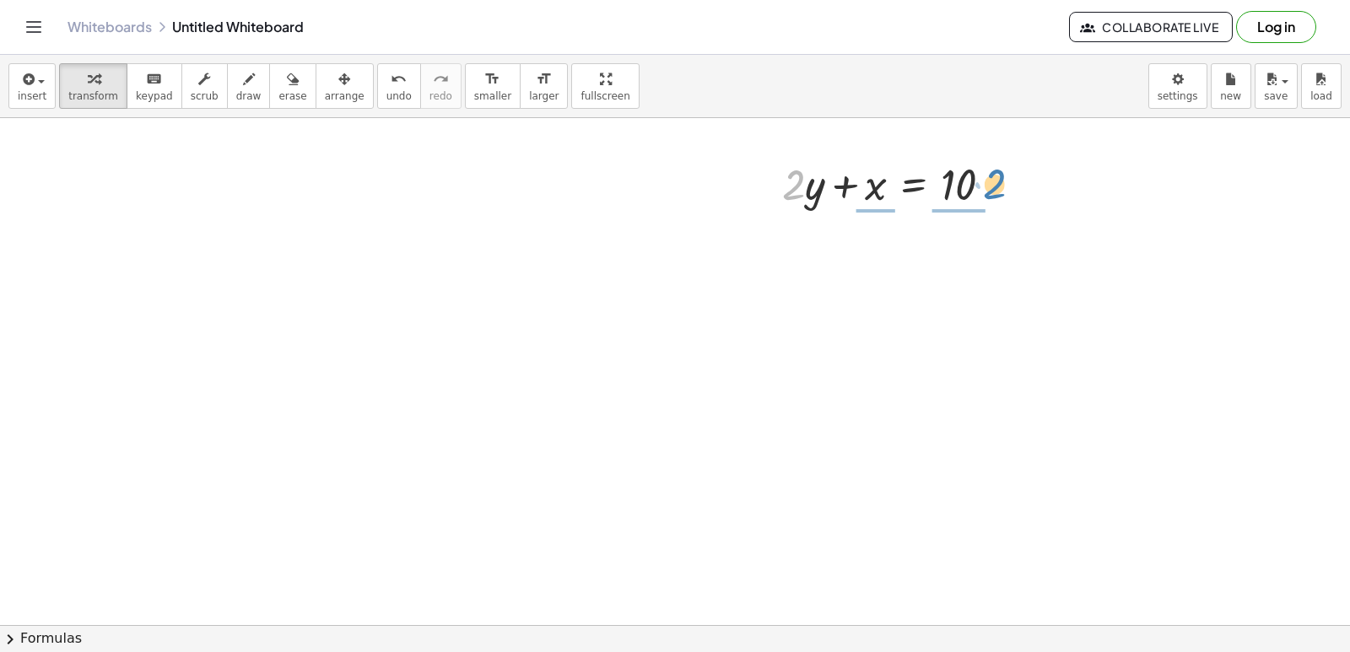
drag, startPoint x: 796, startPoint y: 191, endPoint x: 998, endPoint y: 191, distance: 201.6
click at [998, 191] on div at bounding box center [894, 182] width 240 height 57
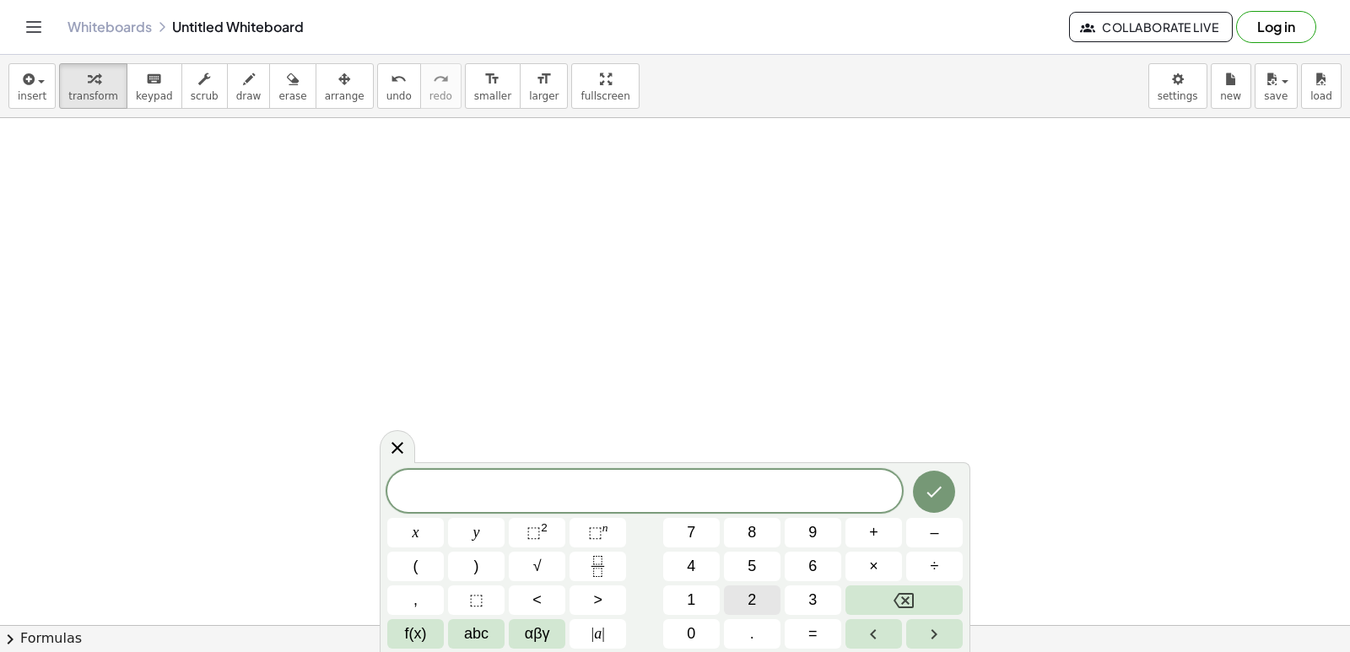
click at [739, 601] on button "2" at bounding box center [752, 600] width 57 height 30
click at [499, 538] on button "y" at bounding box center [476, 533] width 57 height 30
click at [878, 519] on button "+" at bounding box center [873, 533] width 57 height 30
click at [427, 528] on button "x" at bounding box center [415, 533] width 57 height 30
click at [816, 630] on span "=" at bounding box center [812, 634] width 9 height 23
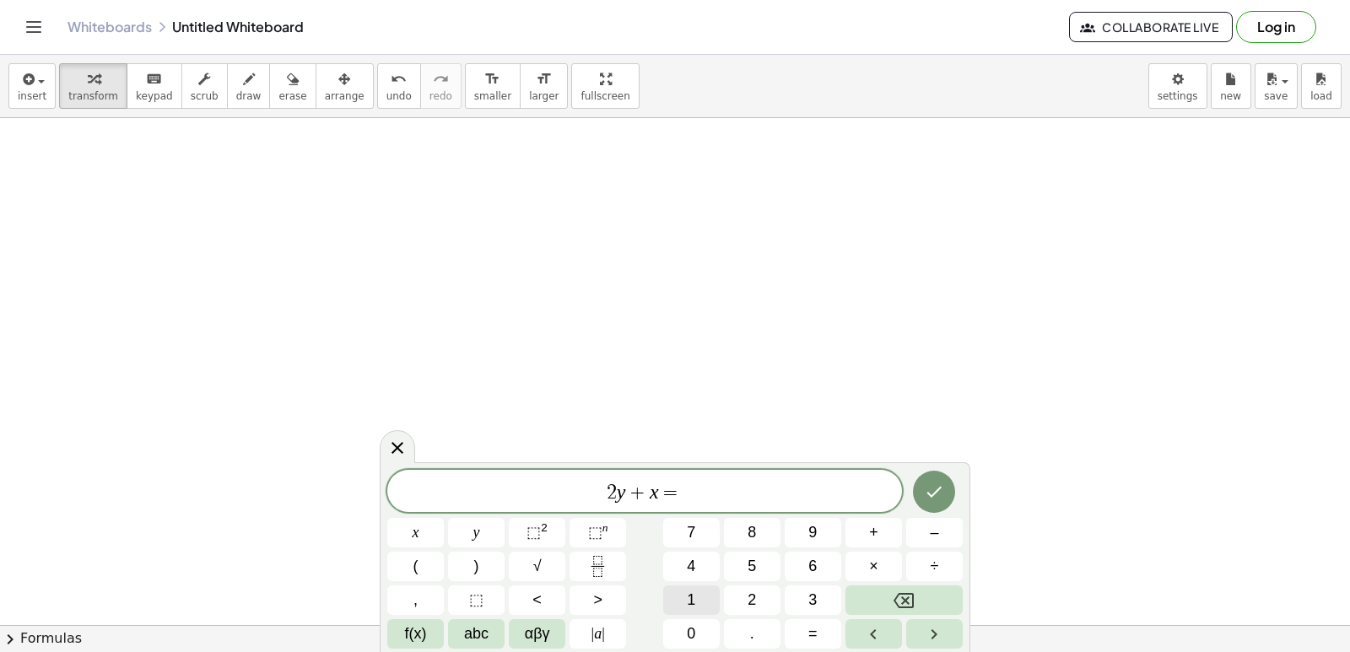
click at [690, 596] on span "1" at bounding box center [691, 600] width 8 height 23
click at [689, 621] on button "0" at bounding box center [691, 634] width 57 height 30
click at [936, 482] on icon "Done" at bounding box center [934, 492] width 20 height 20
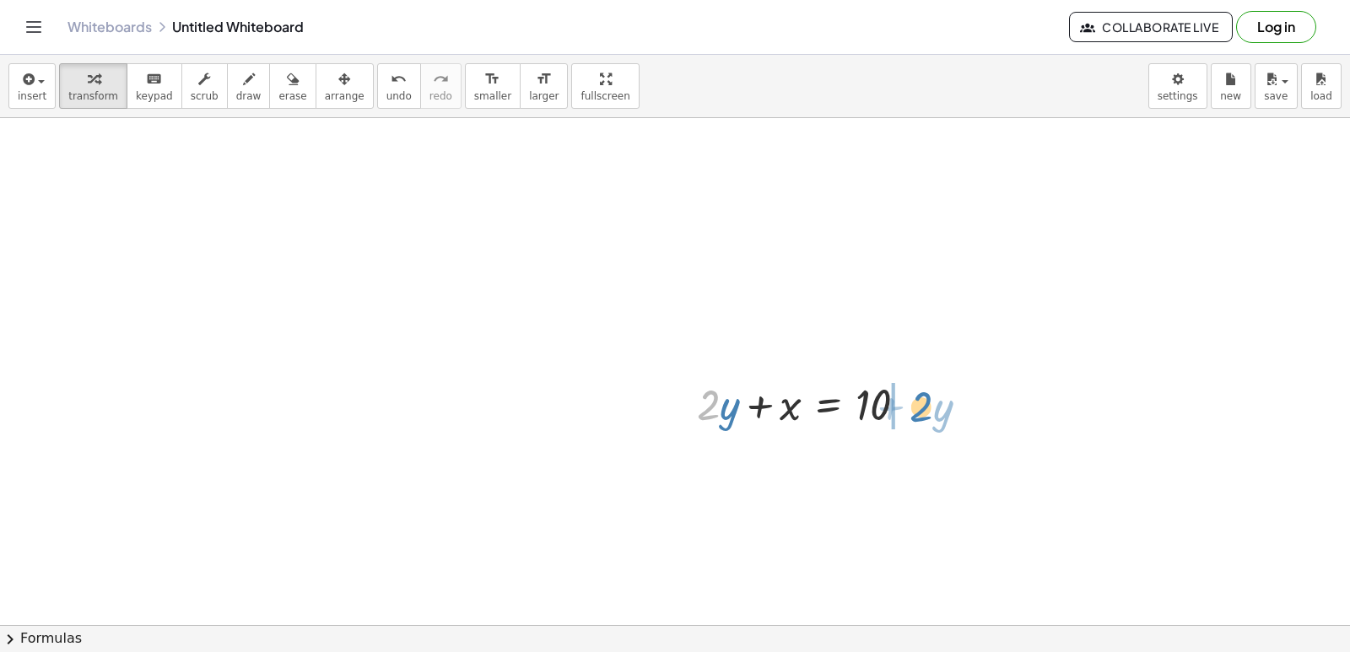
drag, startPoint x: 702, startPoint y: 418, endPoint x: 915, endPoint y: 419, distance: 213.4
click at [915, 419] on div at bounding box center [808, 403] width 240 height 57
drag, startPoint x: 778, startPoint y: 473, endPoint x: 756, endPoint y: 465, distance: 23.5
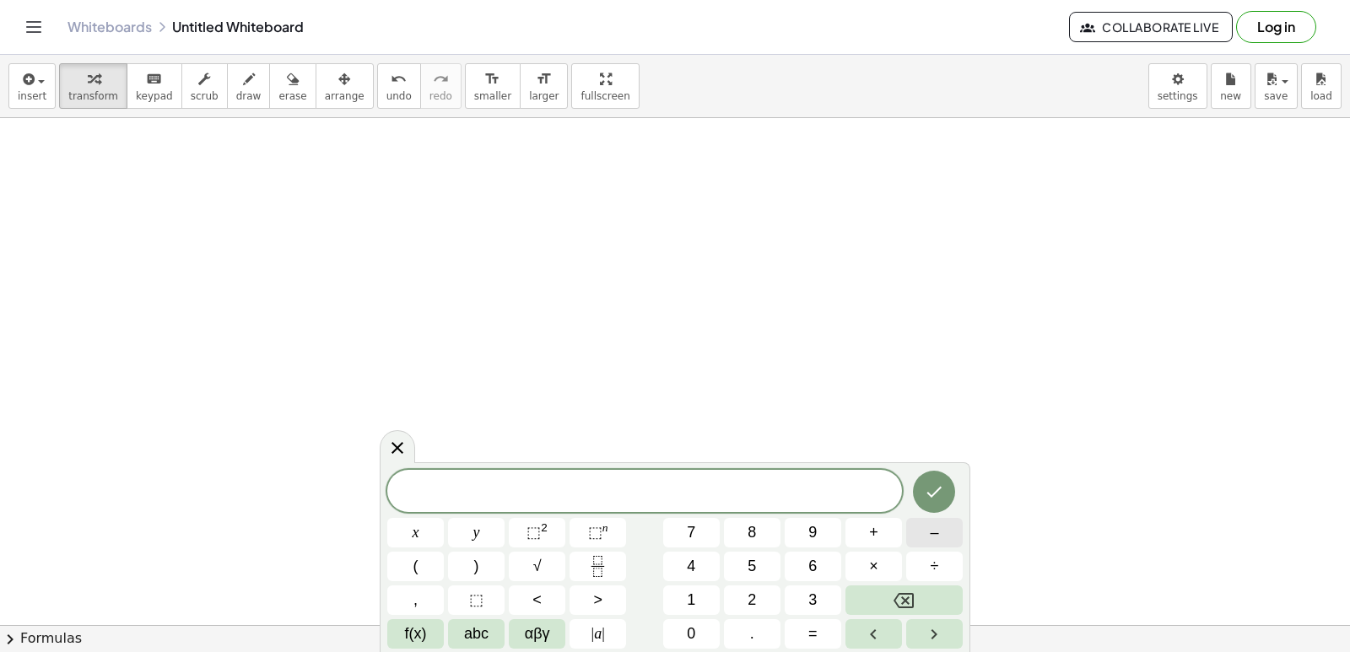
click at [941, 528] on button "–" at bounding box center [934, 533] width 57 height 30
click at [752, 563] on span "5" at bounding box center [751, 566] width 8 height 23
click at [484, 531] on button "y" at bounding box center [476, 533] width 57 height 30
click at [861, 525] on button "+" at bounding box center [873, 533] width 57 height 30
click at [433, 531] on button "x" at bounding box center [415, 533] width 57 height 30
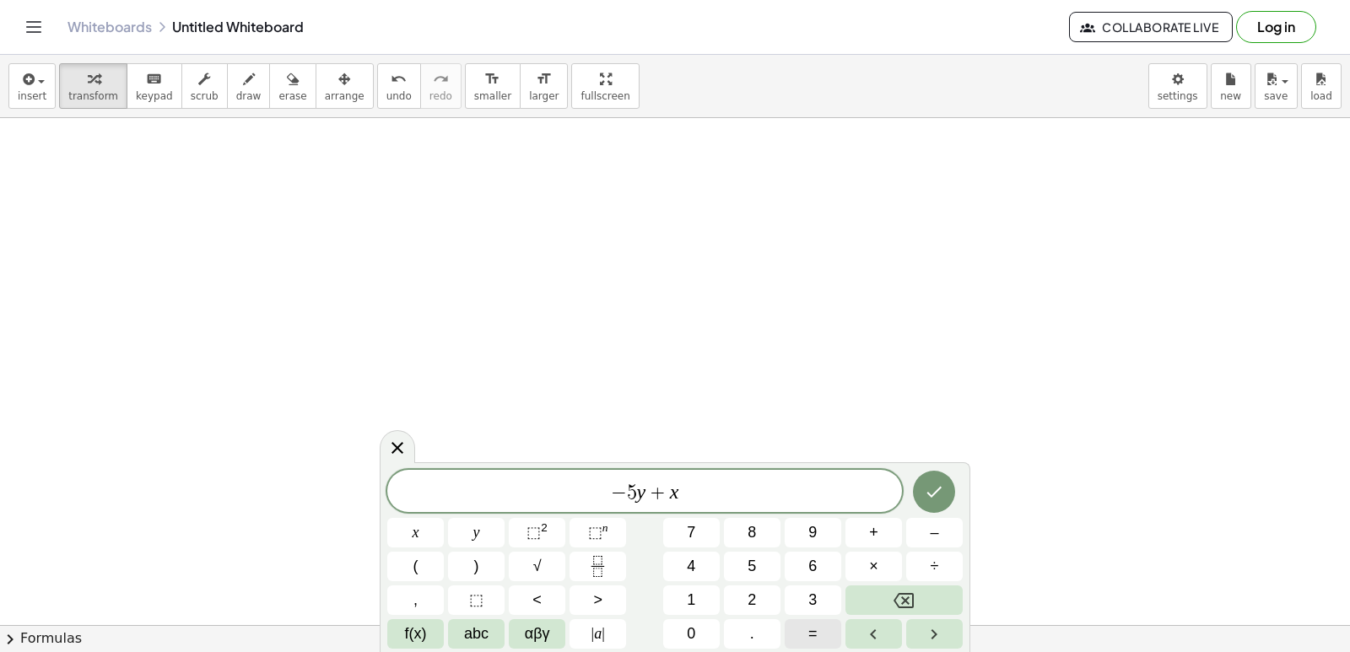
click at [823, 627] on button "=" at bounding box center [813, 634] width 57 height 30
click at [763, 603] on button "2" at bounding box center [752, 600] width 57 height 30
click at [930, 490] on icon "Done" at bounding box center [934, 492] width 20 height 20
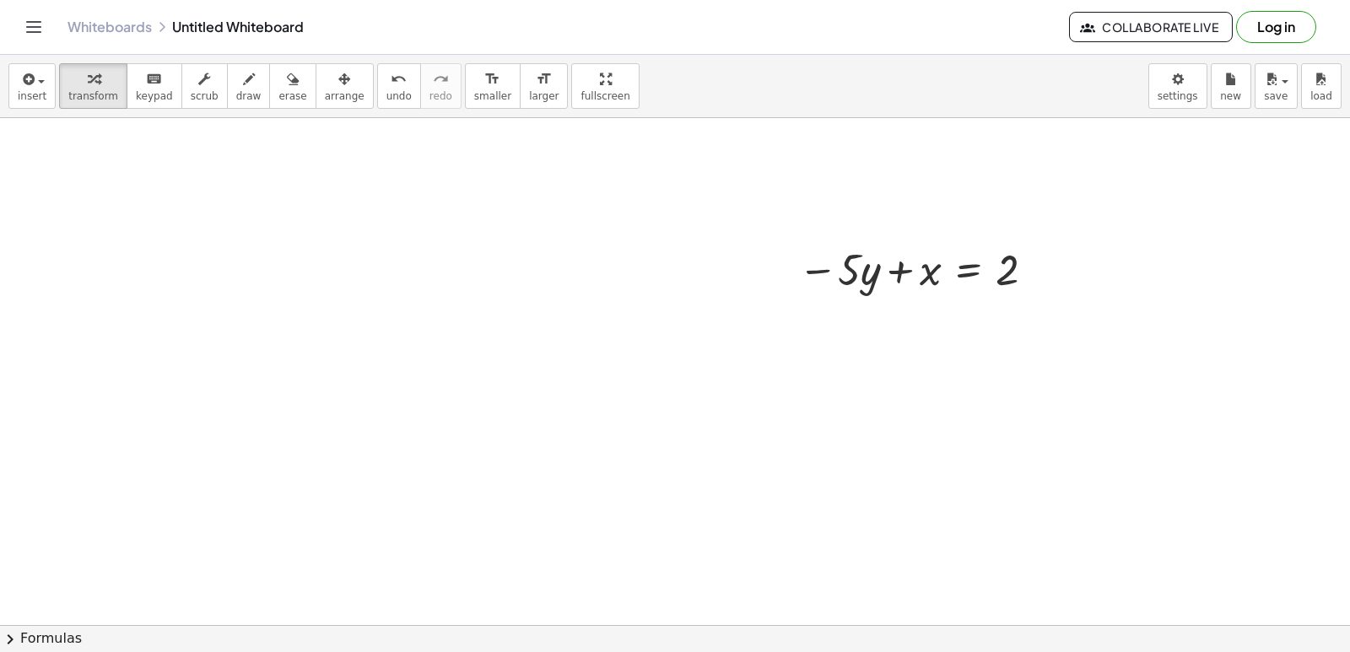
scroll to position [3801, 0]
drag, startPoint x: 844, startPoint y: 271, endPoint x: 1062, endPoint y: 271, distance: 218.5
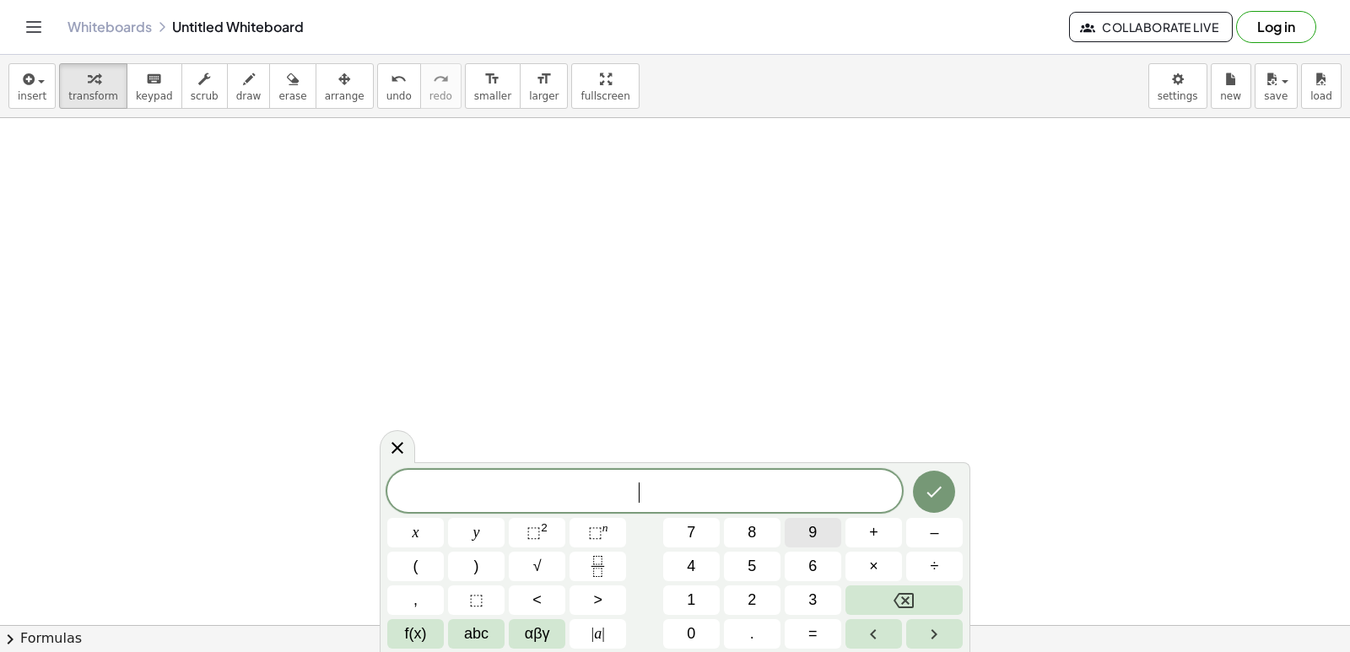
click at [794, 523] on button "9" at bounding box center [813, 533] width 57 height 30
click at [484, 521] on button "y" at bounding box center [476, 533] width 57 height 30
click at [874, 527] on span "+" at bounding box center [873, 532] width 9 height 23
click at [801, 592] on button "3" at bounding box center [813, 600] width 57 height 30
click at [417, 534] on span "x" at bounding box center [416, 532] width 7 height 23
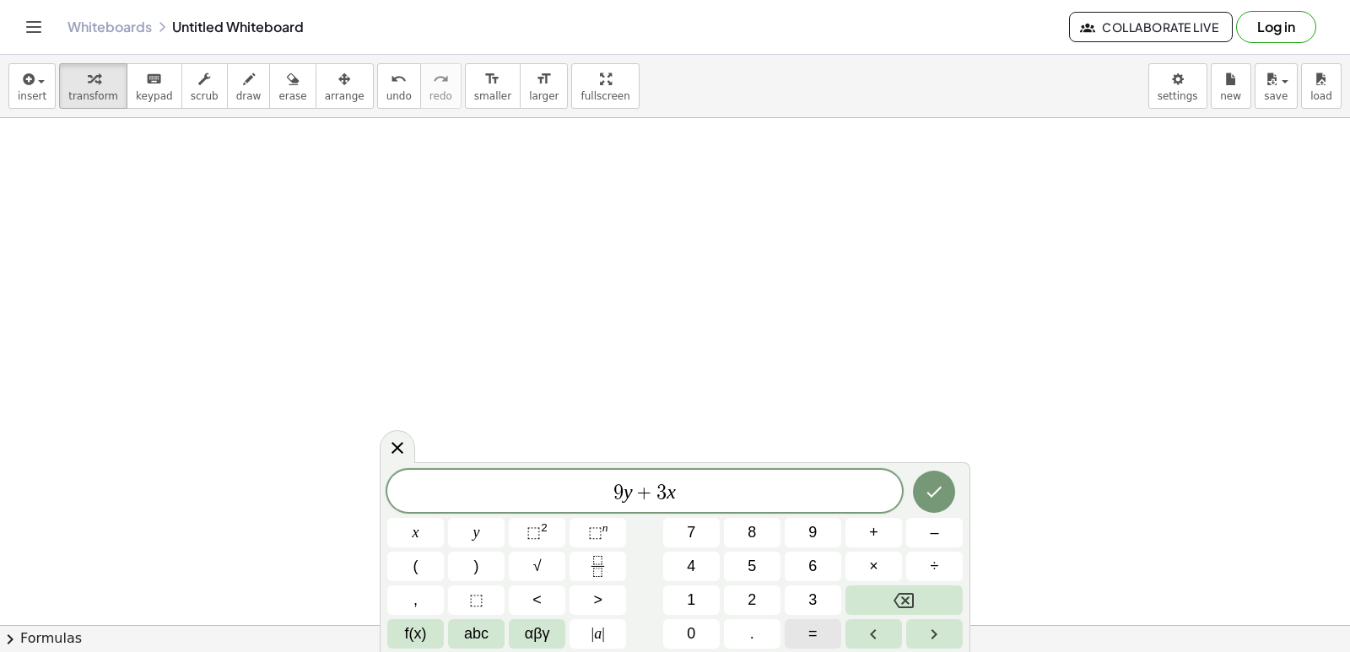
click at [828, 628] on button "=" at bounding box center [813, 634] width 57 height 30
click at [690, 596] on span "1" at bounding box center [691, 600] width 8 height 23
click at [752, 562] on span "5" at bounding box center [751, 566] width 8 height 23
click at [917, 482] on button "Done" at bounding box center [934, 492] width 42 height 42
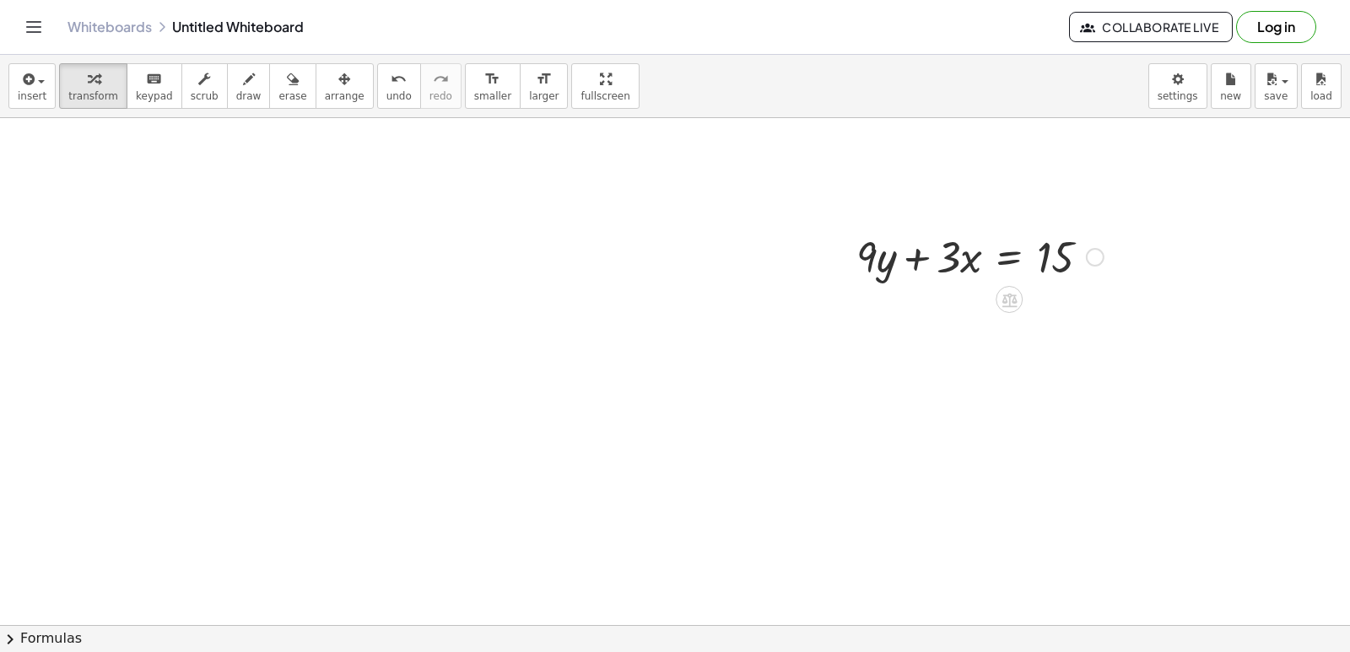
scroll to position [4307, 0]
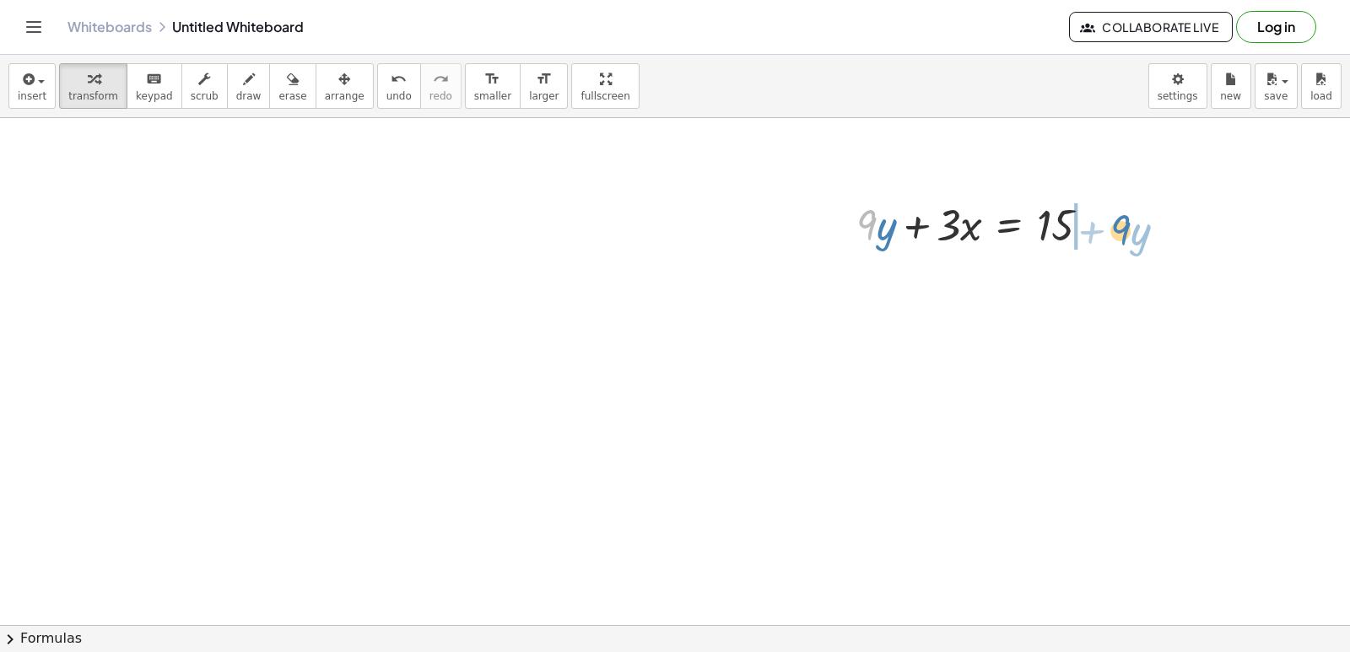
drag, startPoint x: 869, startPoint y: 224, endPoint x: 1124, endPoint y: 224, distance: 254.8
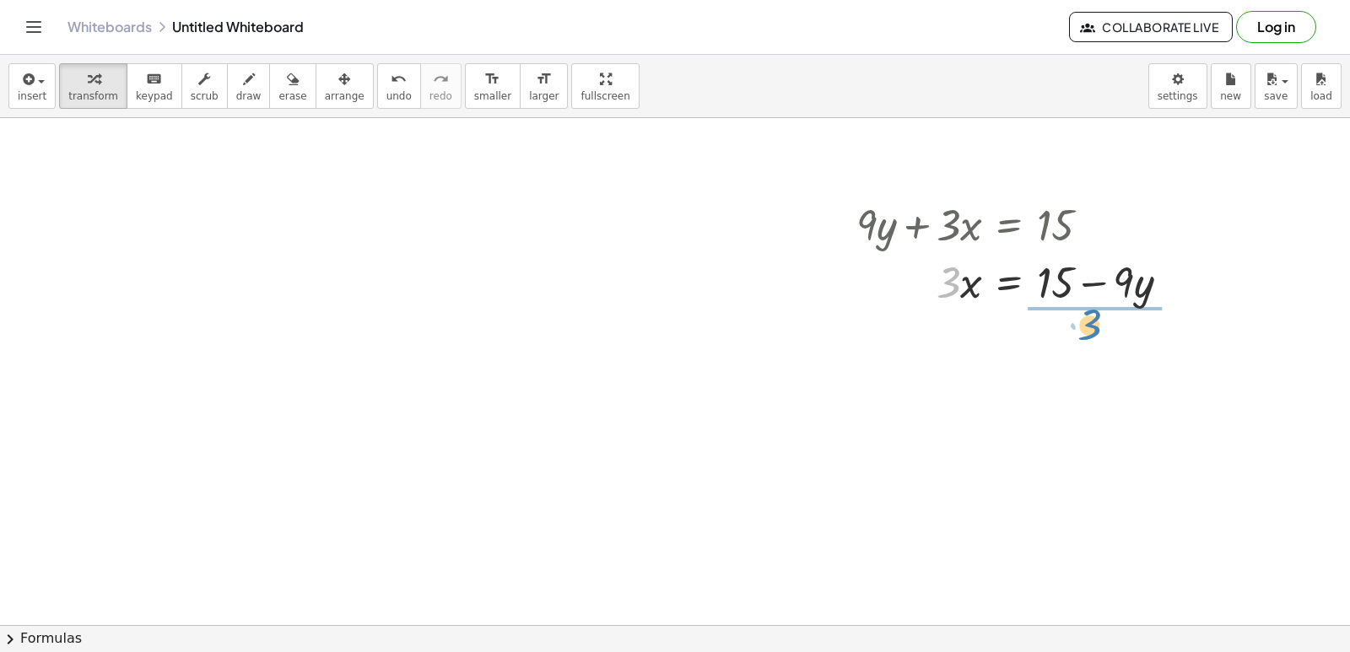
drag, startPoint x: 948, startPoint y: 288, endPoint x: 1090, endPoint y: 330, distance: 147.9
drag, startPoint x: 1087, startPoint y: 366, endPoint x: 1090, endPoint y: 340, distance: 26.4
click at [1090, 340] on div at bounding box center [1019, 352] width 343 height 84
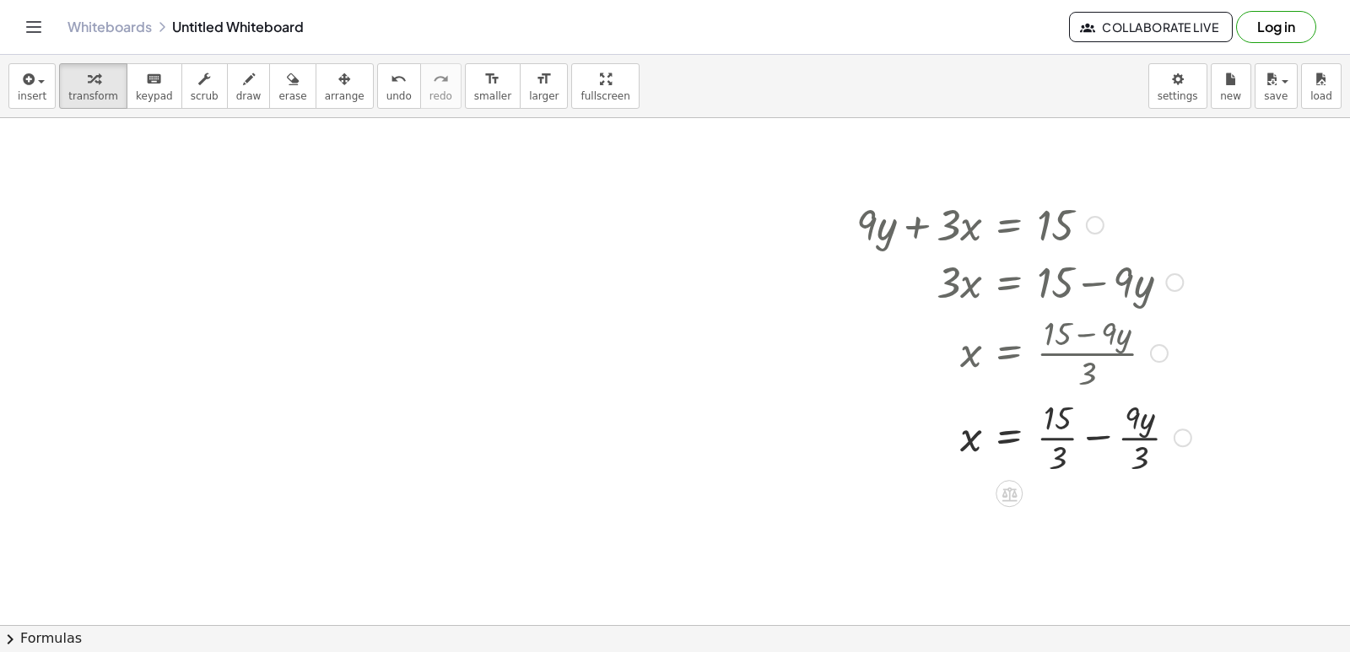
click at [1067, 437] on div at bounding box center [1024, 436] width 352 height 84
click at [1110, 521] on div at bounding box center [1024, 520] width 352 height 84
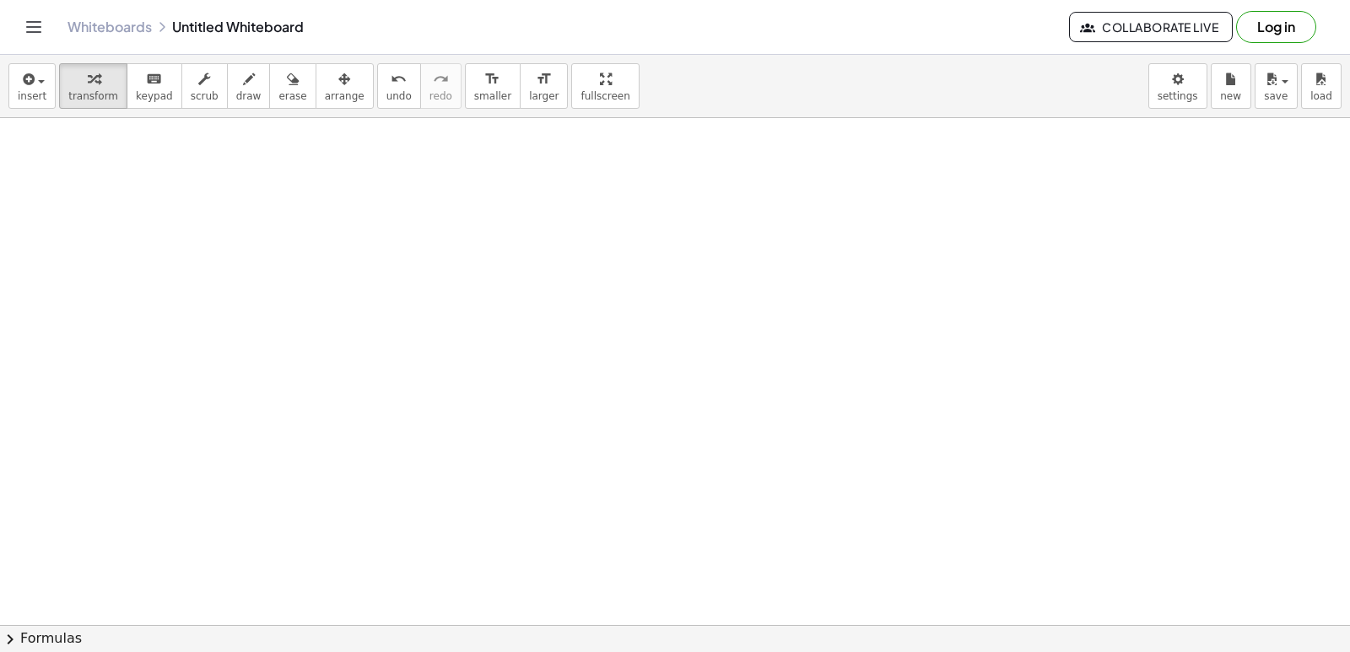
scroll to position [4982, 0]
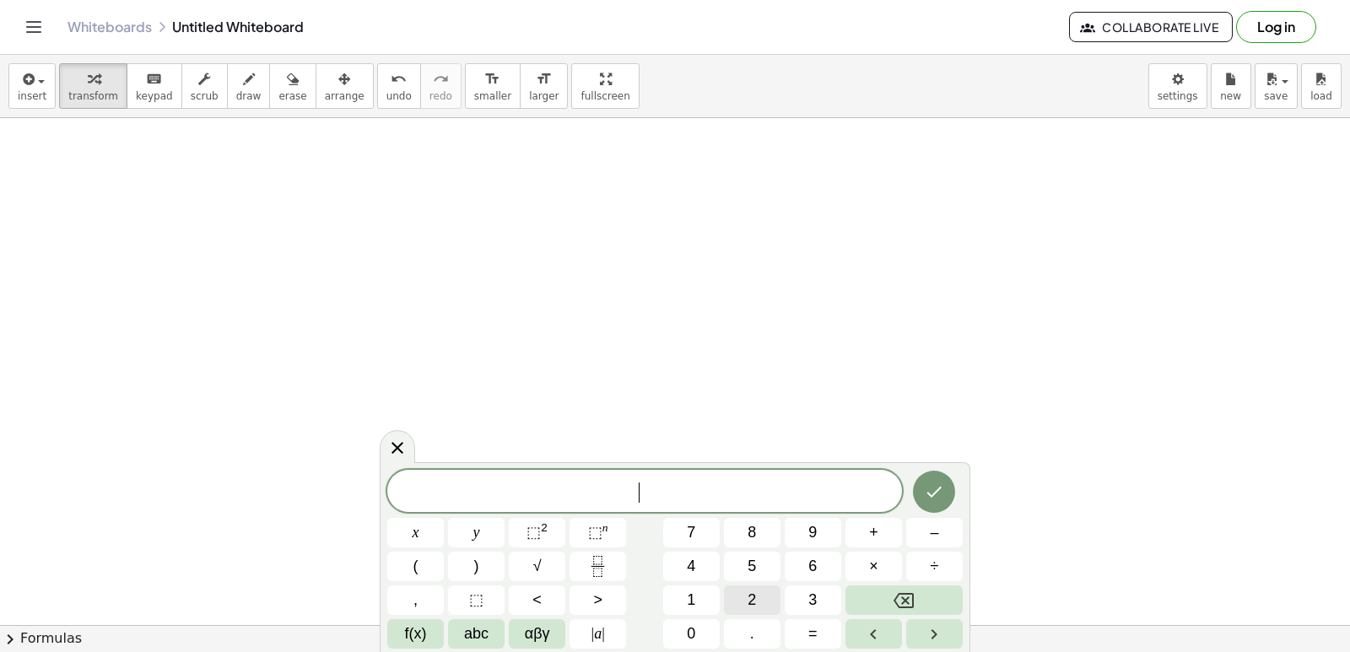
click at [753, 591] on span "2" at bounding box center [751, 600] width 8 height 23
click at [486, 530] on button "y" at bounding box center [476, 533] width 57 height 30
click at [872, 526] on span "+" at bounding box center [873, 532] width 9 height 23
click at [418, 529] on span "x" at bounding box center [416, 532] width 7 height 23
click at [940, 488] on icon "Done" at bounding box center [934, 492] width 15 height 11
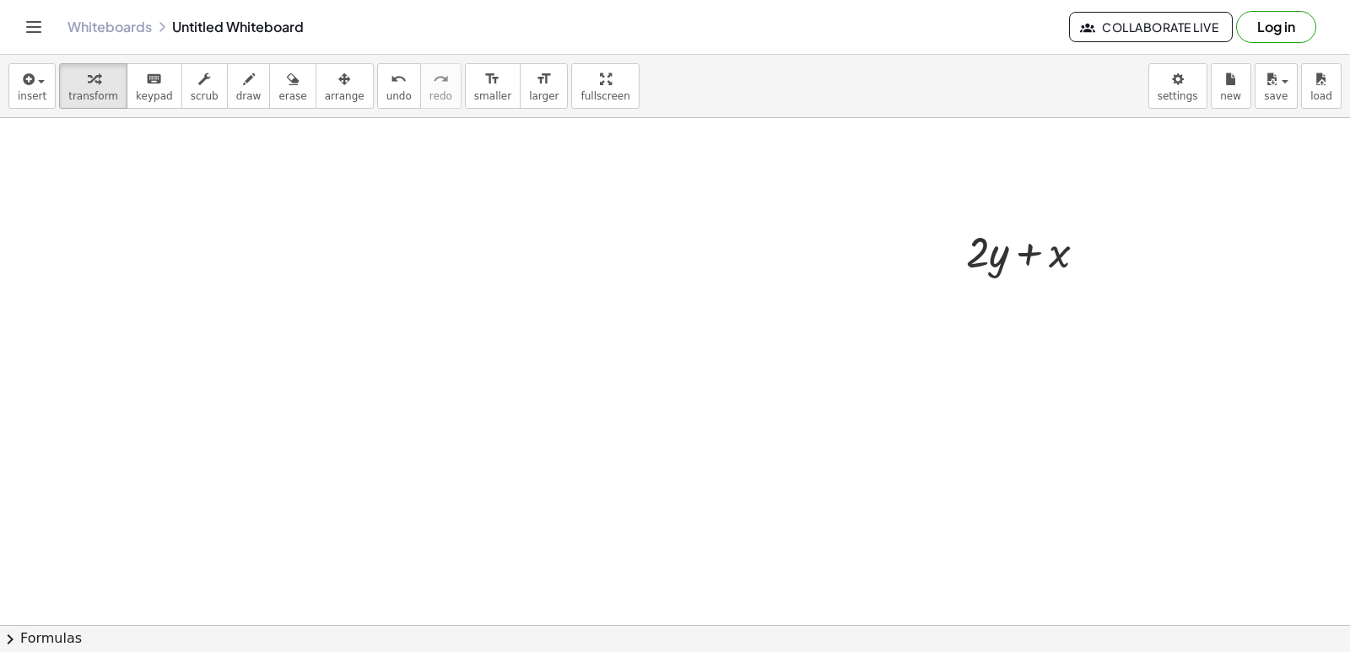
scroll to position [5239, 0]
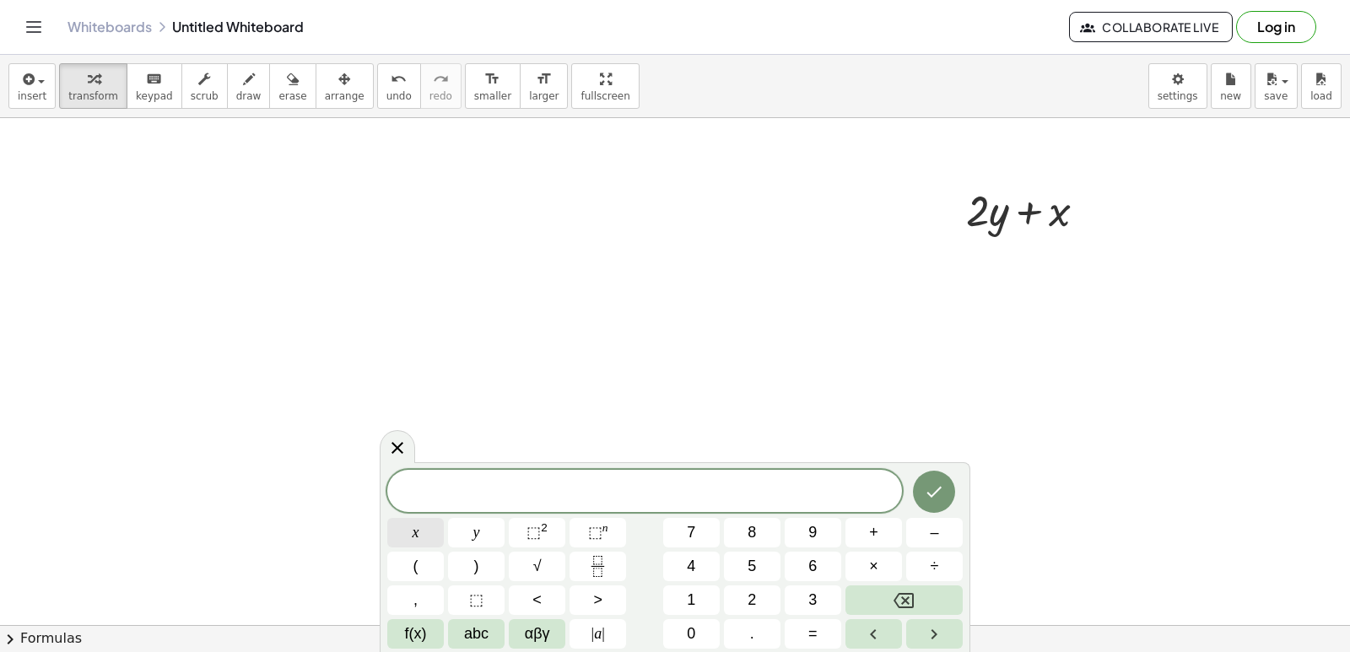
click at [427, 527] on button "x" at bounding box center [415, 533] width 57 height 30
click at [814, 633] on span "=" at bounding box center [812, 634] width 9 height 23
click at [748, 558] on span "5" at bounding box center [751, 566] width 8 height 23
click at [936, 477] on button "Done" at bounding box center [934, 492] width 42 height 42
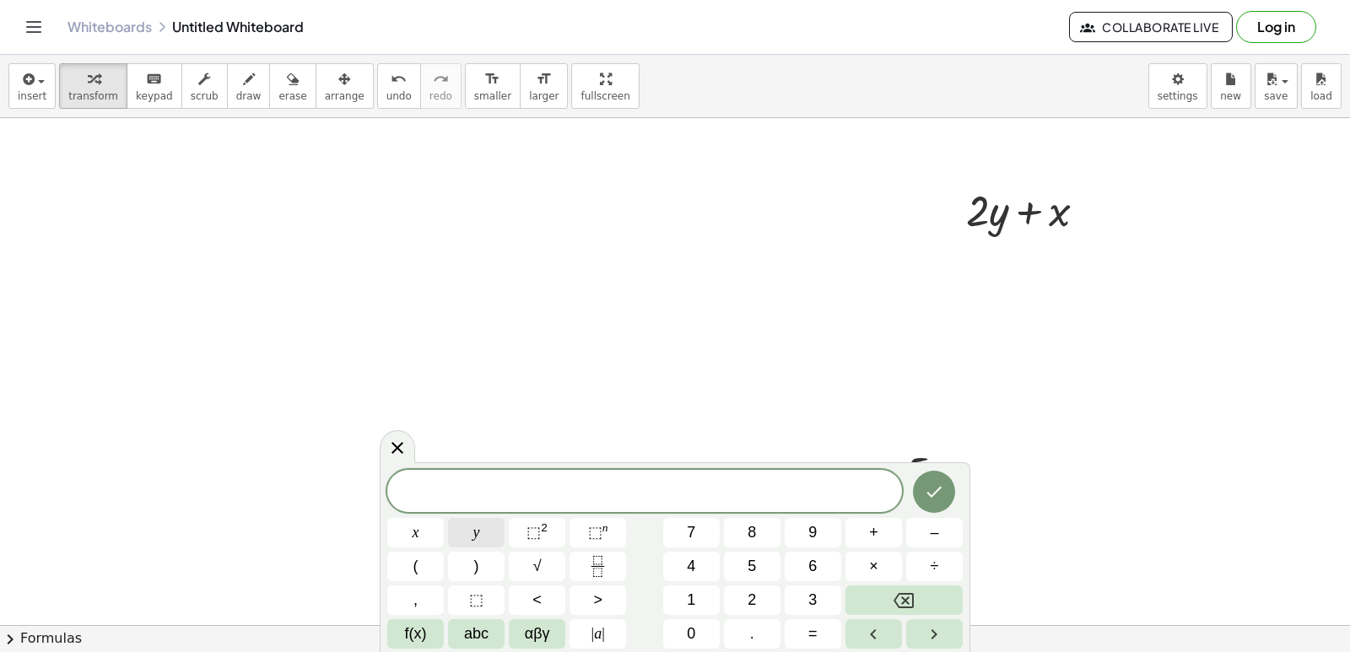
click at [488, 524] on button "y" at bounding box center [476, 533] width 57 height 30
click at [799, 632] on button "=" at bounding box center [813, 634] width 57 height 30
click at [822, 587] on button "3" at bounding box center [813, 600] width 57 height 30
click at [444, 518] on div at bounding box center [415, 533] width 57 height 30
click at [947, 490] on button "Done" at bounding box center [934, 492] width 42 height 42
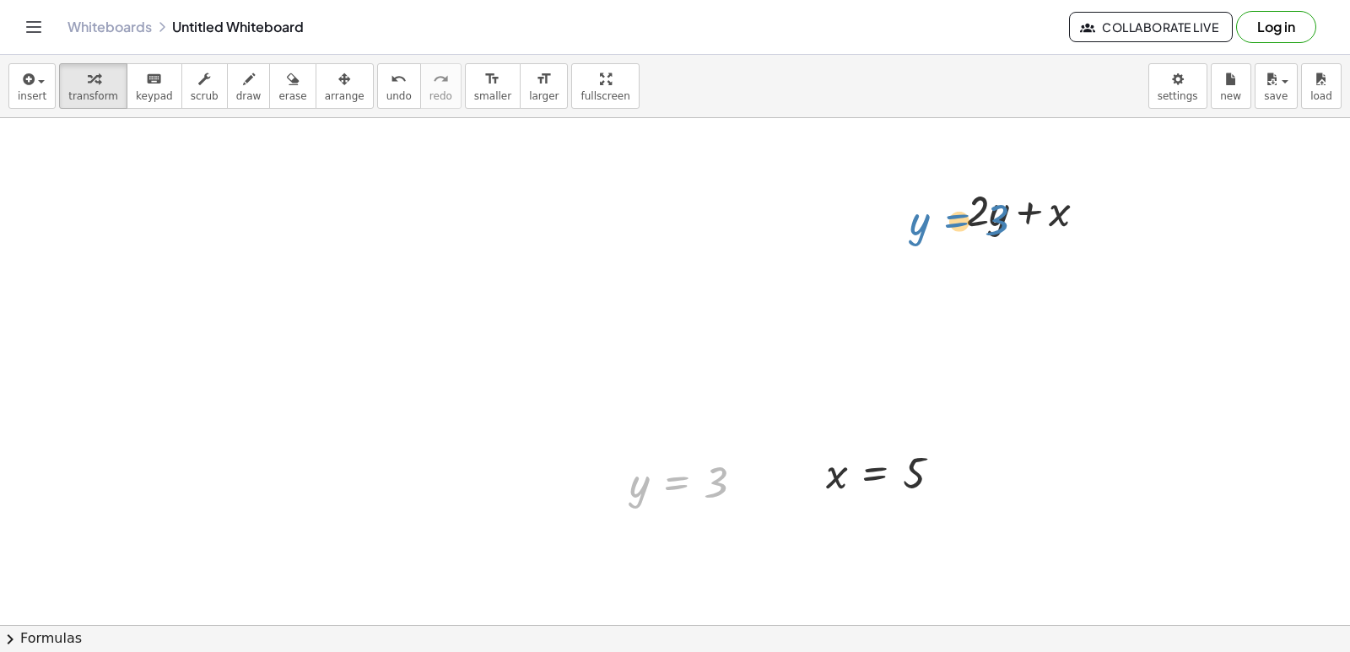
drag, startPoint x: 673, startPoint y: 496, endPoint x: 953, endPoint y: 234, distance: 383.8
drag, startPoint x: 693, startPoint y: 459, endPoint x: 733, endPoint y: 470, distance: 42.0
click at [733, 470] on div "y = 3" at bounding box center [687, 482] width 166 height 64
drag, startPoint x: 712, startPoint y: 501, endPoint x: 1005, endPoint y: 252, distance: 384.2
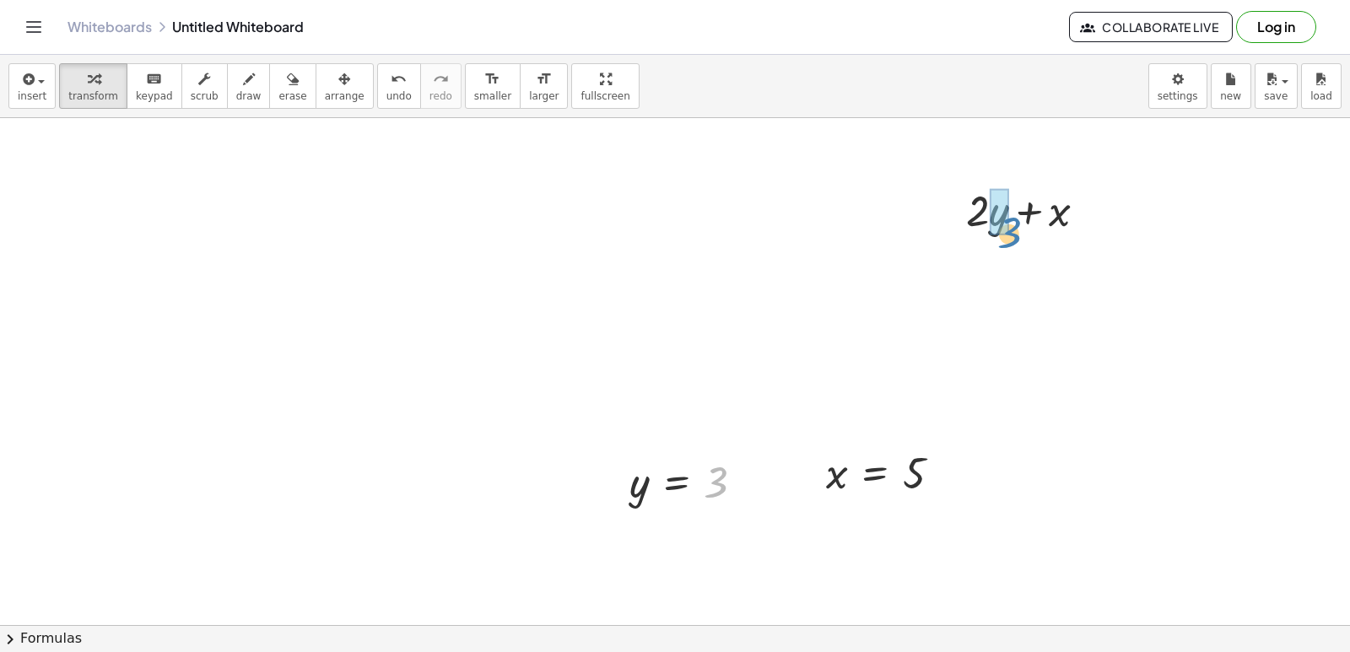
click at [904, 489] on div at bounding box center [889, 473] width 145 height 56
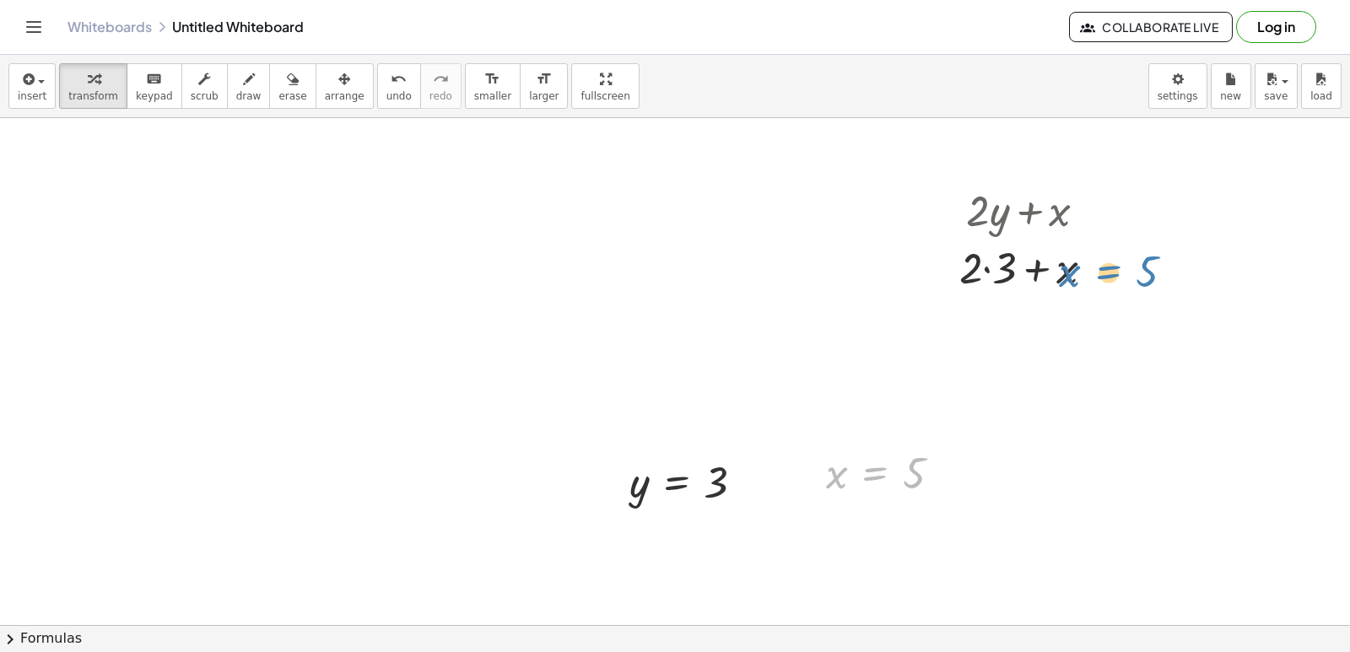
drag, startPoint x: 854, startPoint y: 483, endPoint x: 1085, endPoint y: 281, distance: 306.7
drag, startPoint x: 840, startPoint y: 470, endPoint x: 1078, endPoint y: 266, distance: 313.5
click at [983, 266] on div at bounding box center [1032, 266] width 165 height 57
click at [1017, 324] on div at bounding box center [1032, 323] width 165 height 57
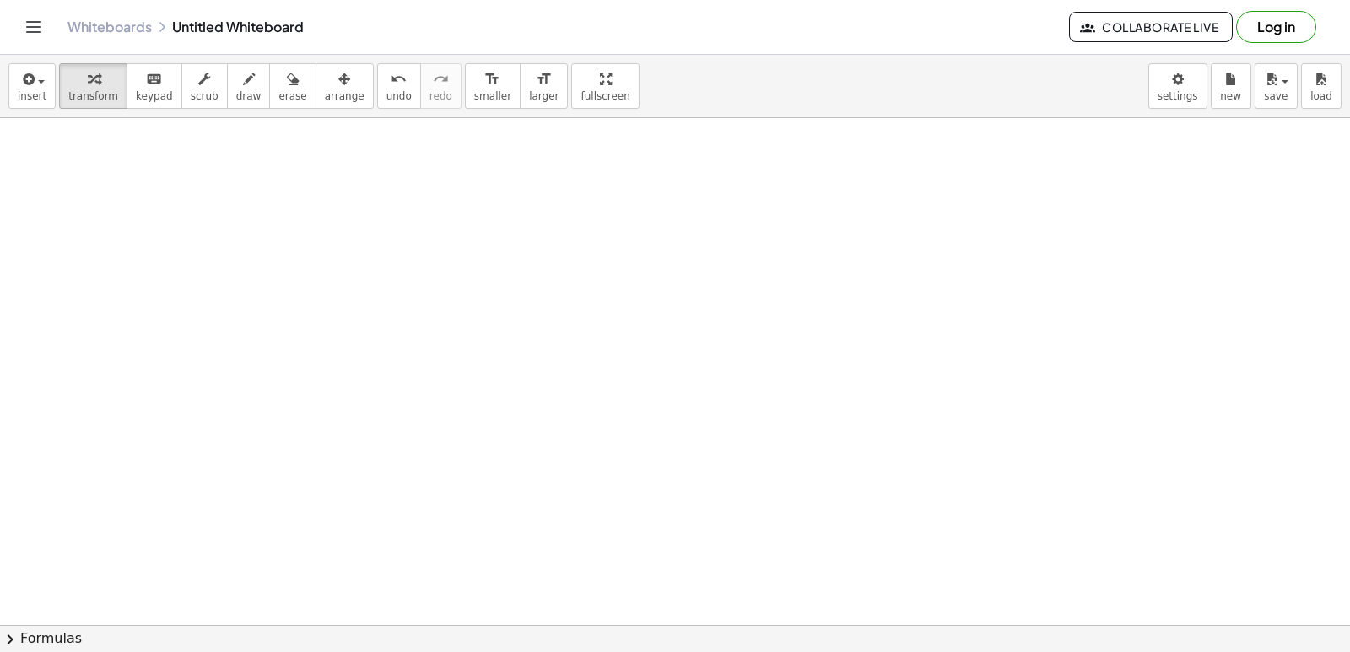
scroll to position [6083, 0]
drag, startPoint x: 818, startPoint y: 545, endPoint x: 814, endPoint y: 535, distance: 11.0
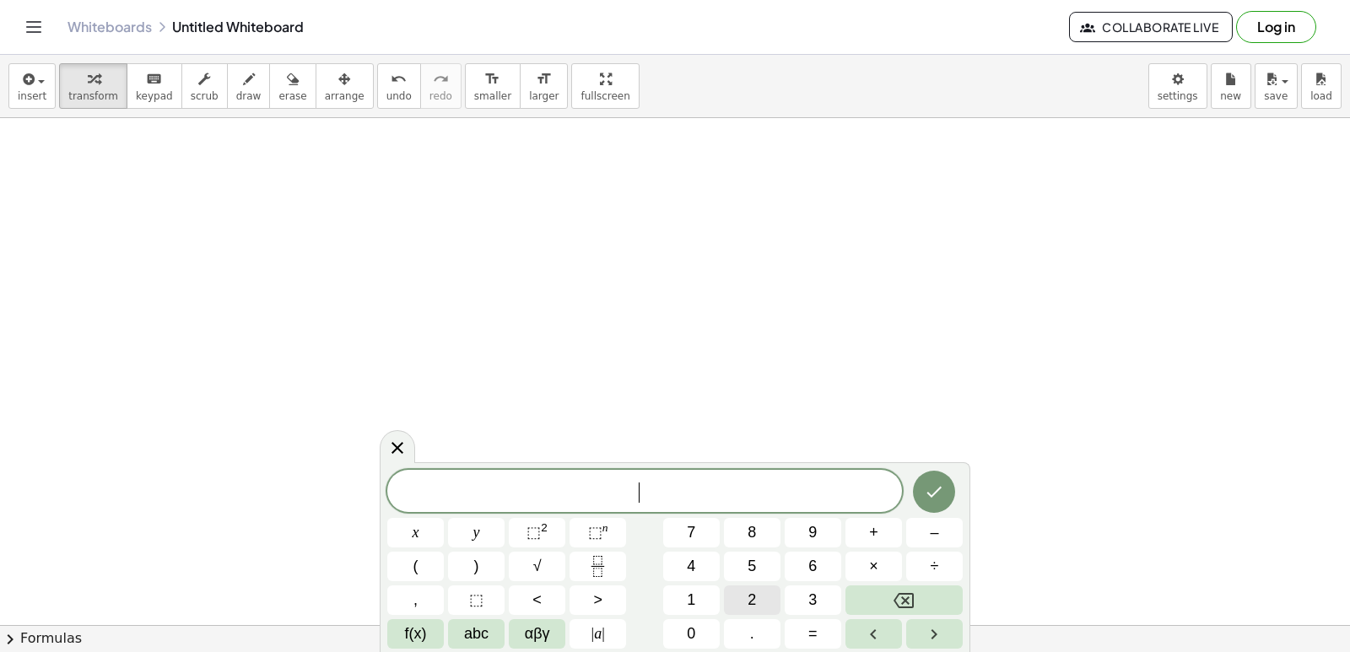
click at [752, 595] on span "2" at bounding box center [751, 600] width 8 height 23
click at [487, 521] on button "y" at bounding box center [476, 533] width 57 height 30
click at [866, 525] on button "+" at bounding box center [873, 533] width 57 height 30
click at [688, 585] on button "1" at bounding box center [691, 600] width 57 height 30
click at [682, 621] on button "0" at bounding box center [691, 634] width 57 height 30
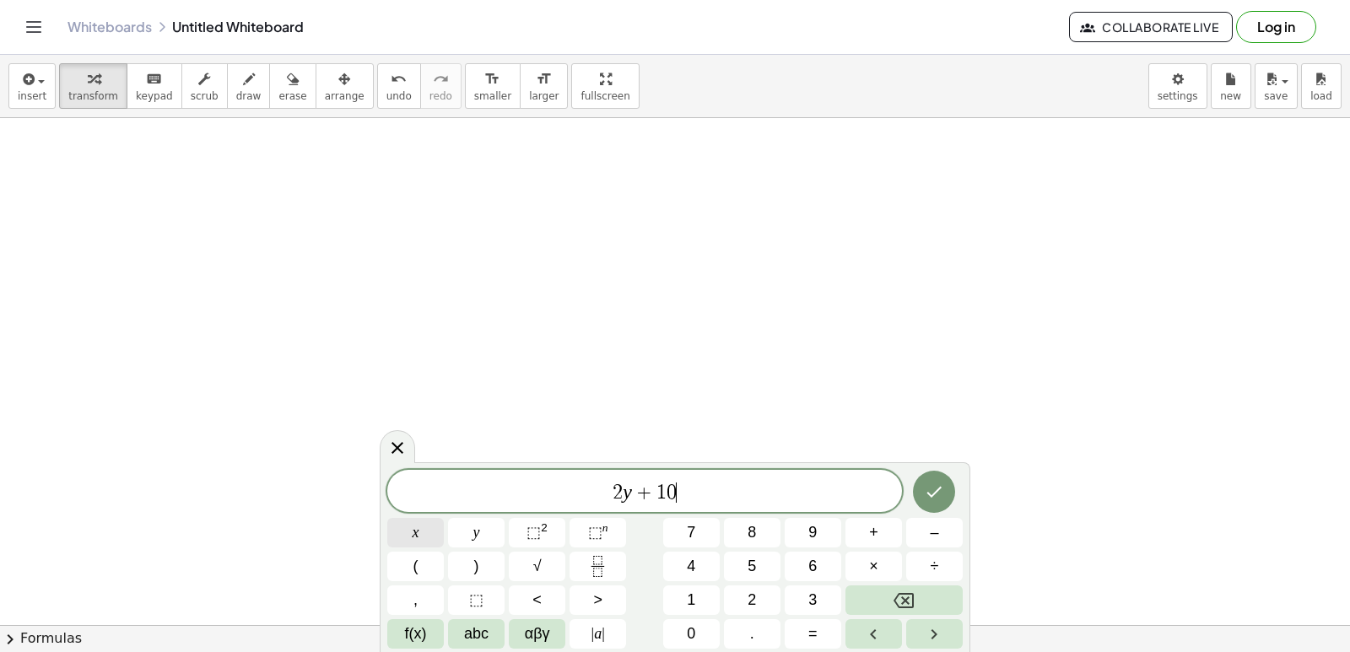
click at [416, 524] on span "x" at bounding box center [416, 532] width 7 height 23
click at [927, 489] on icon "Done" at bounding box center [934, 492] width 20 height 20
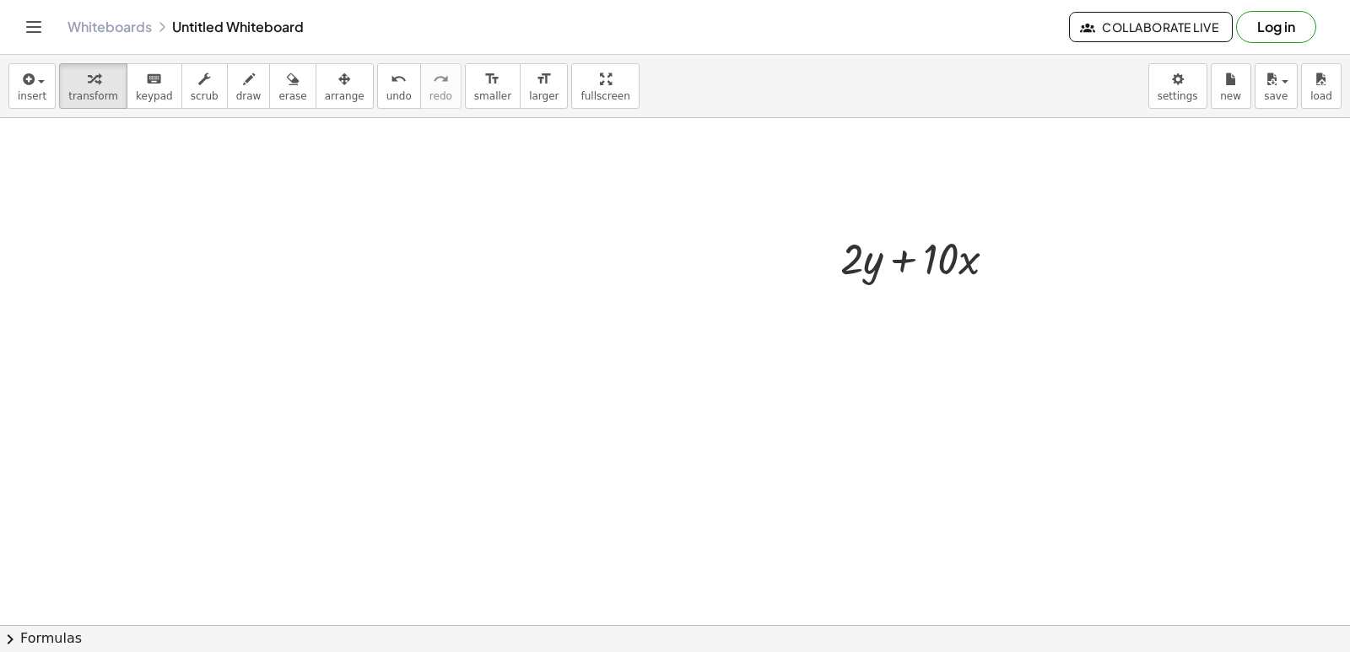
scroll to position [6421, 0]
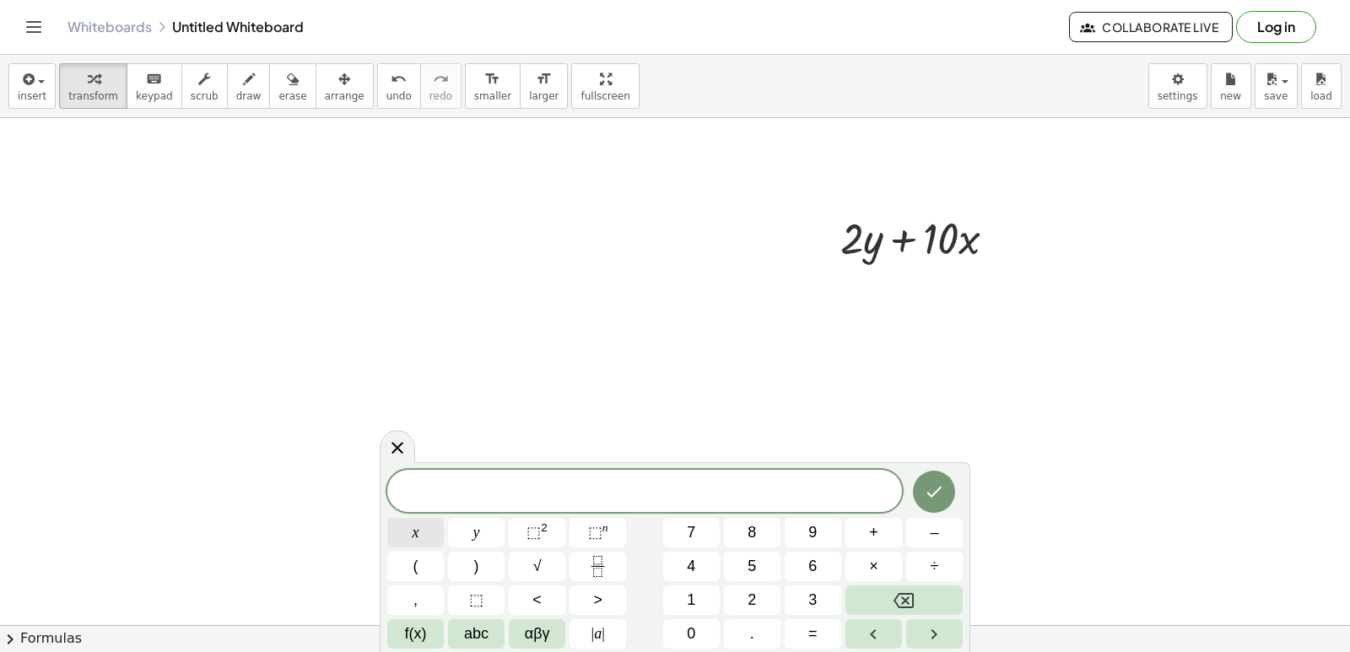
click at [414, 527] on span "x" at bounding box center [416, 532] width 7 height 23
click at [817, 637] on span "=" at bounding box center [812, 634] width 9 height 23
click at [948, 526] on button "–" at bounding box center [934, 533] width 57 height 30
click at [761, 558] on button "5" at bounding box center [752, 567] width 57 height 30
click at [937, 488] on icon "Done" at bounding box center [934, 492] width 20 height 20
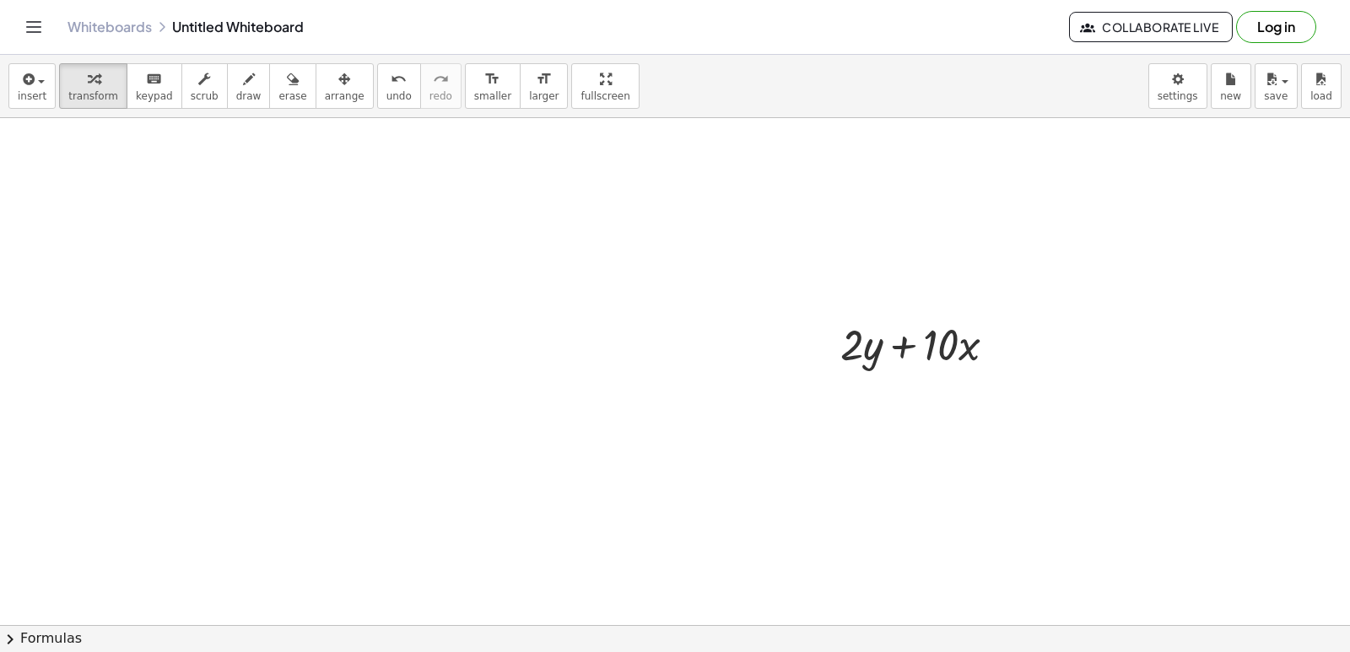
scroll to position [6505, 0]
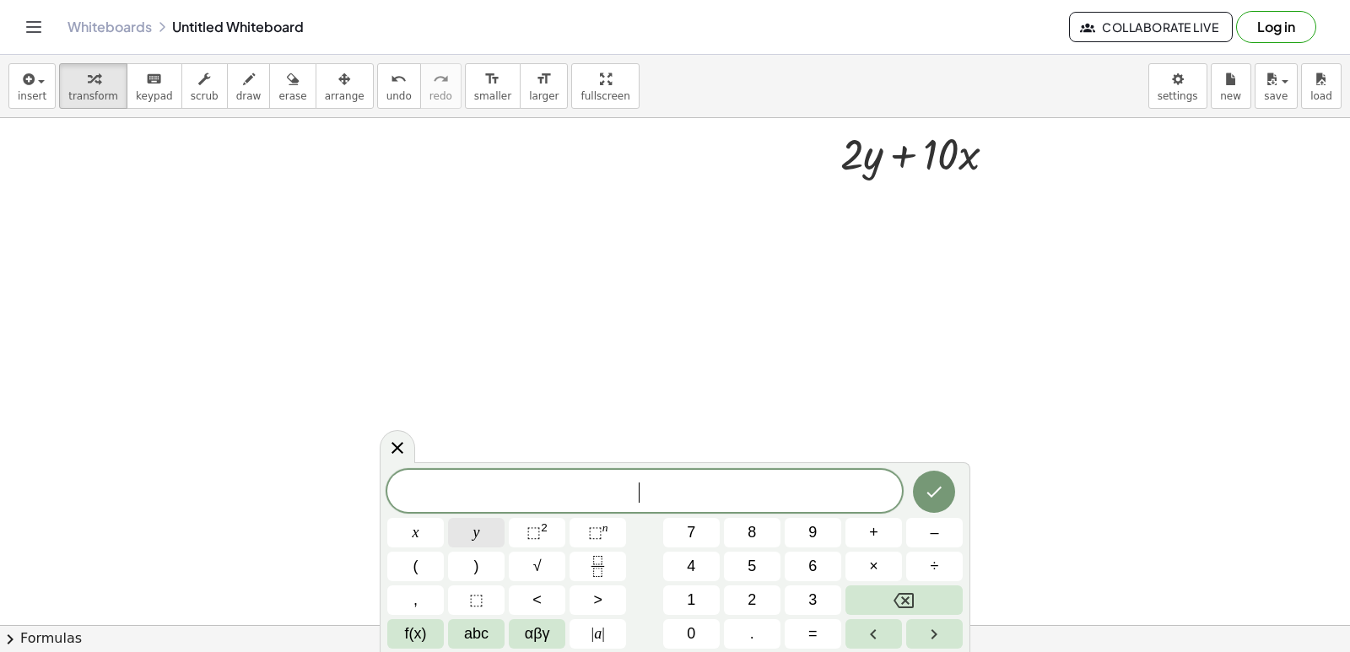
click at [496, 531] on button "y" at bounding box center [476, 533] width 57 height 30
click at [804, 626] on button "=" at bounding box center [813, 634] width 57 height 30
click at [692, 528] on button "7" at bounding box center [691, 533] width 57 height 30
click at [932, 487] on icon "Done" at bounding box center [934, 492] width 20 height 20
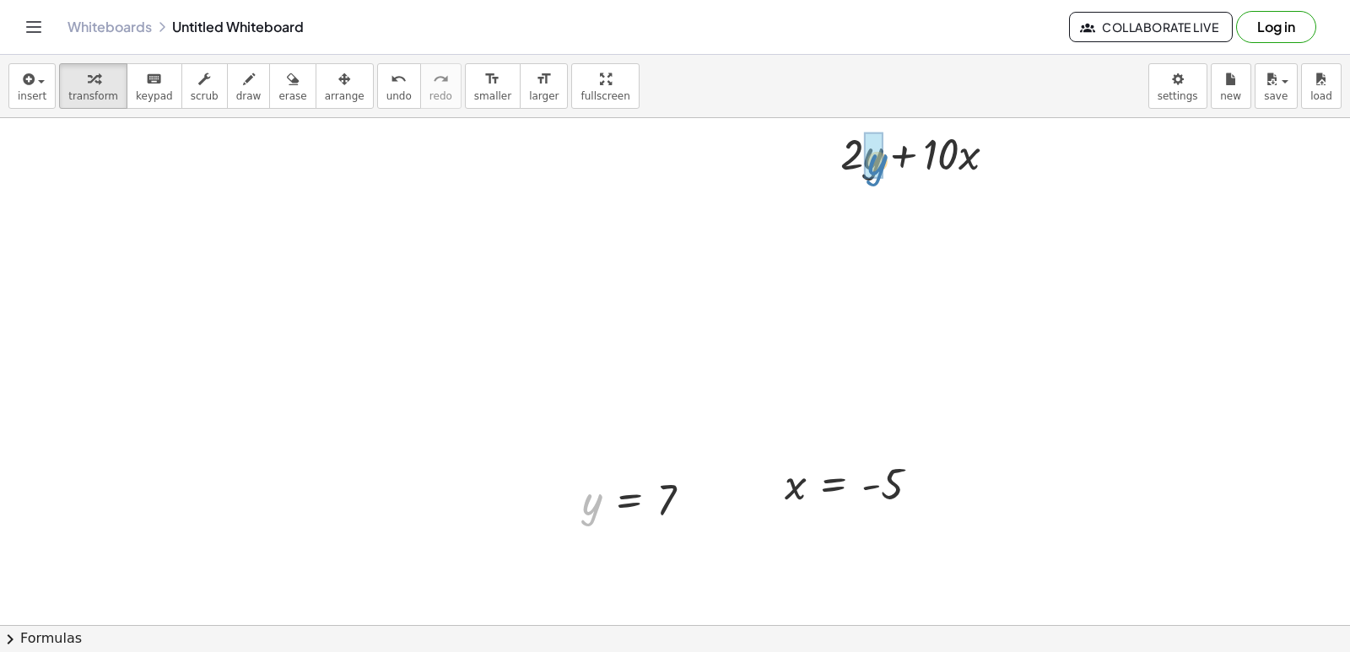
drag, startPoint x: 591, startPoint y: 505, endPoint x: 865, endPoint y: 173, distance: 430.3
drag, startPoint x: 792, startPoint y: 491, endPoint x: 972, endPoint y: 212, distance: 332.1
click at [850, 213] on div at bounding box center [925, 209] width 226 height 57
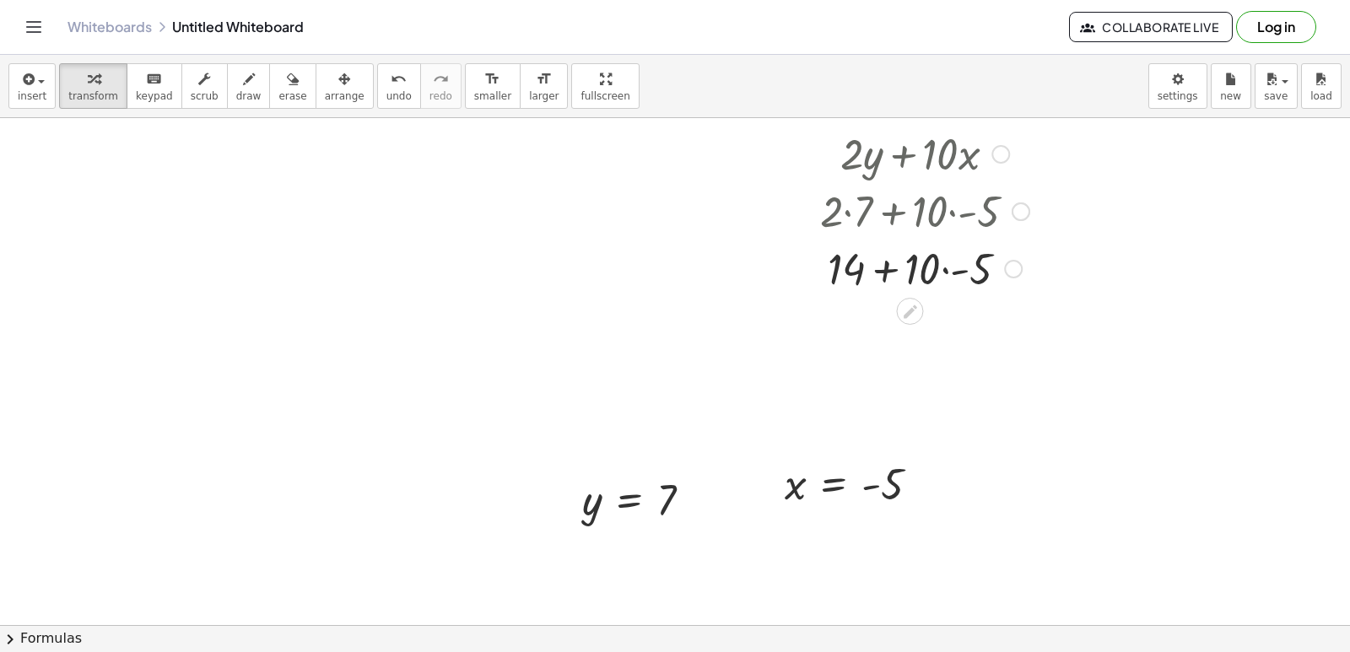
click at [950, 271] on div at bounding box center [925, 267] width 226 height 57
click at [895, 267] on div at bounding box center [925, 267] width 226 height 57
click at [899, 332] on div at bounding box center [925, 324] width 226 height 57
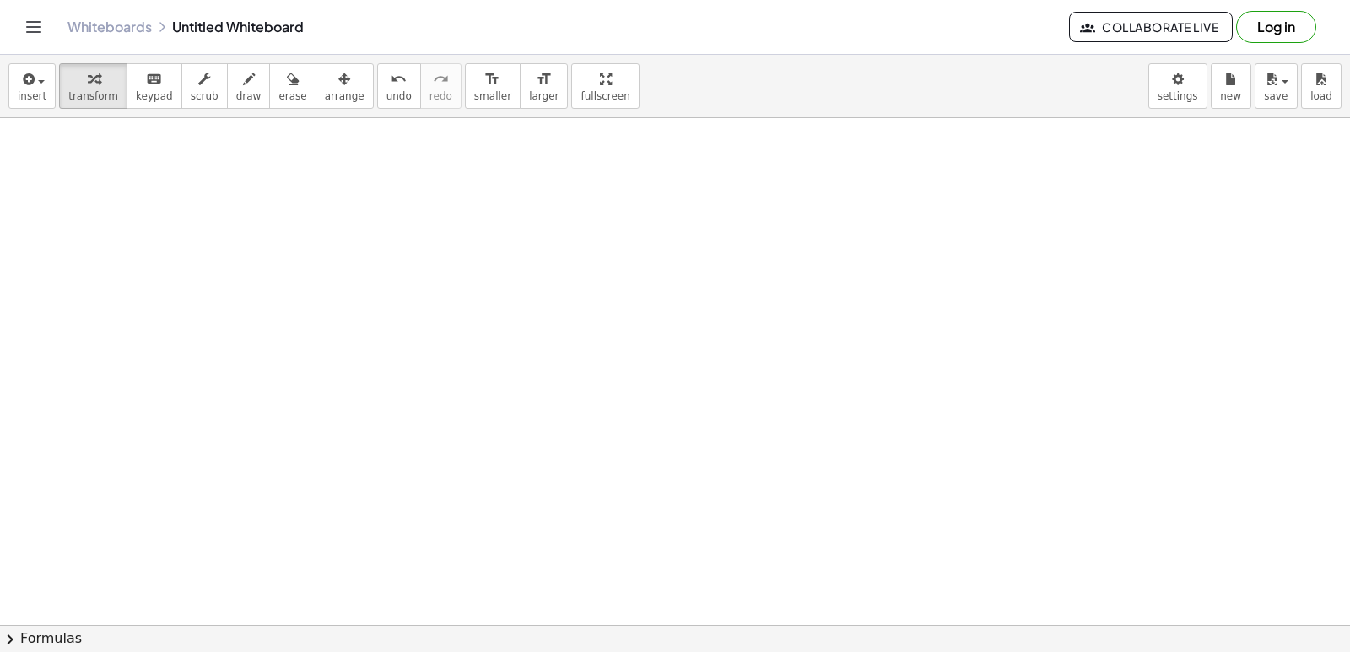
scroll to position [7096, 0]
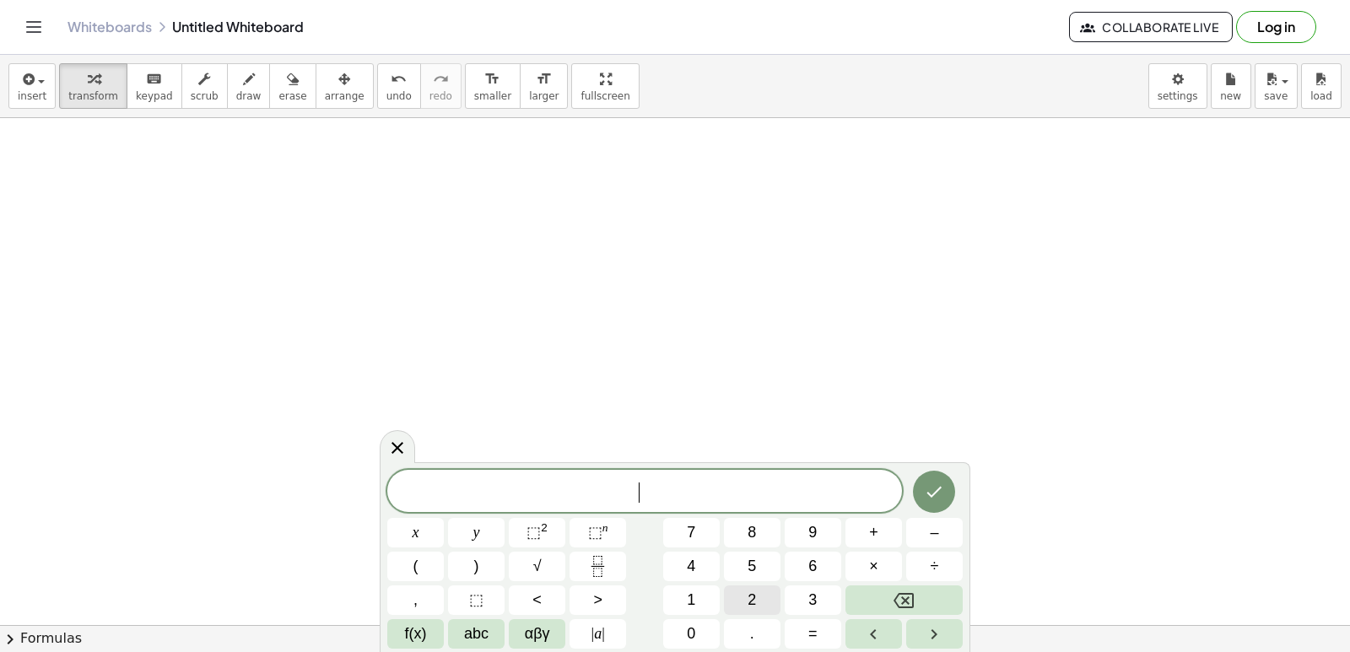
click at [732, 591] on button "2" at bounding box center [752, 600] width 57 height 30
click at [403, 521] on button "x" at bounding box center [415, 533] width 57 height 30
click at [871, 530] on span "+" at bounding box center [873, 532] width 9 height 23
click at [474, 532] on span "y" at bounding box center [476, 532] width 7 height 23
click at [800, 638] on button "=" at bounding box center [813, 634] width 57 height 30
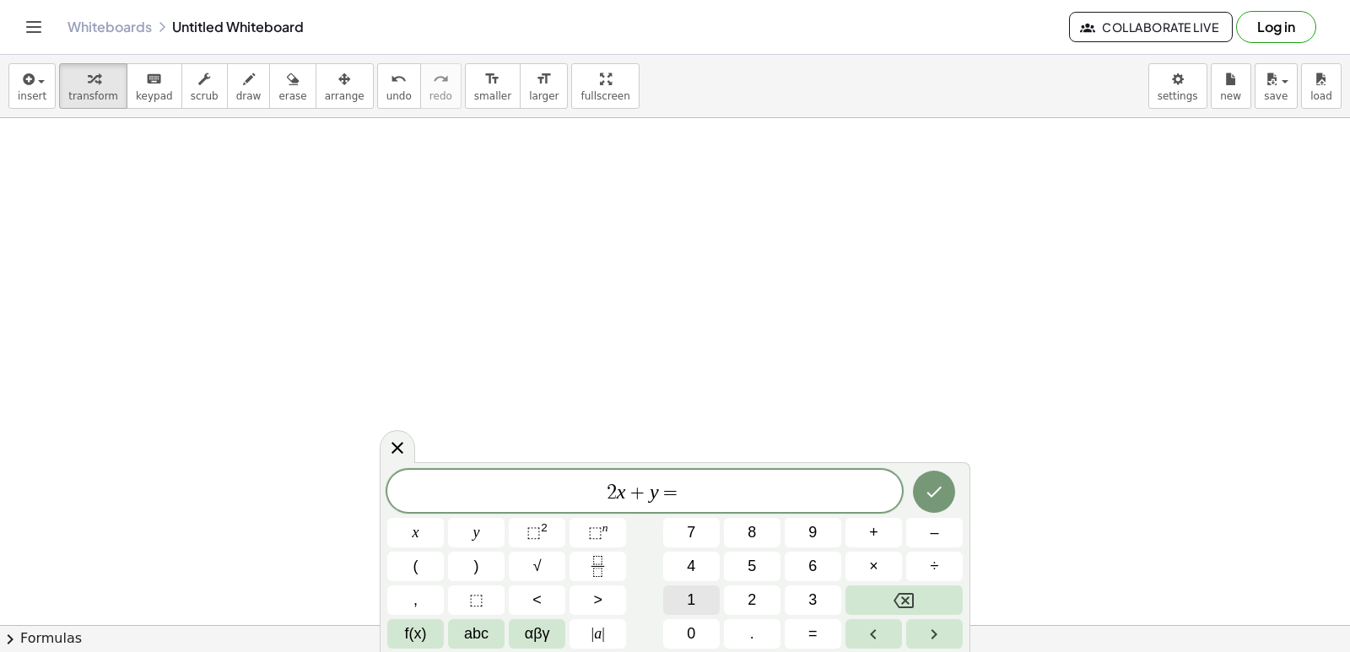
click at [683, 596] on button "1" at bounding box center [691, 600] width 57 height 30
click at [703, 563] on button "4" at bounding box center [691, 567] width 57 height 30
click at [935, 484] on icon "Done" at bounding box center [934, 492] width 20 height 20
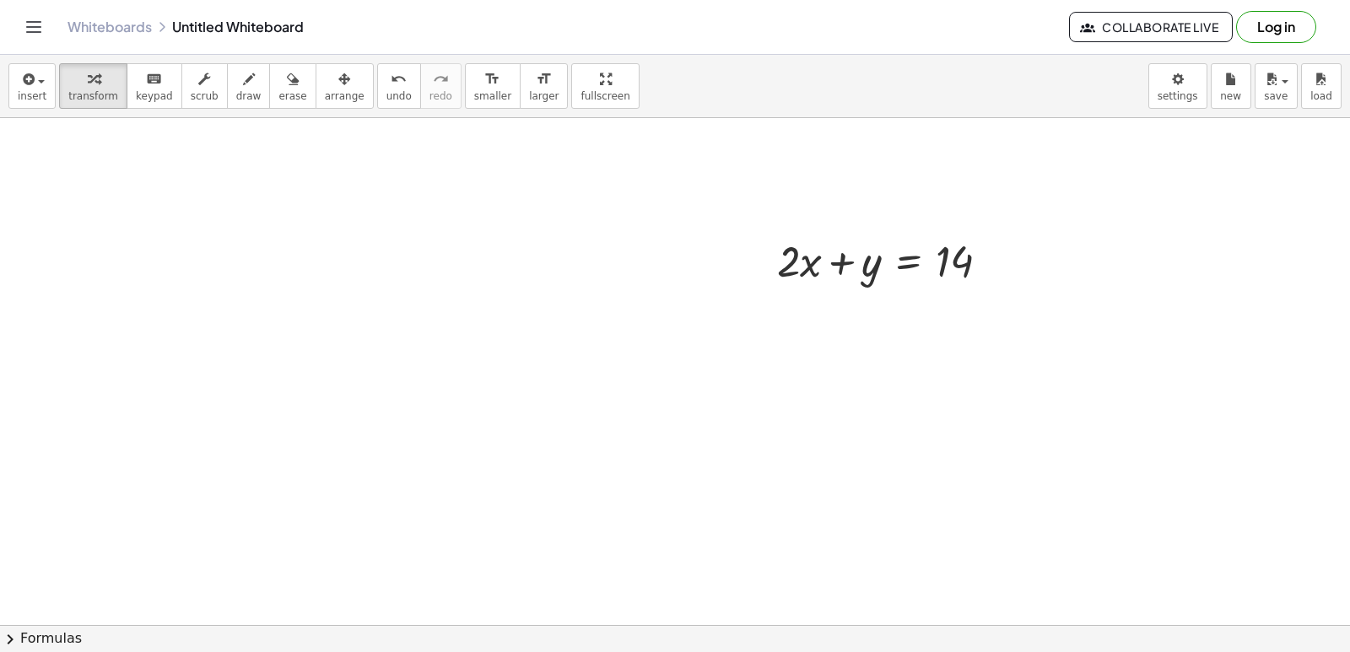
scroll to position [7180, 0]
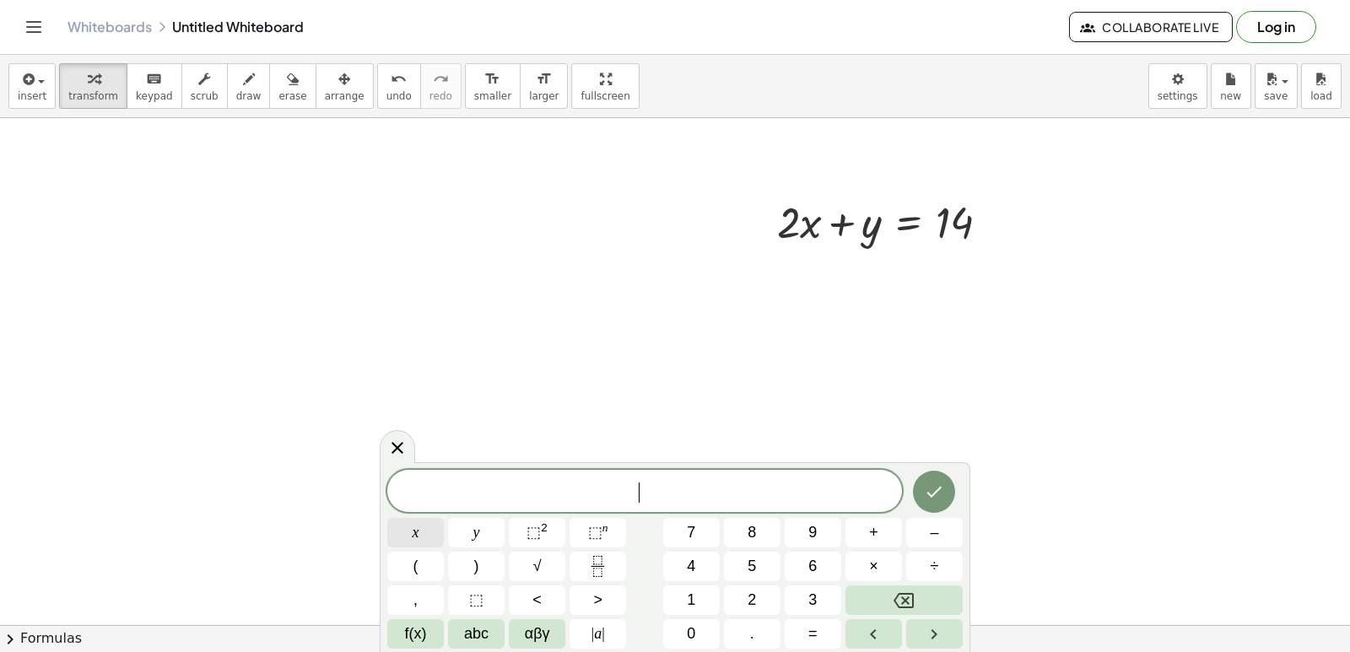
click at [427, 533] on button "x" at bounding box center [415, 533] width 57 height 30
click at [931, 515] on div "x x y ⬚ 2 ⬚ n 7 8 9 + – ( ) √ 4 5 6 × ÷ , ⬚ < > 1 2 3 f(x) abc αβγ | a | 0 . =" at bounding box center [674, 559] width 575 height 179
click at [930, 531] on span "–" at bounding box center [934, 532] width 8 height 23
click at [485, 532] on button "y" at bounding box center [476, 533] width 57 height 30
click at [804, 628] on button "=" at bounding box center [813, 634] width 57 height 30
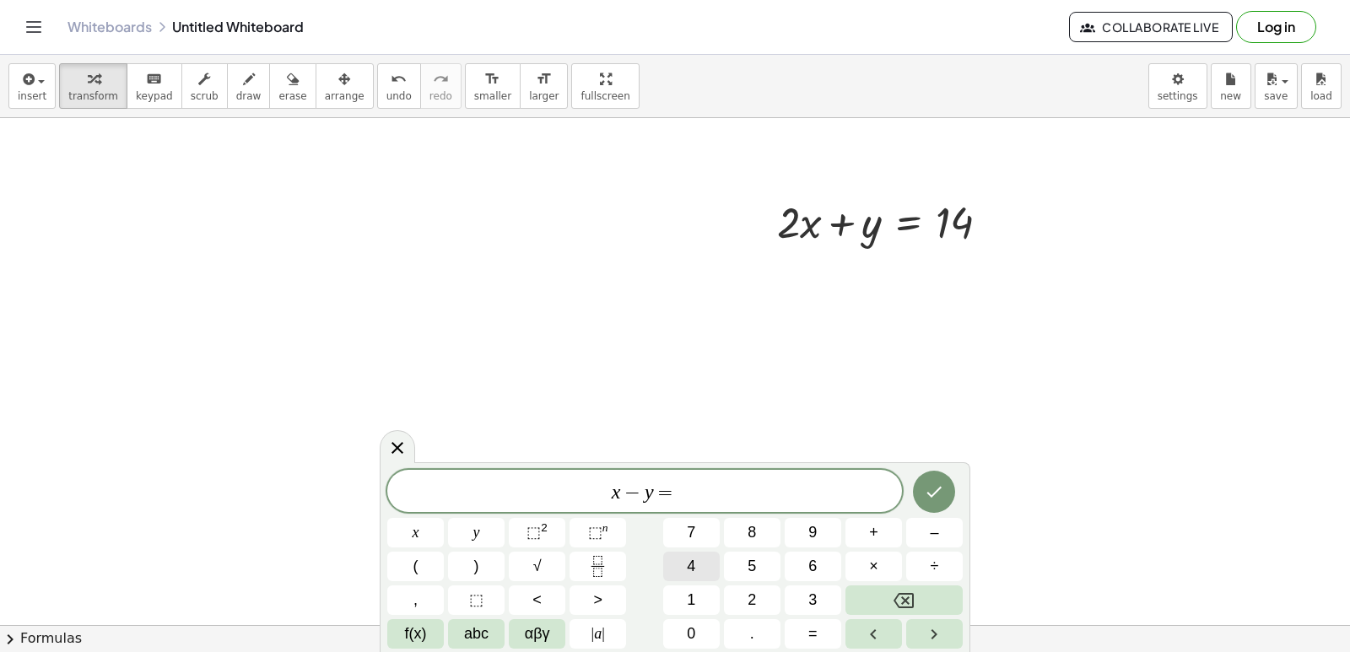
click at [706, 553] on button "4" at bounding box center [691, 567] width 57 height 30
click at [943, 490] on icon "Done" at bounding box center [934, 492] width 20 height 20
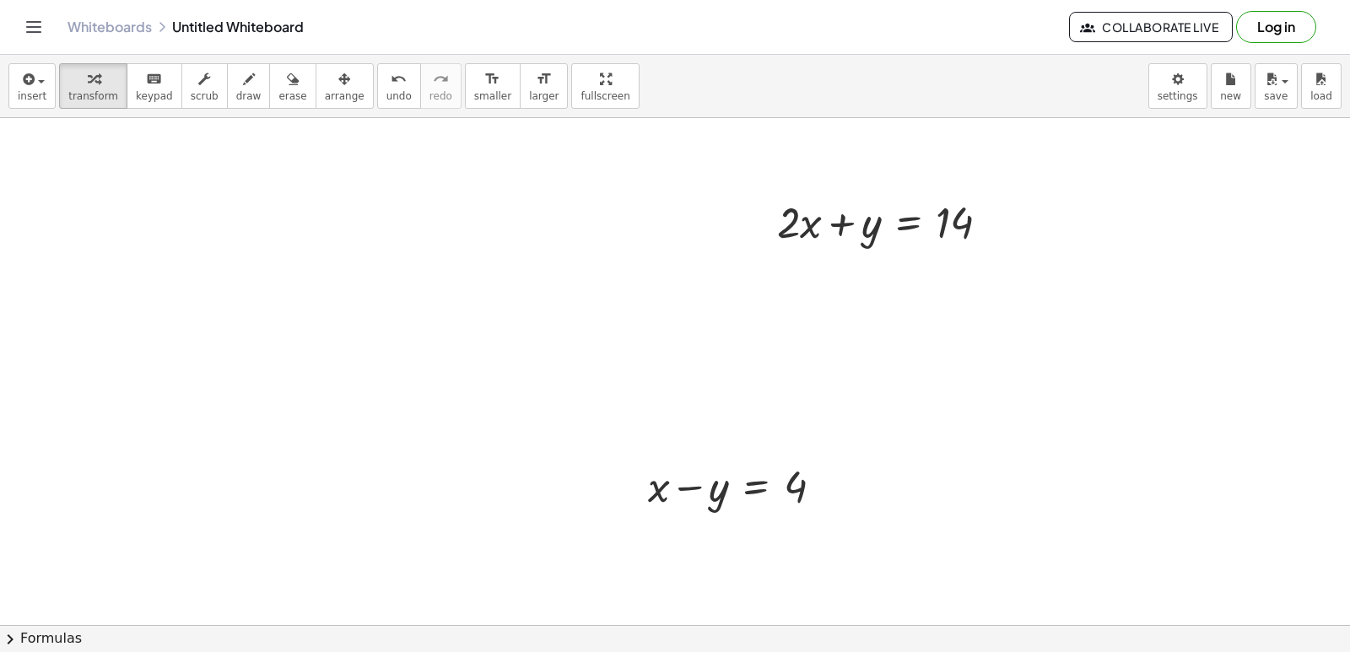
drag, startPoint x: 325, startPoint y: 95, endPoint x: 446, endPoint y: 276, distance: 217.6
click at [332, 94] on span "arrange" at bounding box center [345, 96] width 40 height 12
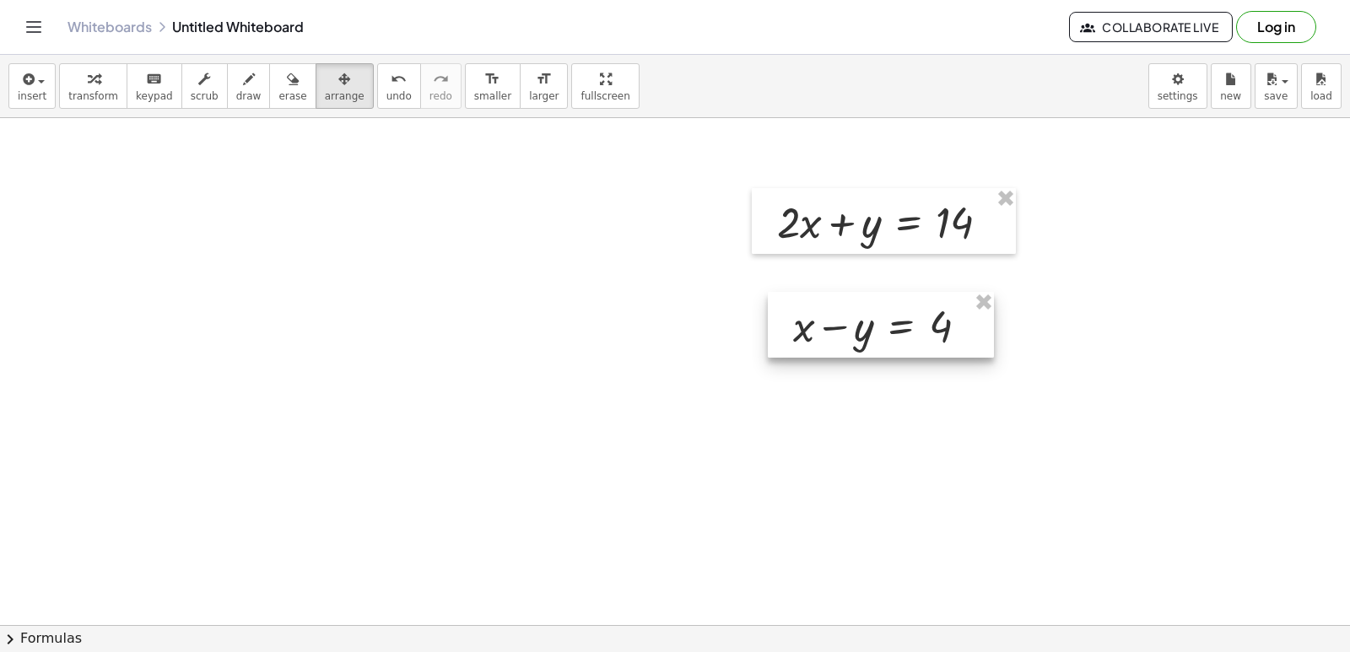
drag, startPoint x: 771, startPoint y: 485, endPoint x: 916, endPoint y: 325, distance: 216.2
click at [916, 325] on div at bounding box center [881, 325] width 226 height 66
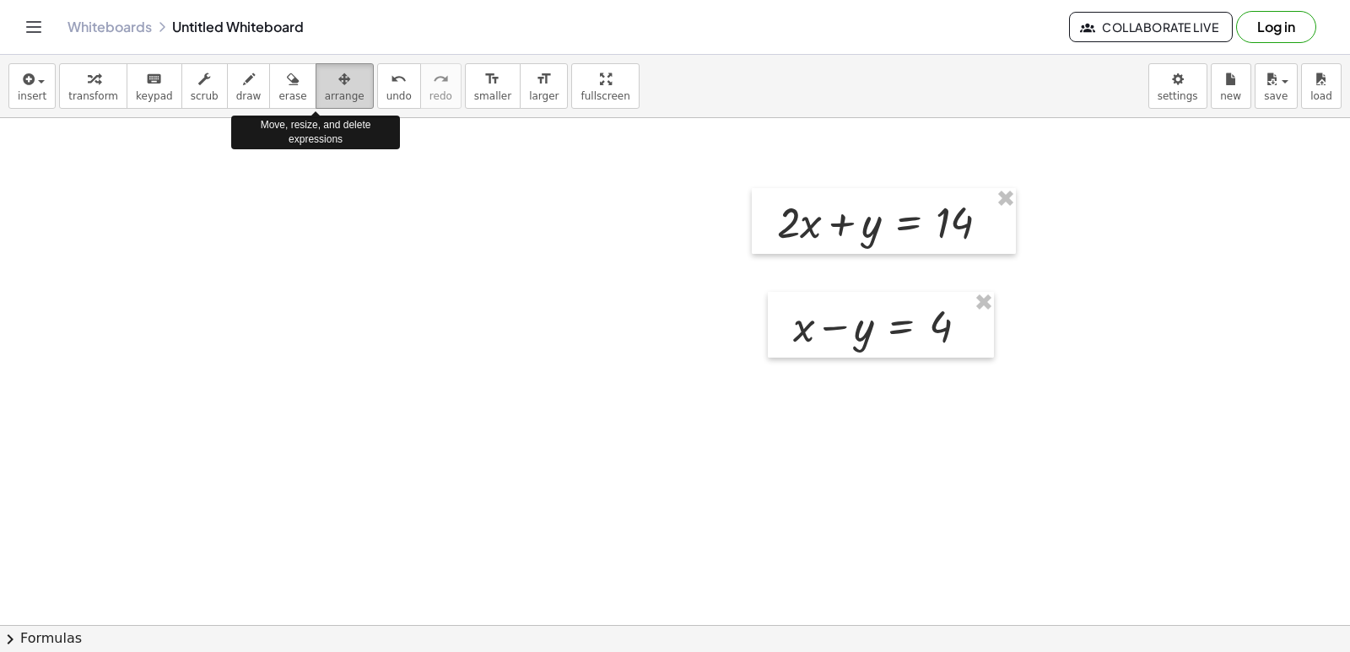
click at [318, 100] on button "arrange" at bounding box center [345, 86] width 58 height 46
click at [325, 93] on span "arrange" at bounding box center [345, 96] width 40 height 12
click at [328, 93] on span "arrange" at bounding box center [345, 96] width 40 height 12
drag, startPoint x: 565, startPoint y: 324, endPoint x: 575, endPoint y: 348, distance: 25.7
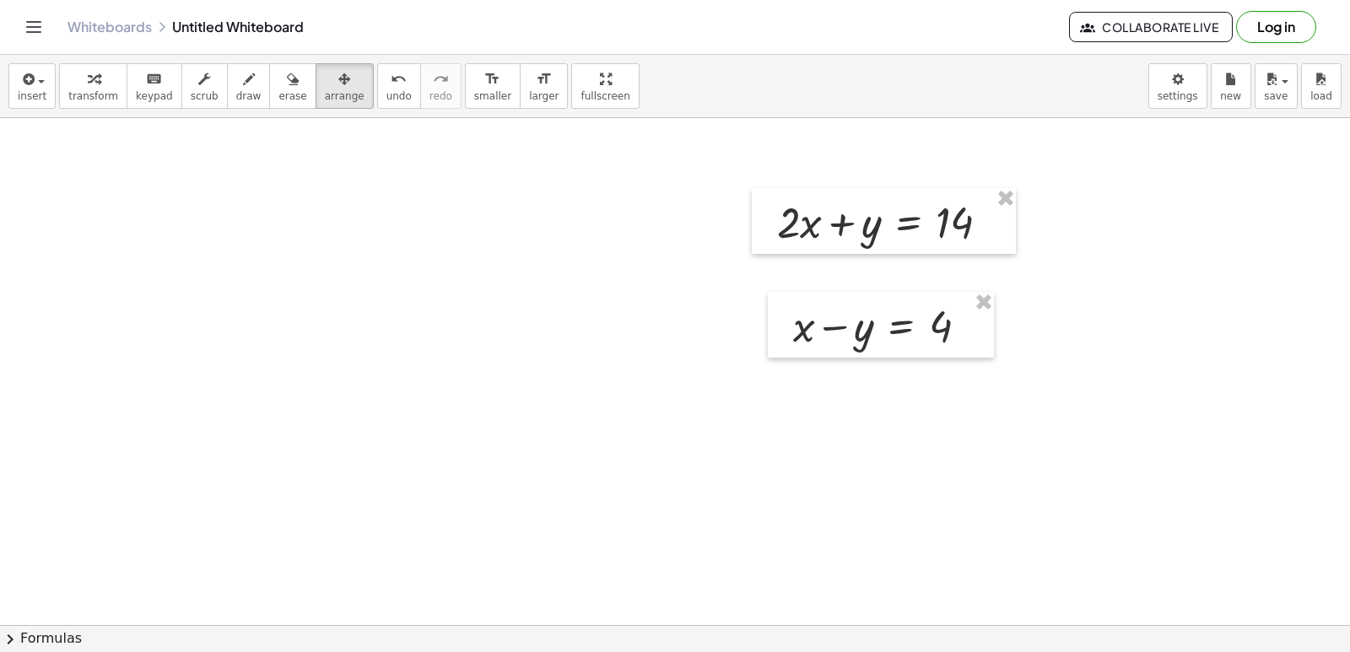
drag, startPoint x: 620, startPoint y: 514, endPoint x: 635, endPoint y: 502, distance: 19.2
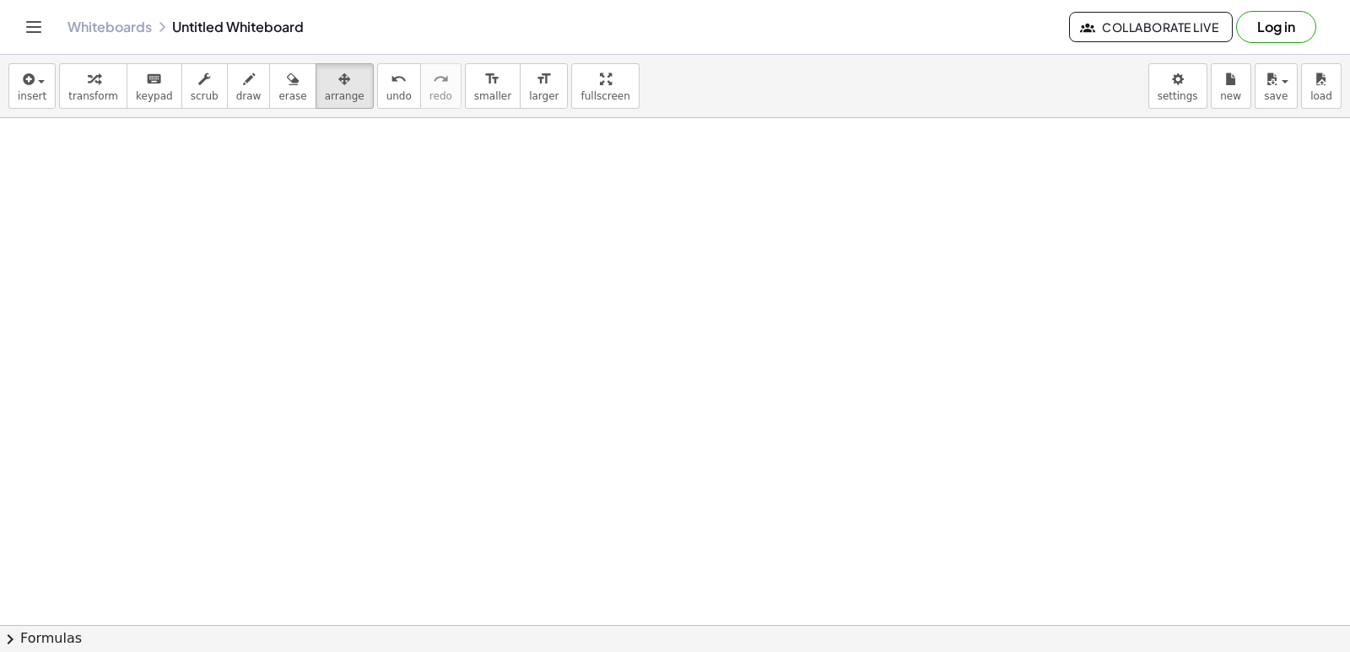
drag, startPoint x: 864, startPoint y: 434, endPoint x: 853, endPoint y: 434, distance: 11.0
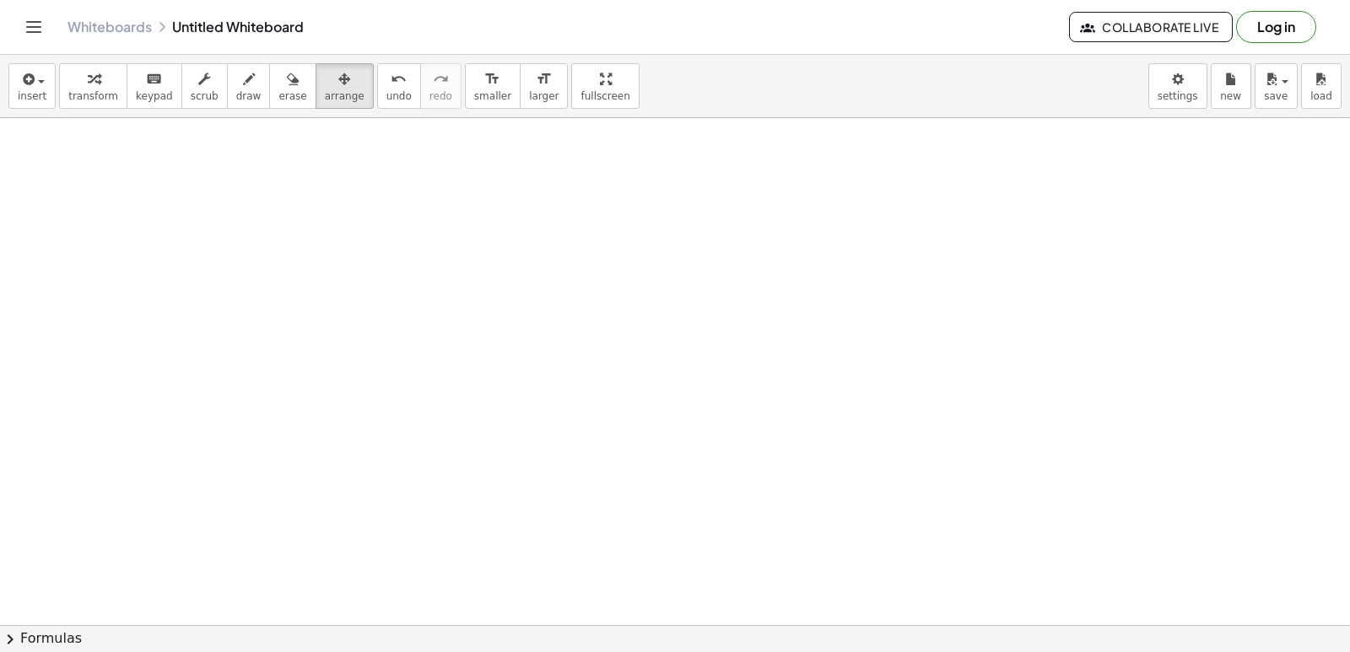
drag, startPoint x: 722, startPoint y: 489, endPoint x: 716, endPoint y: 505, distance: 17.1
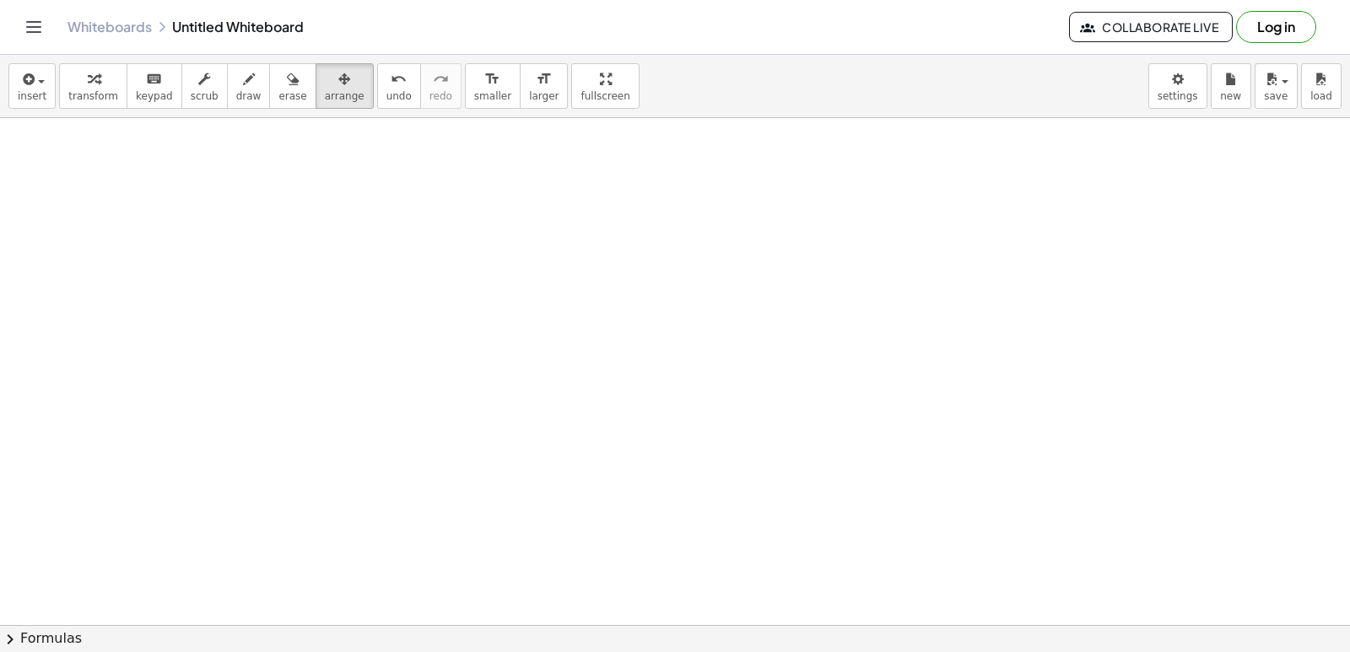
scroll to position [7521, 0]
click at [325, 80] on div "button" at bounding box center [345, 78] width 40 height 20
click at [337, 106] on button "arrange" at bounding box center [345, 86] width 58 height 46
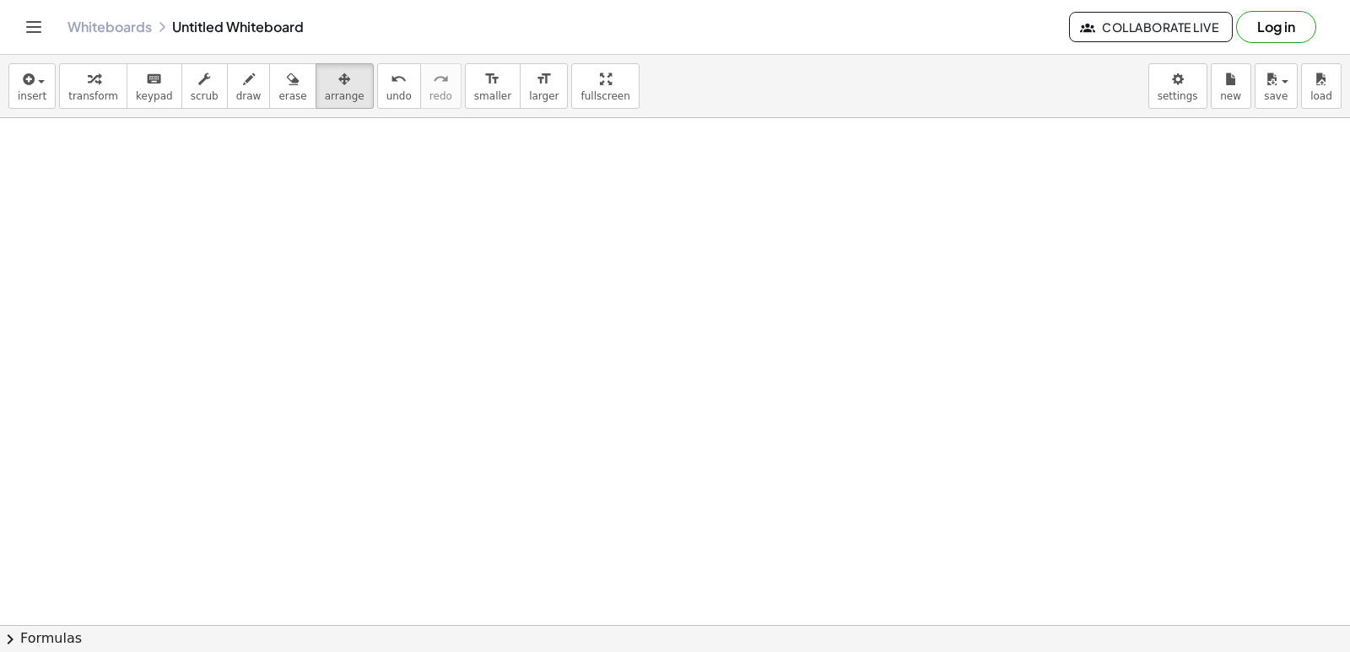
scroll to position [7100, 0]
drag, startPoint x: 548, startPoint y: 355, endPoint x: 542, endPoint y: 406, distance: 51.1
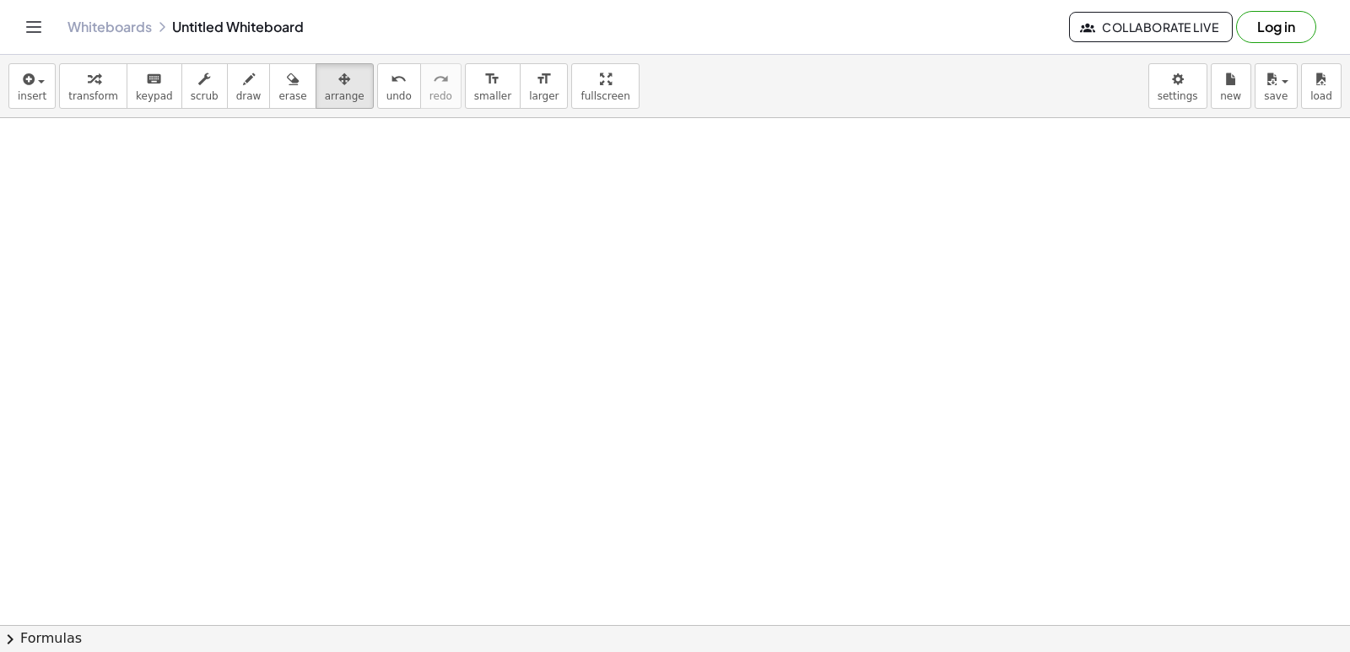
drag, startPoint x: 555, startPoint y: 483, endPoint x: 567, endPoint y: 496, distance: 17.3
drag, startPoint x: 588, startPoint y: 534, endPoint x: 591, endPoint y: 544, distance: 10.7
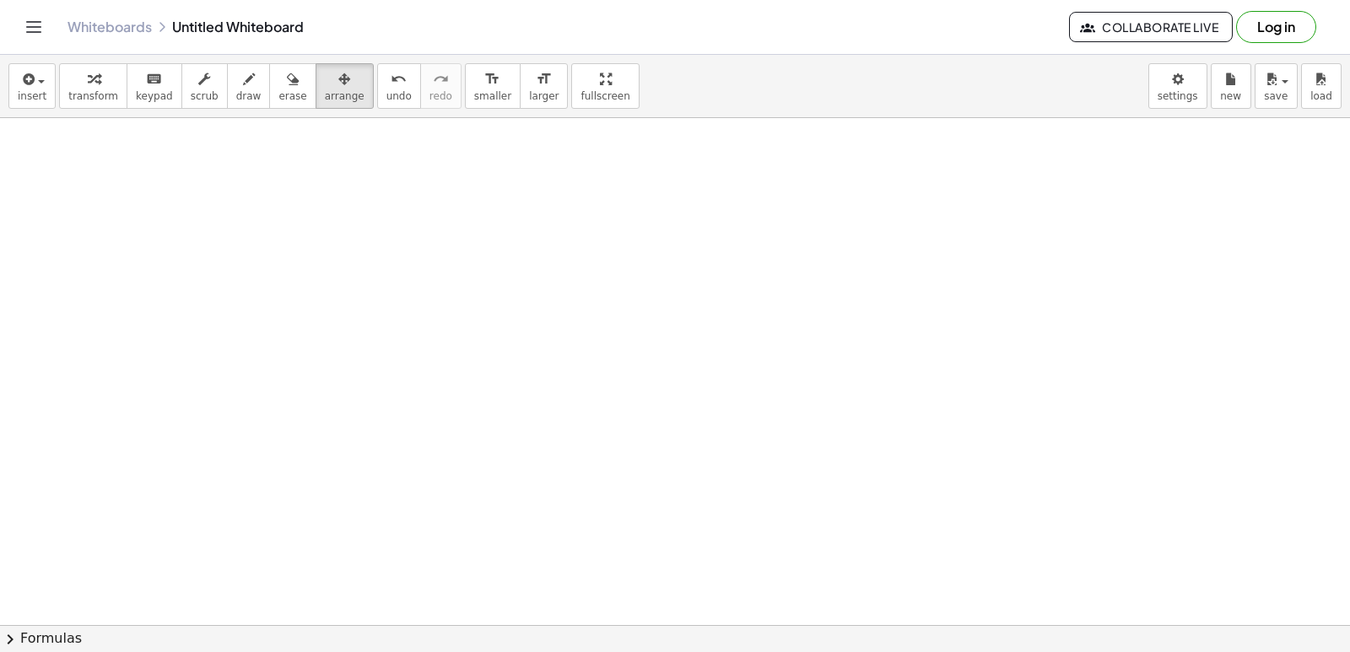
drag, startPoint x: 596, startPoint y: 544, endPoint x: 579, endPoint y: 533, distance: 20.1
drag, startPoint x: 560, startPoint y: 480, endPoint x: 606, endPoint y: 413, distance: 81.4
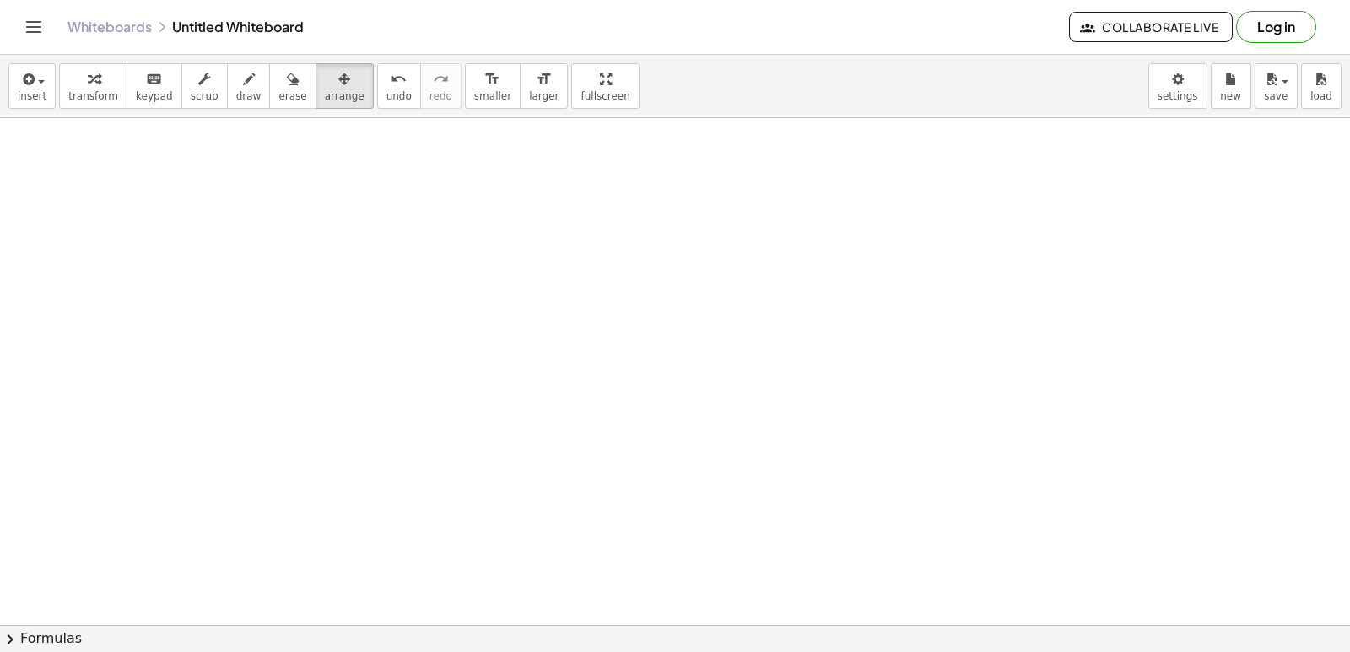
drag, startPoint x: 660, startPoint y: 358, endPoint x: 665, endPoint y: 462, distance: 104.7
drag, startPoint x: 665, startPoint y: 462, endPoint x: 639, endPoint y: 522, distance: 65.4
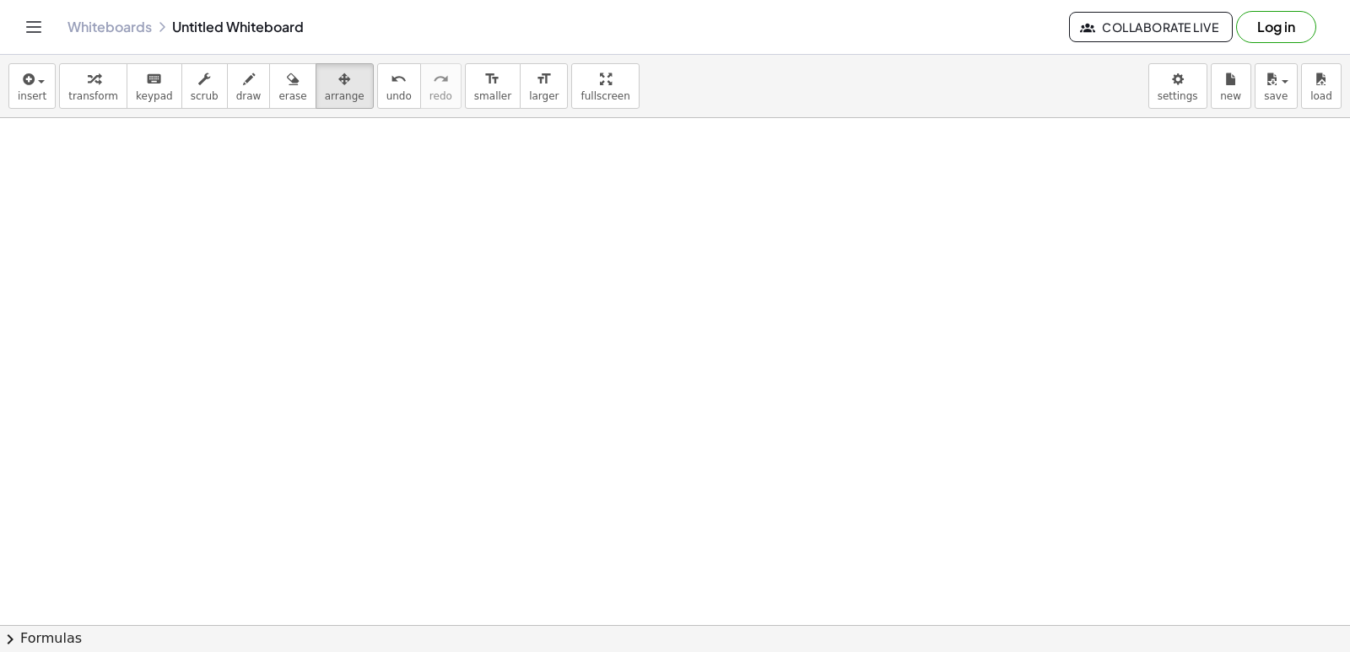
drag, startPoint x: 611, startPoint y: 529, endPoint x: 626, endPoint y: 564, distance: 37.8
drag, startPoint x: 628, startPoint y: 579, endPoint x: 629, endPoint y: 587, distance: 8.5
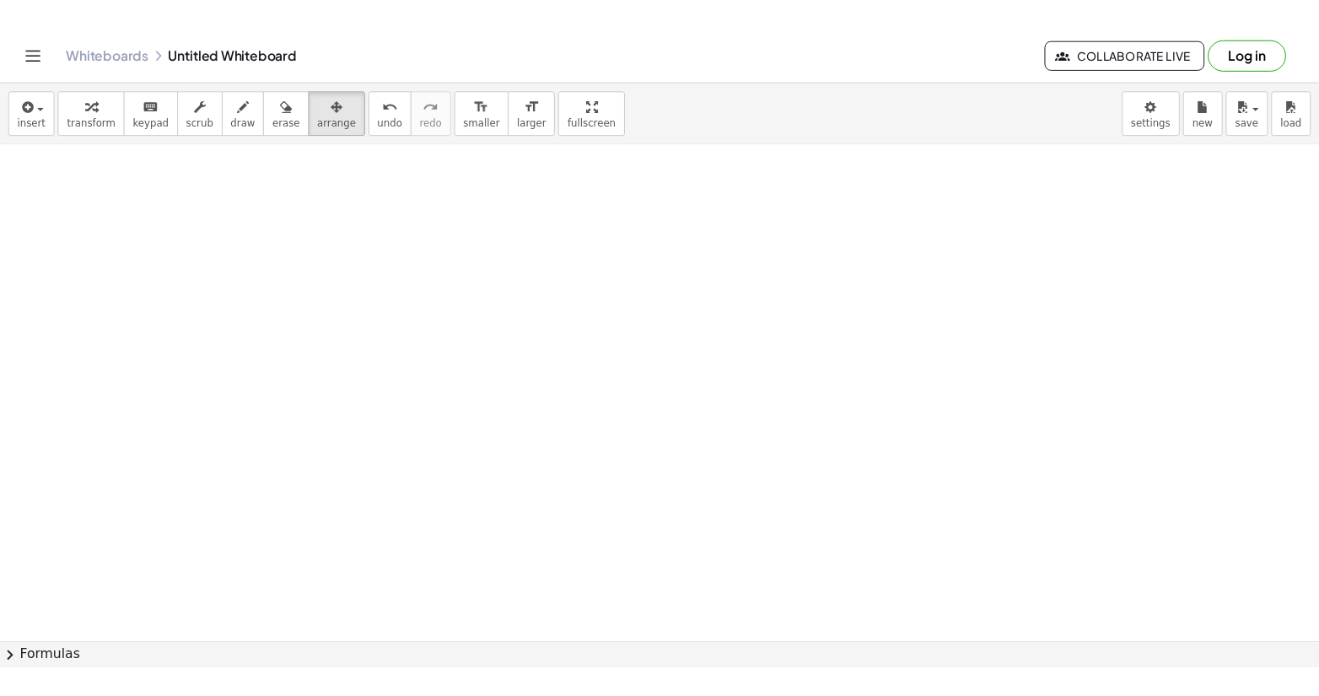
scroll to position [10393, 0]
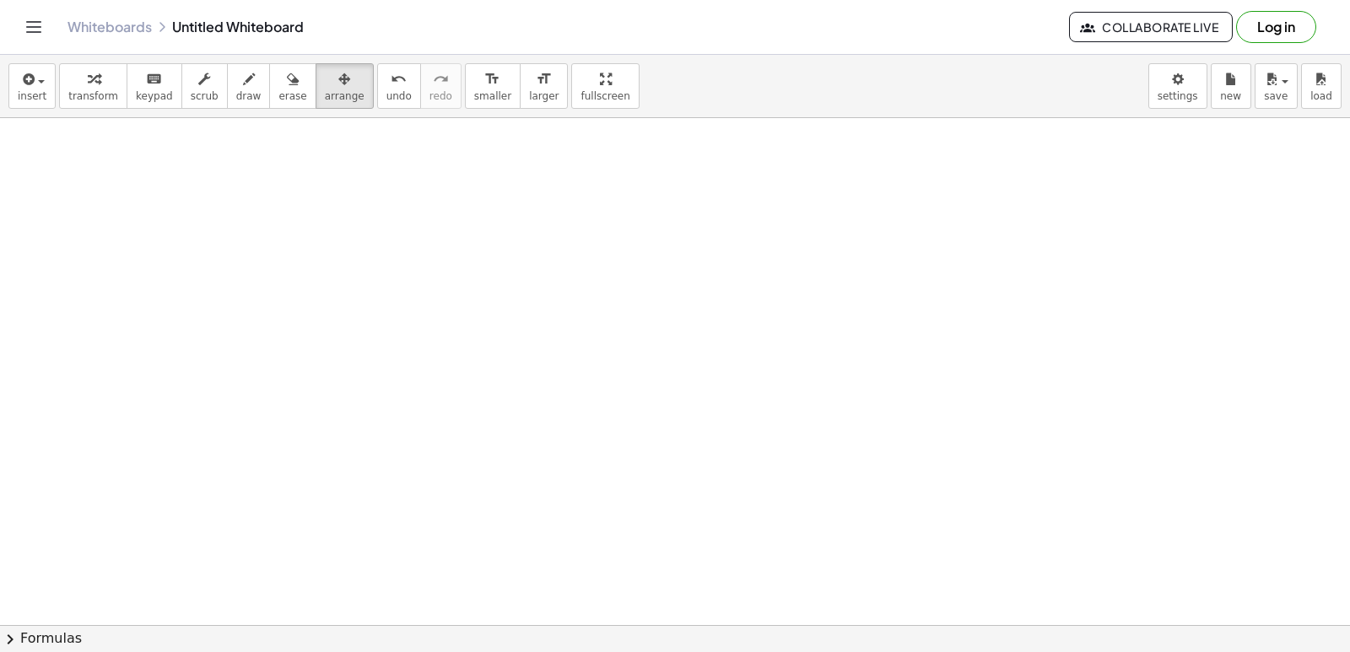
drag, startPoint x: 597, startPoint y: 547, endPoint x: 596, endPoint y: 582, distance: 35.5
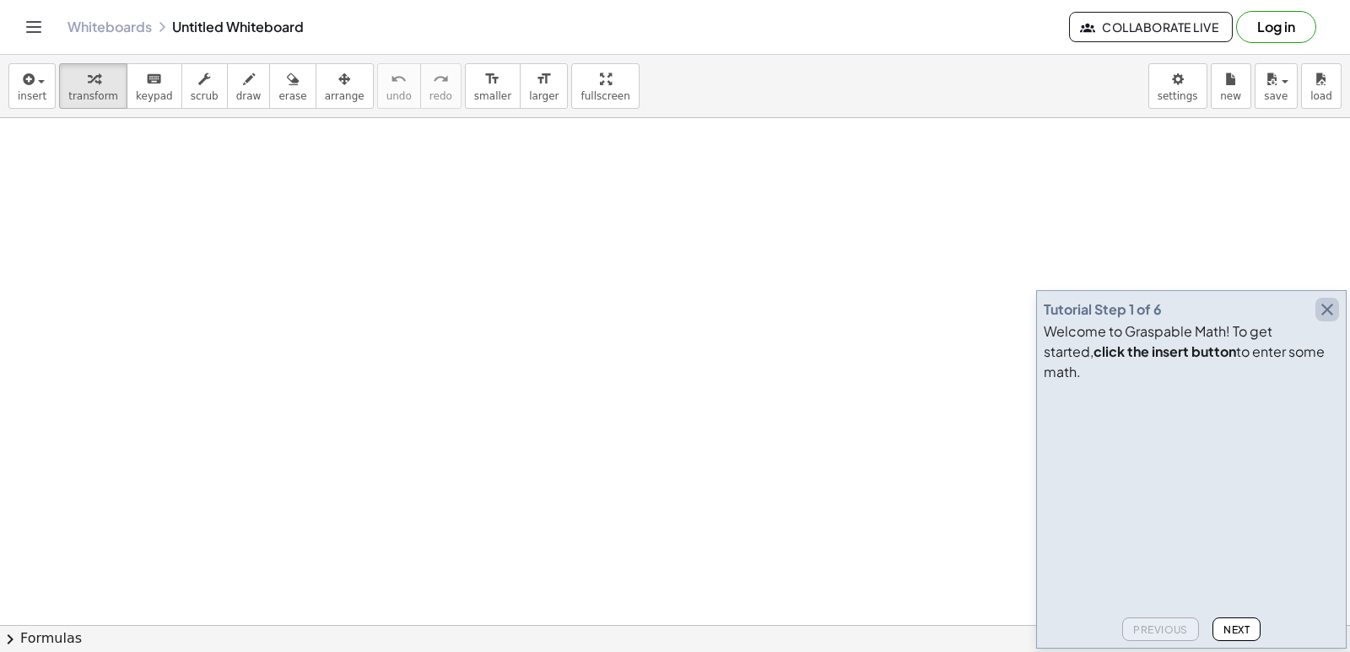
drag, startPoint x: 1330, startPoint y: 327, endPoint x: 1312, endPoint y: 336, distance: 20.4
click at [1322, 320] on icon "button" at bounding box center [1327, 309] width 20 height 20
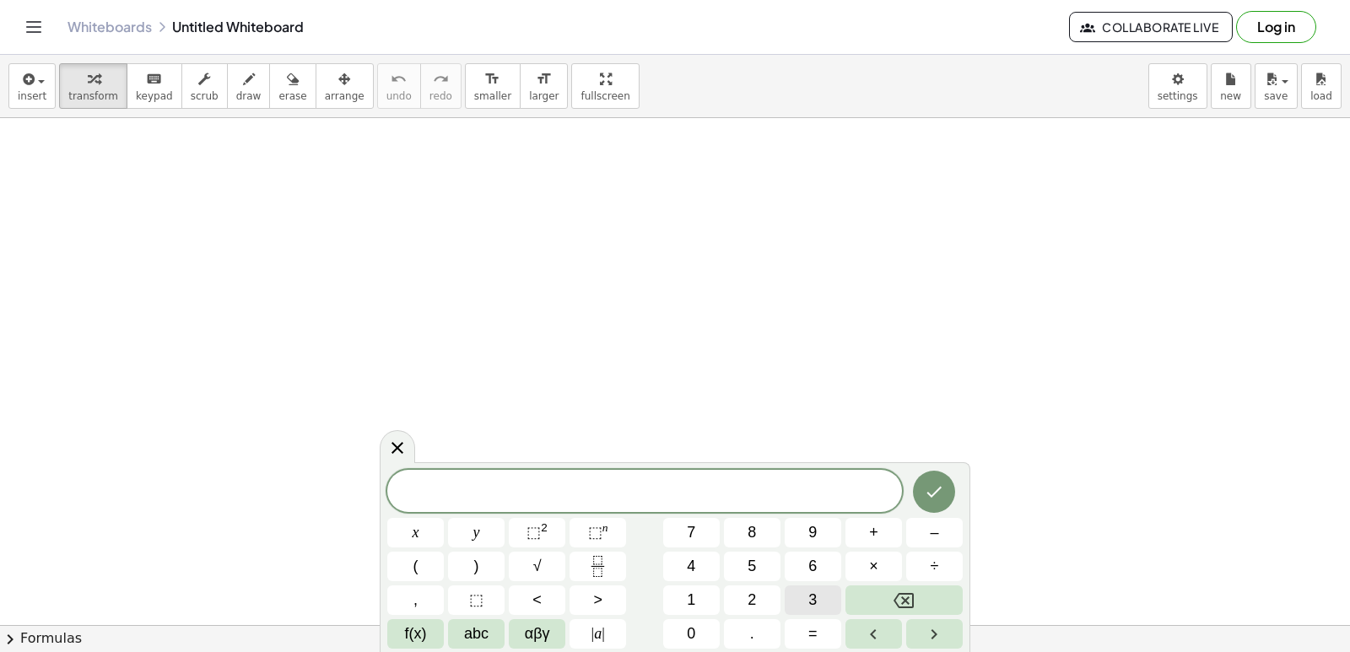
click at [812, 601] on span "3" at bounding box center [812, 600] width 8 height 23
click at [402, 533] on button "x" at bounding box center [415, 533] width 57 height 30
click at [864, 510] on div "3 x ​" at bounding box center [644, 491] width 515 height 42
click at [852, 530] on button "+" at bounding box center [873, 533] width 57 height 30
click at [747, 564] on button "5" at bounding box center [752, 567] width 57 height 30
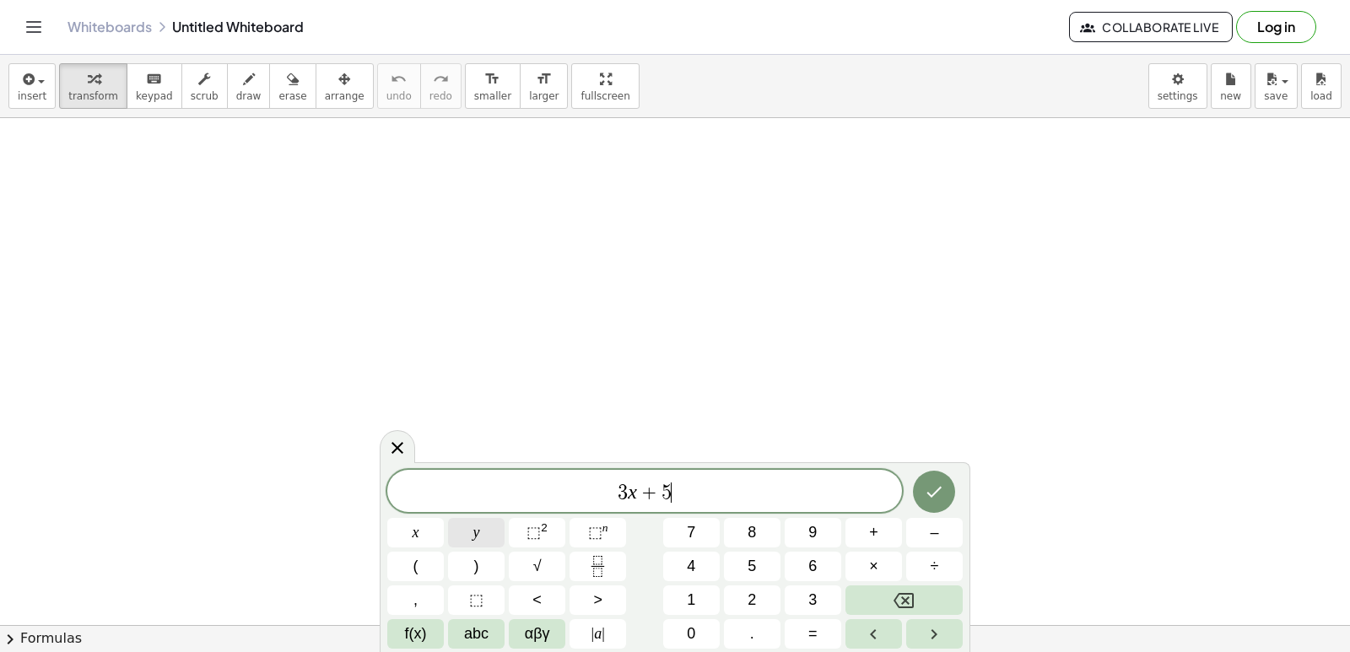
click at [483, 526] on button "y" at bounding box center [476, 533] width 57 height 30
click at [793, 626] on button "=" at bounding box center [813, 634] width 57 height 30
click at [739, 596] on button "2" at bounding box center [752, 600] width 57 height 30
click at [801, 565] on button "6" at bounding box center [813, 567] width 57 height 30
click at [932, 483] on icon "Done" at bounding box center [934, 492] width 20 height 20
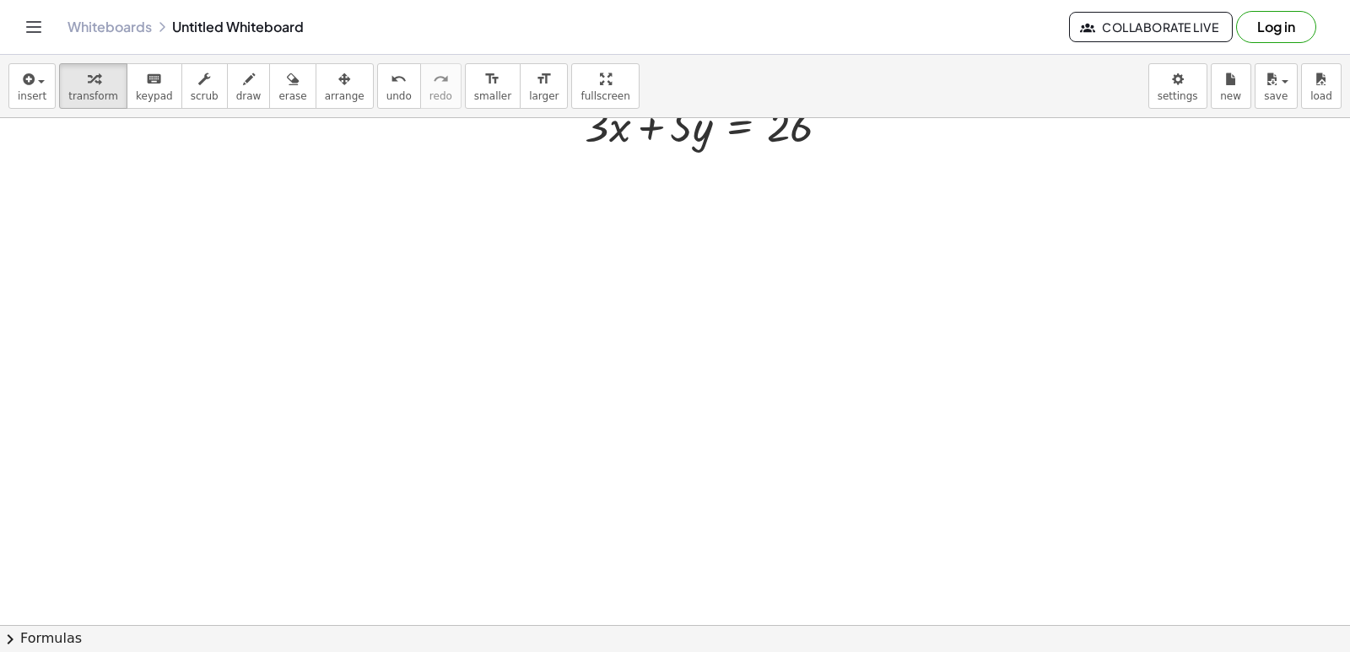
scroll to position [169, 0]
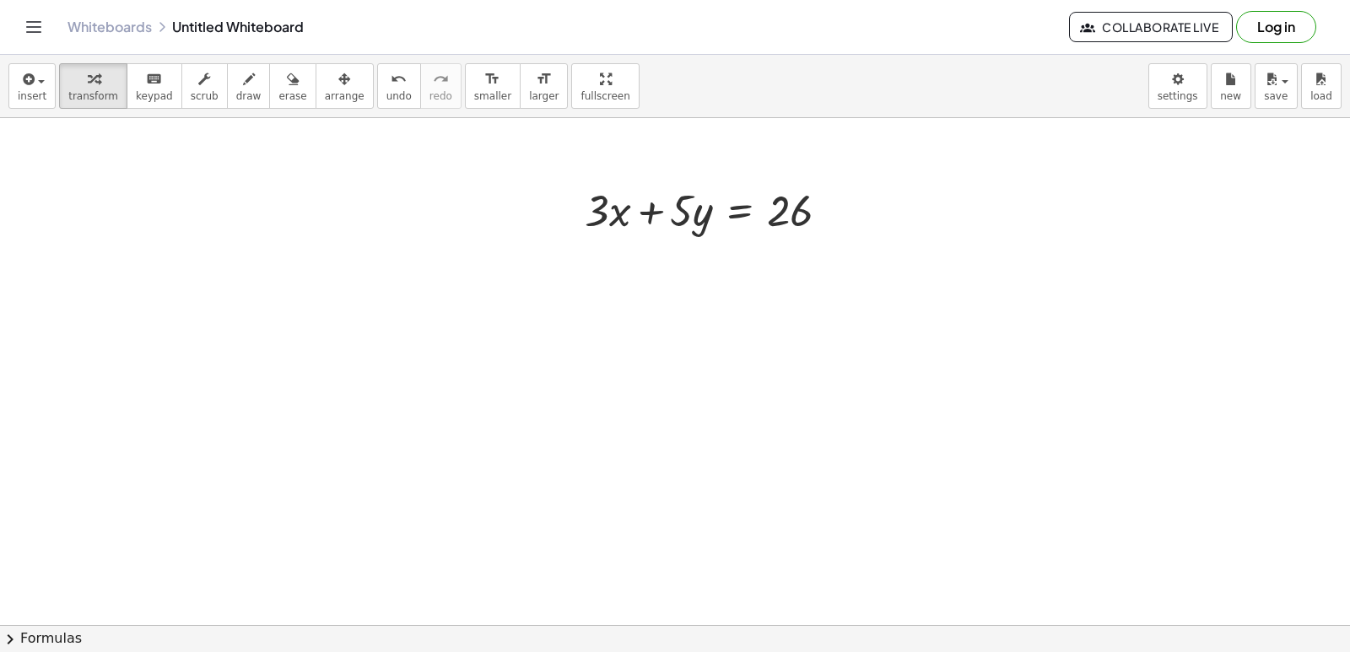
click at [648, 296] on div at bounding box center [675, 511] width 1350 height 1124
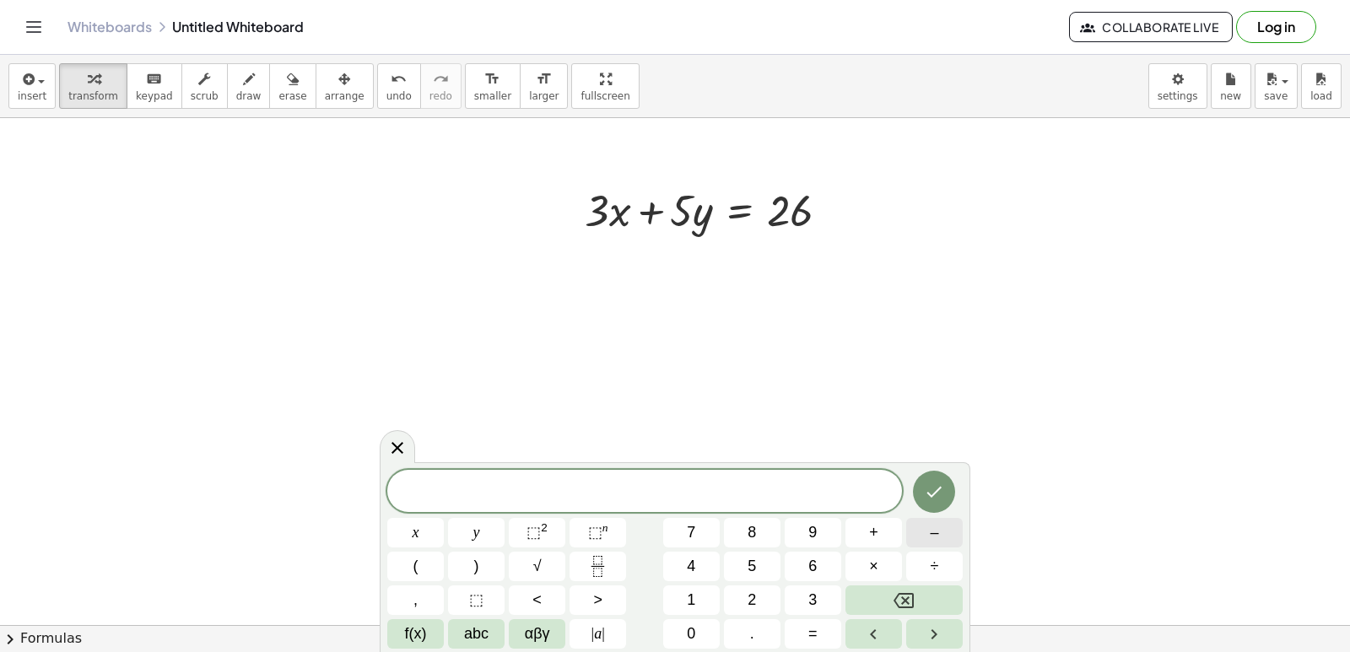
click at [924, 518] on button "–" at bounding box center [934, 533] width 57 height 30
click at [808, 590] on span "3" at bounding box center [812, 600] width 8 height 23
click at [426, 514] on div "− 3 x y ⬚ 2 ⬚ n 7 8 9 + – ( ) √ 4 5 6 × ÷ , ⬚ < > 1 2 3 f(x) abc αβγ | a | 0 . =" at bounding box center [674, 559] width 575 height 179
click at [416, 533] on span "x" at bounding box center [416, 532] width 7 height 23
click at [869, 531] on span "+" at bounding box center [873, 532] width 9 height 23
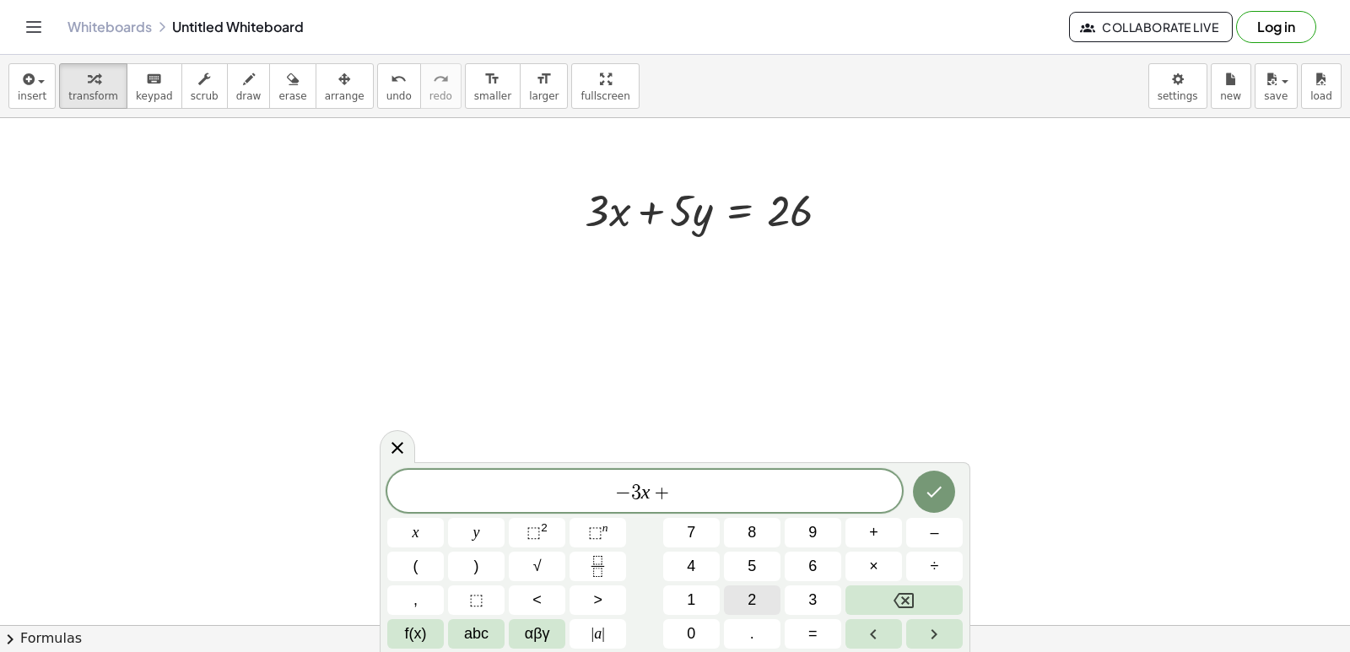
click at [751, 593] on span "2" at bounding box center [751, 600] width 8 height 23
click at [464, 534] on button "y" at bounding box center [476, 533] width 57 height 30
click at [812, 634] on span "=" at bounding box center [812, 634] width 9 height 23
click at [754, 588] on button "2" at bounding box center [752, 600] width 57 height 30
click at [918, 481] on button "Done" at bounding box center [934, 492] width 42 height 42
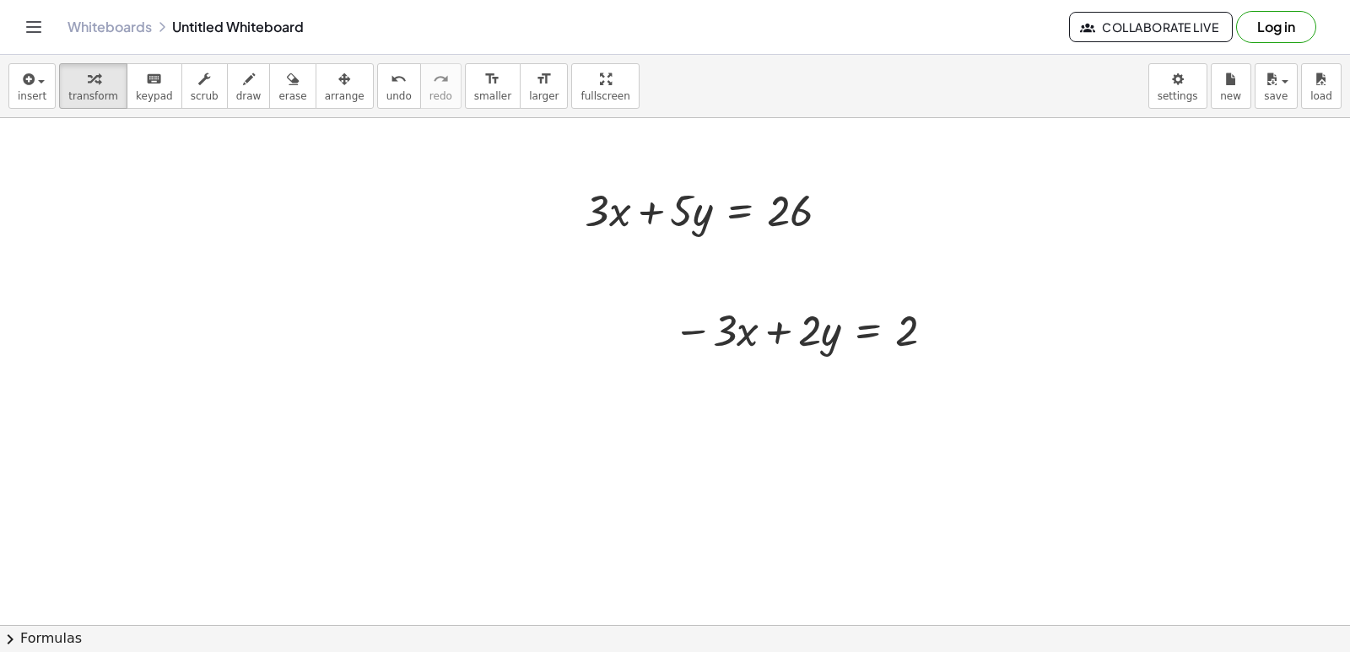
drag, startPoint x: 636, startPoint y: 296, endPoint x: 626, endPoint y: 296, distance: 10.1
click at [626, 296] on div at bounding box center [675, 511] width 1350 height 1124
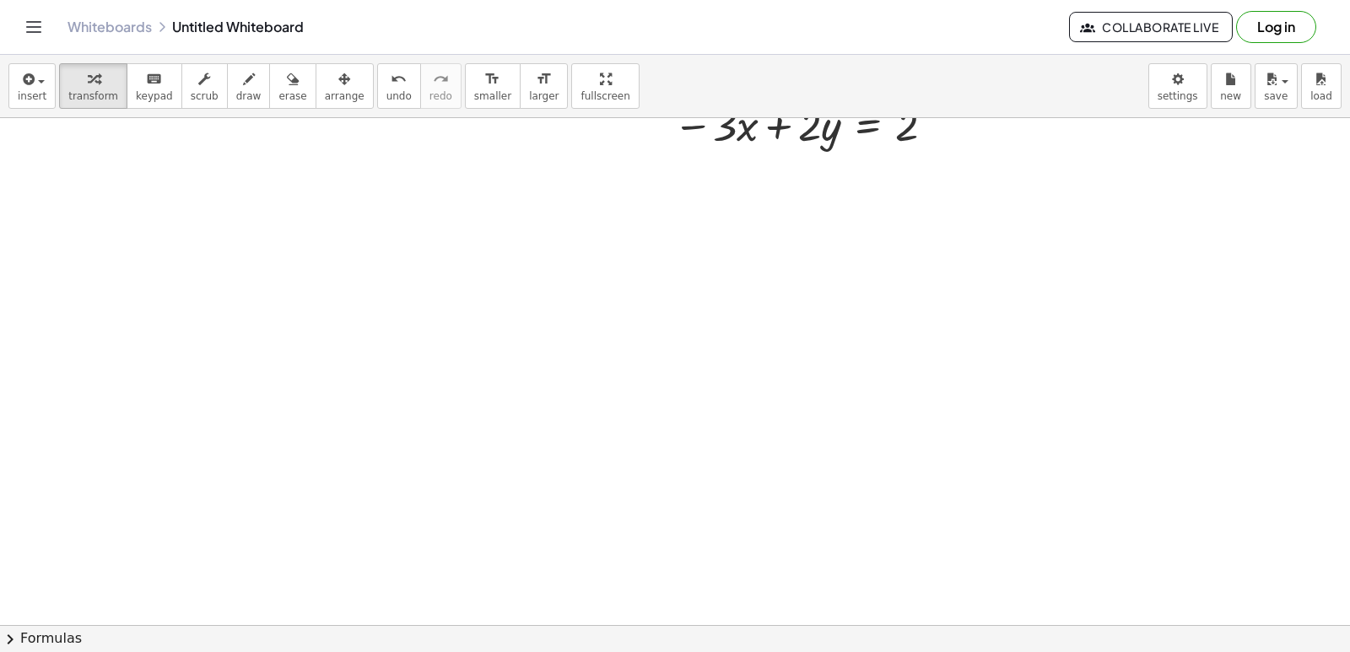
scroll to position [422, 0]
